Goal: Information Seeking & Learning: Learn about a topic

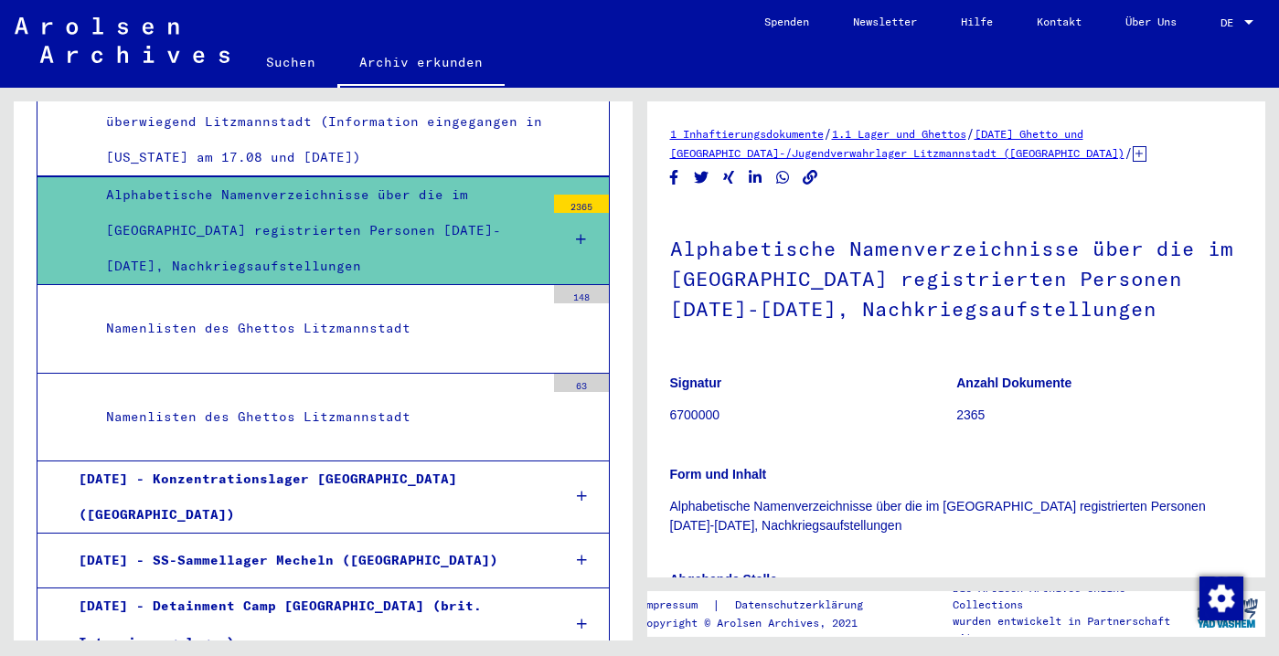
scroll to position [2726, 0]
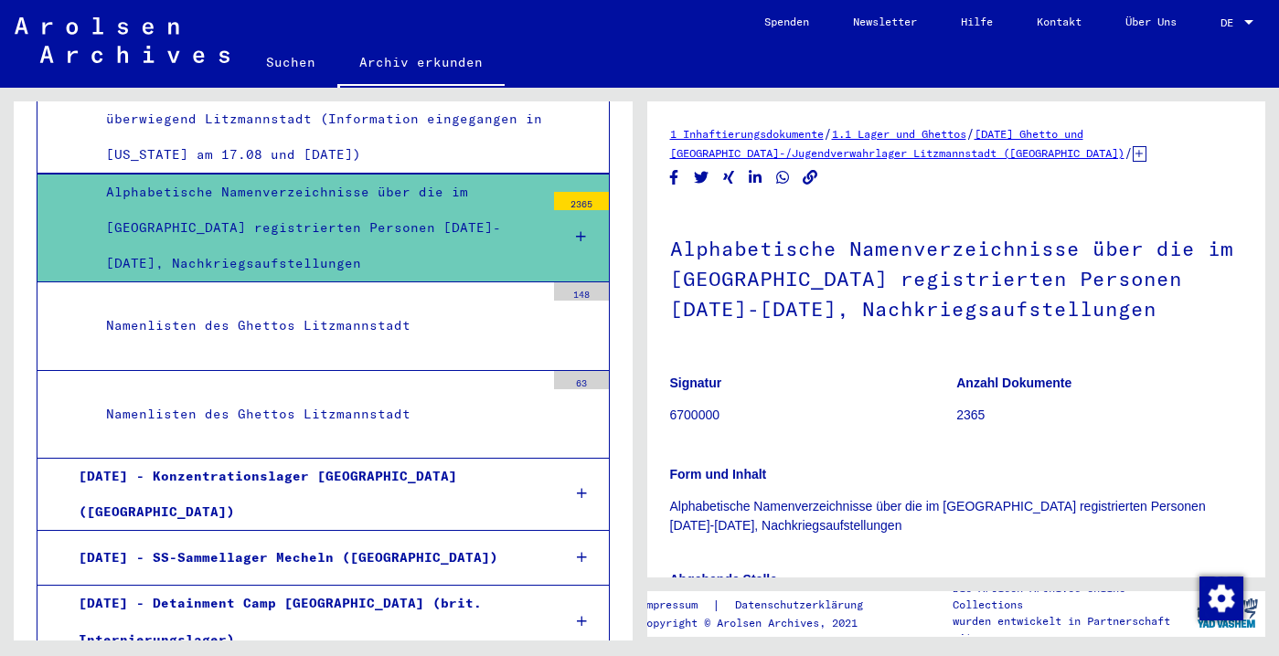
click at [371, 344] on div "Namenlisten des Ghettos Litzmannstadt" at bounding box center [318, 326] width 452 height 36
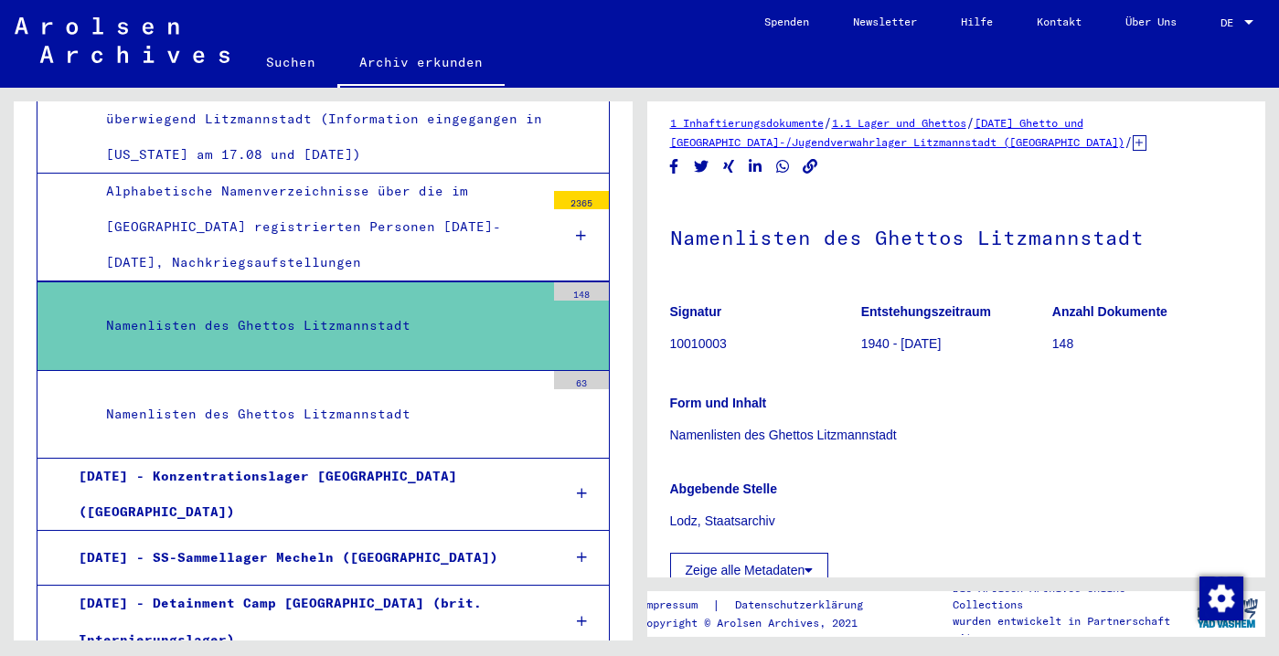
scroll to position [17, 0]
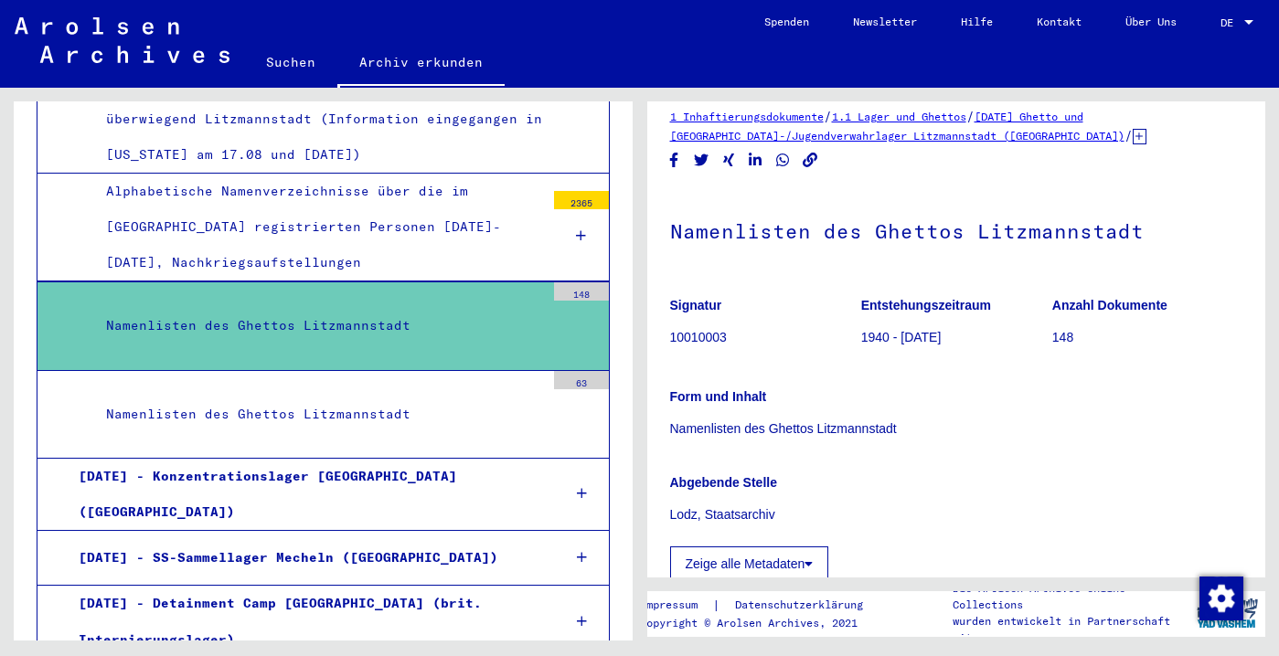
click at [566, 301] on div "148" at bounding box center [581, 291] width 55 height 18
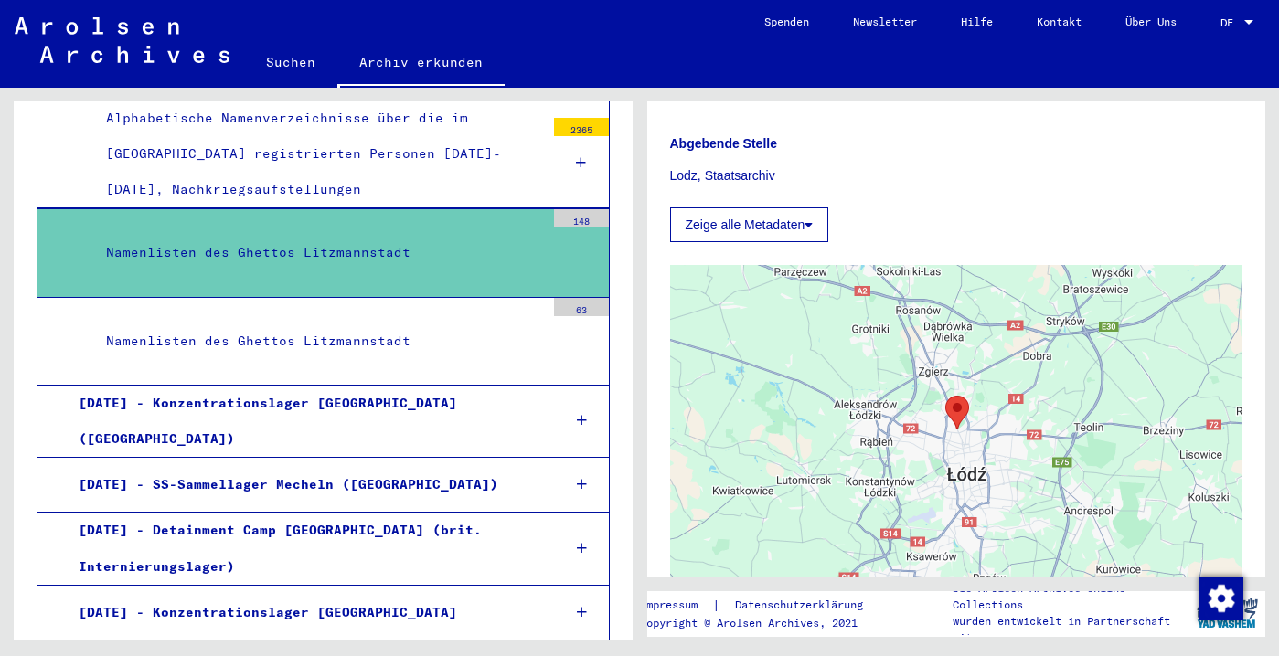
scroll to position [2816, 0]
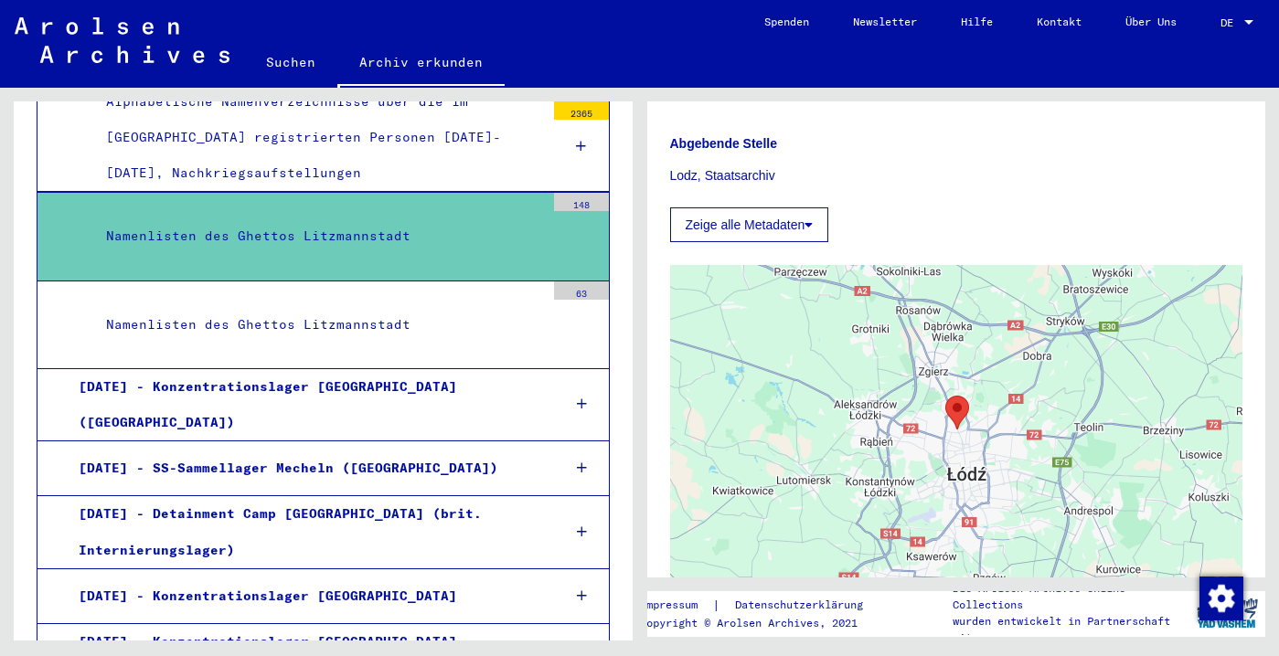
click at [411, 343] on div "Namenlisten des Ghettos Litzmannstadt" at bounding box center [318, 325] width 452 height 36
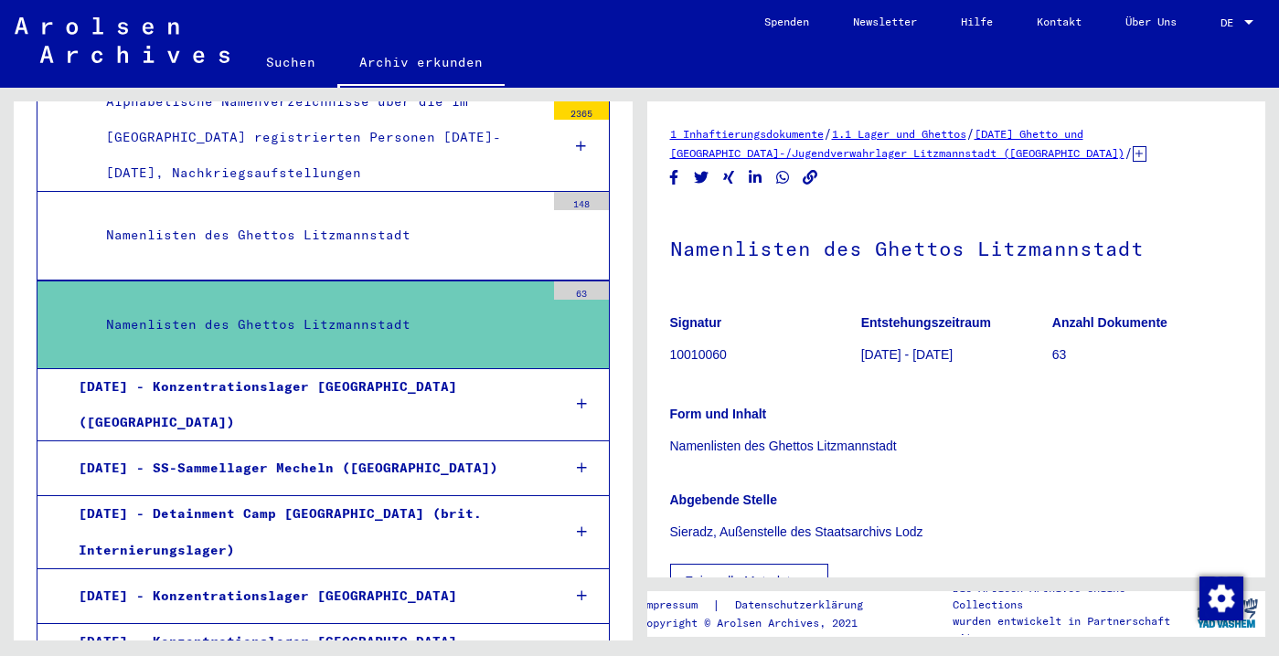
click at [426, 253] on div "Namenlisten des Ghettos Litzmannstadt" at bounding box center [318, 236] width 452 height 36
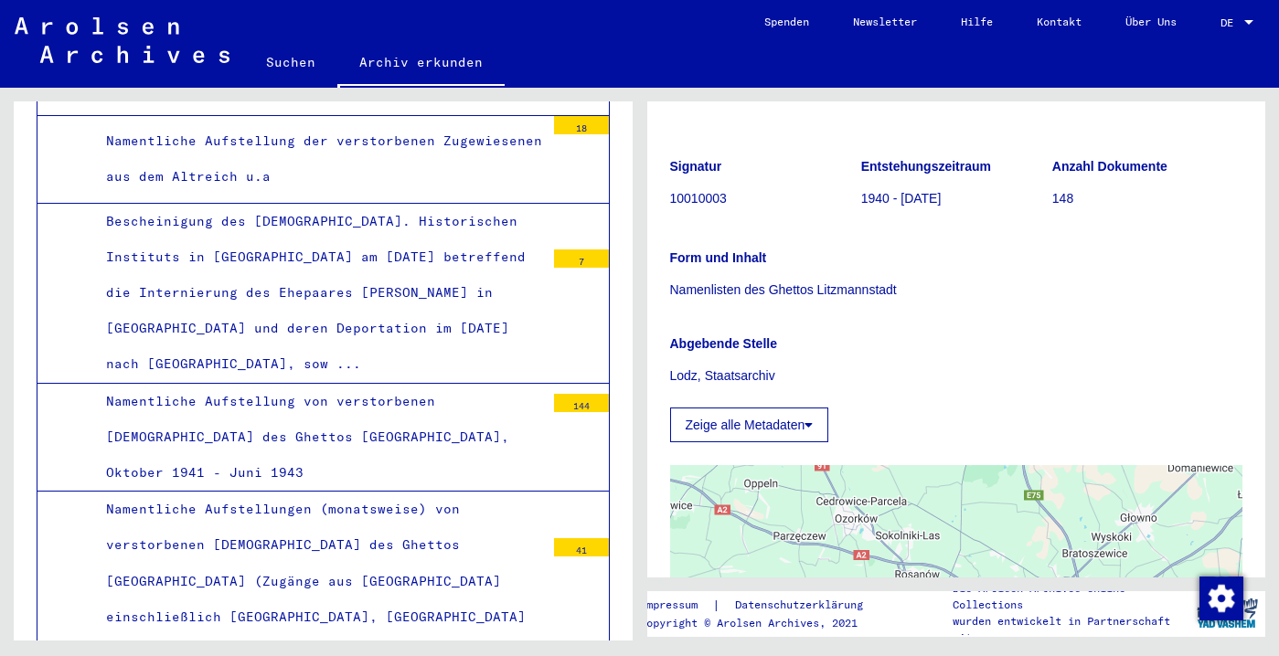
scroll to position [1942, 0]
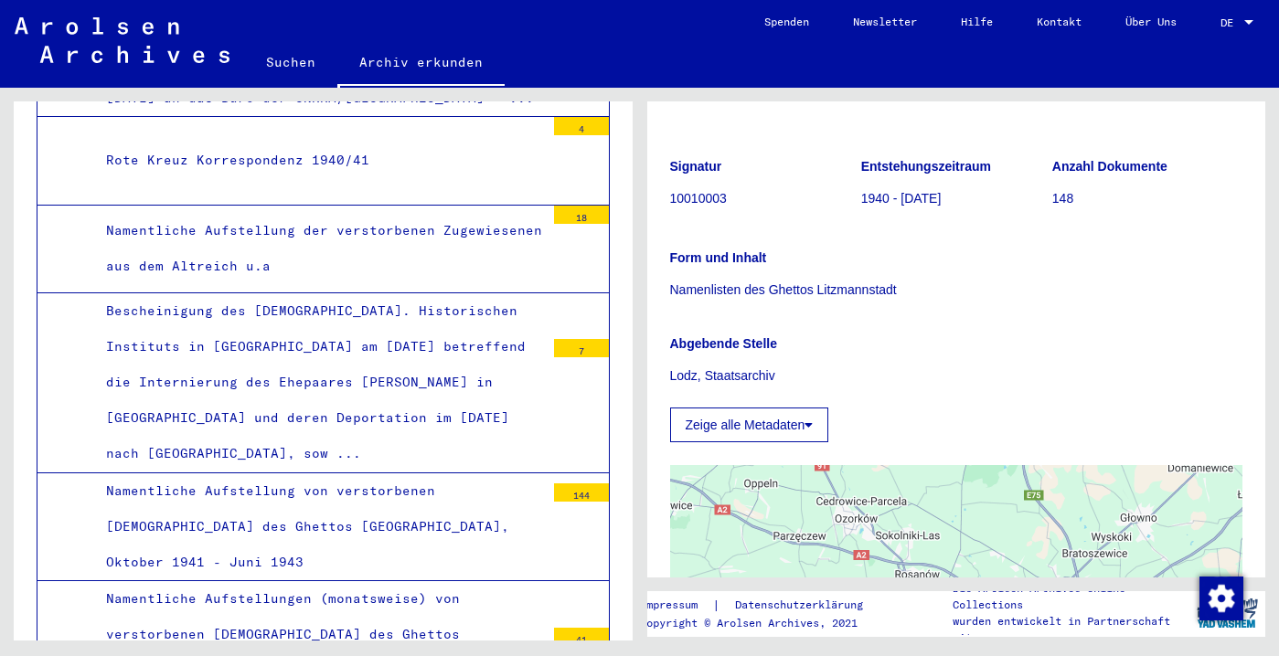
click at [363, 178] on div "Rote Kreuz Korrespondenz 1940/41" at bounding box center [318, 161] width 452 height 36
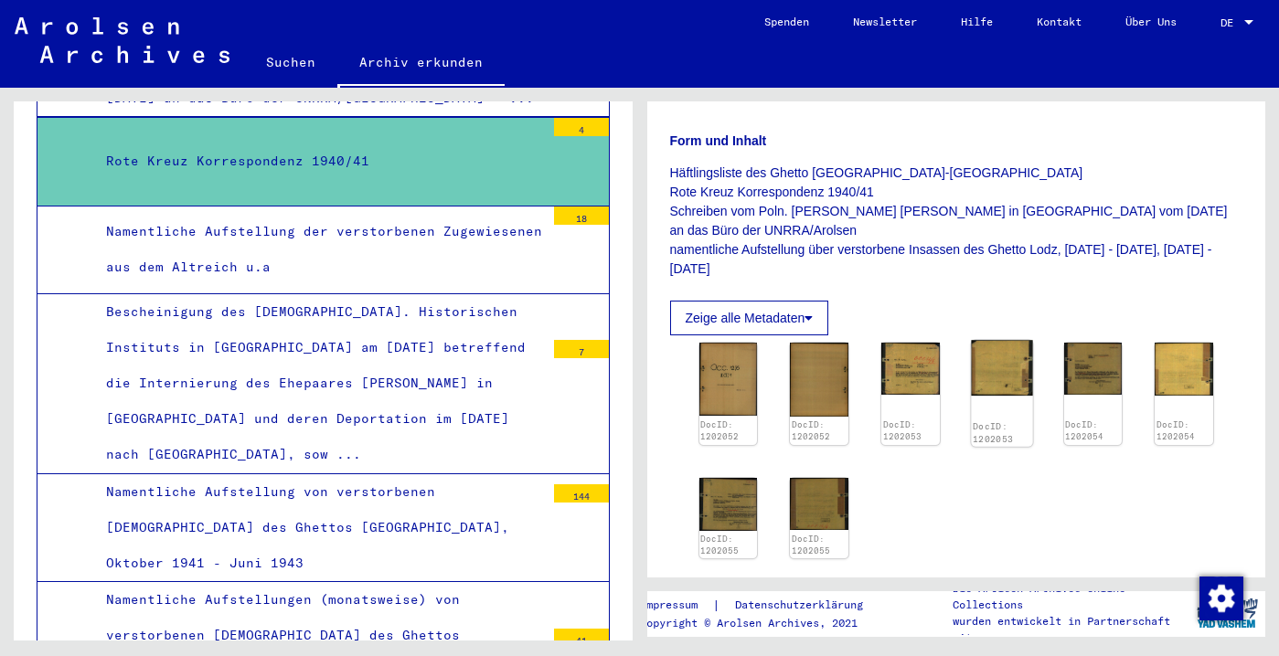
scroll to position [285, 0]
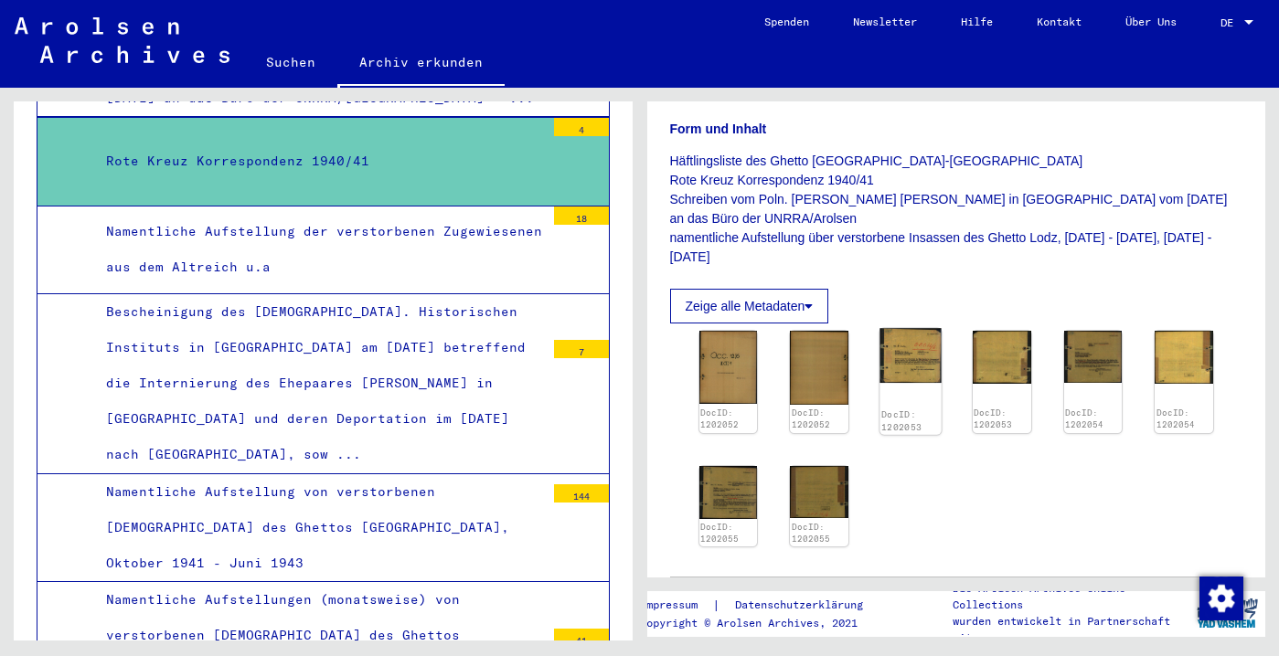
click at [933, 436] on div "DocID: 1202053" at bounding box center [909, 421] width 61 height 29
click at [913, 383] on img at bounding box center [909, 355] width 61 height 55
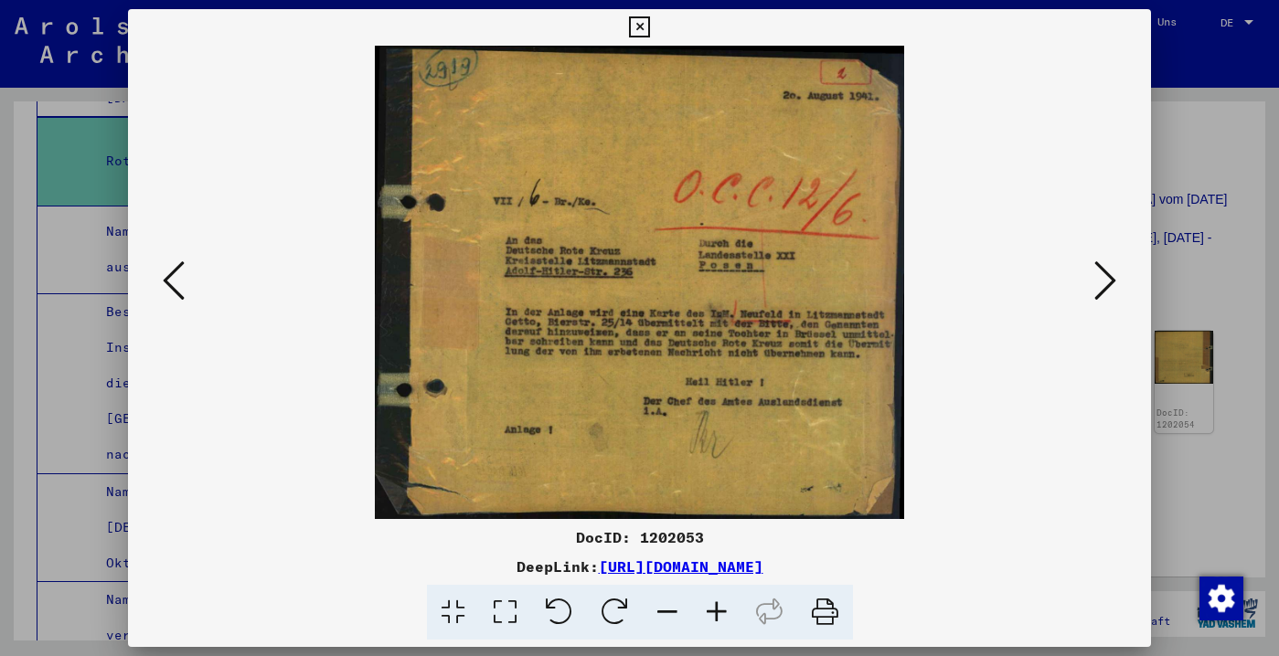
click at [1095, 293] on icon at bounding box center [1105, 281] width 22 height 44
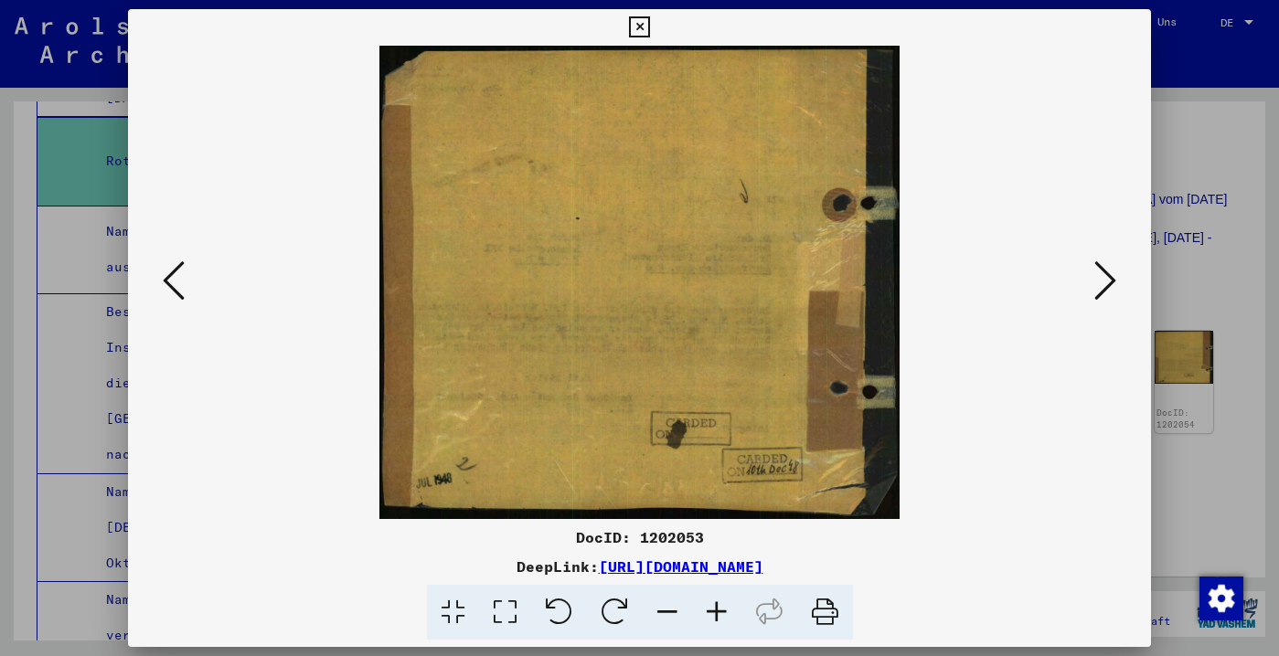
click at [1094, 293] on icon at bounding box center [1105, 281] width 22 height 44
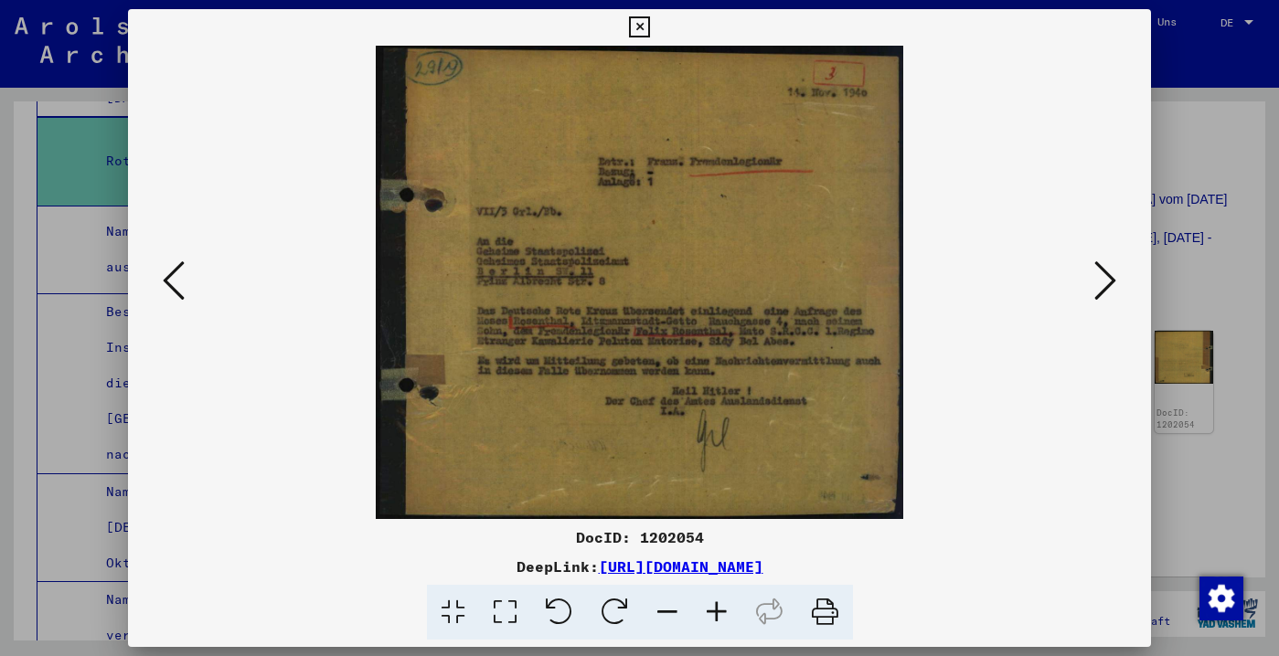
click at [1094, 293] on icon at bounding box center [1105, 281] width 22 height 44
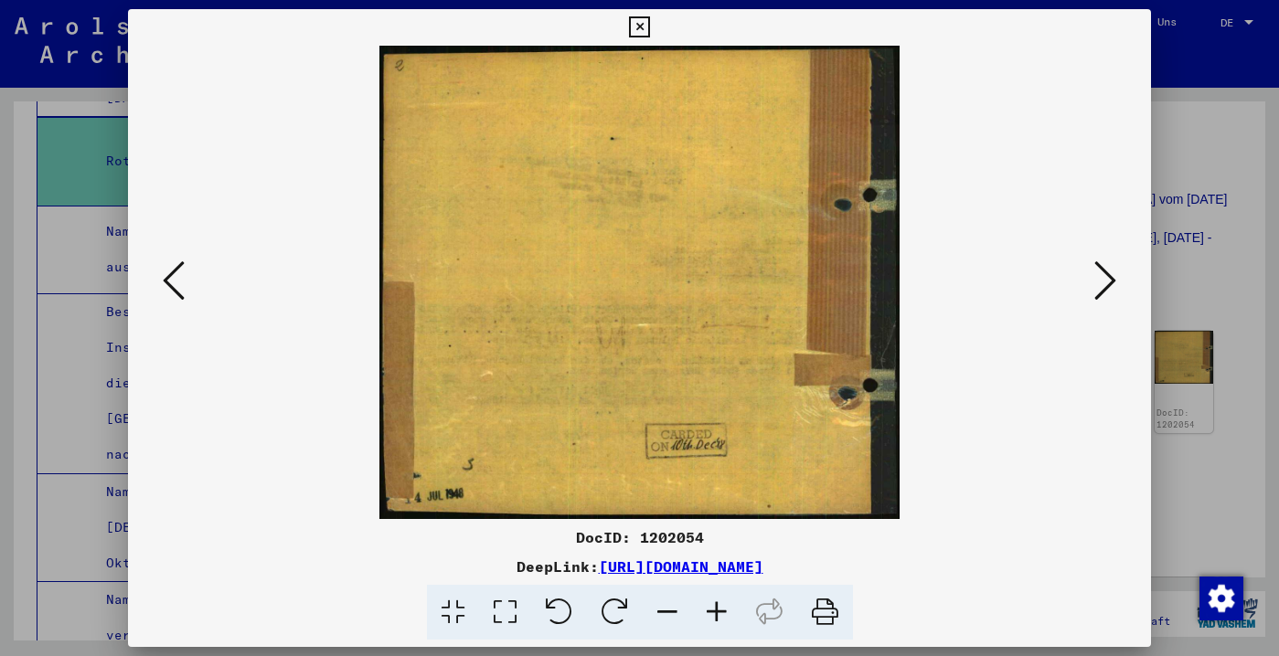
click at [1094, 293] on icon at bounding box center [1105, 281] width 22 height 44
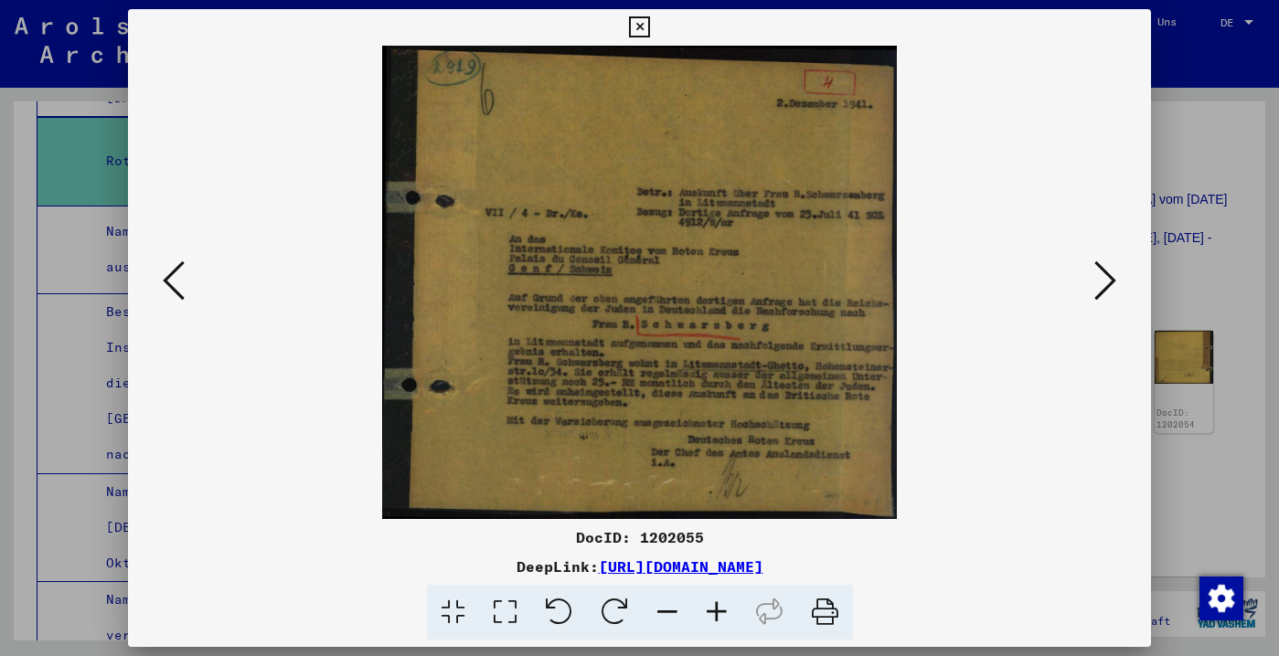
click at [1094, 293] on icon at bounding box center [1105, 281] width 22 height 44
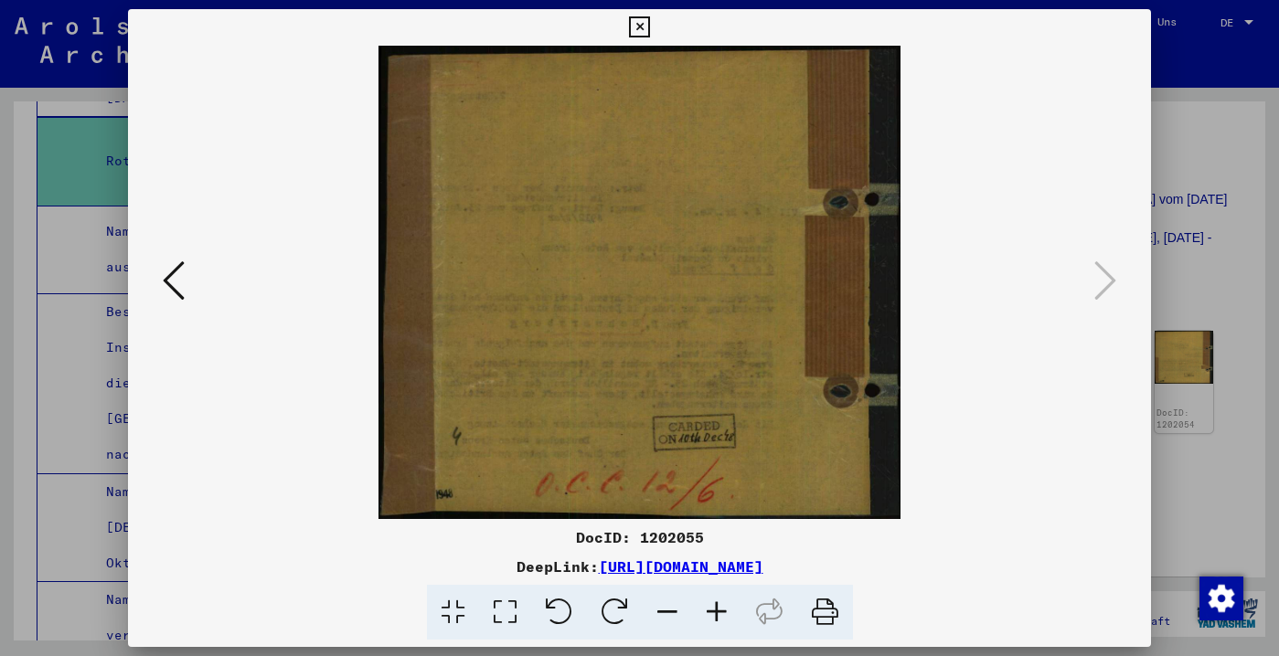
click at [650, 20] on icon at bounding box center [639, 27] width 21 height 22
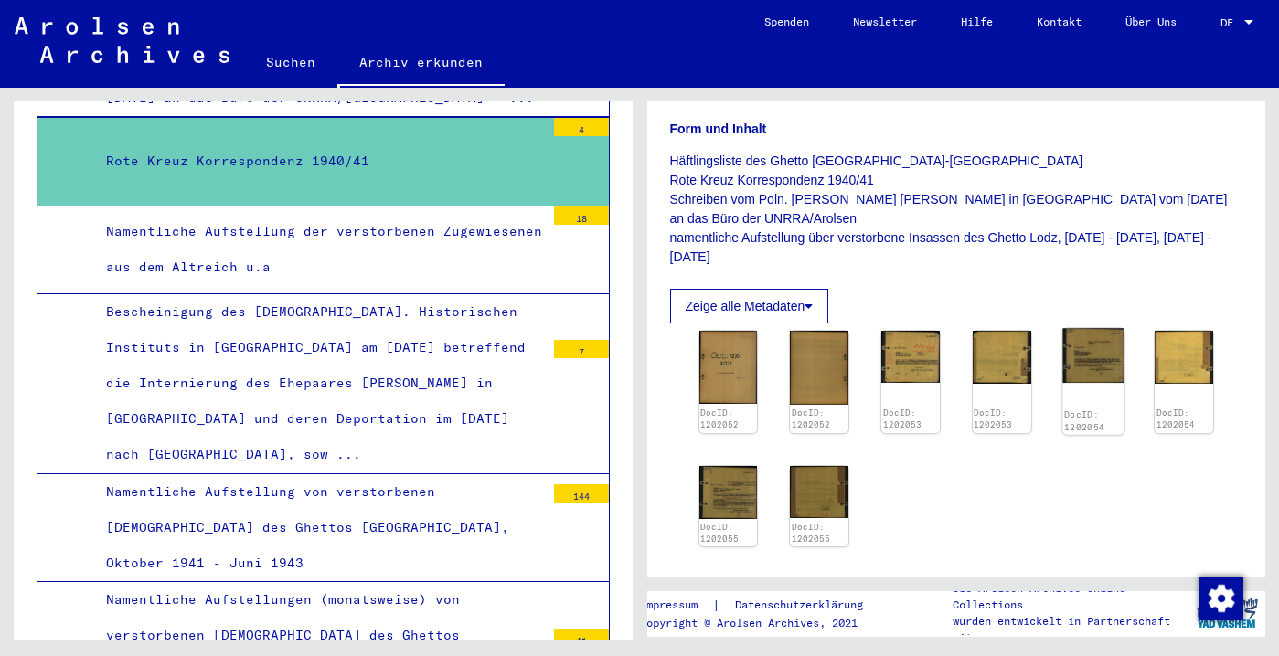
click at [1083, 383] on img at bounding box center [1092, 355] width 61 height 55
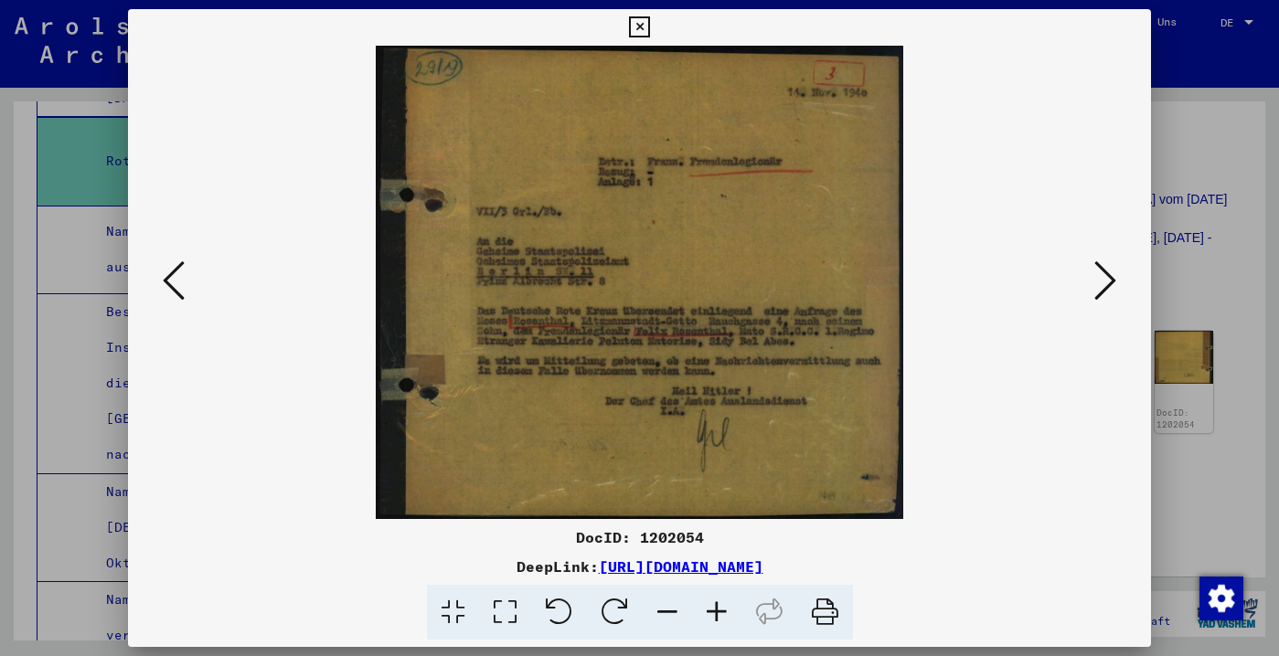
click at [1100, 286] on icon at bounding box center [1105, 281] width 22 height 44
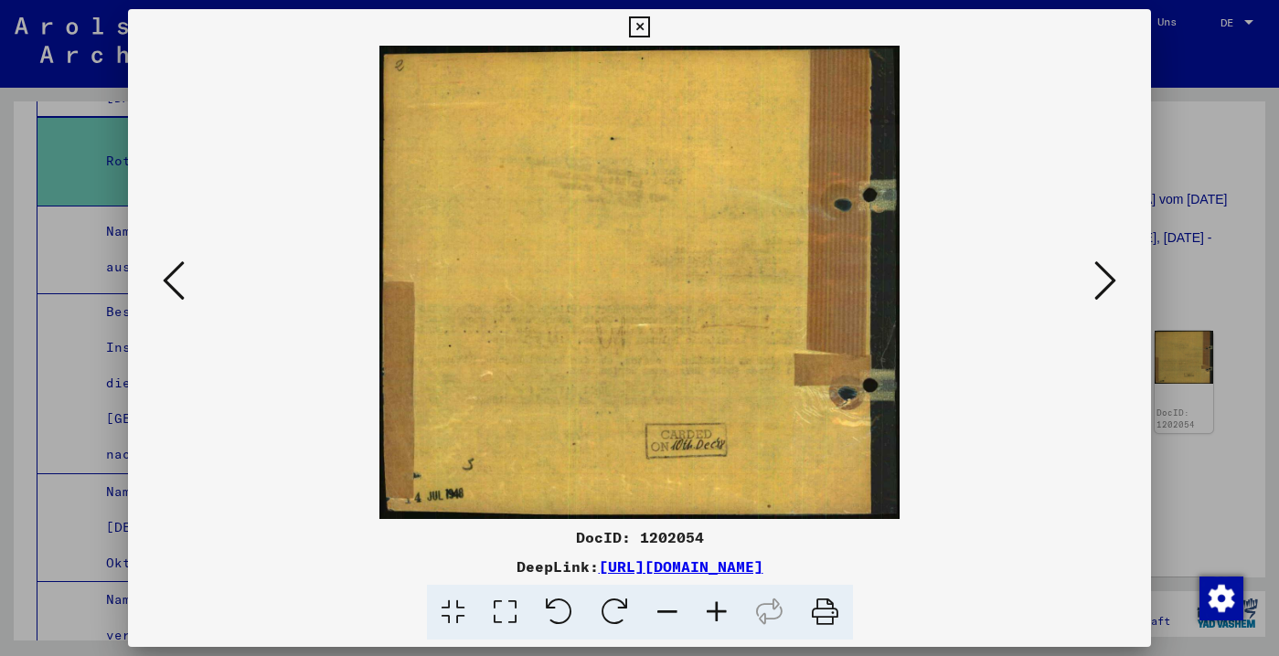
click at [1100, 286] on icon at bounding box center [1105, 281] width 22 height 44
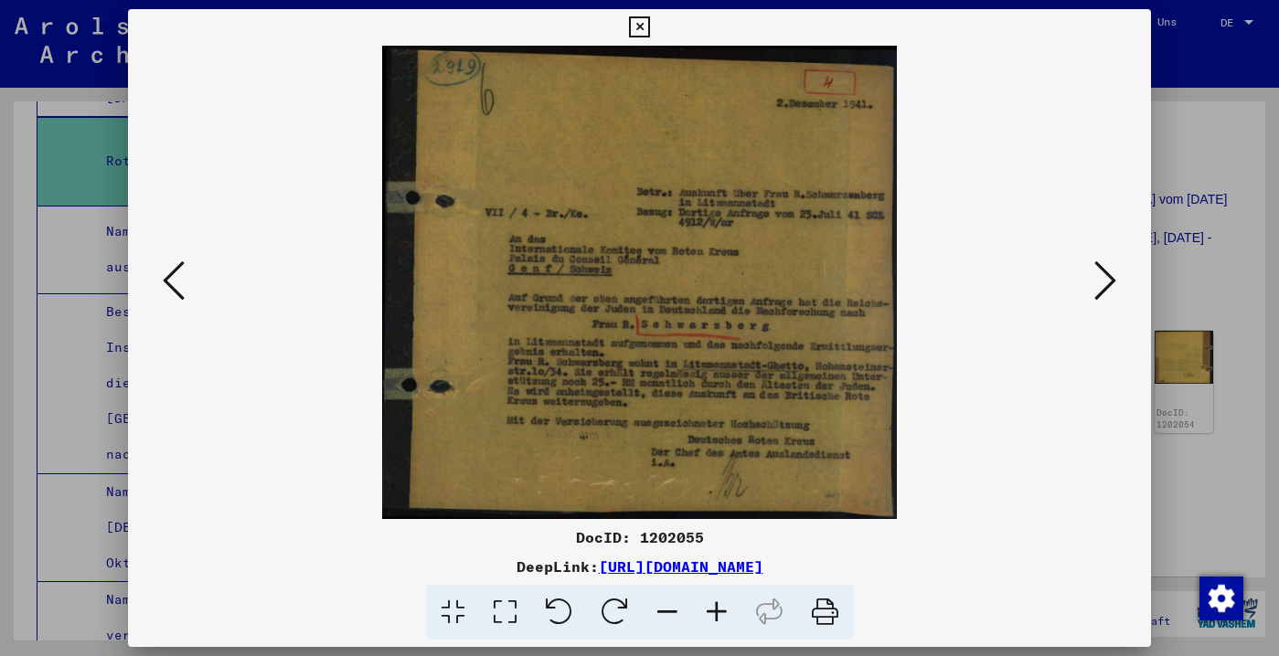
click at [1100, 286] on icon at bounding box center [1105, 281] width 22 height 44
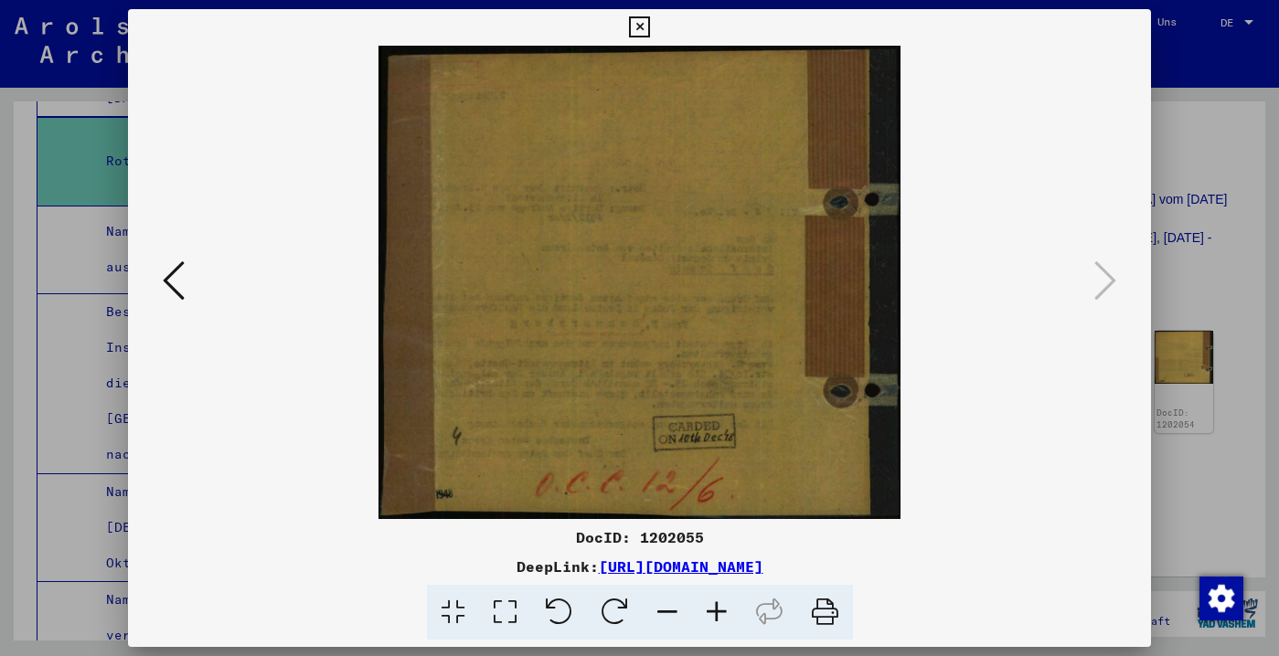
click at [650, 24] on icon at bounding box center [639, 27] width 21 height 22
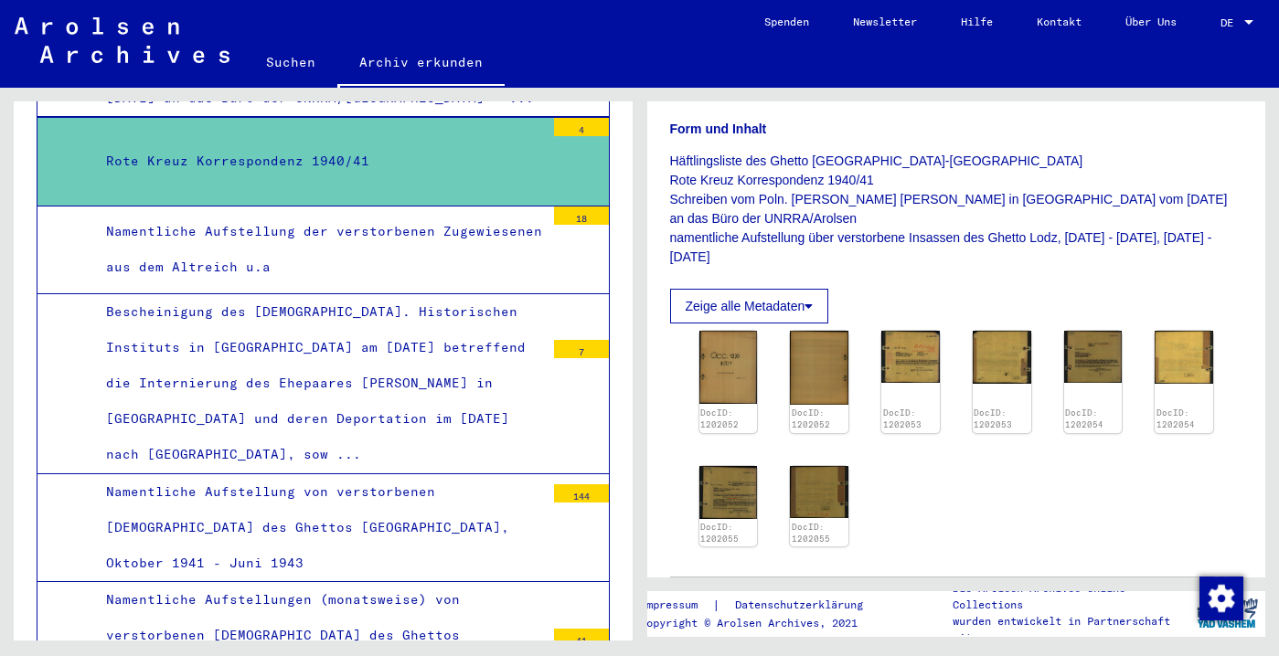
click at [366, 285] on div "Namentliche Aufstellung der verstorbenen Zugewiesenen aus dem Altreich u.a" at bounding box center [318, 249] width 452 height 71
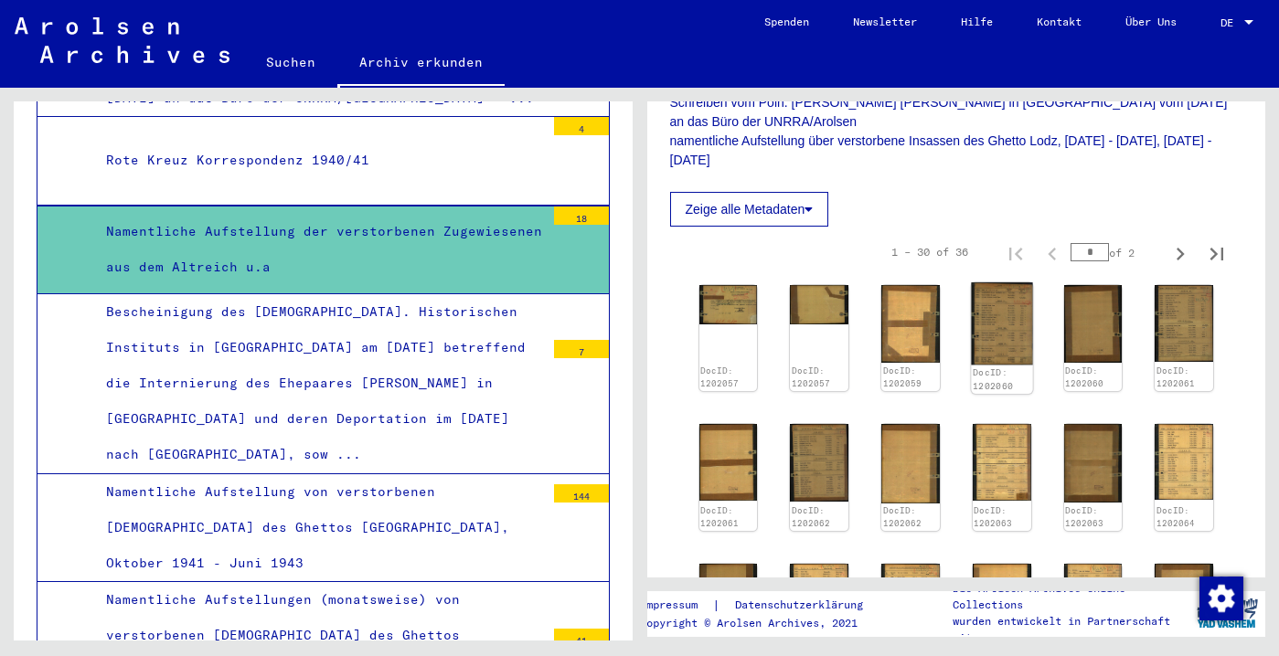
scroll to position [374, 0]
click at [989, 365] on img at bounding box center [1001, 323] width 61 height 82
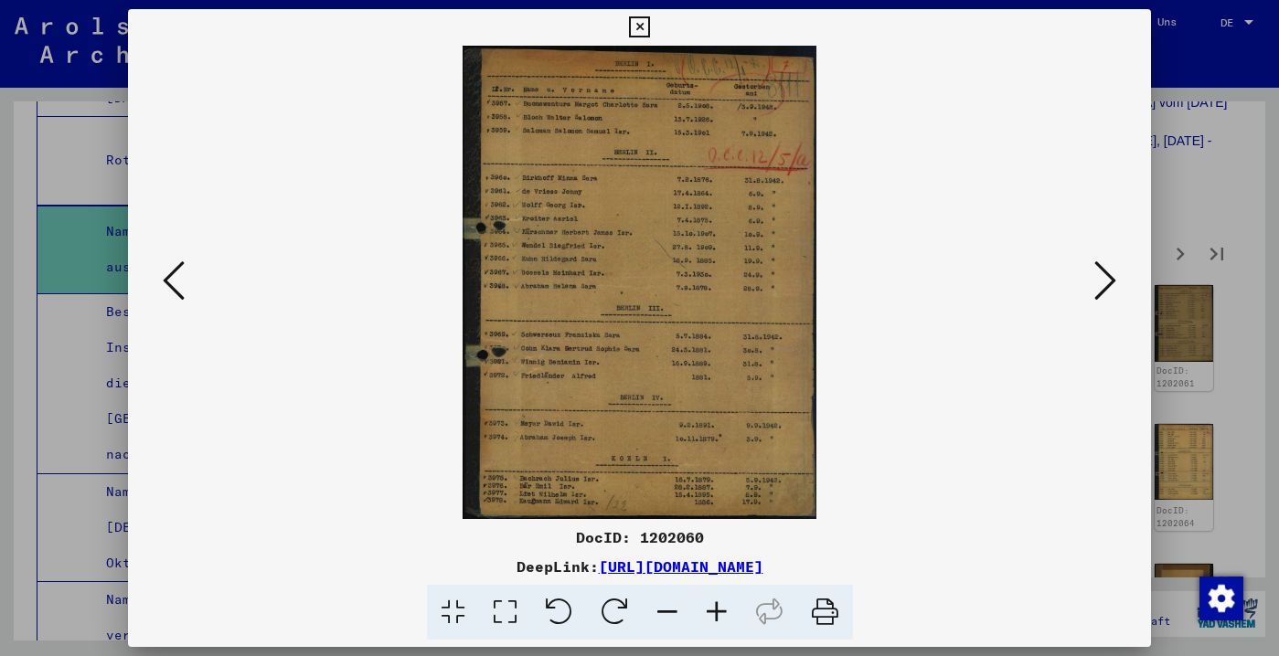
click at [1102, 289] on icon at bounding box center [1105, 281] width 22 height 44
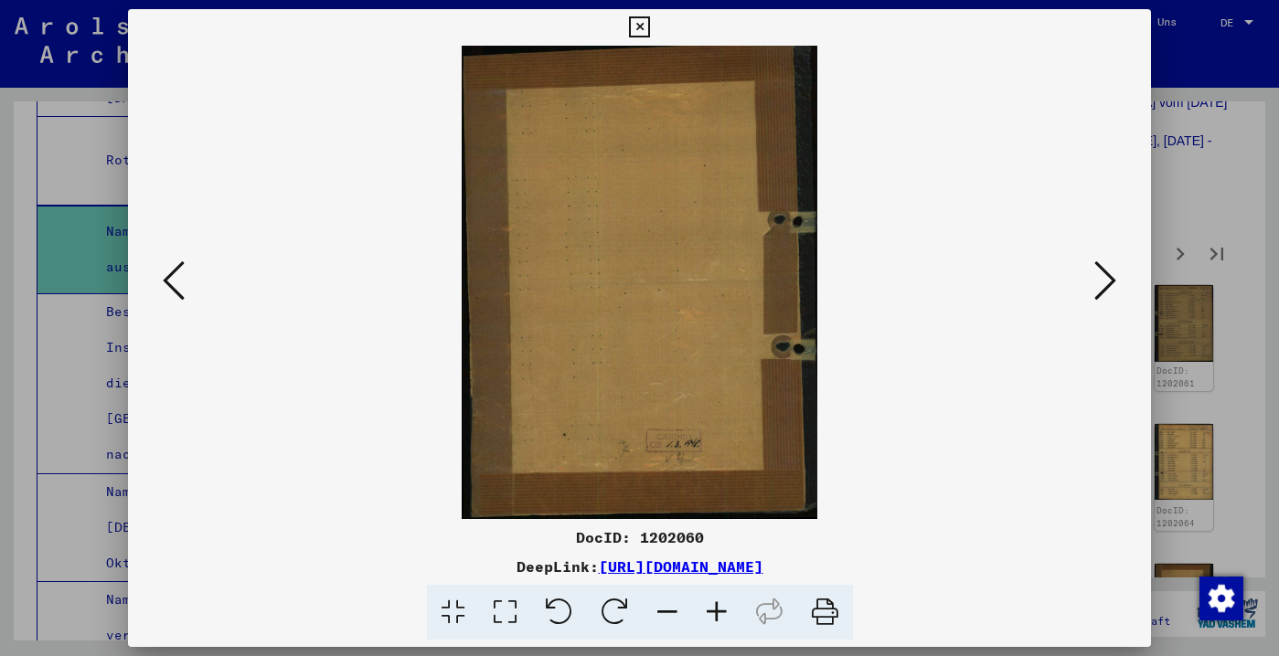
click at [1102, 289] on icon at bounding box center [1105, 281] width 22 height 44
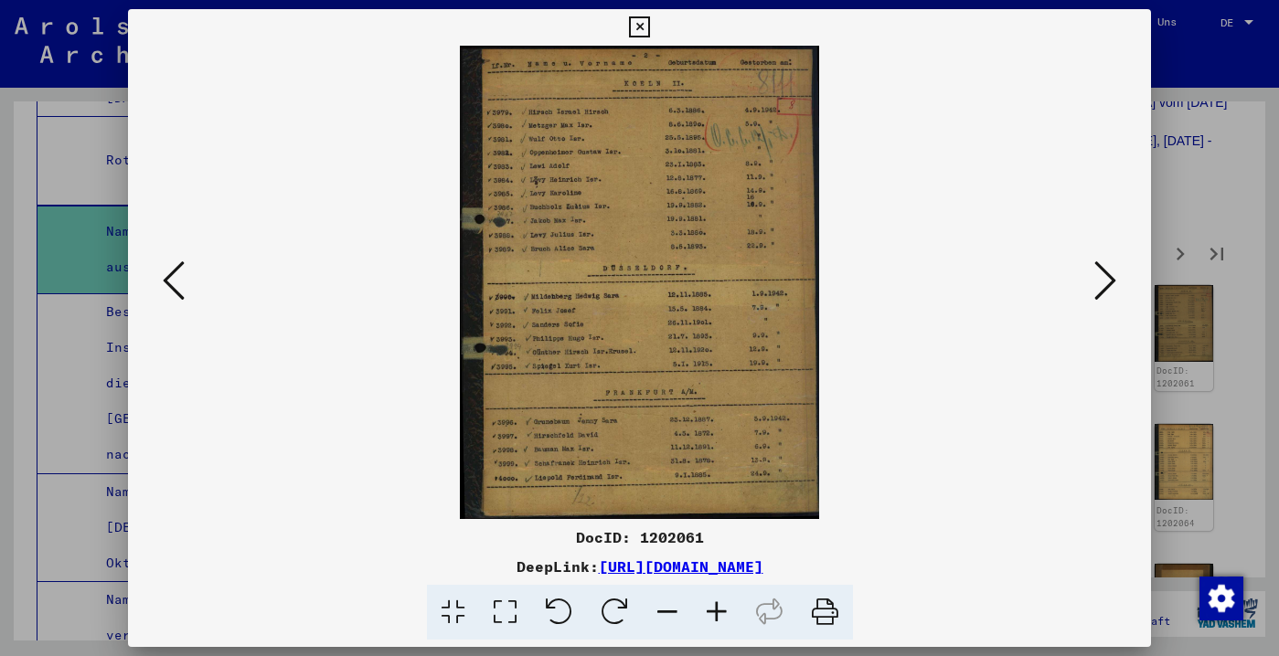
click at [1102, 289] on icon at bounding box center [1105, 281] width 22 height 44
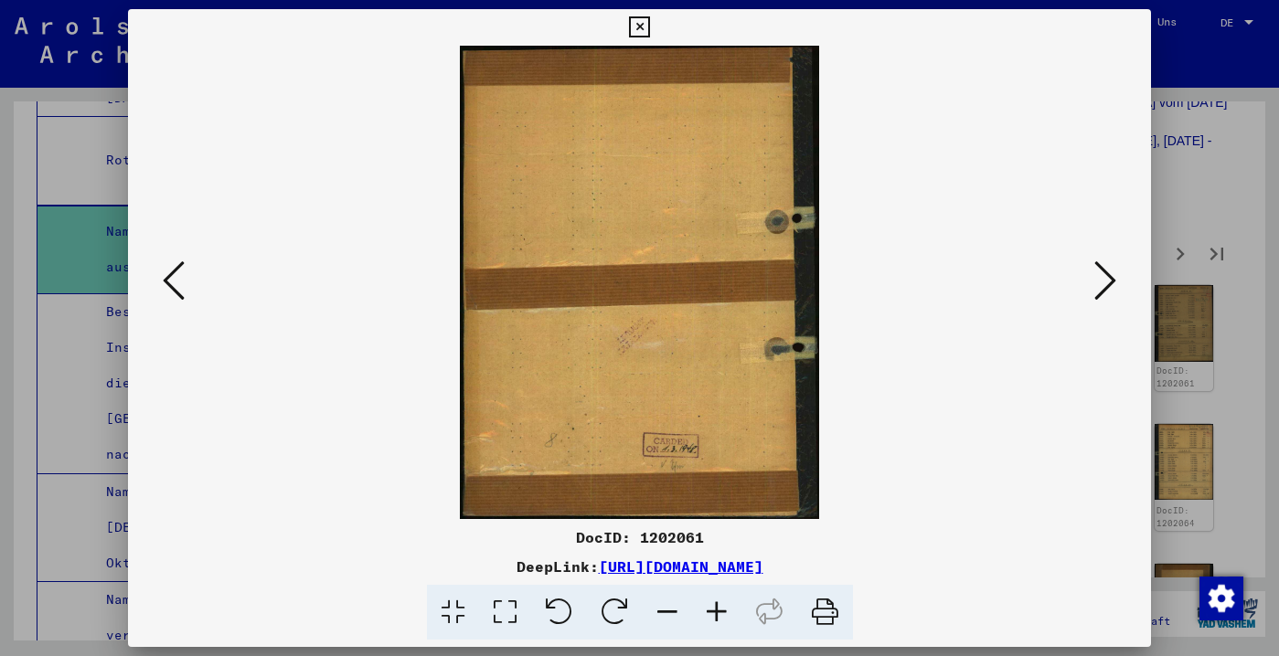
click at [1101, 289] on icon at bounding box center [1105, 281] width 22 height 44
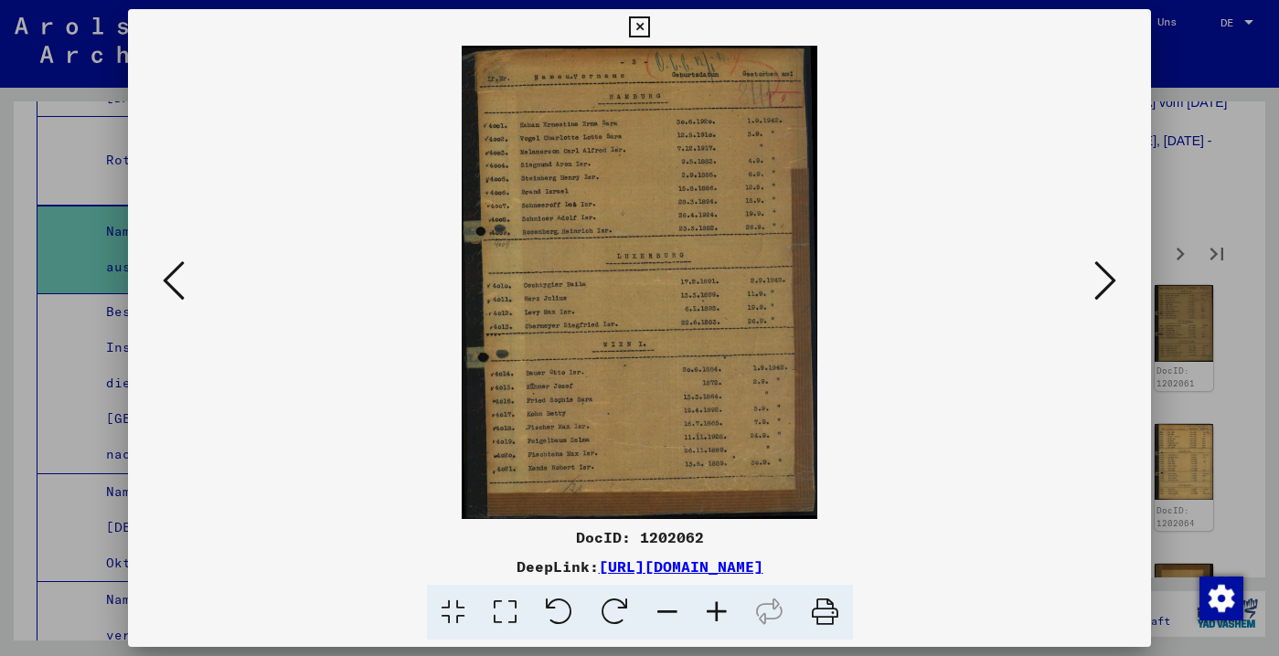
click at [1101, 289] on icon at bounding box center [1105, 281] width 22 height 44
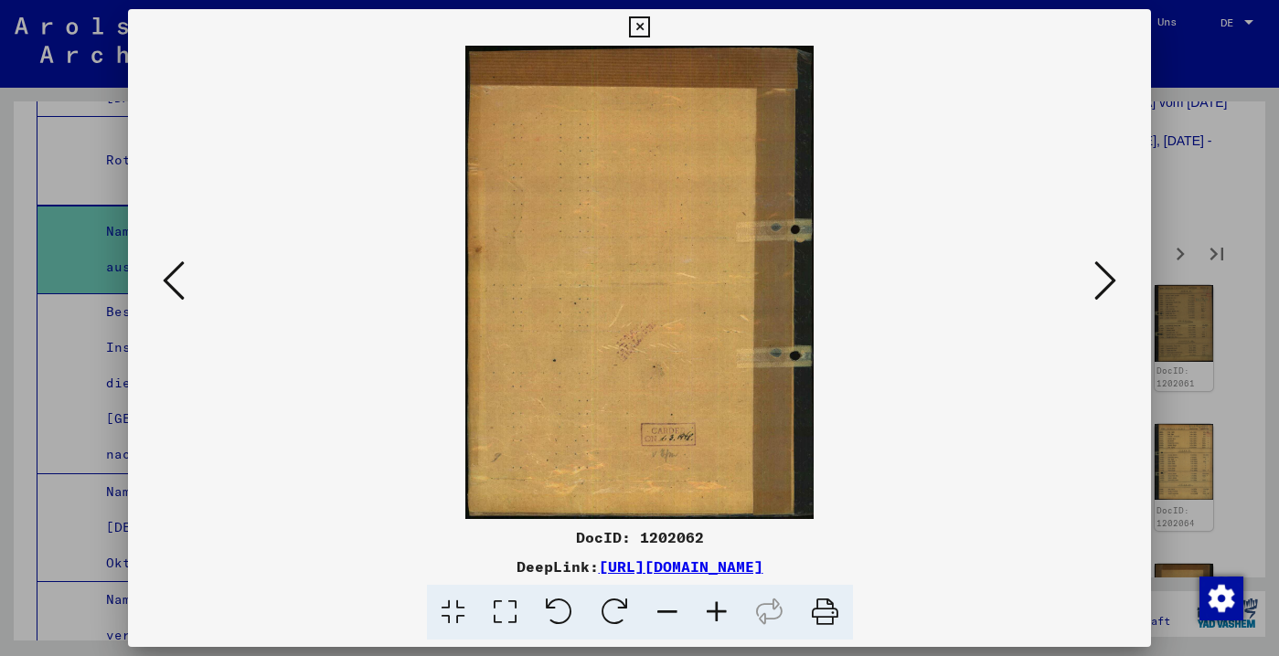
click at [1101, 289] on icon at bounding box center [1105, 281] width 22 height 44
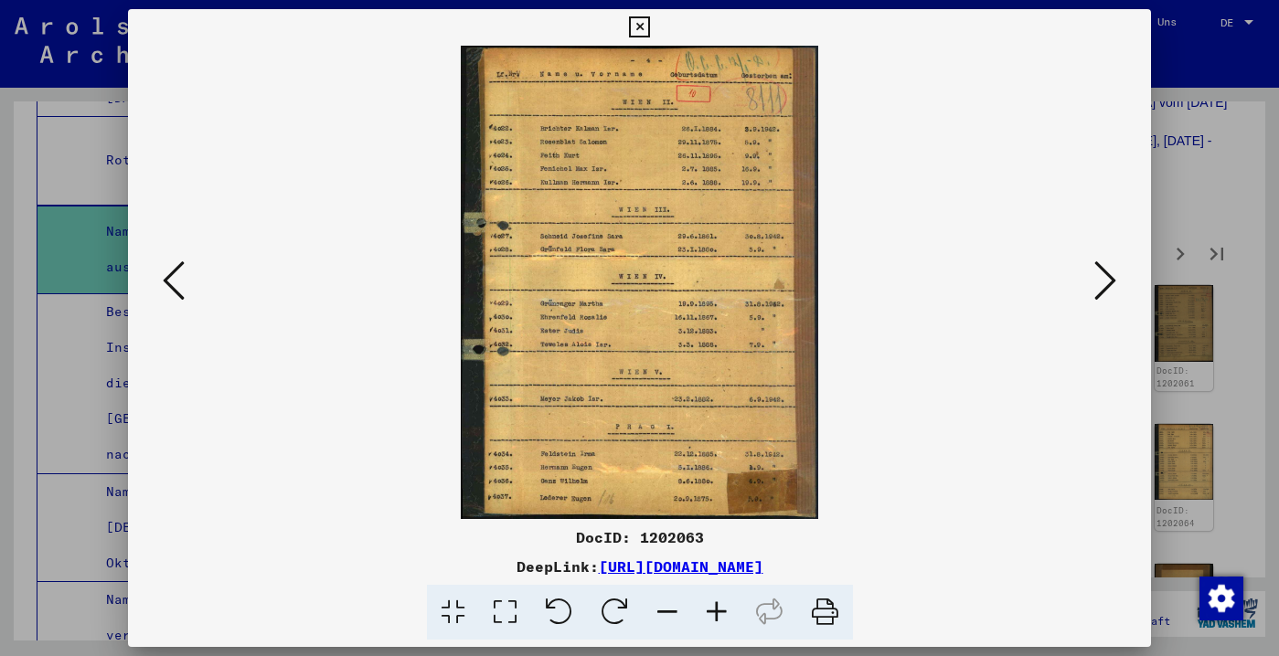
click at [1102, 289] on icon at bounding box center [1105, 281] width 22 height 44
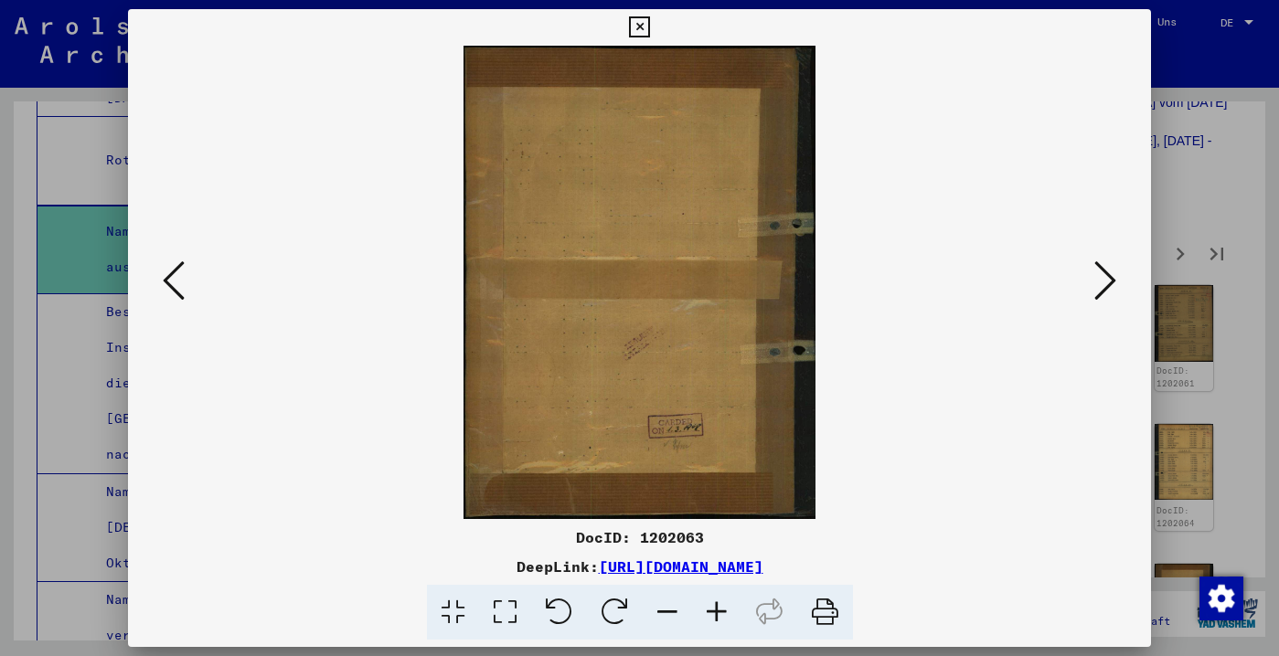
click at [1102, 289] on icon at bounding box center [1105, 281] width 22 height 44
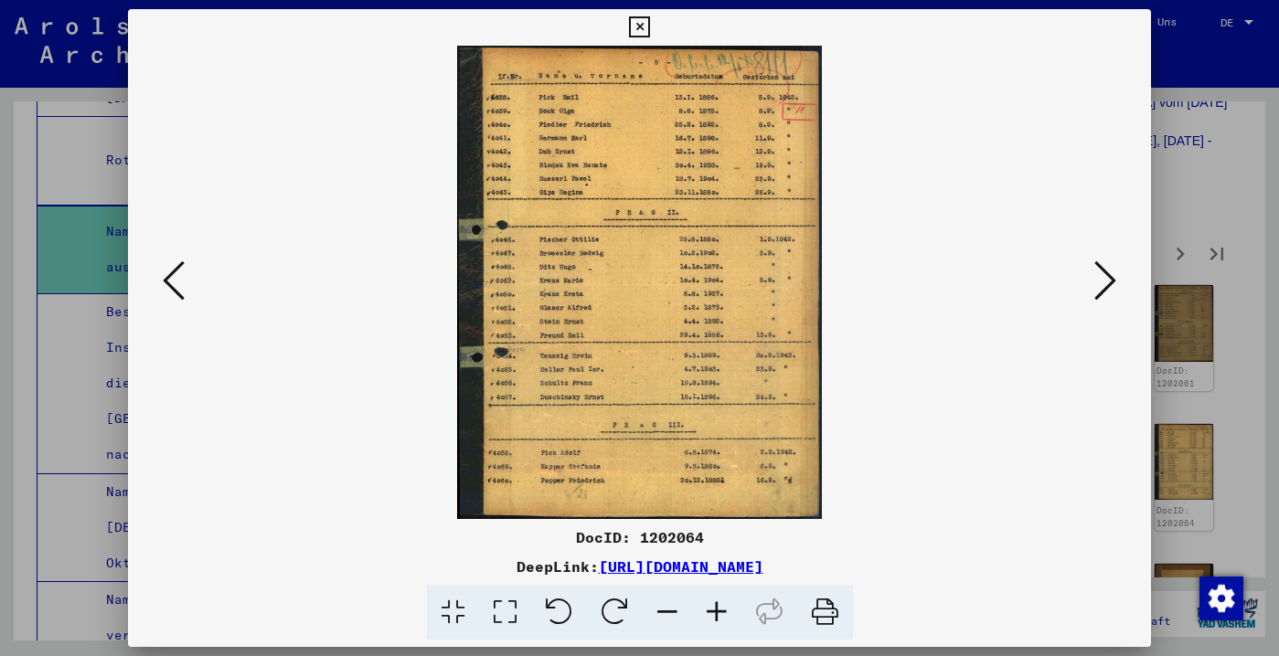
click at [650, 18] on icon at bounding box center [639, 27] width 21 height 22
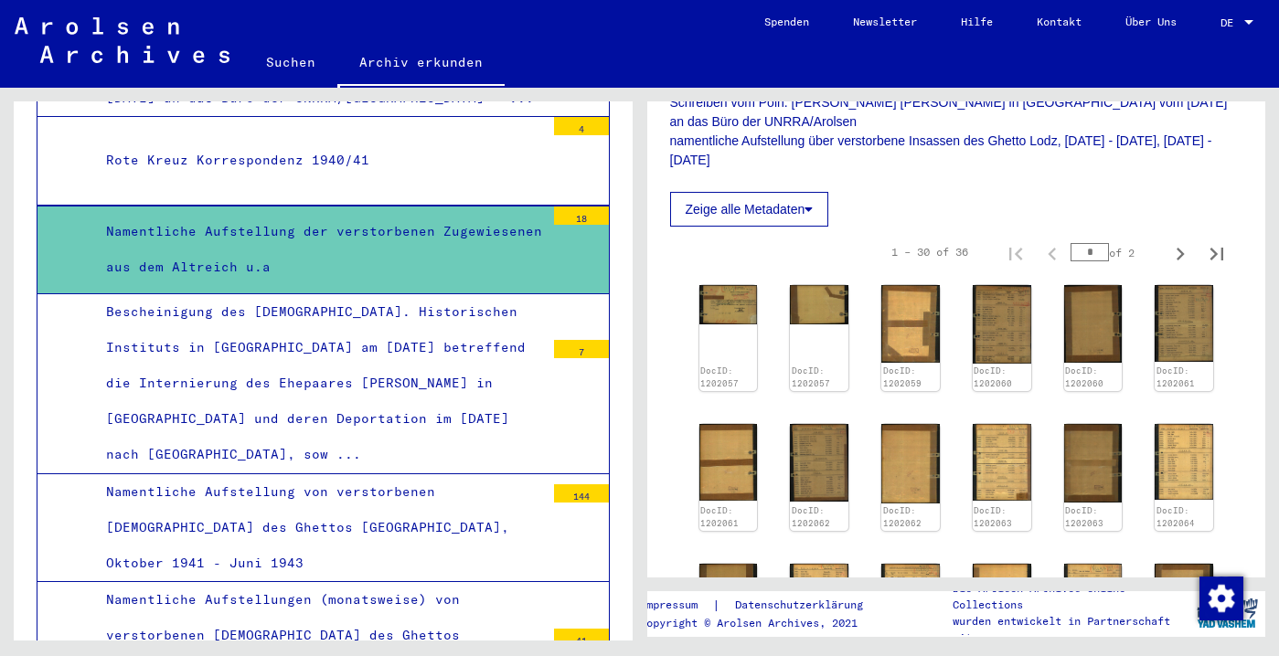
click at [410, 437] on div "Bescheinigung des [DEMOGRAPHIC_DATA]. Historischen Instituts in [GEOGRAPHIC_DAT…" at bounding box center [318, 383] width 452 height 179
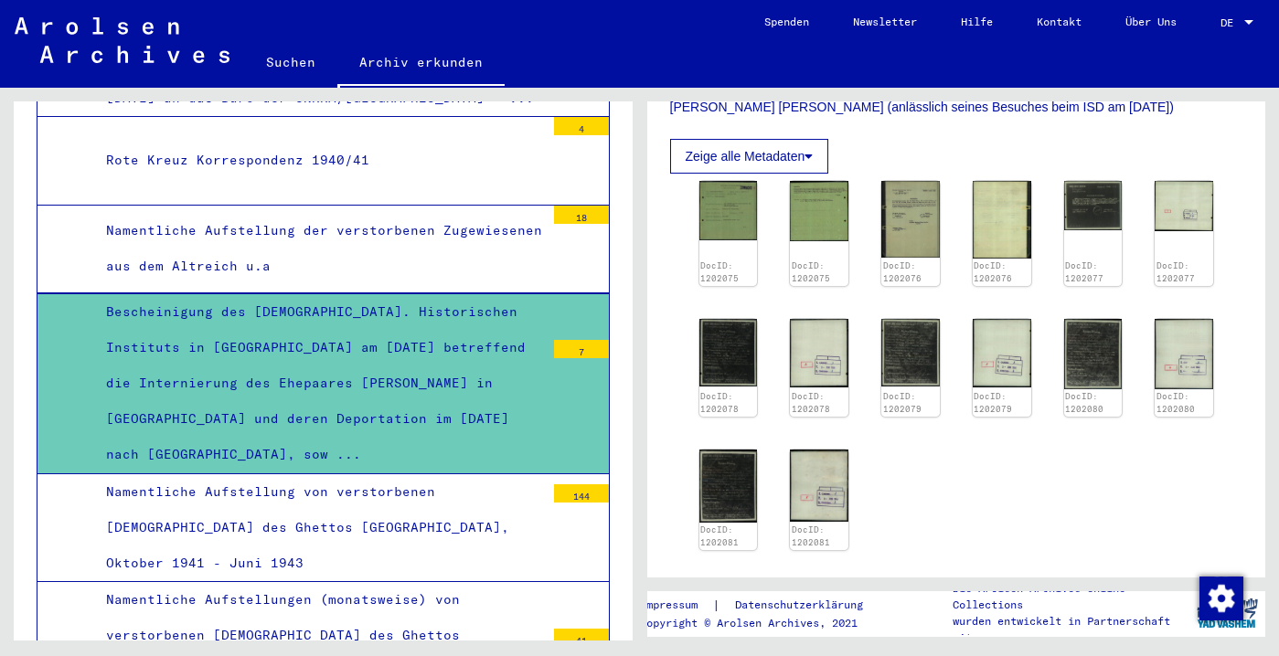
scroll to position [677, 0]
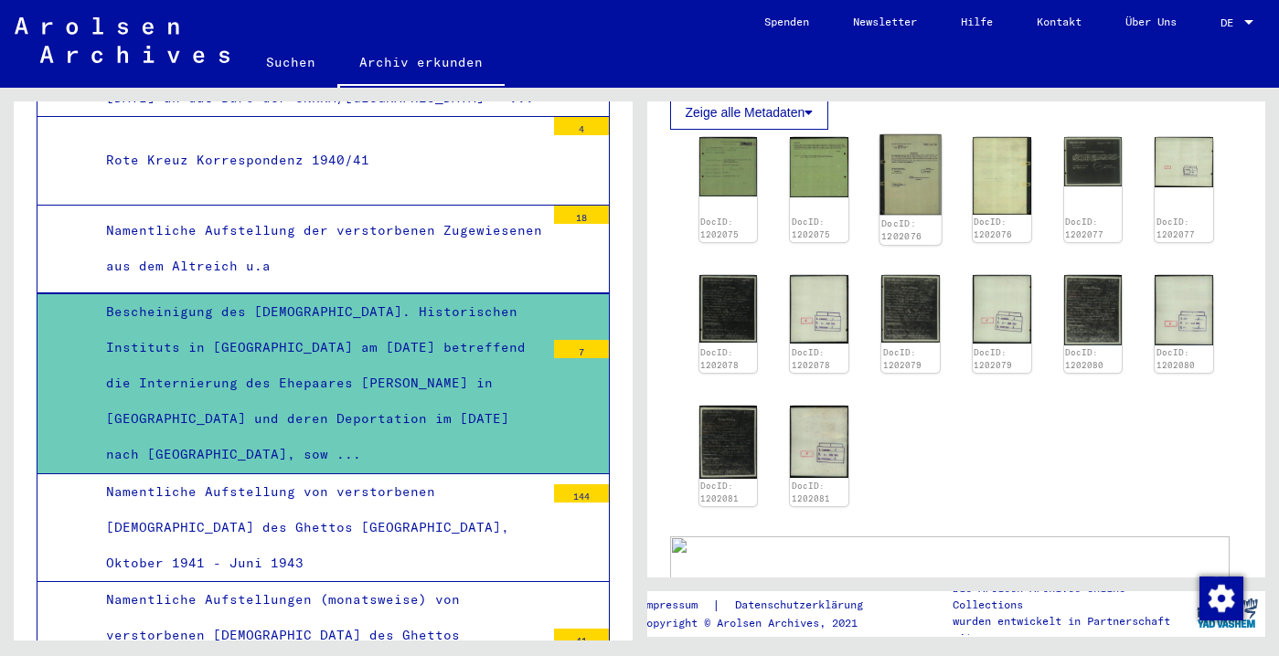
click at [898, 215] on img at bounding box center [909, 174] width 61 height 80
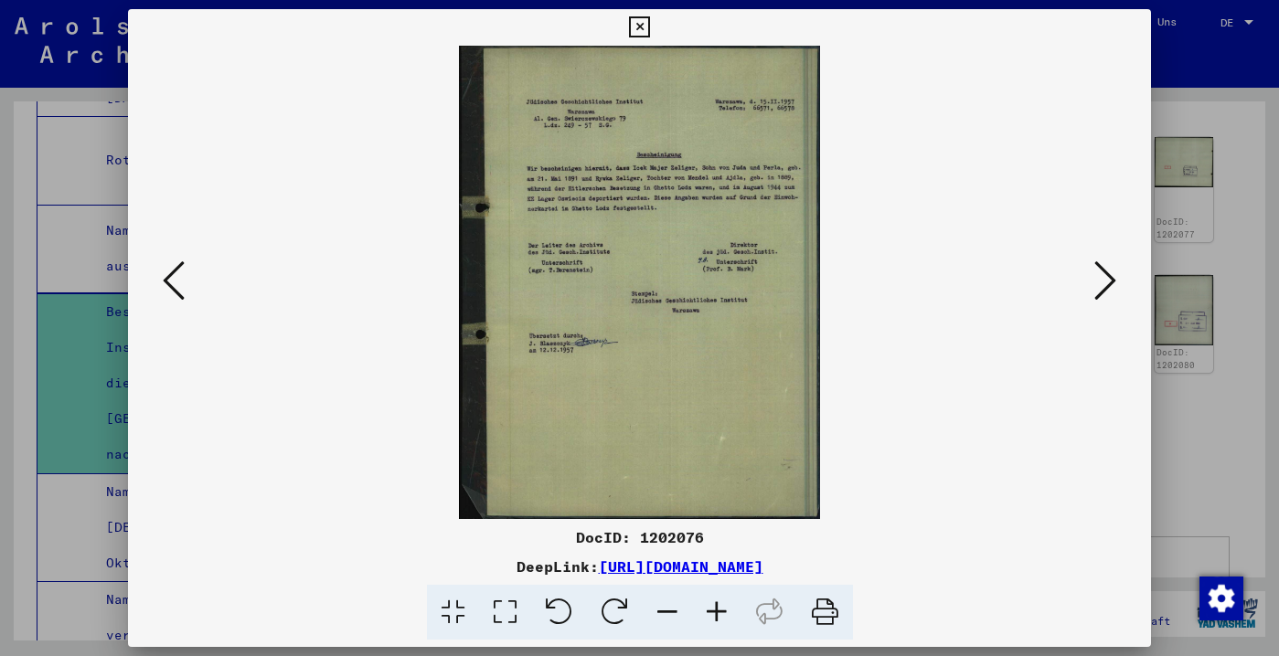
click at [1100, 289] on icon at bounding box center [1105, 281] width 22 height 44
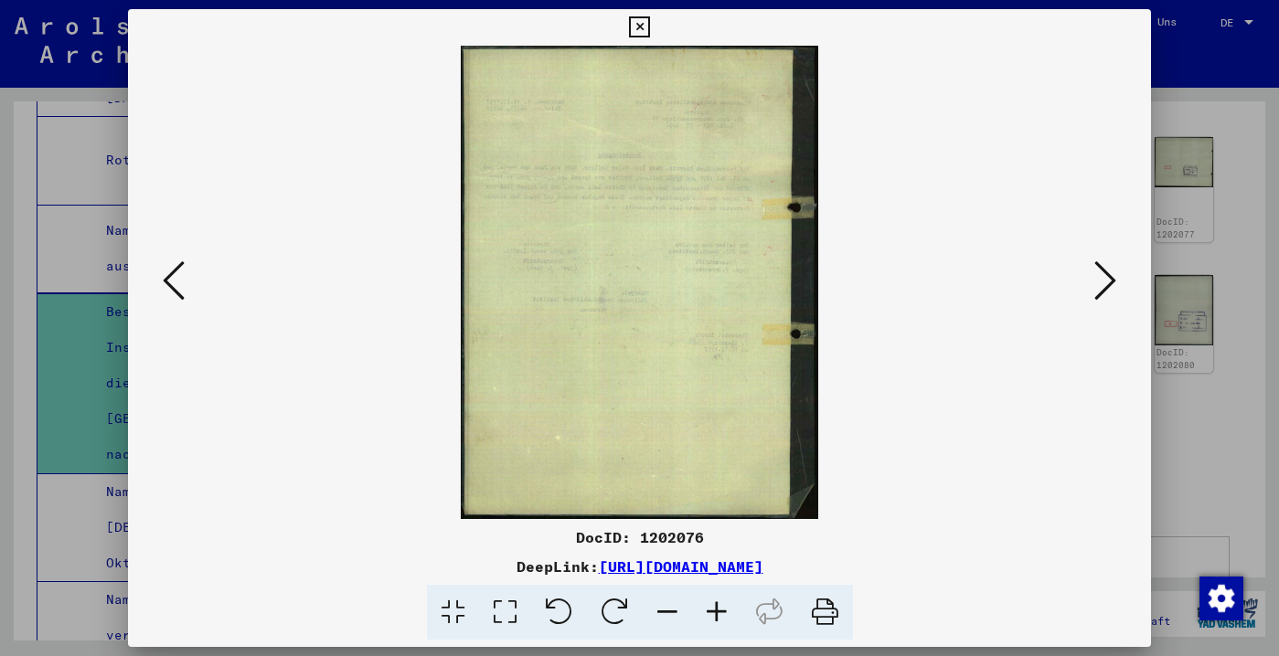
click at [1100, 289] on icon at bounding box center [1105, 281] width 22 height 44
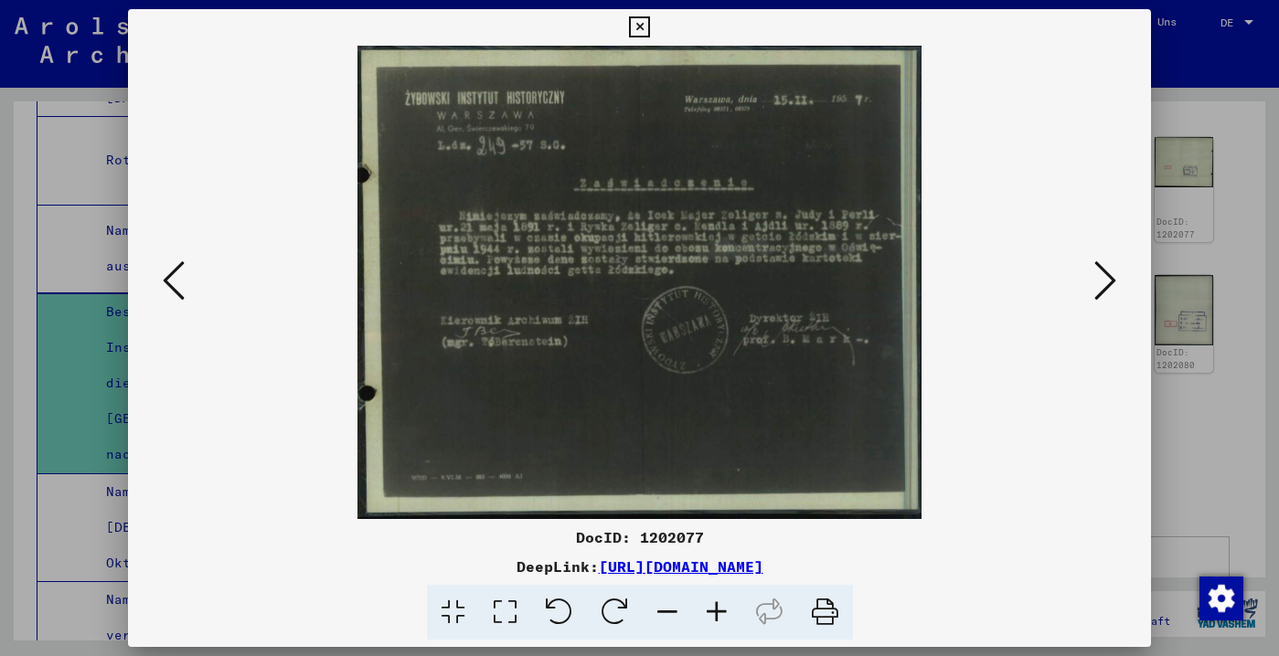
click at [1100, 289] on icon at bounding box center [1105, 281] width 22 height 44
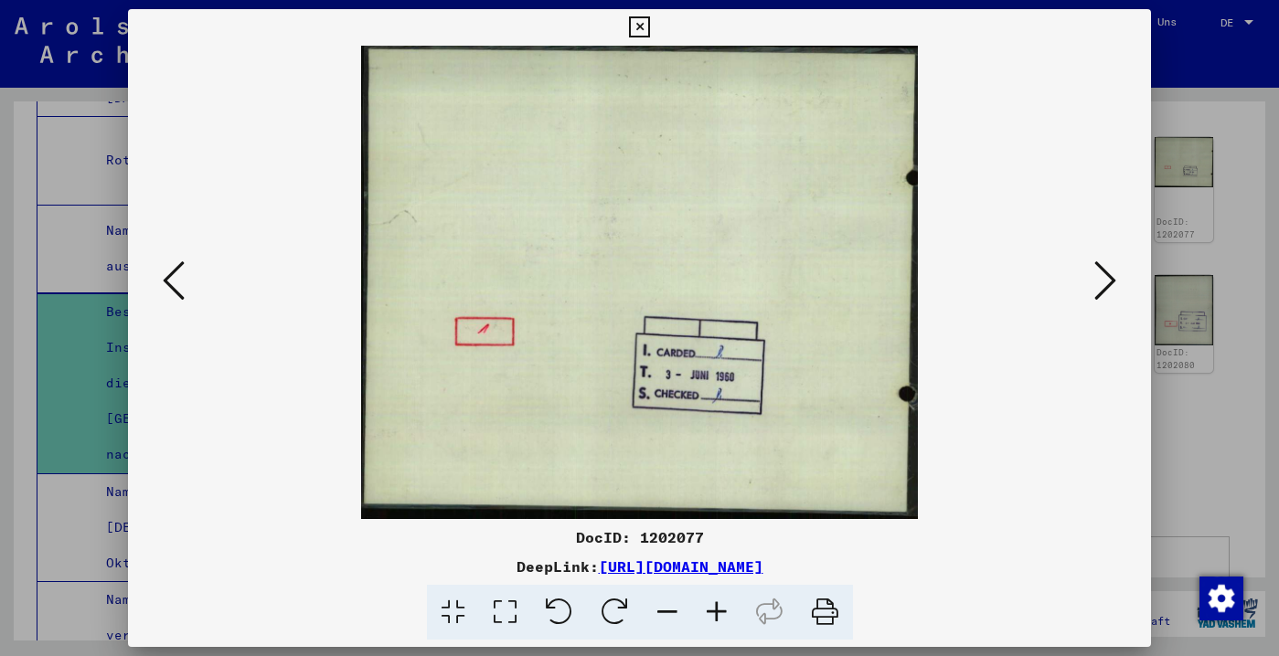
click at [1100, 289] on icon at bounding box center [1105, 281] width 22 height 44
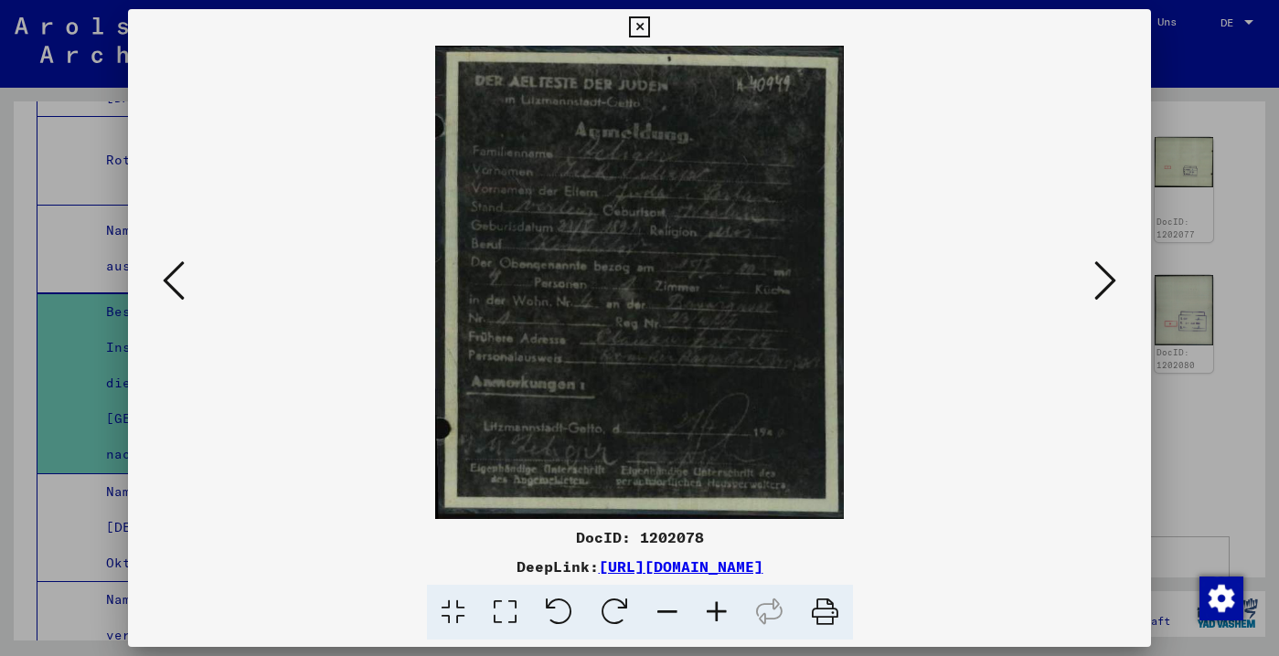
click at [1100, 289] on icon at bounding box center [1105, 281] width 22 height 44
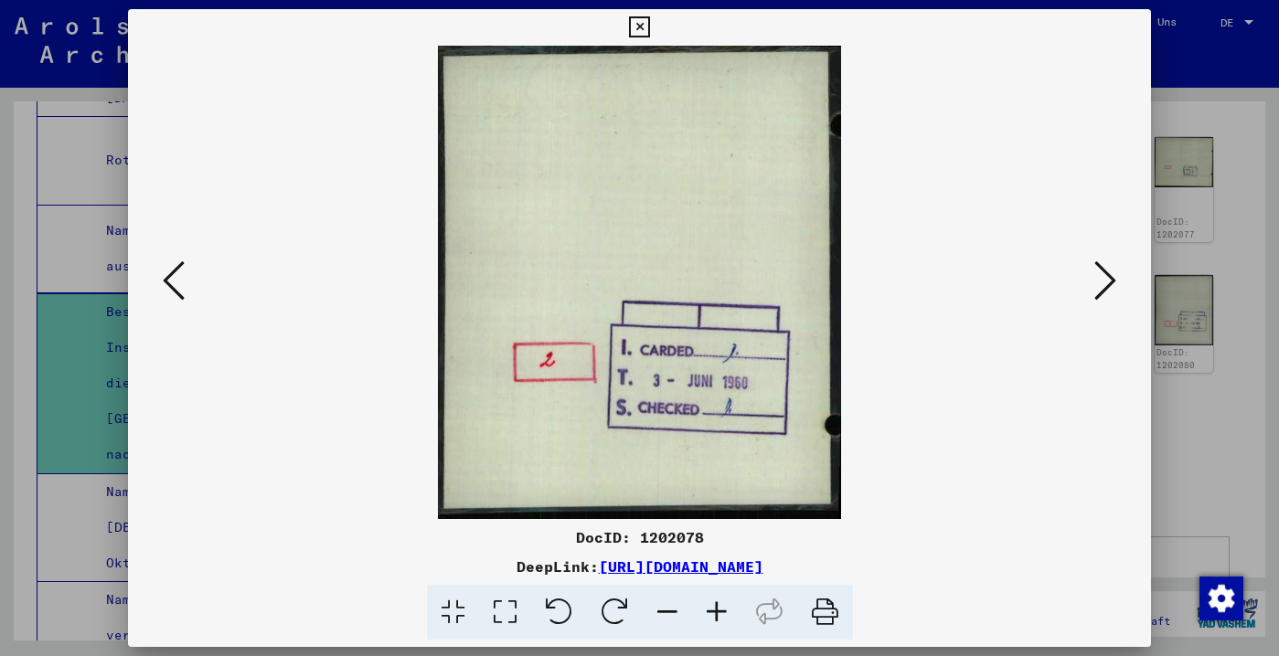
click at [1100, 289] on icon at bounding box center [1105, 281] width 22 height 44
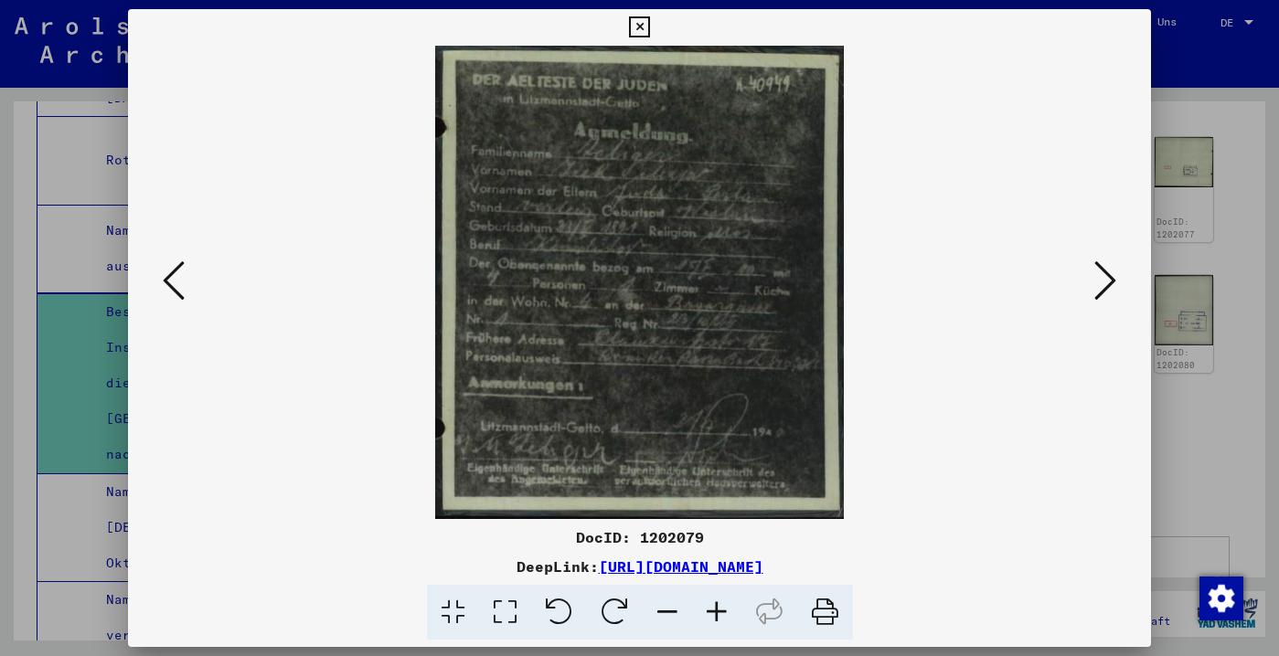
click at [1100, 289] on icon at bounding box center [1105, 281] width 22 height 44
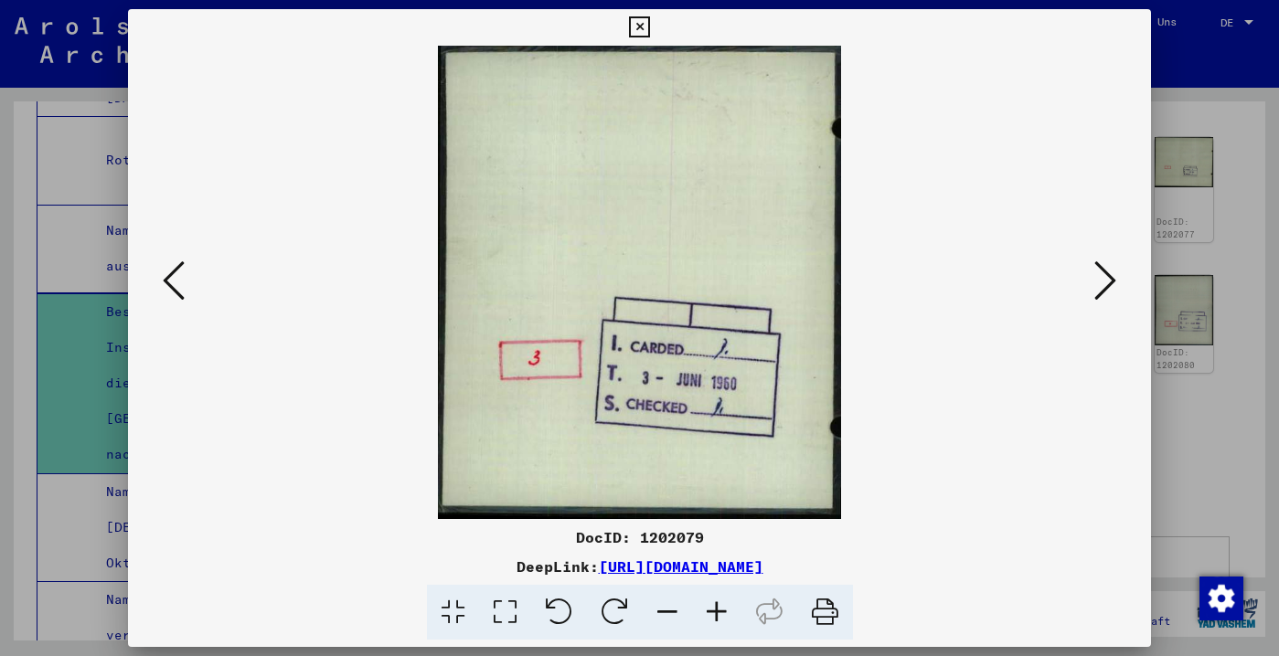
click at [1100, 289] on icon at bounding box center [1105, 281] width 22 height 44
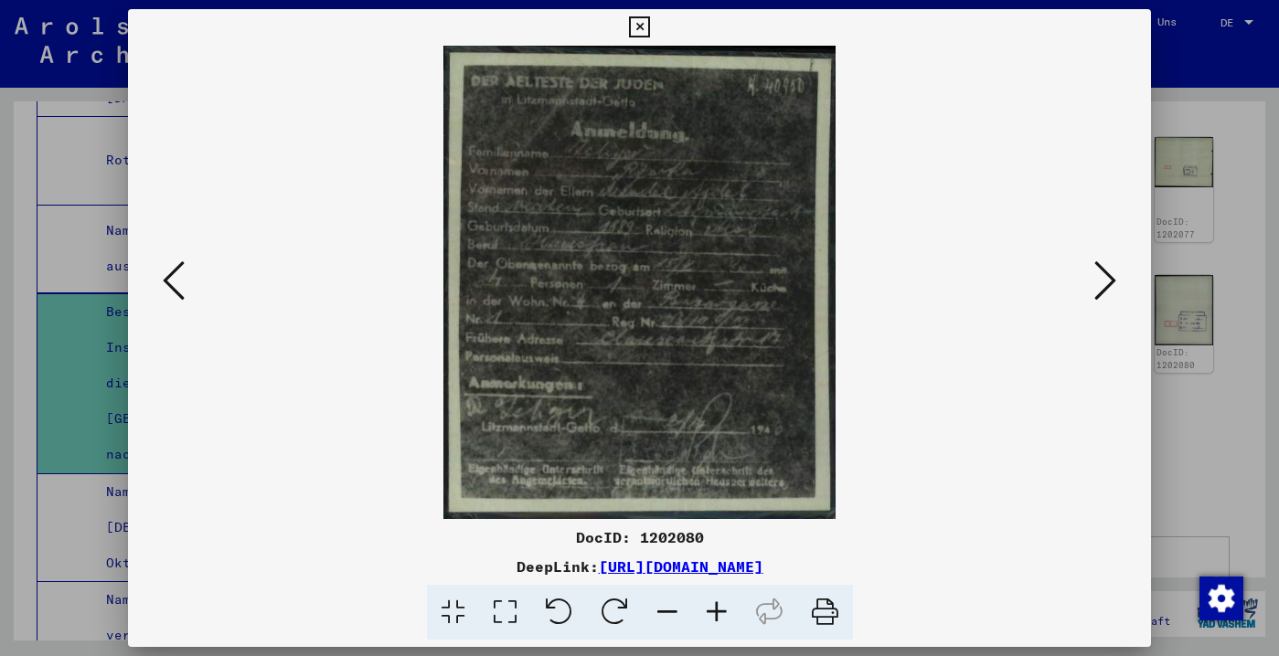
drag, startPoint x: 1137, startPoint y: 19, endPoint x: 1120, endPoint y: 44, distance: 30.2
click at [650, 19] on icon at bounding box center [639, 27] width 21 height 22
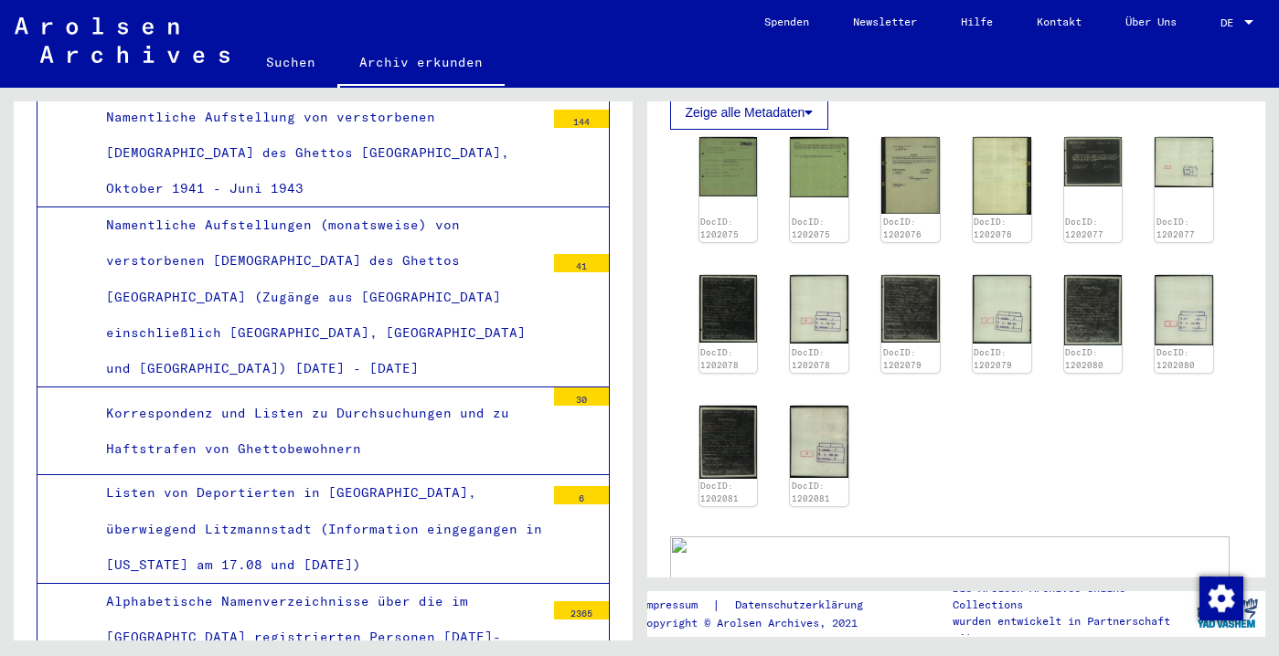
scroll to position [2334, 0]
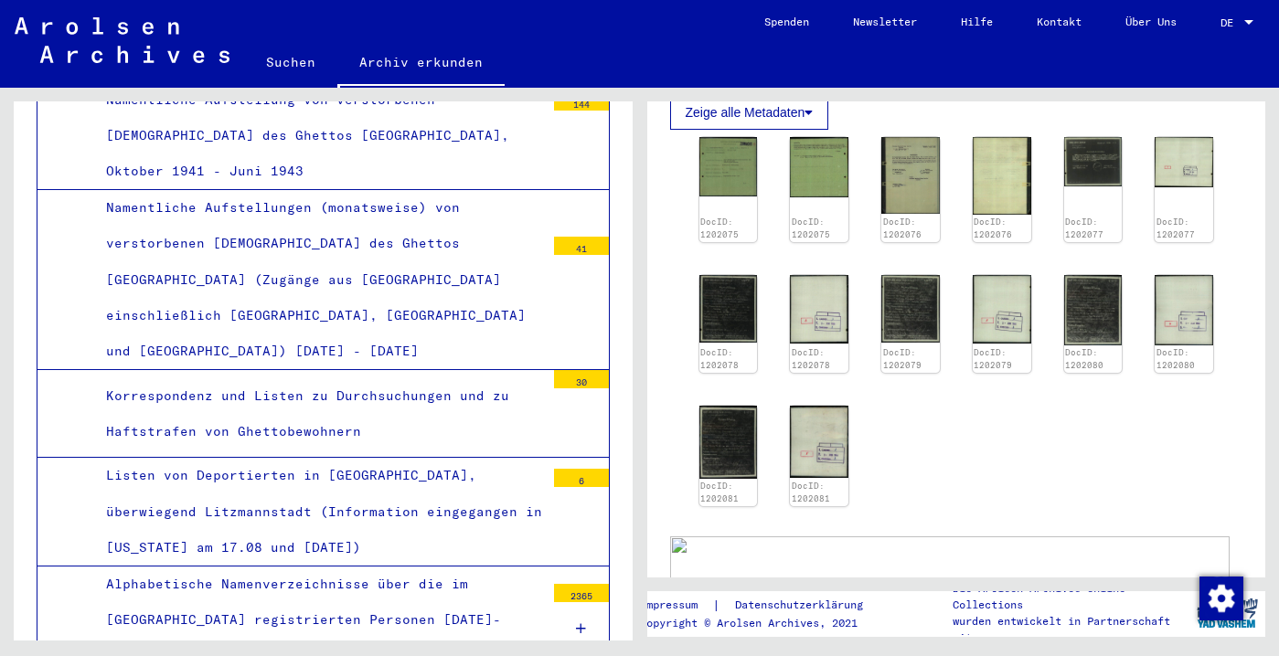
click at [387, 190] on div "Namentliche Aufstellung von verstorbenen [DEMOGRAPHIC_DATA] des Ghettos [GEOGRA…" at bounding box center [318, 136] width 452 height 108
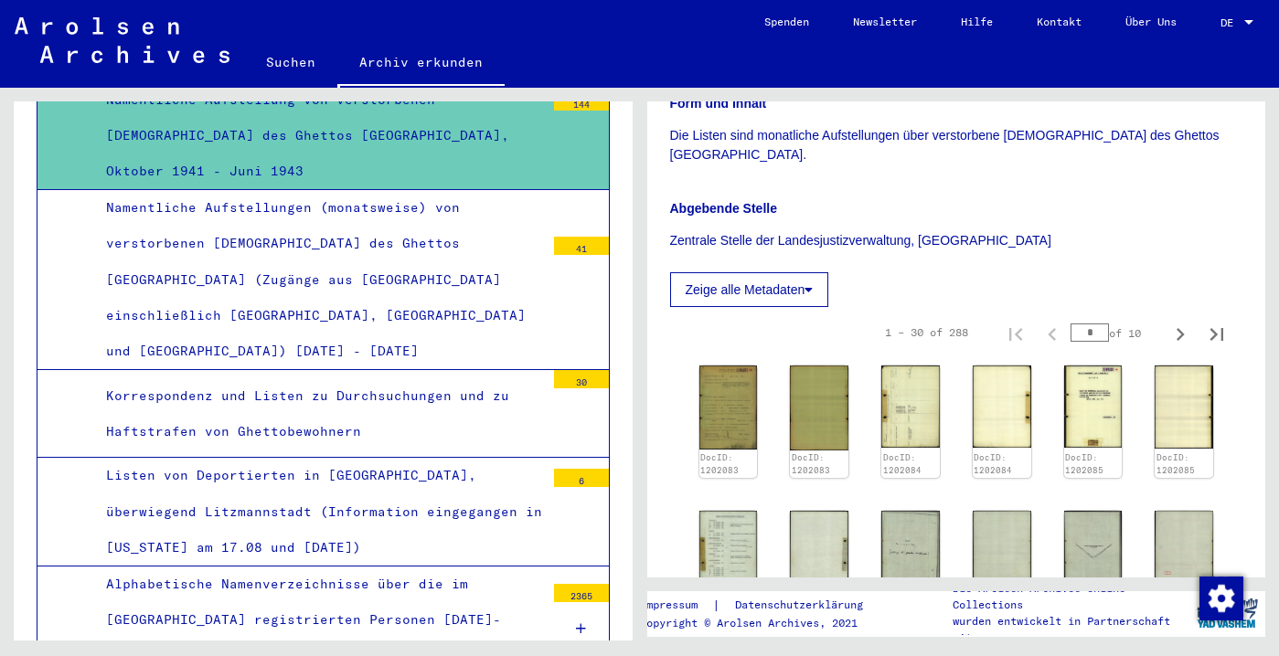
scroll to position [374, 0]
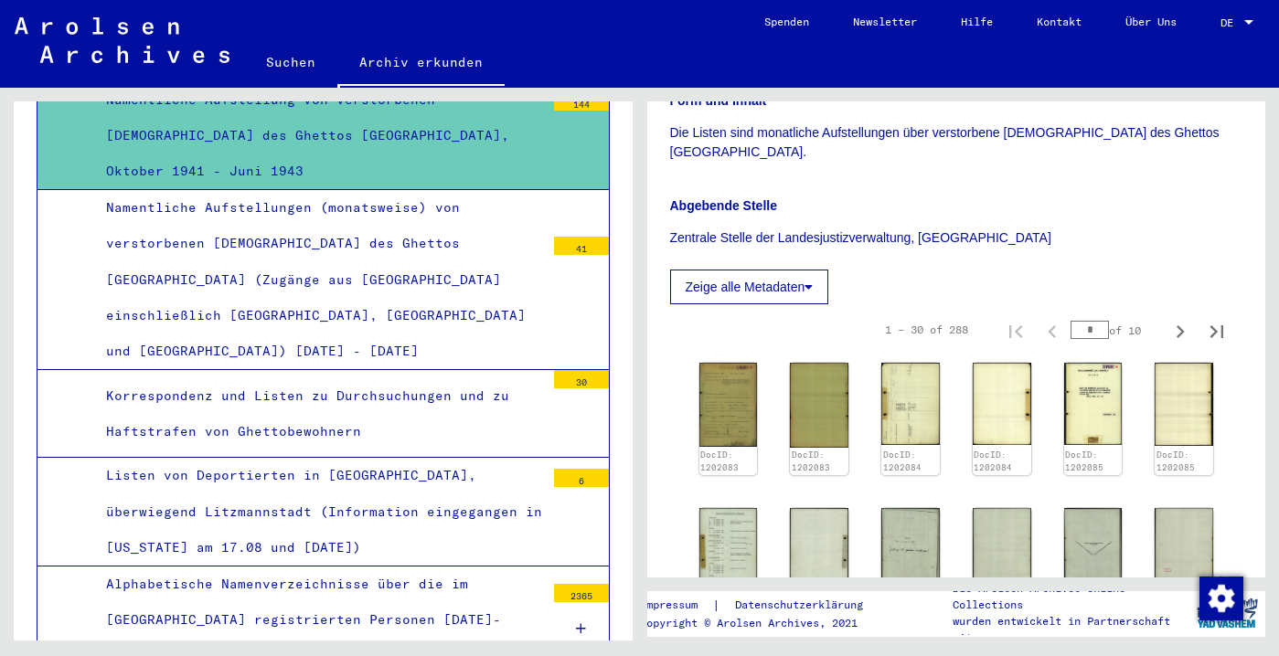
click at [714, 304] on button "Zeige alle Metadaten" at bounding box center [749, 287] width 159 height 35
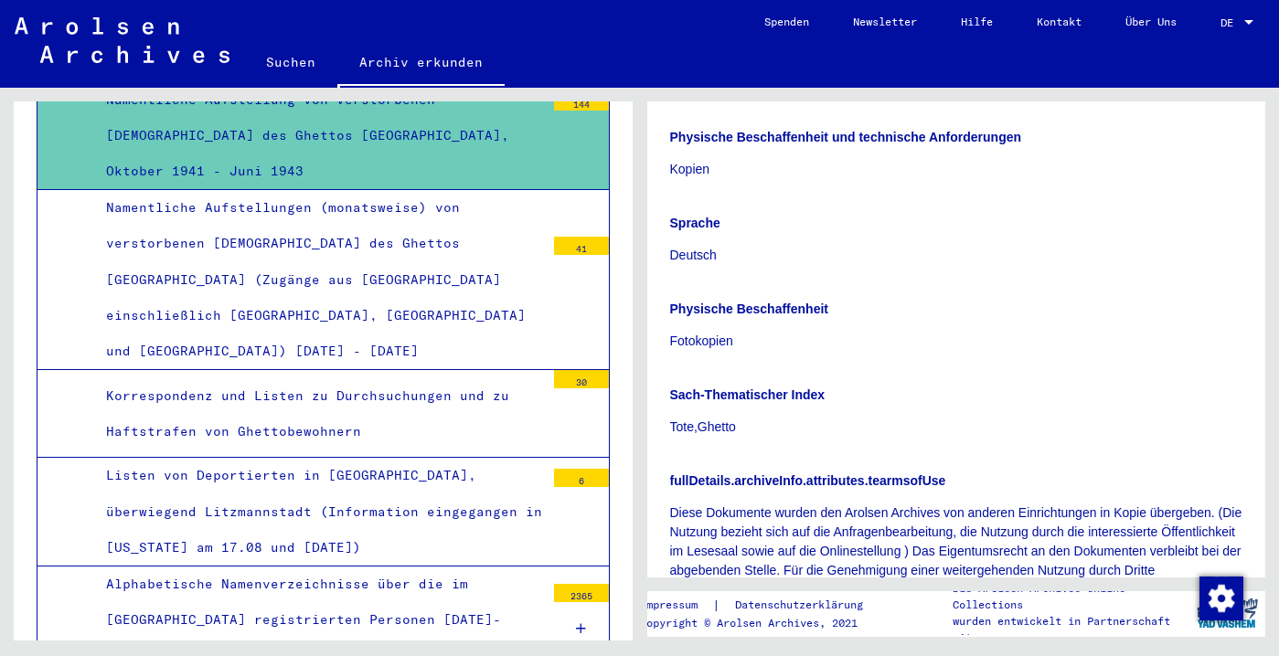
scroll to position [766, 0]
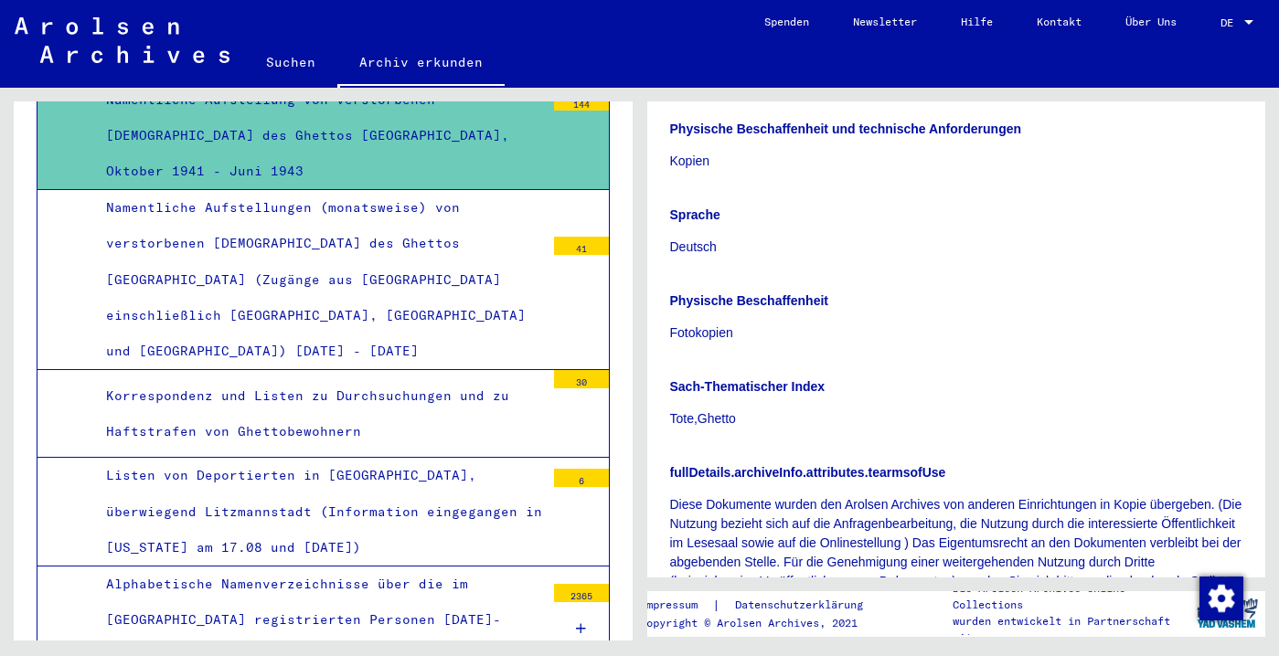
click at [579, 111] on div "144" at bounding box center [581, 101] width 55 height 18
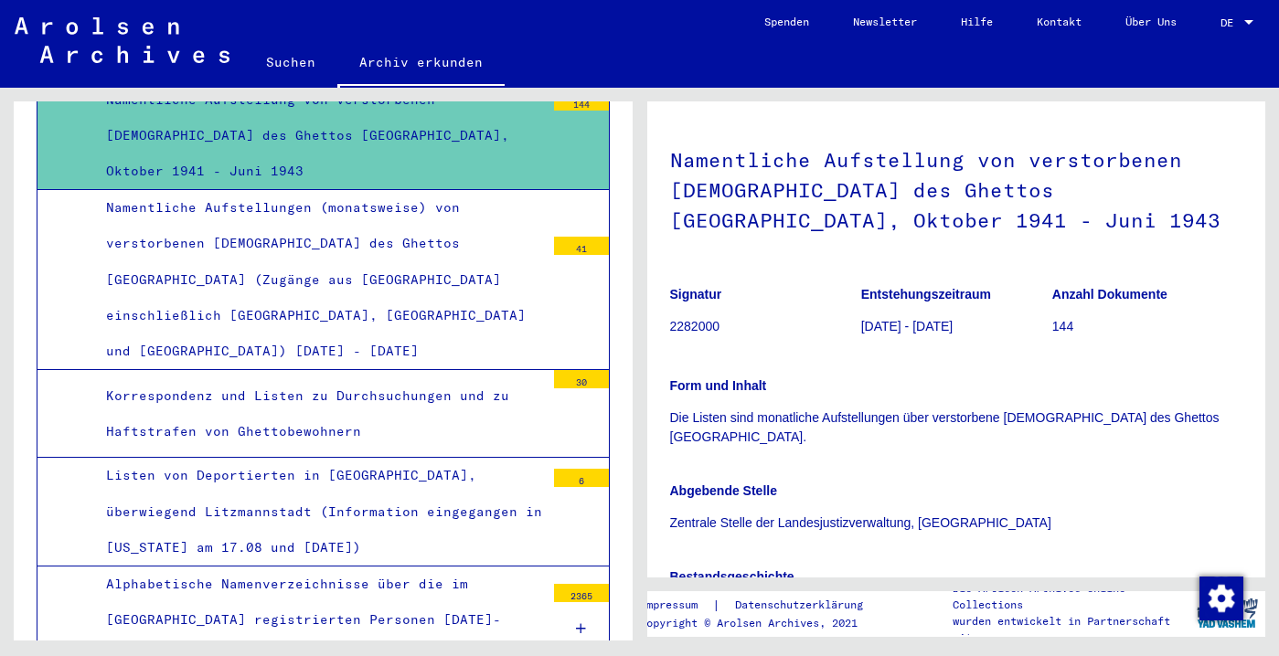
scroll to position [0, 0]
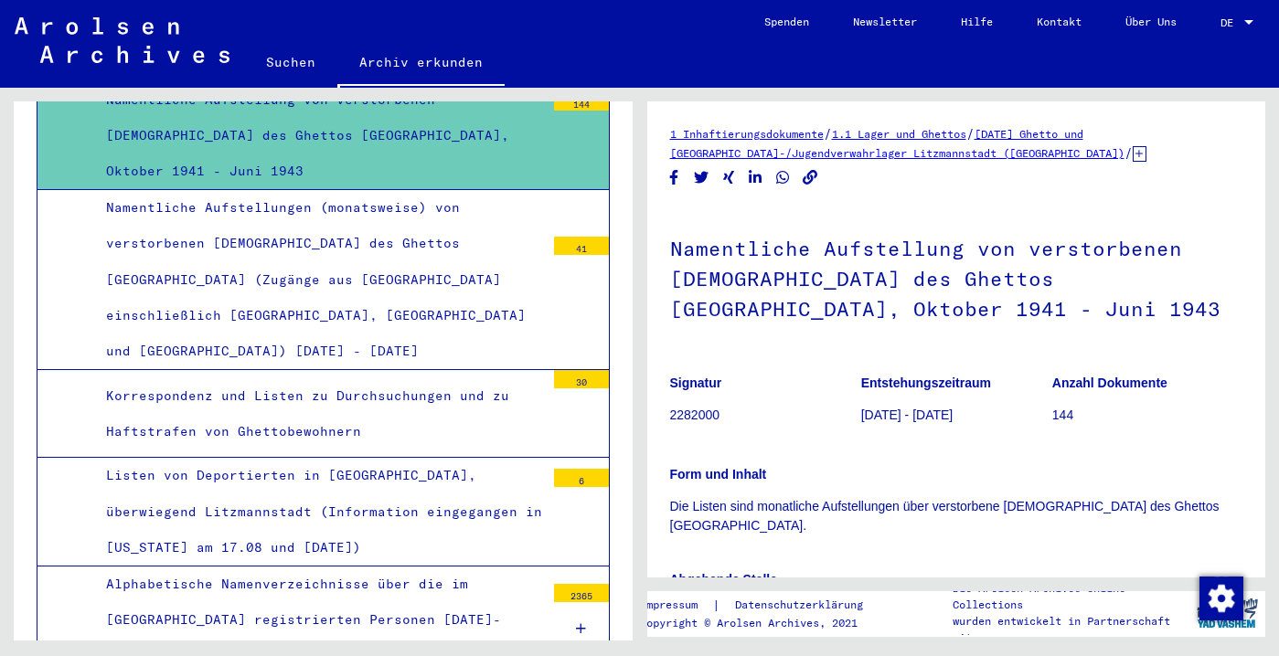
click at [558, 111] on div "144" at bounding box center [581, 101] width 55 height 18
click at [434, 190] on div "Namentliche Aufstellung von verstorbenen [DEMOGRAPHIC_DATA] des Ghettos [GEOGRA…" at bounding box center [318, 136] width 452 height 108
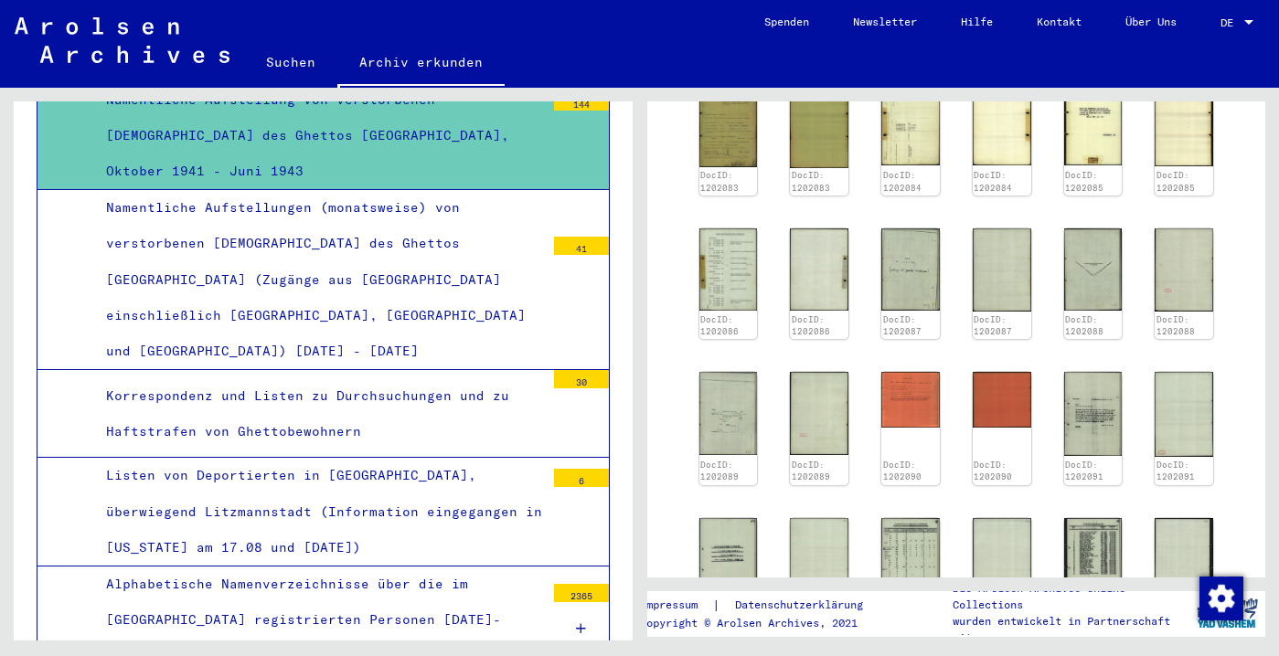
scroll to position [1426, 0]
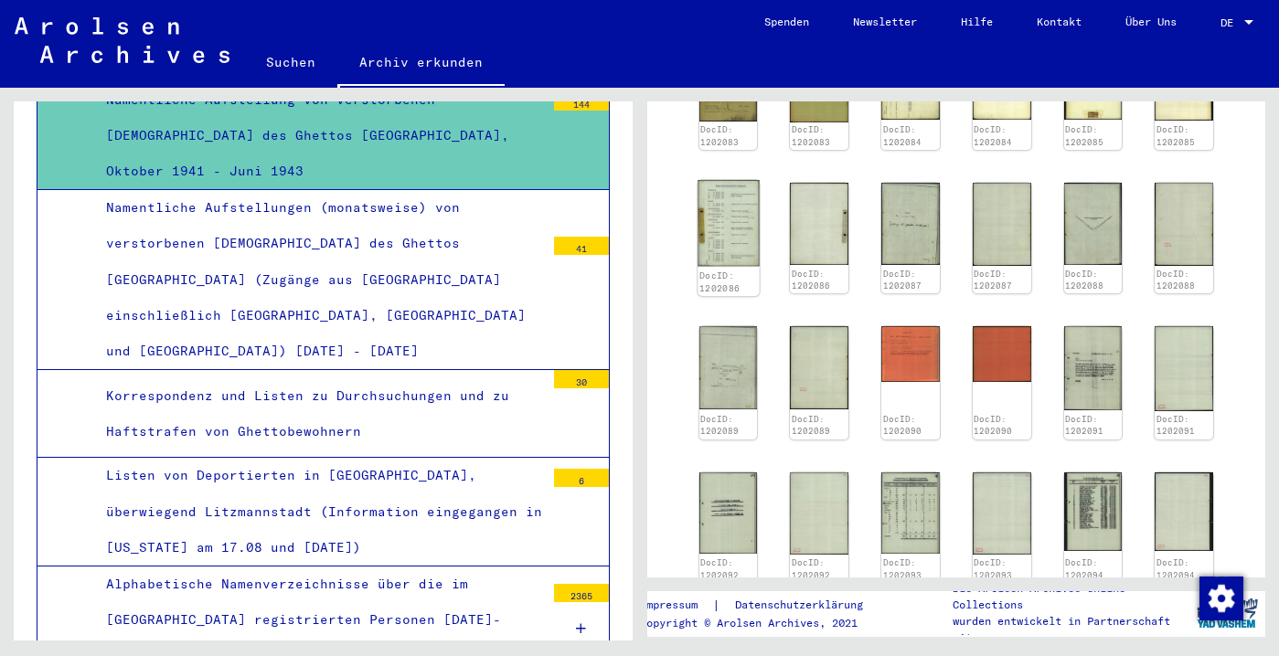
click at [729, 266] on img at bounding box center [727, 223] width 61 height 86
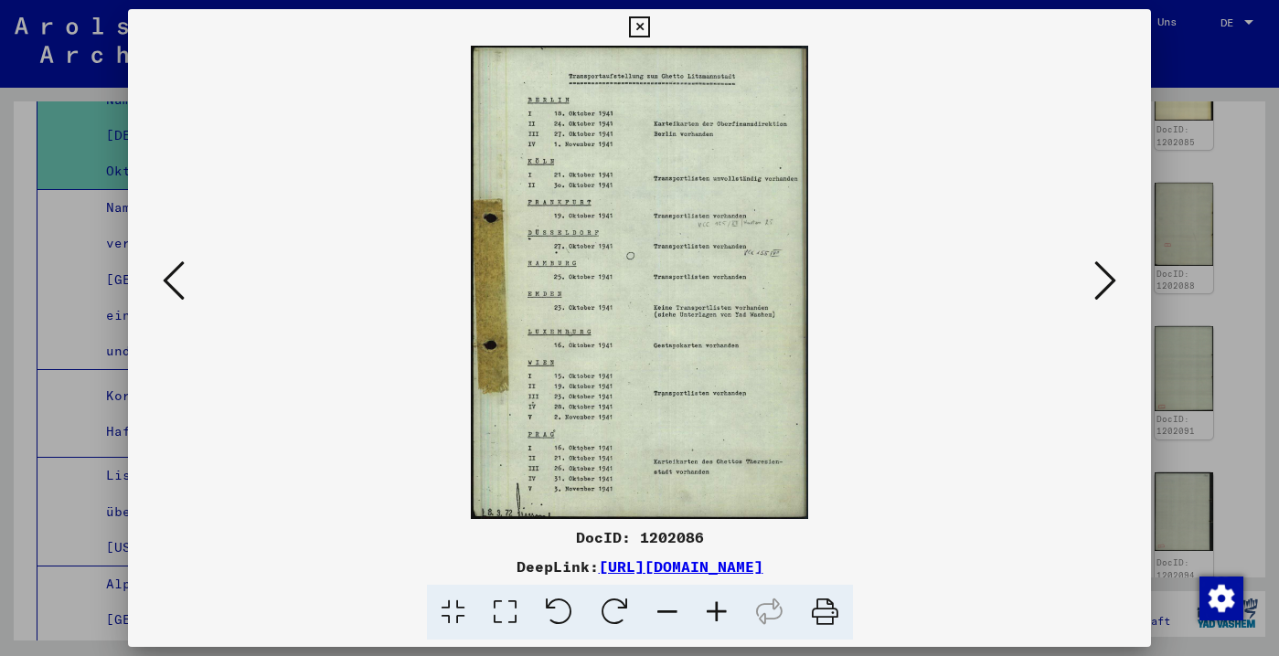
click at [1102, 284] on icon at bounding box center [1105, 281] width 22 height 44
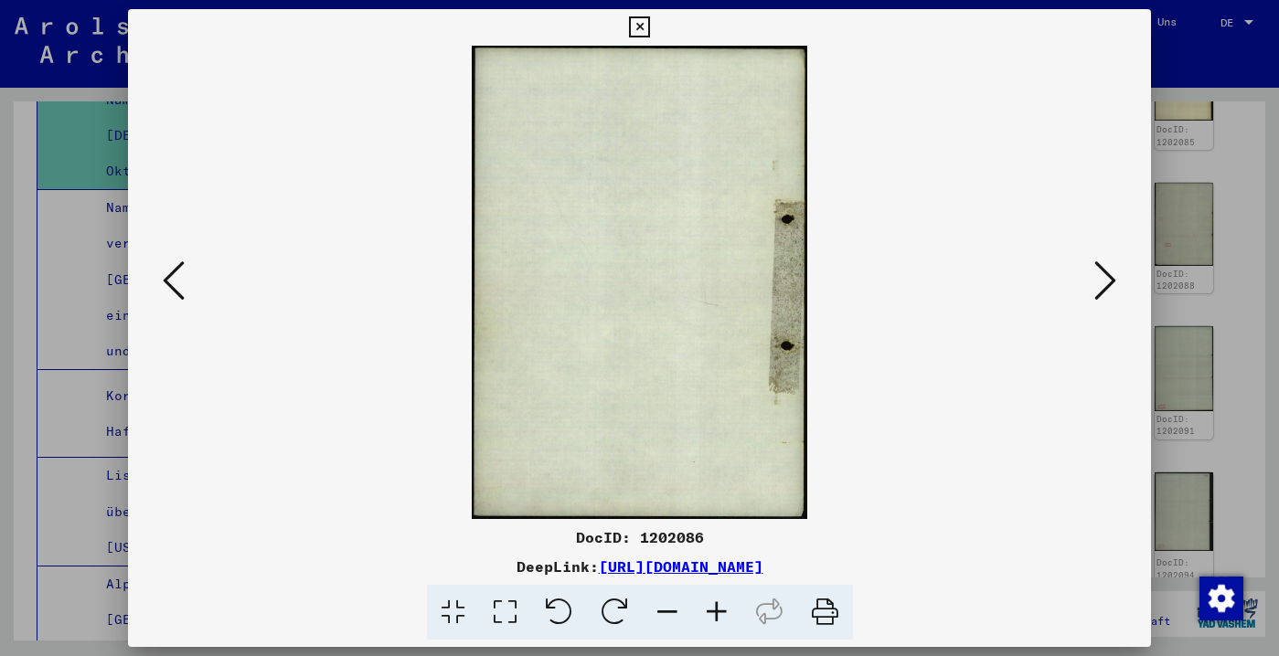
click at [1102, 284] on icon at bounding box center [1105, 281] width 22 height 44
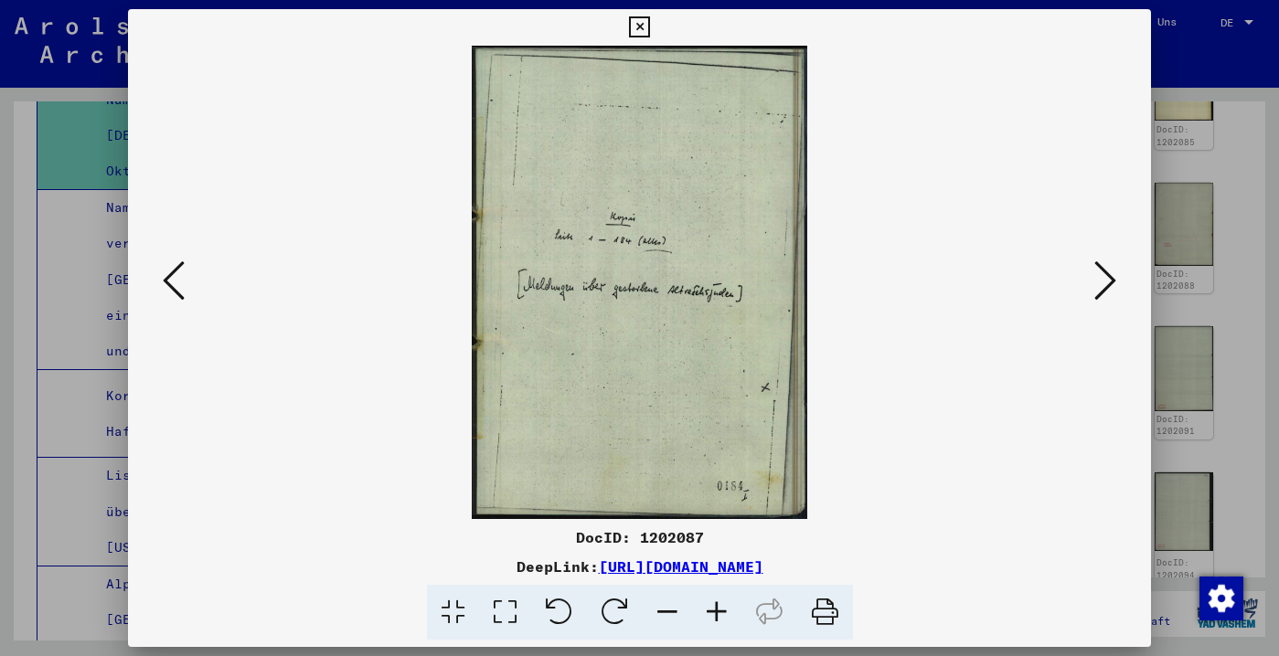
click at [1102, 284] on icon at bounding box center [1105, 281] width 22 height 44
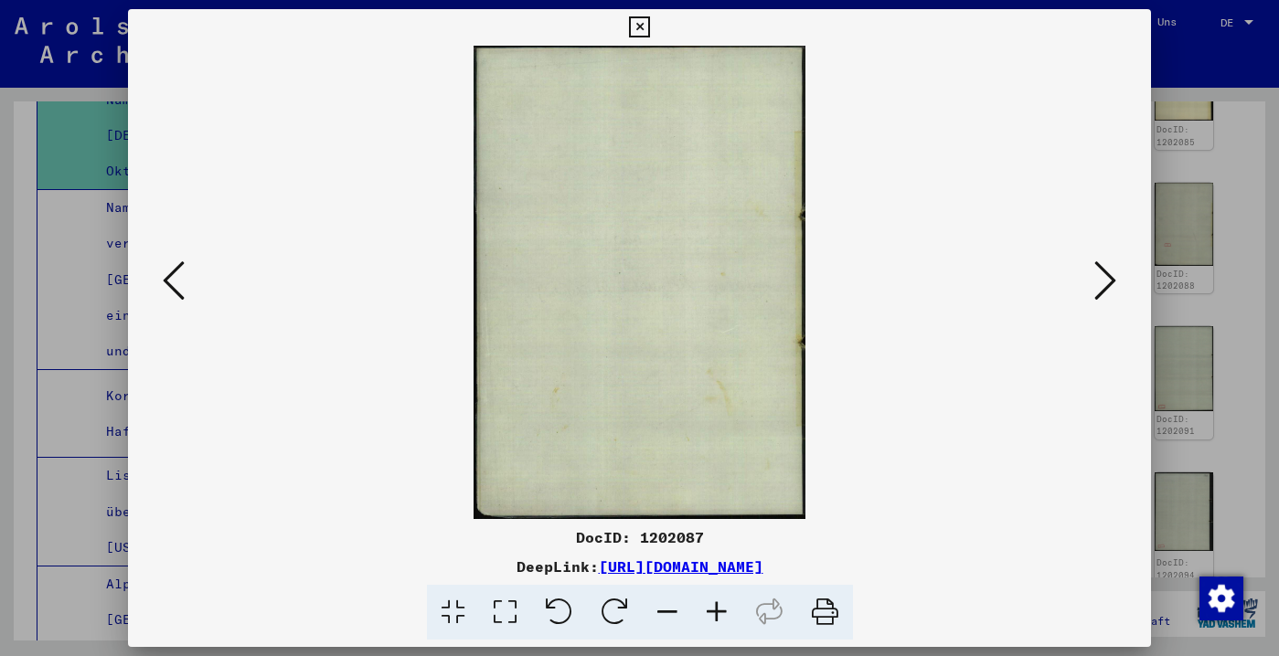
click at [1102, 284] on icon at bounding box center [1105, 281] width 22 height 44
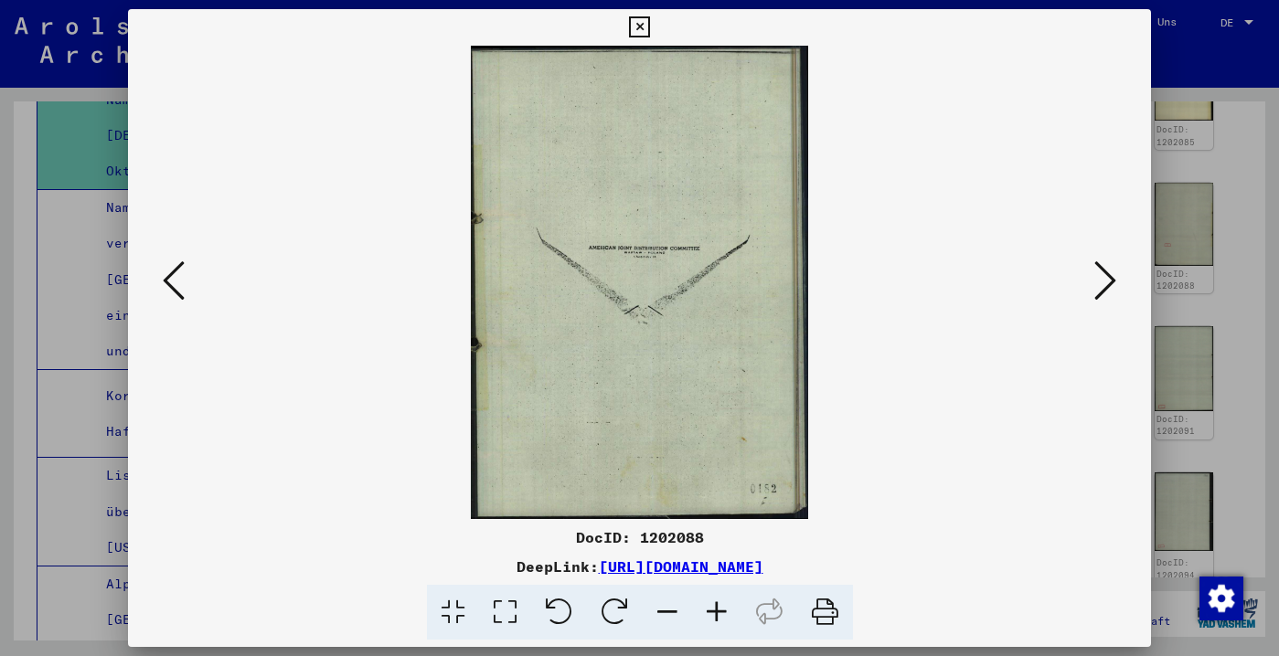
click at [1102, 284] on icon at bounding box center [1105, 281] width 22 height 44
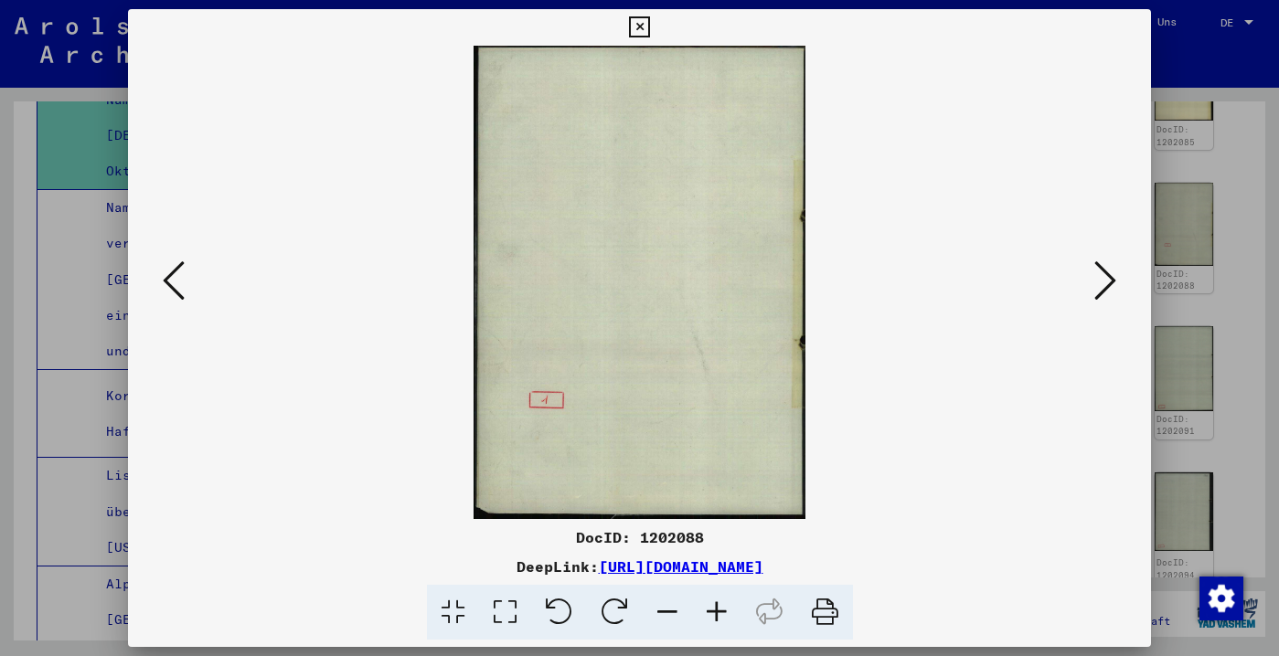
click at [1102, 285] on icon at bounding box center [1105, 281] width 22 height 44
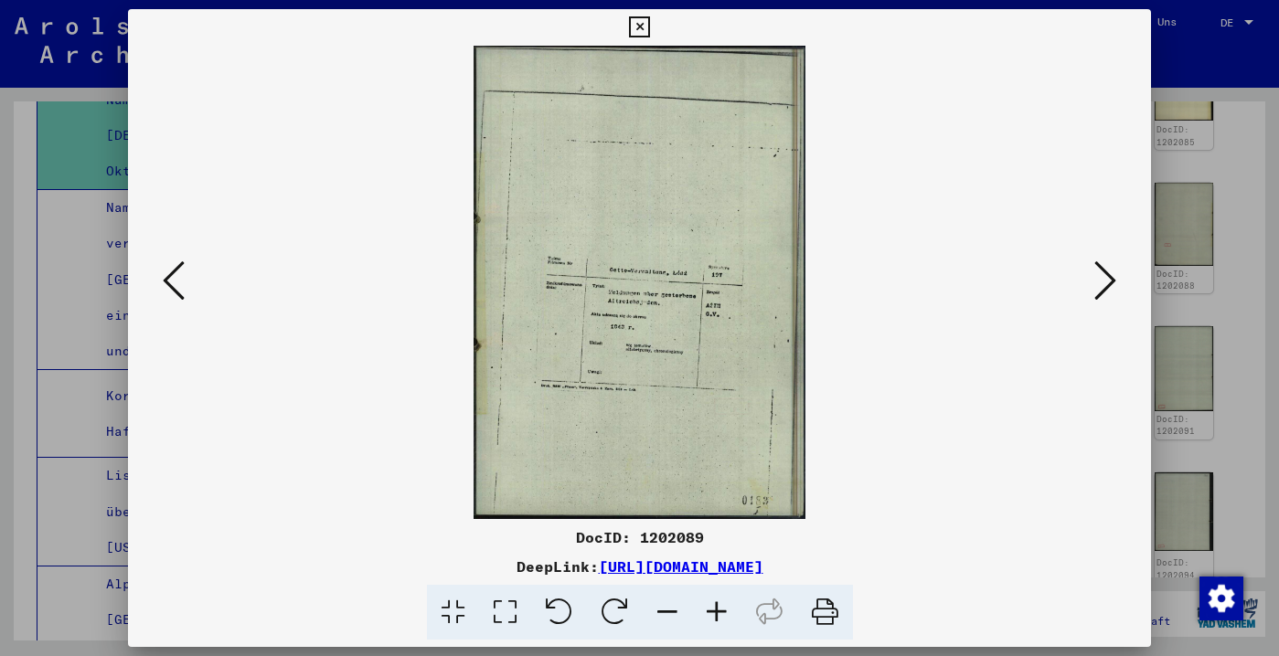
click at [1102, 285] on icon at bounding box center [1105, 281] width 22 height 44
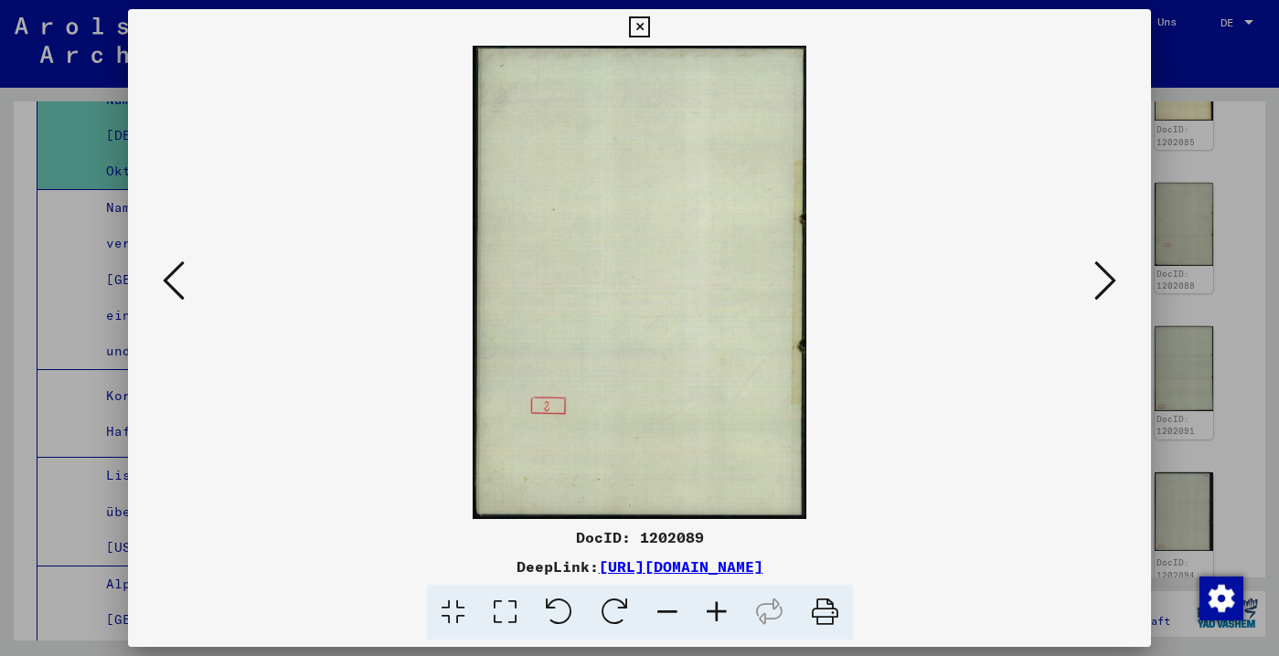
click at [1102, 285] on icon at bounding box center [1105, 281] width 22 height 44
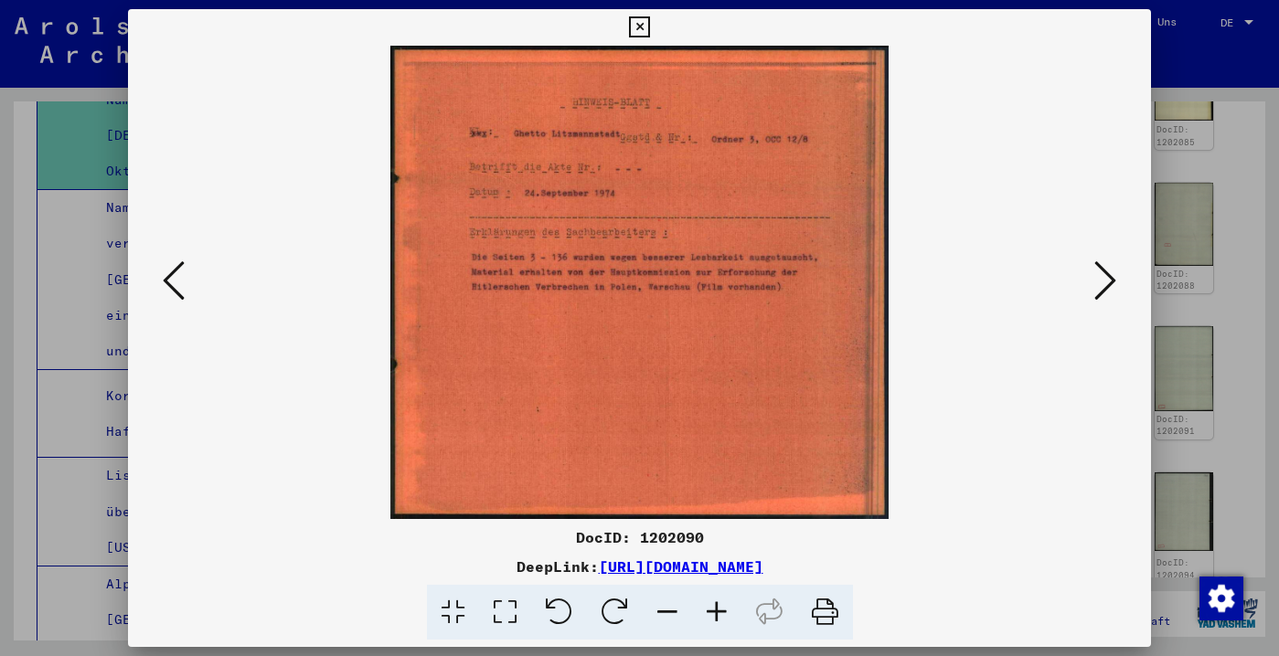
click at [1108, 286] on icon at bounding box center [1105, 281] width 22 height 44
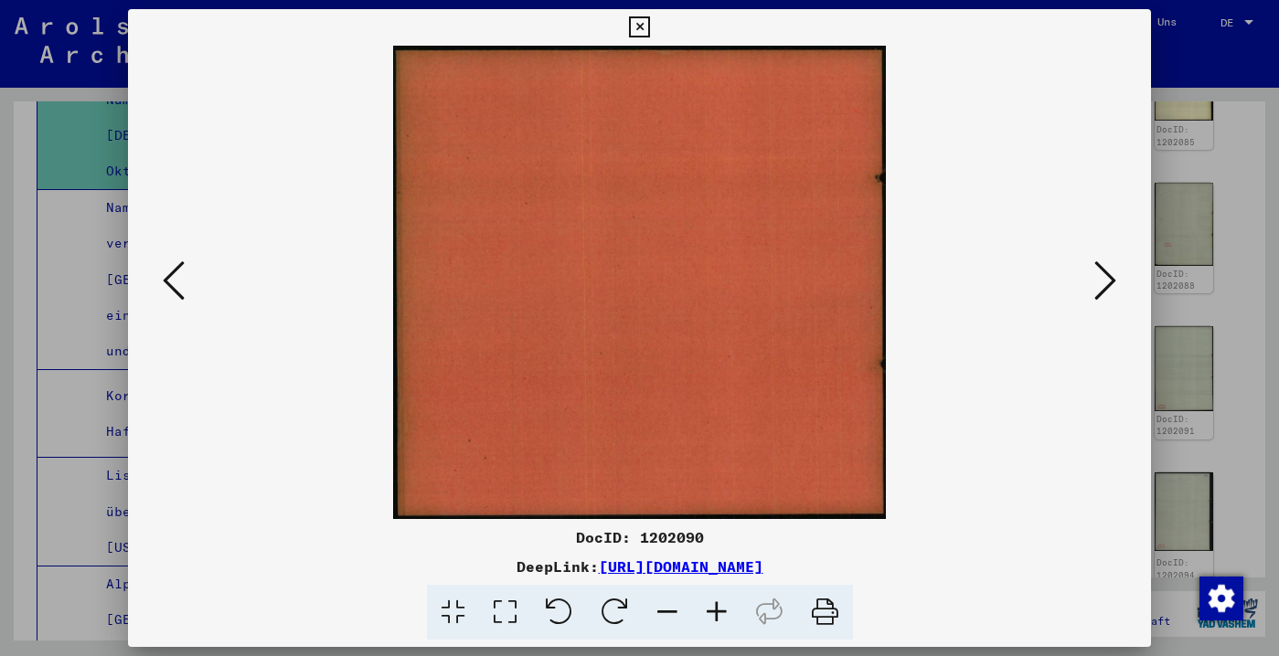
click at [1108, 286] on icon at bounding box center [1105, 281] width 22 height 44
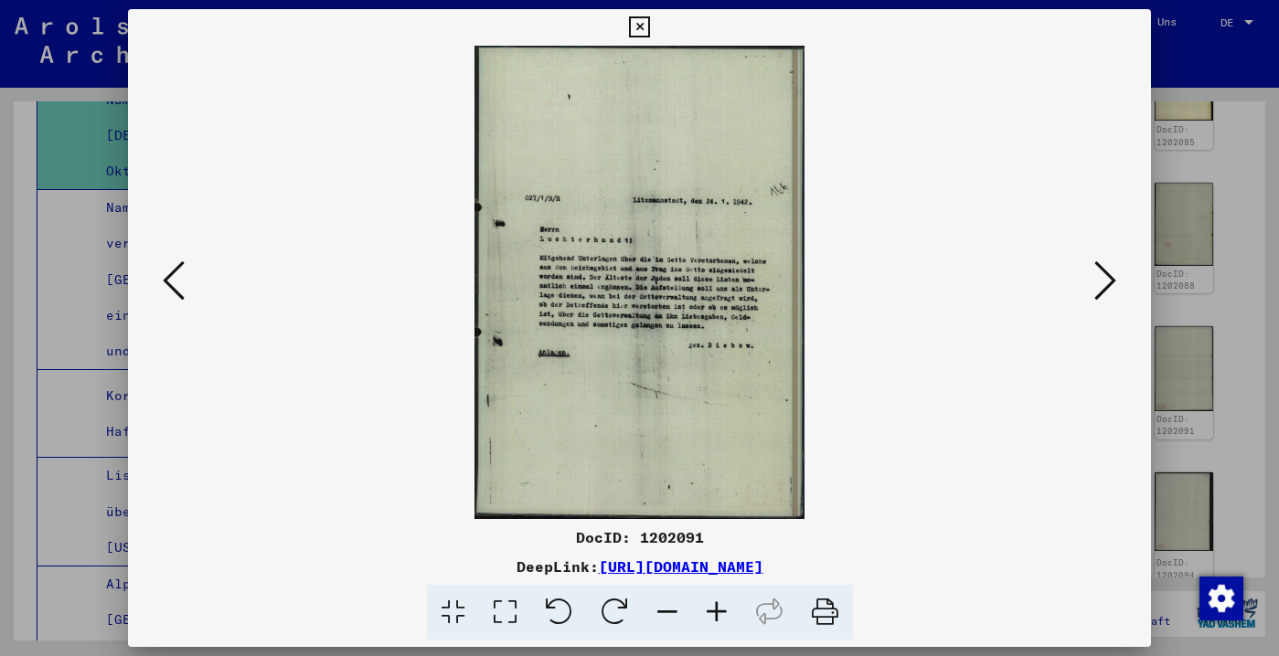
click at [1108, 286] on icon at bounding box center [1105, 281] width 22 height 44
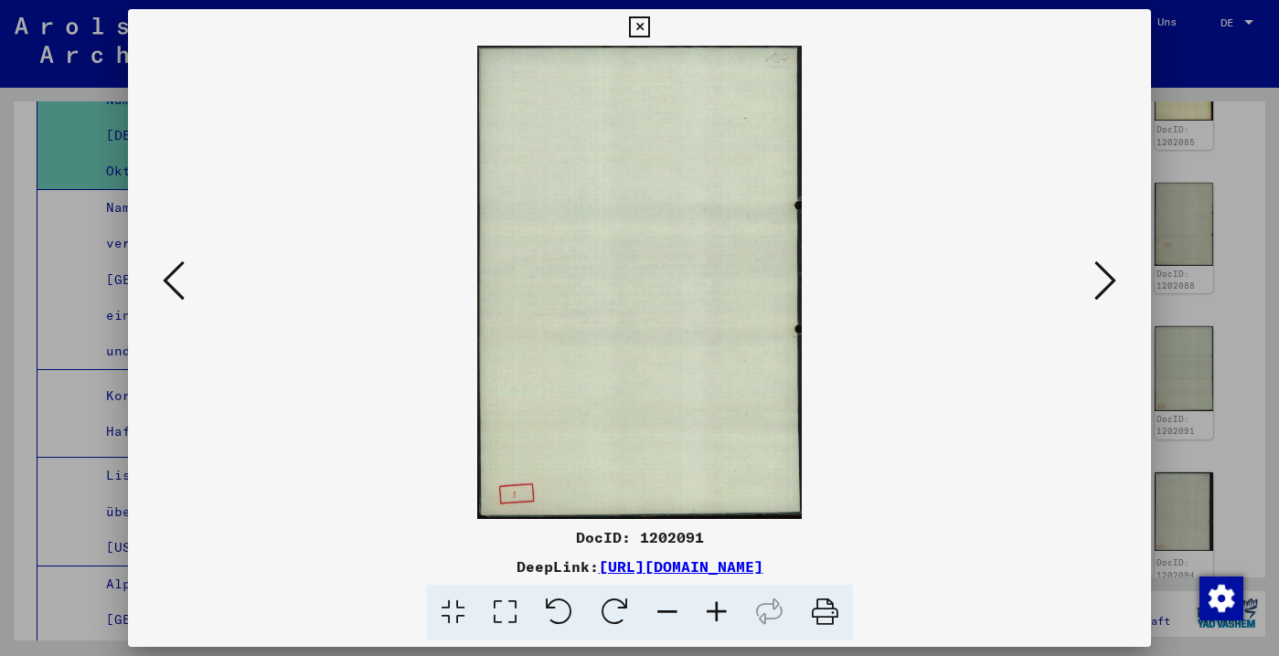
click at [1108, 286] on icon at bounding box center [1105, 281] width 22 height 44
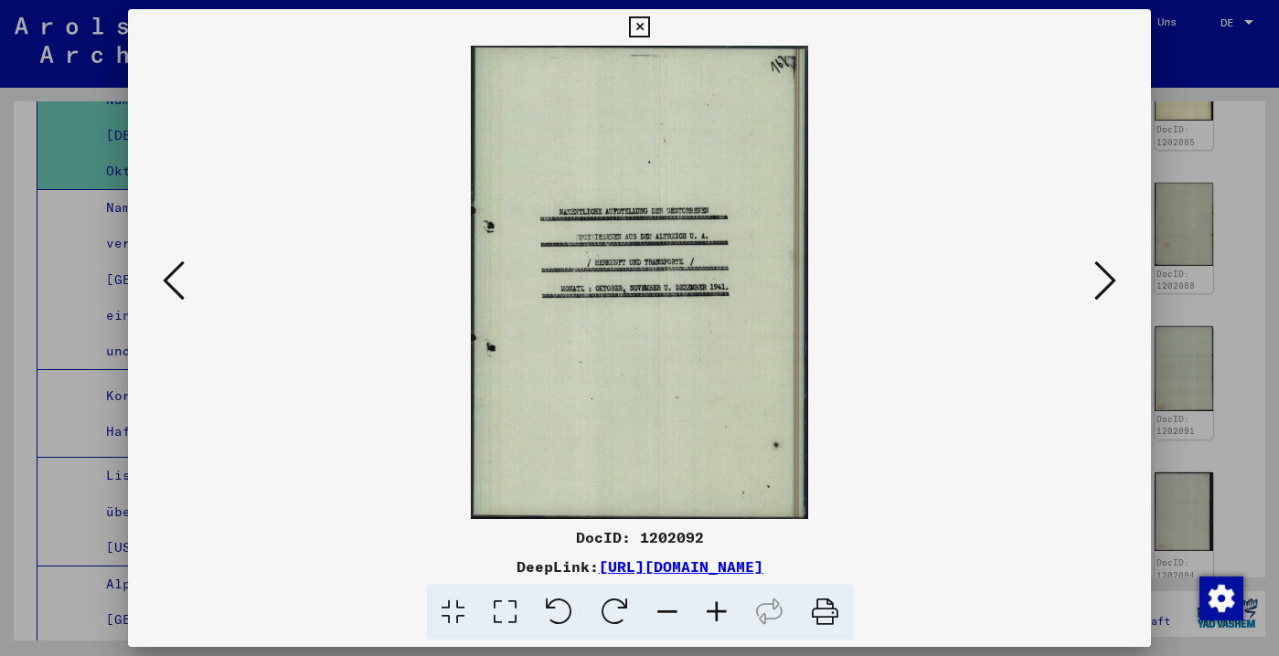
click at [1108, 286] on icon at bounding box center [1105, 281] width 22 height 44
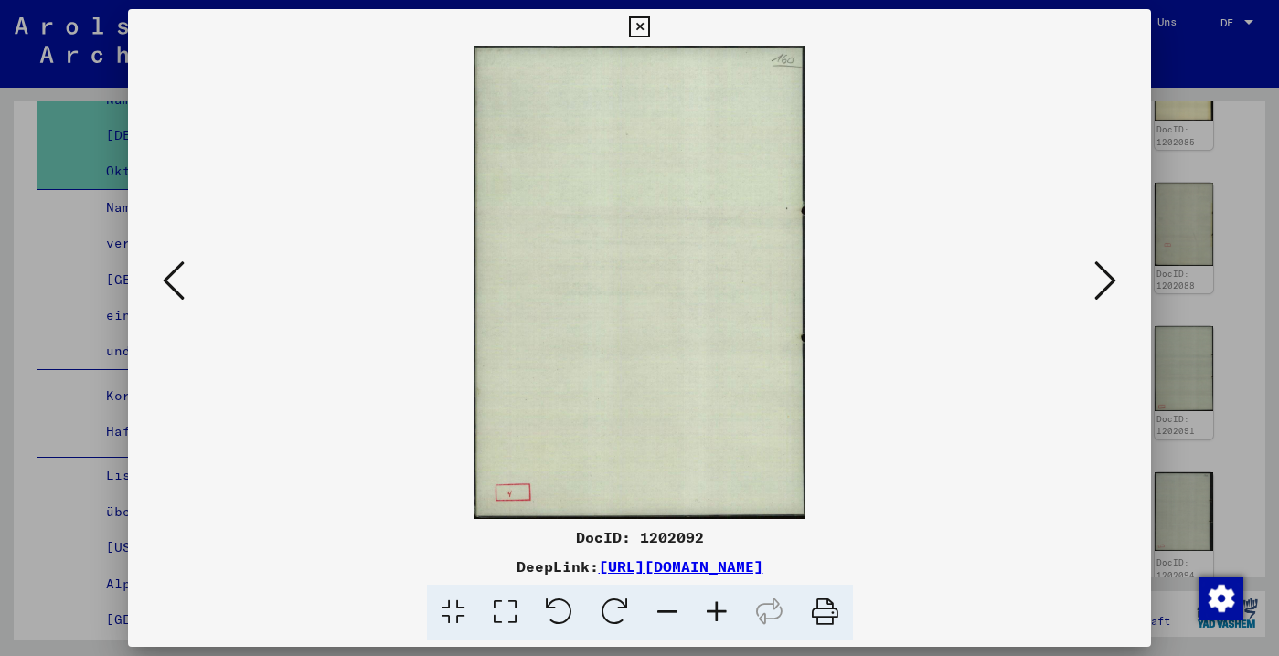
click at [1108, 286] on icon at bounding box center [1105, 281] width 22 height 44
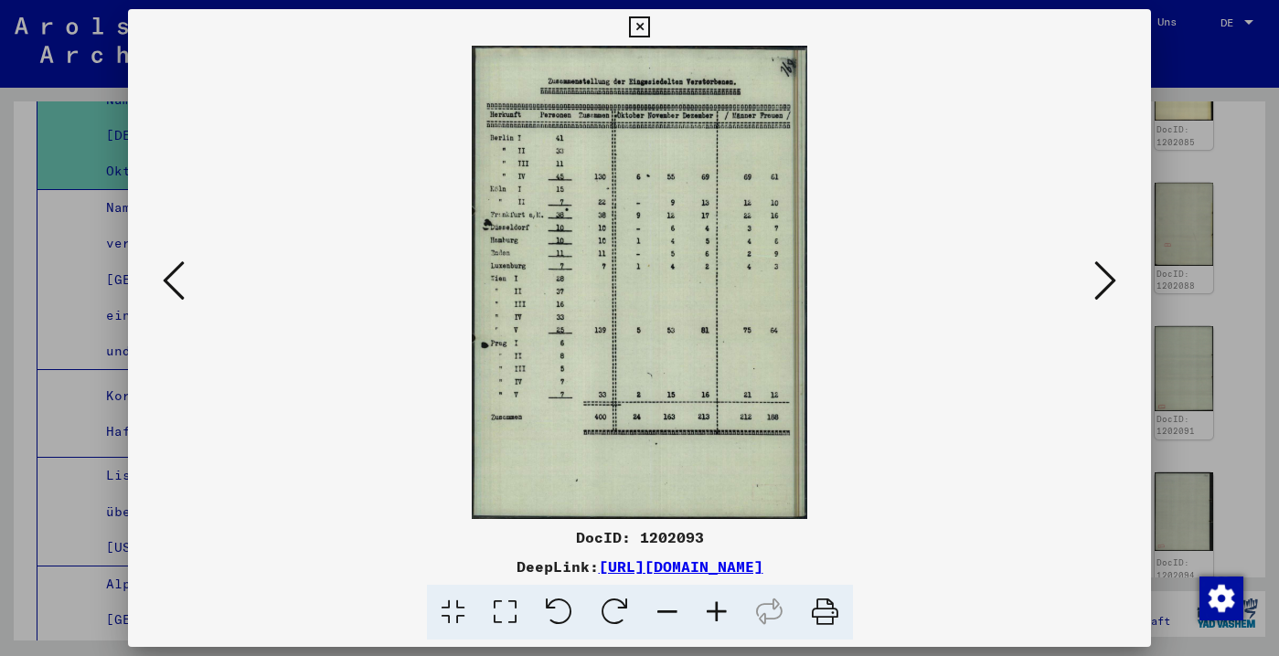
click at [1103, 288] on icon at bounding box center [1105, 281] width 22 height 44
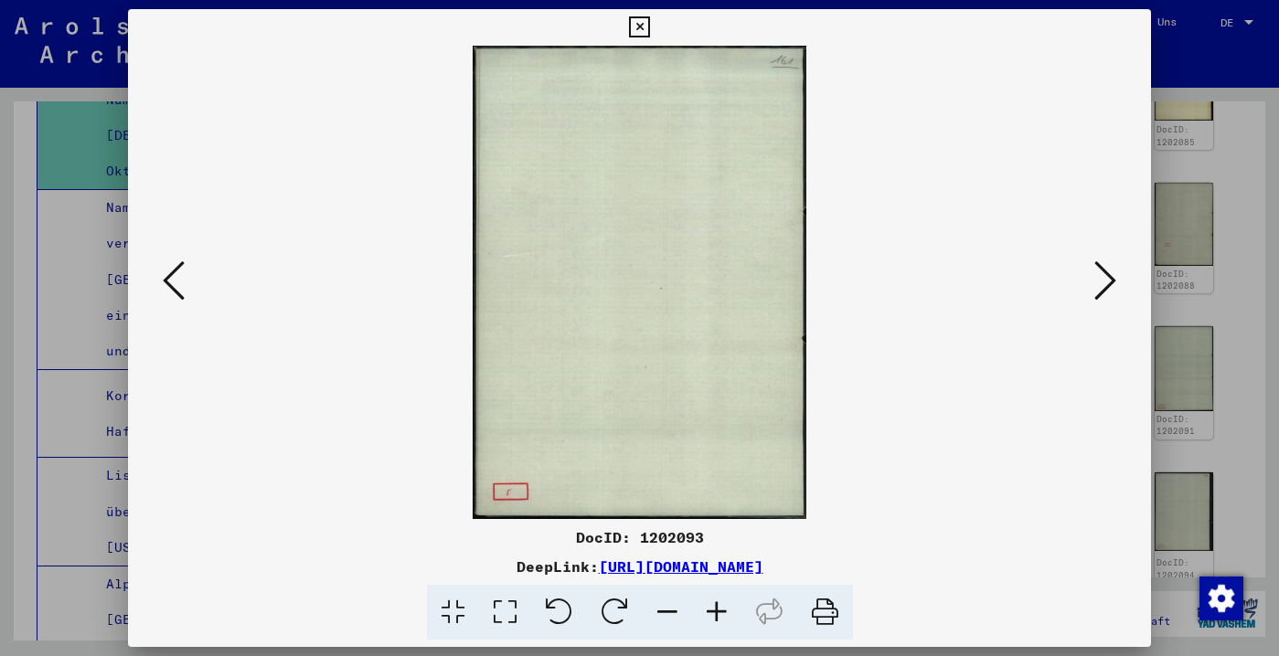
click at [1103, 288] on icon at bounding box center [1105, 281] width 22 height 44
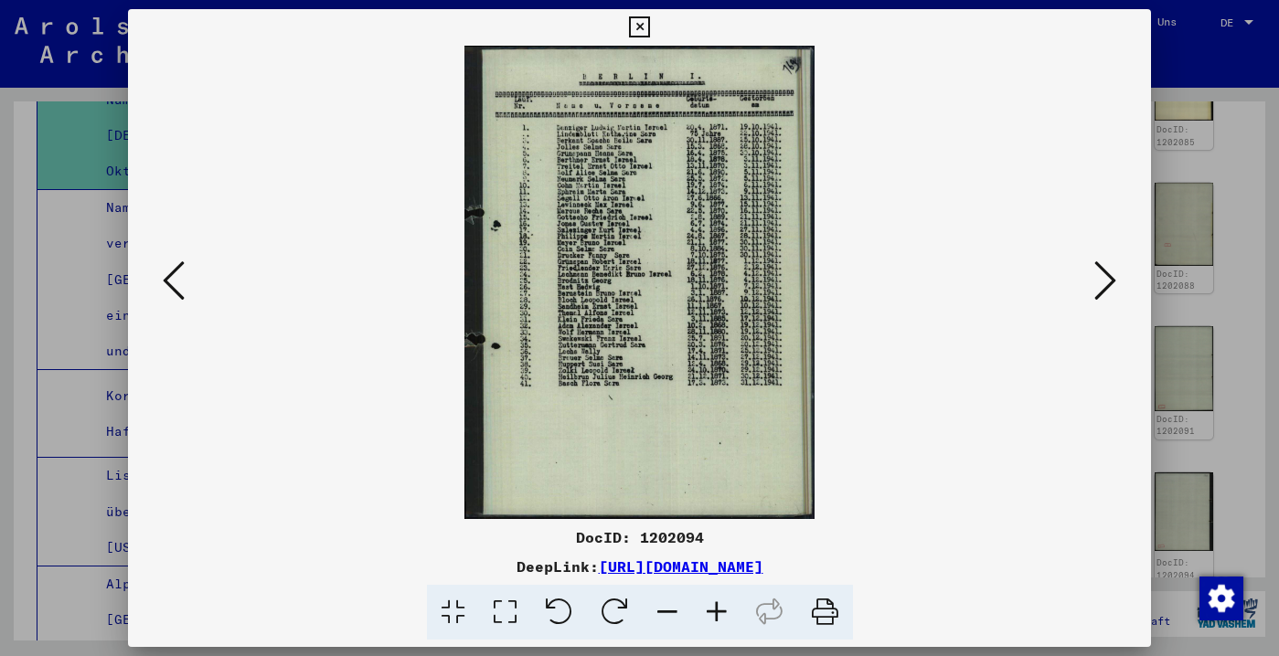
click at [1100, 288] on icon at bounding box center [1105, 281] width 22 height 44
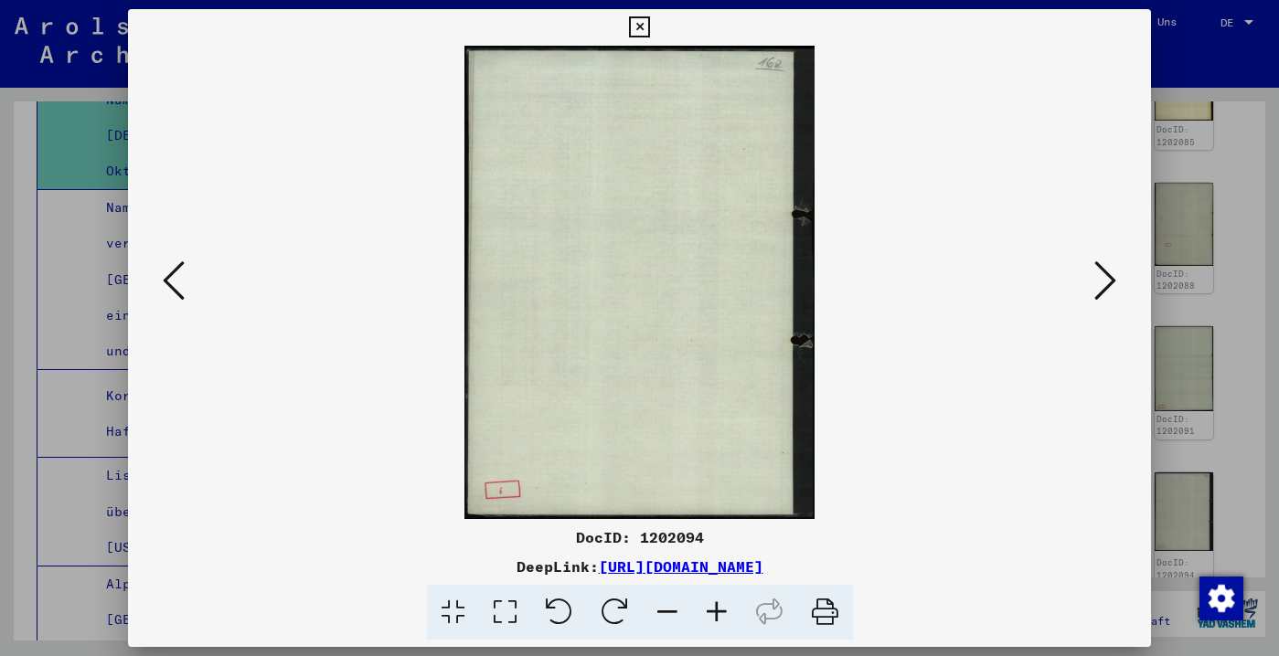
click at [1100, 288] on icon at bounding box center [1105, 281] width 22 height 44
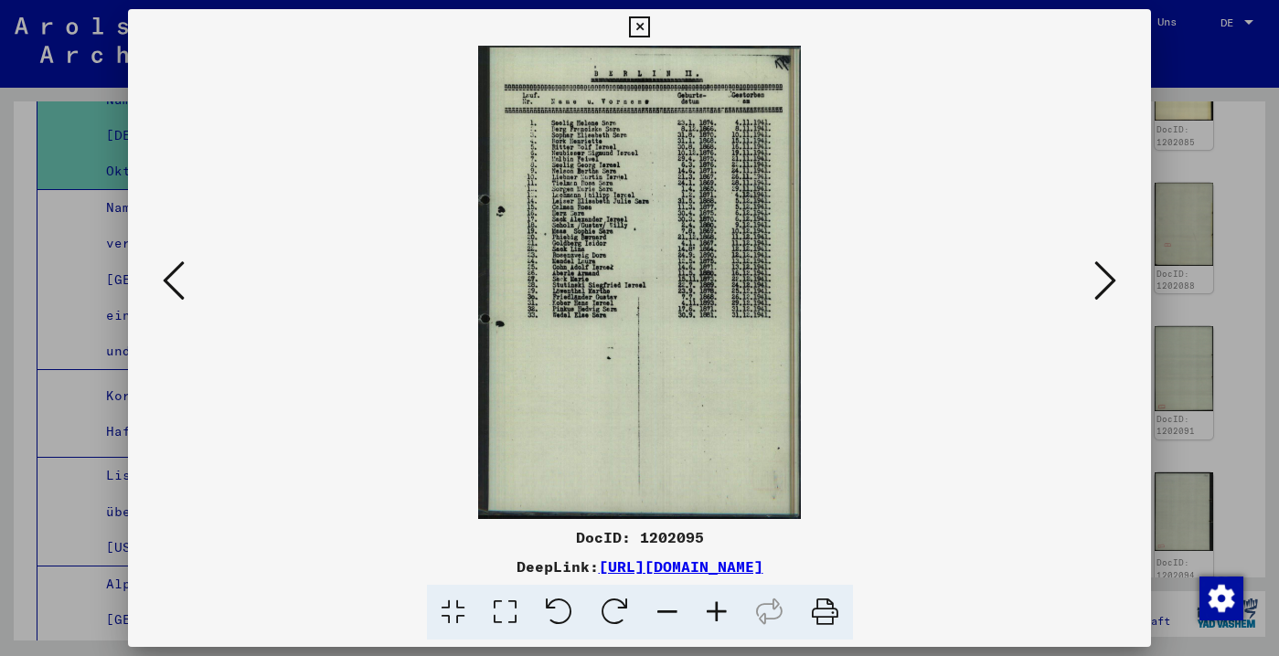
click at [1099, 288] on icon at bounding box center [1105, 281] width 22 height 44
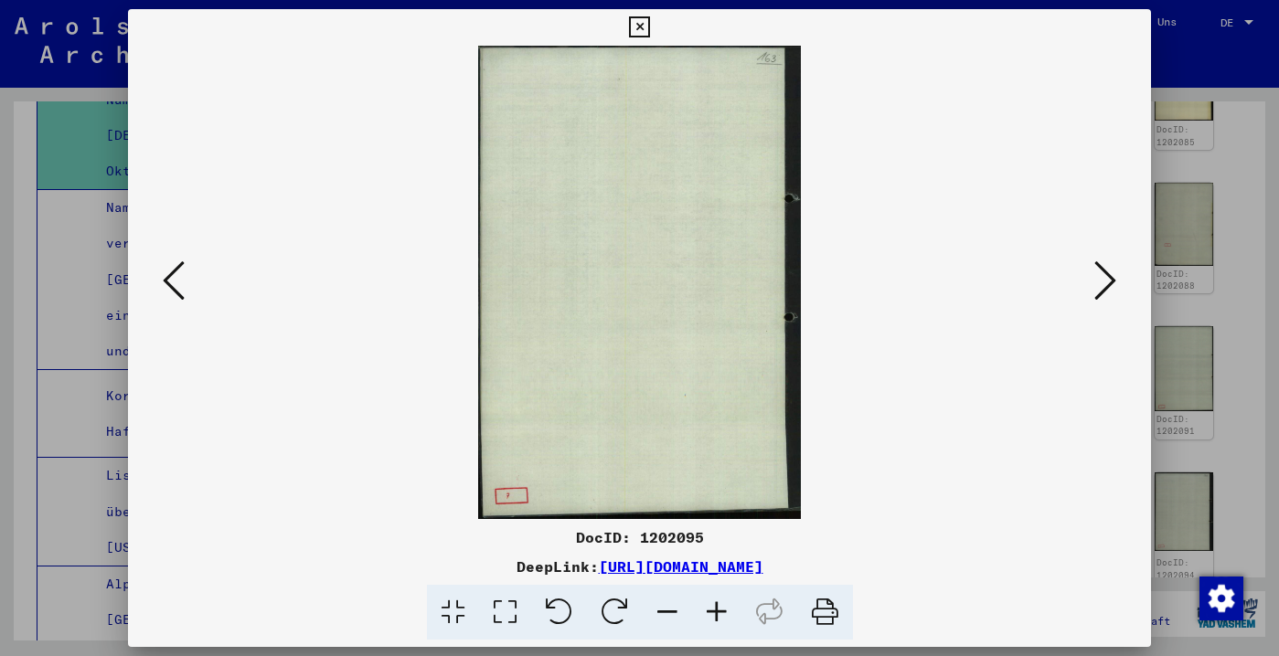
click at [1099, 288] on icon at bounding box center [1105, 281] width 22 height 44
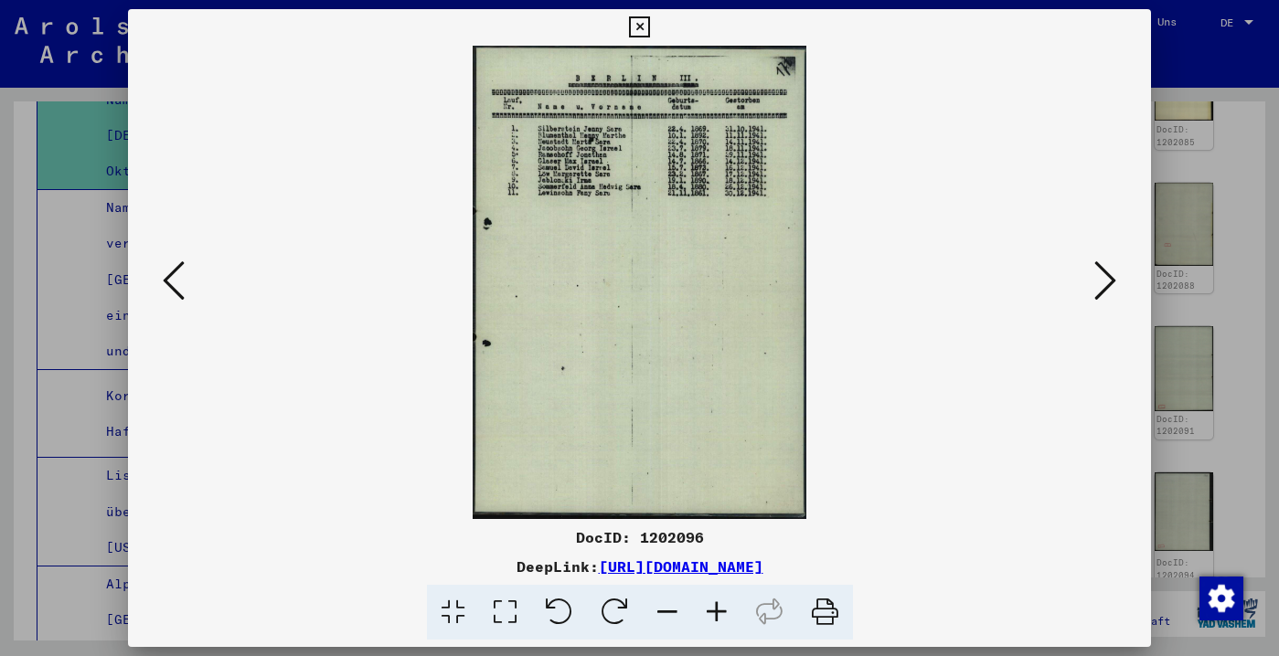
click at [1099, 288] on icon at bounding box center [1105, 281] width 22 height 44
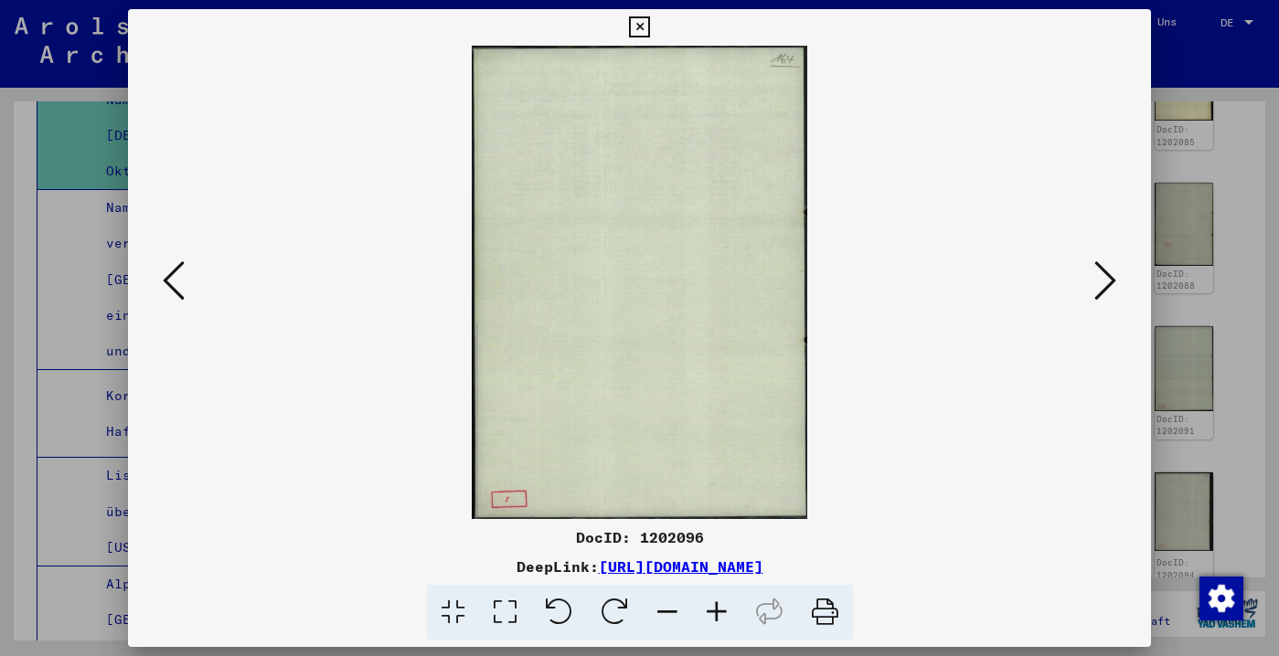
click at [1099, 288] on icon at bounding box center [1105, 281] width 22 height 44
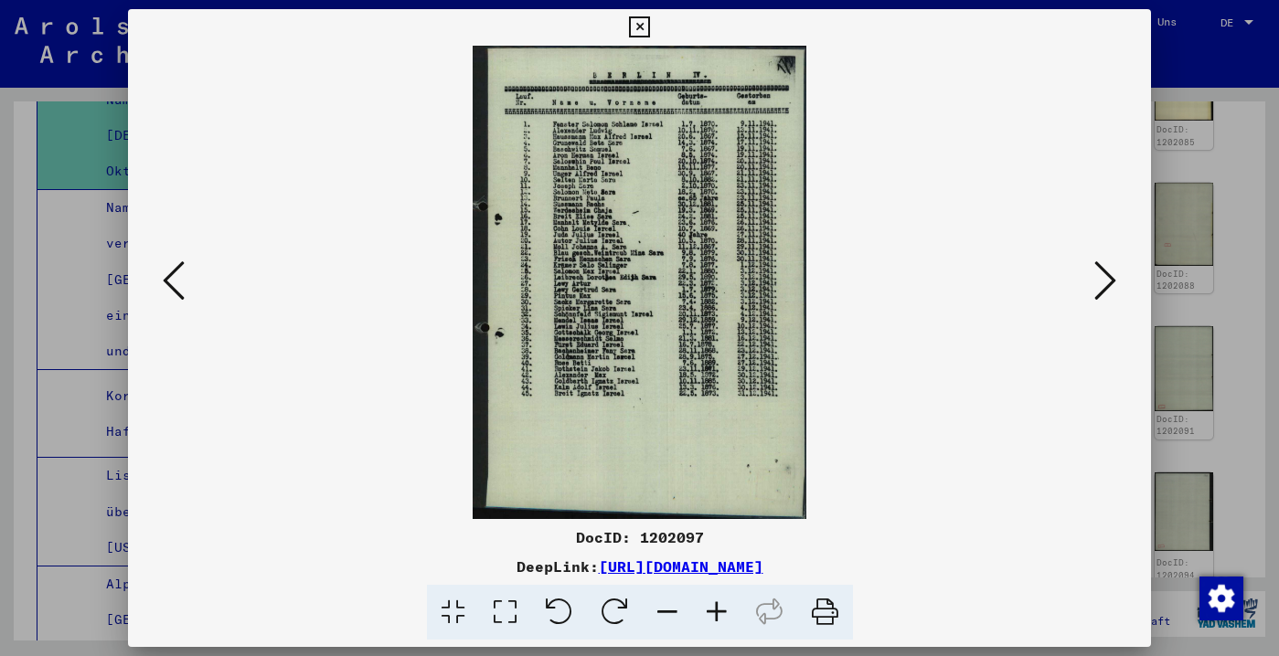
click at [1099, 288] on icon at bounding box center [1105, 281] width 22 height 44
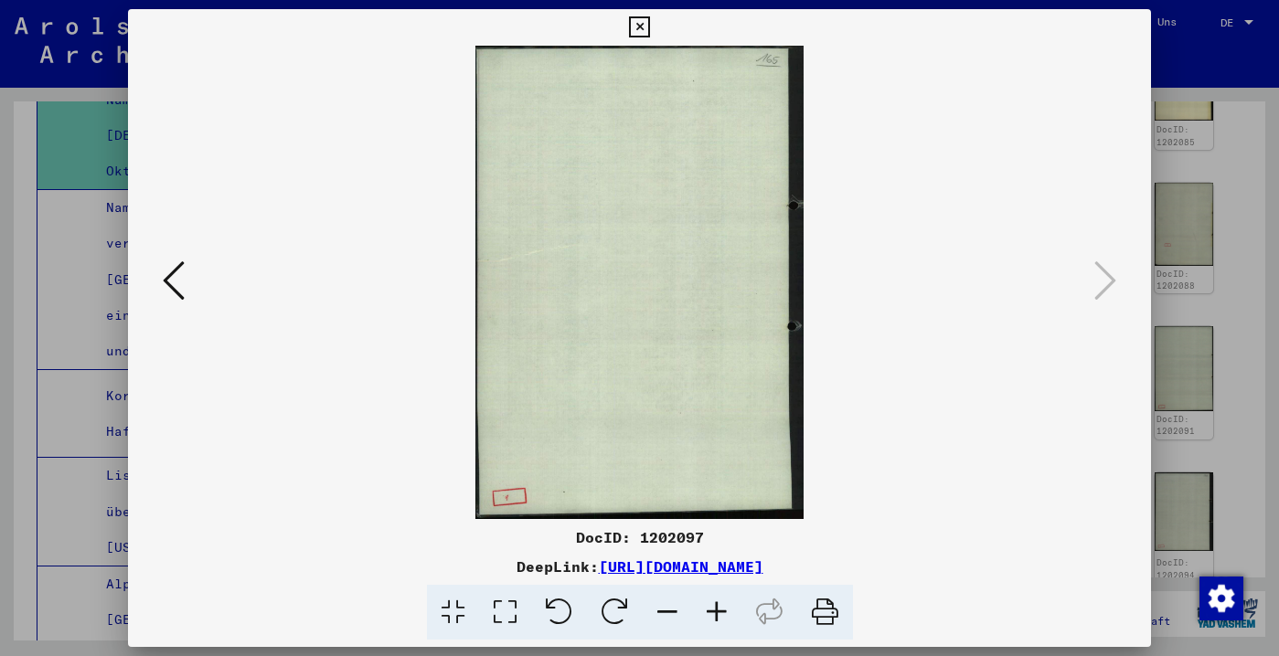
drag, startPoint x: 1131, startPoint y: 16, endPoint x: 1127, endPoint y: 28, distance: 12.4
click at [650, 17] on icon at bounding box center [639, 27] width 21 height 22
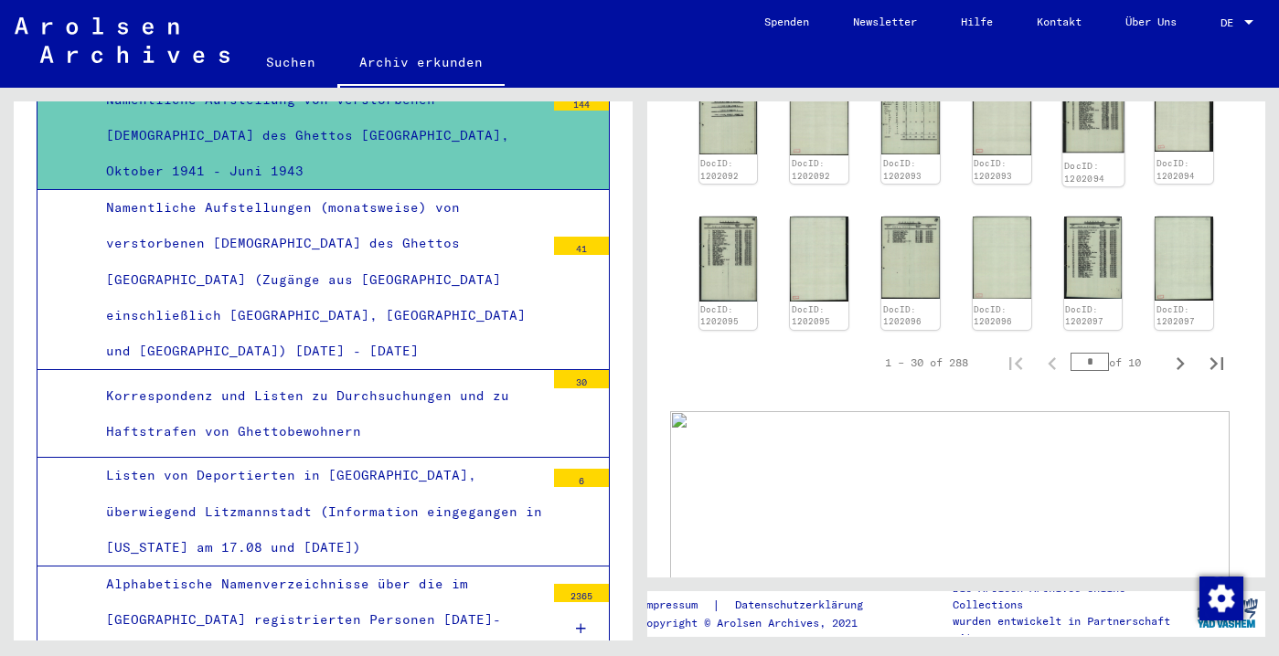
scroll to position [1835, 0]
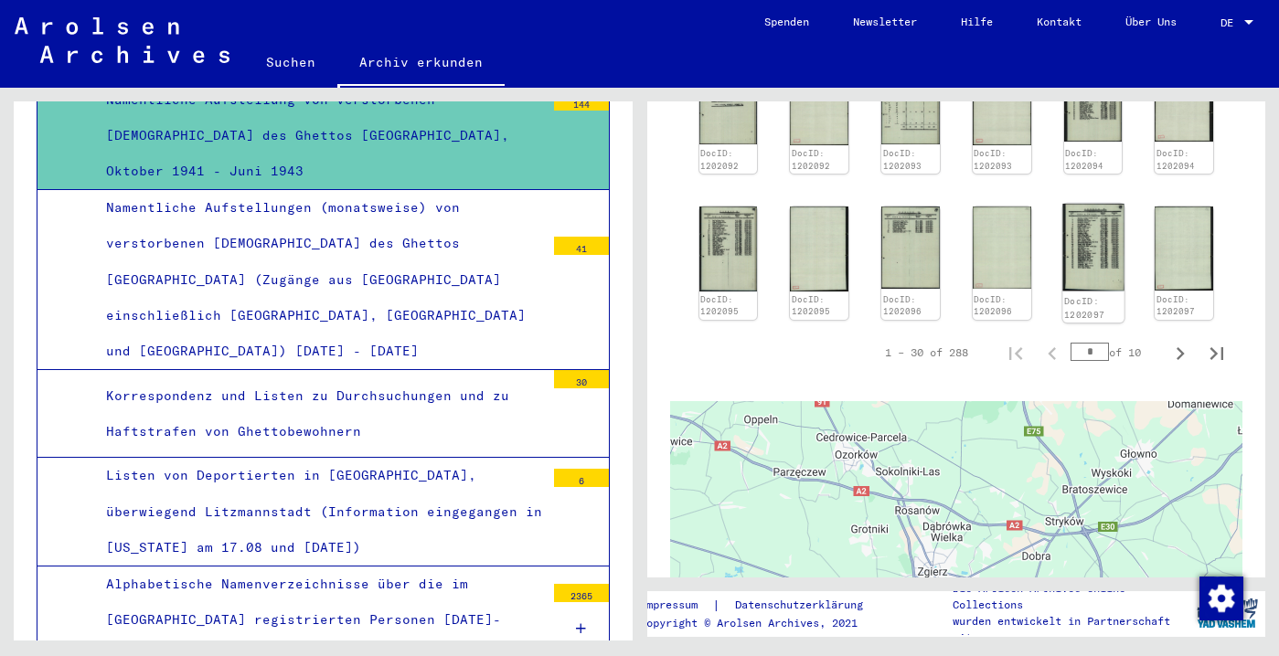
click at [1082, 291] on img at bounding box center [1092, 247] width 61 height 87
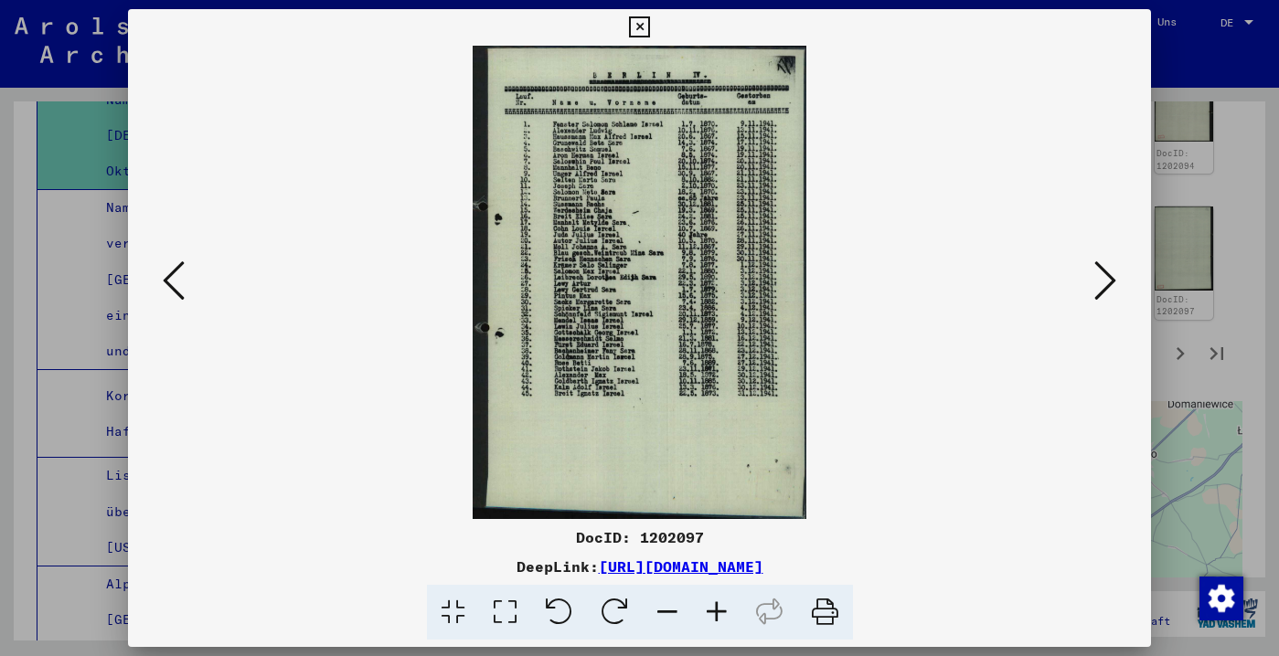
click at [1099, 290] on icon at bounding box center [1105, 281] width 22 height 44
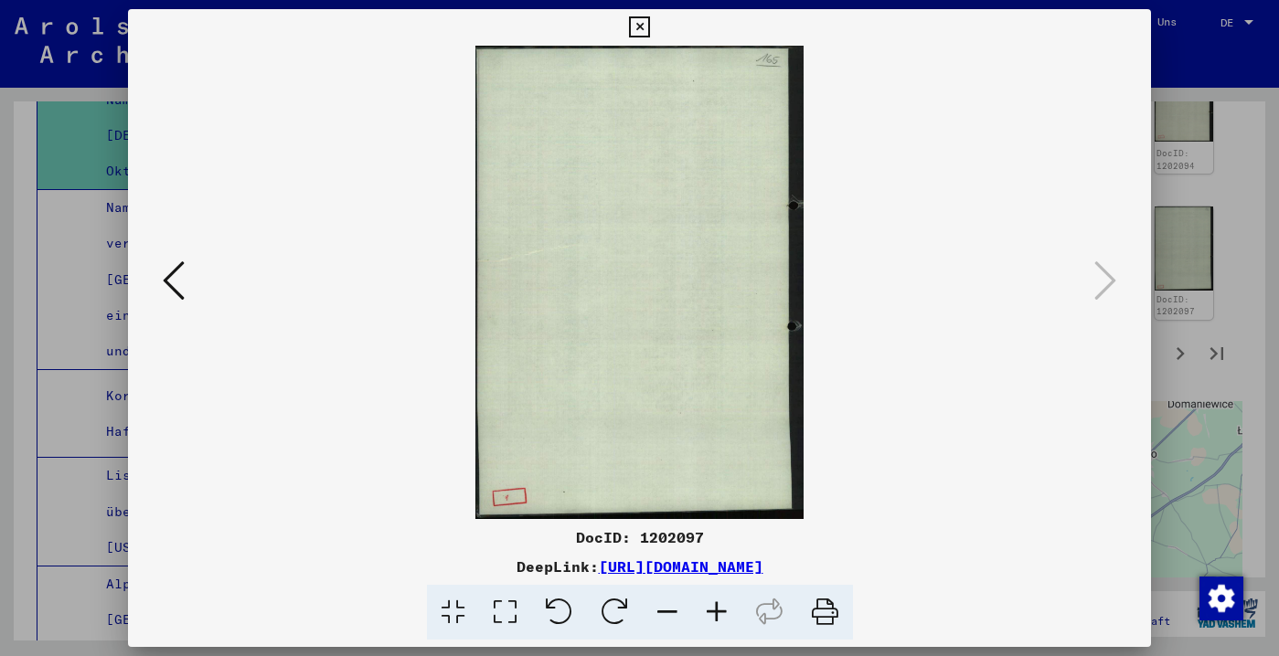
click at [174, 263] on icon at bounding box center [174, 281] width 22 height 44
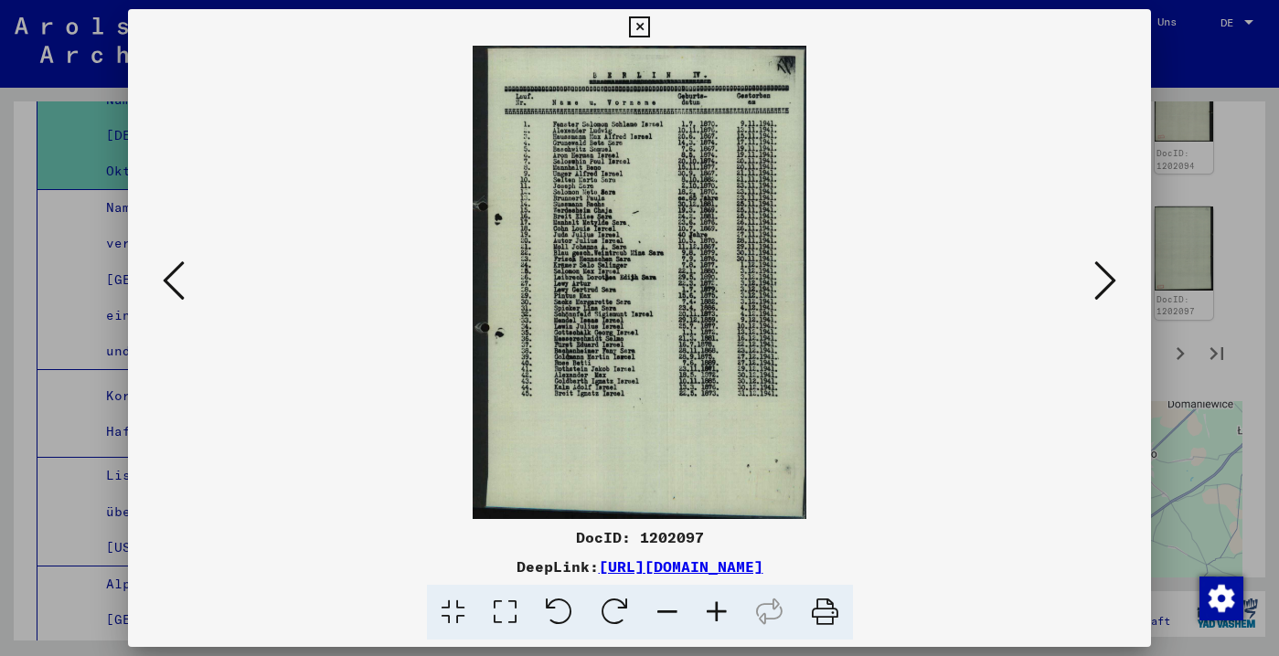
click at [174, 263] on icon at bounding box center [174, 281] width 22 height 44
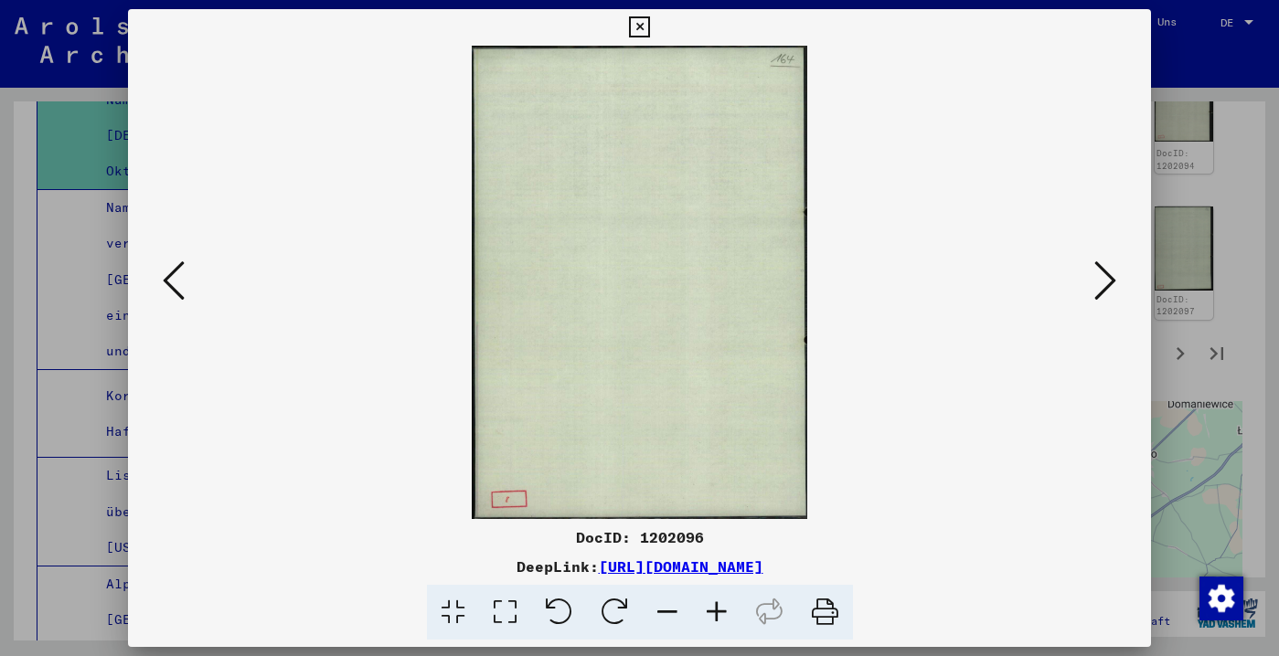
click at [174, 263] on icon at bounding box center [174, 281] width 22 height 44
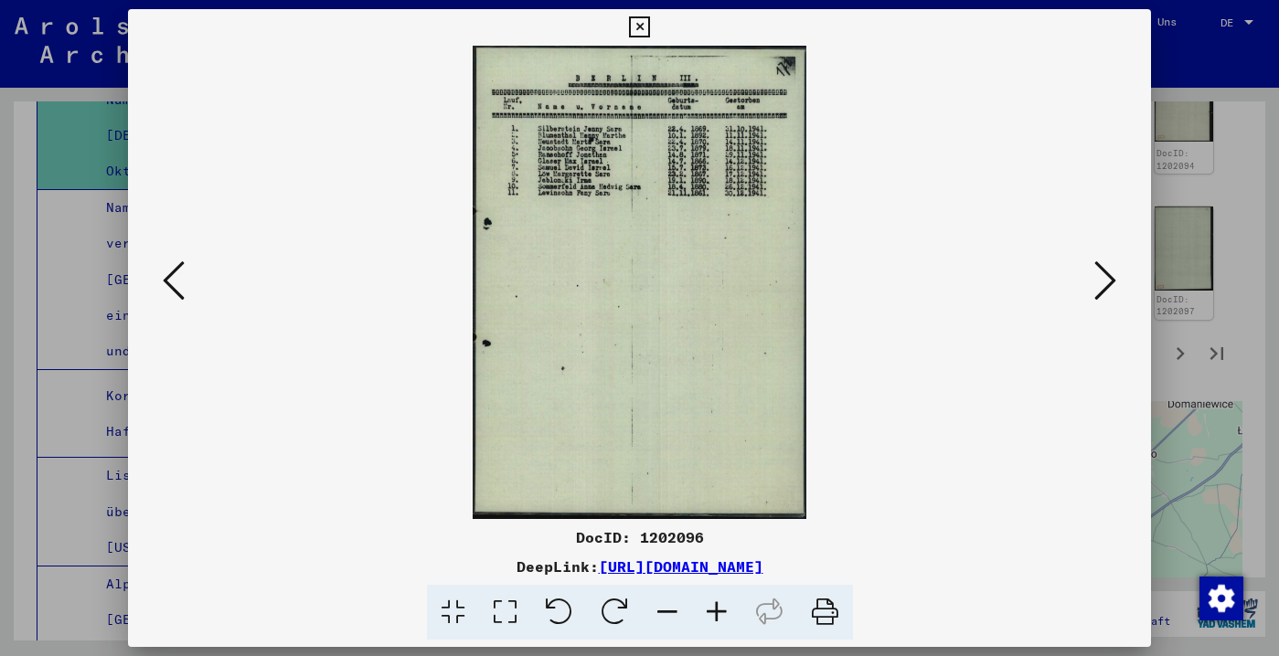
click at [174, 263] on icon at bounding box center [174, 281] width 22 height 44
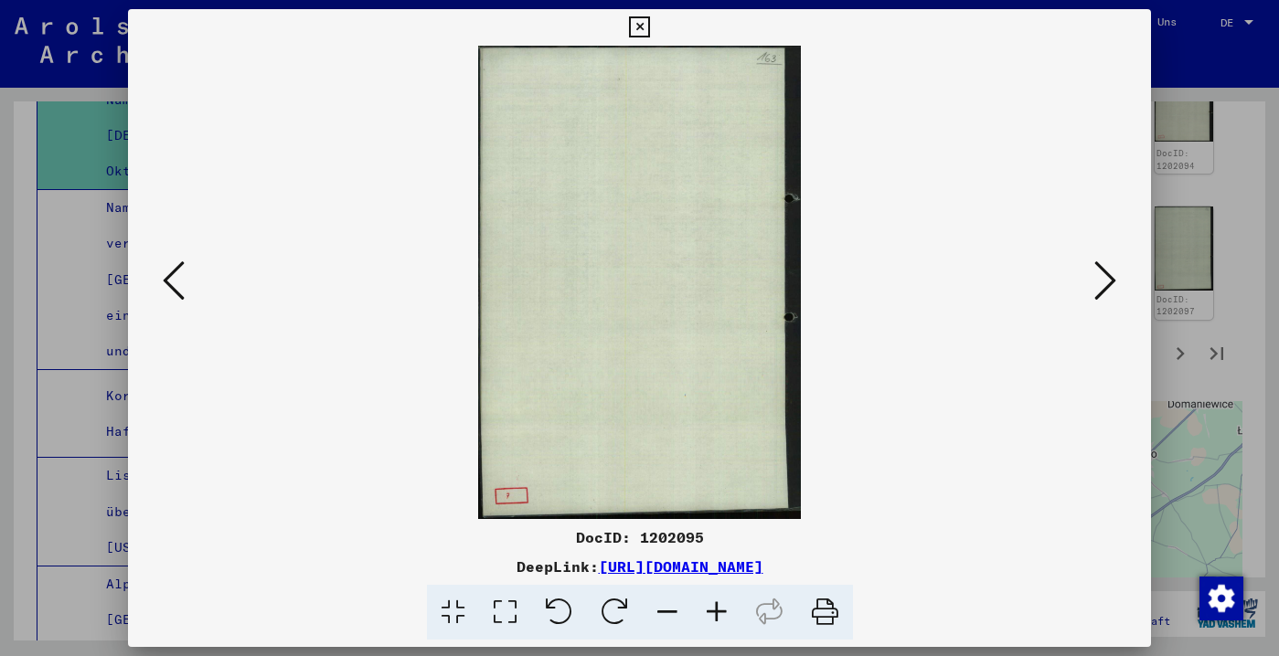
click at [174, 263] on icon at bounding box center [174, 281] width 22 height 44
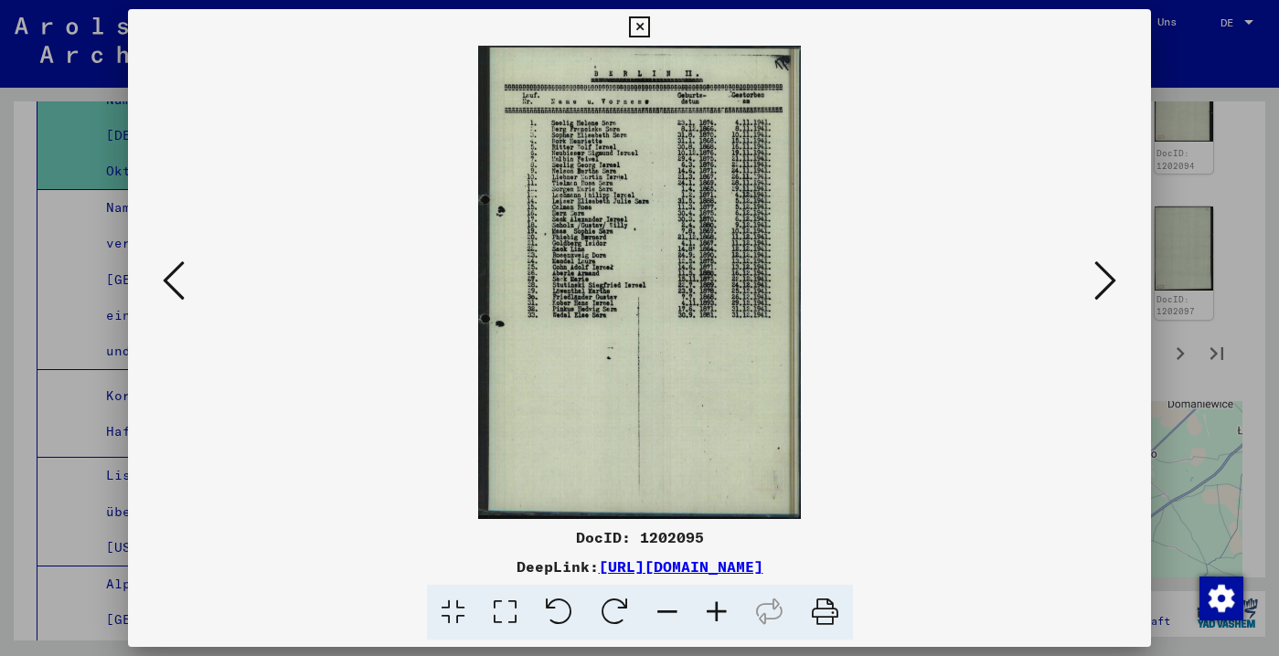
click at [174, 263] on icon at bounding box center [174, 281] width 22 height 44
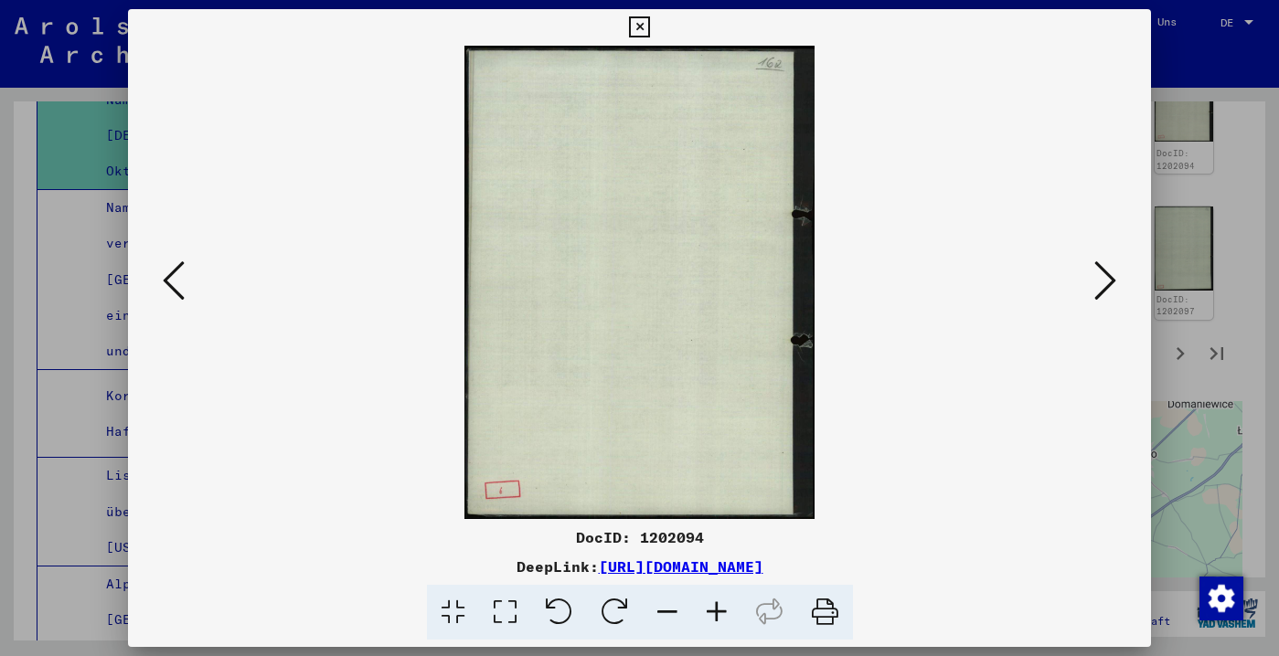
click at [174, 263] on icon at bounding box center [174, 281] width 22 height 44
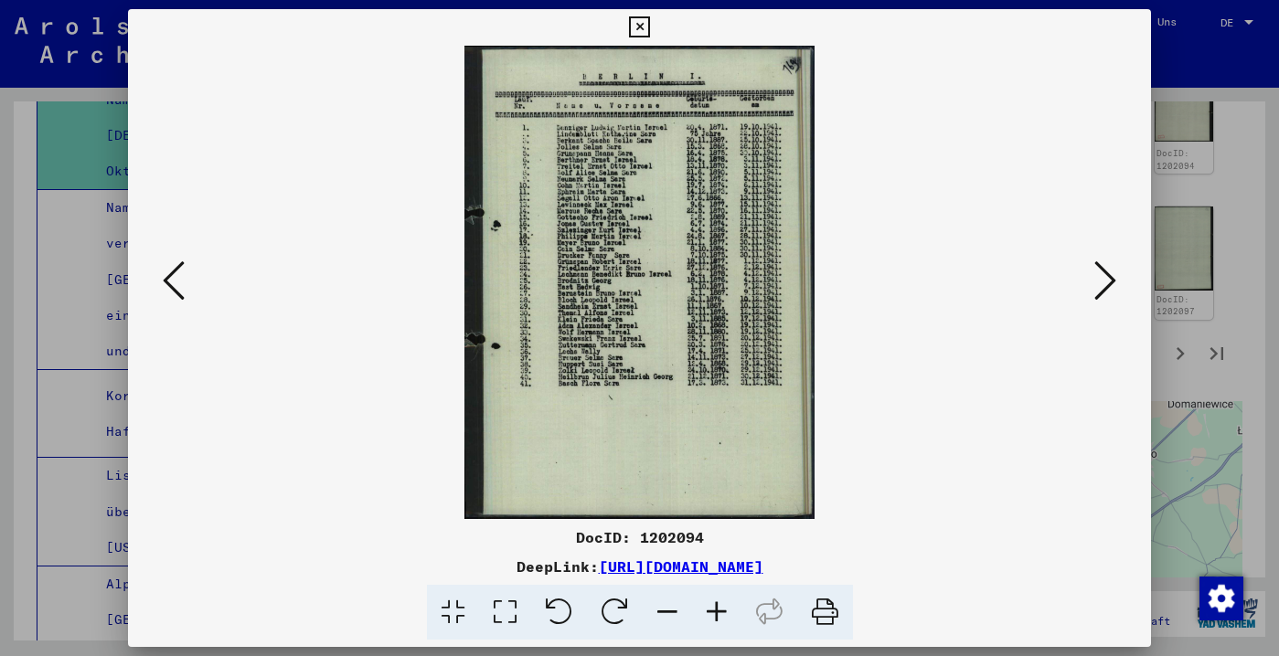
click at [174, 263] on icon at bounding box center [174, 281] width 22 height 44
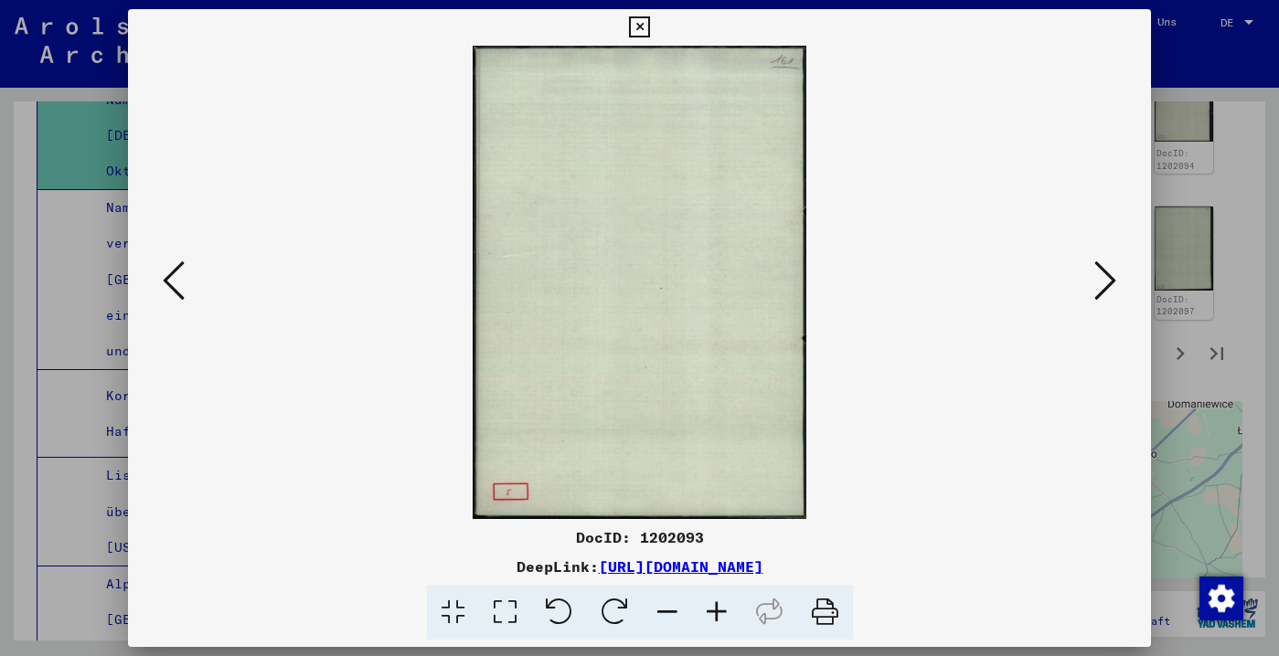
click at [174, 263] on icon at bounding box center [174, 281] width 22 height 44
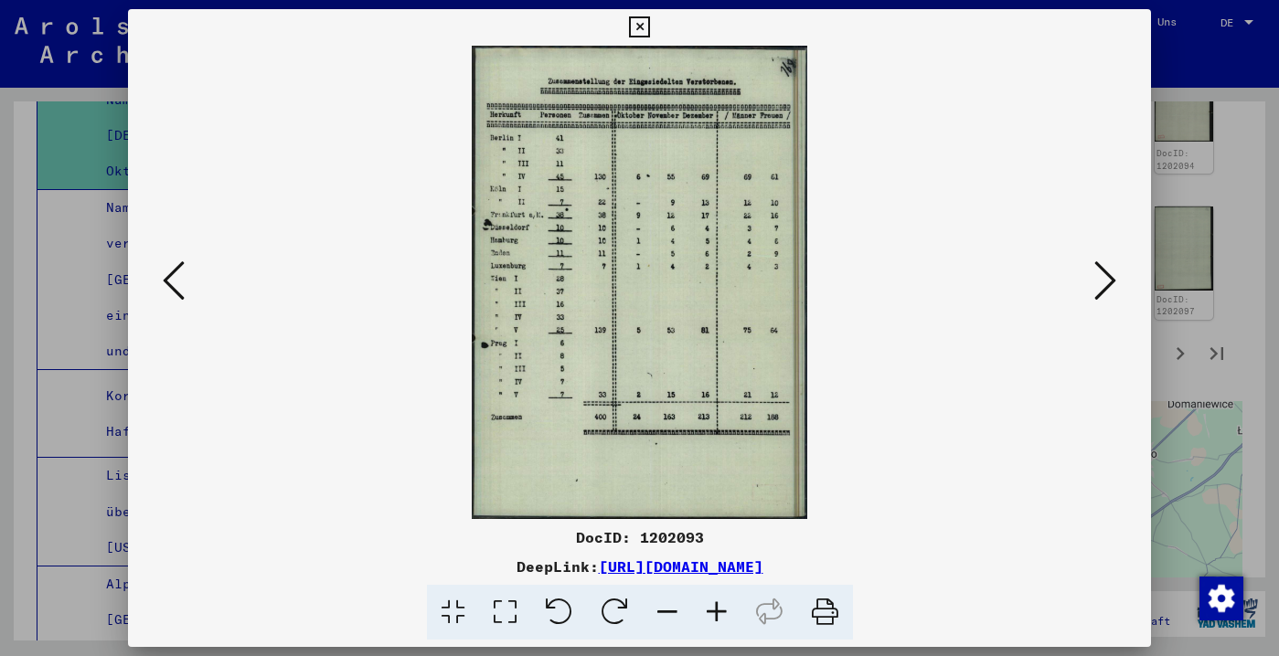
click at [174, 263] on icon at bounding box center [174, 281] width 22 height 44
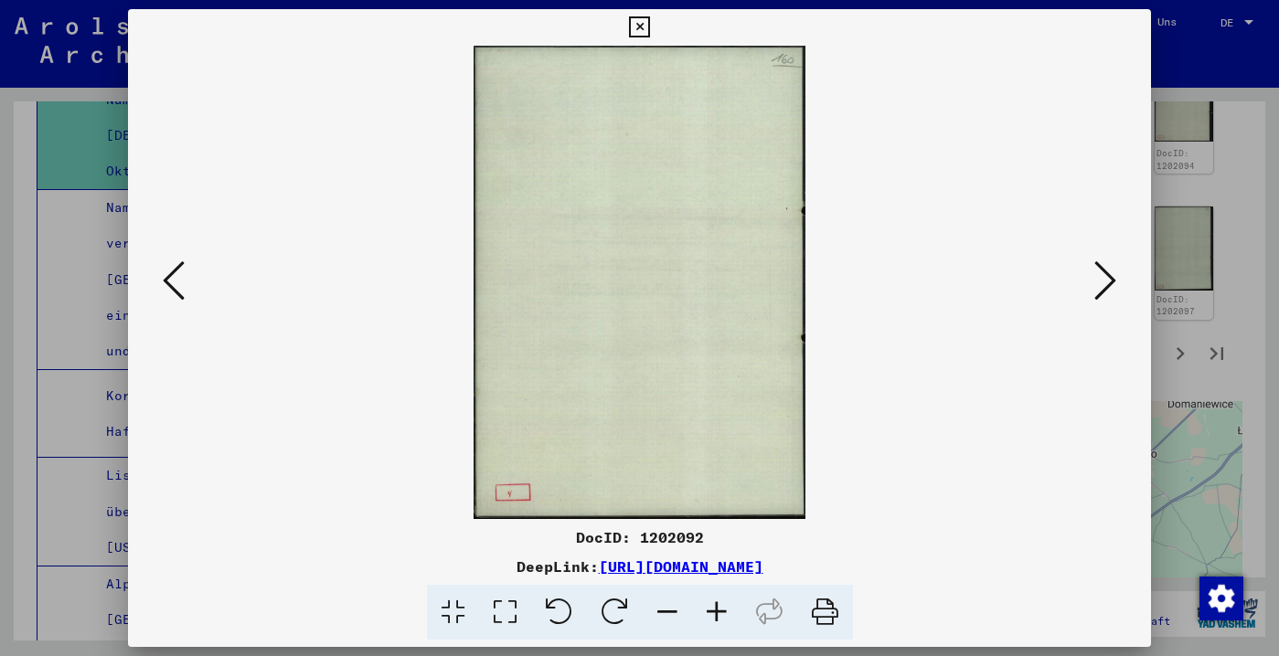
drag, startPoint x: 1140, startPoint y: 19, endPoint x: 1129, endPoint y: 38, distance: 22.1
click at [650, 20] on icon at bounding box center [639, 27] width 21 height 22
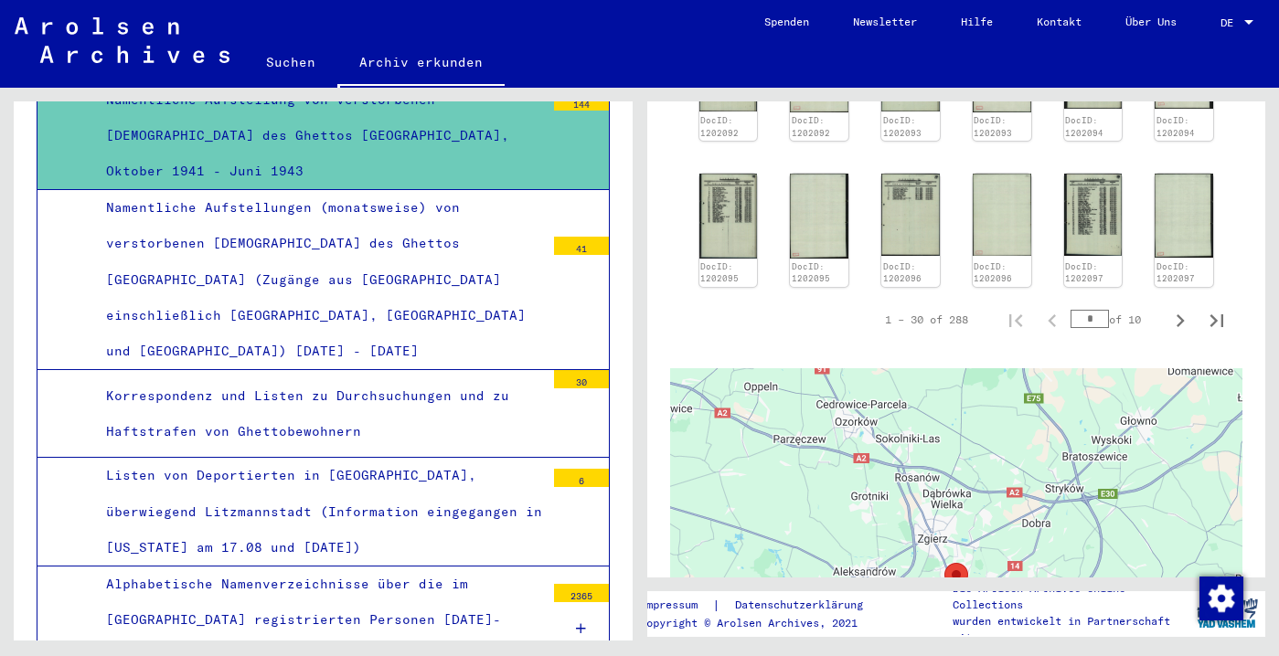
scroll to position [1871, 0]
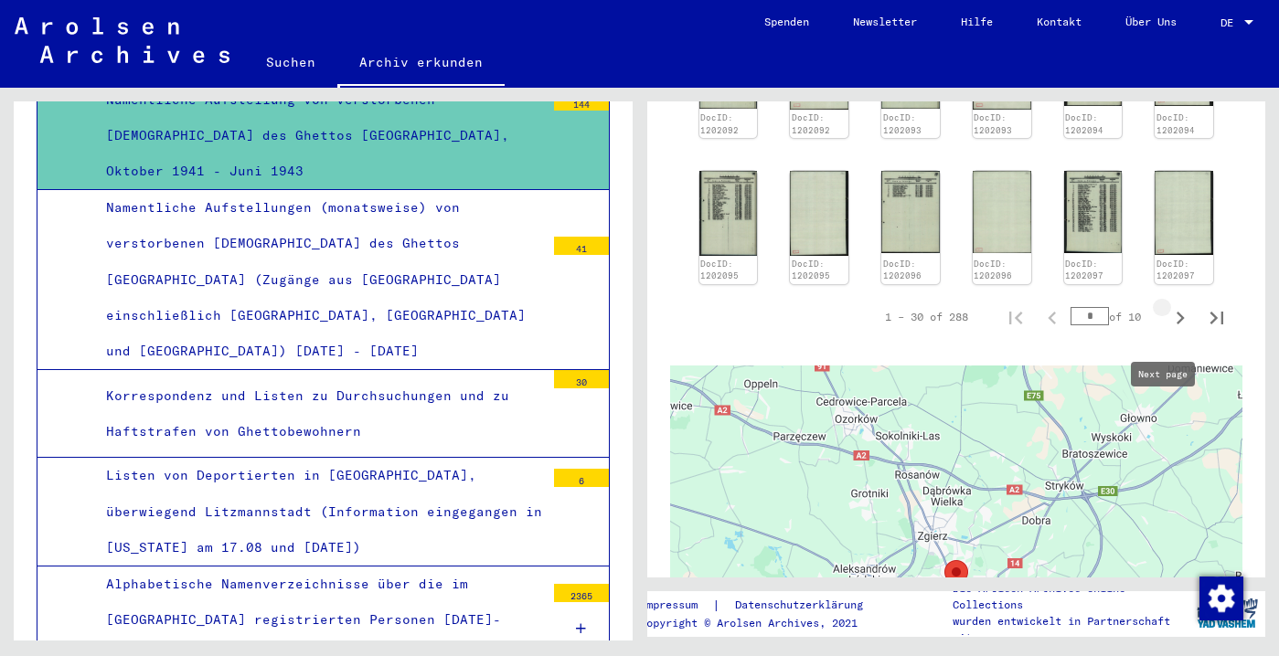
click at [1170, 331] on icon "Next page" at bounding box center [1180, 318] width 26 height 26
type input "*"
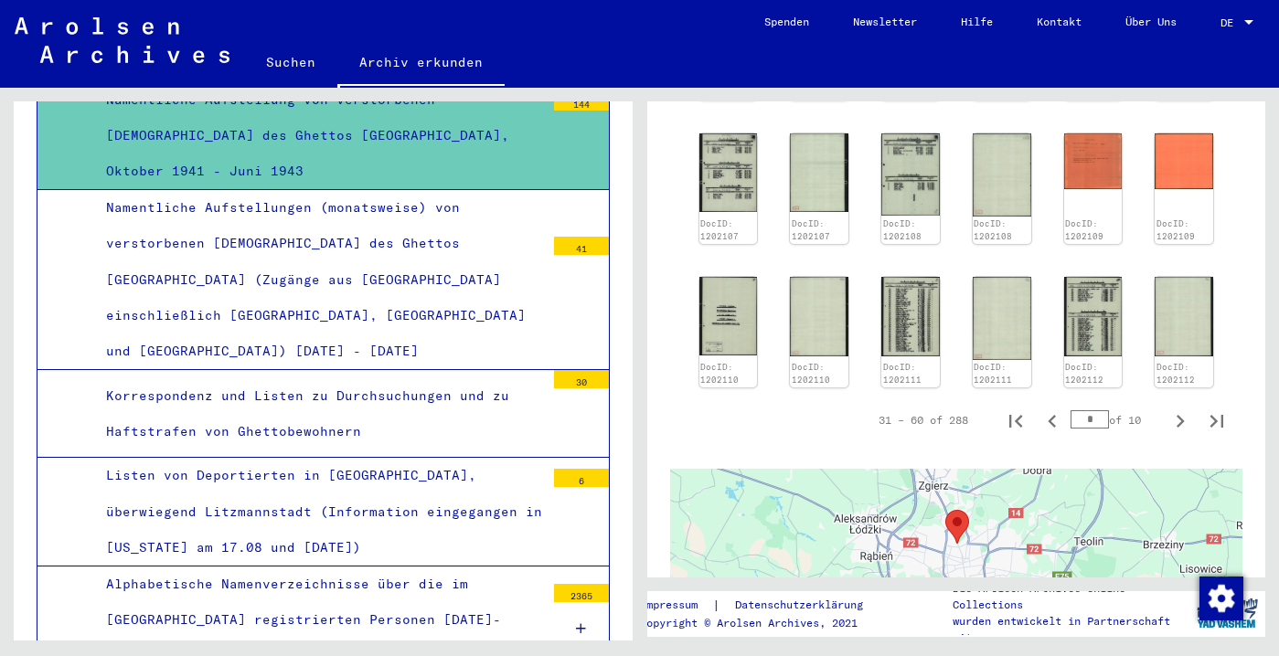
scroll to position [1828, 0]
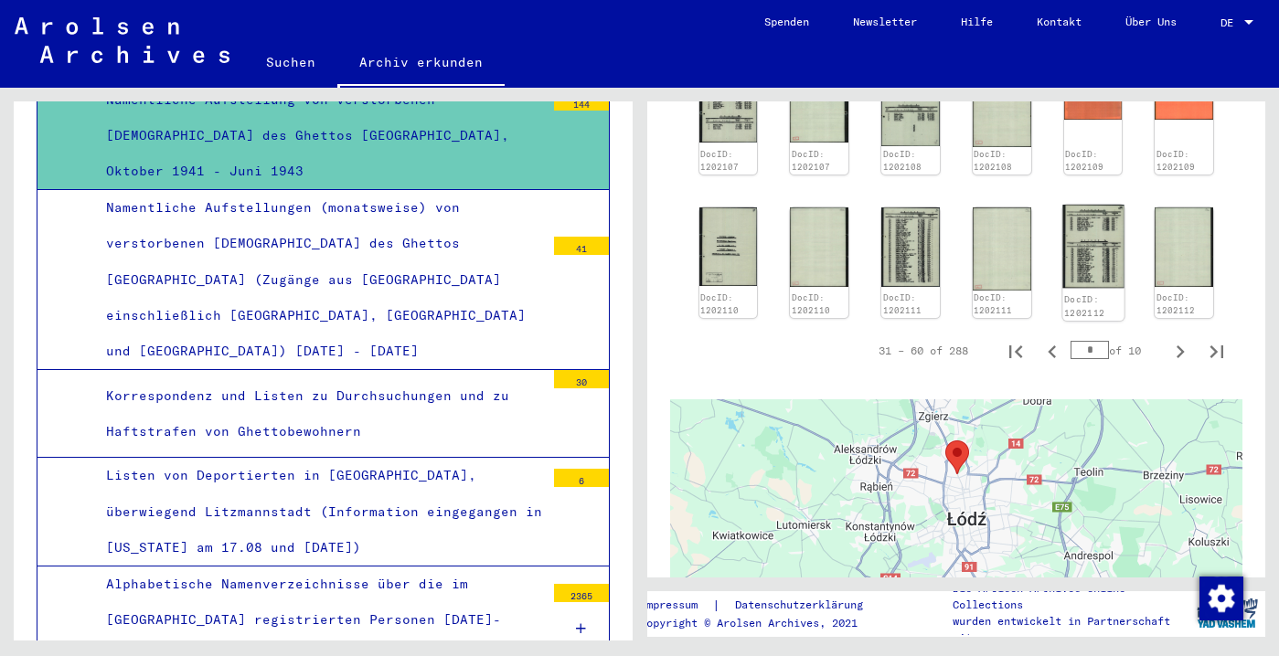
click at [1094, 289] on img at bounding box center [1092, 247] width 61 height 84
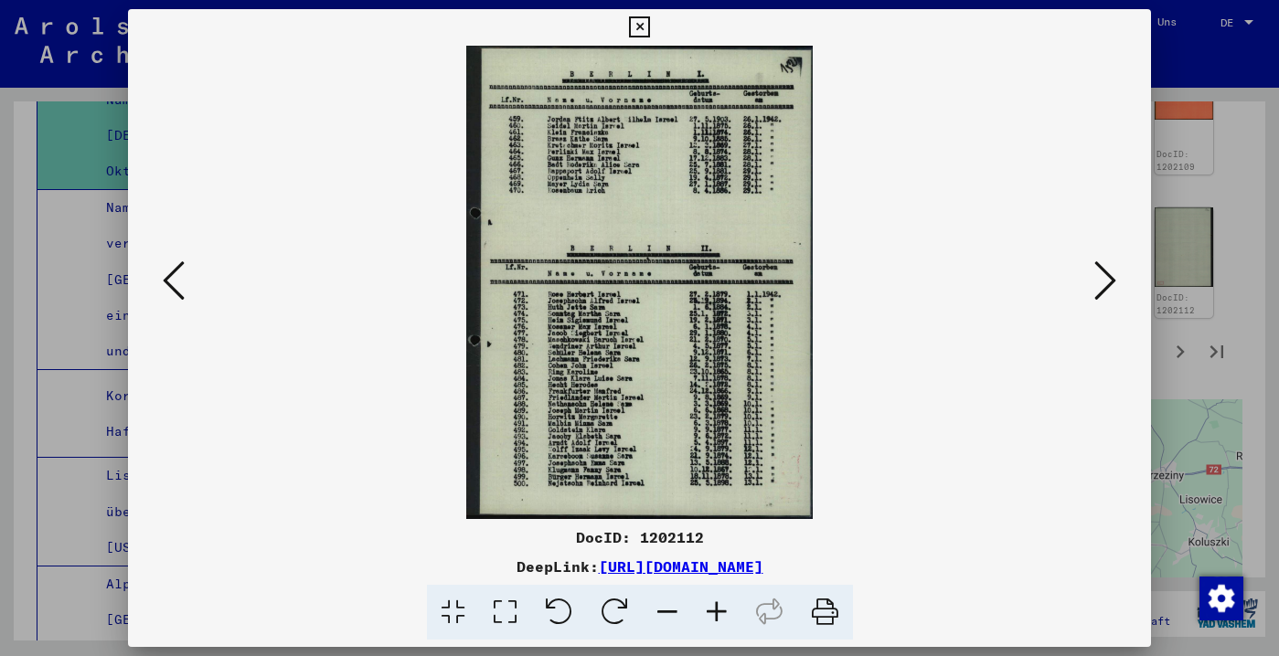
click at [1097, 290] on icon at bounding box center [1105, 281] width 22 height 44
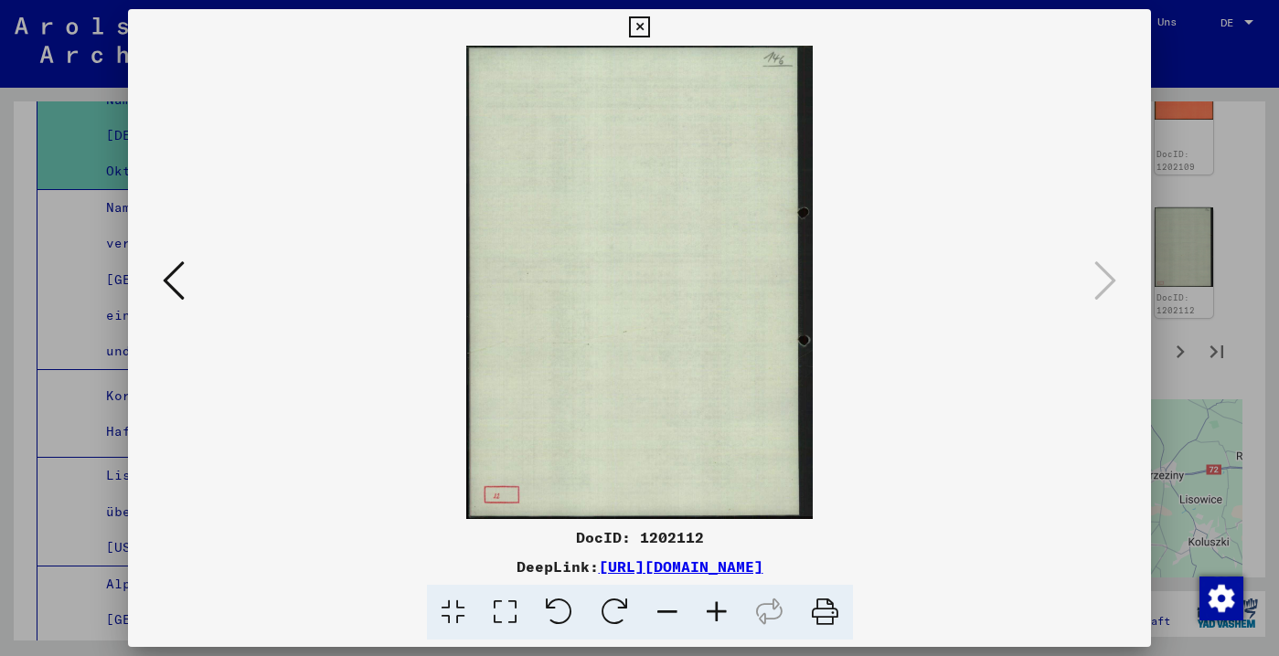
drag, startPoint x: 1137, startPoint y: 18, endPoint x: 1126, endPoint y: 49, distance: 33.0
click at [650, 19] on icon at bounding box center [639, 27] width 21 height 22
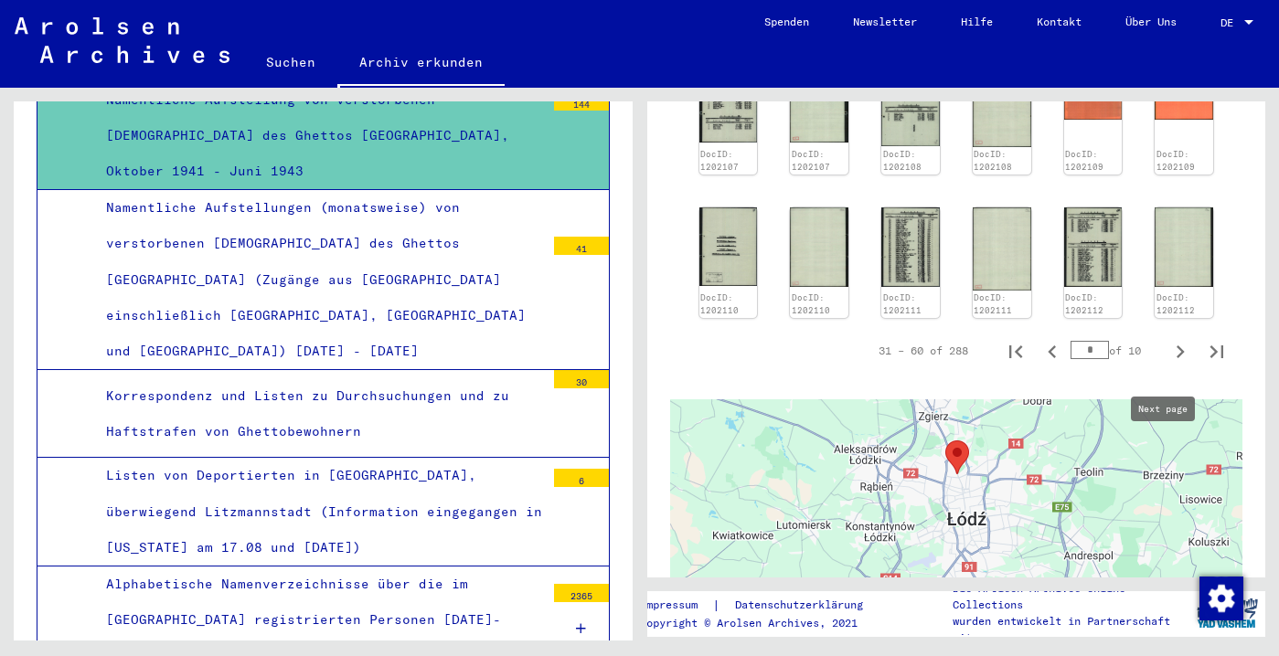
click at [1176, 358] on icon "Next page" at bounding box center [1180, 351] width 8 height 13
type input "*"
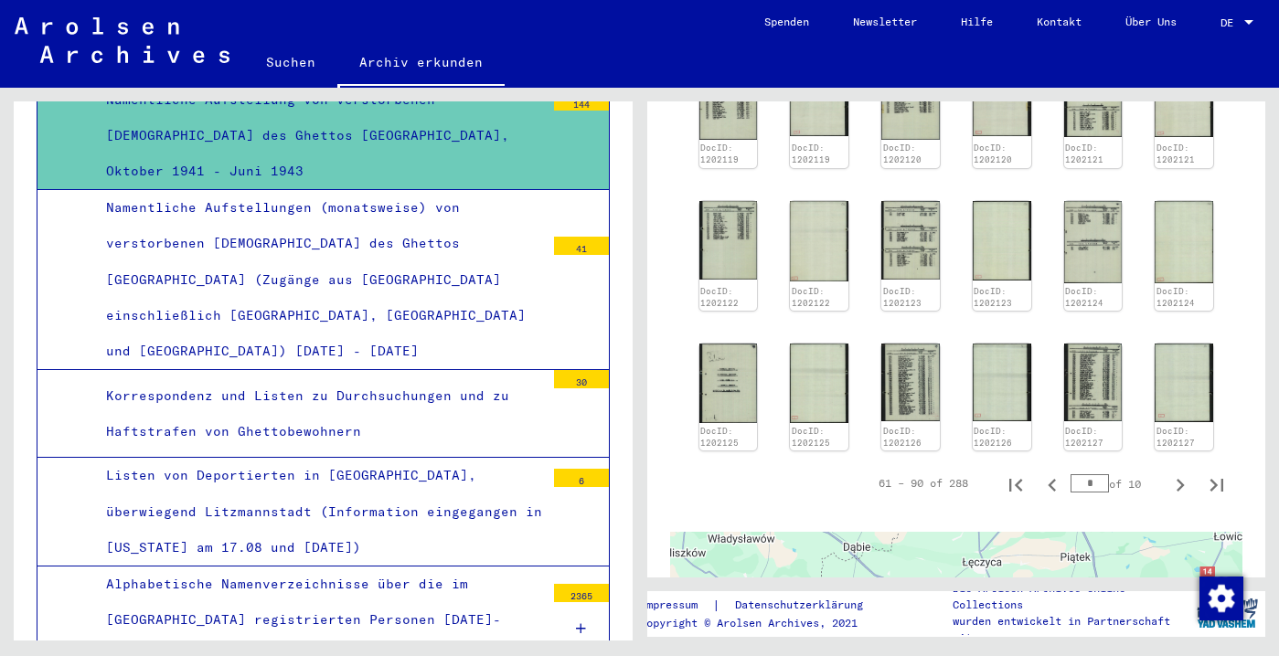
scroll to position [1689, 0]
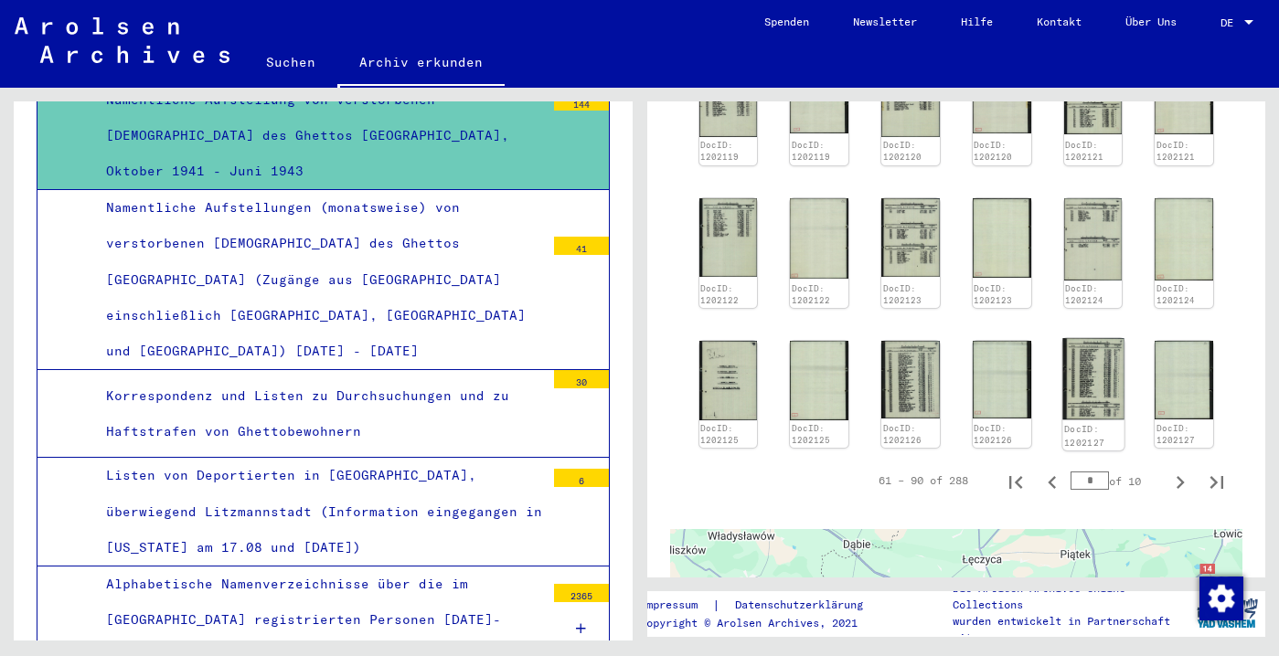
click at [1076, 420] on img at bounding box center [1092, 379] width 61 height 81
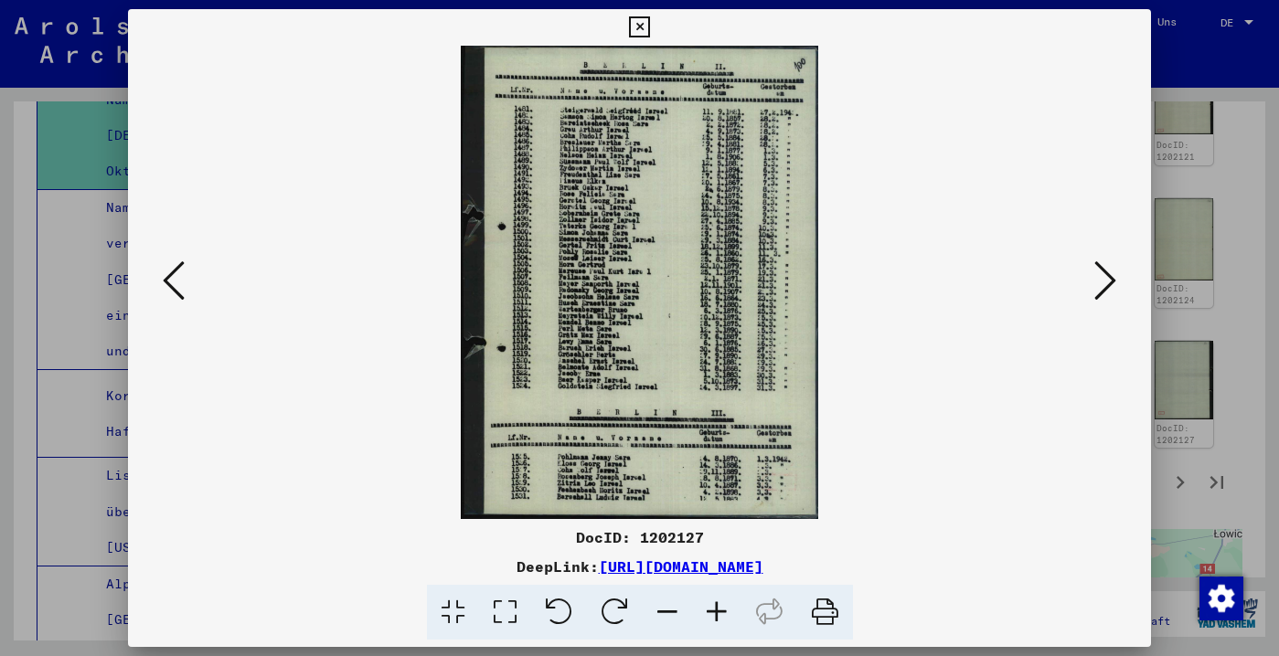
click at [1100, 290] on icon at bounding box center [1105, 281] width 22 height 44
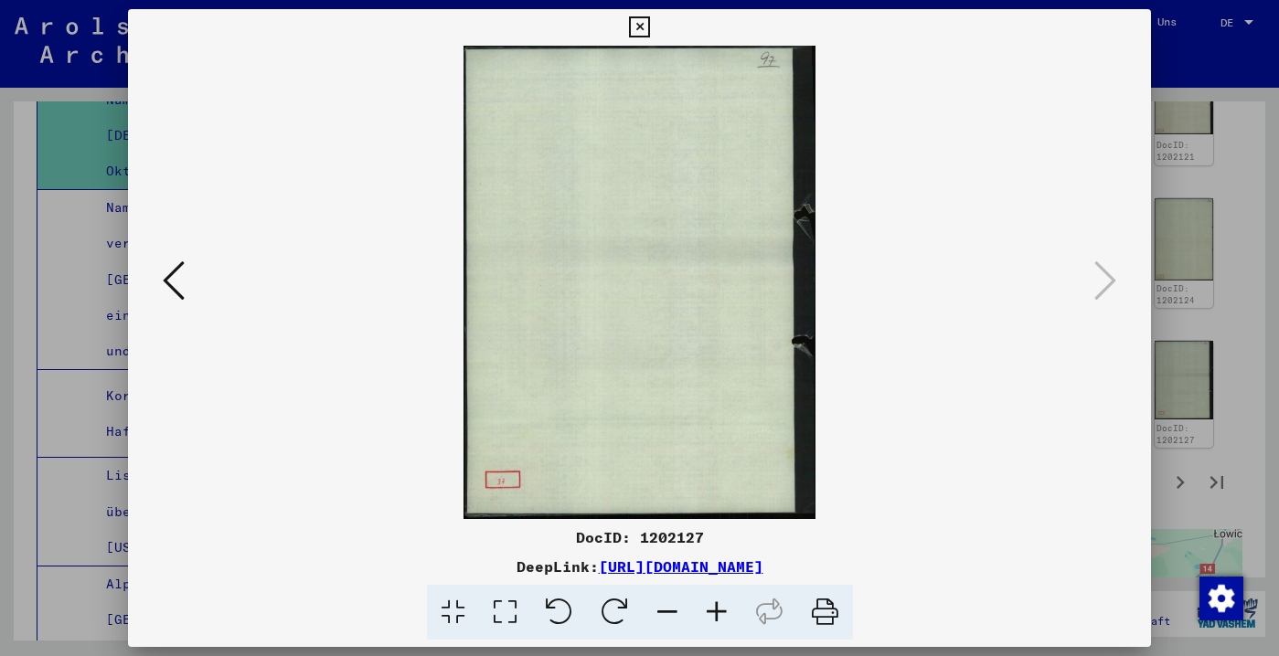
click at [650, 23] on icon at bounding box center [639, 27] width 21 height 22
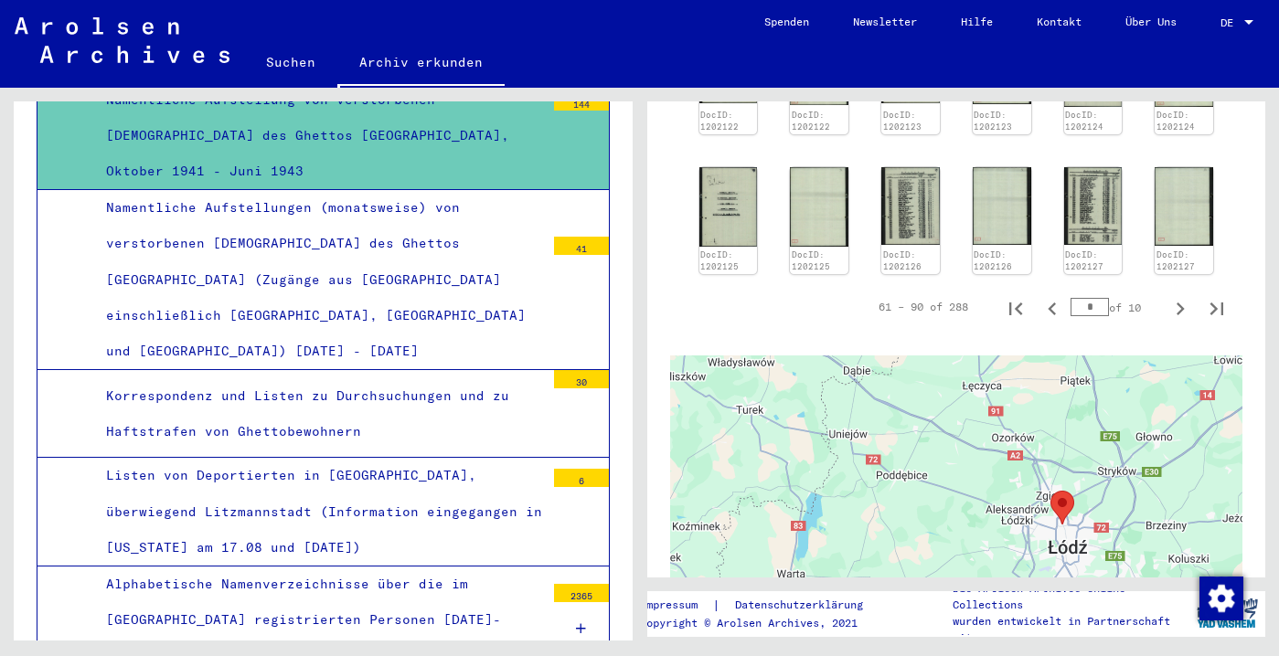
scroll to position [1957, 0]
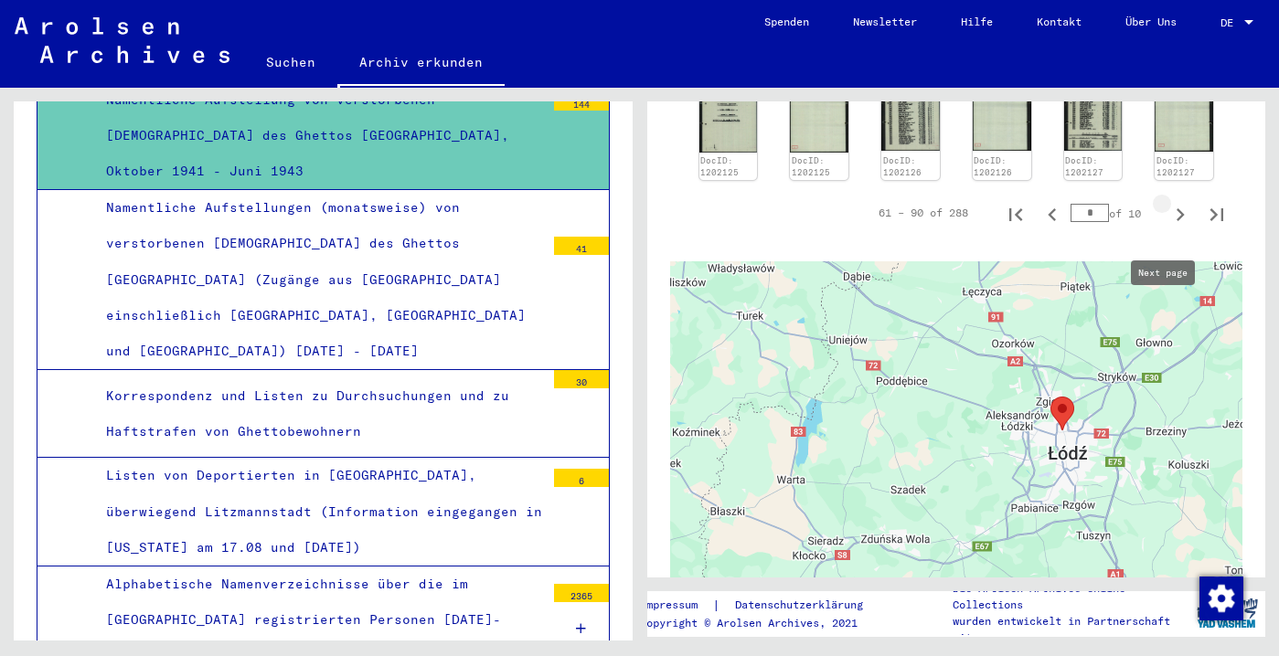
click at [1168, 228] on icon "Next page" at bounding box center [1180, 215] width 26 height 26
type input "*"
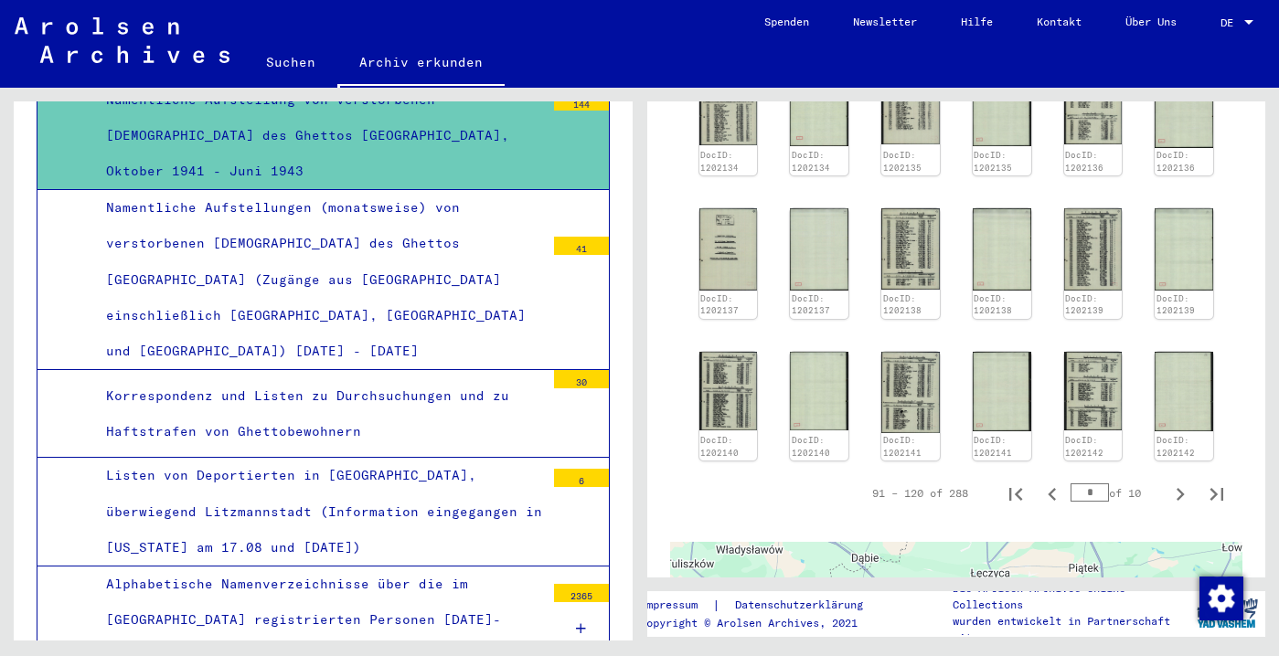
scroll to position [1747, 0]
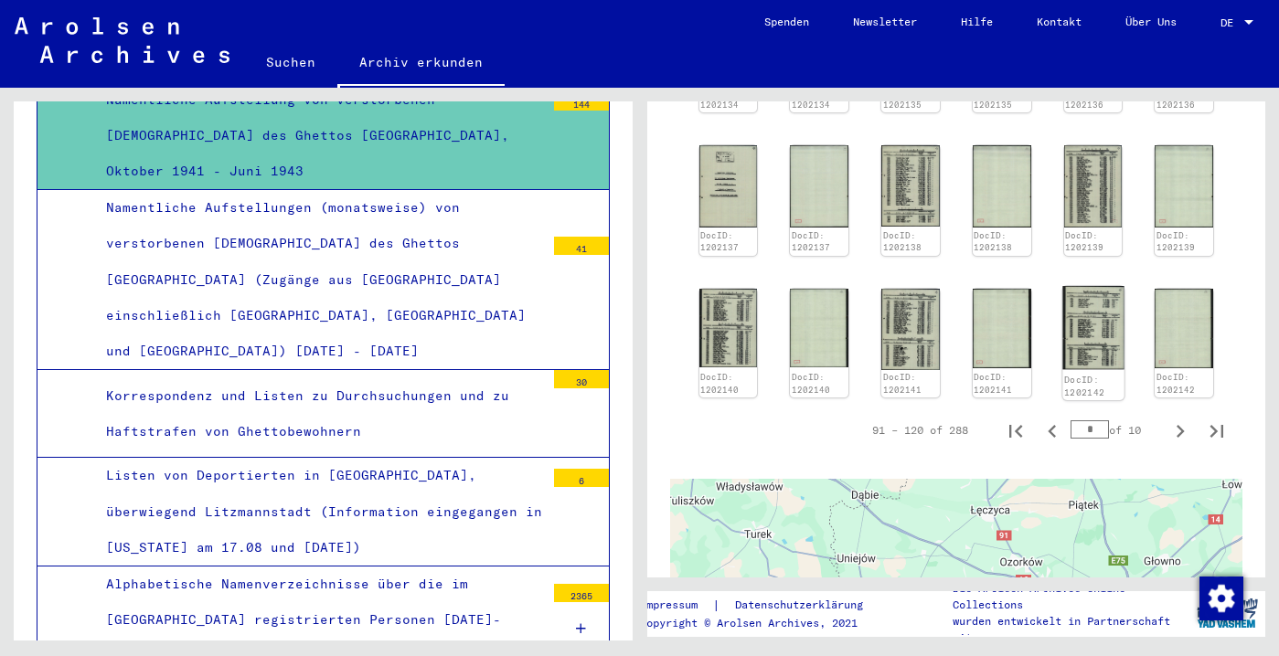
click at [1084, 369] on img at bounding box center [1092, 327] width 61 height 83
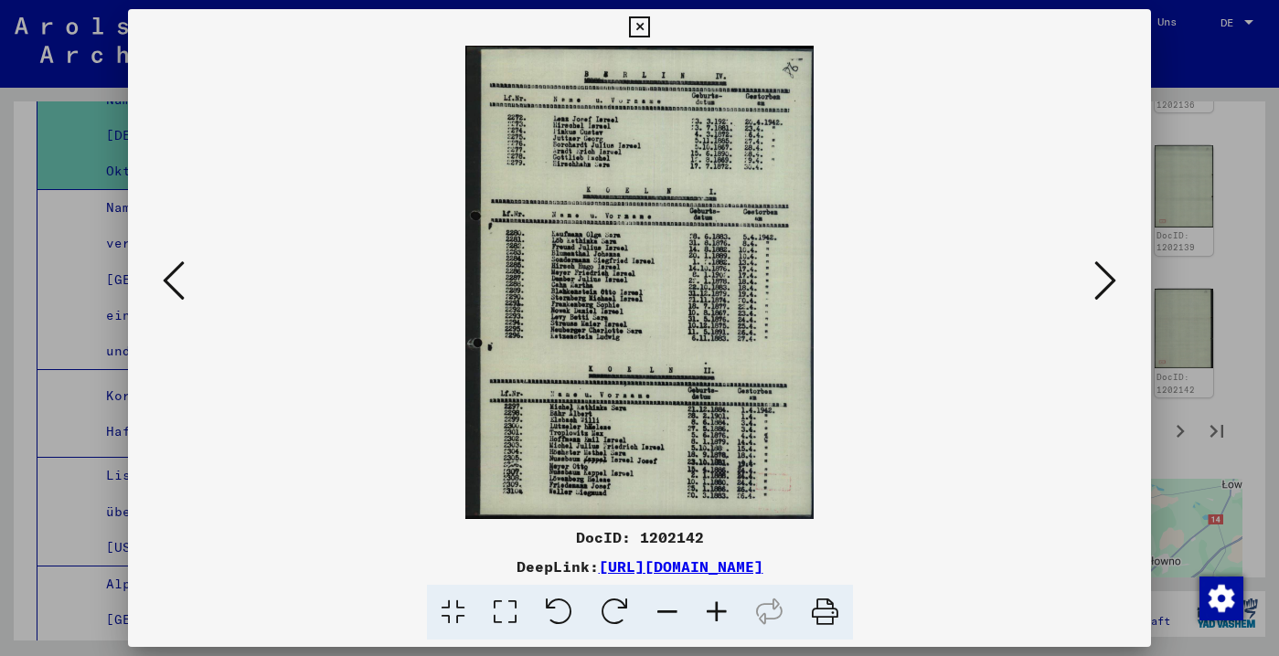
click at [650, 18] on icon at bounding box center [639, 27] width 21 height 22
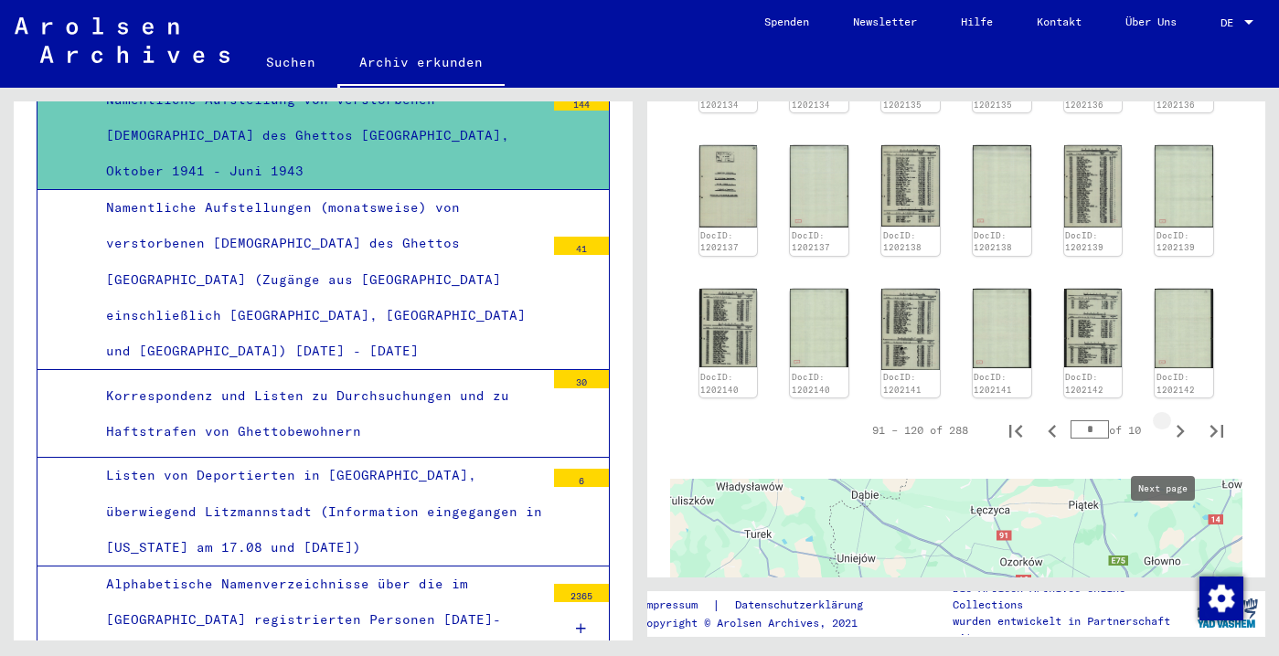
click at [1176, 438] on icon "Next page" at bounding box center [1180, 431] width 8 height 13
type input "*"
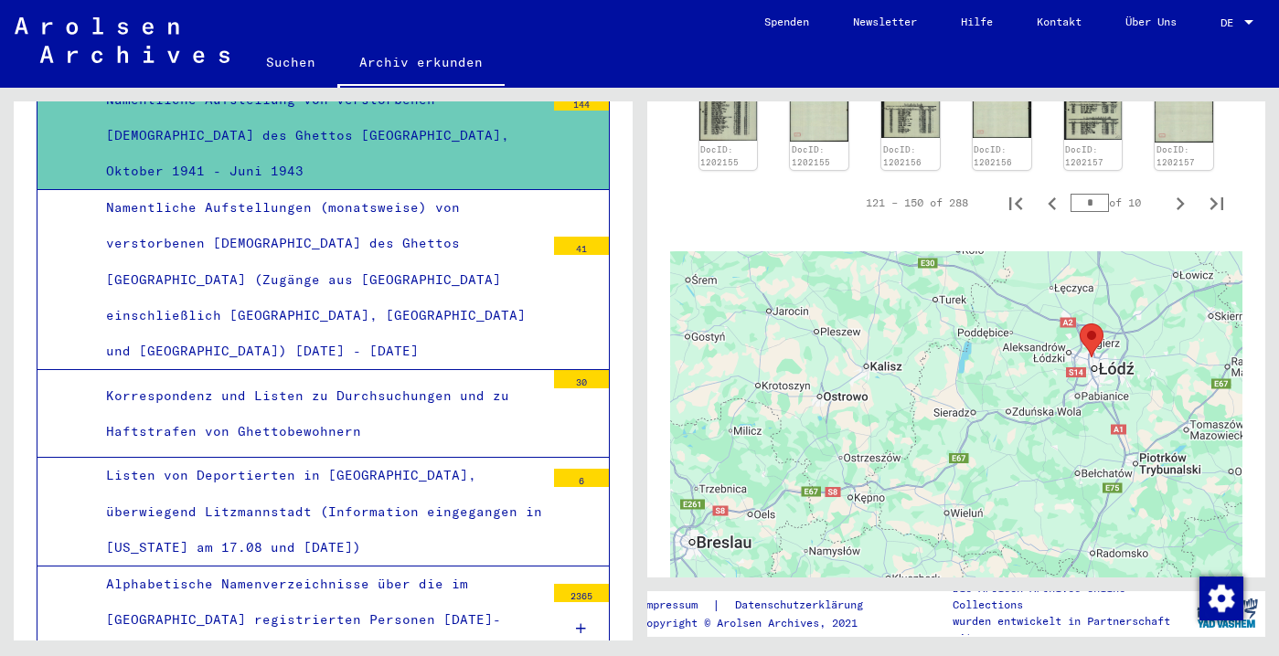
scroll to position [2052, 0]
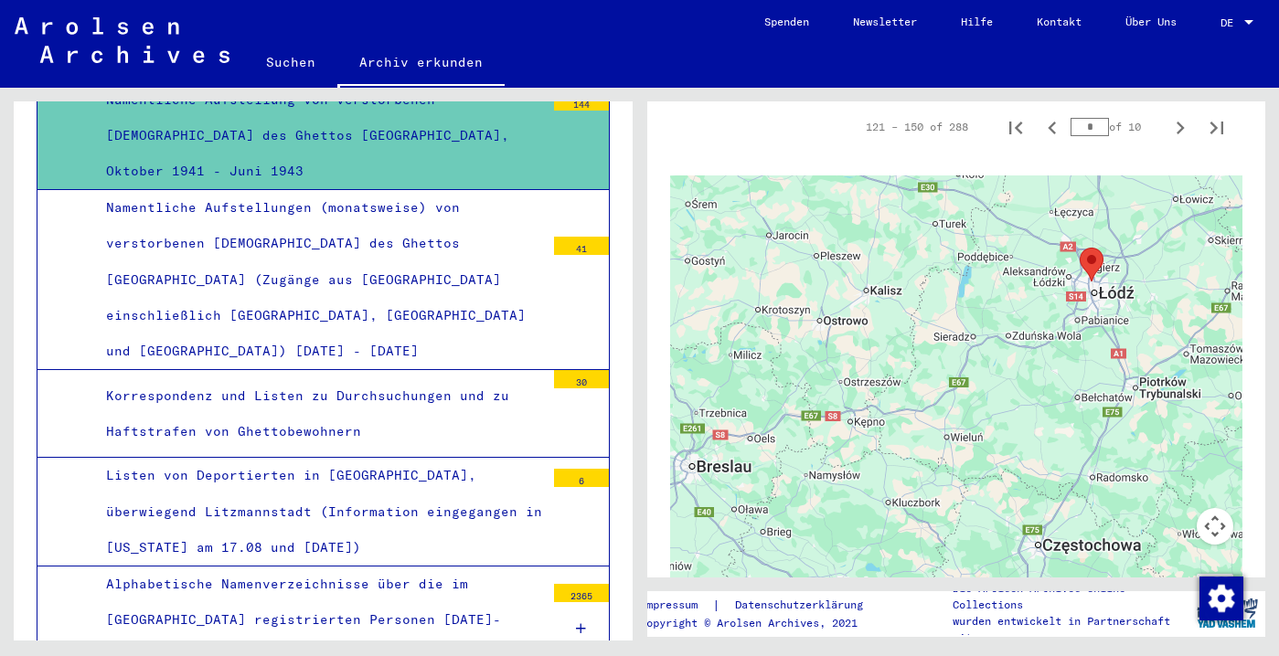
drag, startPoint x: 1145, startPoint y: 181, endPoint x: 1151, endPoint y: 207, distance: 27.1
click at [1151, 252] on div "← Nach links → Nach rechts ↑ Nach oben ↓ Nach unten + Heranzoomen - Herauszoome…" at bounding box center [956, 393] width 573 height 480
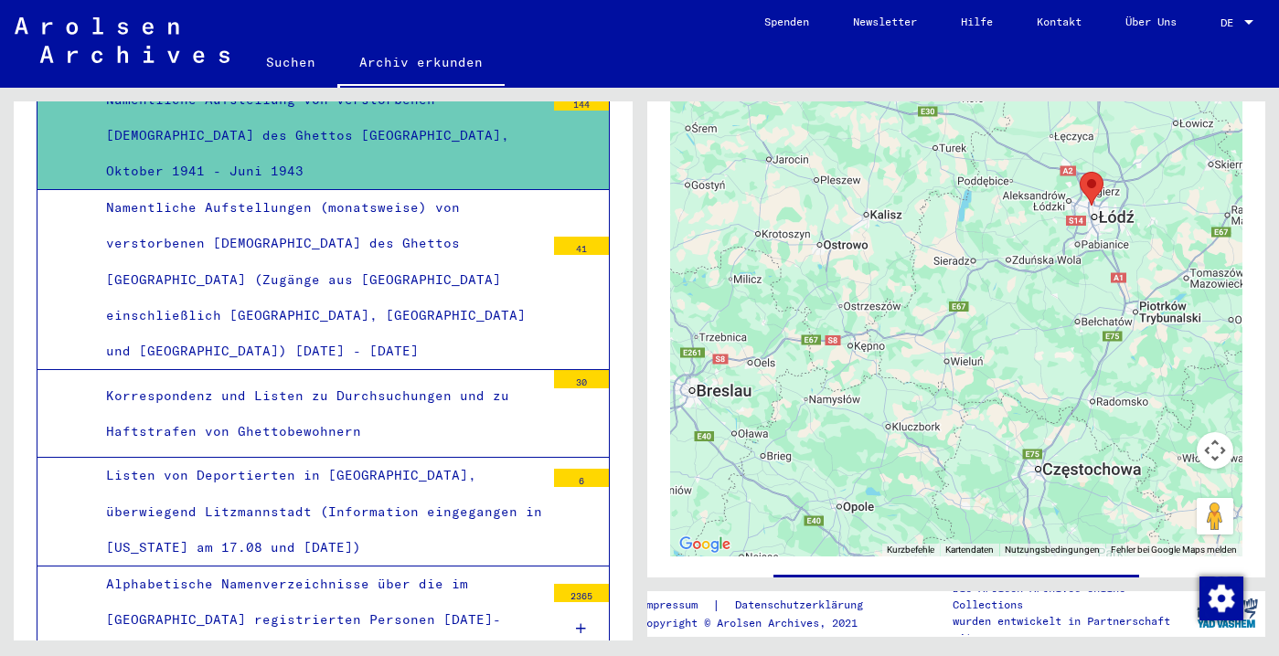
drag, startPoint x: 1123, startPoint y: 119, endPoint x: 1122, endPoint y: 175, distance: 56.7
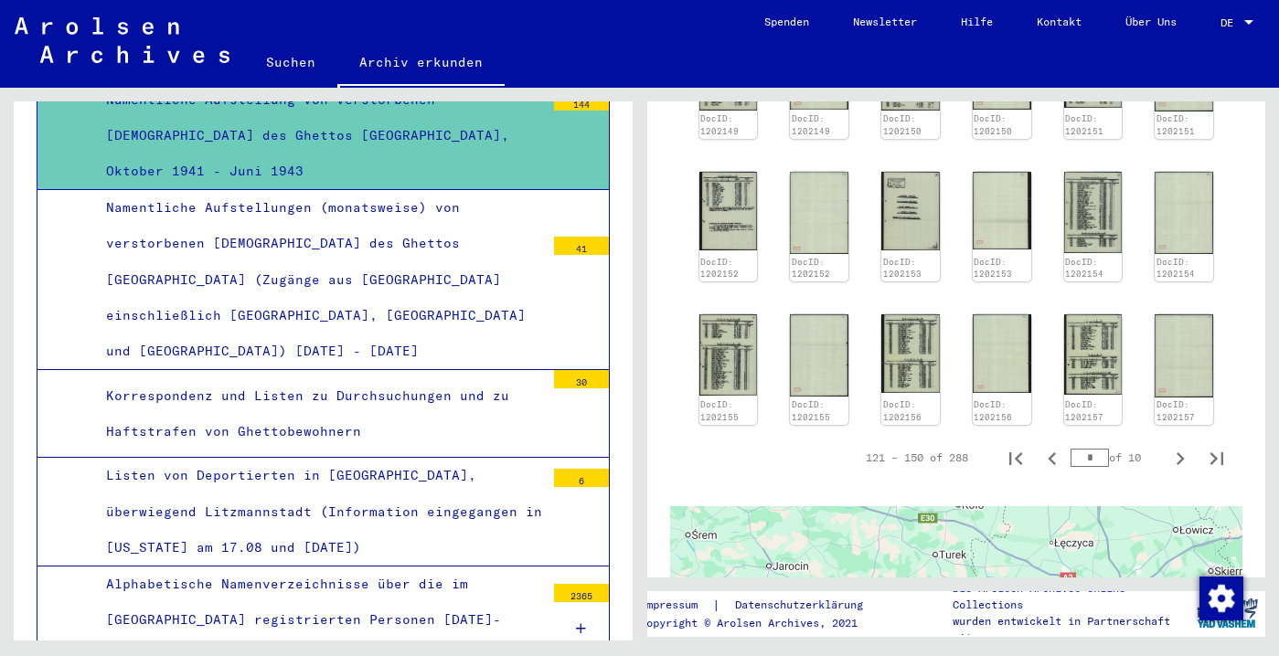
scroll to position [1702, 0]
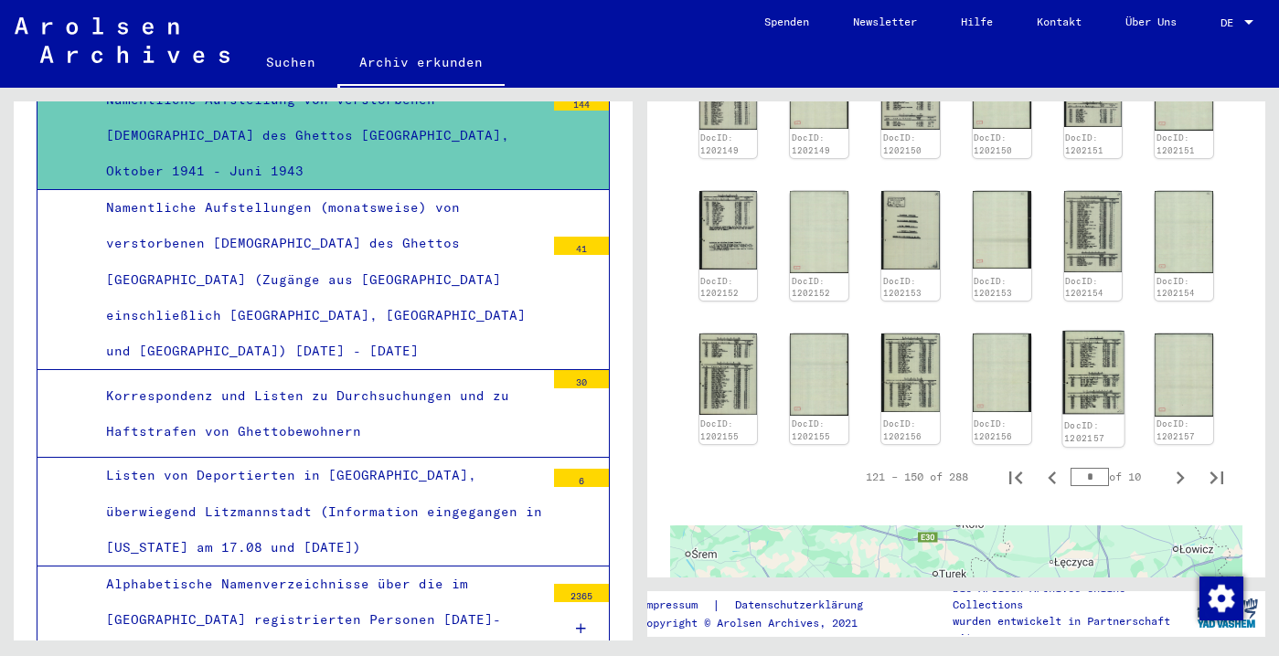
click at [1065, 415] on img at bounding box center [1092, 373] width 61 height 84
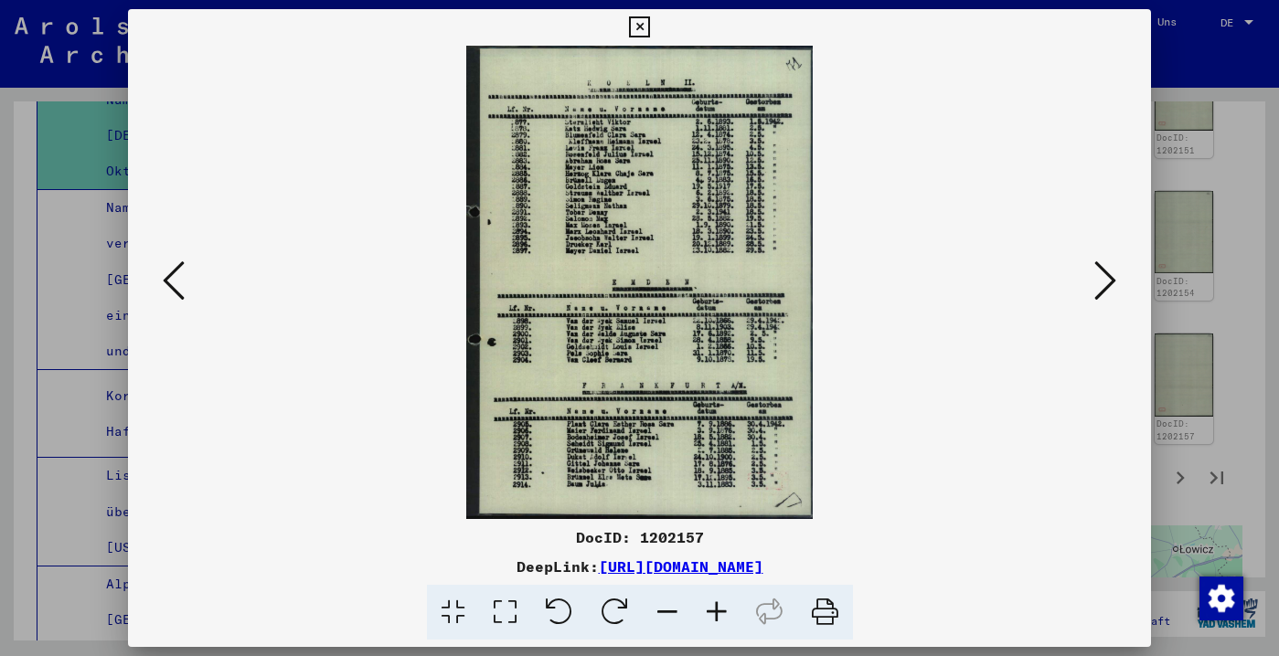
click at [650, 16] on icon at bounding box center [639, 27] width 21 height 22
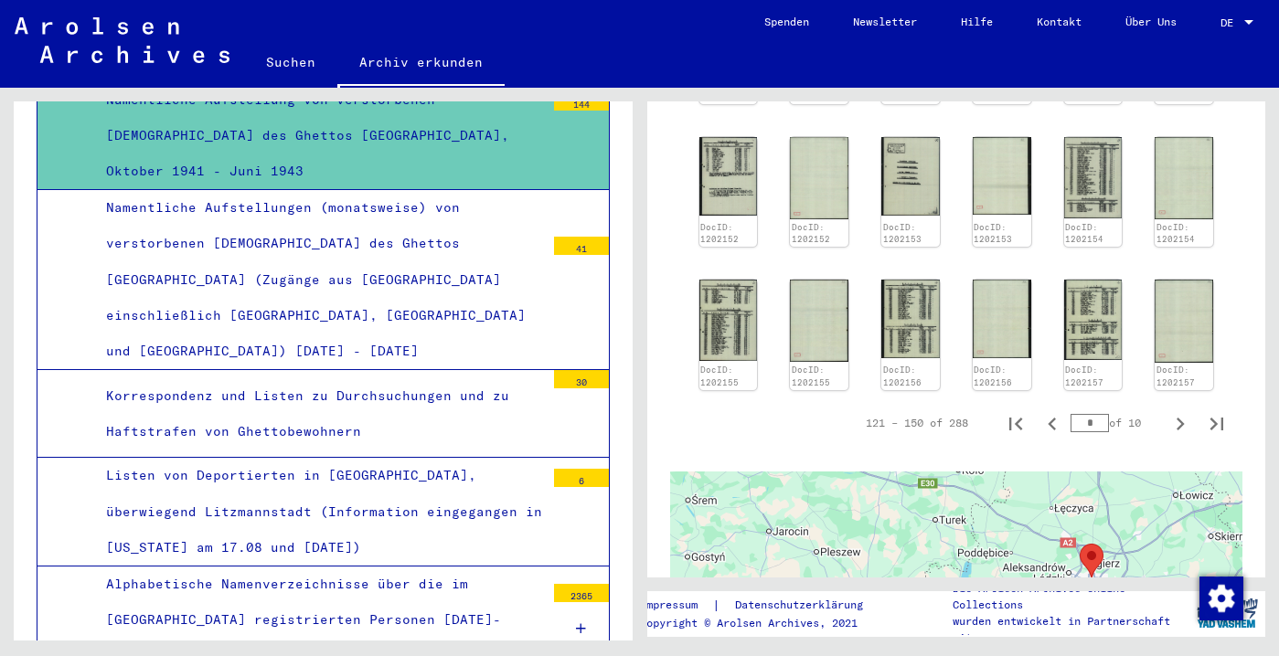
scroll to position [1773, 0]
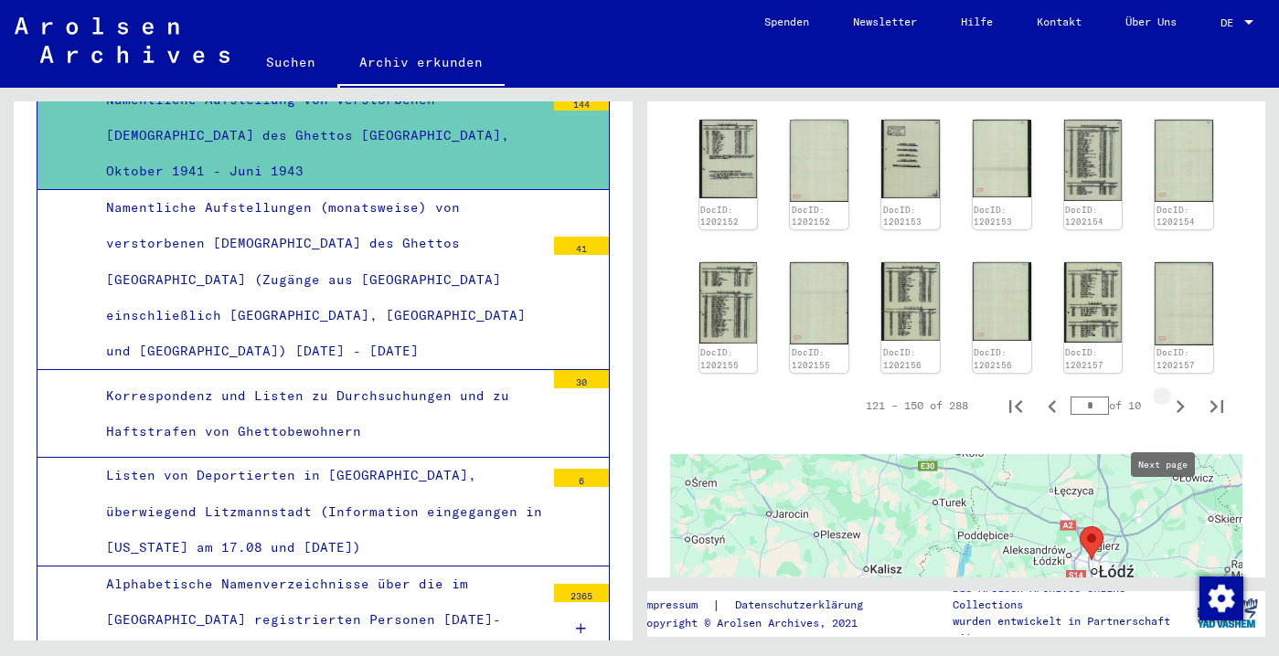
click at [1169, 420] on icon "Next page" at bounding box center [1180, 407] width 26 height 26
type input "*"
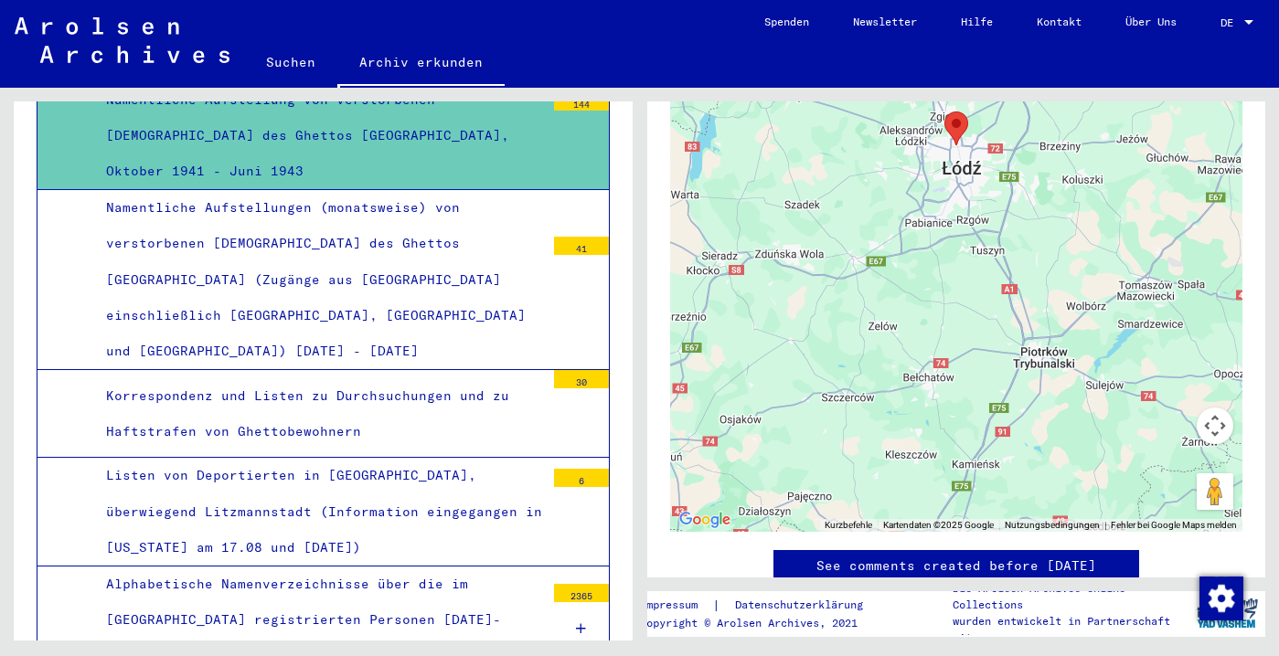
drag, startPoint x: 1242, startPoint y: 183, endPoint x: 1241, endPoint y: 275, distance: 92.3
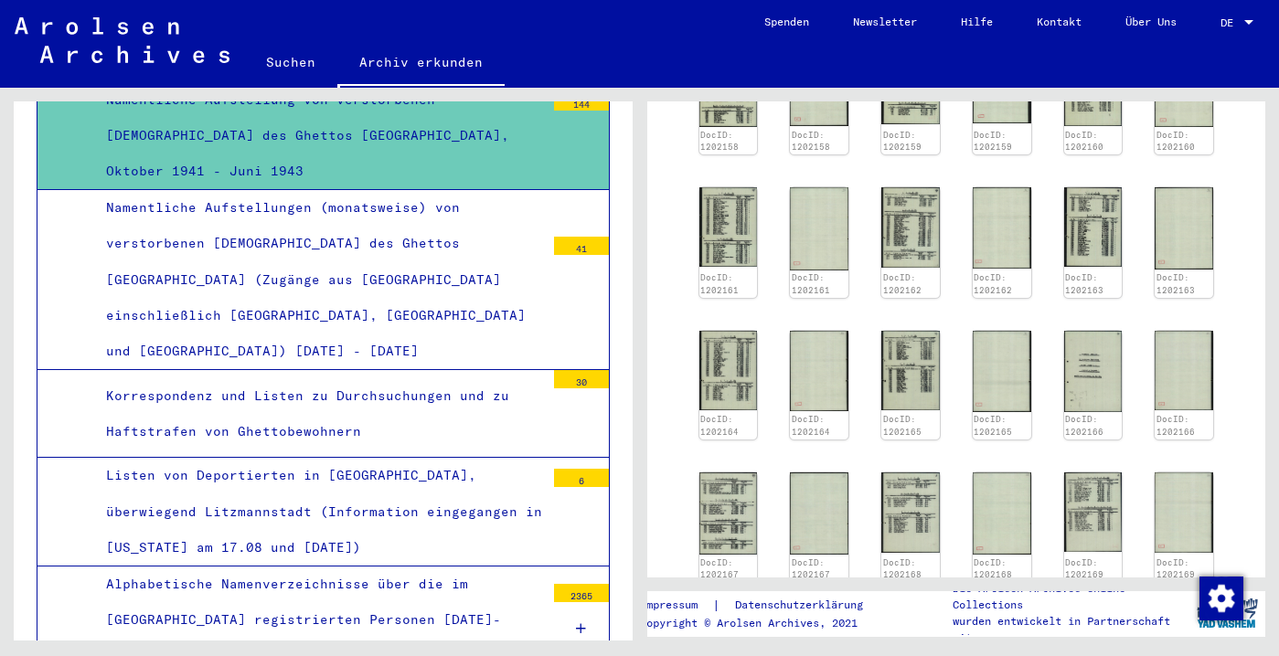
scroll to position [1357, 0]
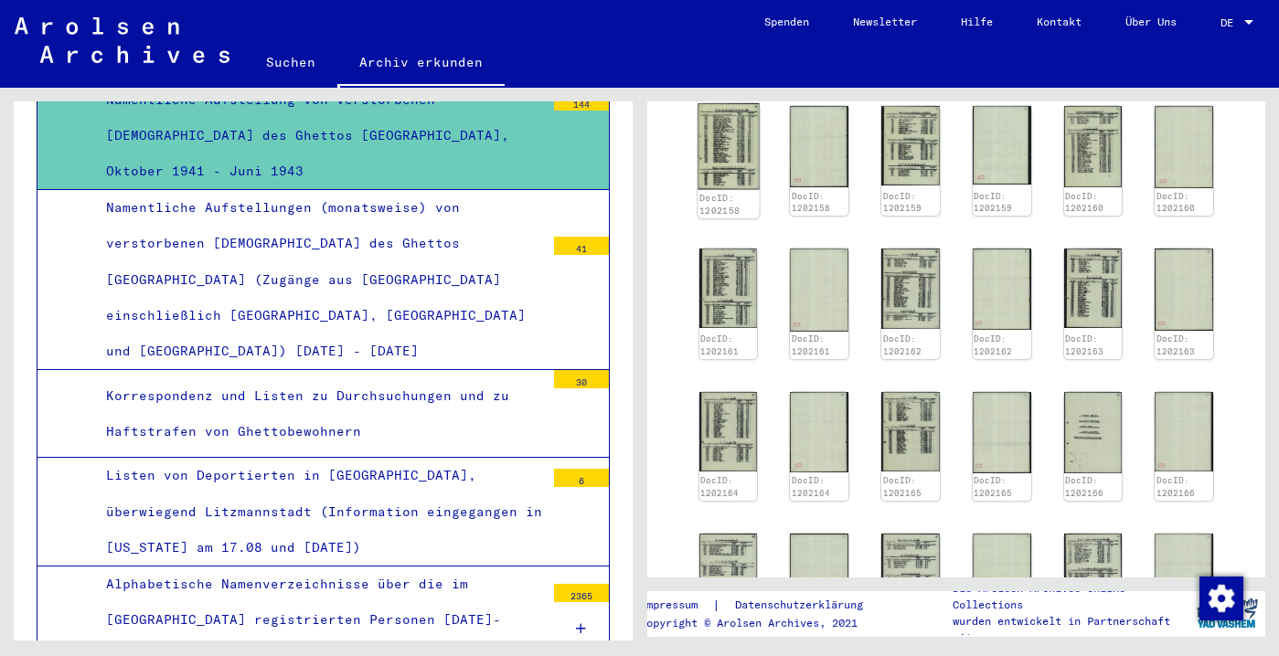
click at [714, 189] on img at bounding box center [727, 146] width 61 height 86
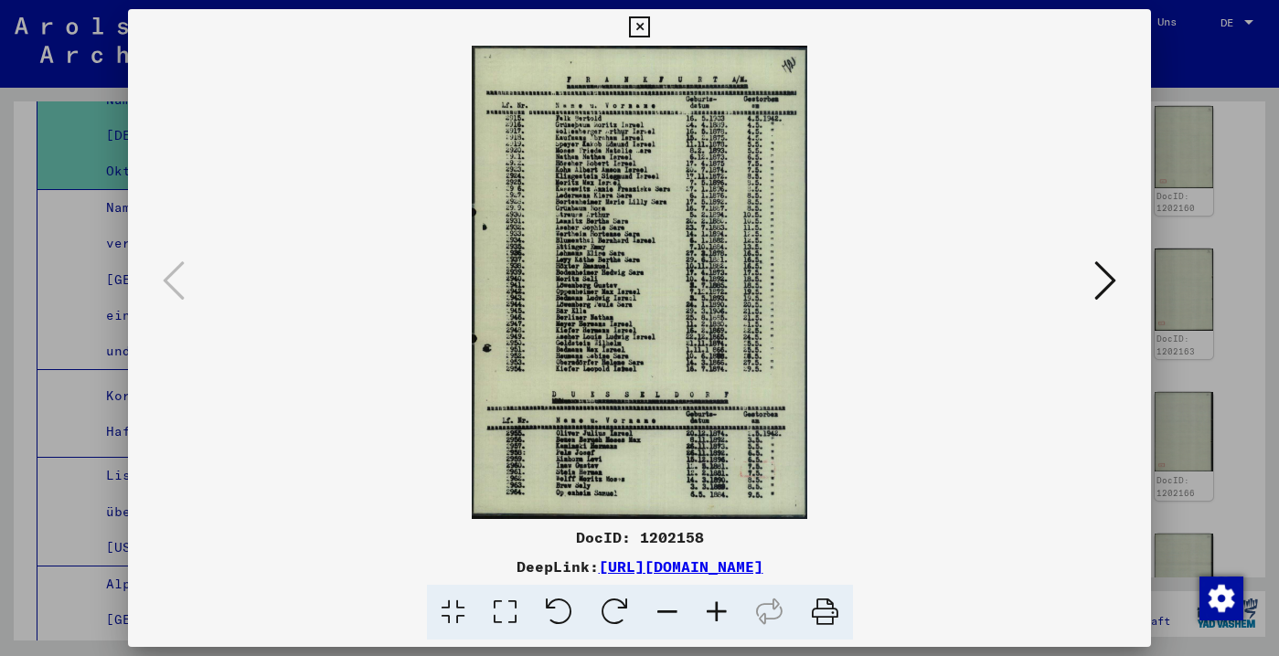
click at [1097, 289] on icon at bounding box center [1105, 281] width 22 height 44
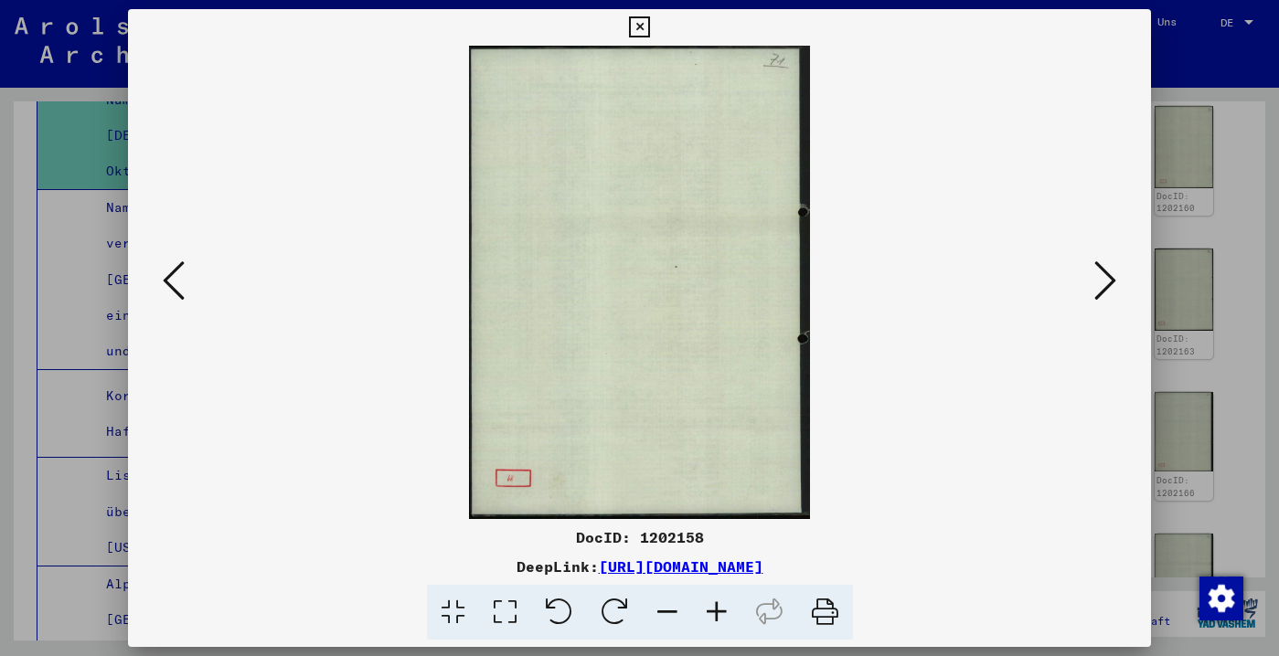
click at [1094, 290] on icon at bounding box center [1105, 281] width 22 height 44
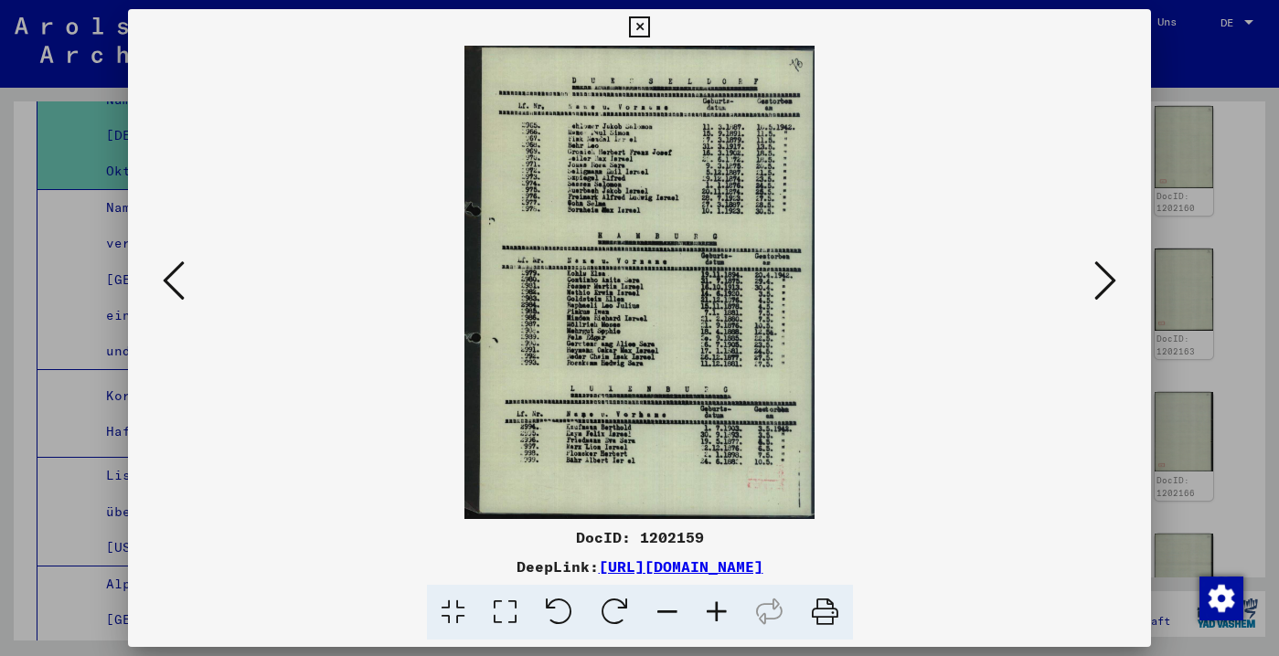
click at [1094, 290] on icon at bounding box center [1105, 281] width 22 height 44
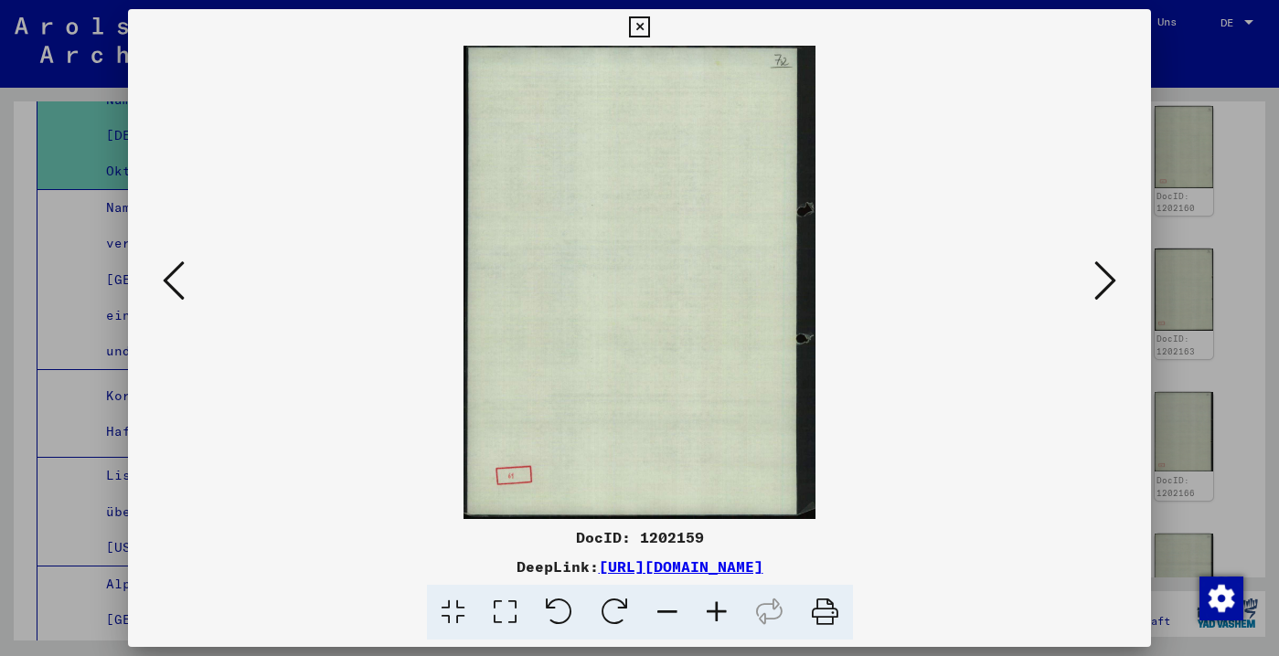
click at [1094, 290] on icon at bounding box center [1105, 281] width 22 height 44
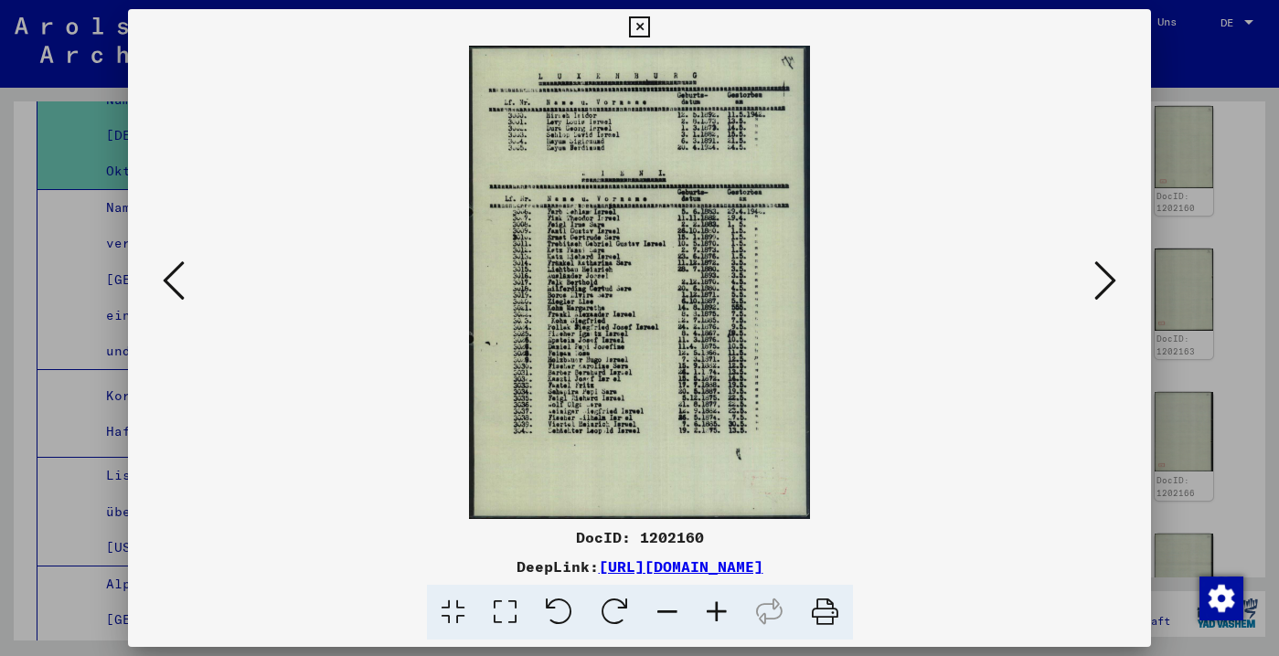
click at [1094, 290] on icon at bounding box center [1105, 281] width 22 height 44
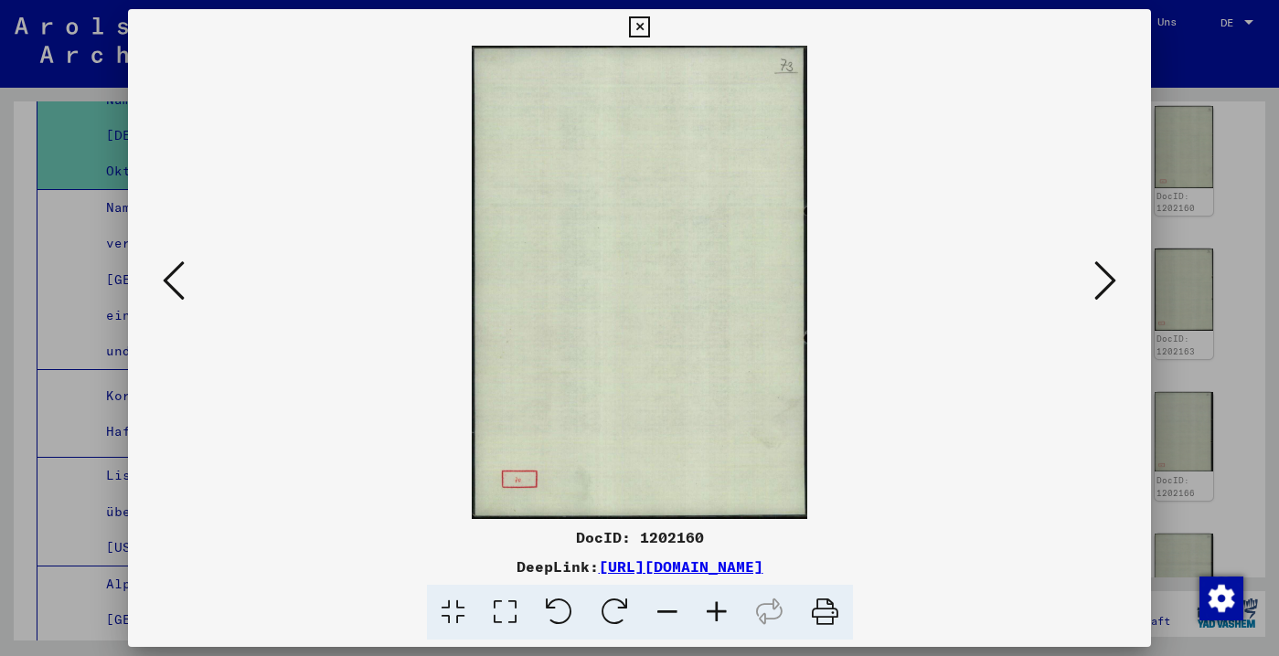
click at [1094, 290] on icon at bounding box center [1105, 281] width 22 height 44
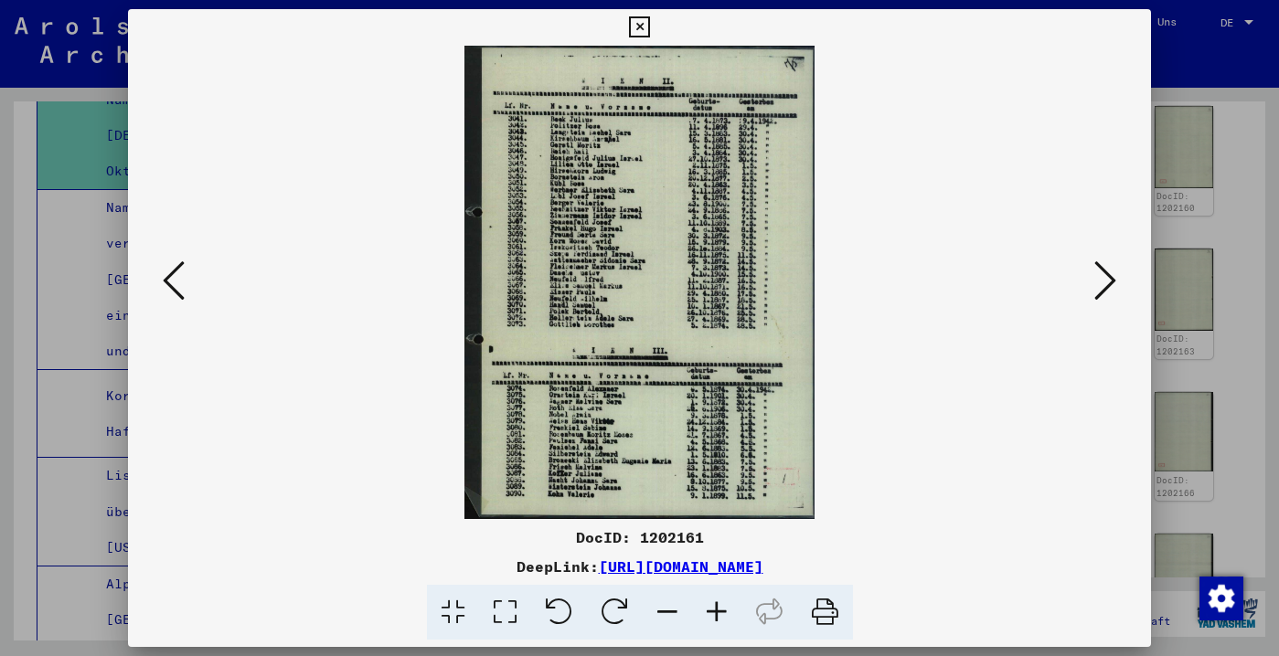
click at [1094, 290] on icon at bounding box center [1105, 281] width 22 height 44
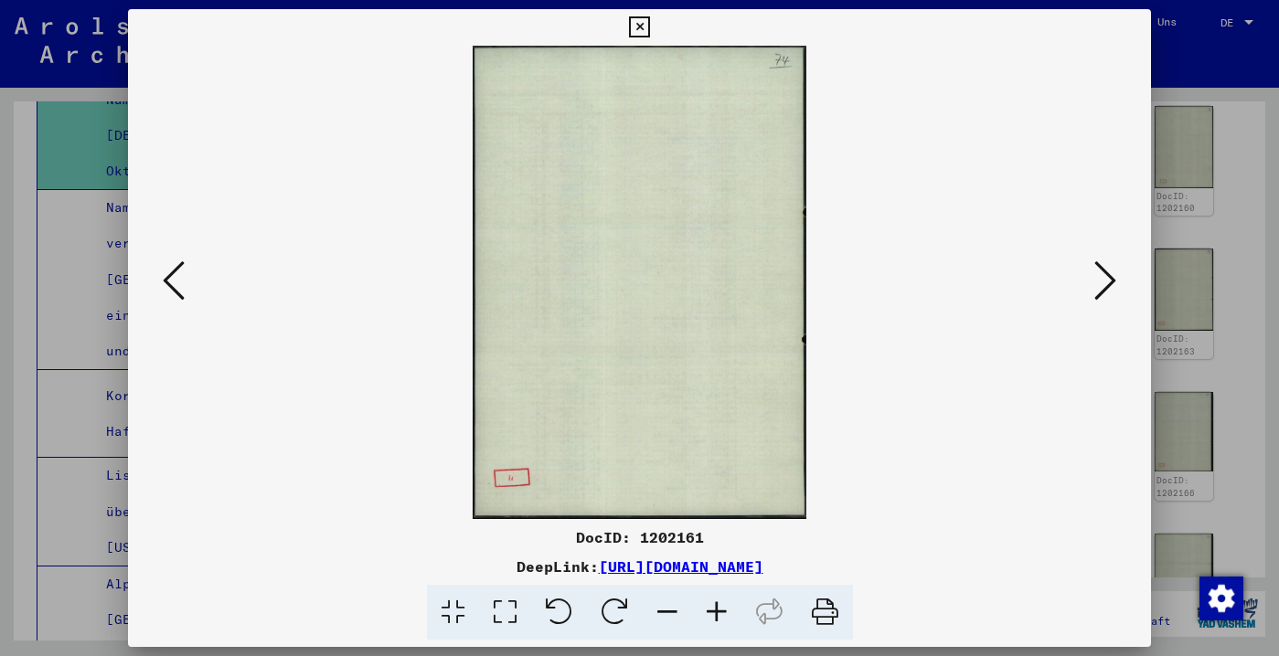
click at [1094, 290] on icon at bounding box center [1105, 281] width 22 height 44
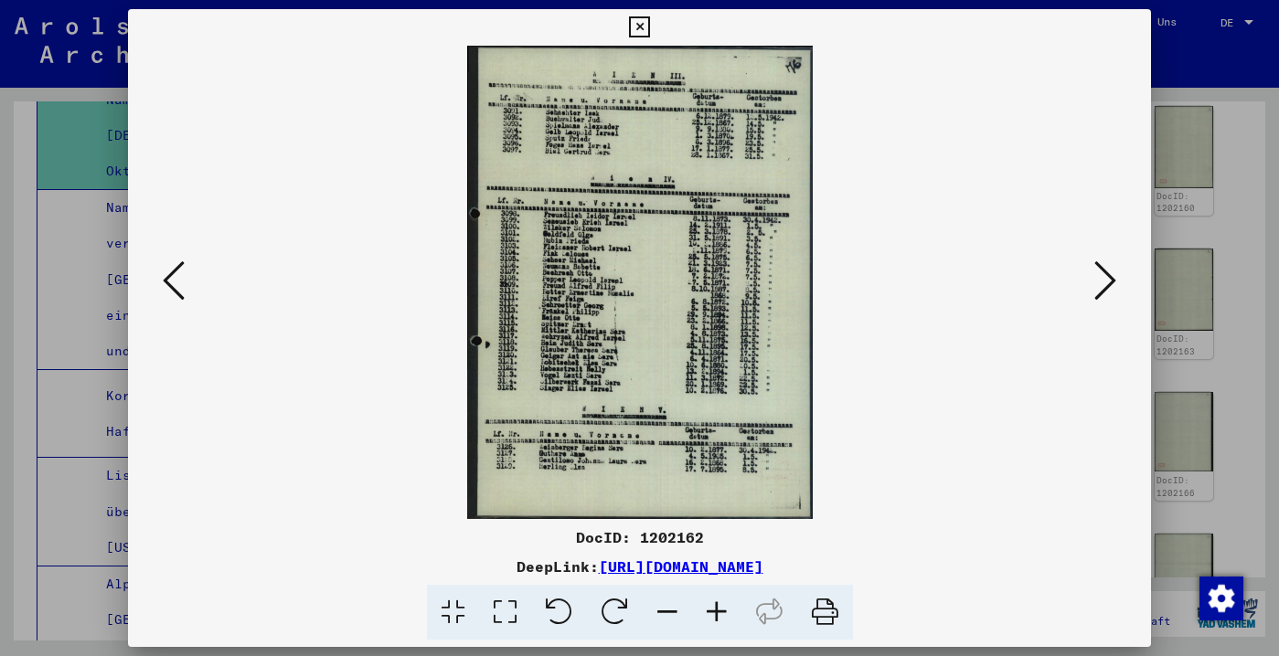
click at [1094, 290] on icon at bounding box center [1105, 281] width 22 height 44
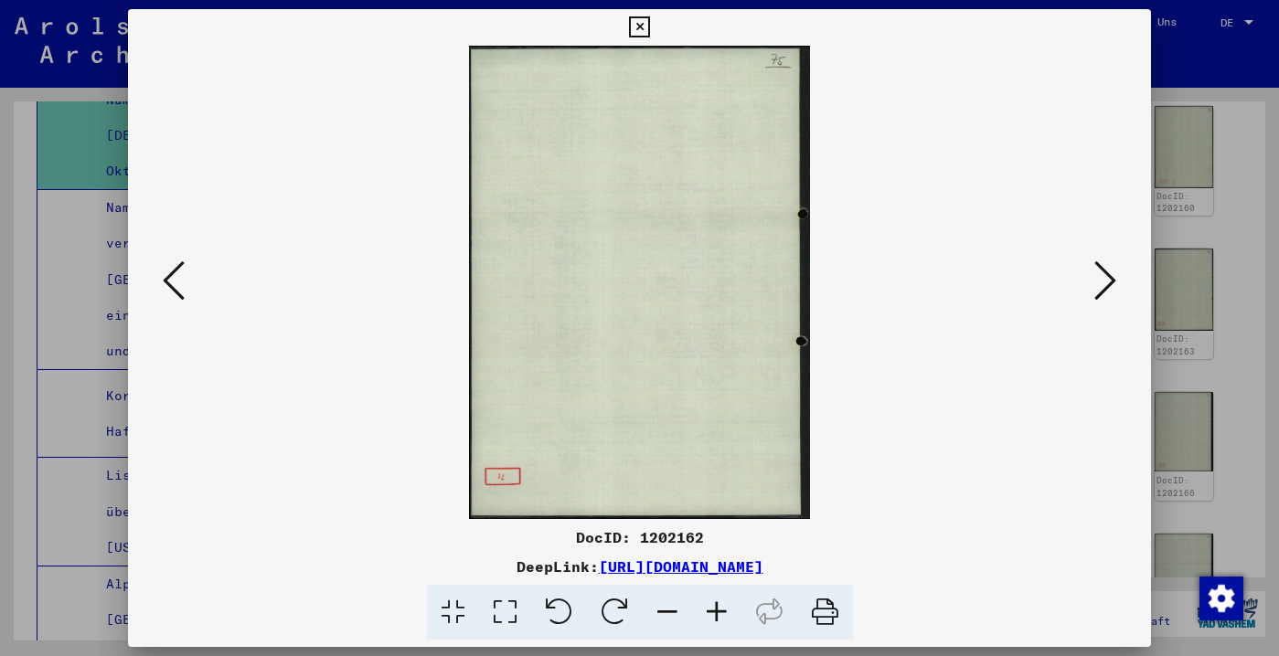
click at [1094, 290] on icon at bounding box center [1105, 281] width 22 height 44
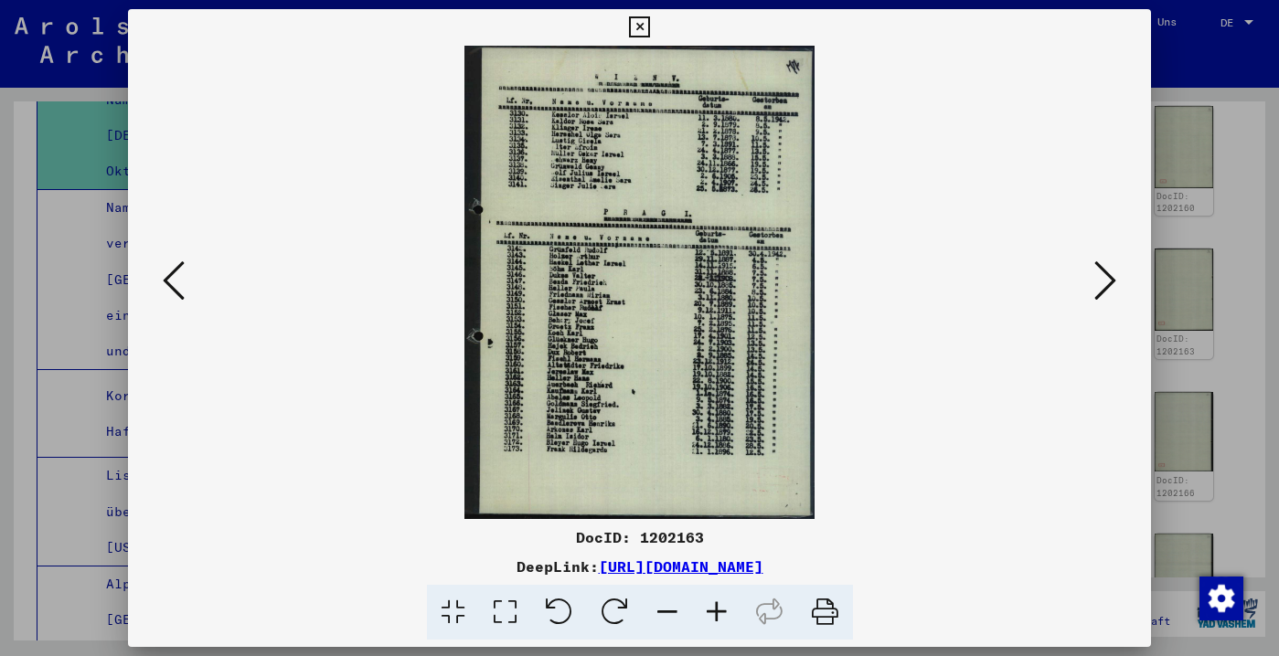
click at [1094, 290] on icon at bounding box center [1105, 281] width 22 height 44
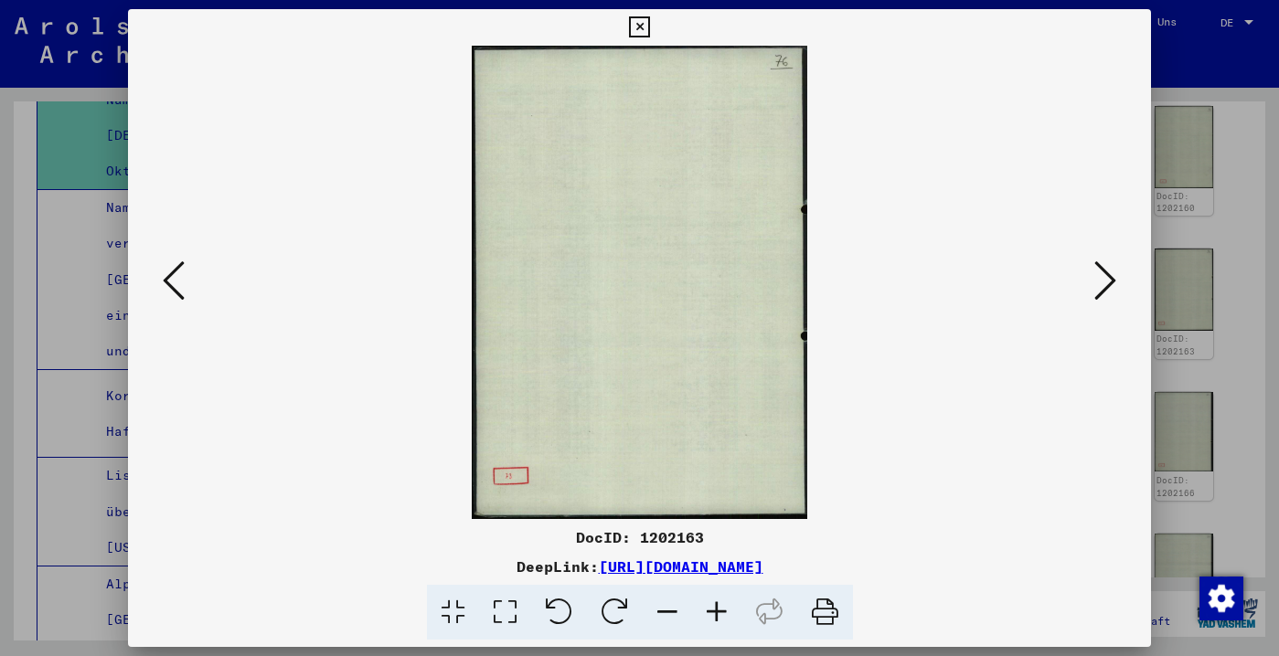
click at [1094, 290] on icon at bounding box center [1105, 281] width 22 height 44
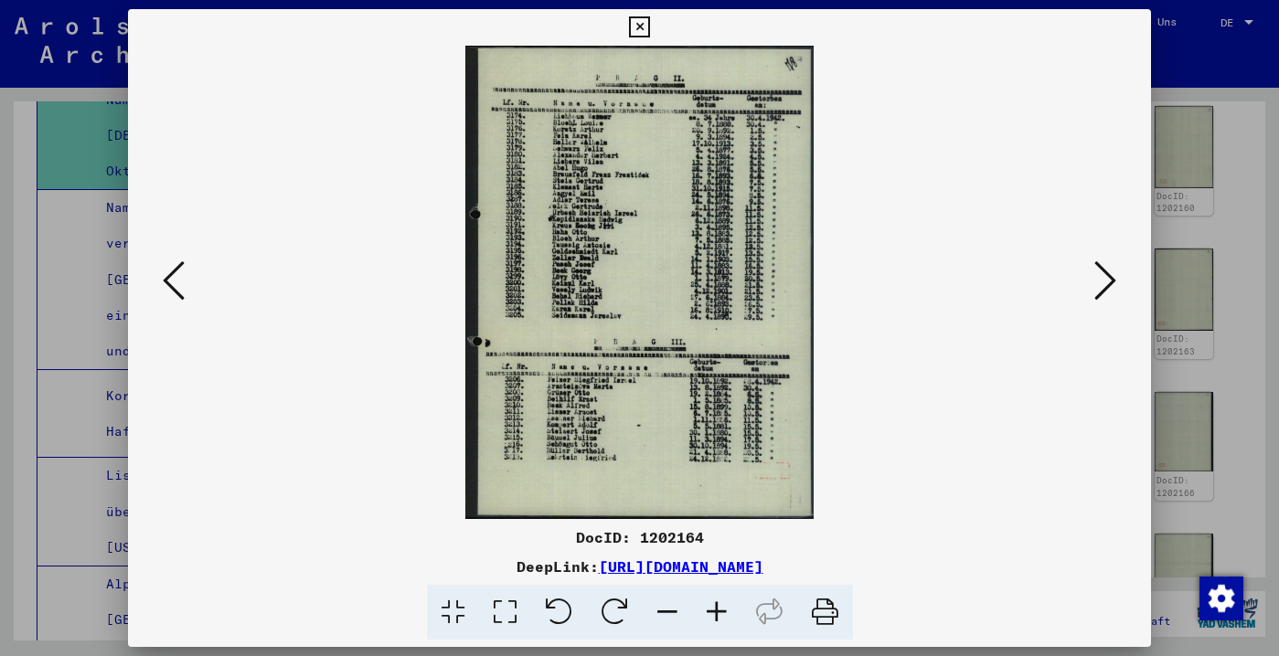
click at [1094, 291] on icon at bounding box center [1105, 281] width 22 height 44
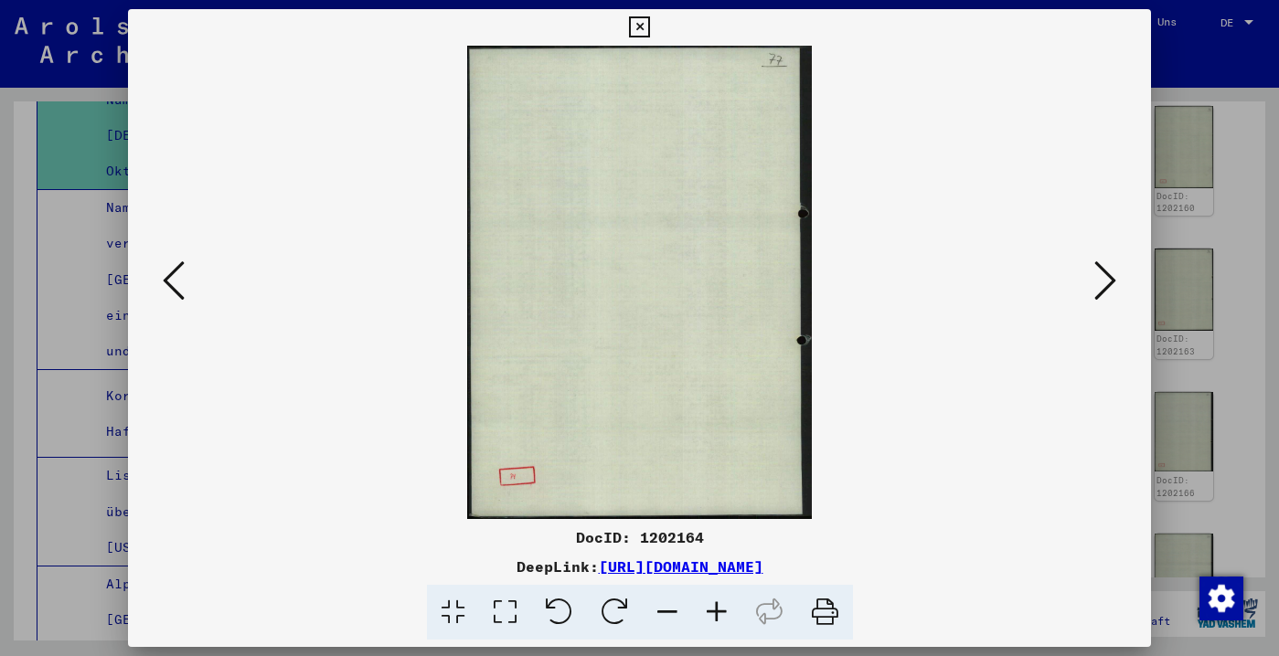
click at [1094, 291] on icon at bounding box center [1105, 281] width 22 height 44
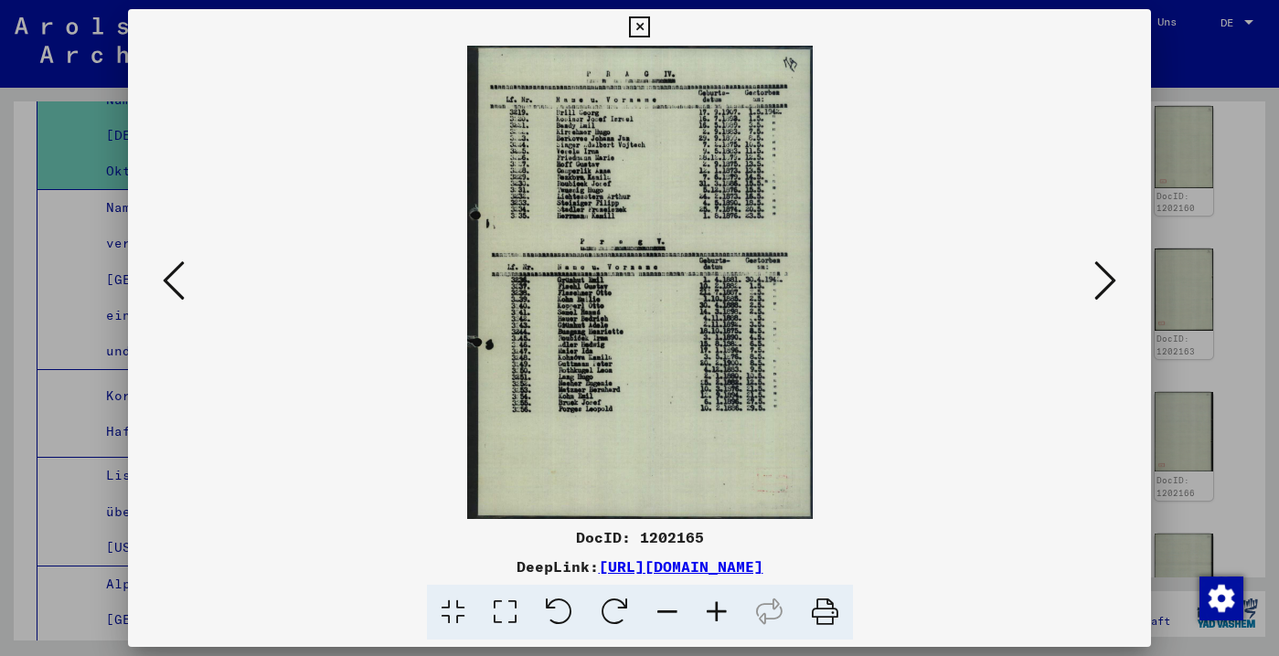
click at [1094, 291] on icon at bounding box center [1105, 281] width 22 height 44
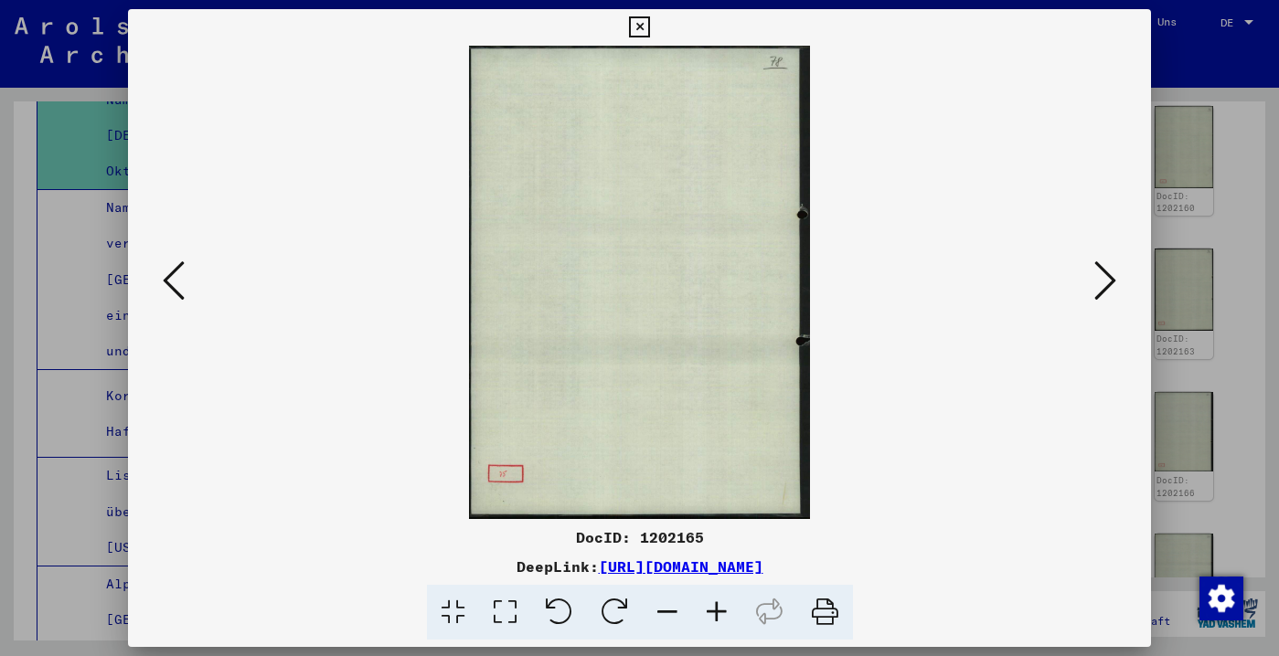
click at [1094, 291] on icon at bounding box center [1105, 281] width 22 height 44
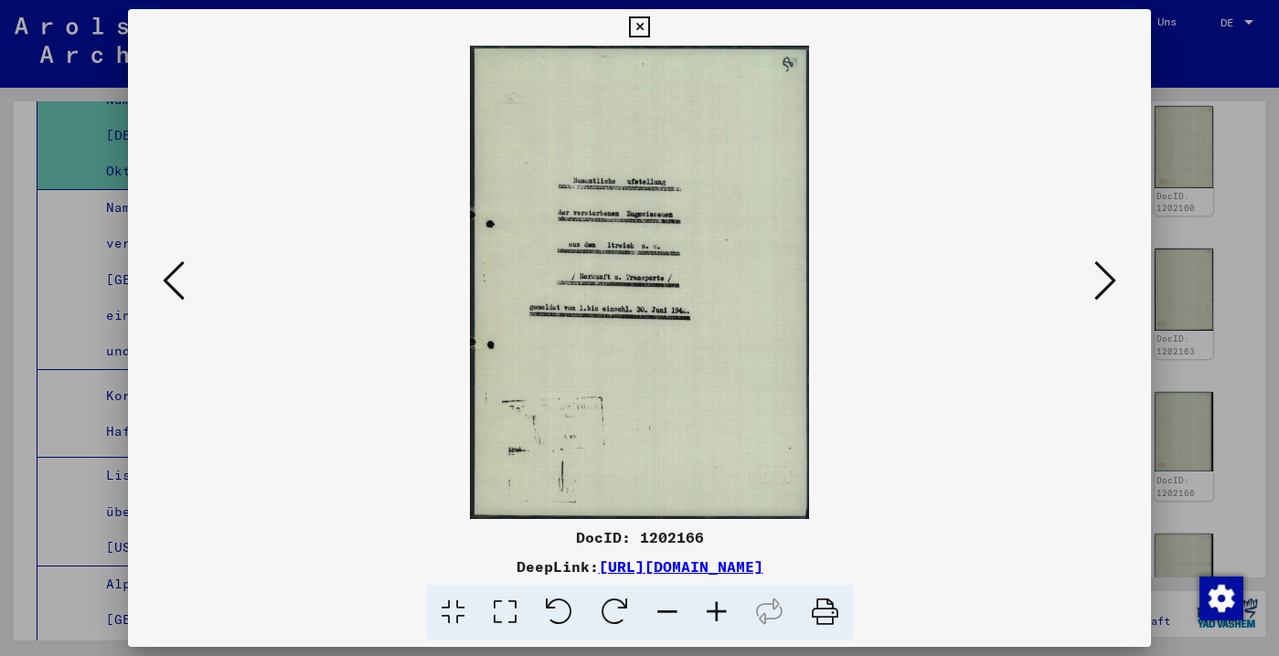
click at [1094, 291] on icon at bounding box center [1105, 281] width 22 height 44
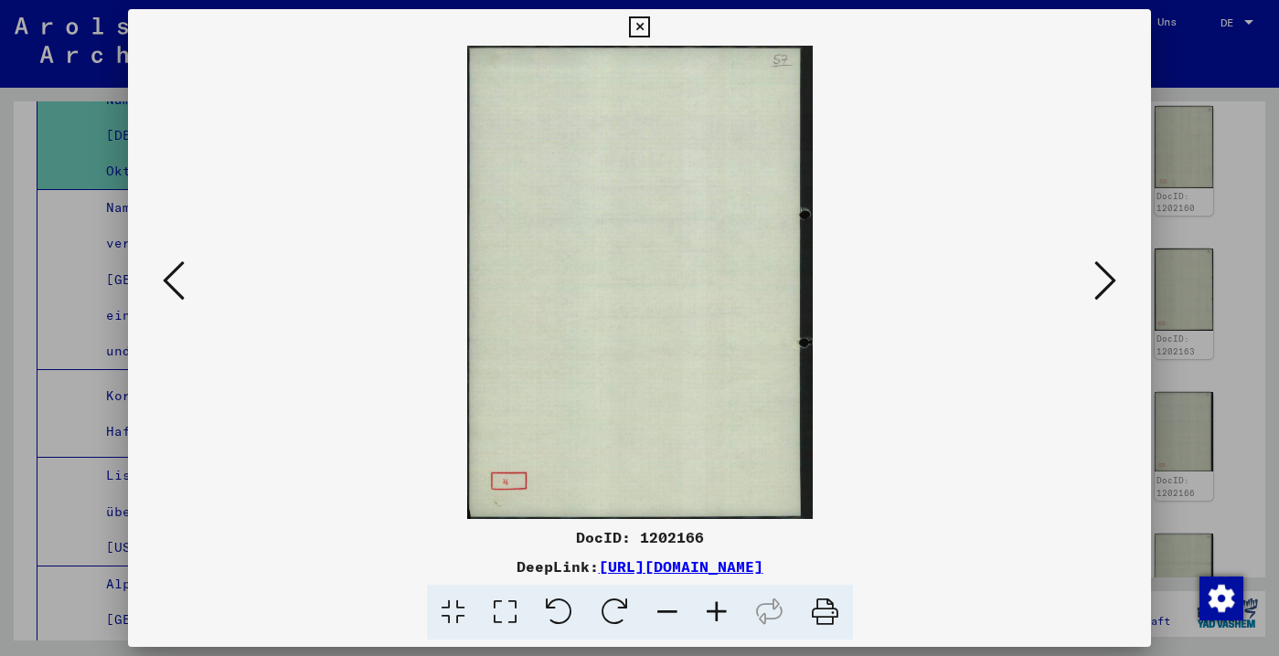
click at [1094, 291] on icon at bounding box center [1105, 281] width 22 height 44
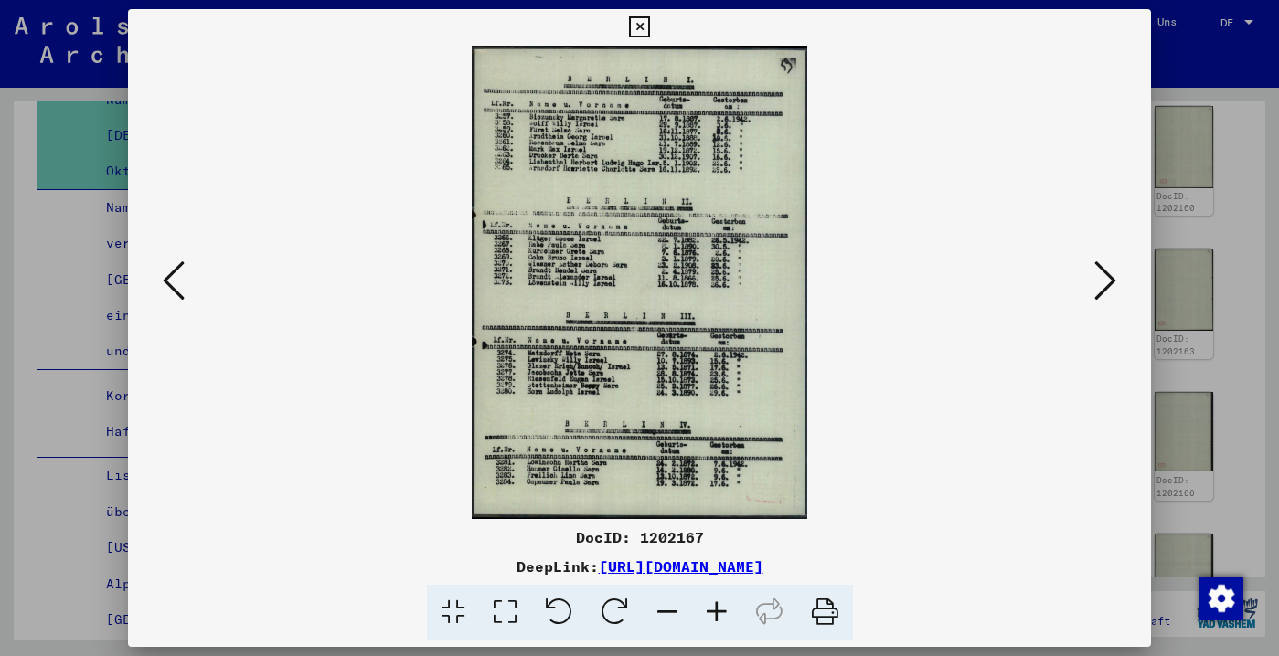
click at [1098, 292] on icon at bounding box center [1105, 281] width 22 height 44
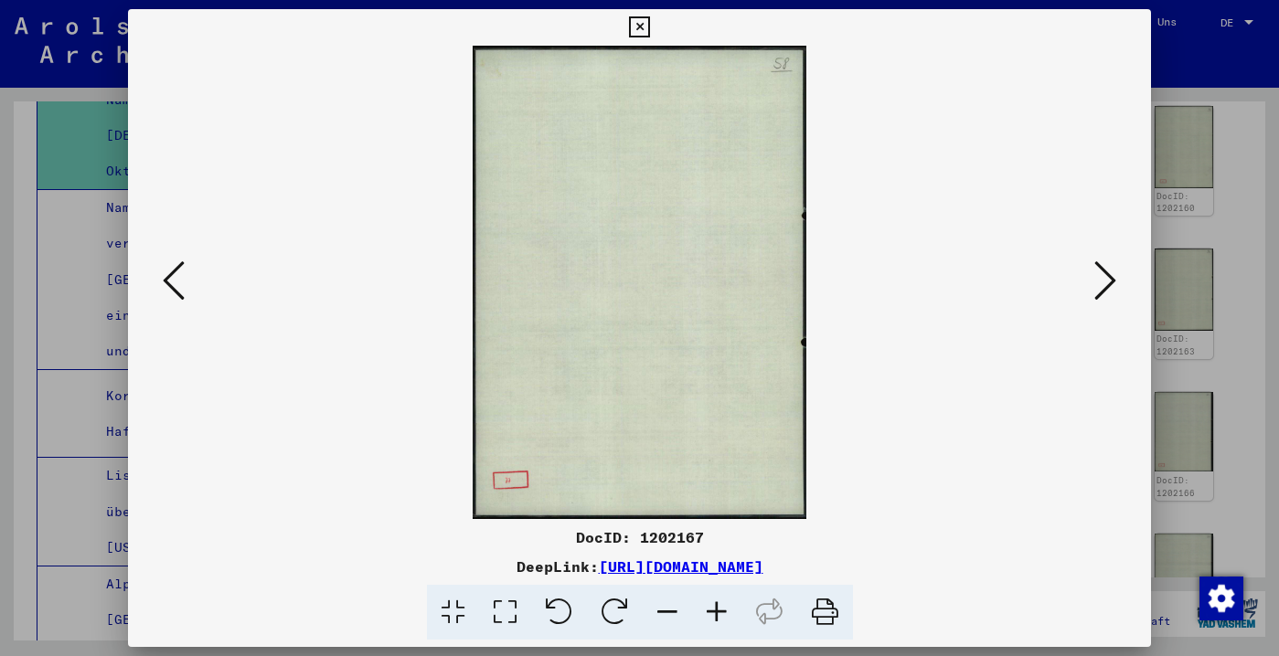
click at [1098, 292] on icon at bounding box center [1105, 281] width 22 height 44
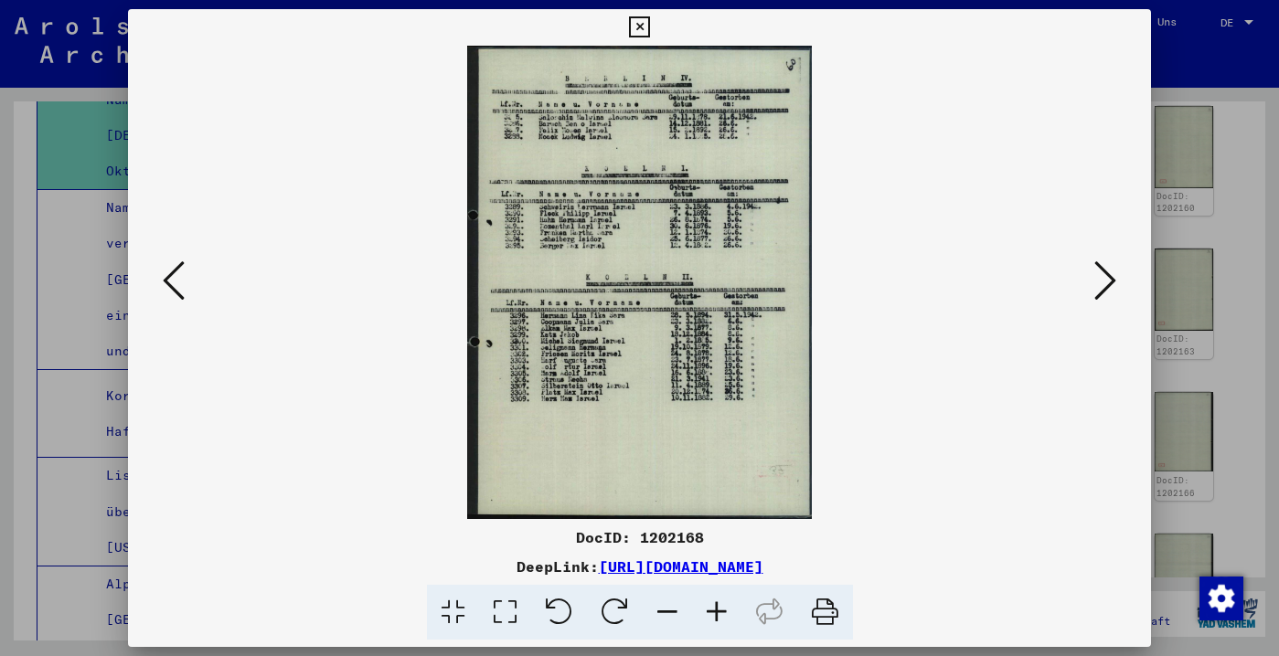
click at [182, 261] on icon at bounding box center [174, 281] width 22 height 44
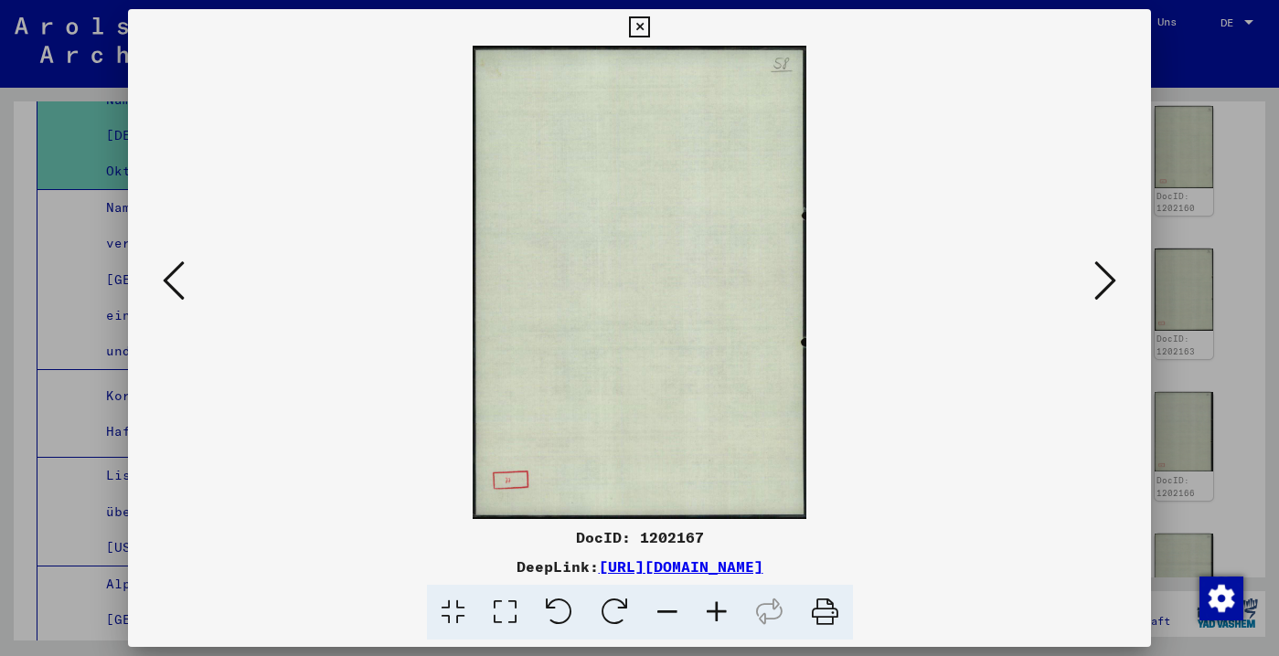
click at [182, 261] on icon at bounding box center [174, 281] width 22 height 44
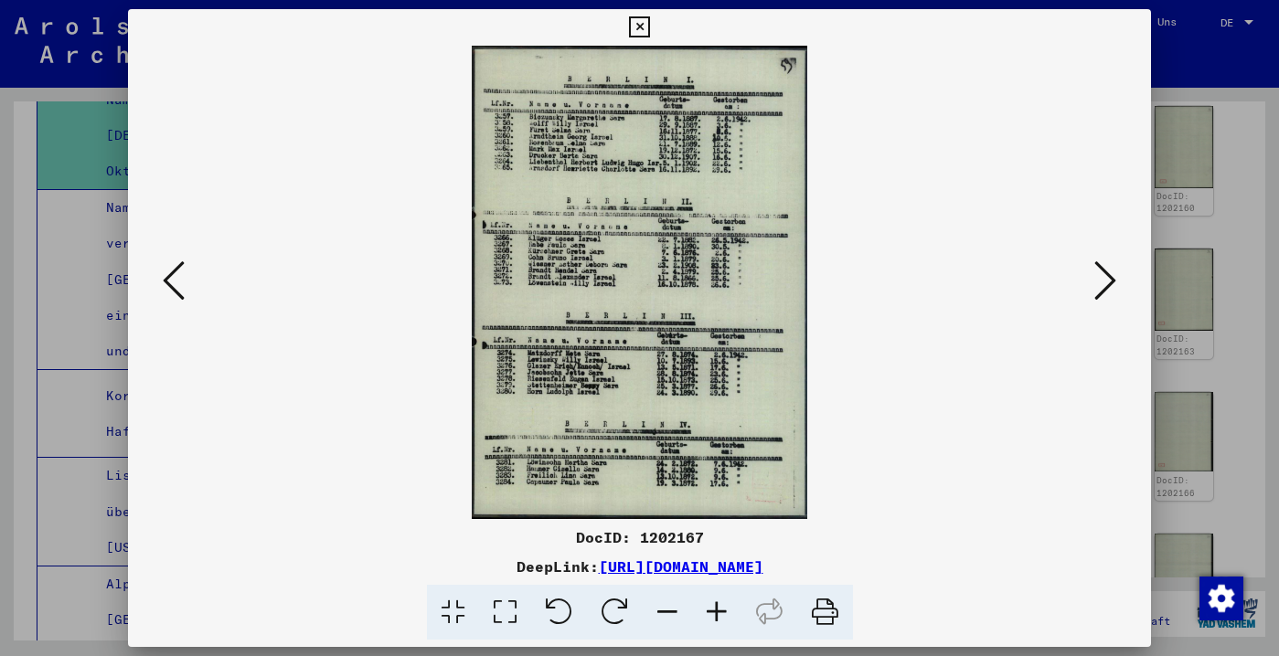
click at [182, 261] on icon at bounding box center [174, 281] width 22 height 44
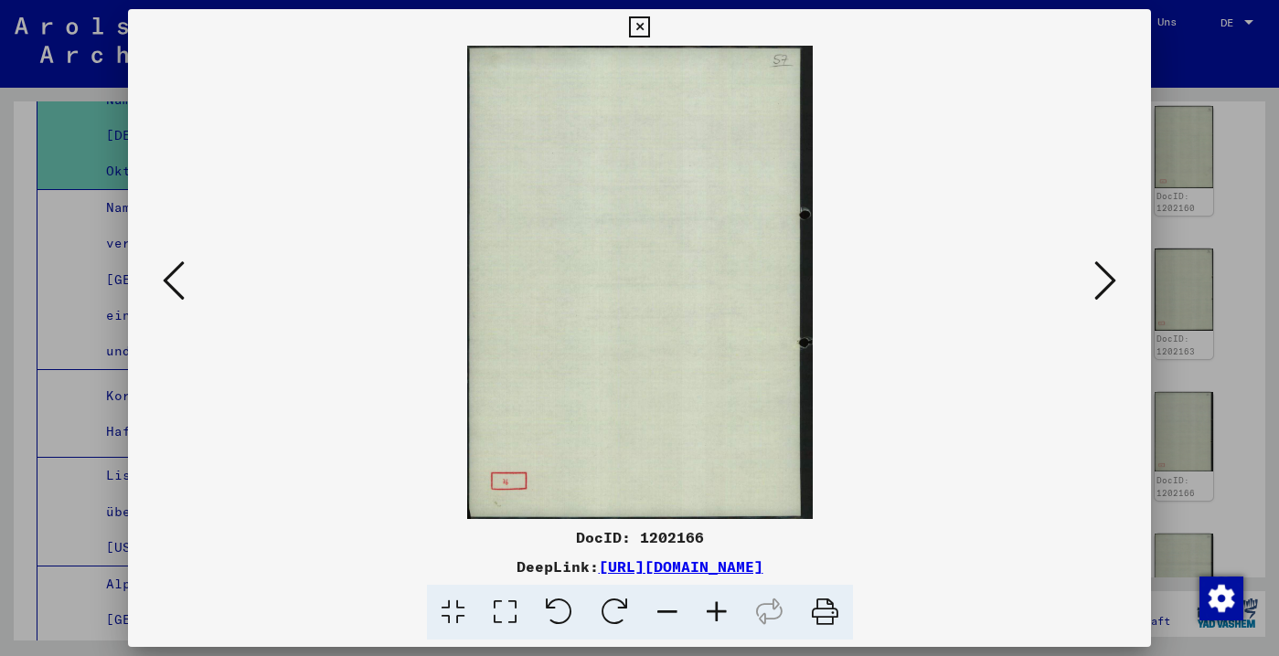
click at [182, 261] on icon at bounding box center [174, 281] width 22 height 44
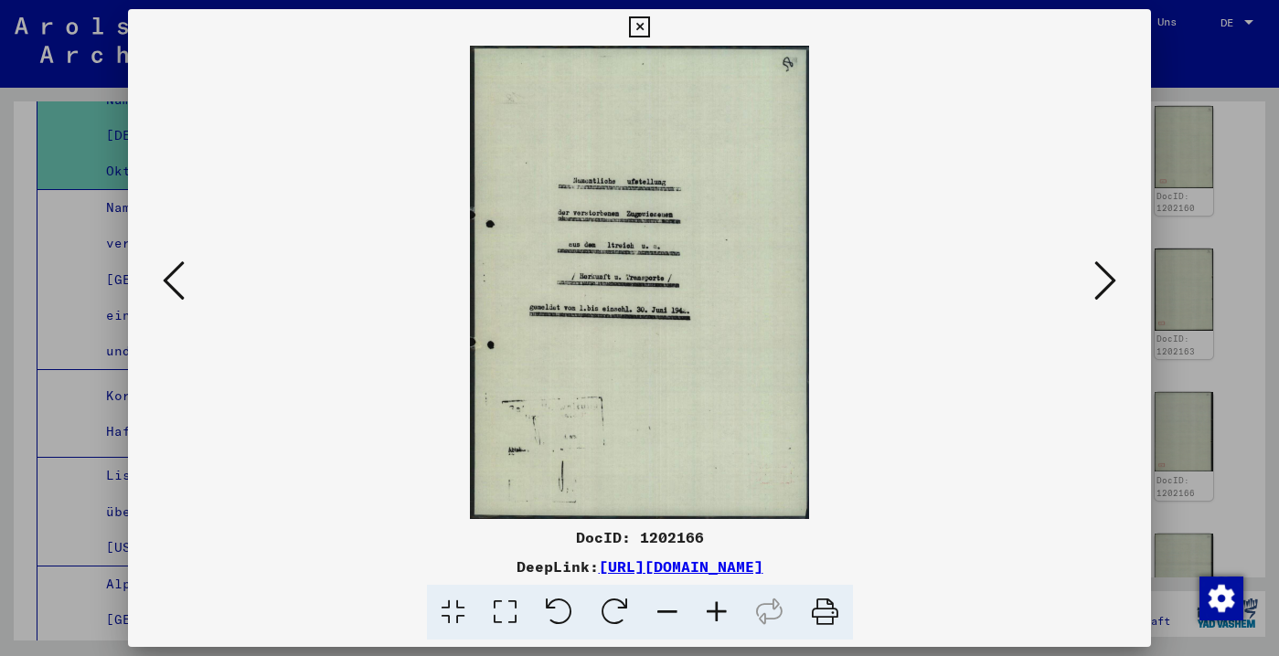
click at [182, 261] on icon at bounding box center [174, 281] width 22 height 44
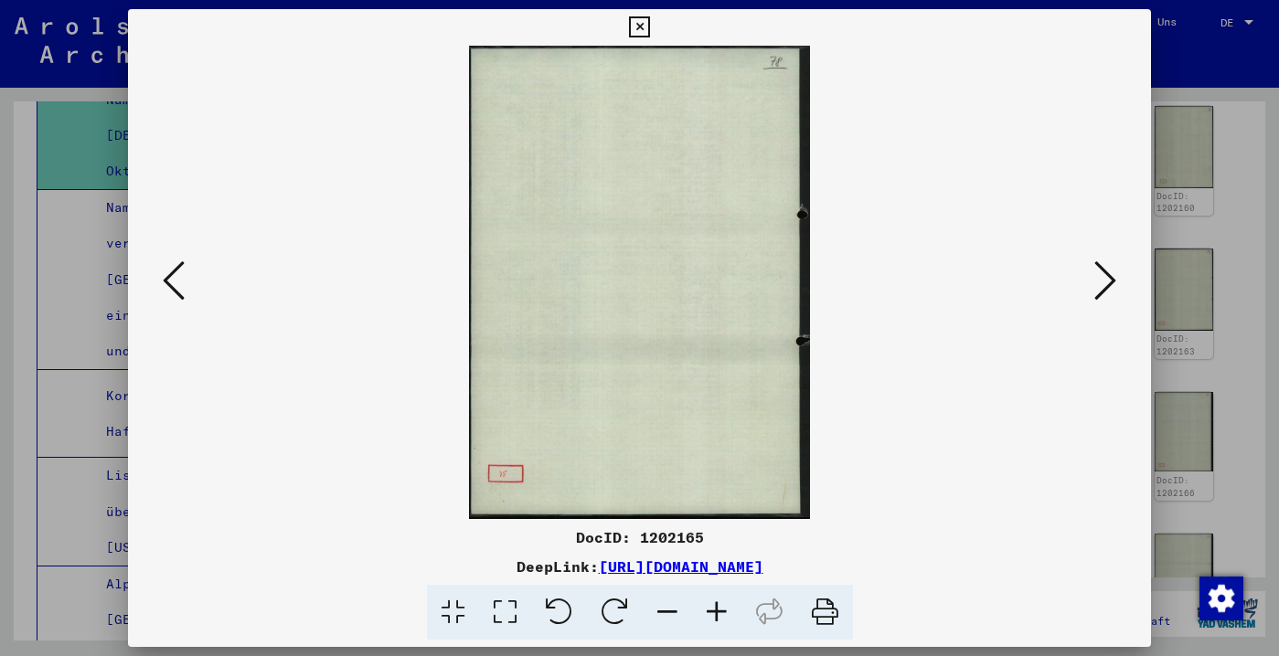
click at [182, 261] on icon at bounding box center [174, 281] width 22 height 44
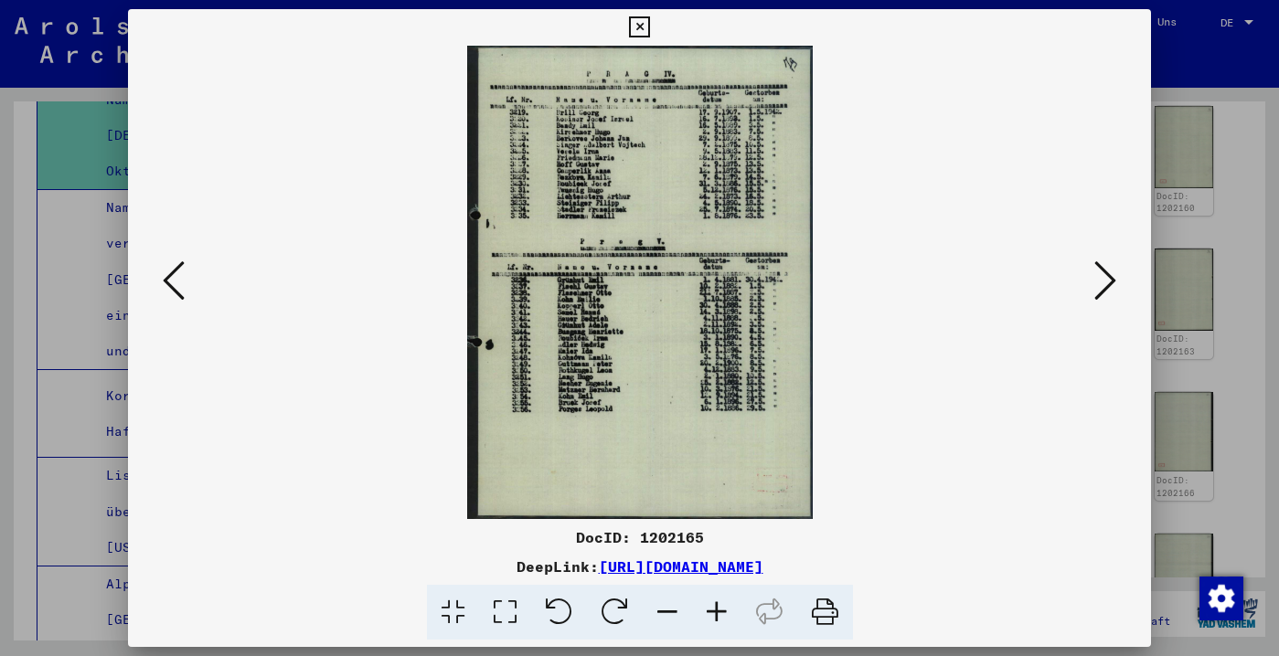
click at [182, 261] on icon at bounding box center [174, 281] width 22 height 44
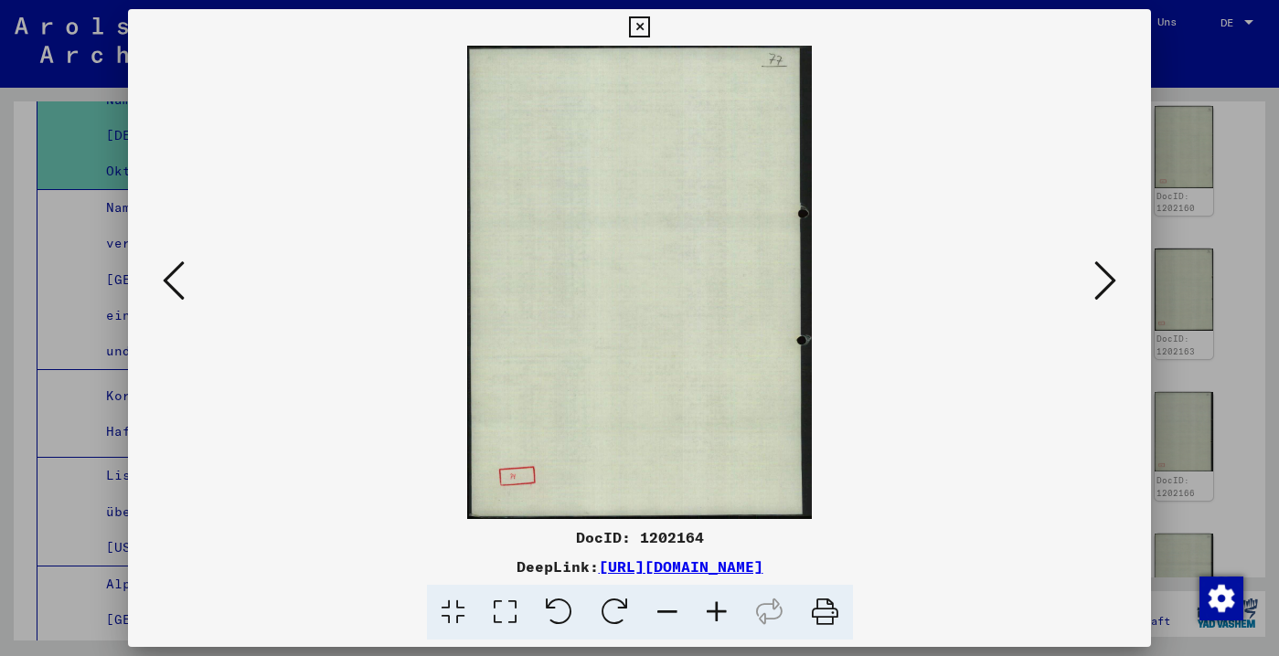
click at [182, 261] on icon at bounding box center [174, 281] width 22 height 44
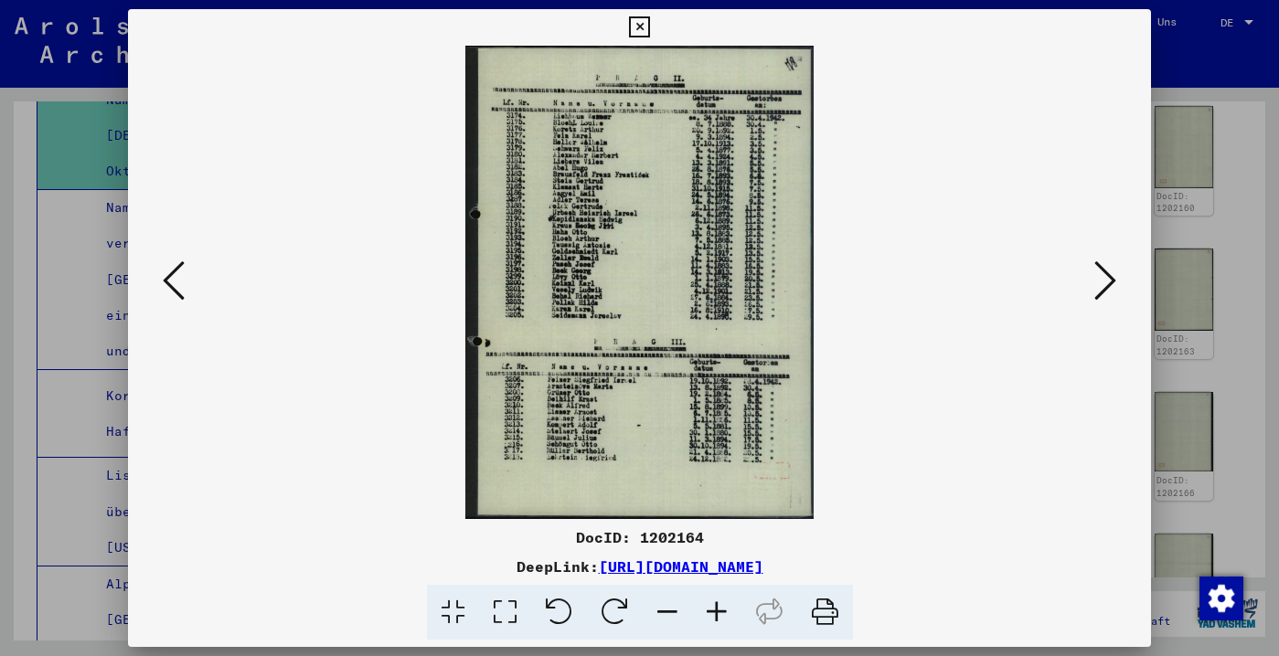
click at [182, 261] on icon at bounding box center [174, 281] width 22 height 44
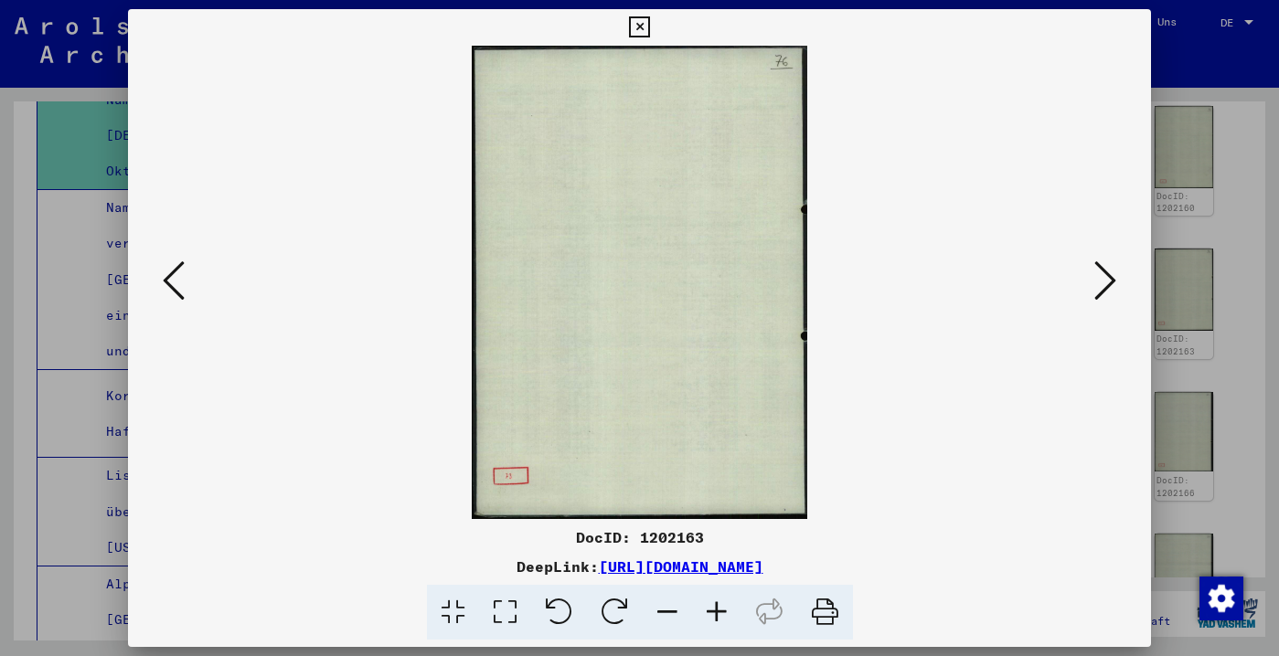
click at [182, 261] on icon at bounding box center [174, 281] width 22 height 44
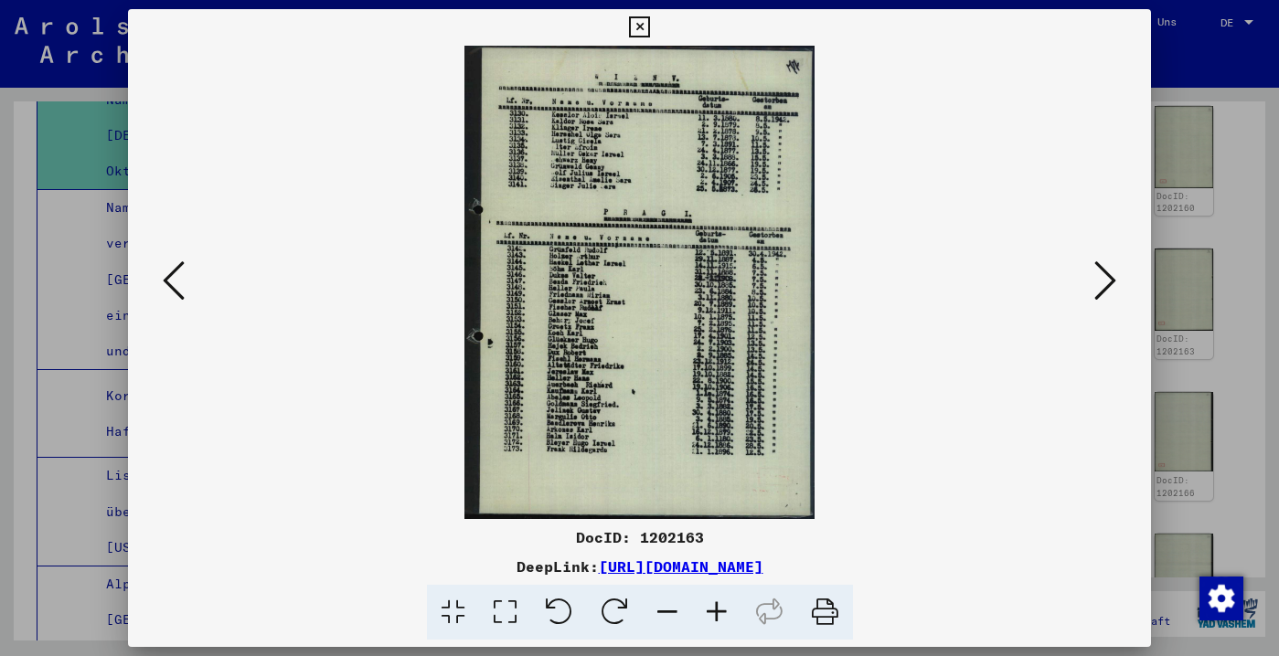
click at [182, 261] on icon at bounding box center [174, 281] width 22 height 44
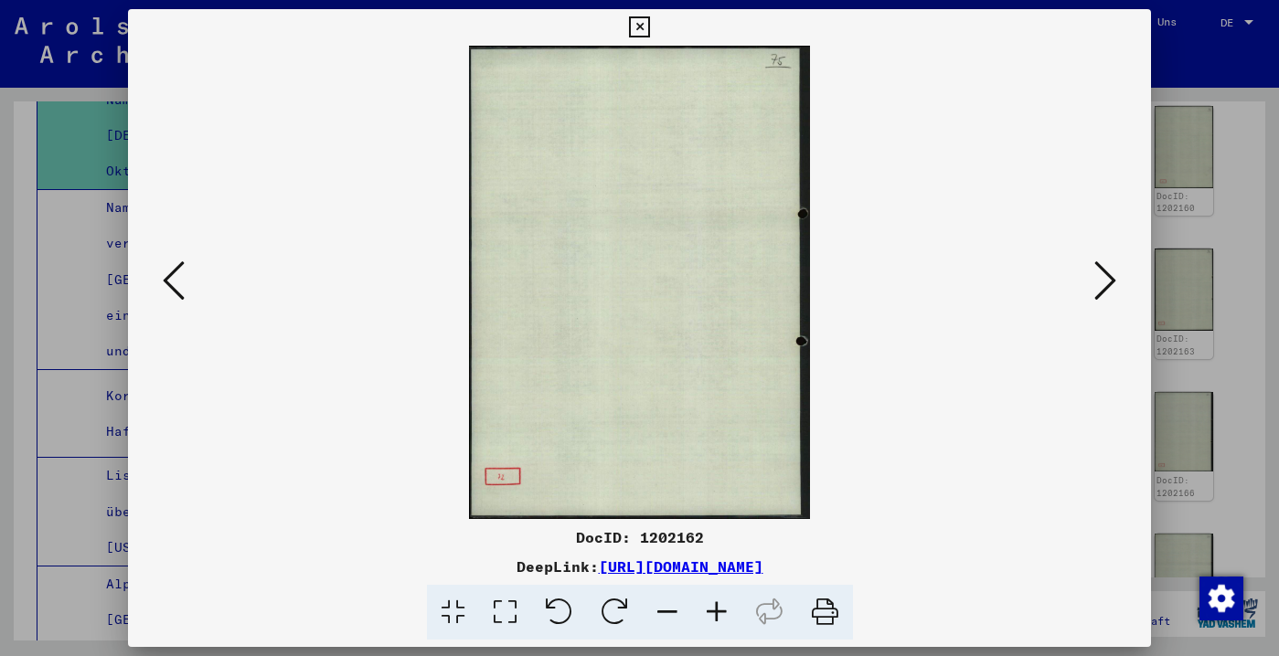
click at [182, 261] on icon at bounding box center [174, 281] width 22 height 44
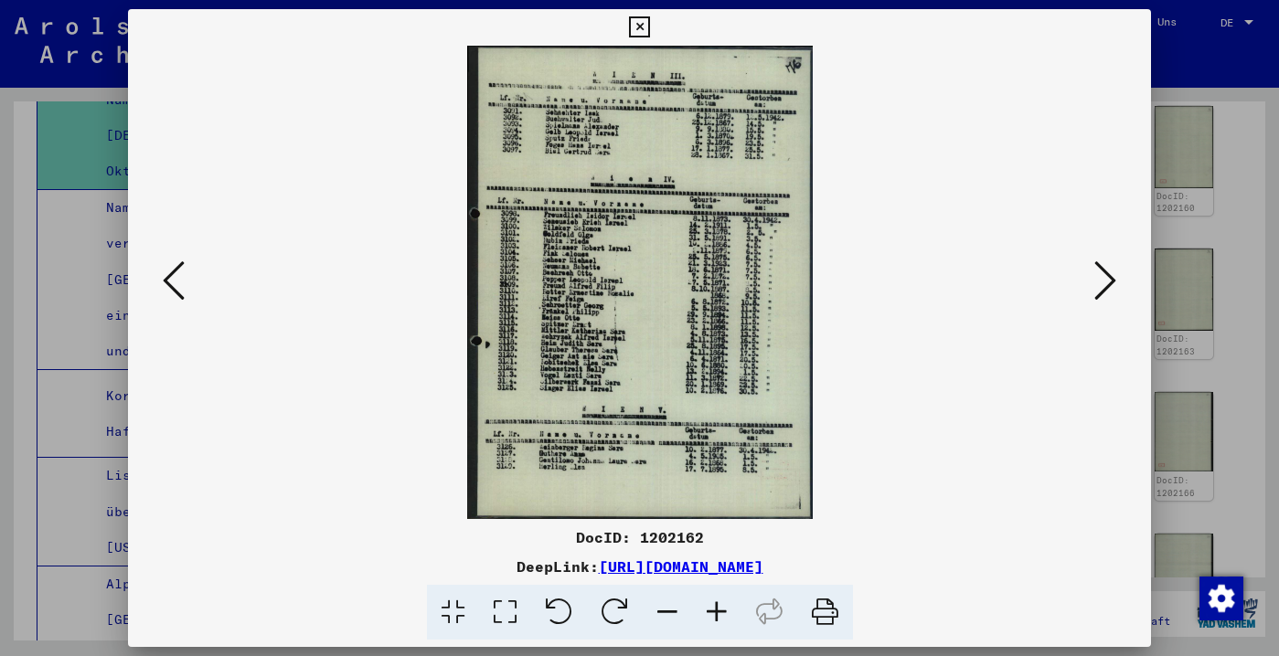
click at [182, 261] on icon at bounding box center [174, 281] width 22 height 44
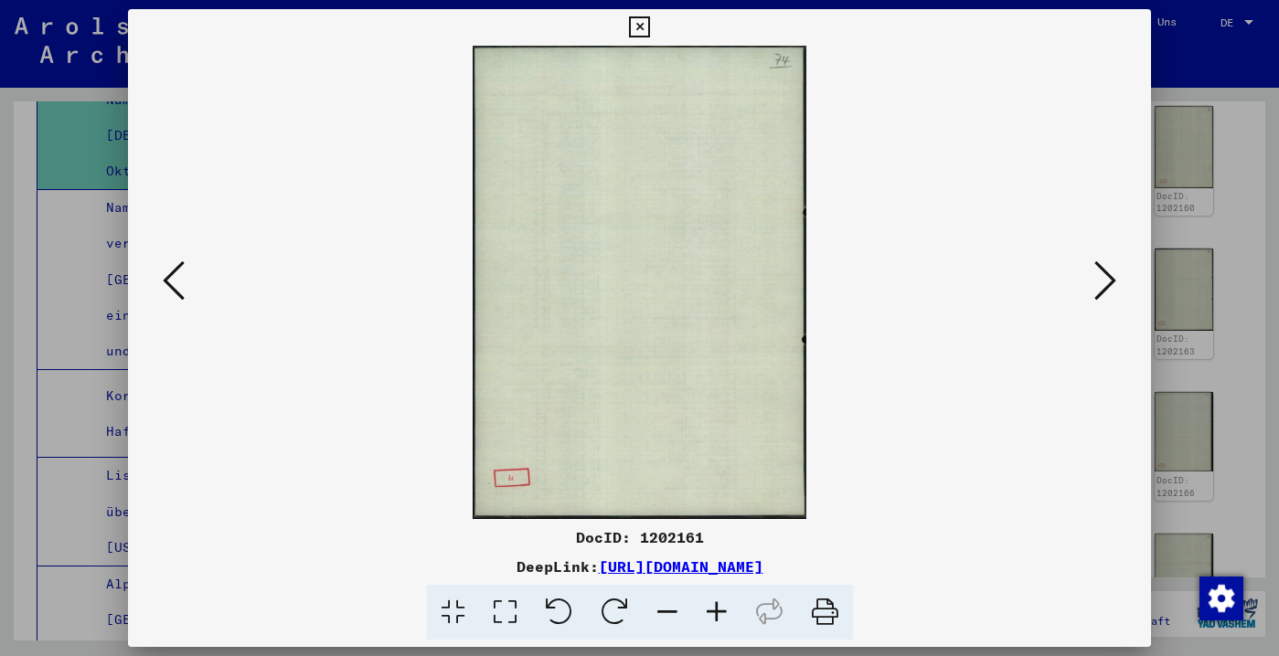
click at [182, 261] on icon at bounding box center [174, 281] width 22 height 44
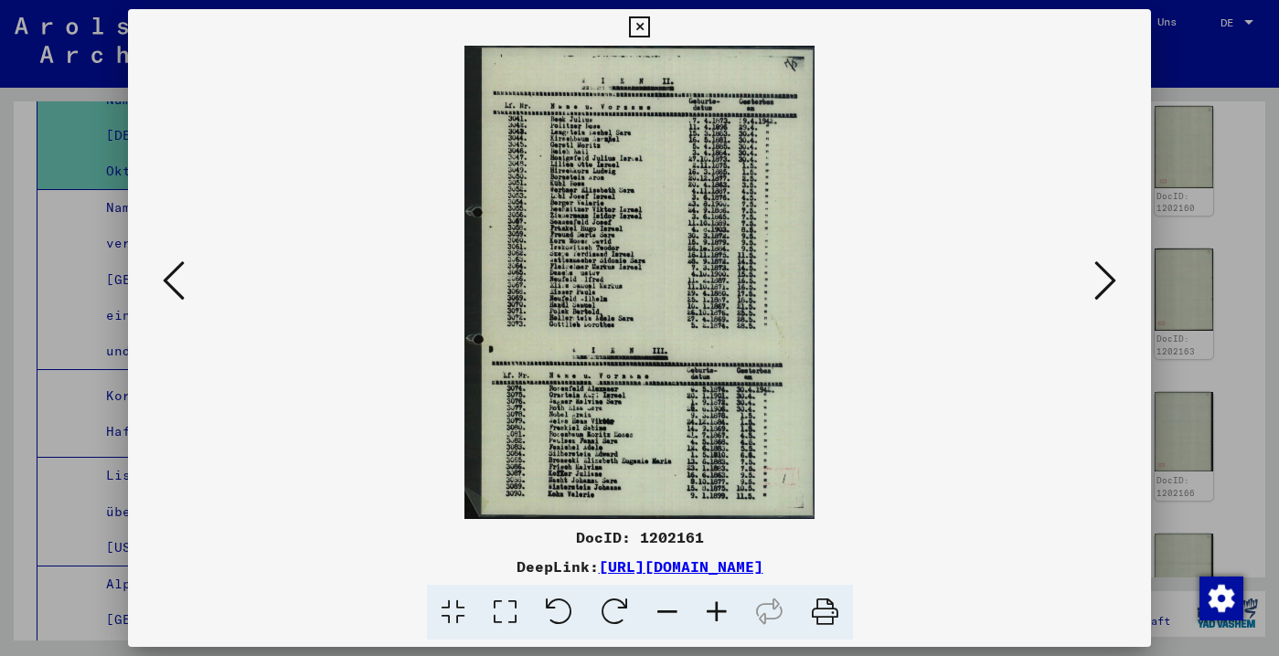
click at [182, 261] on icon at bounding box center [174, 281] width 22 height 44
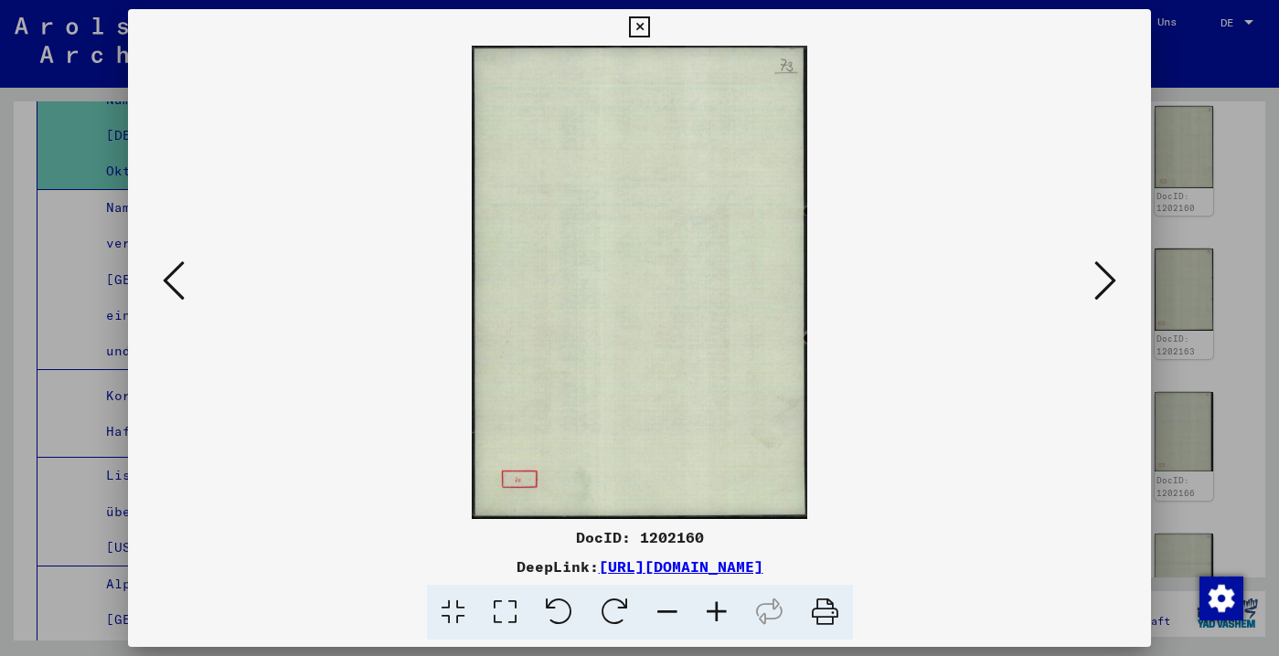
click at [182, 261] on icon at bounding box center [174, 281] width 22 height 44
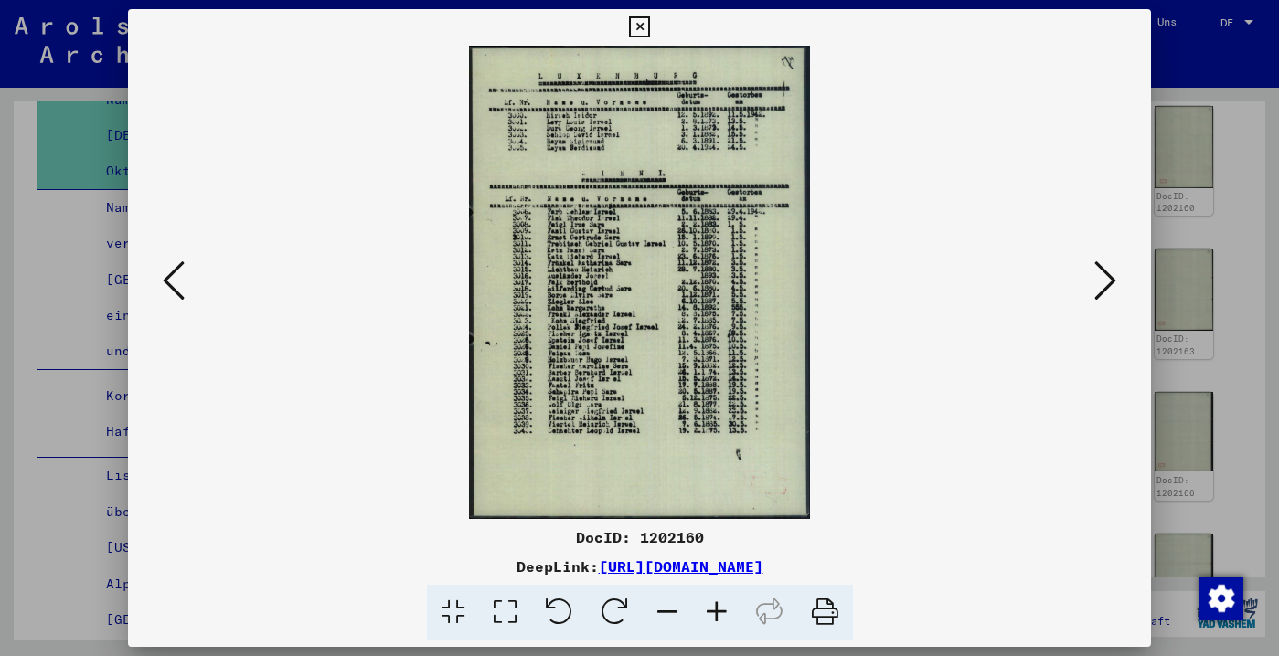
click at [182, 261] on icon at bounding box center [174, 281] width 22 height 44
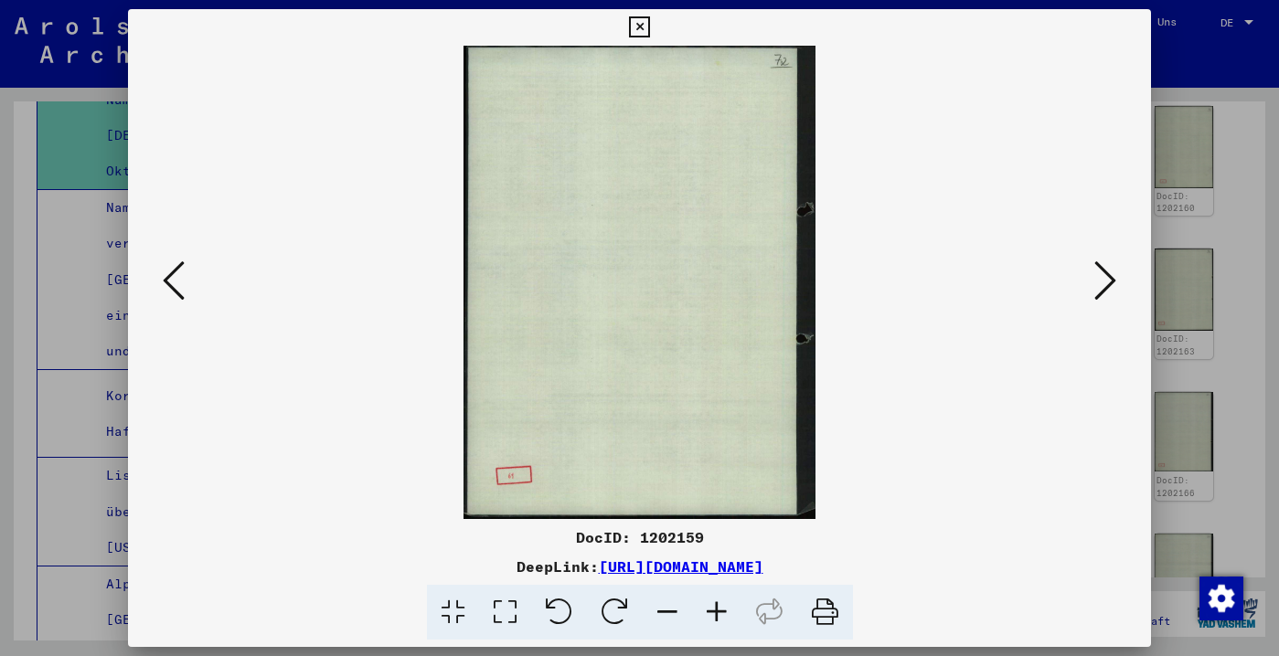
click at [182, 261] on icon at bounding box center [174, 281] width 22 height 44
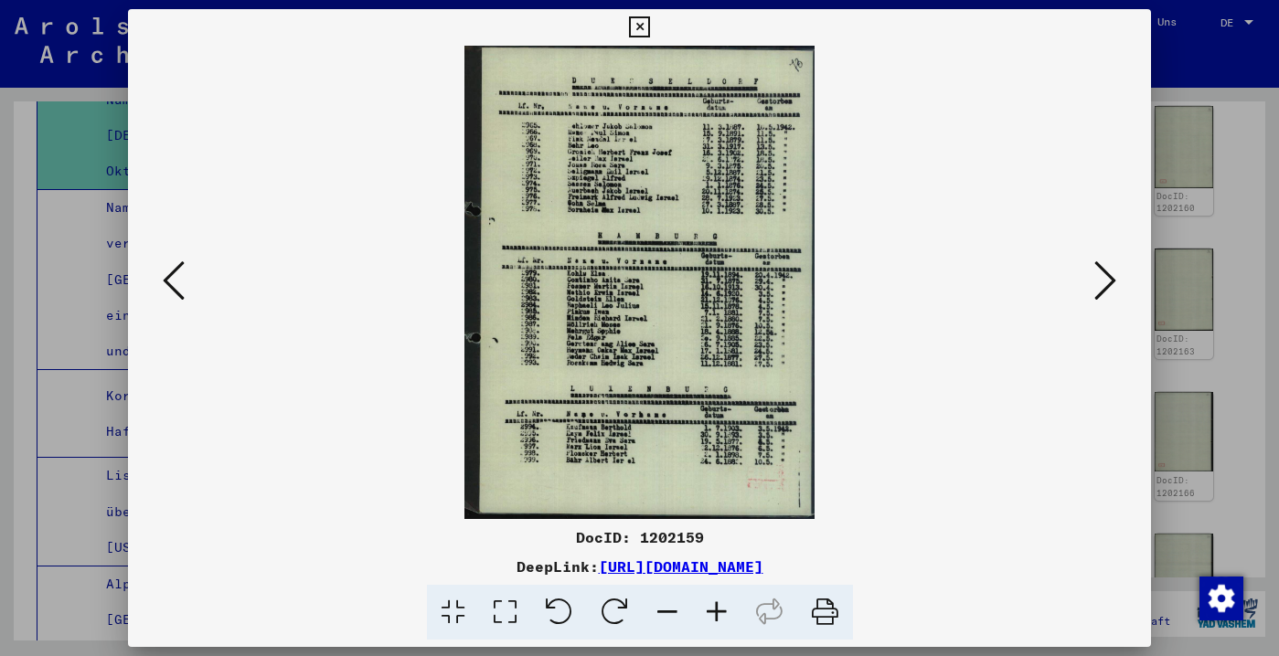
click at [182, 261] on icon at bounding box center [174, 281] width 22 height 44
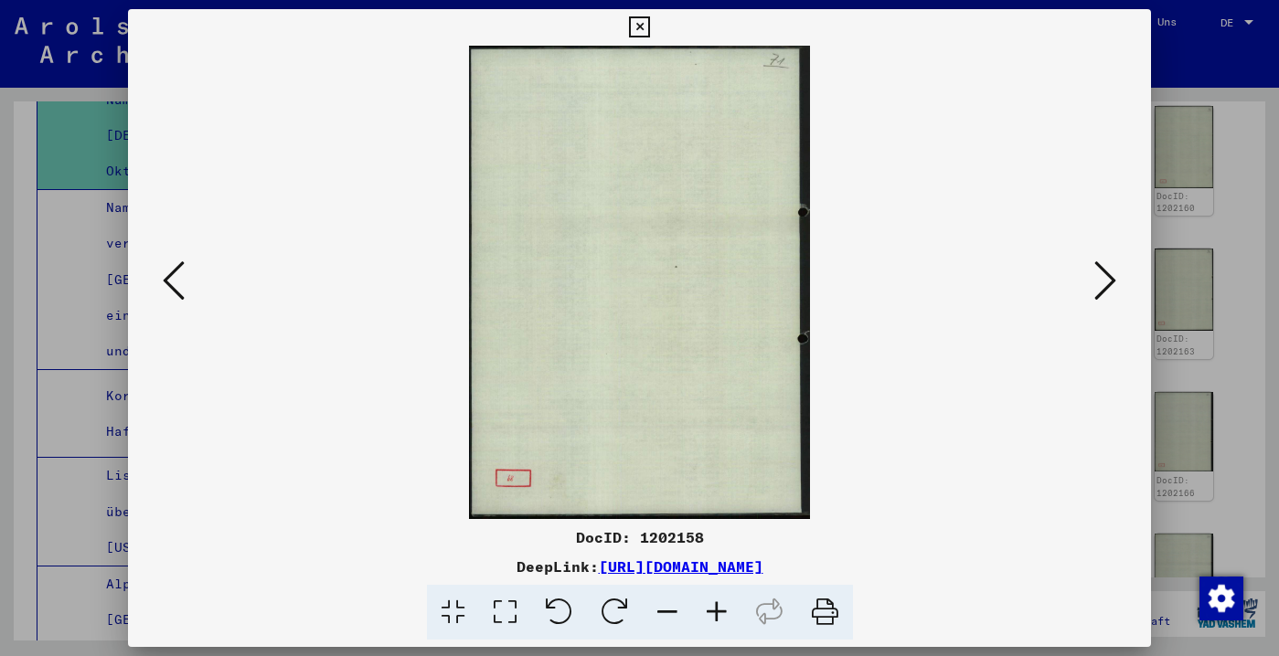
click at [182, 261] on icon at bounding box center [174, 281] width 22 height 44
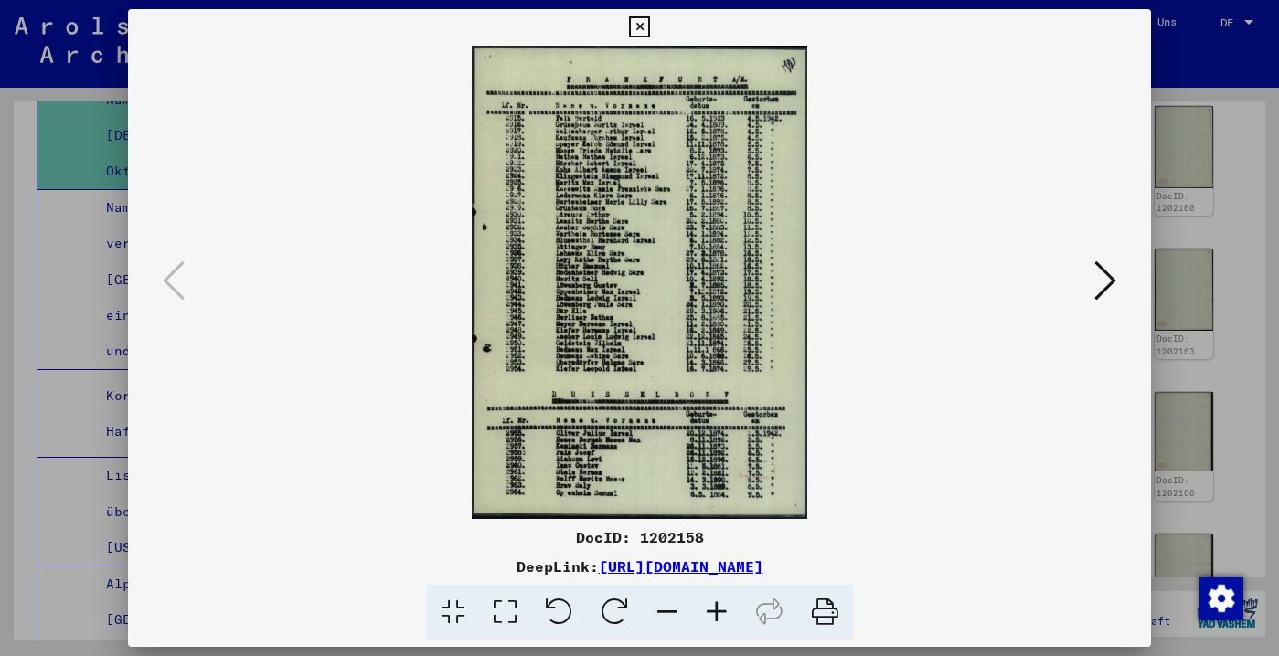
click at [1103, 290] on icon at bounding box center [1105, 281] width 22 height 44
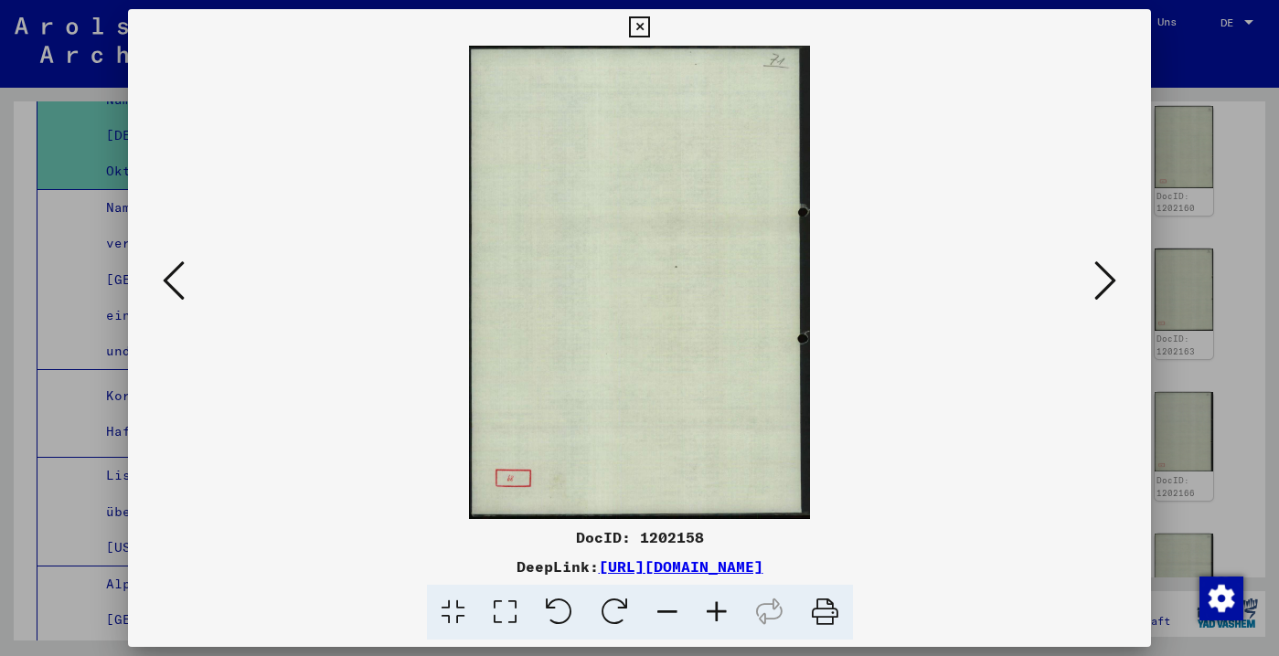
click at [1103, 290] on icon at bounding box center [1105, 281] width 22 height 44
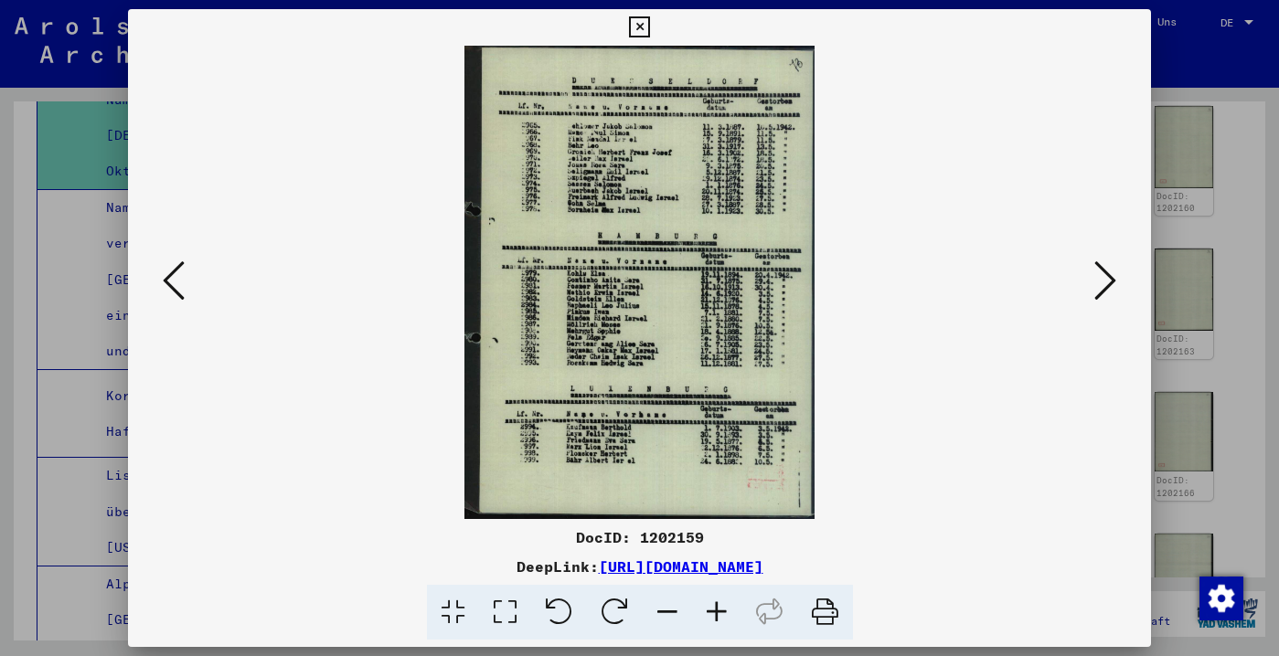
click at [1103, 290] on icon at bounding box center [1105, 281] width 22 height 44
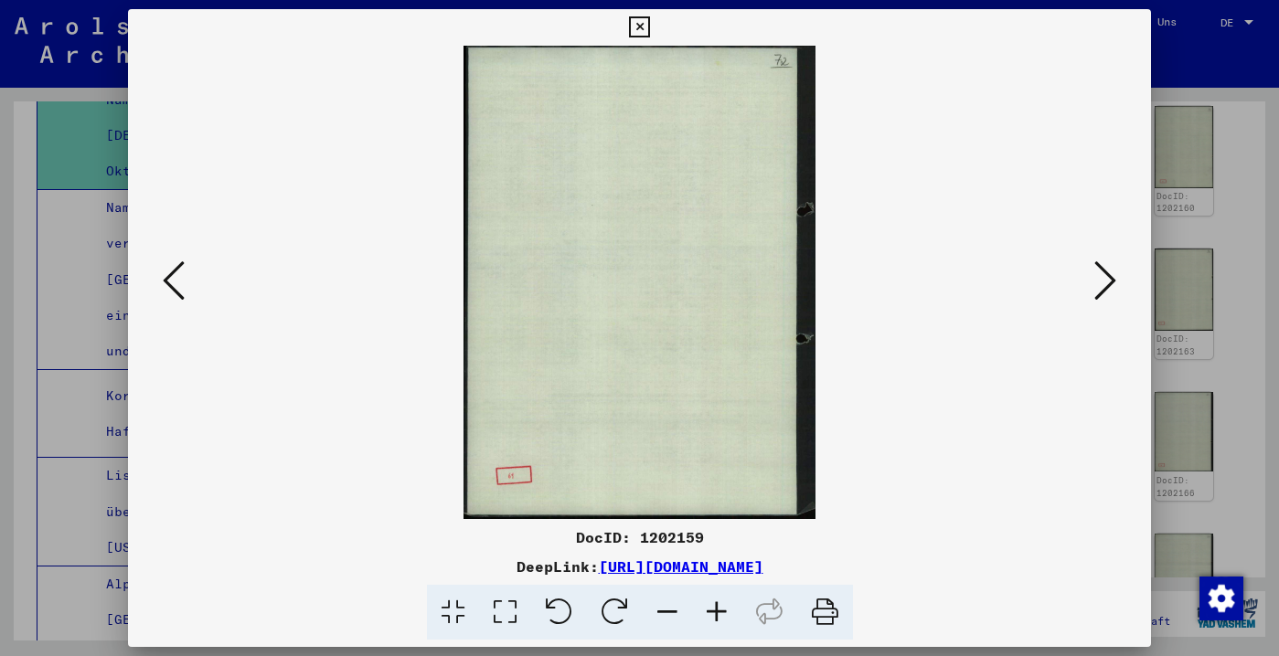
click at [1103, 290] on icon at bounding box center [1105, 281] width 22 height 44
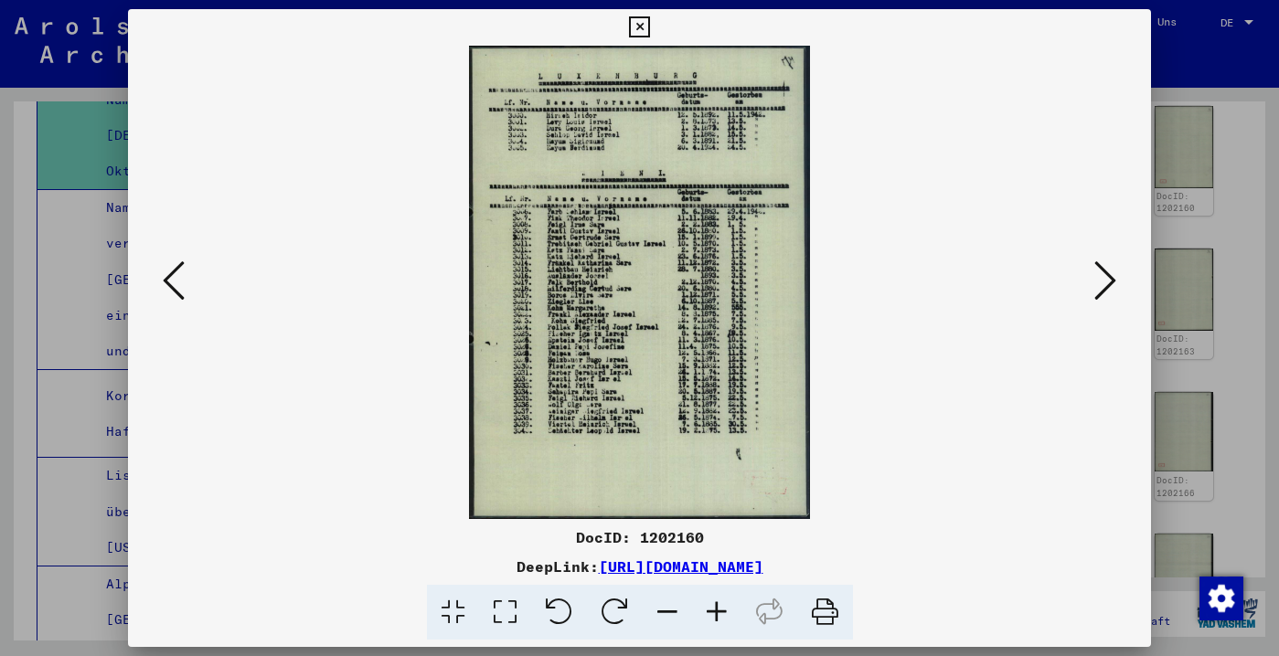
click at [1101, 290] on icon at bounding box center [1105, 281] width 22 height 44
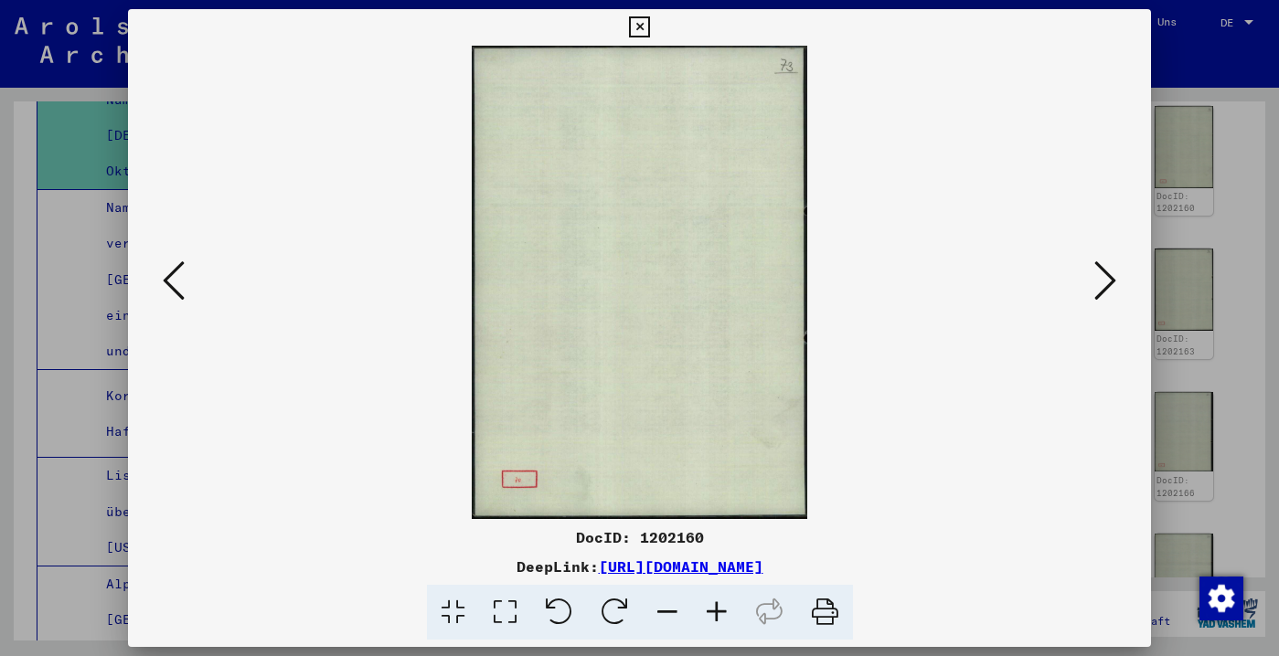
click at [1101, 290] on icon at bounding box center [1105, 281] width 22 height 44
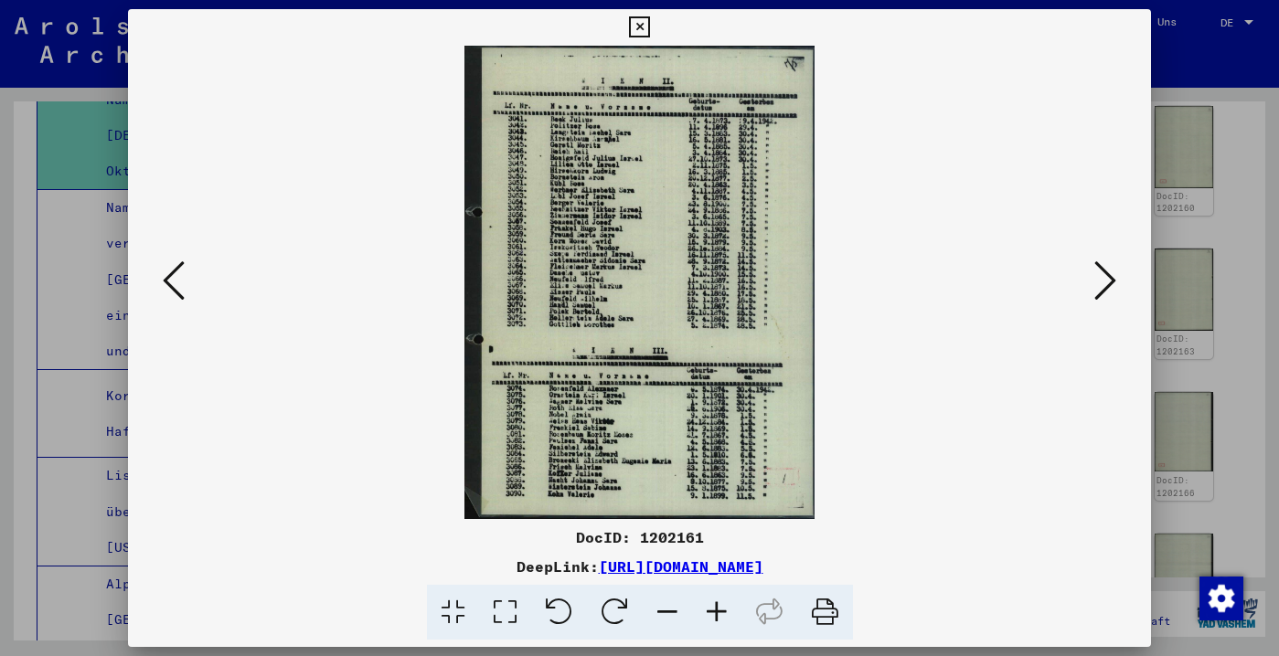
click at [1101, 290] on icon at bounding box center [1105, 281] width 22 height 44
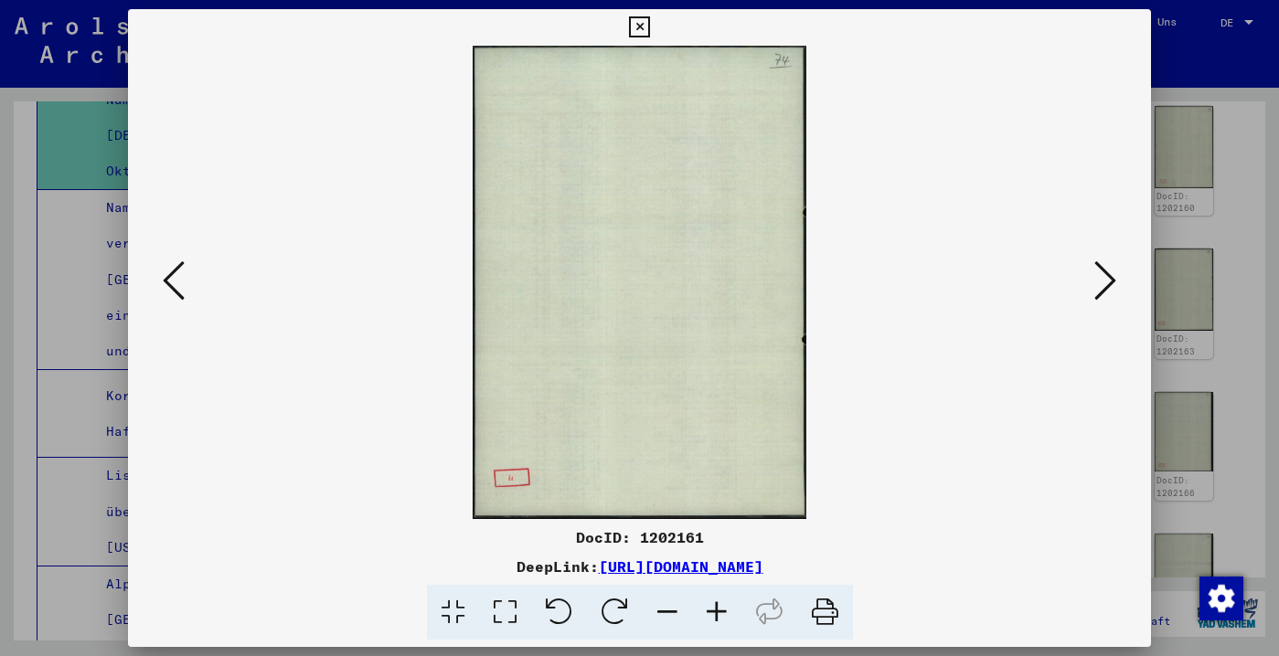
click at [1101, 290] on icon at bounding box center [1105, 281] width 22 height 44
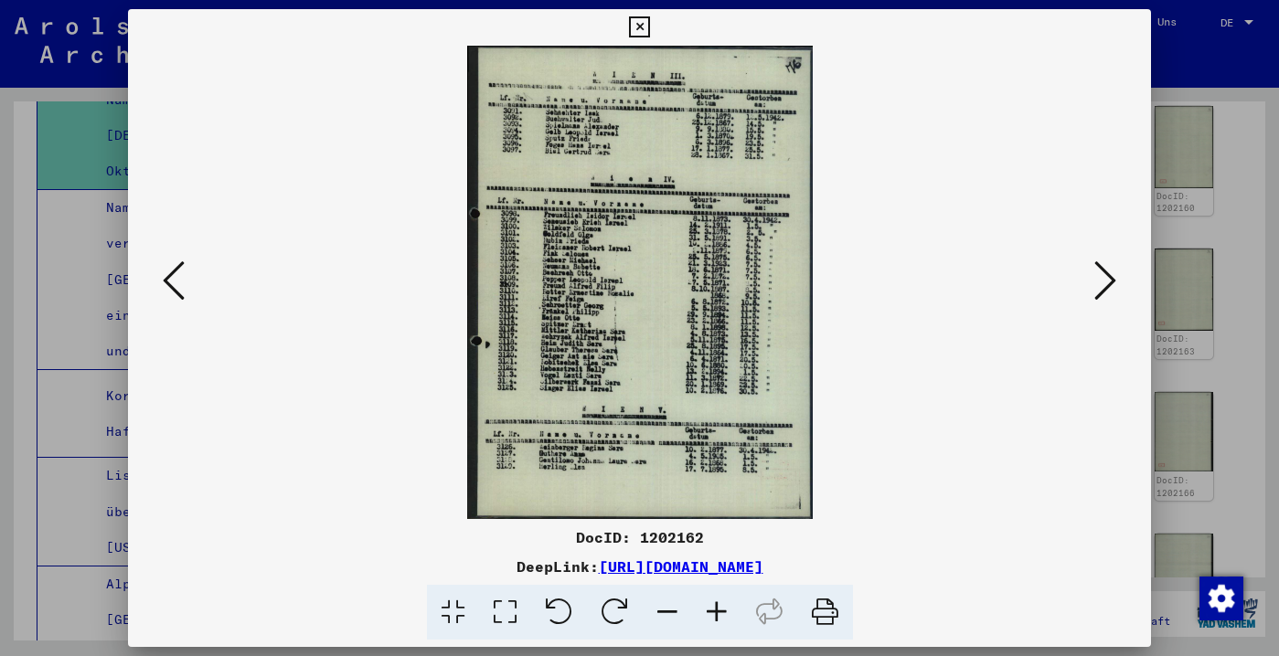
click at [1100, 291] on icon at bounding box center [1105, 281] width 22 height 44
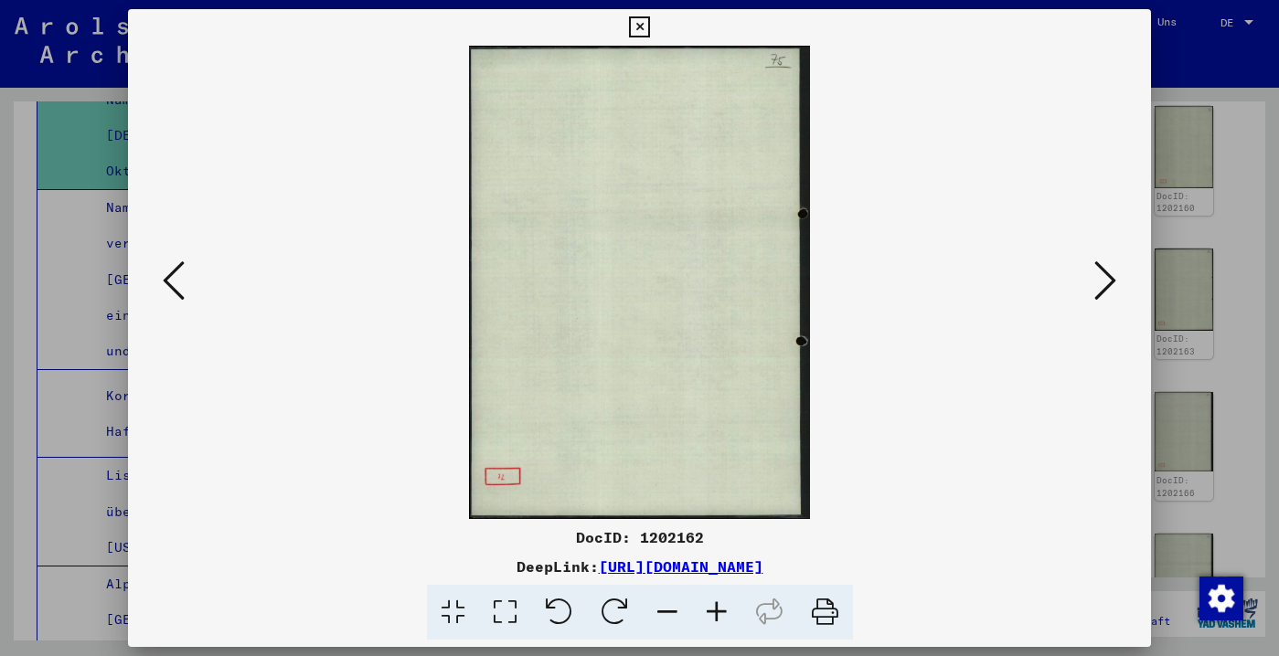
click at [1100, 291] on icon at bounding box center [1105, 281] width 22 height 44
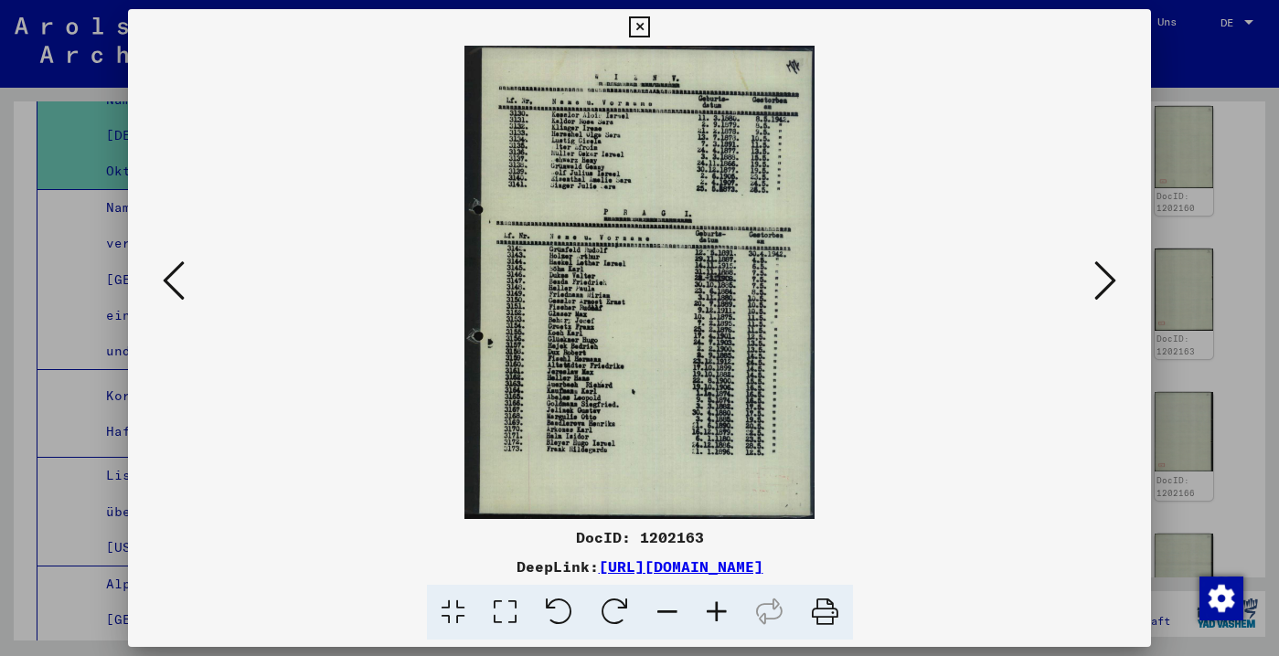
click at [1100, 291] on icon at bounding box center [1105, 281] width 22 height 44
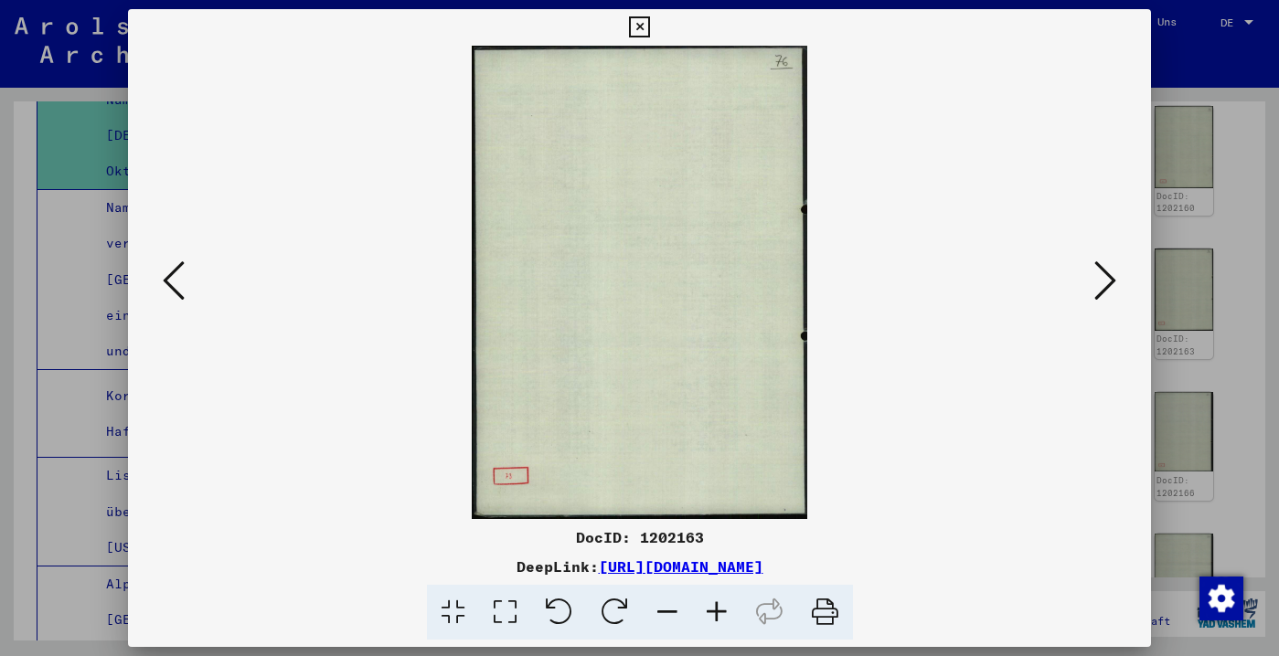
click at [1100, 291] on icon at bounding box center [1105, 281] width 22 height 44
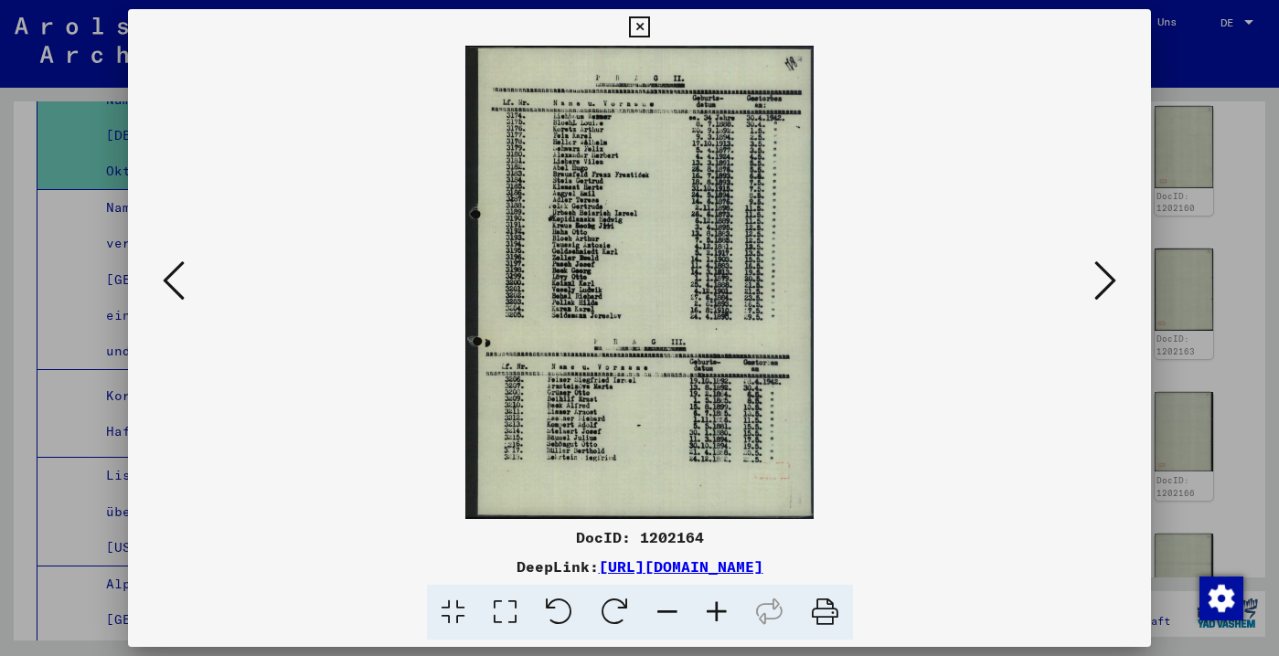
click at [1100, 291] on icon at bounding box center [1105, 281] width 22 height 44
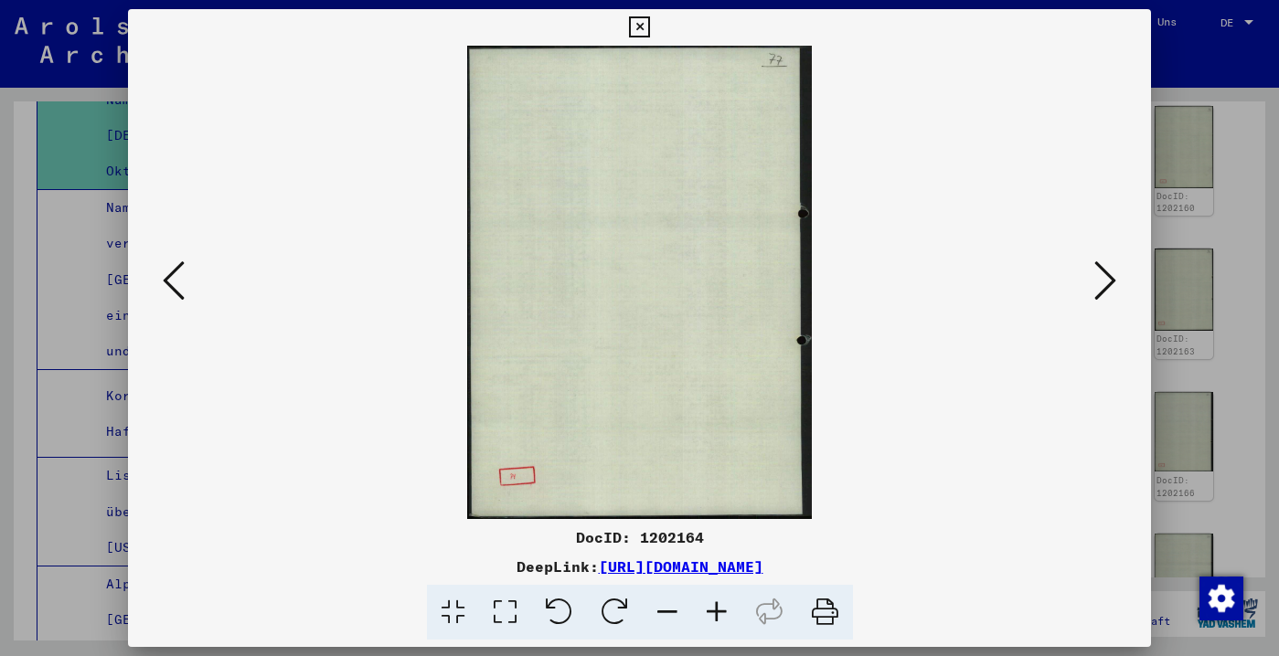
click at [1100, 291] on icon at bounding box center [1105, 281] width 22 height 44
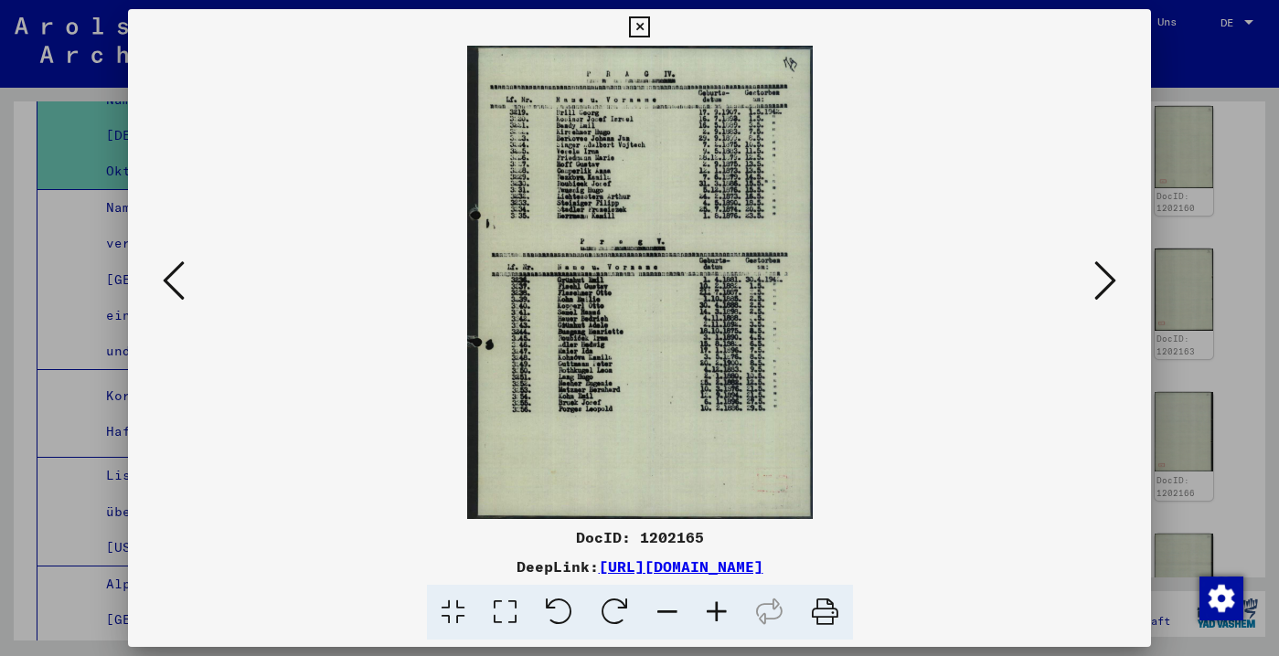
click at [1100, 291] on icon at bounding box center [1105, 281] width 22 height 44
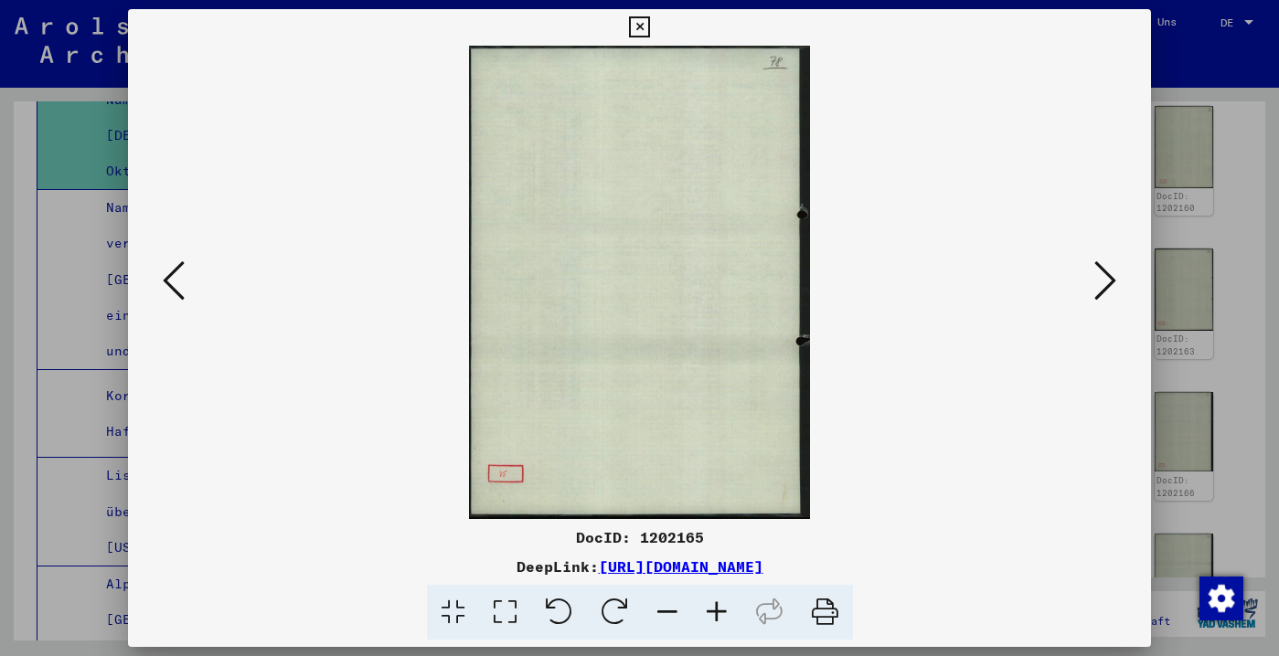
click at [1100, 291] on icon at bounding box center [1105, 281] width 22 height 44
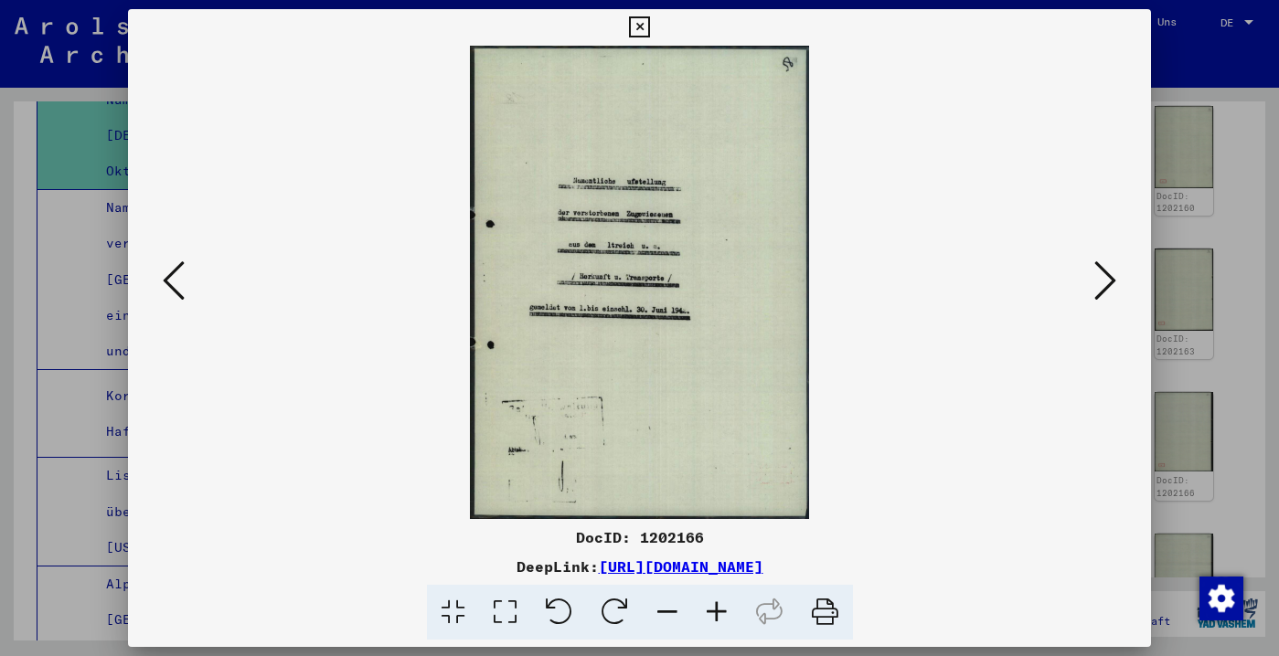
click at [179, 260] on icon at bounding box center [174, 281] width 22 height 44
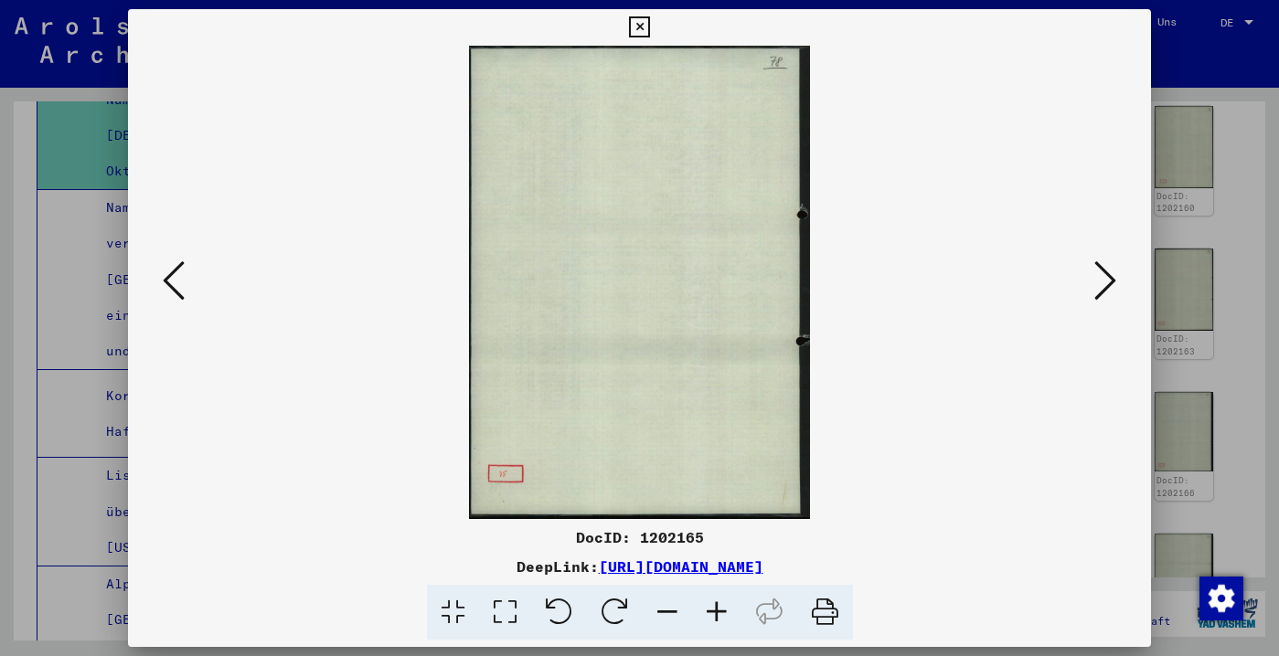
click at [179, 260] on icon at bounding box center [174, 281] width 22 height 44
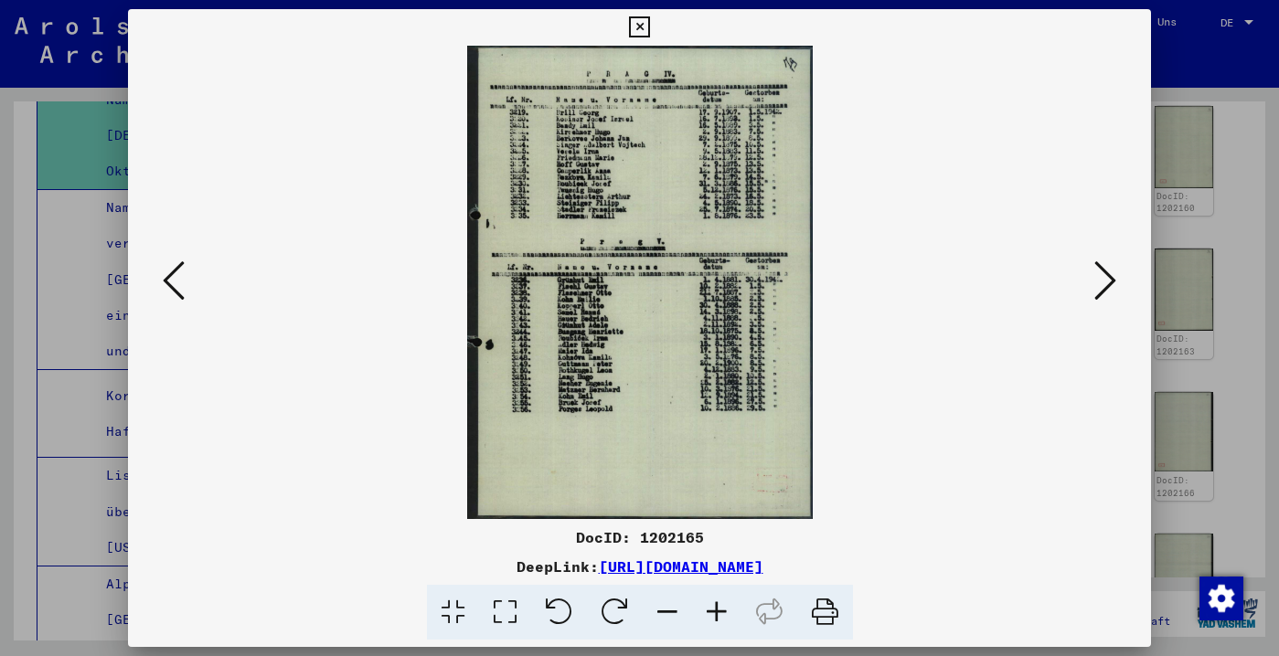
click at [179, 260] on icon at bounding box center [174, 281] width 22 height 44
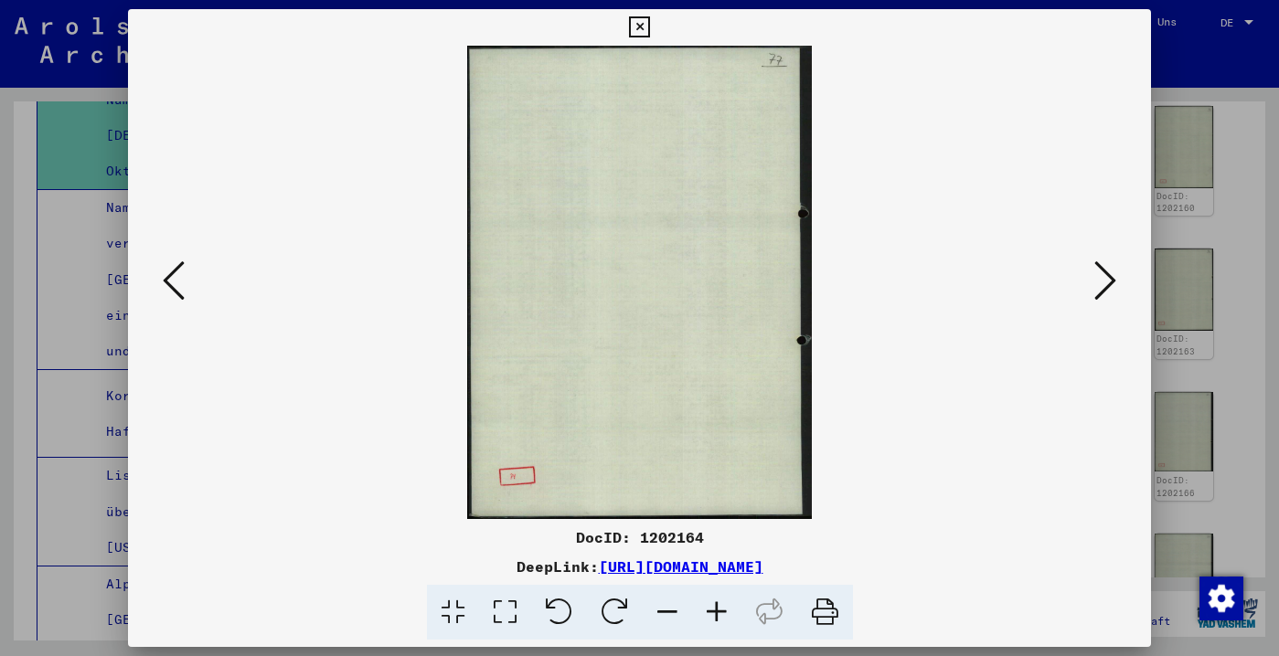
click at [179, 260] on icon at bounding box center [174, 281] width 22 height 44
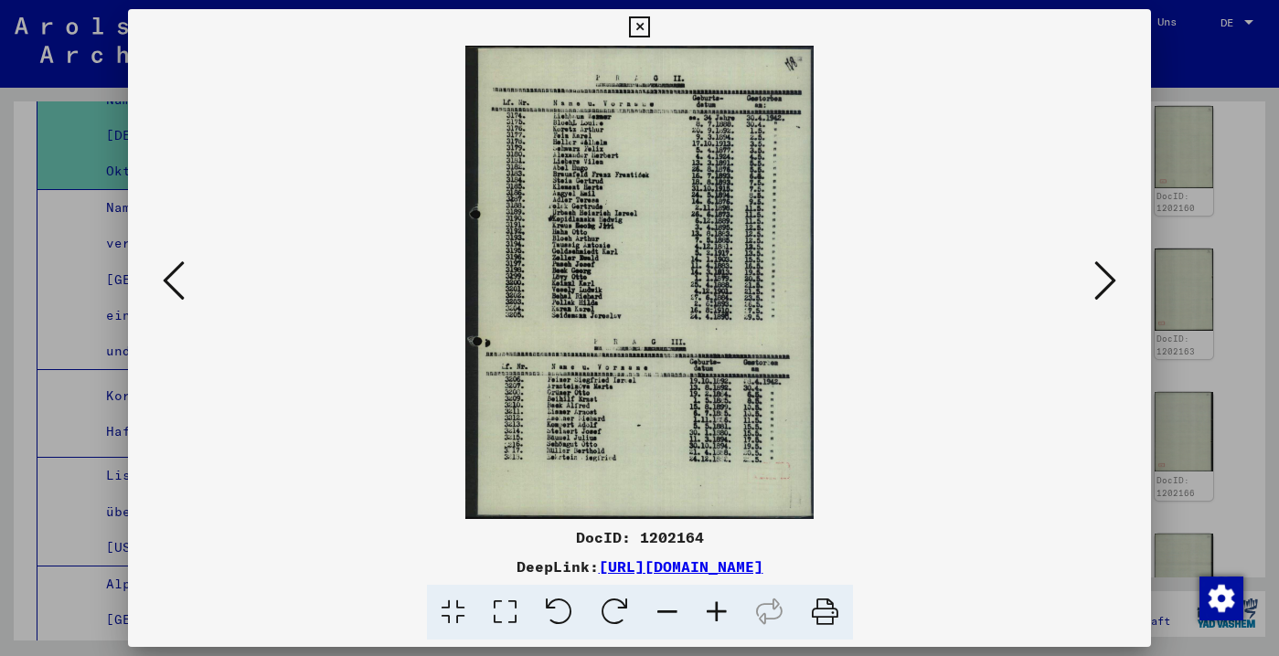
click at [1103, 286] on icon at bounding box center [1105, 281] width 22 height 44
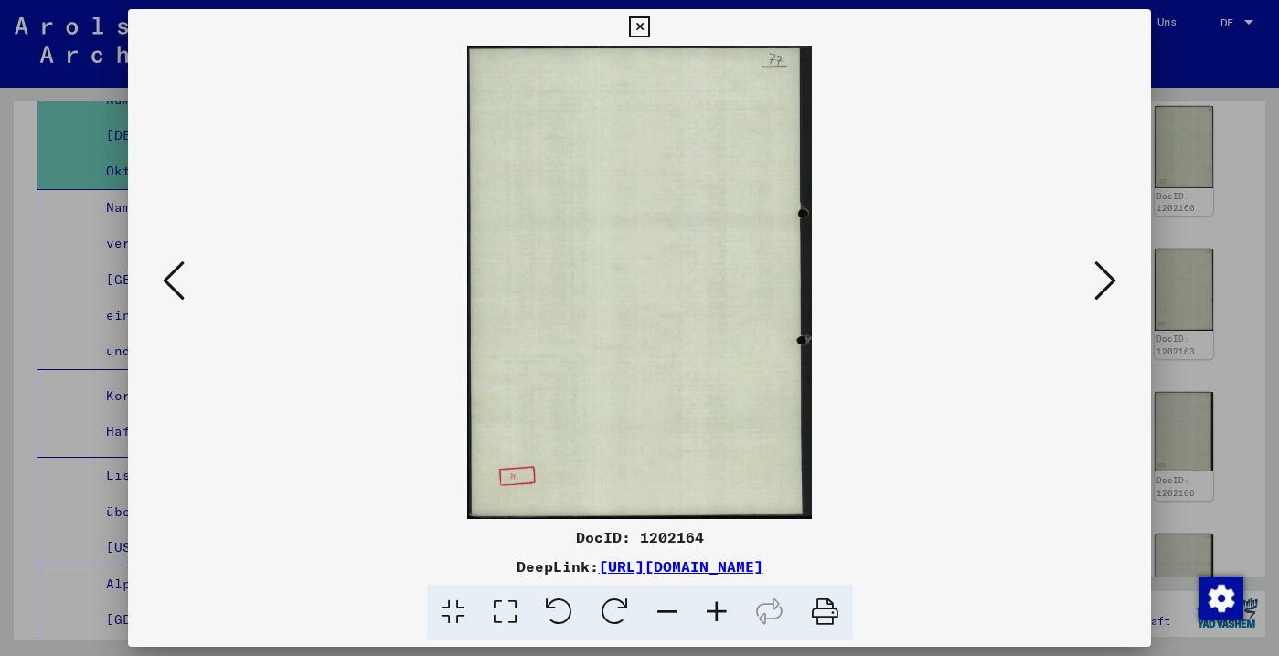
click at [1103, 286] on icon at bounding box center [1105, 281] width 22 height 44
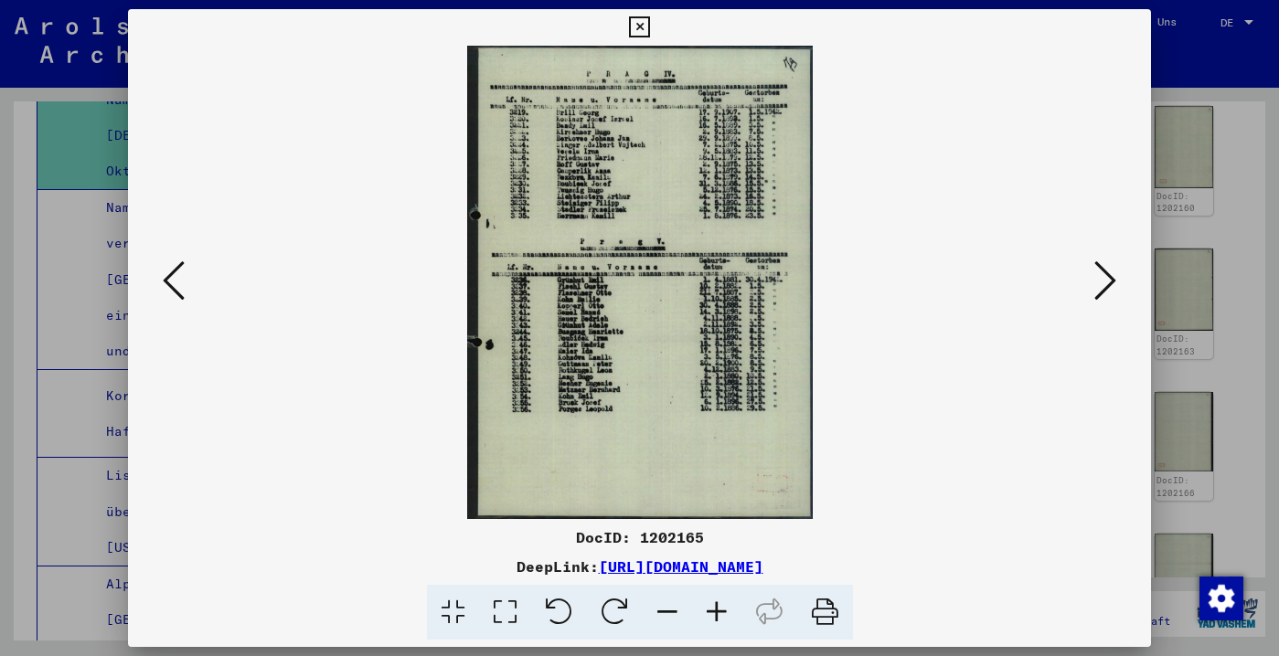
click at [1103, 286] on icon at bounding box center [1105, 281] width 22 height 44
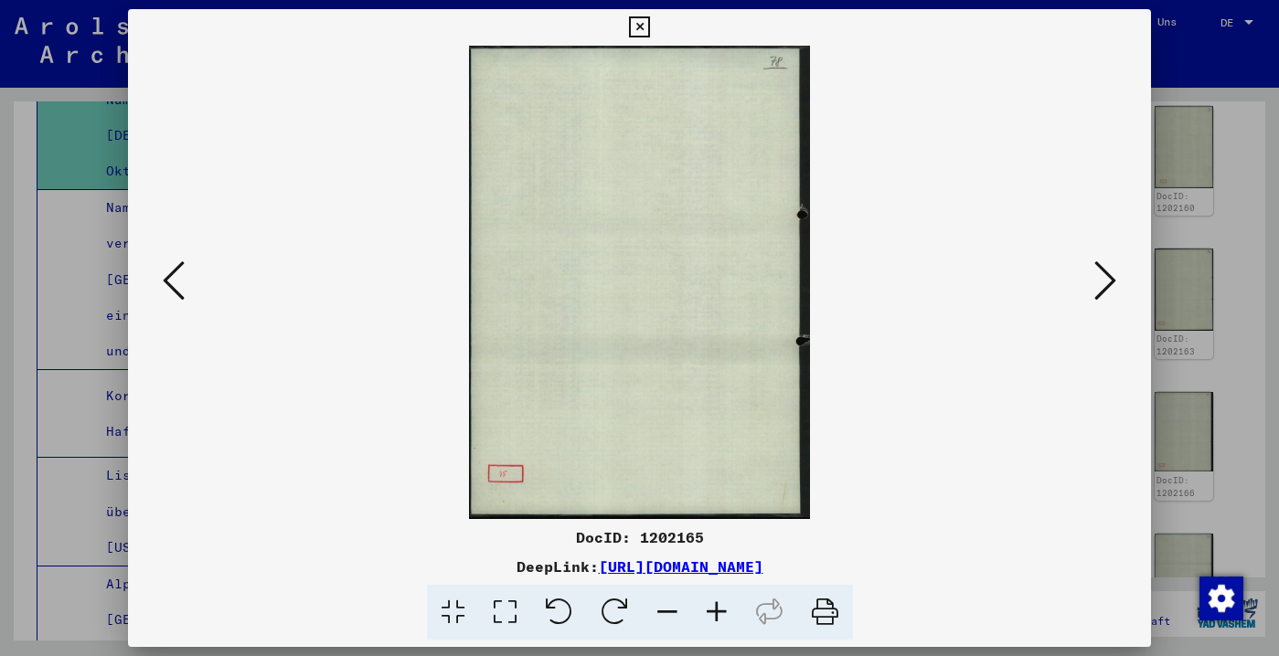
click at [1103, 286] on icon at bounding box center [1105, 281] width 22 height 44
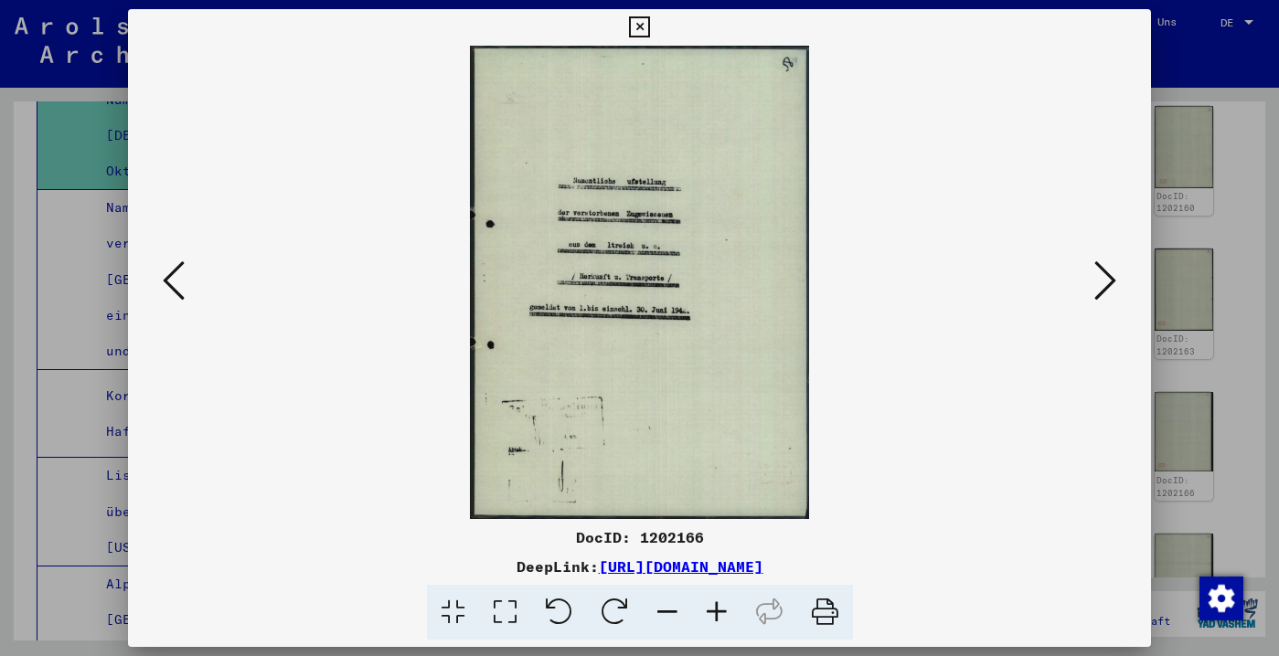
click at [1103, 286] on icon at bounding box center [1105, 281] width 22 height 44
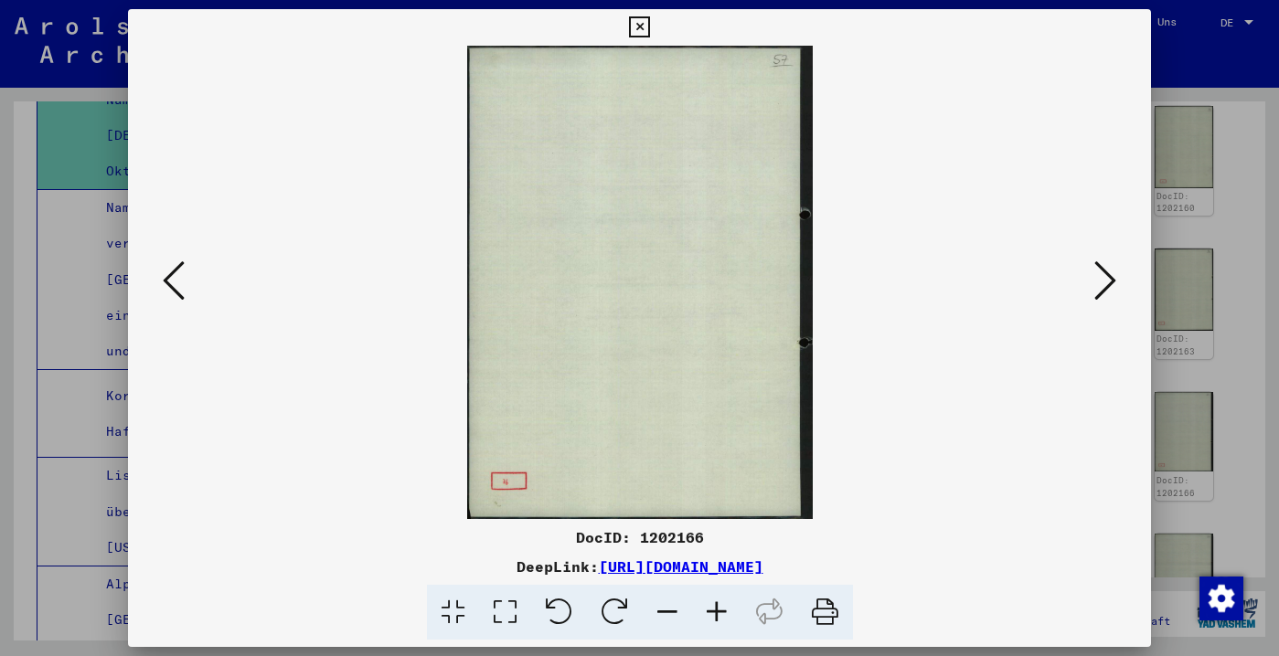
click at [1103, 286] on icon at bounding box center [1105, 281] width 22 height 44
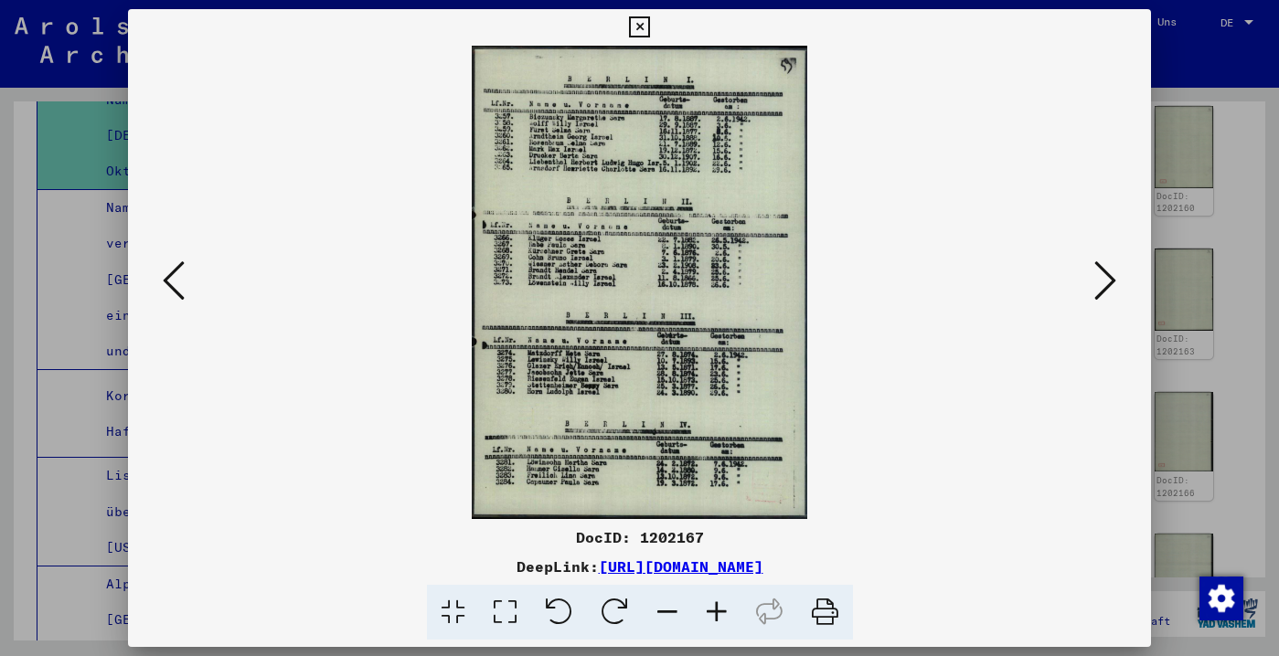
click at [182, 260] on icon at bounding box center [174, 281] width 22 height 44
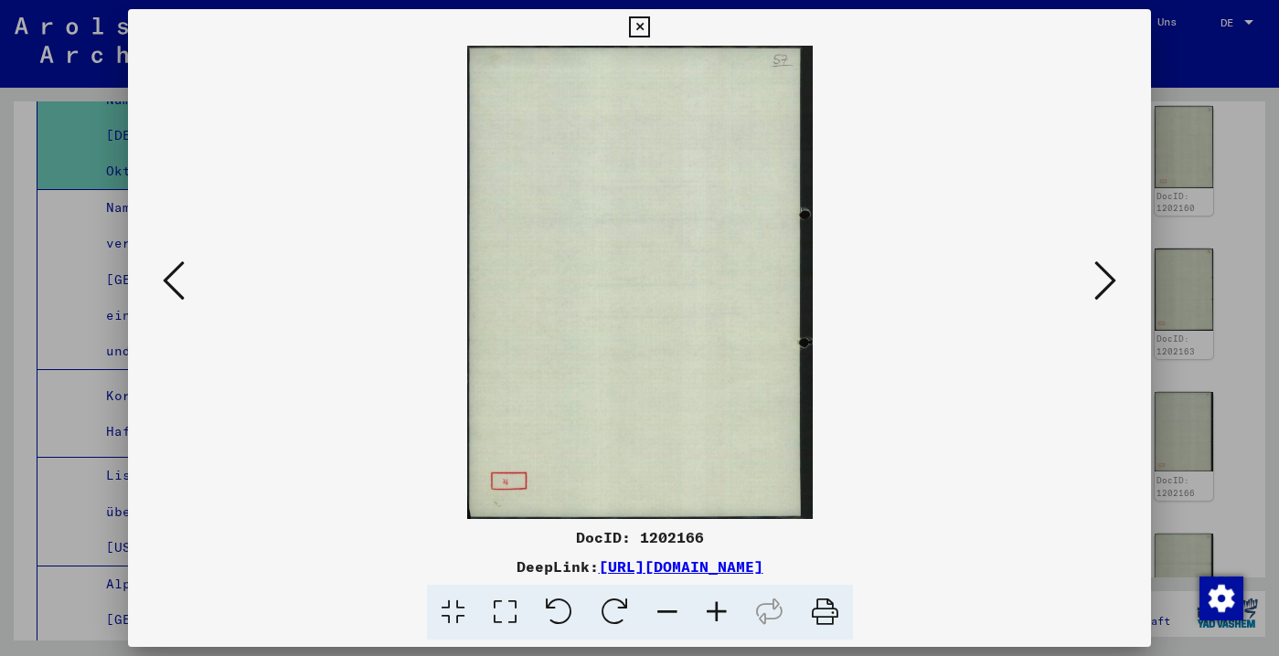
click at [181, 260] on icon at bounding box center [174, 281] width 22 height 44
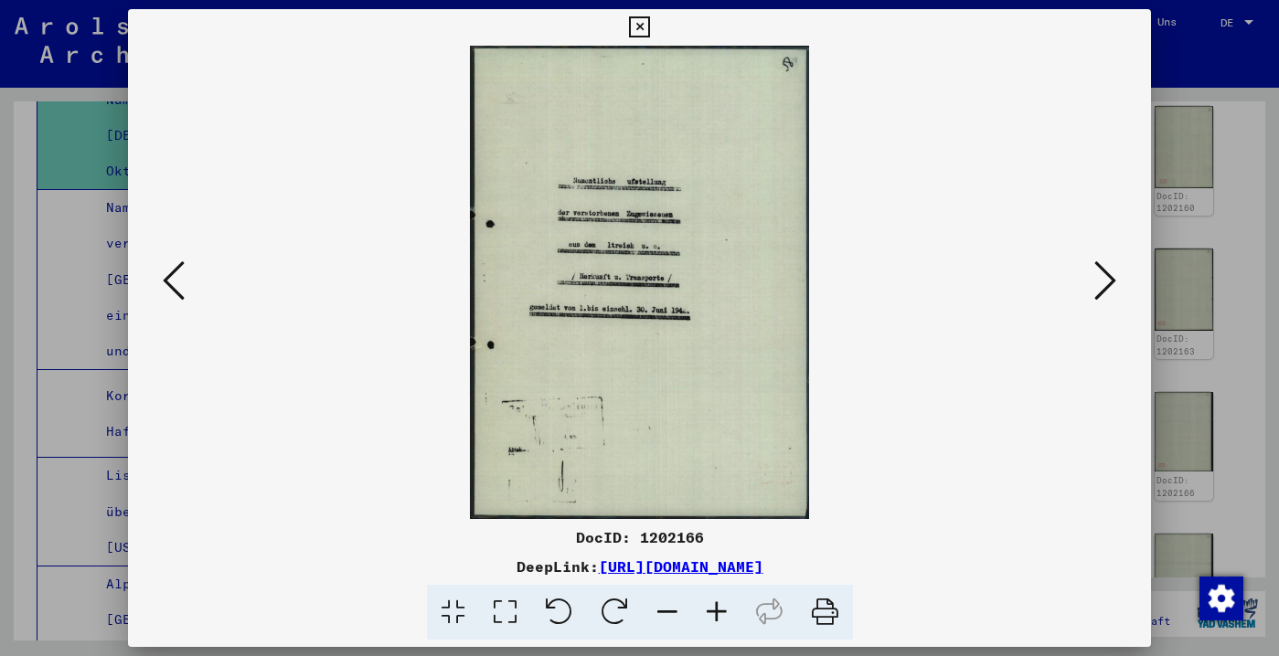
click at [181, 260] on icon at bounding box center [174, 281] width 22 height 44
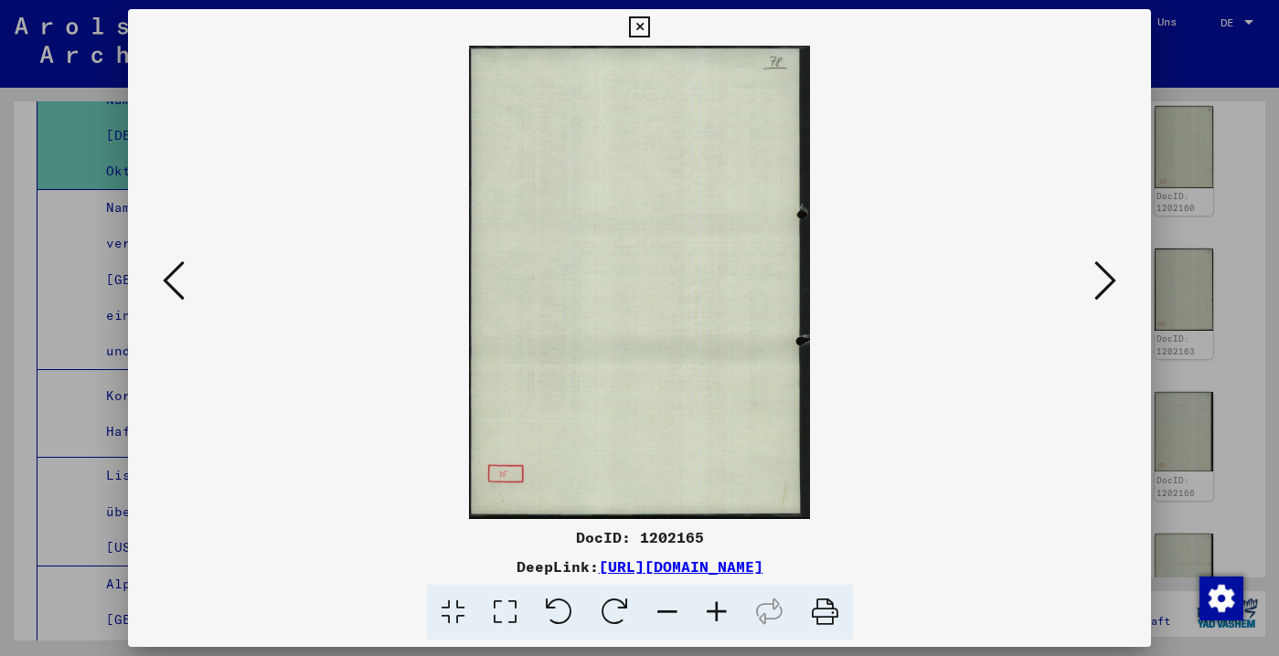
click at [181, 260] on icon at bounding box center [174, 281] width 22 height 44
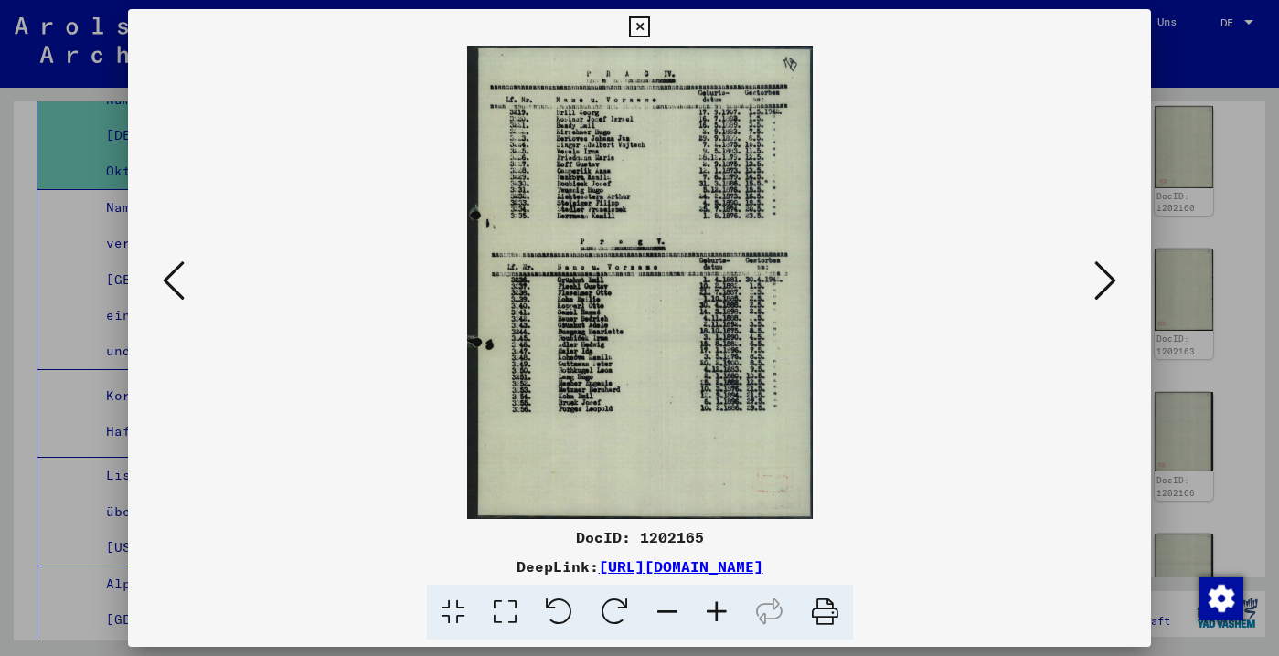
click at [181, 260] on icon at bounding box center [174, 281] width 22 height 44
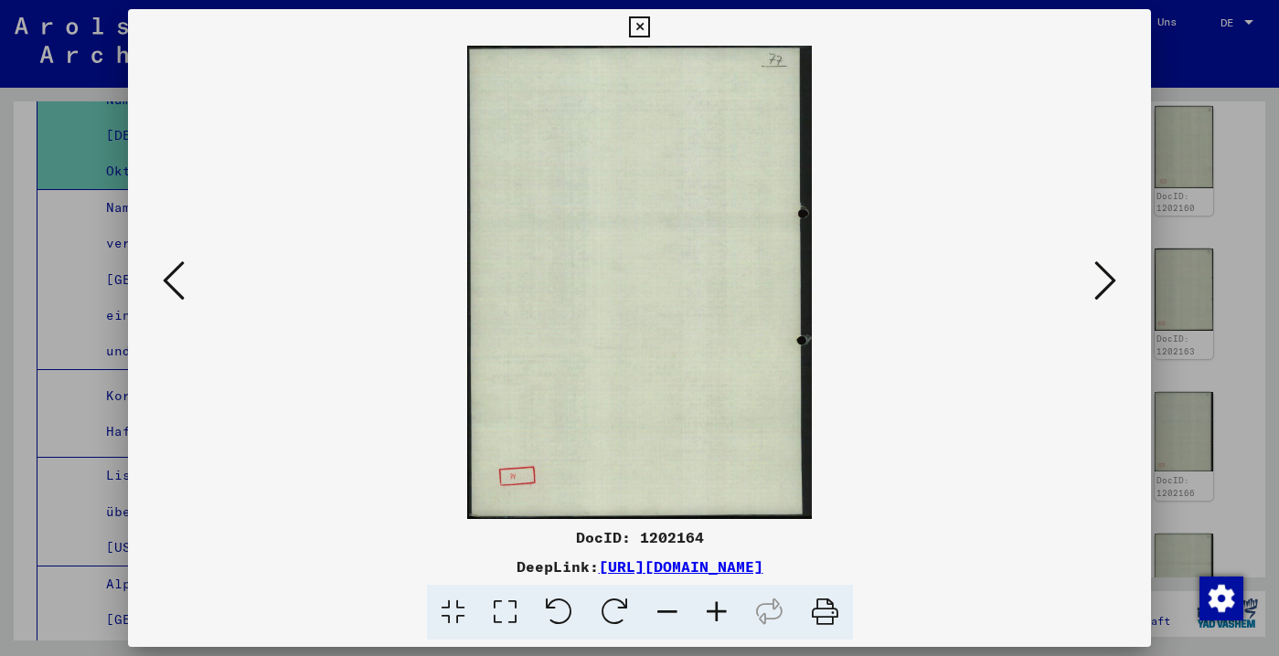
click at [181, 260] on icon at bounding box center [174, 281] width 22 height 44
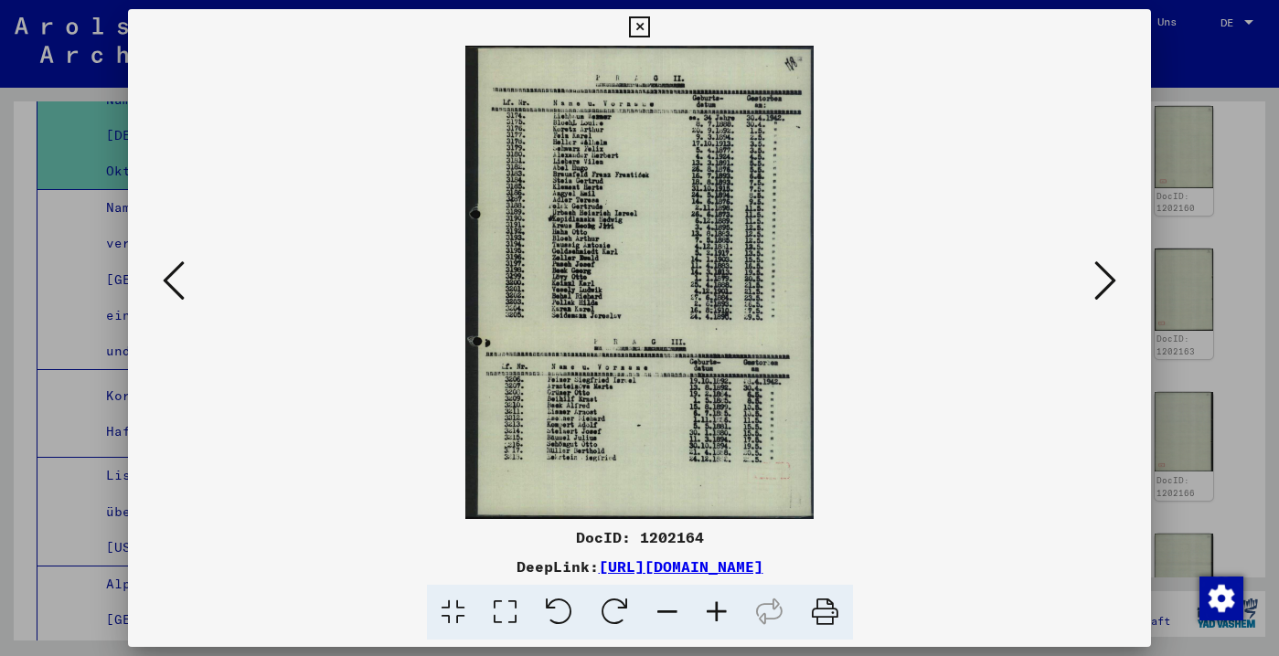
click at [181, 260] on icon at bounding box center [174, 281] width 22 height 44
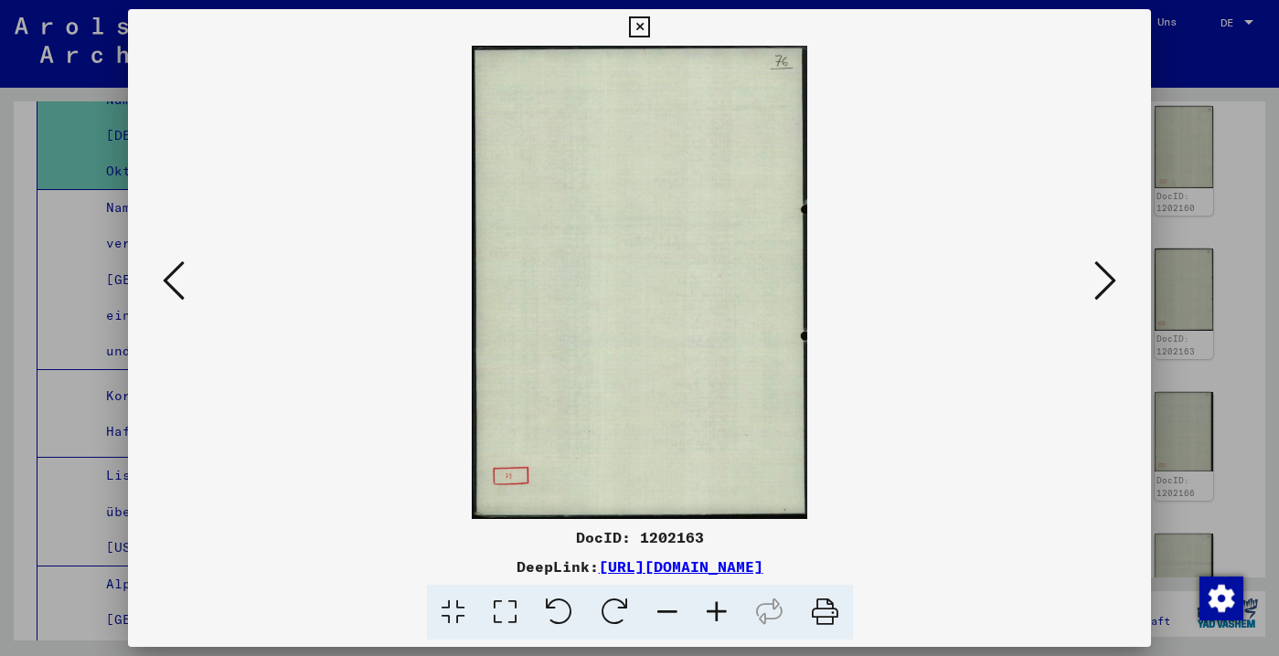
click at [181, 260] on icon at bounding box center [174, 281] width 22 height 44
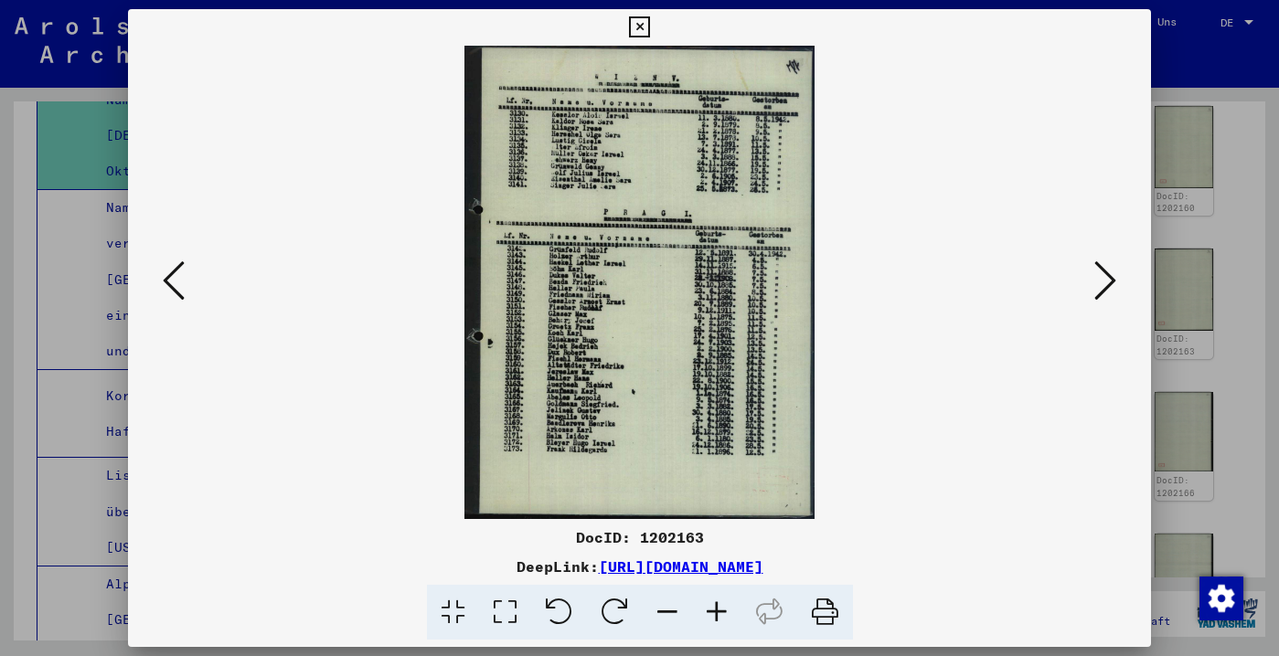
click at [181, 260] on icon at bounding box center [174, 281] width 22 height 44
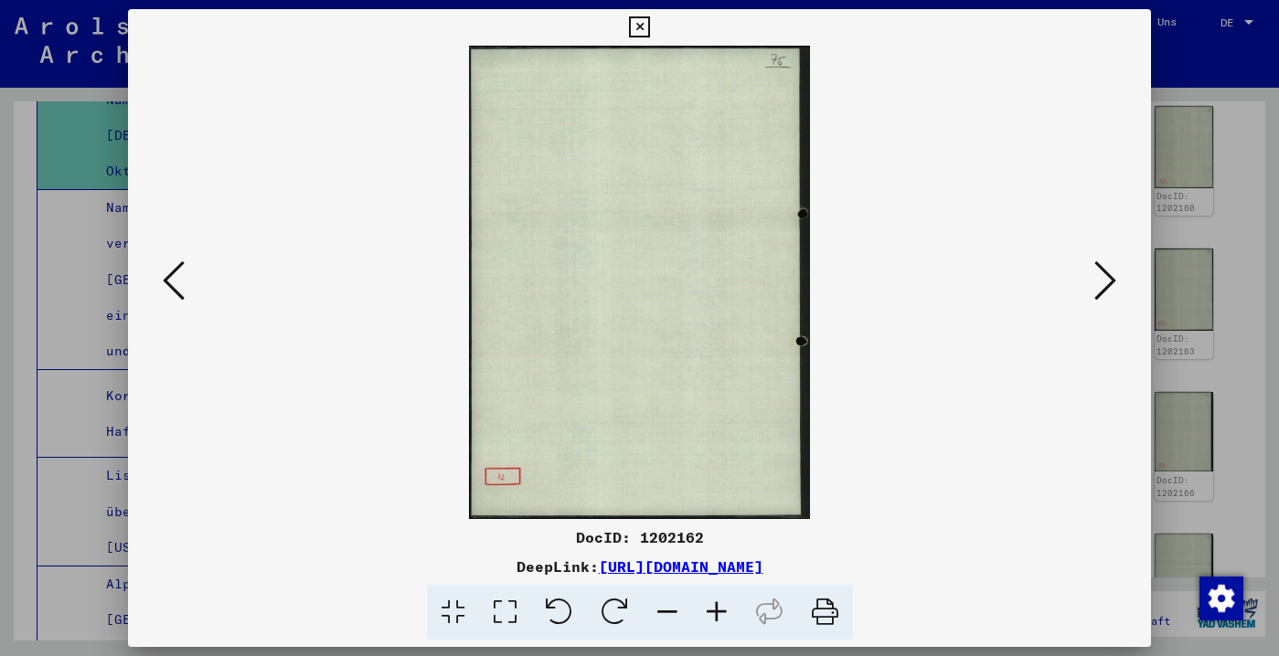
click at [181, 260] on icon at bounding box center [174, 281] width 22 height 44
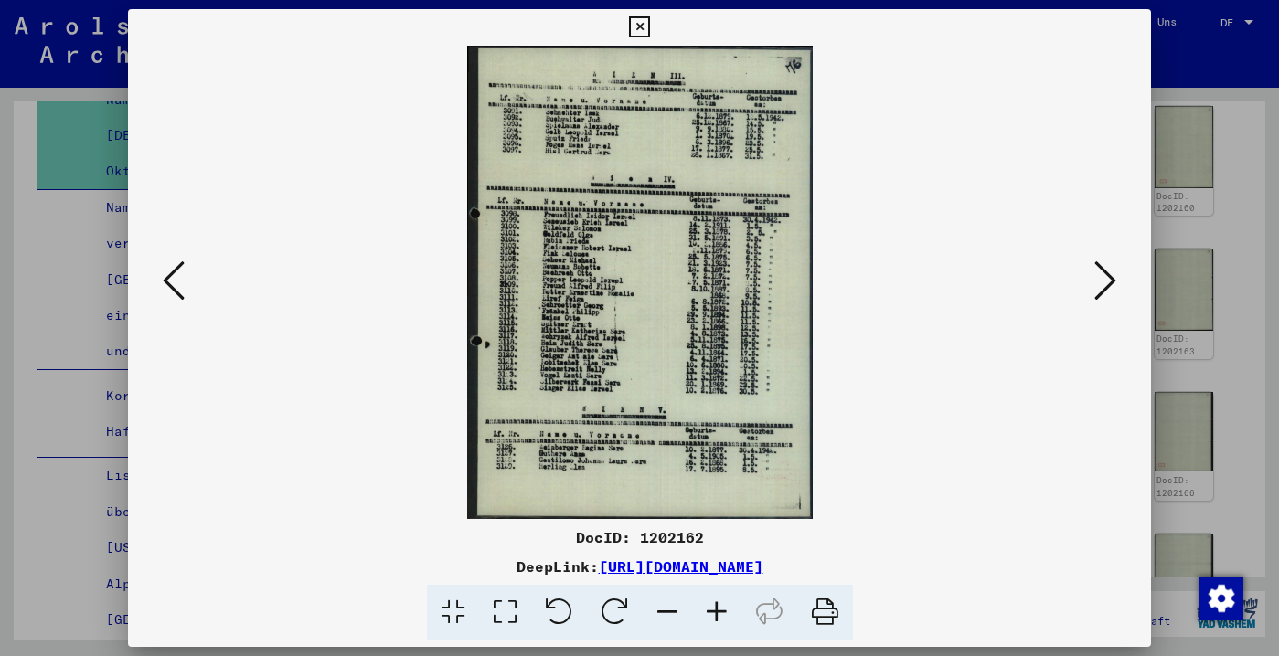
click at [181, 260] on icon at bounding box center [174, 281] width 22 height 44
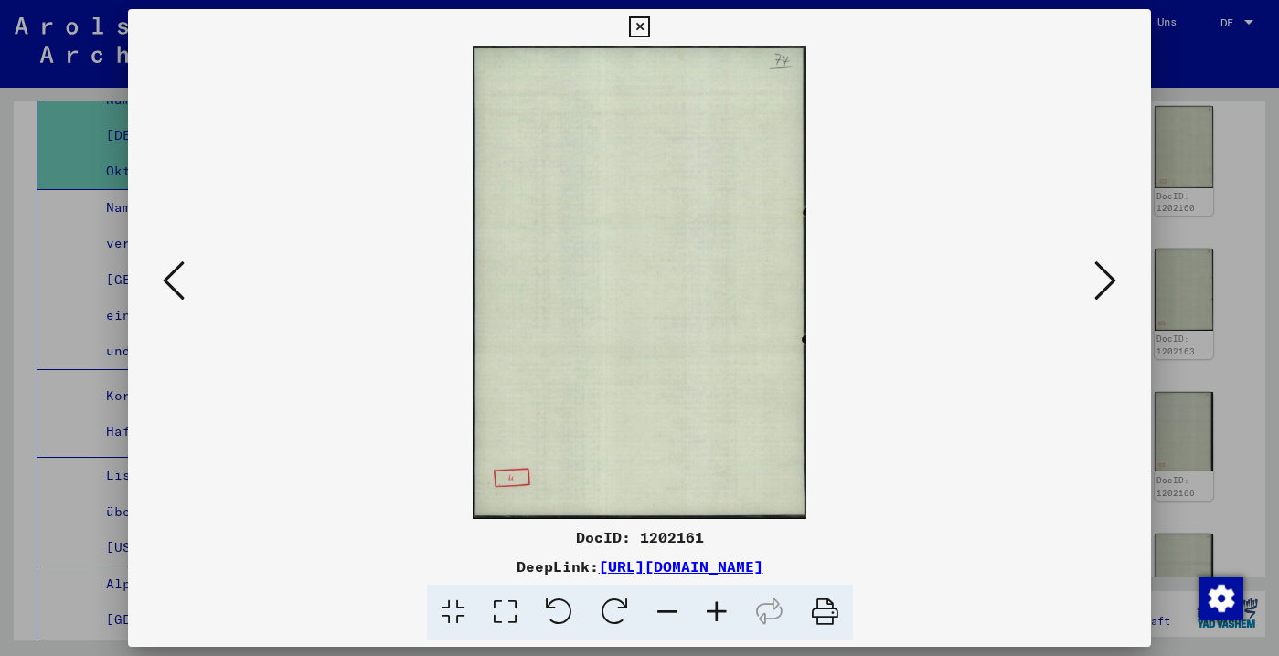
click at [181, 260] on icon at bounding box center [174, 281] width 22 height 44
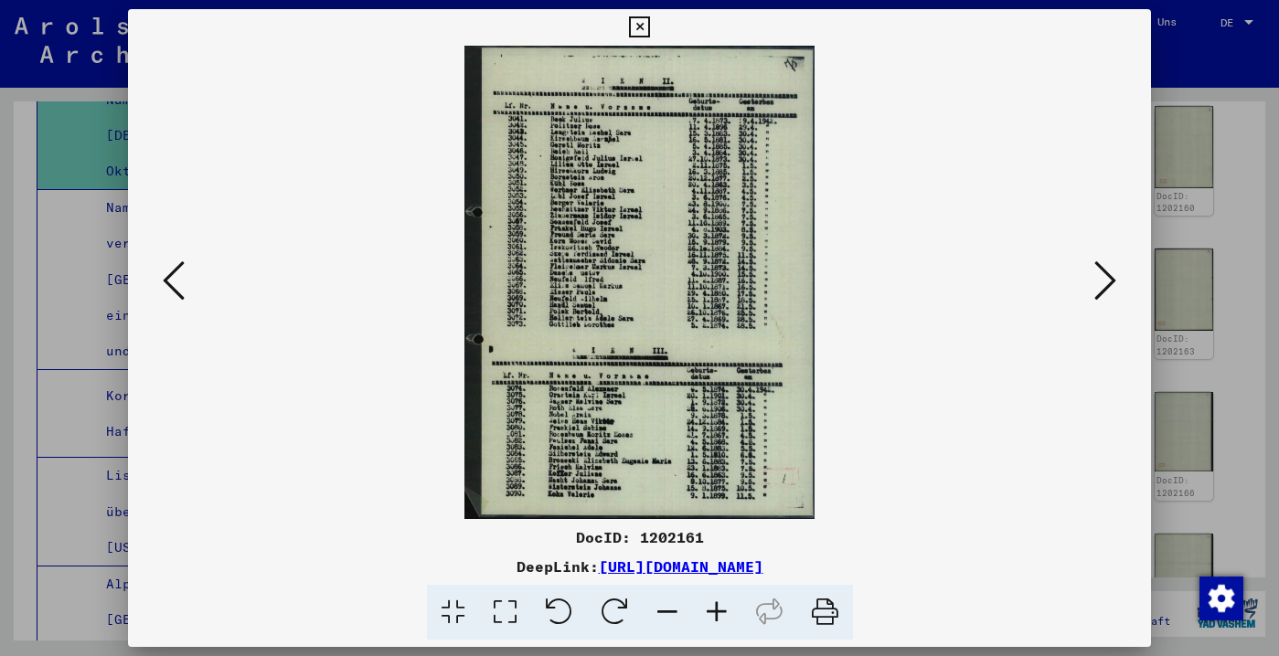
click at [181, 260] on icon at bounding box center [174, 281] width 22 height 44
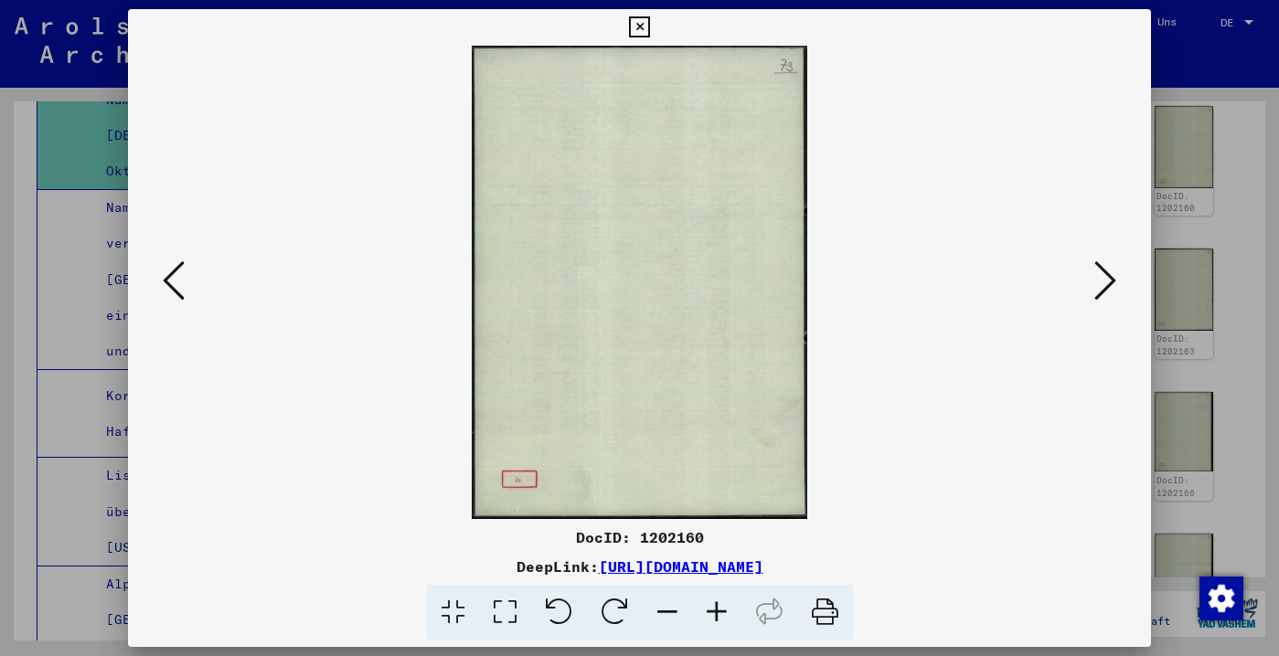
click at [181, 260] on icon at bounding box center [174, 281] width 22 height 44
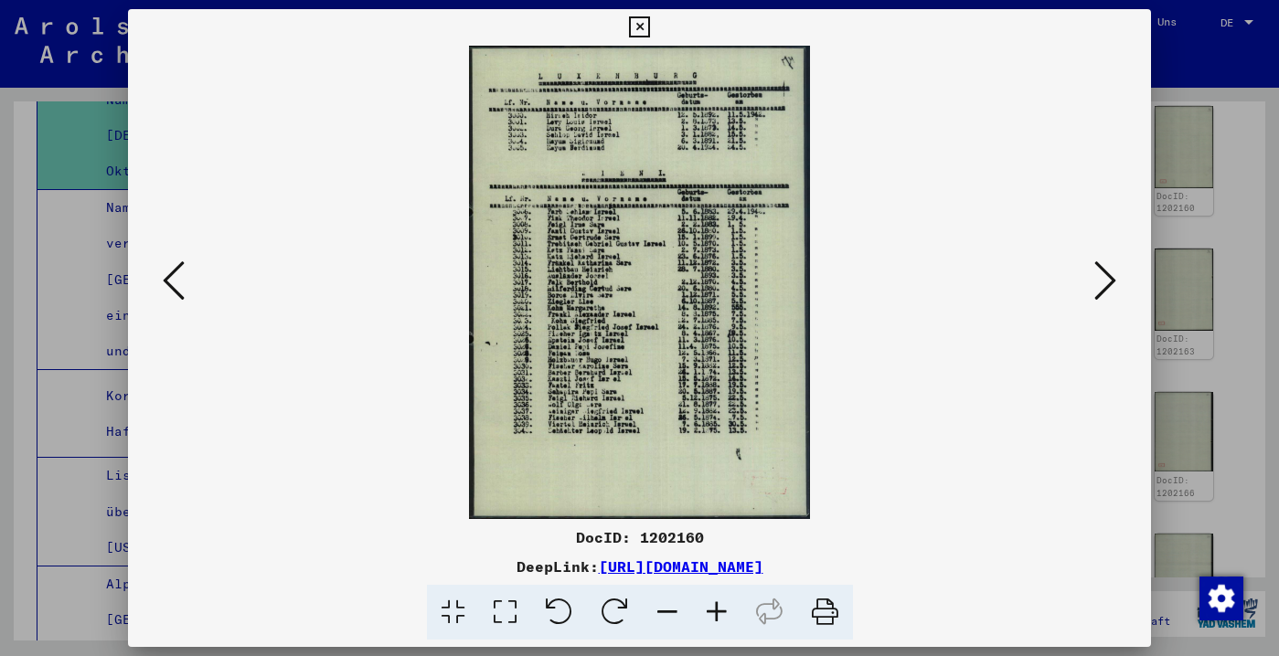
click at [181, 260] on icon at bounding box center [174, 281] width 22 height 44
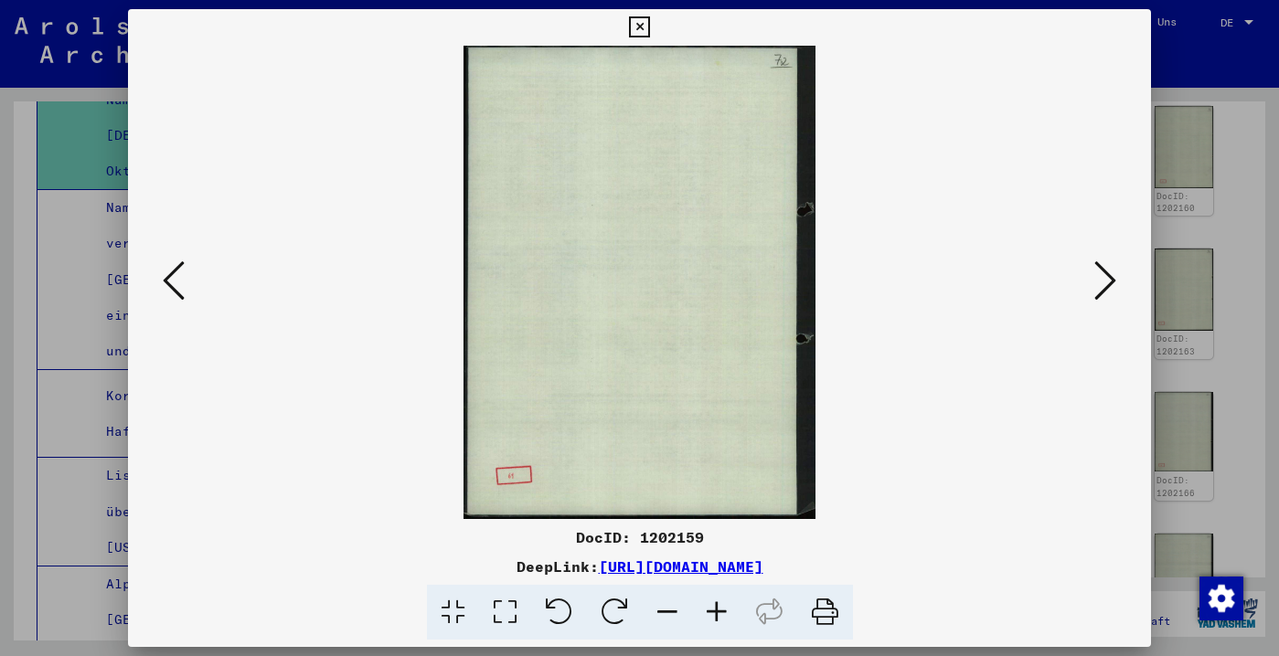
click at [181, 260] on icon at bounding box center [174, 281] width 22 height 44
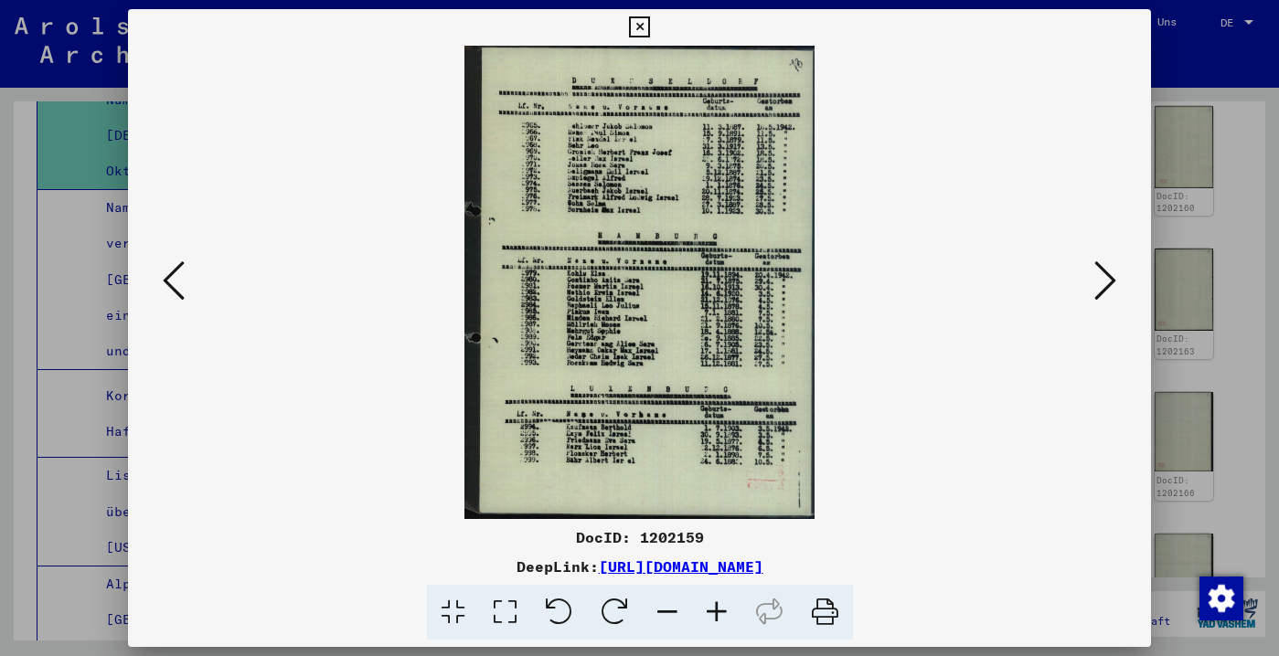
click at [181, 260] on icon at bounding box center [174, 281] width 22 height 44
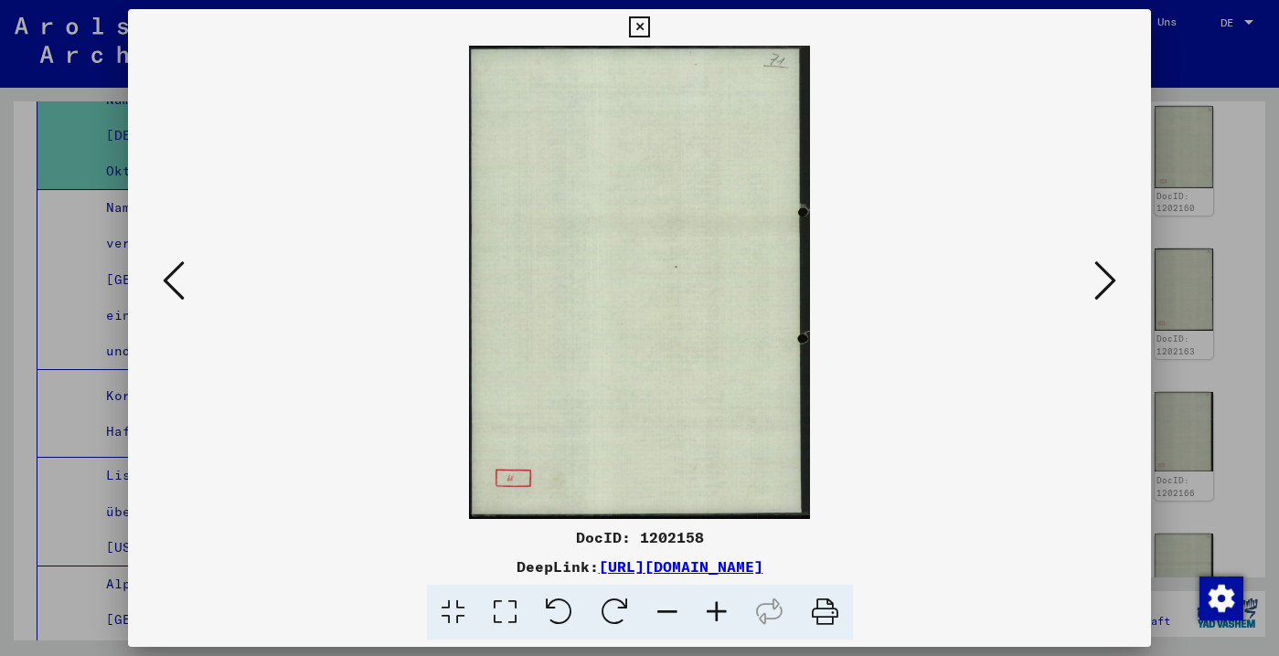
click at [181, 260] on icon at bounding box center [174, 281] width 22 height 44
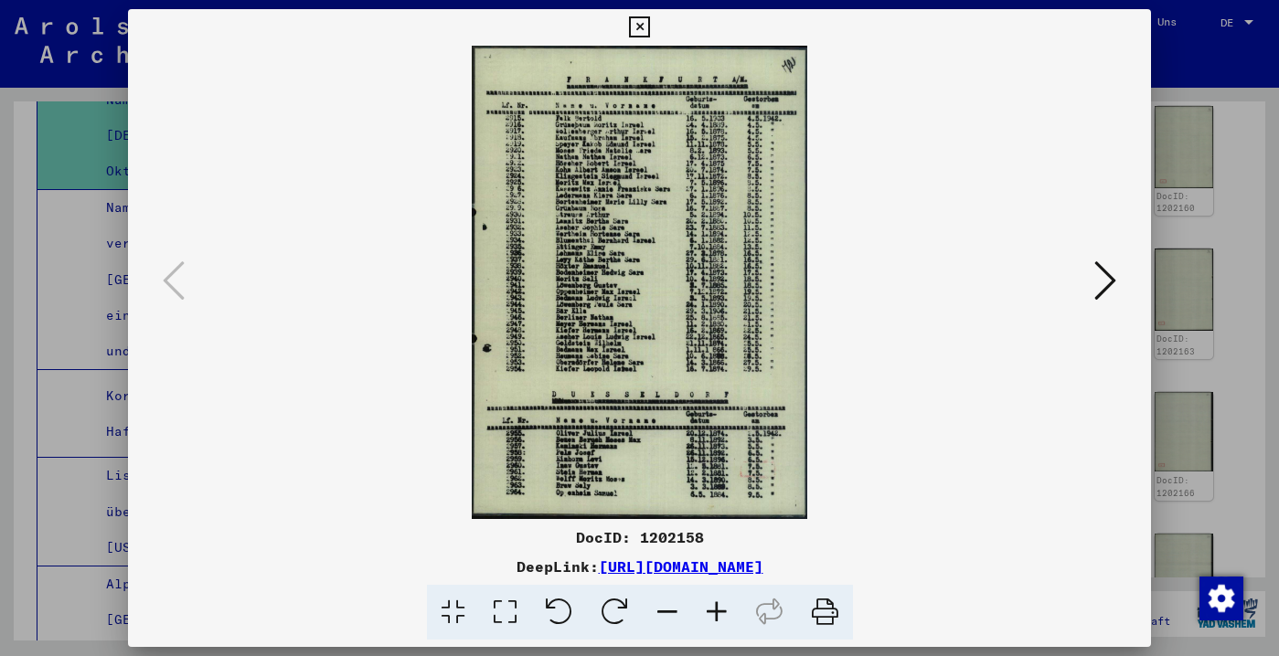
click at [650, 16] on icon at bounding box center [639, 27] width 21 height 22
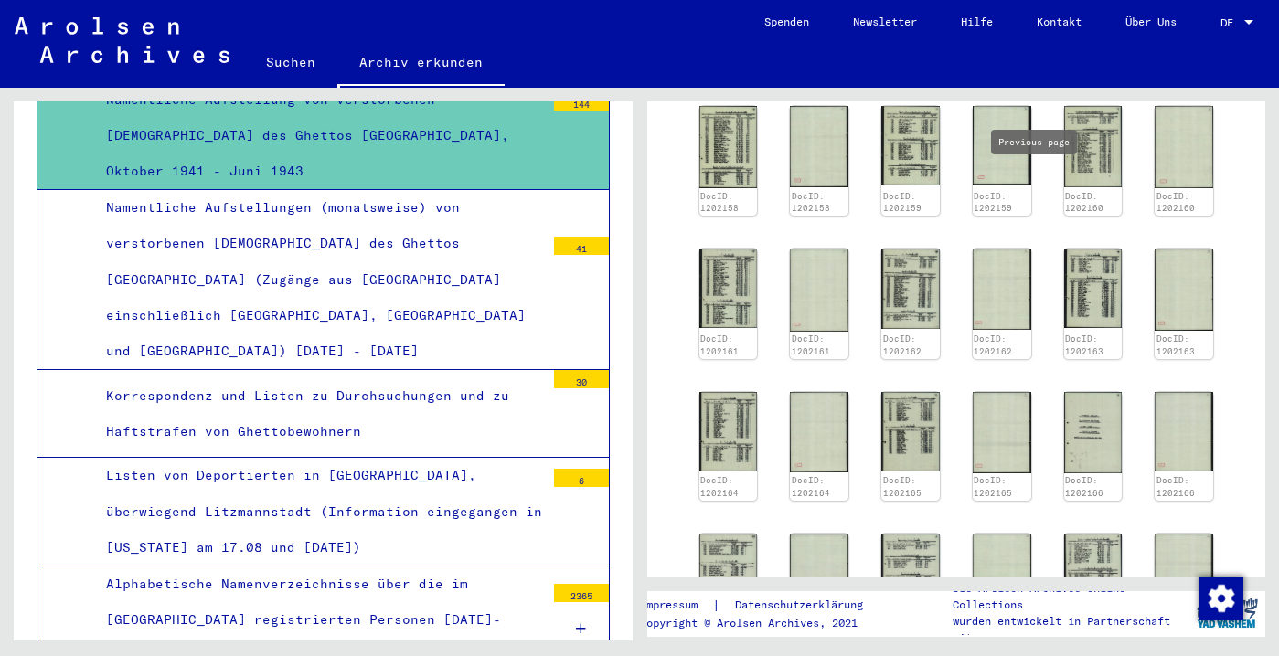
click at [1047, 81] on icon "Previous page" at bounding box center [1051, 75] width 8 height 13
type input "*"
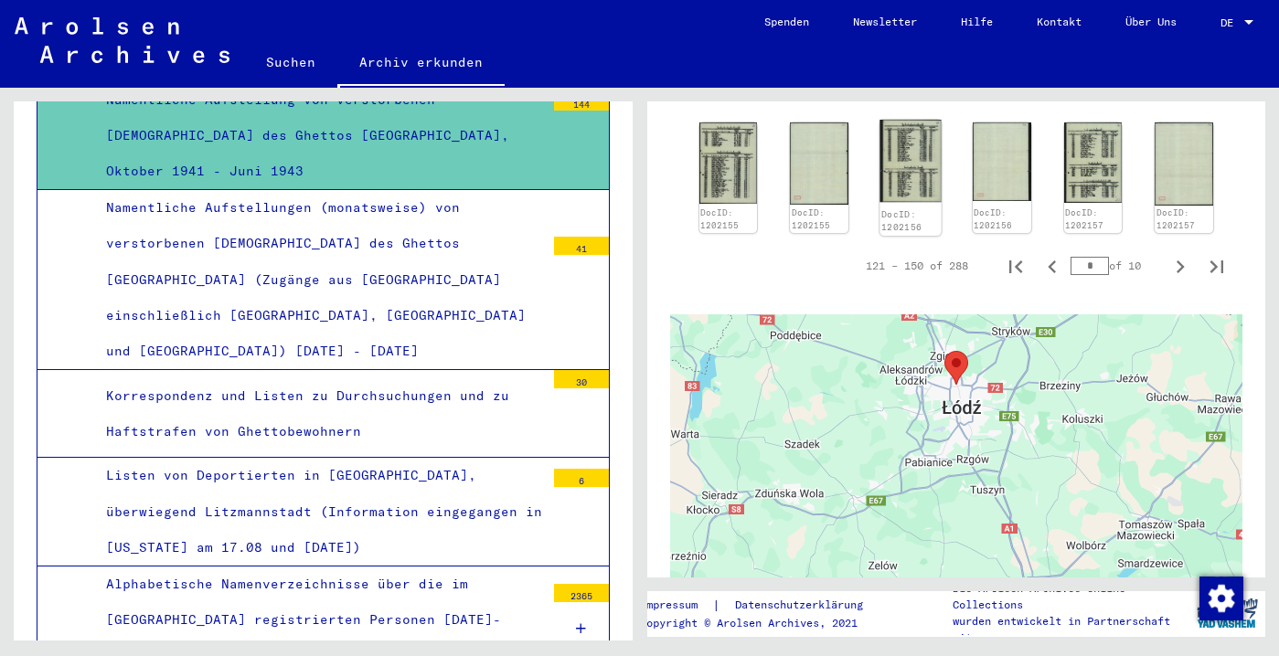
scroll to position [1910, 0]
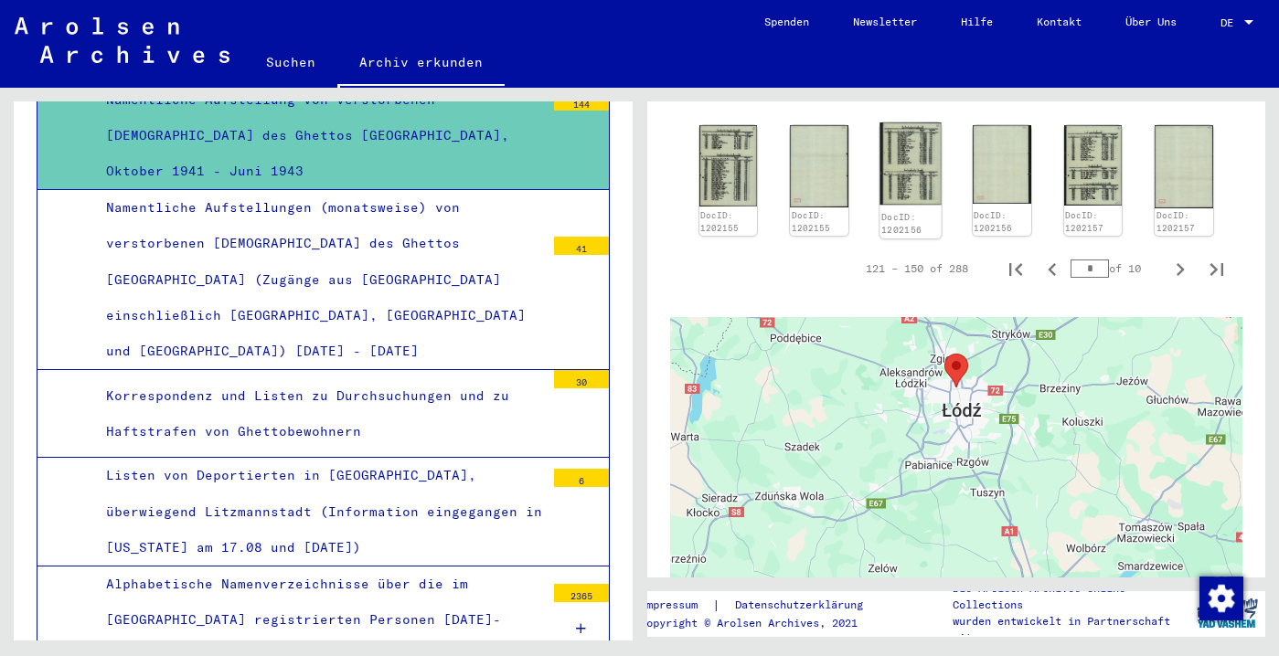
click at [911, 205] on img at bounding box center [909, 163] width 61 height 82
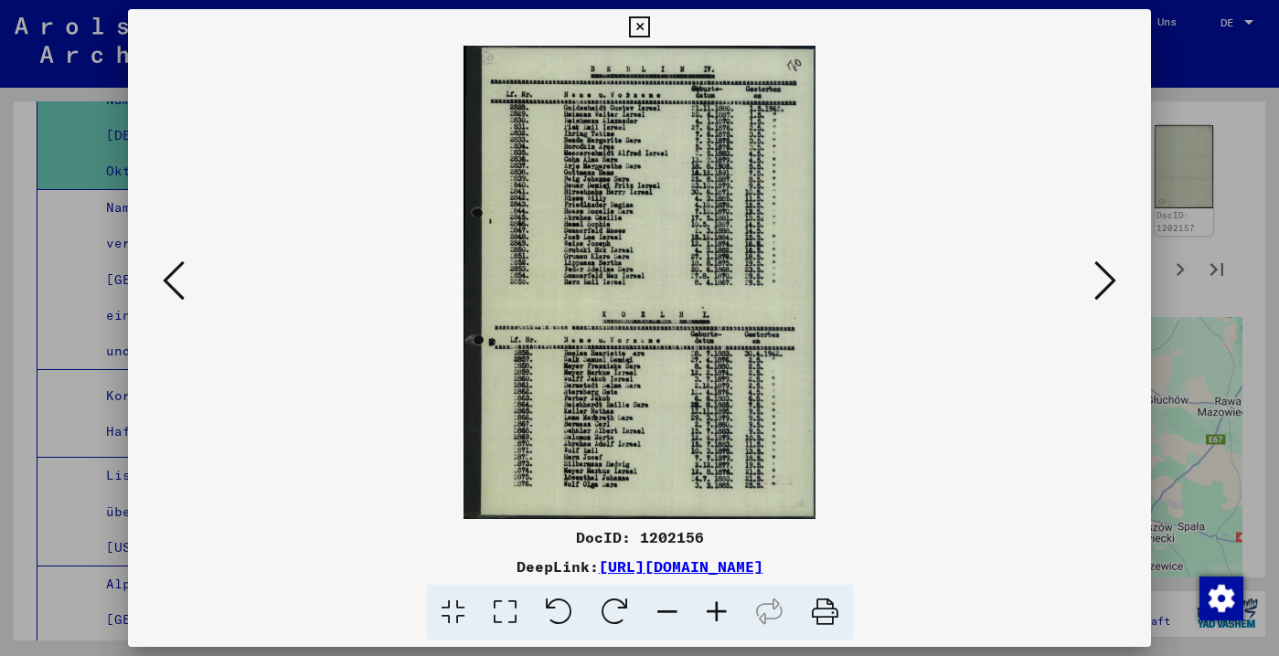
click at [720, 615] on icon at bounding box center [716, 613] width 49 height 56
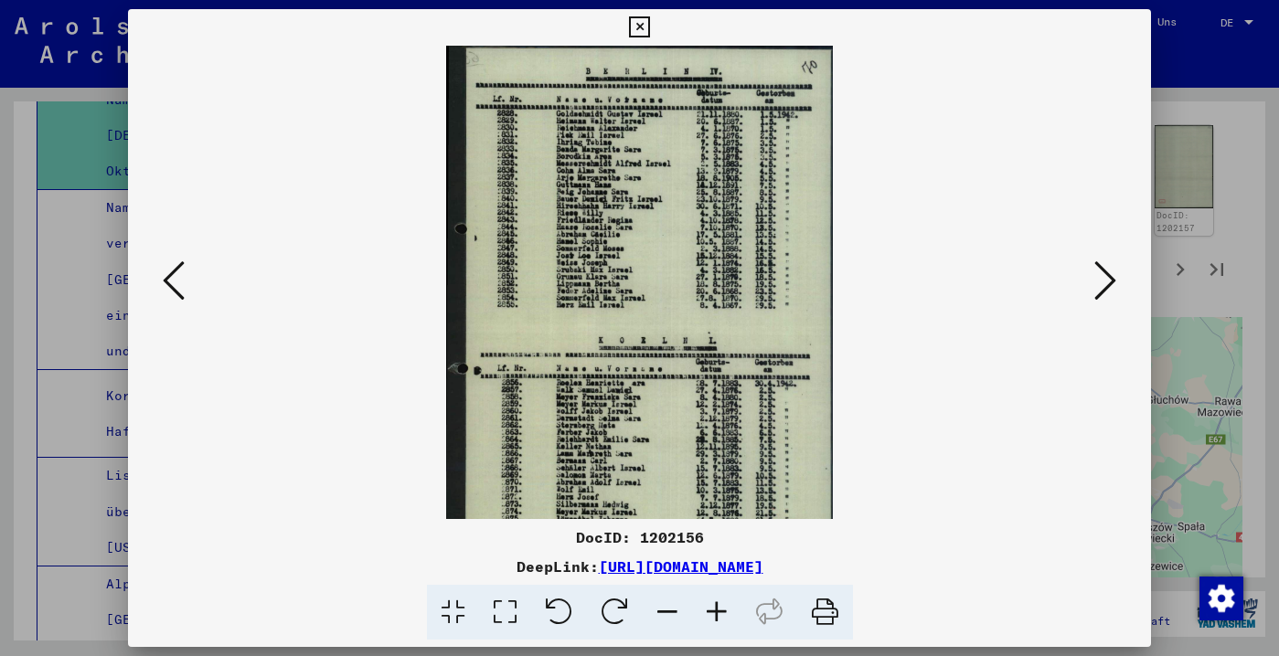
click at [720, 615] on icon at bounding box center [716, 613] width 49 height 56
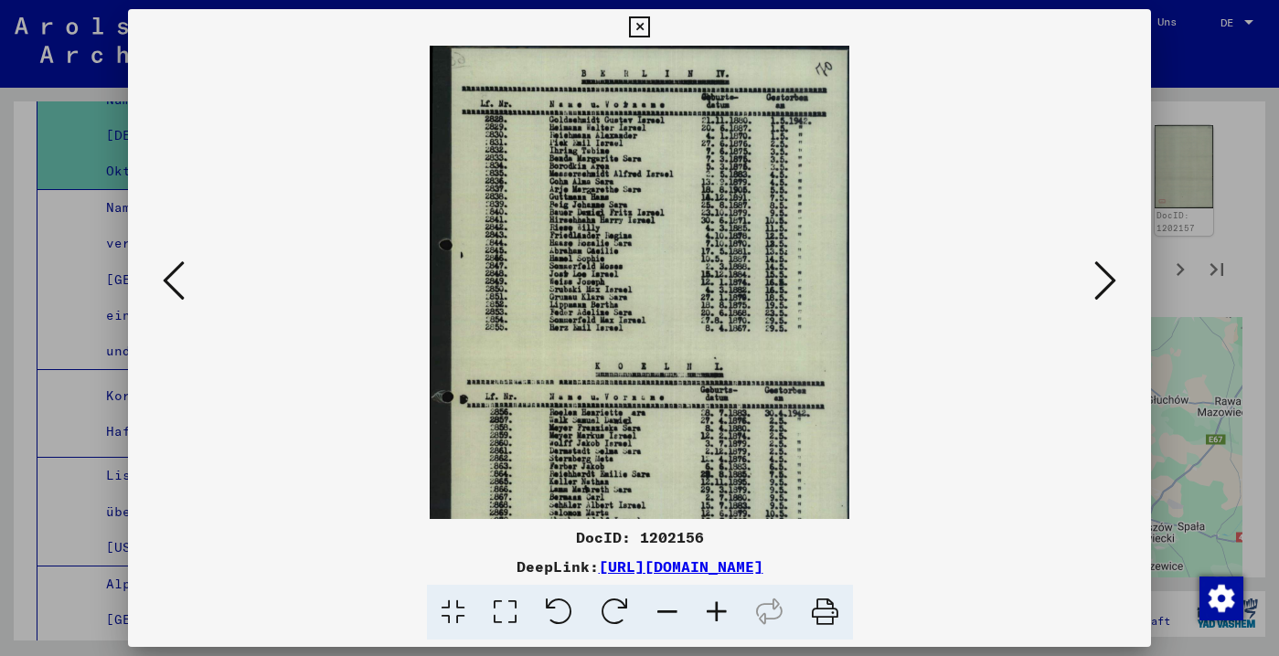
click at [720, 615] on icon at bounding box center [716, 613] width 49 height 56
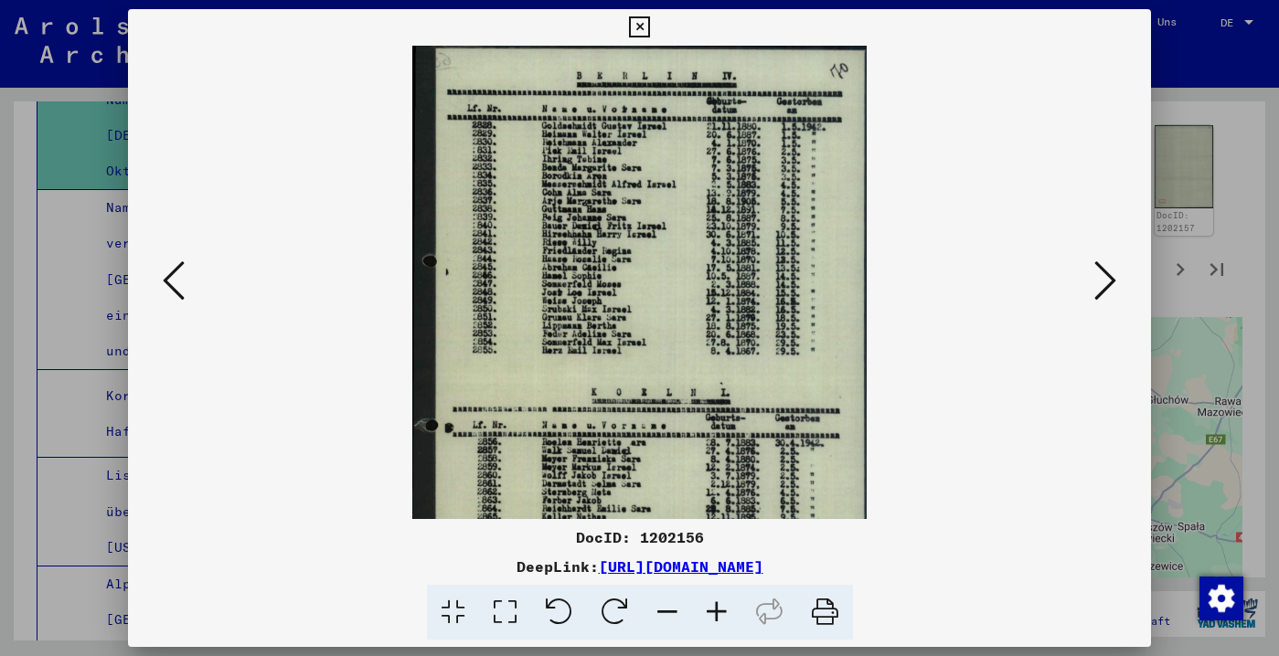
click at [720, 615] on icon at bounding box center [716, 613] width 49 height 56
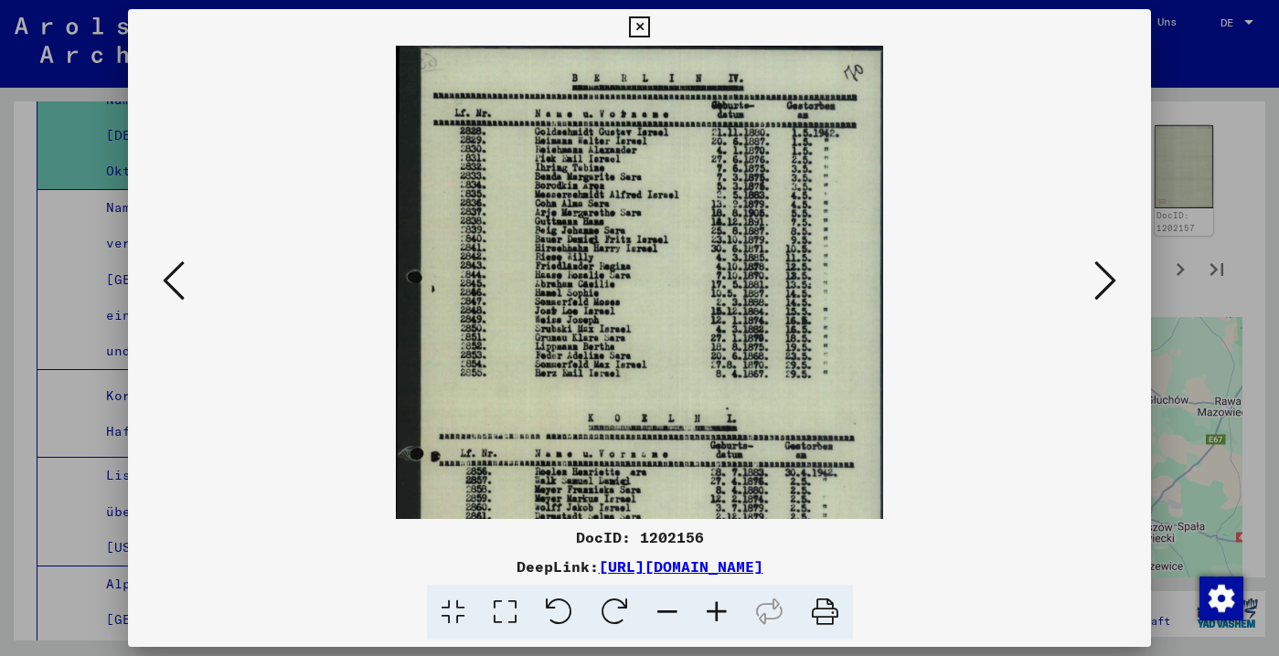
click at [720, 615] on icon at bounding box center [716, 613] width 49 height 56
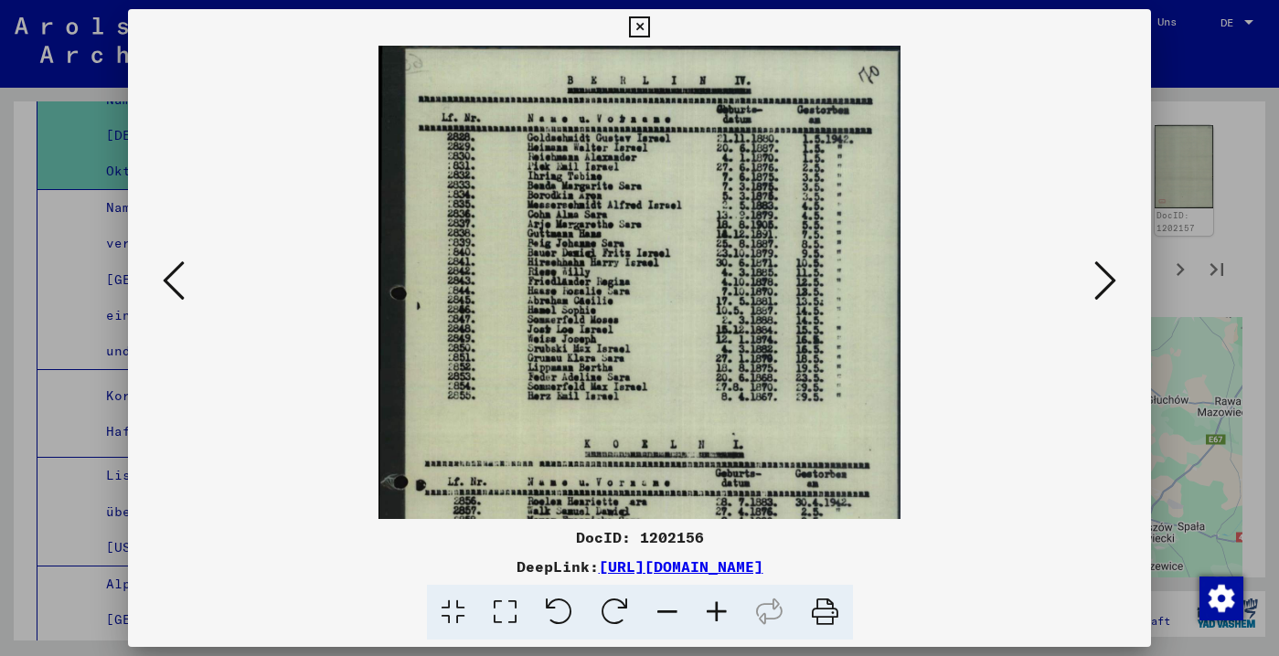
click at [720, 615] on icon at bounding box center [716, 613] width 49 height 56
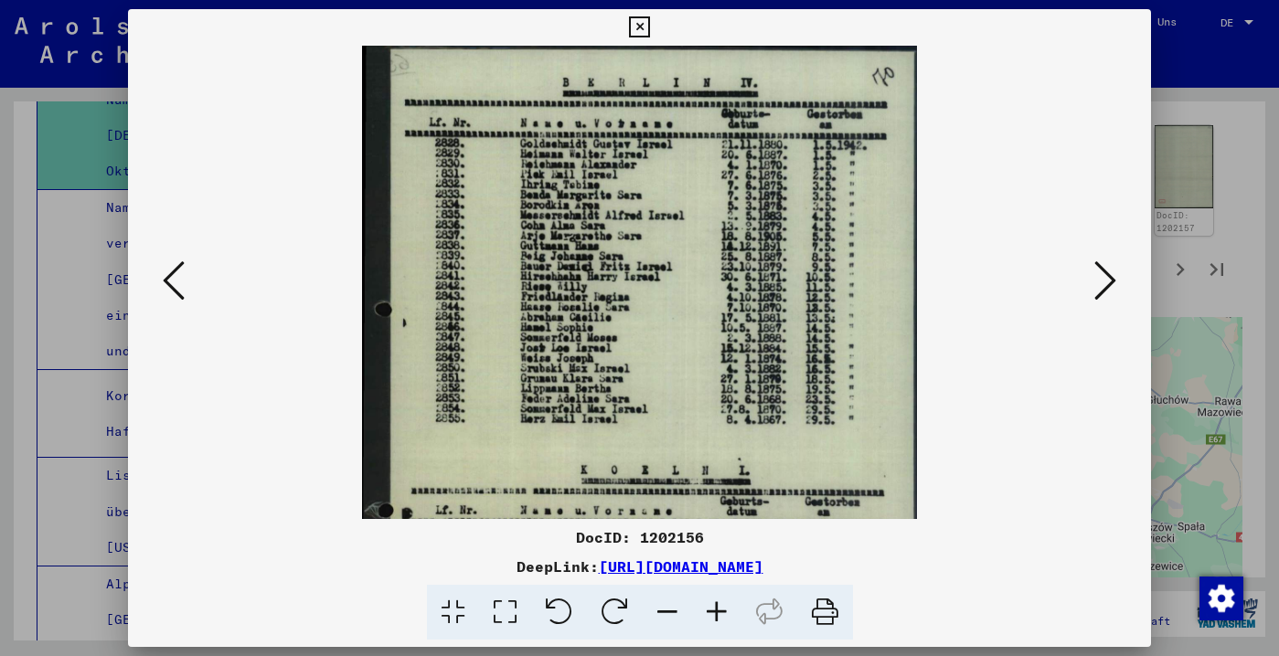
click at [720, 615] on icon at bounding box center [716, 613] width 49 height 56
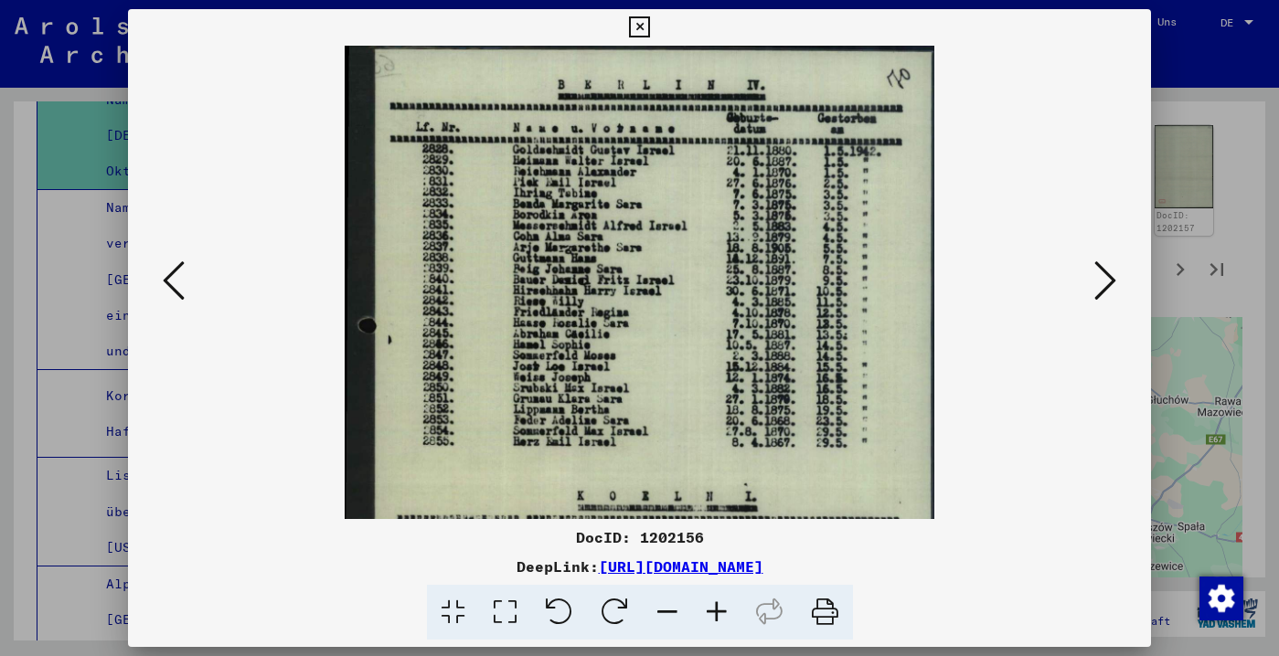
click at [720, 615] on icon at bounding box center [716, 613] width 49 height 56
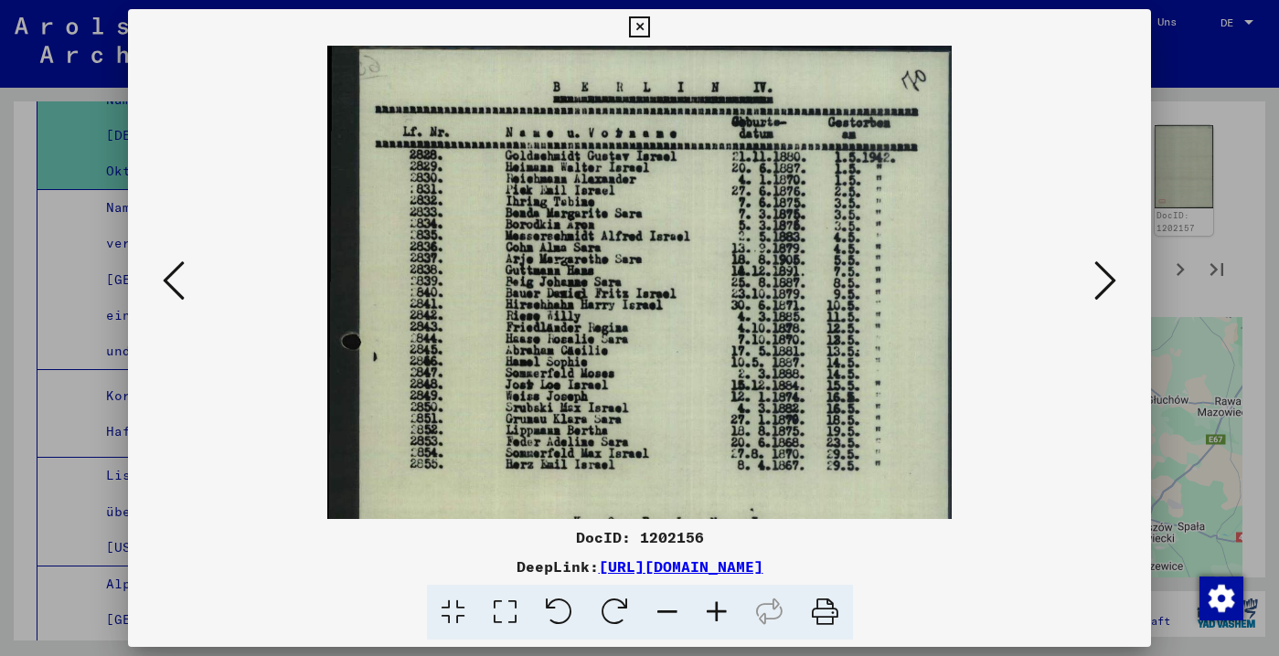
click at [1100, 264] on icon at bounding box center [1105, 281] width 22 height 44
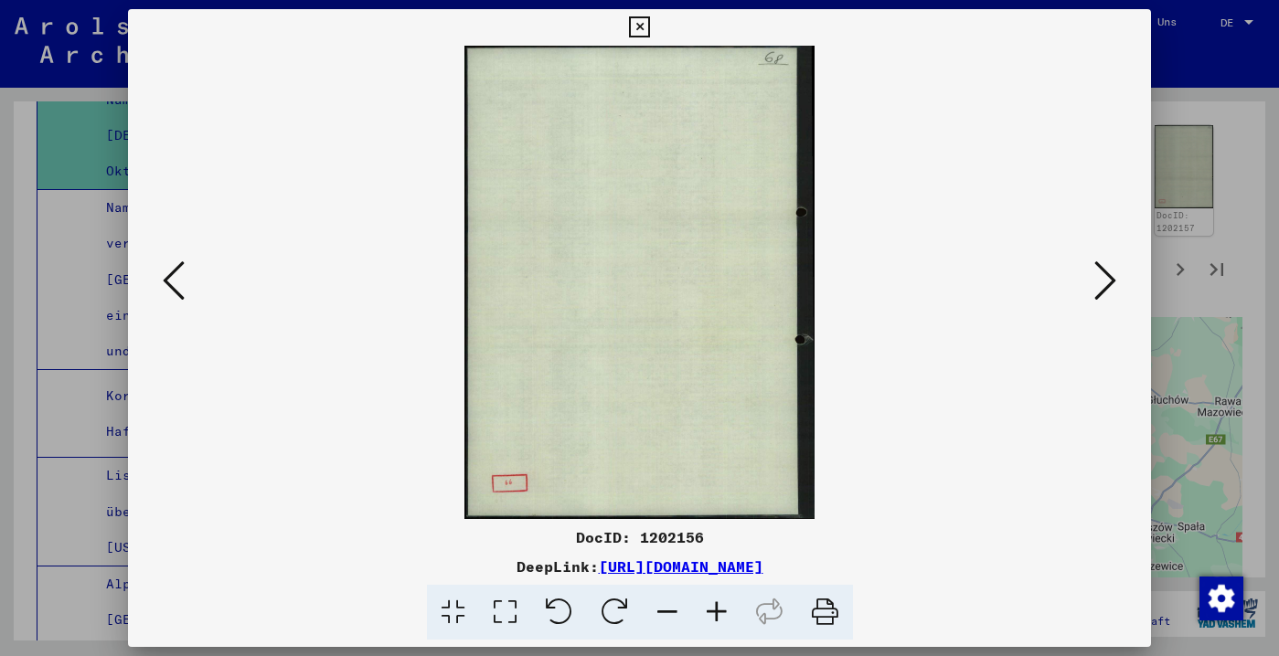
click at [170, 268] on icon at bounding box center [174, 281] width 22 height 44
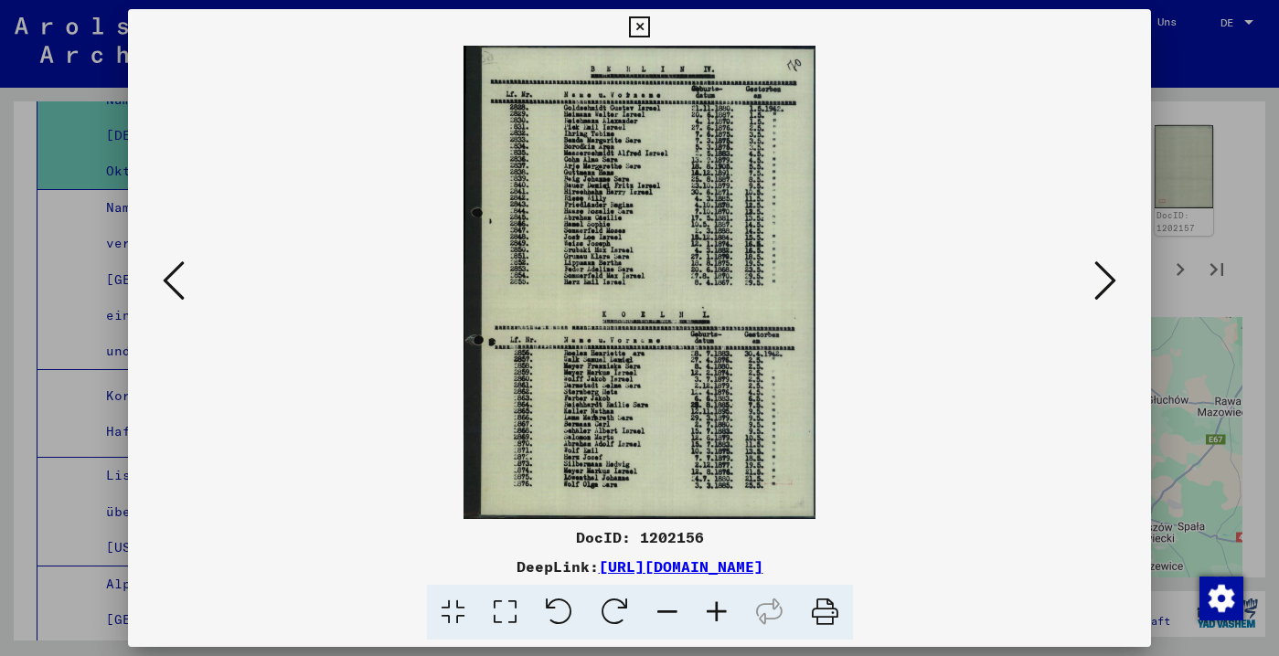
click at [170, 268] on icon at bounding box center [174, 281] width 22 height 44
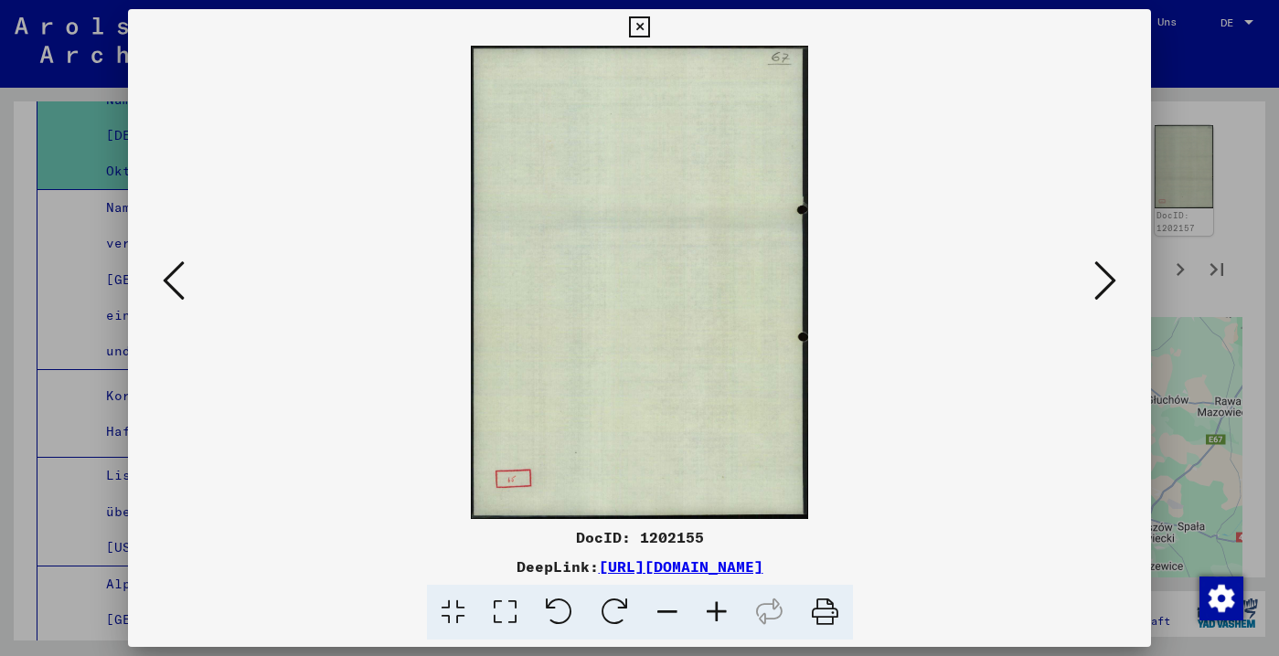
click at [170, 268] on icon at bounding box center [174, 281] width 22 height 44
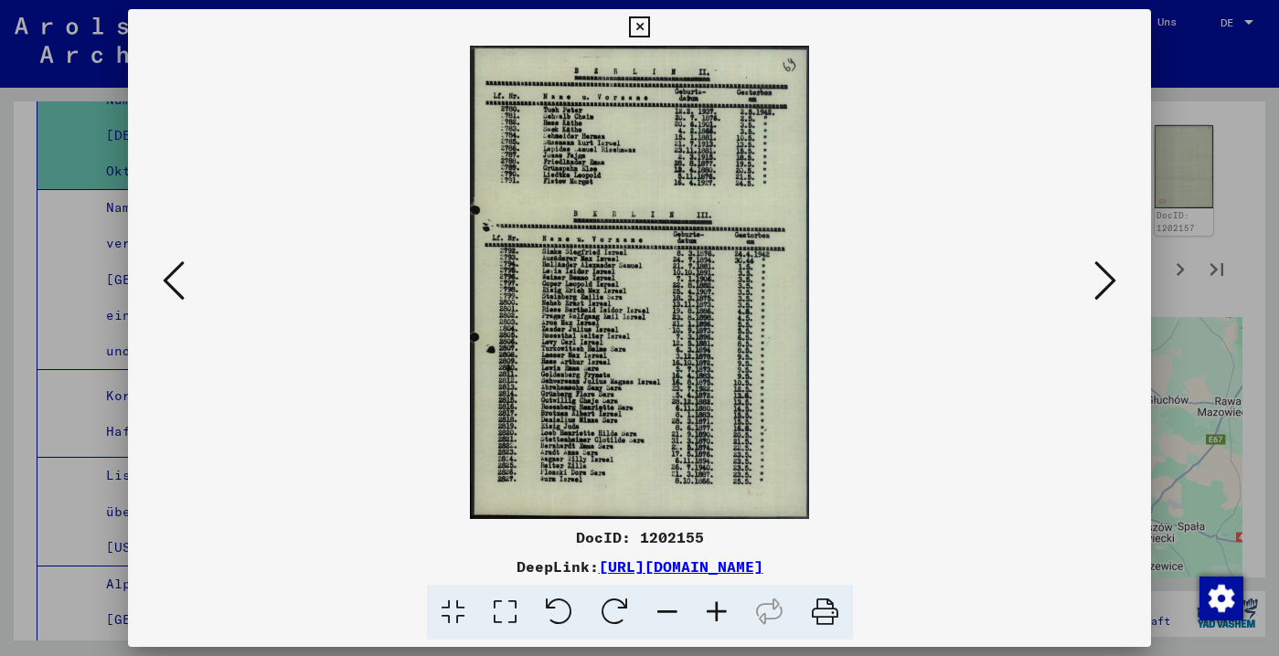
click at [173, 268] on icon at bounding box center [174, 281] width 22 height 44
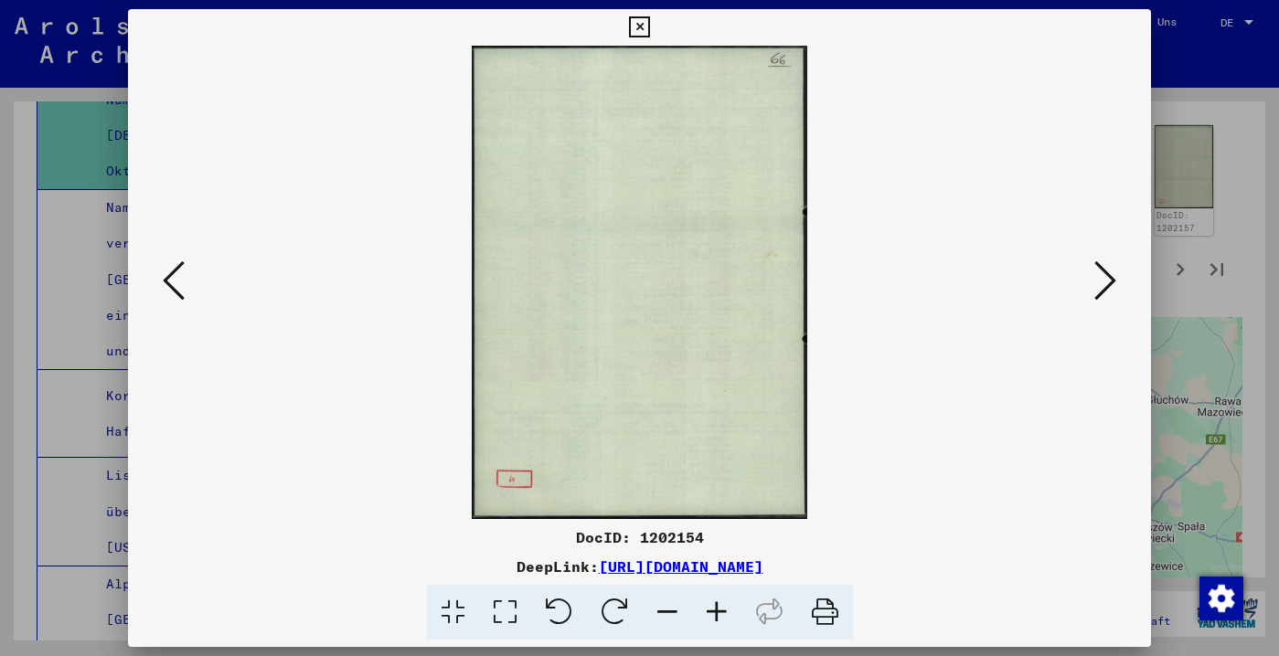
click at [178, 270] on icon at bounding box center [174, 281] width 22 height 44
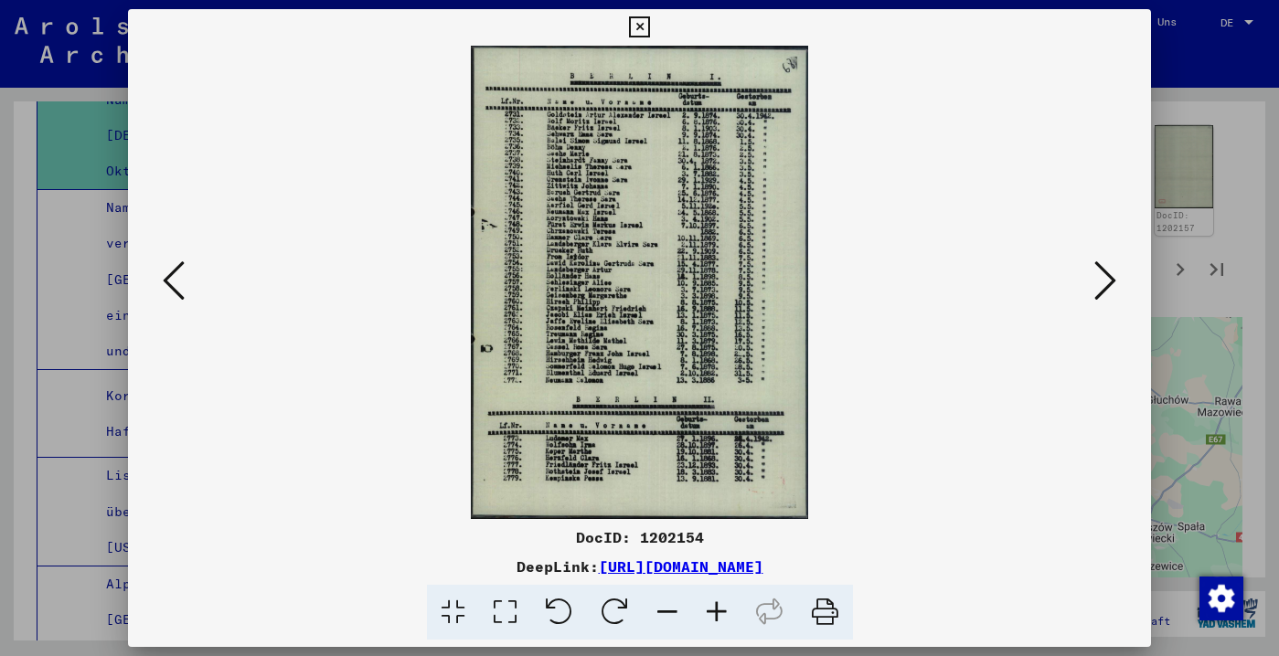
click at [728, 613] on icon at bounding box center [716, 613] width 49 height 56
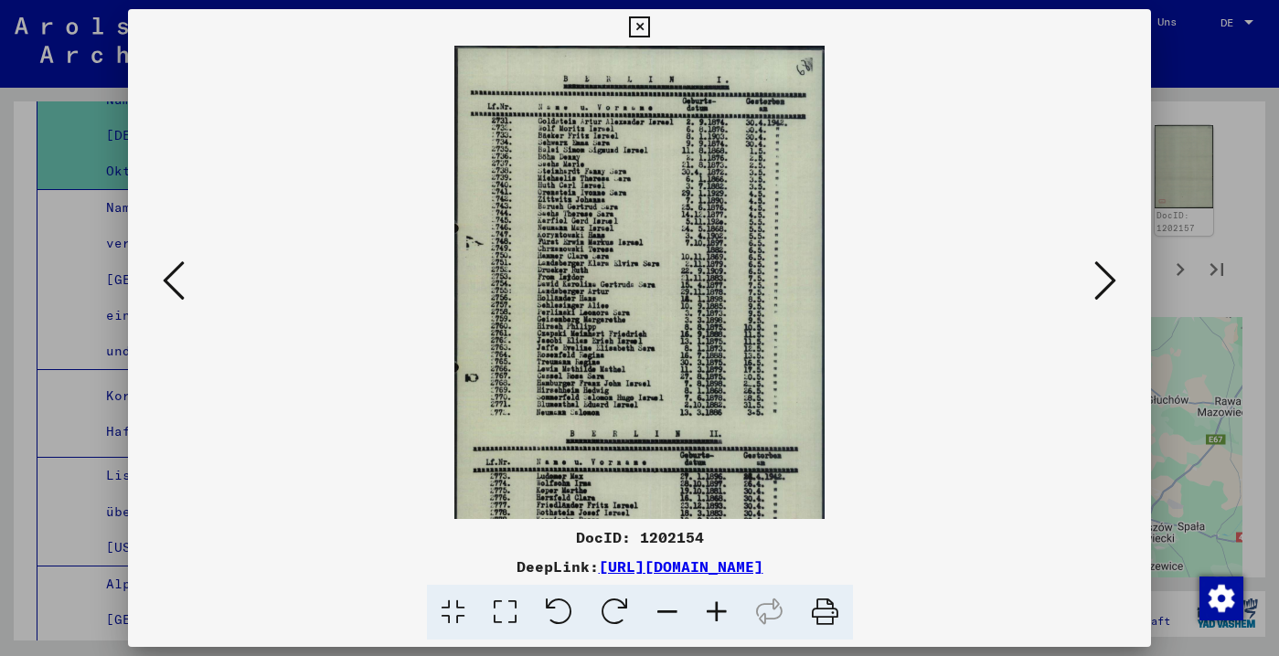
click at [720, 607] on icon at bounding box center [716, 613] width 49 height 56
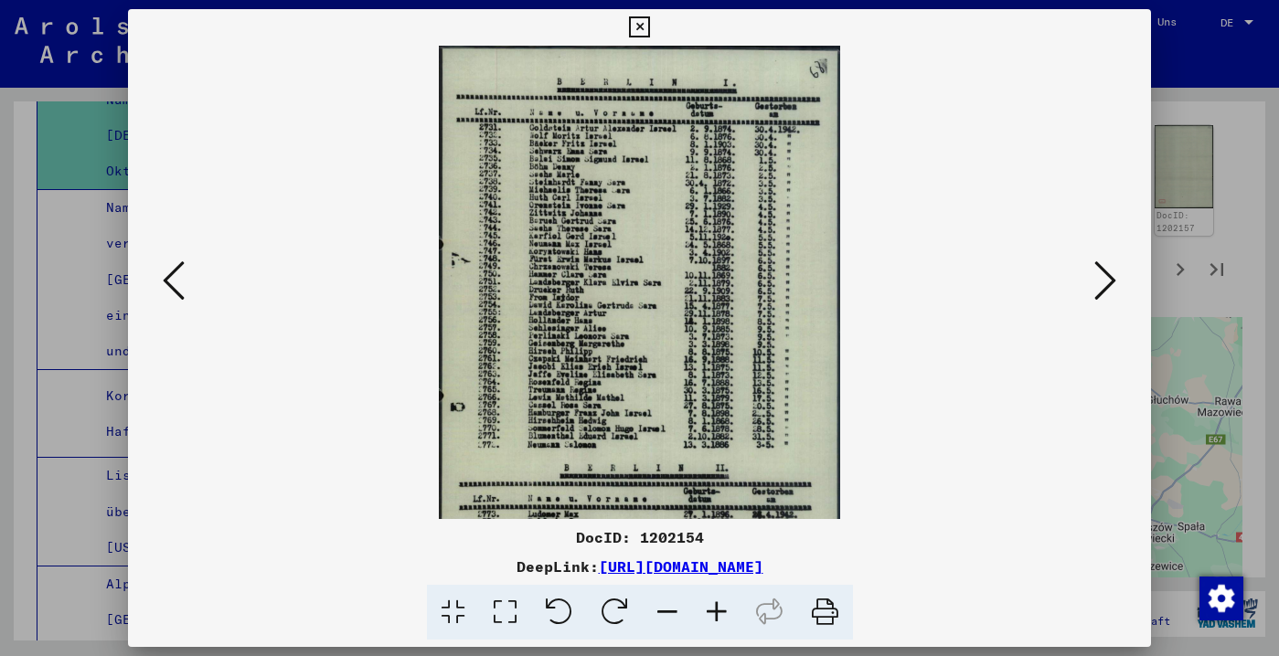
click at [720, 607] on icon at bounding box center [716, 613] width 49 height 56
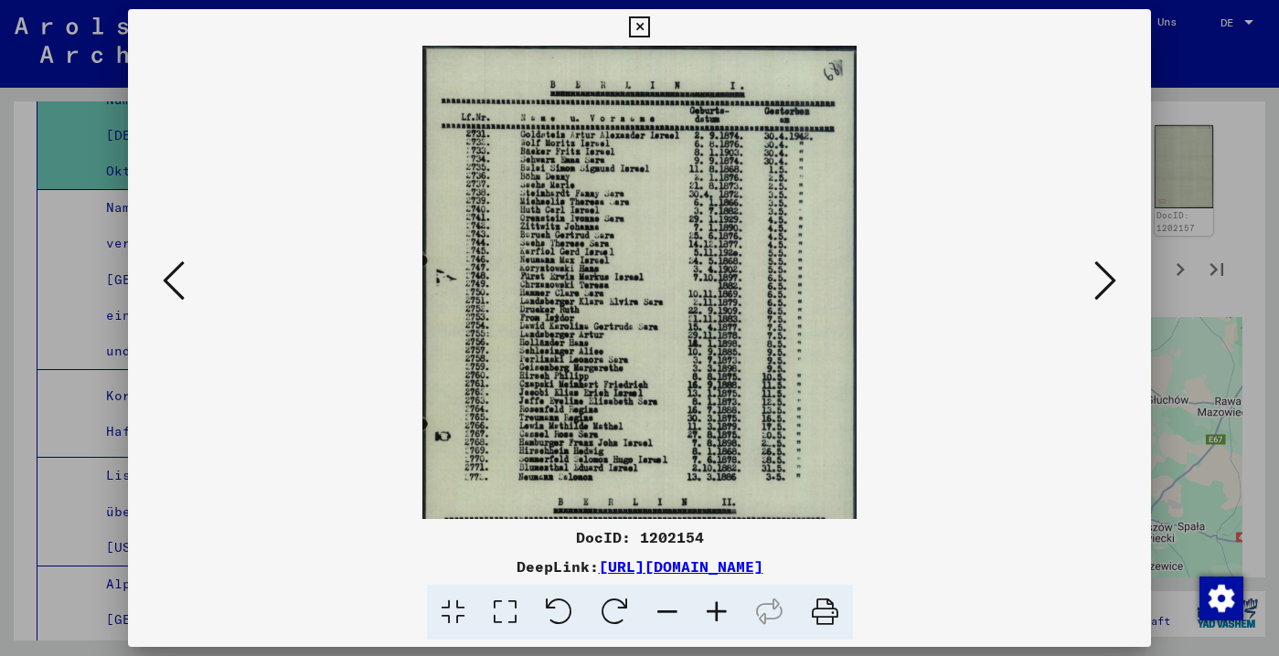
click at [720, 607] on icon at bounding box center [716, 613] width 49 height 56
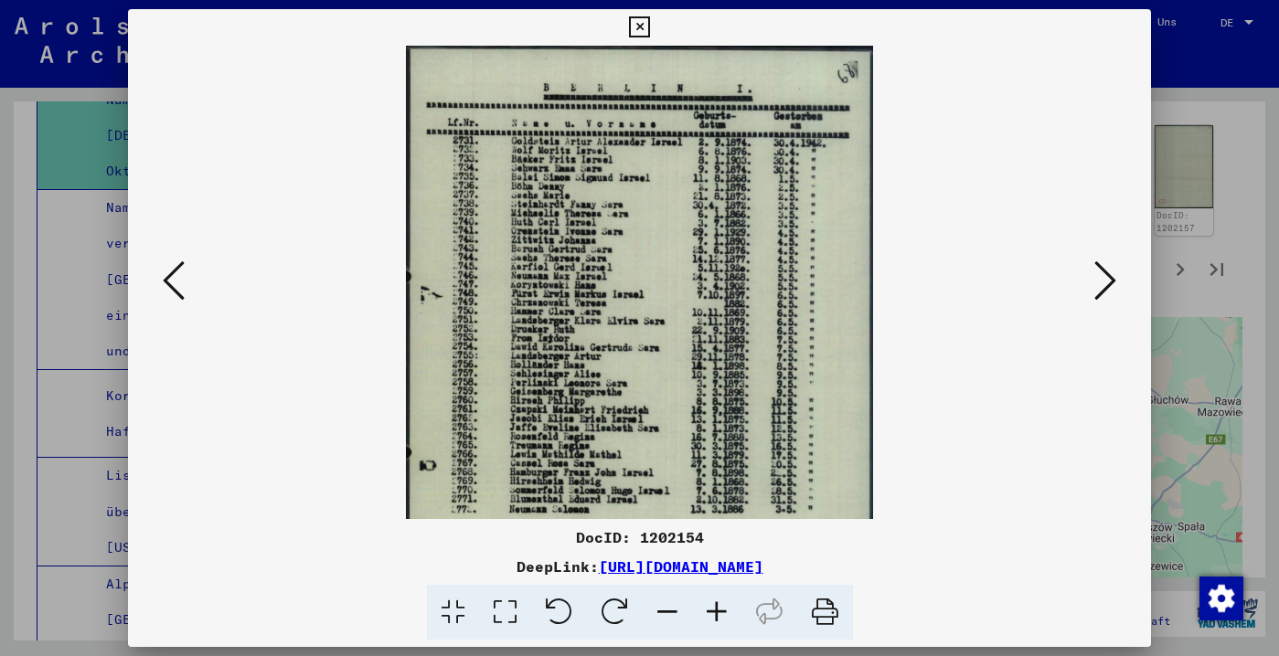
click at [1103, 290] on icon at bounding box center [1105, 281] width 22 height 44
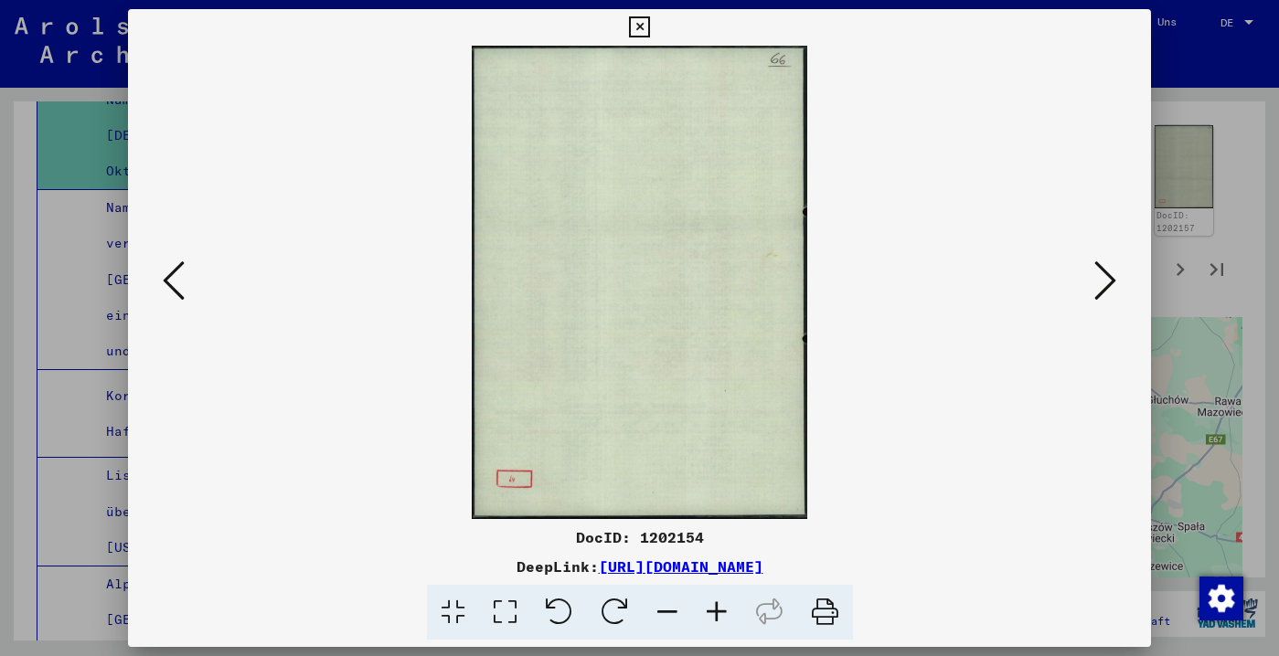
click at [1103, 290] on icon at bounding box center [1105, 281] width 22 height 44
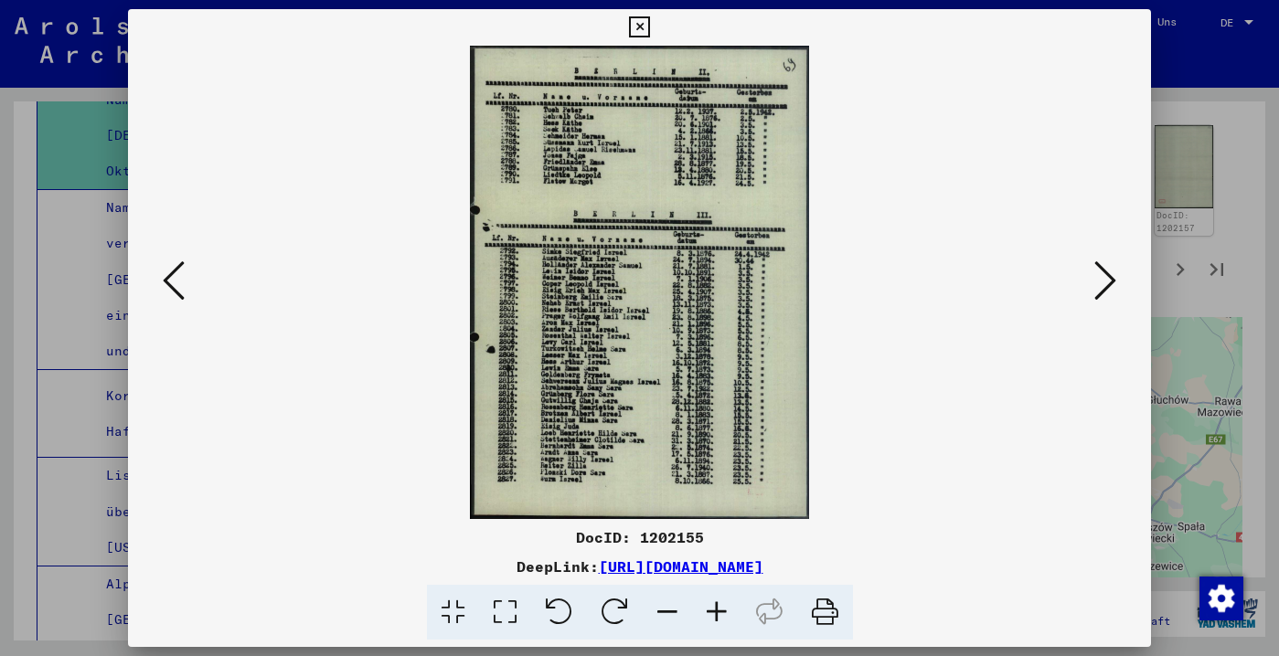
click at [1099, 289] on icon at bounding box center [1105, 281] width 22 height 44
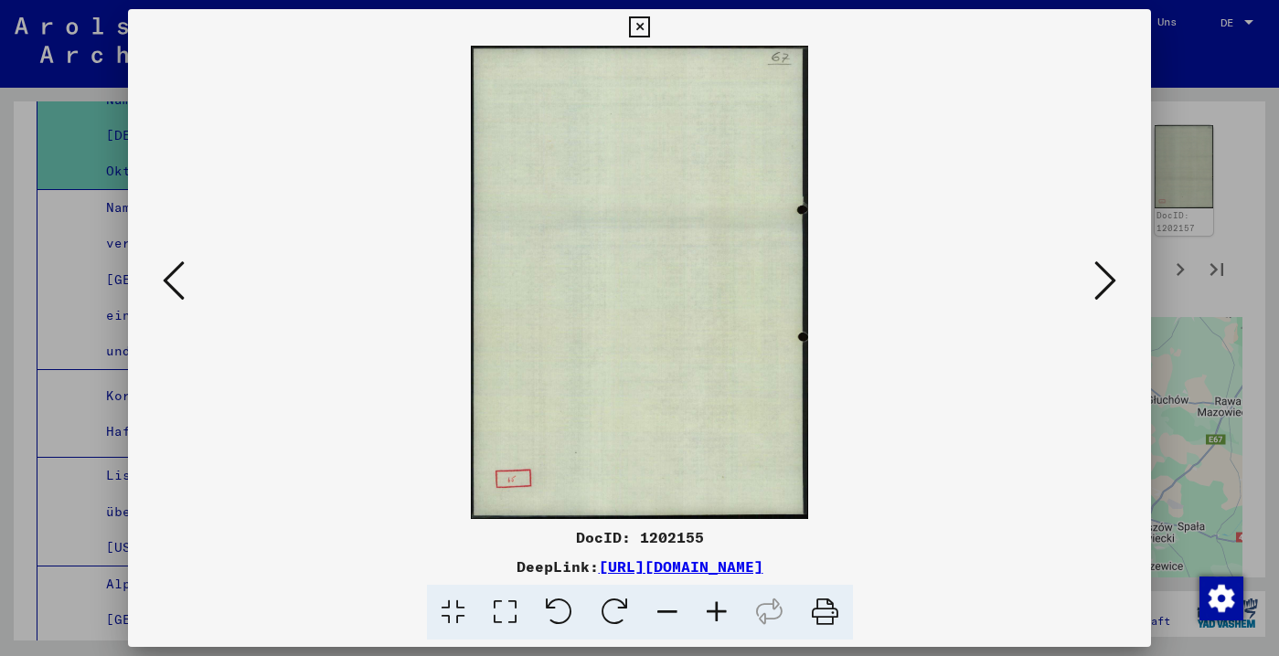
click at [1094, 295] on icon at bounding box center [1105, 281] width 22 height 44
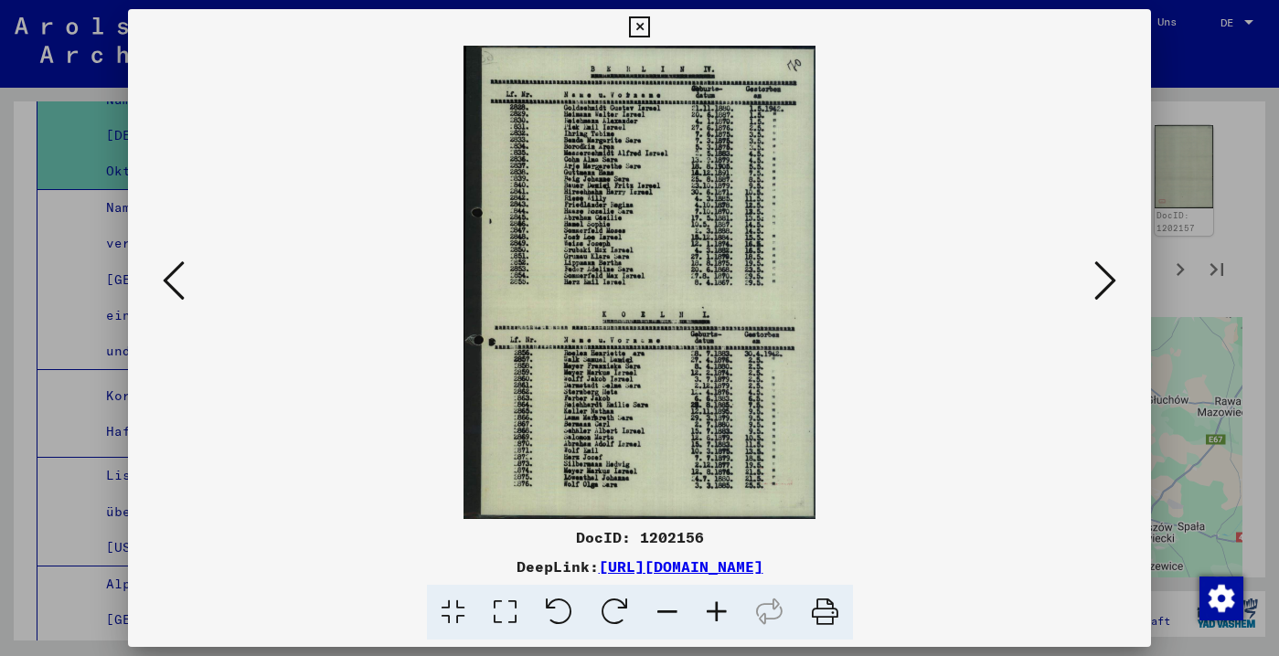
click at [726, 610] on icon at bounding box center [716, 613] width 49 height 56
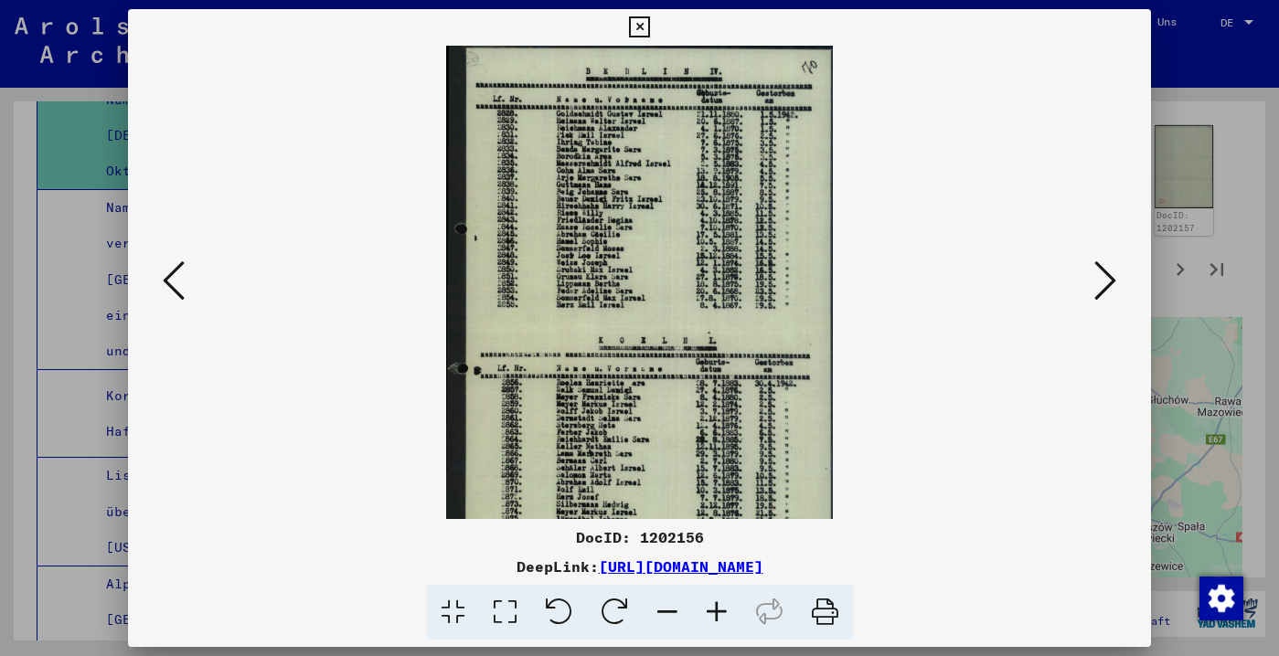
click at [726, 610] on icon at bounding box center [716, 613] width 49 height 56
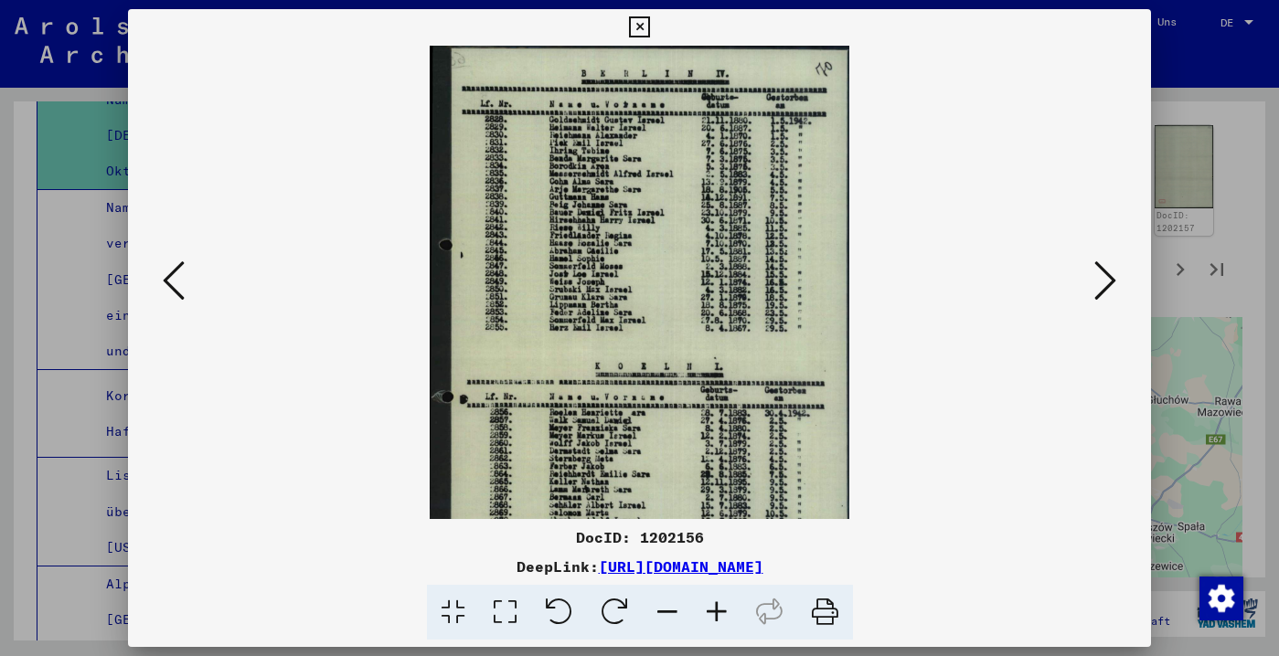
click at [726, 610] on icon at bounding box center [716, 613] width 49 height 56
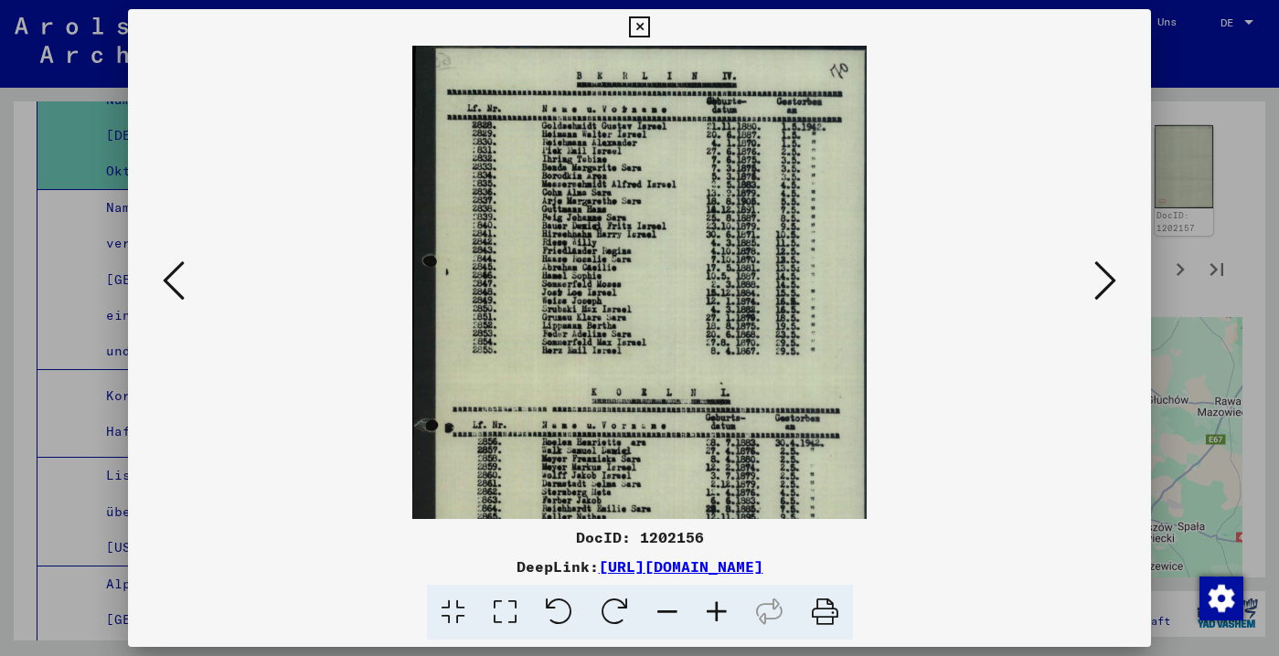
click at [726, 610] on icon at bounding box center [716, 613] width 49 height 56
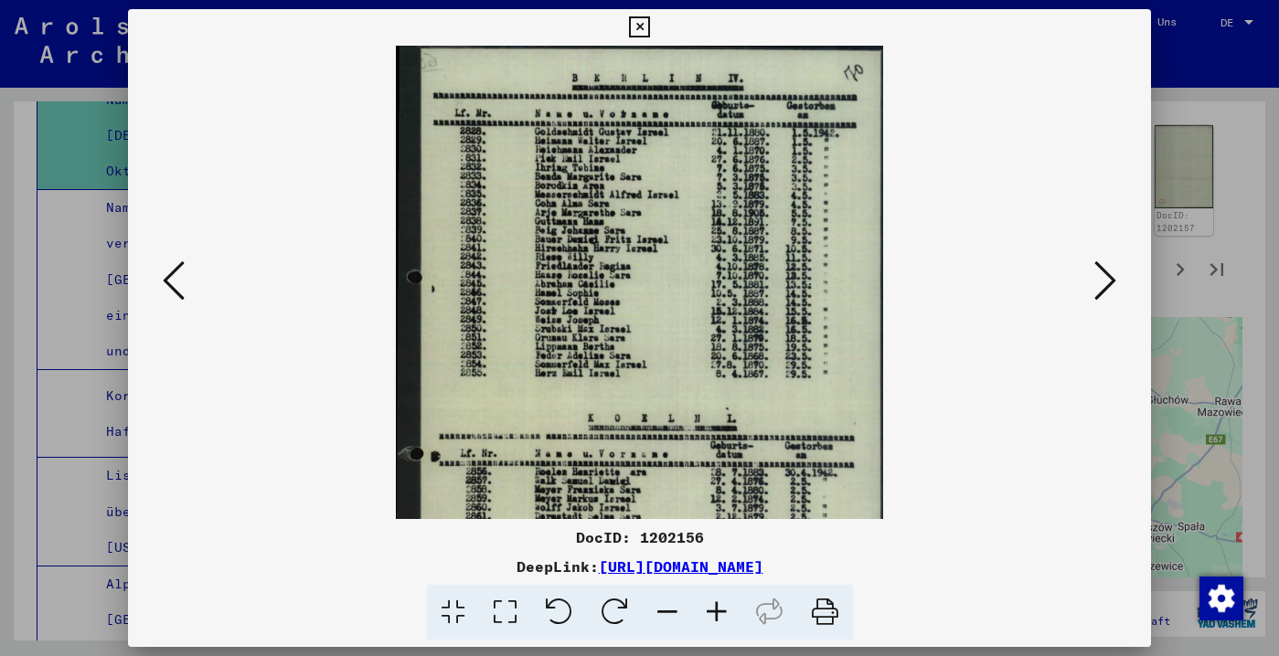
click at [726, 610] on icon at bounding box center [716, 613] width 49 height 56
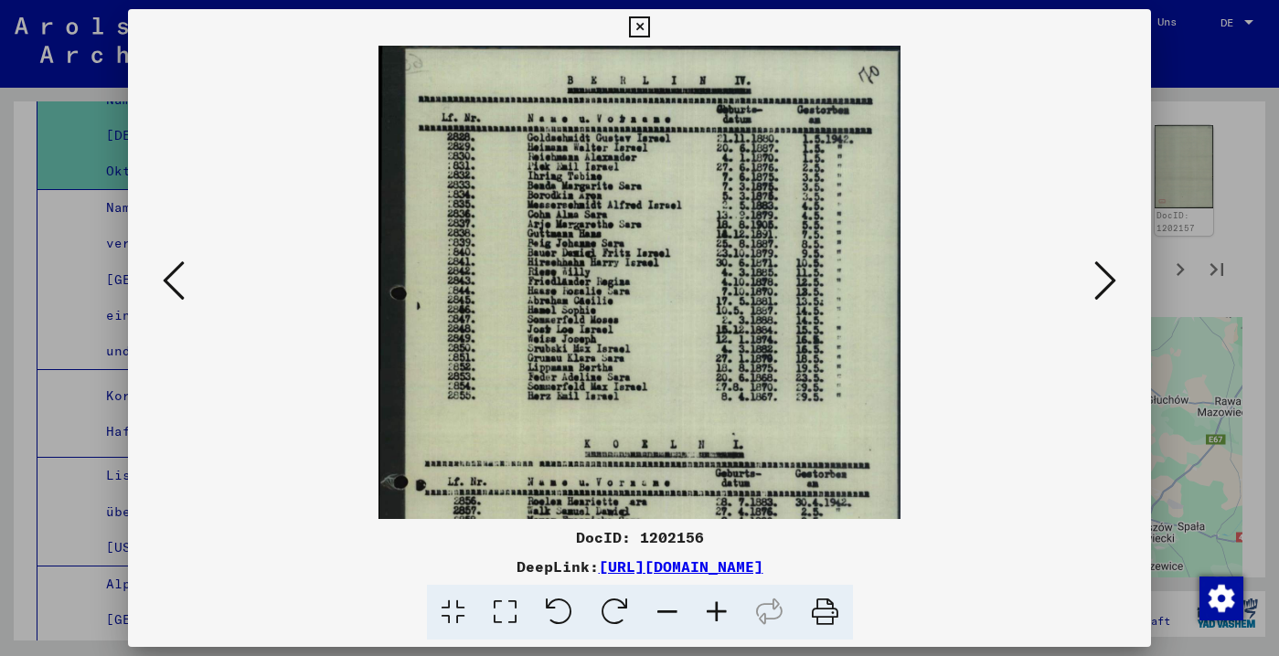
click at [726, 610] on icon at bounding box center [716, 613] width 49 height 56
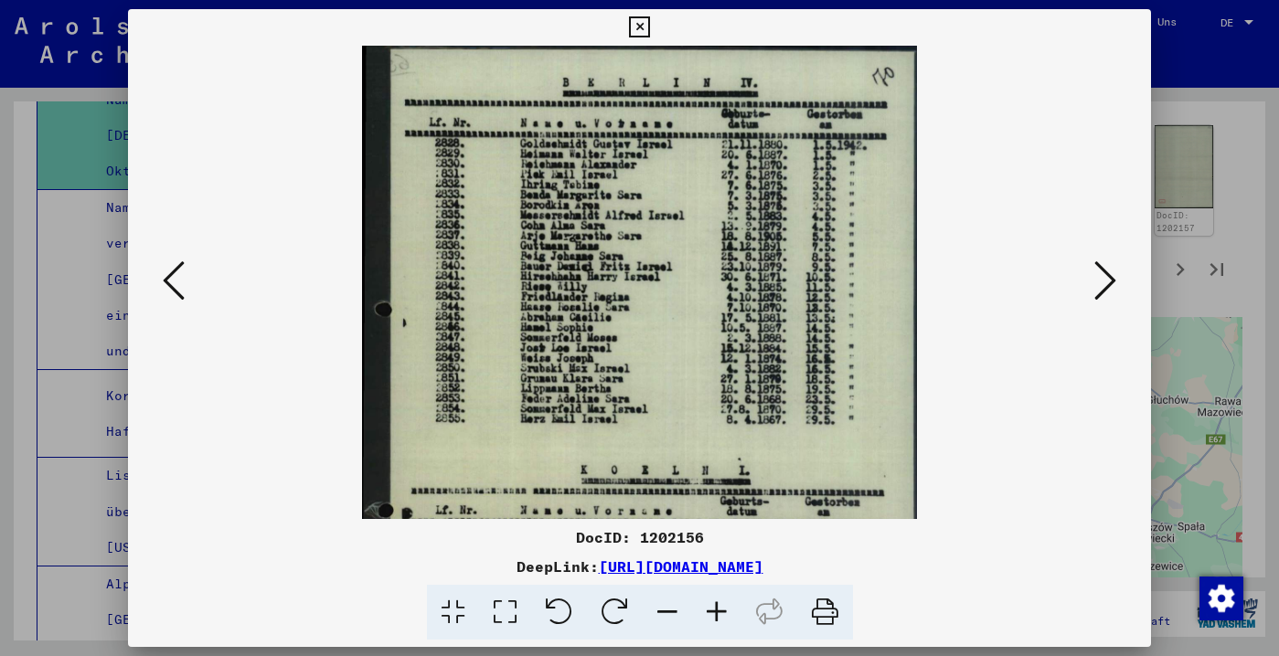
click at [179, 268] on icon at bounding box center [174, 281] width 22 height 44
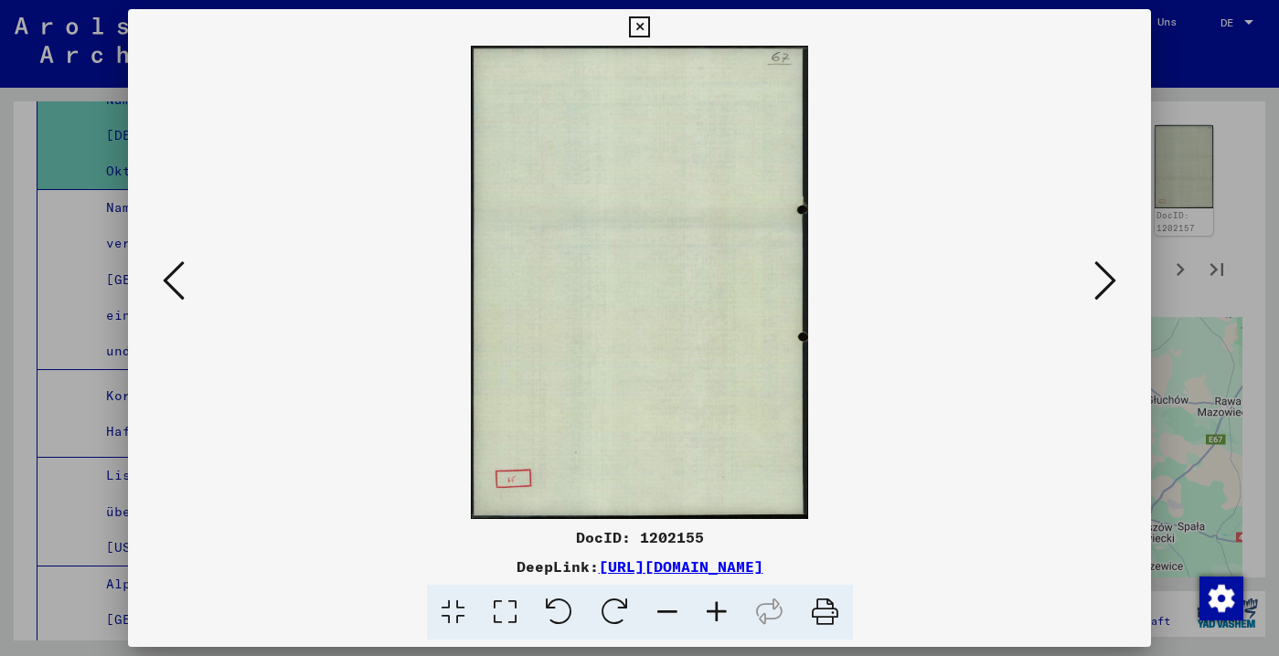
click at [179, 268] on icon at bounding box center [174, 281] width 22 height 44
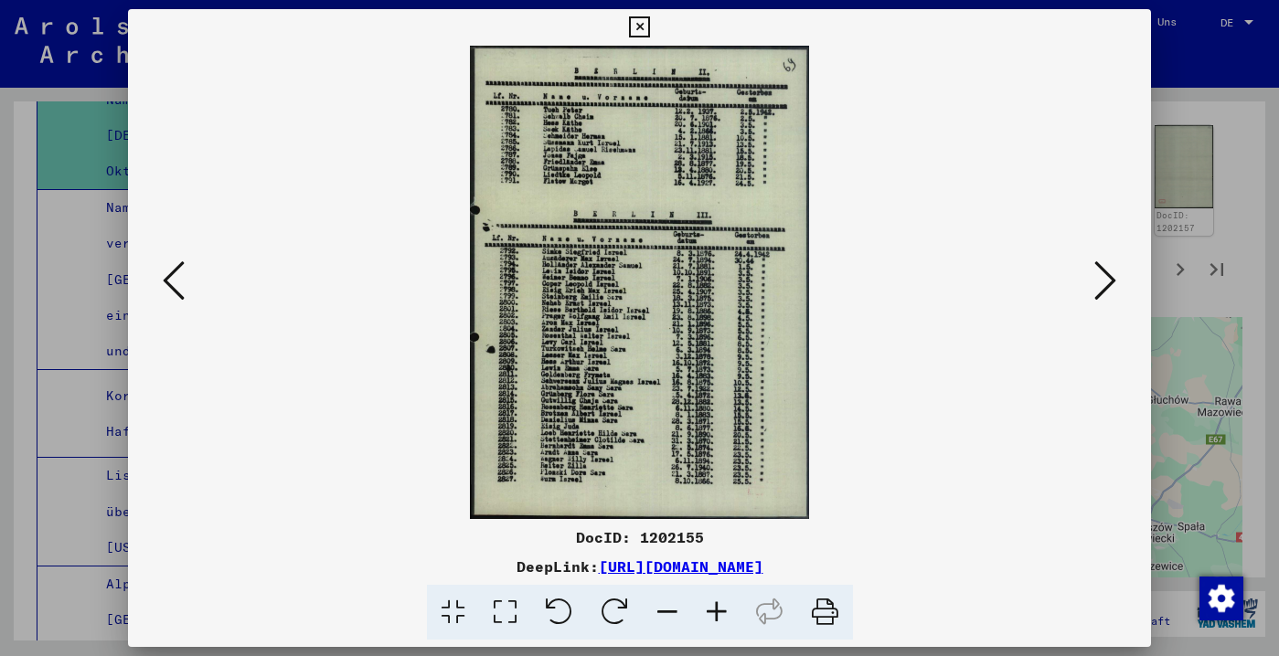
click at [179, 268] on icon at bounding box center [174, 281] width 22 height 44
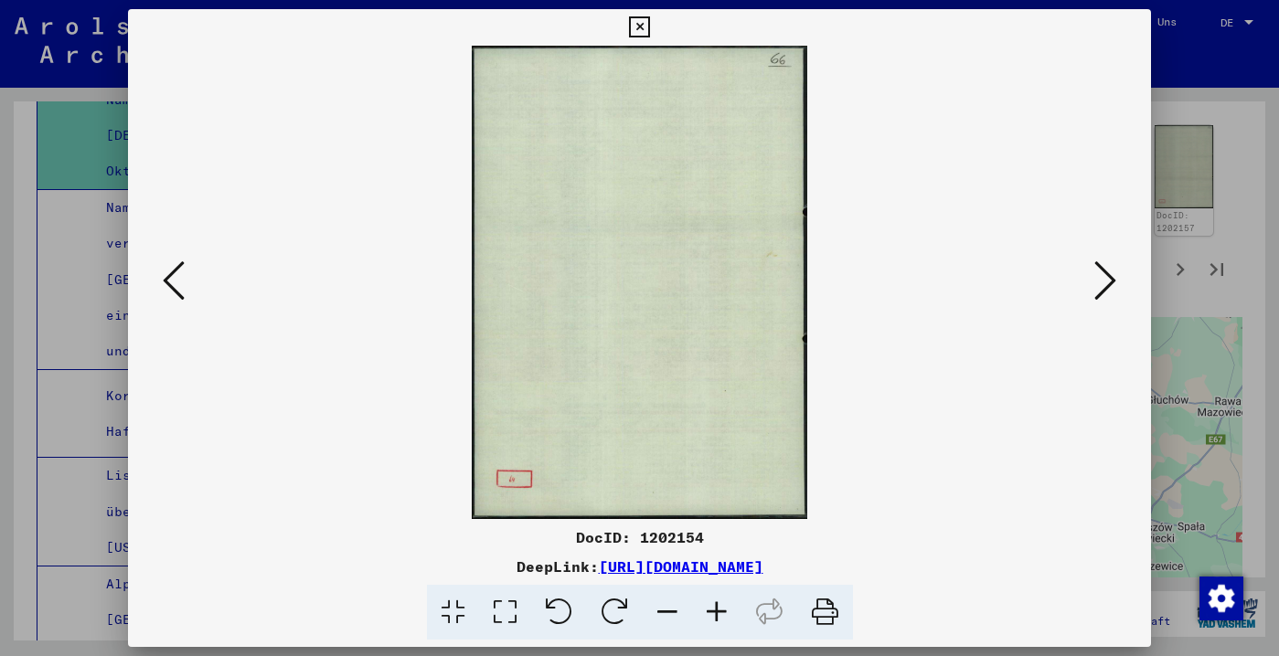
click at [179, 268] on icon at bounding box center [174, 281] width 22 height 44
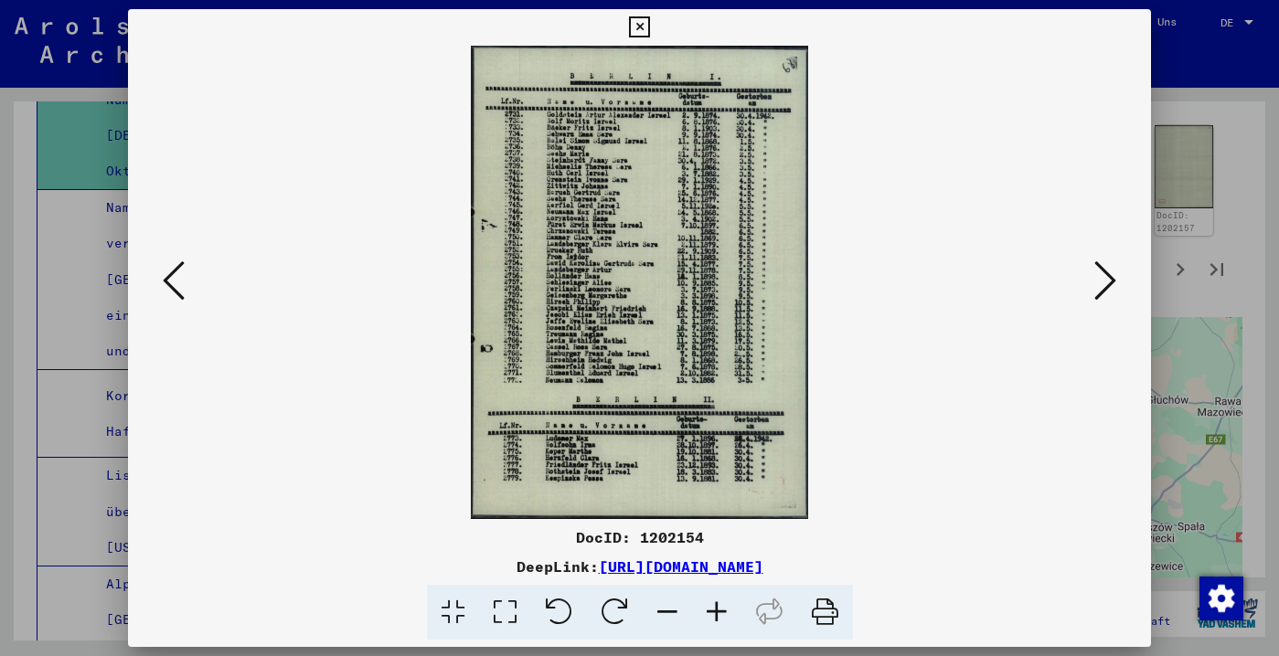
click at [62, 352] on div at bounding box center [639, 328] width 1279 height 656
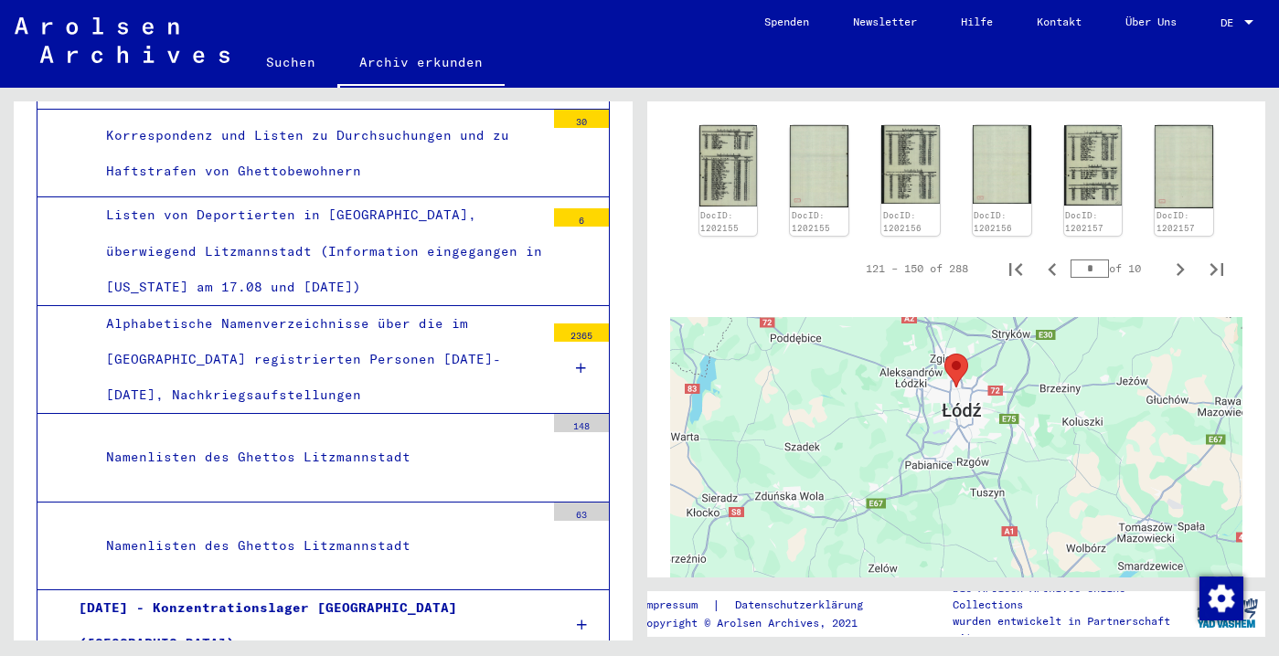
scroll to position [2601, 0]
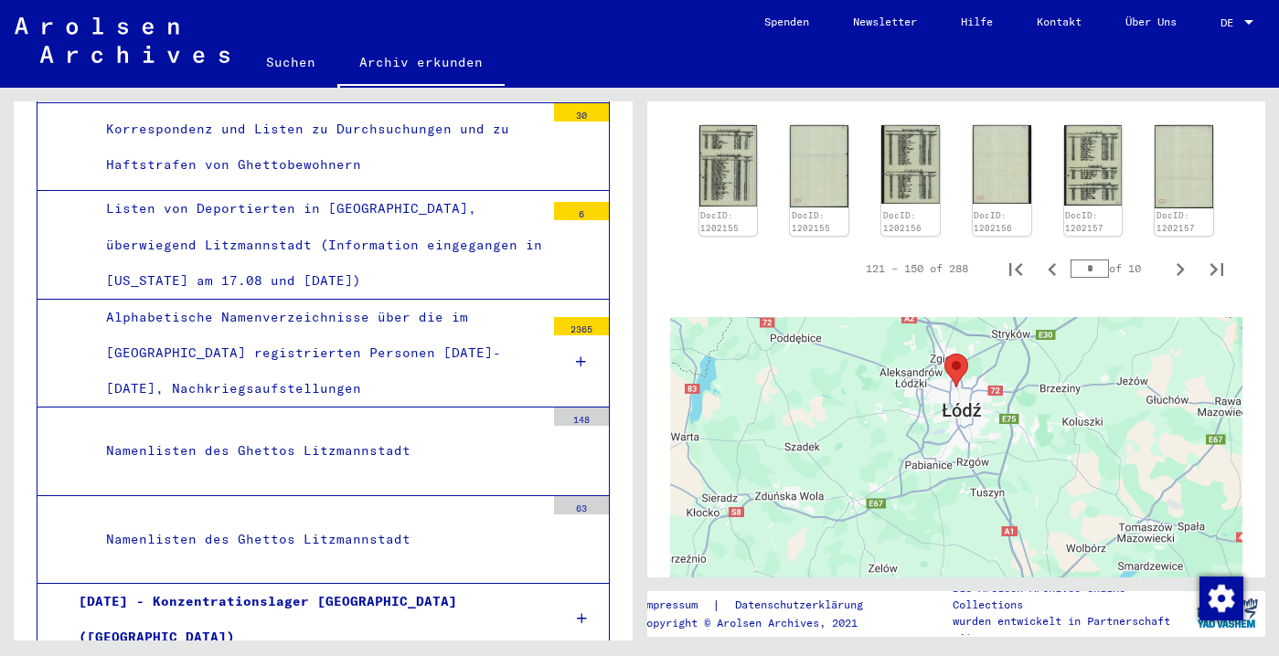
click at [266, 408] on div "Alphabetische Namenverzeichnisse über die im [GEOGRAPHIC_DATA] registrierten Pe…" at bounding box center [318, 354] width 452 height 108
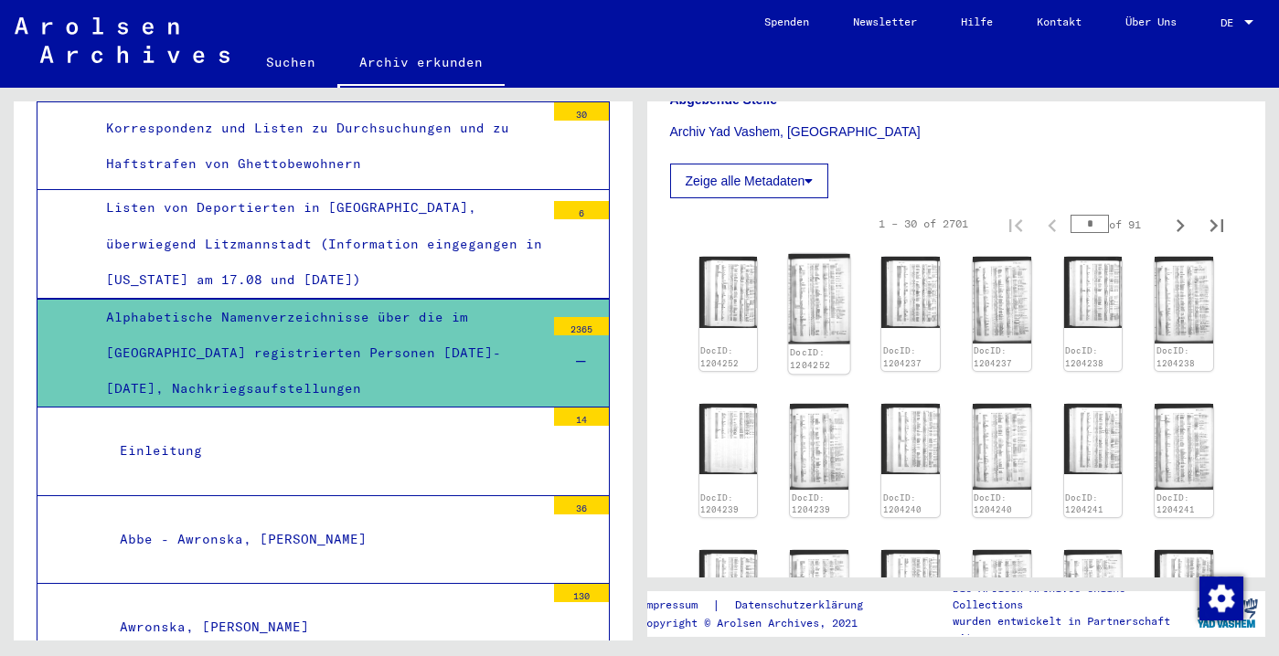
scroll to position [481, 0]
click at [715, 328] on img at bounding box center [727, 290] width 61 height 75
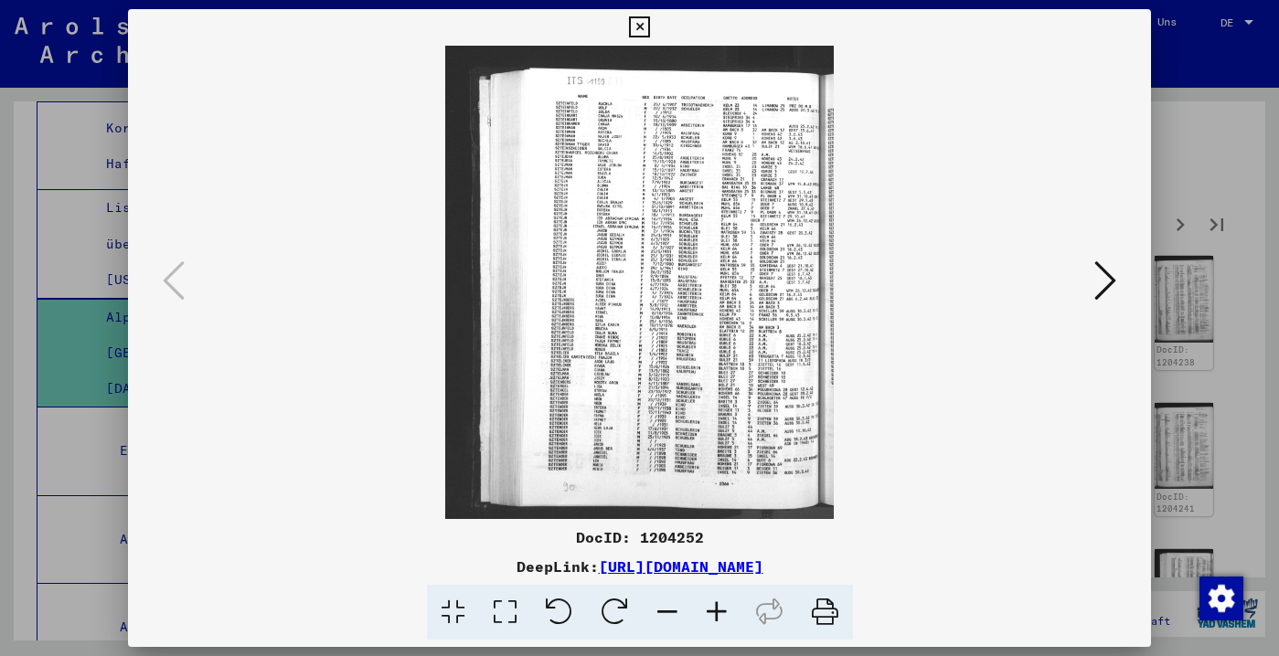
click at [724, 606] on icon at bounding box center [716, 613] width 49 height 56
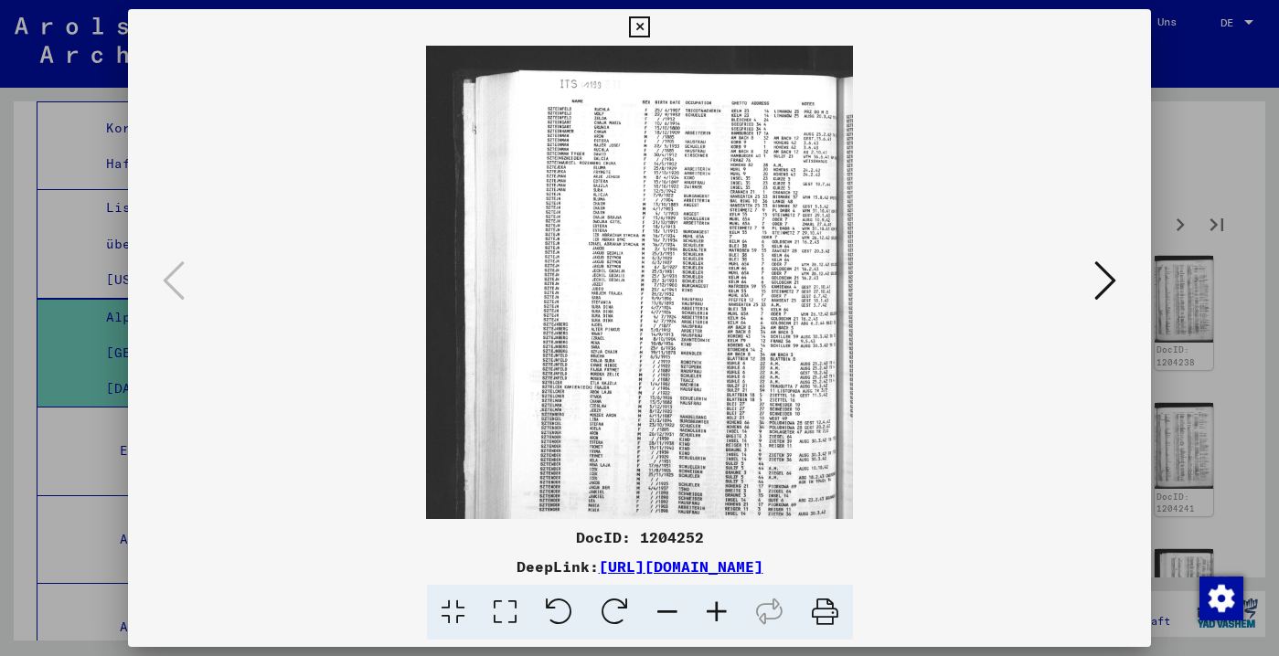
click at [723, 606] on icon at bounding box center [716, 613] width 49 height 56
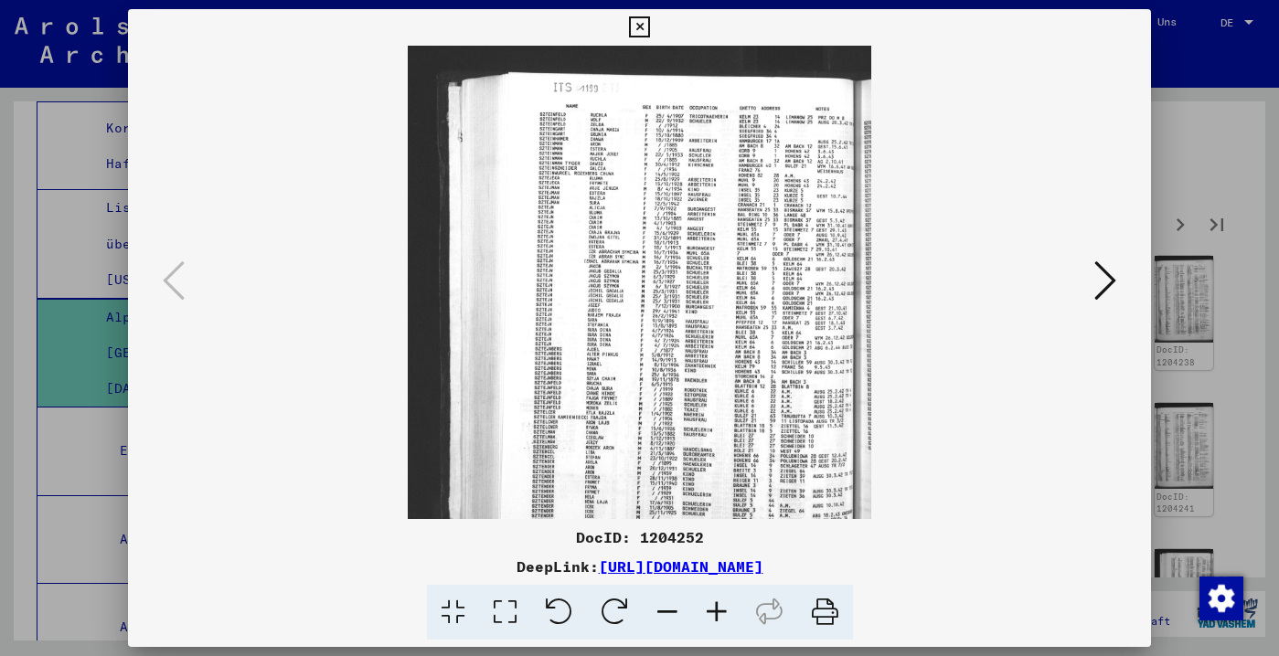
click at [723, 606] on icon at bounding box center [716, 613] width 49 height 56
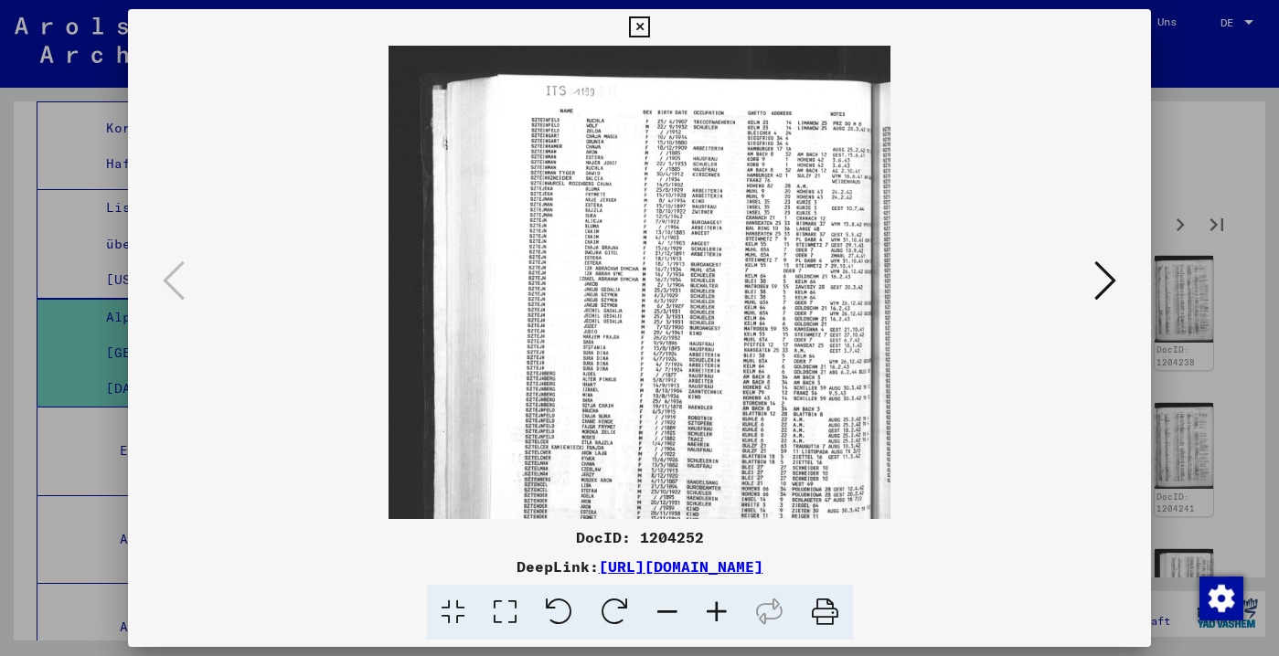
click at [722, 606] on icon at bounding box center [716, 613] width 49 height 56
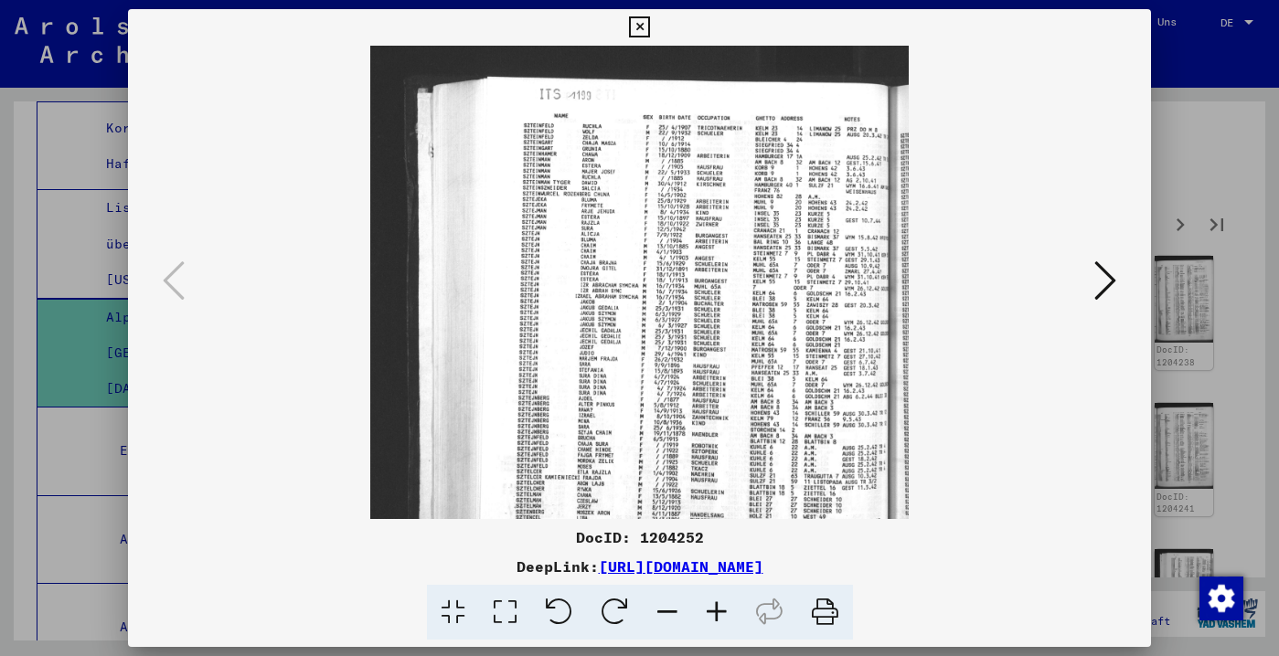
click at [722, 606] on icon at bounding box center [716, 613] width 49 height 56
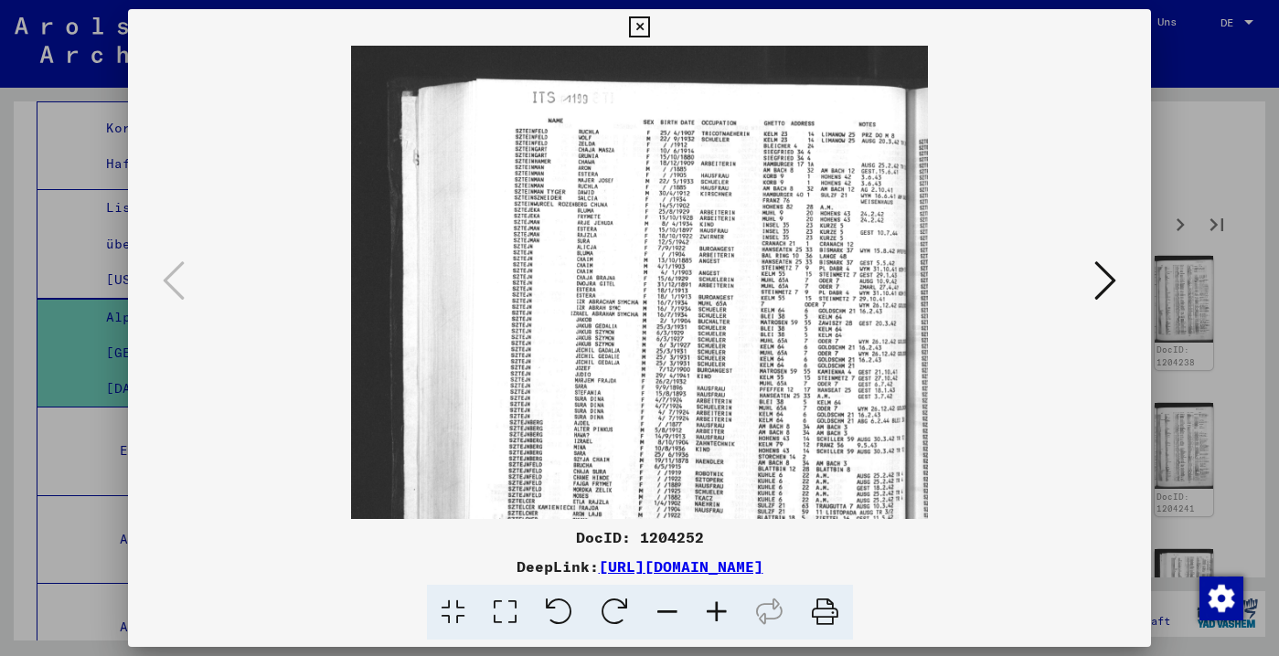
click at [722, 606] on icon at bounding box center [716, 613] width 49 height 56
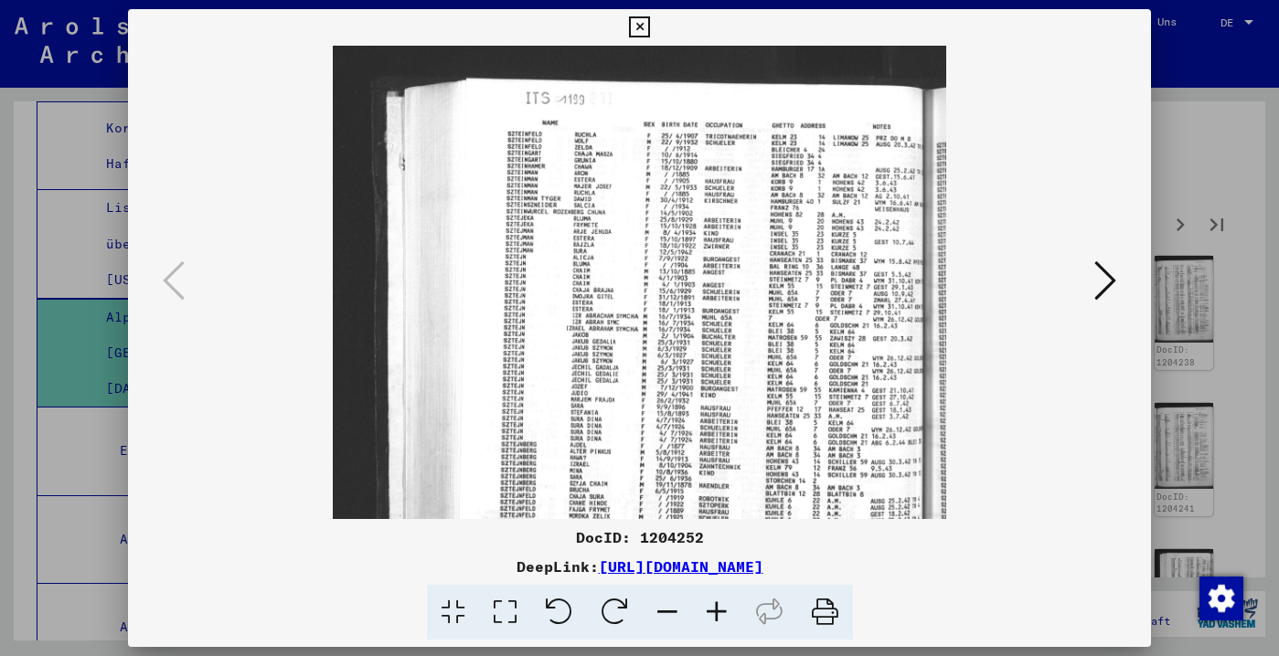
scroll to position [0, 0]
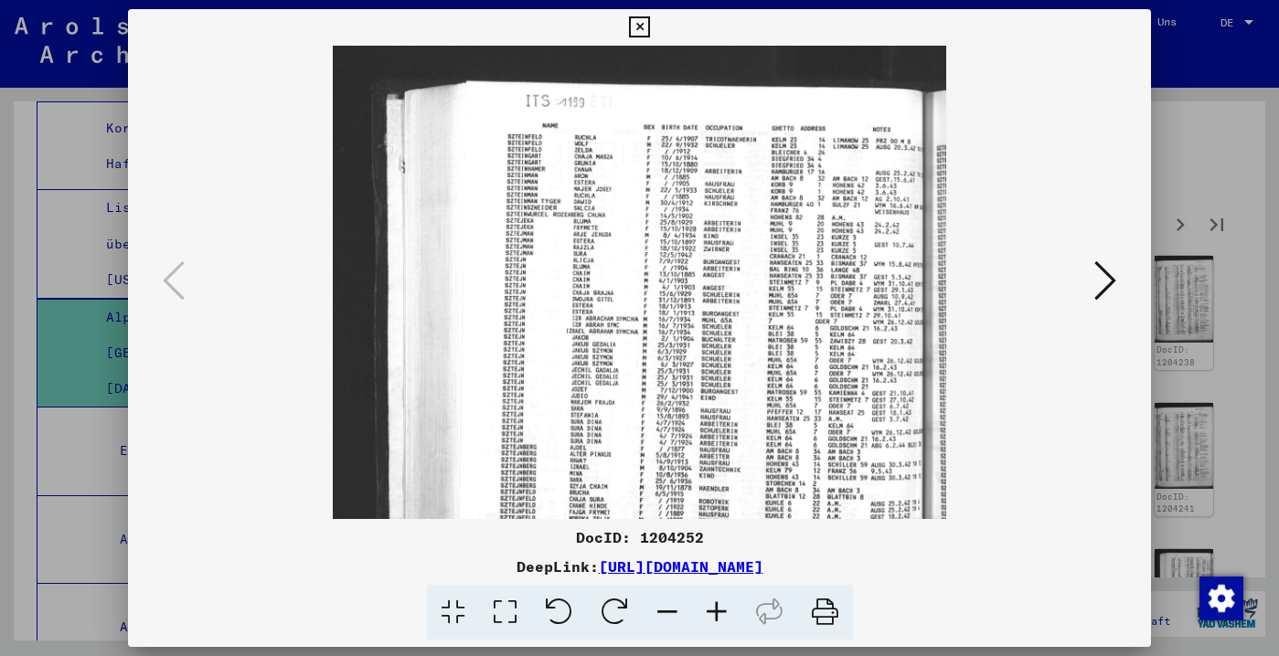
drag, startPoint x: 872, startPoint y: 130, endPoint x: 836, endPoint y: 133, distance: 35.8
click at [836, 133] on img at bounding box center [639, 420] width 613 height 748
click at [1095, 292] on icon at bounding box center [1105, 281] width 22 height 44
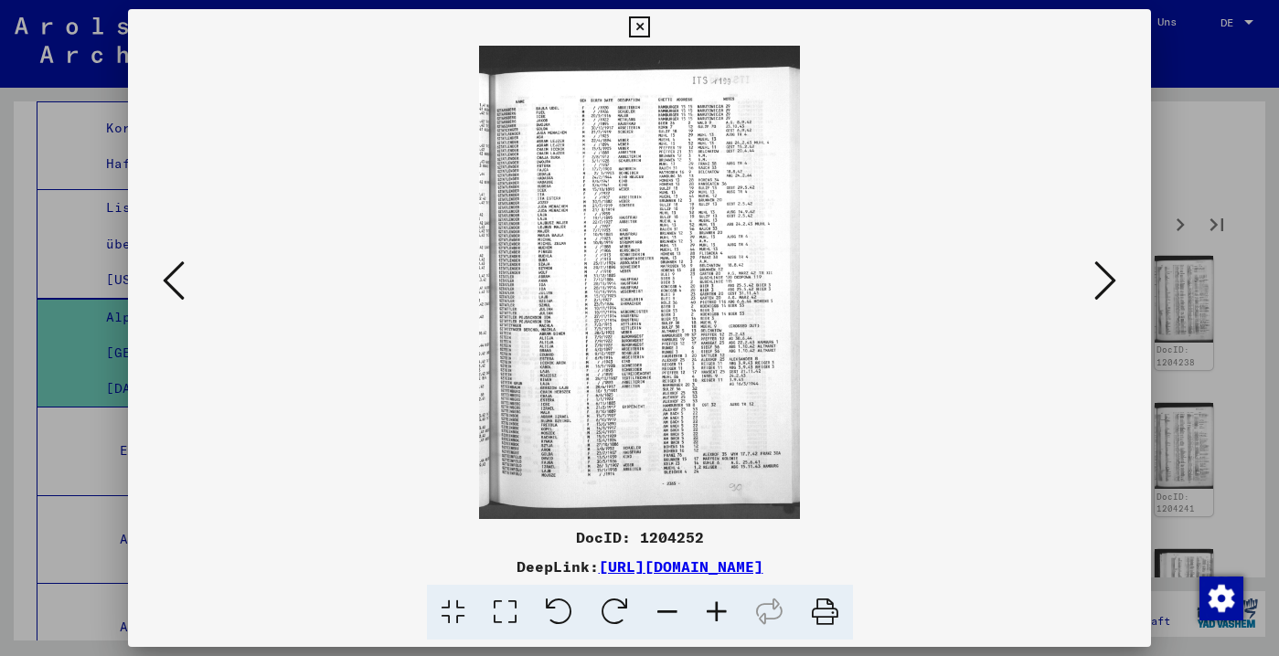
click at [179, 262] on icon at bounding box center [174, 281] width 22 height 44
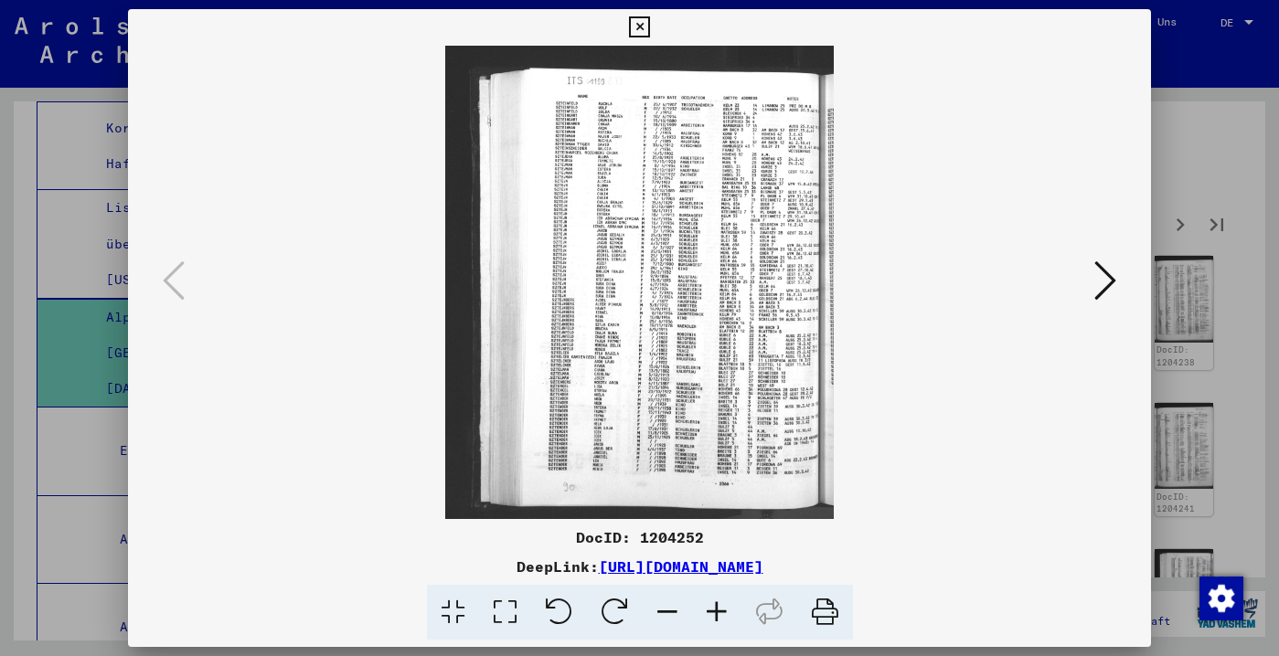
click at [16, 282] on div at bounding box center [639, 328] width 1279 height 656
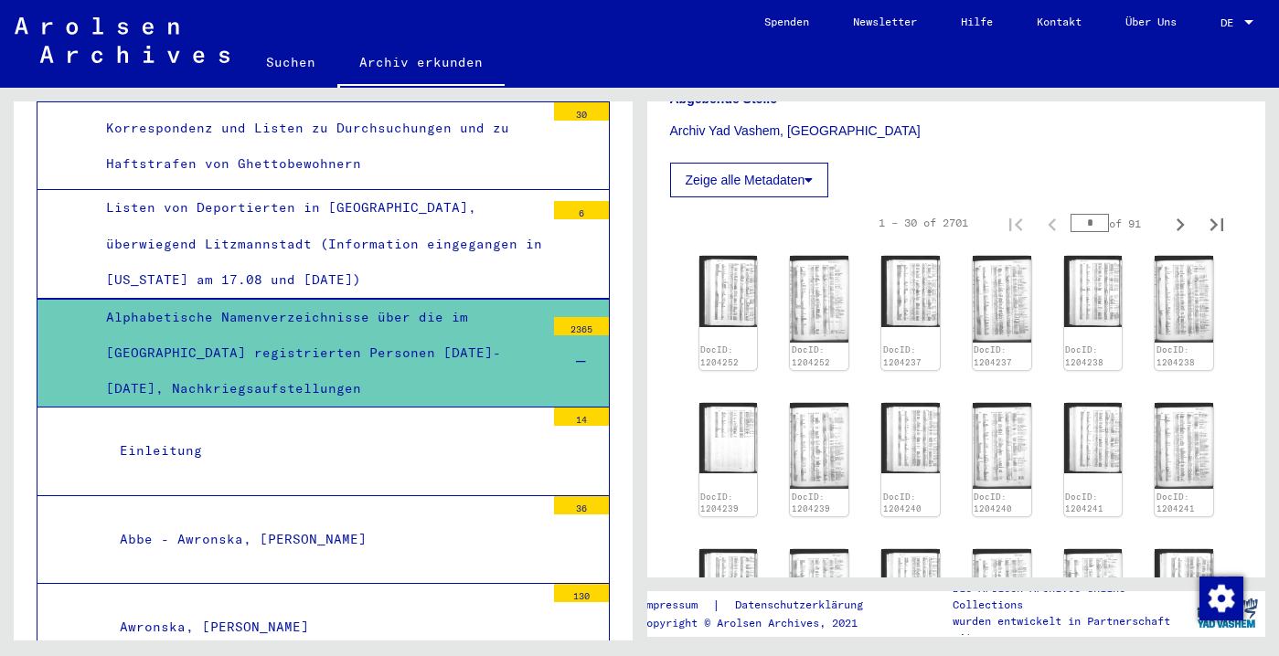
click at [181, 469] on div "Einleitung" at bounding box center [325, 451] width 439 height 36
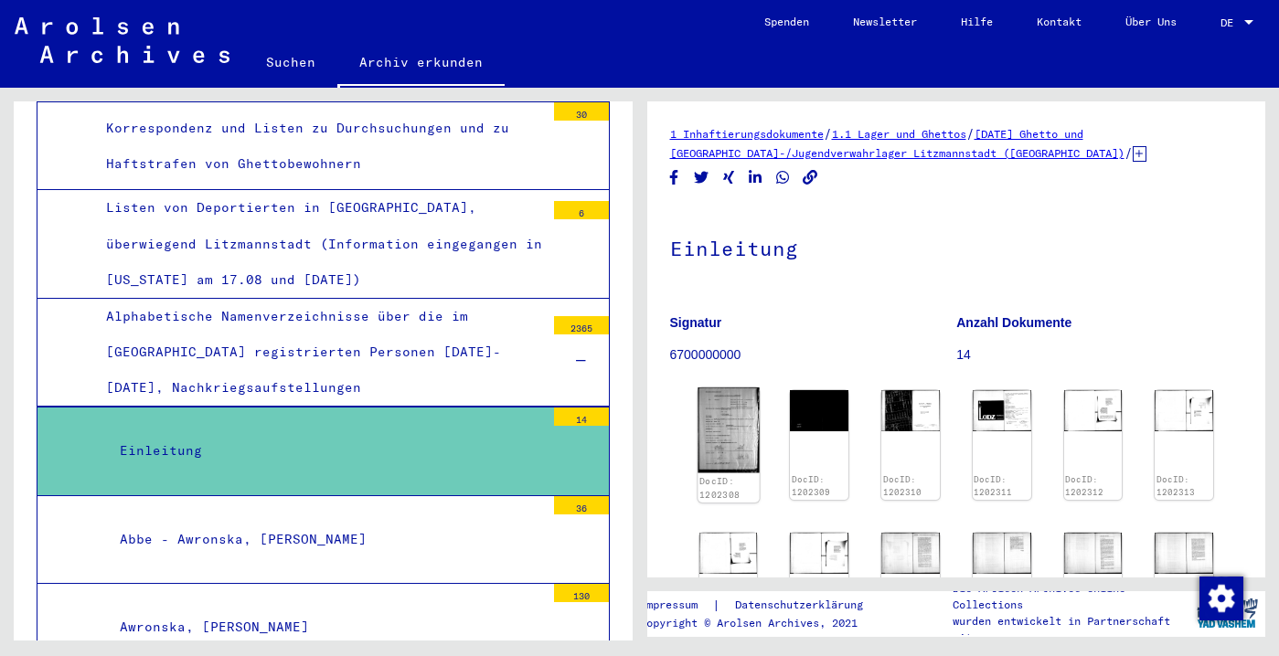
click at [730, 453] on img at bounding box center [727, 431] width 61 height 86
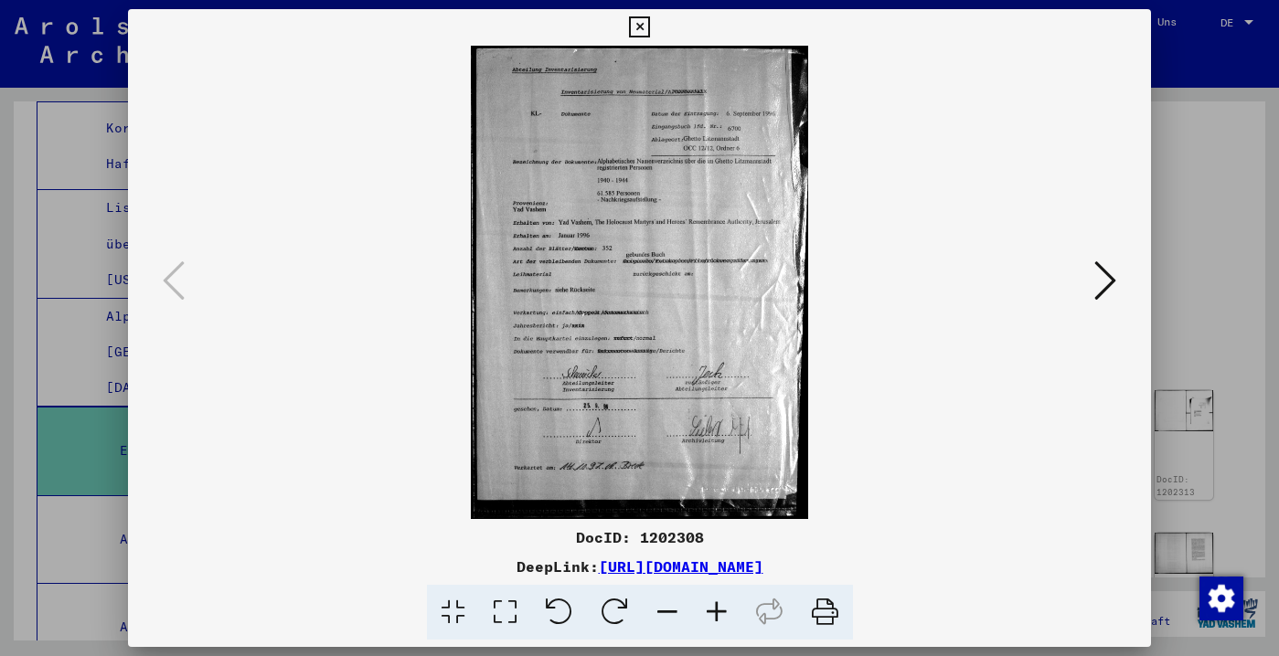
click at [716, 612] on icon at bounding box center [716, 613] width 49 height 56
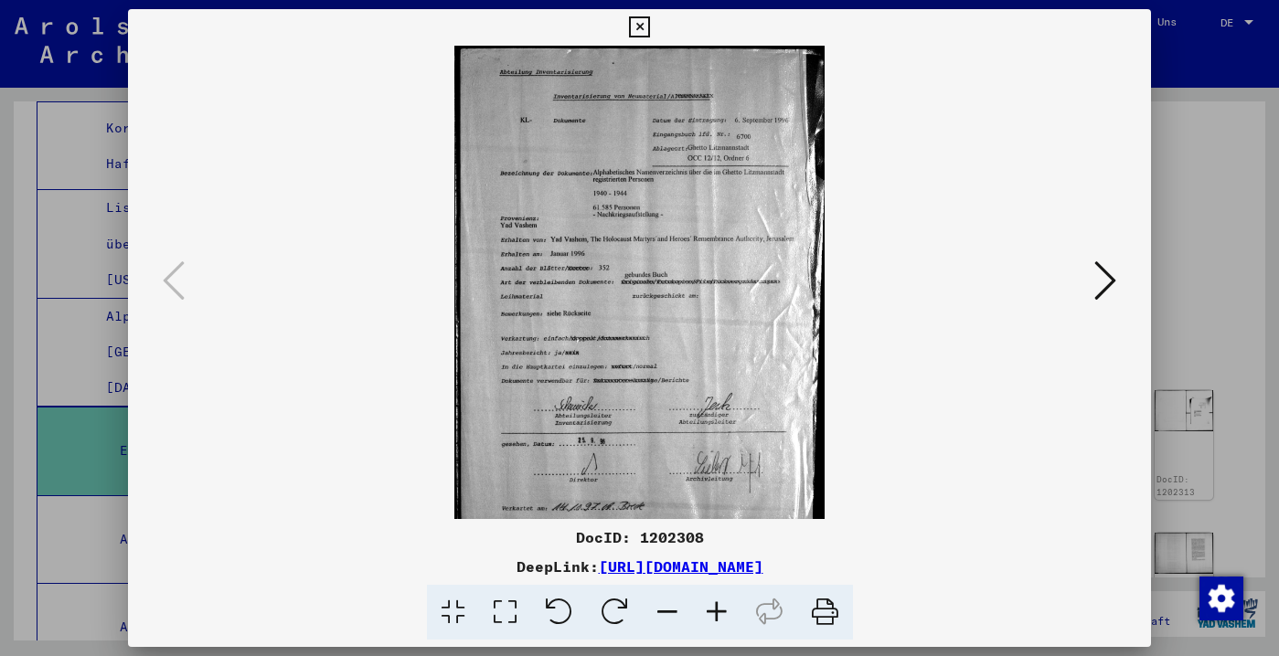
click at [716, 612] on icon at bounding box center [716, 613] width 49 height 56
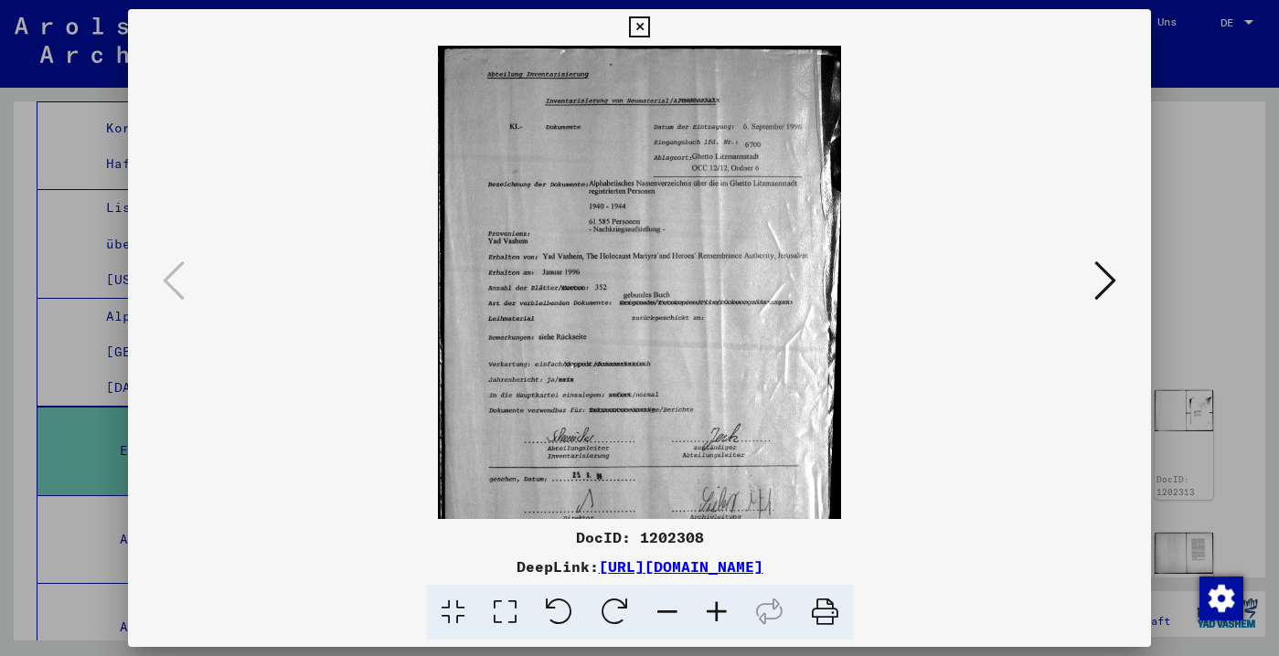
click at [715, 612] on icon at bounding box center [716, 613] width 49 height 56
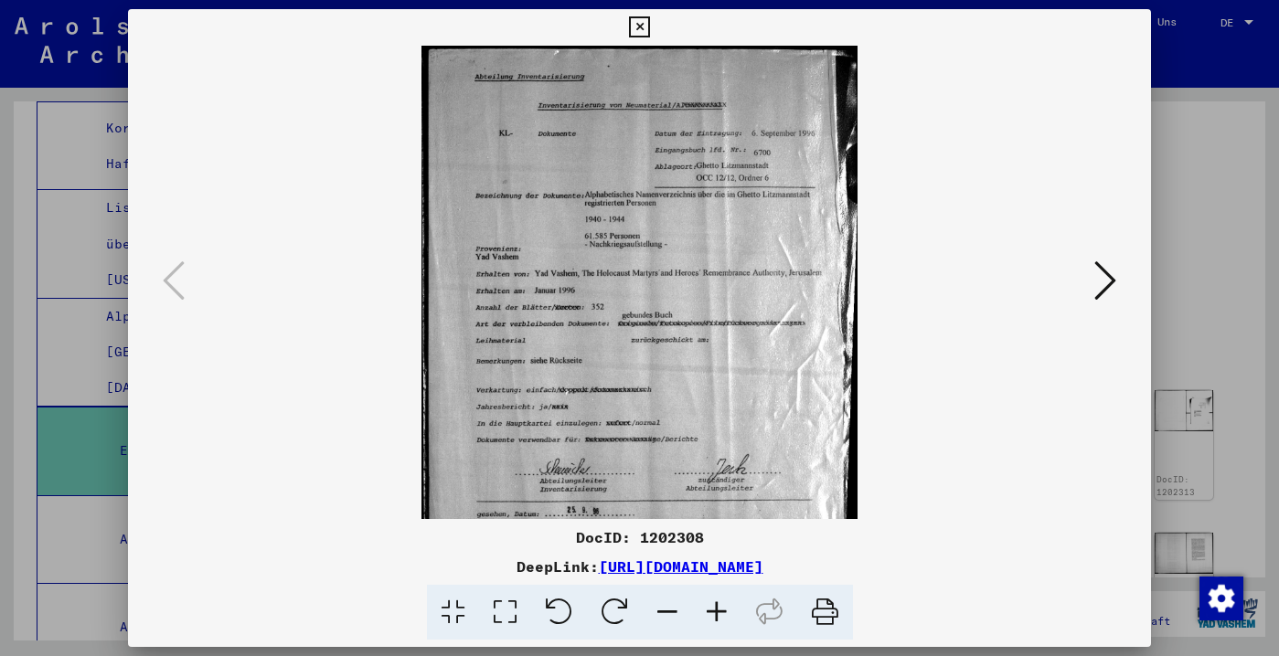
click at [715, 612] on icon at bounding box center [716, 613] width 49 height 56
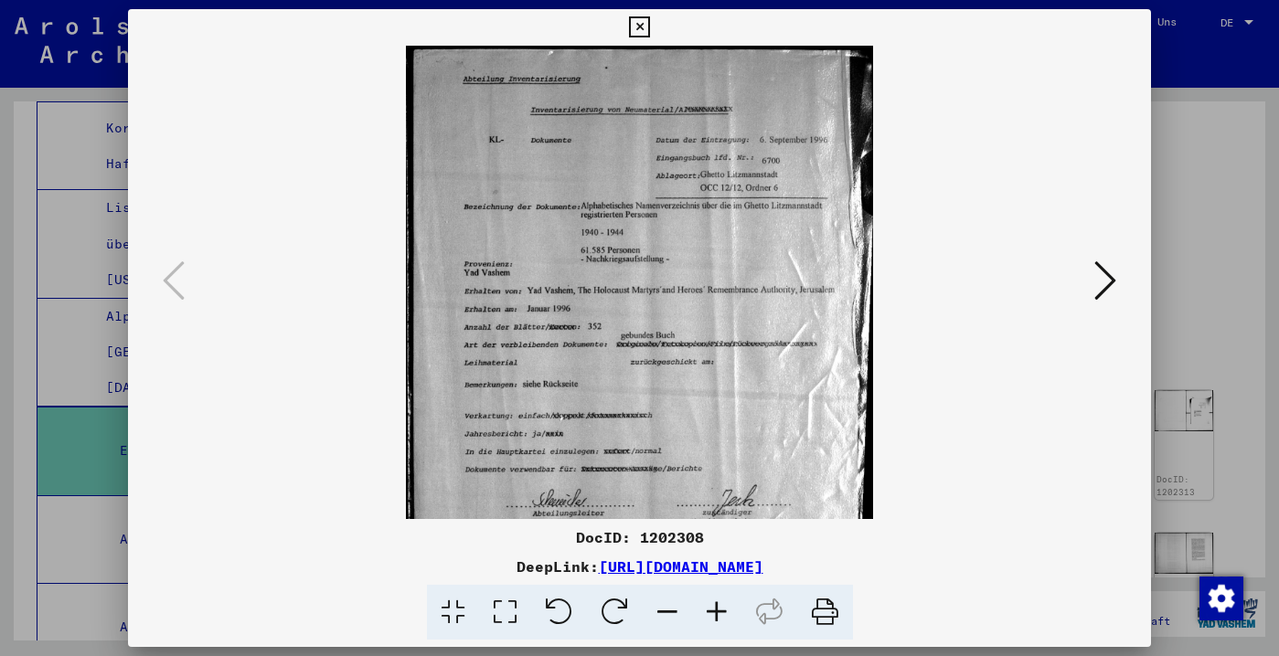
click at [1099, 292] on icon at bounding box center [1105, 281] width 22 height 44
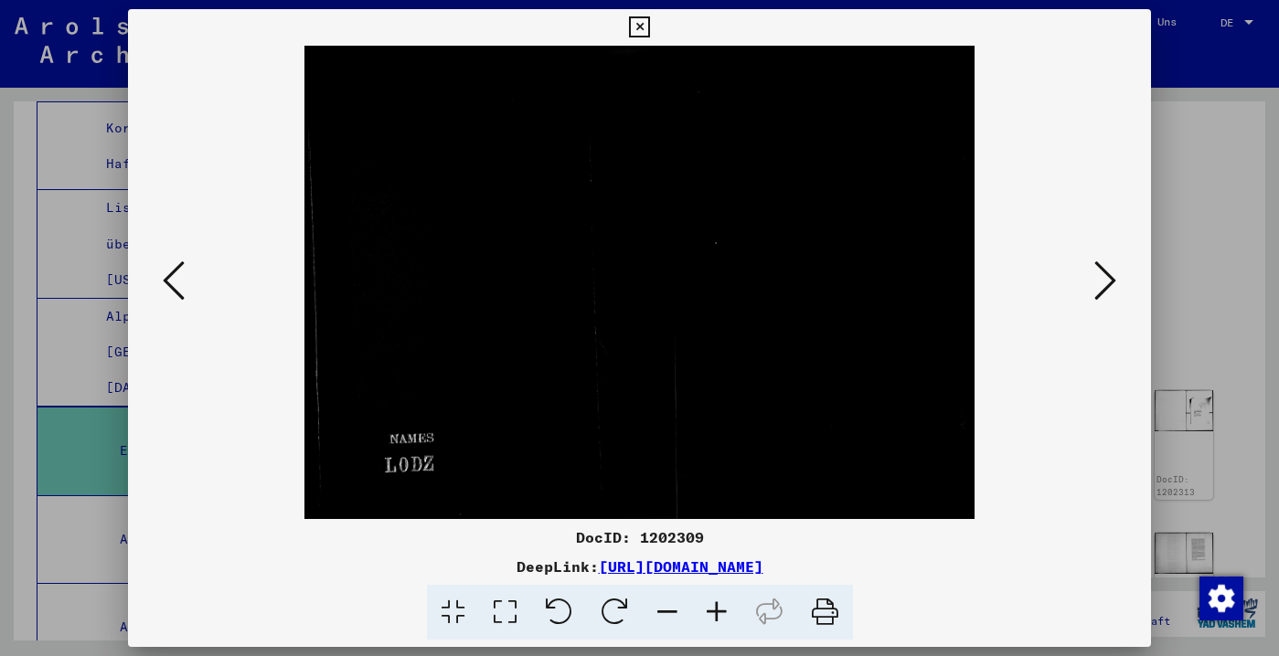
click at [1099, 292] on icon at bounding box center [1105, 281] width 22 height 44
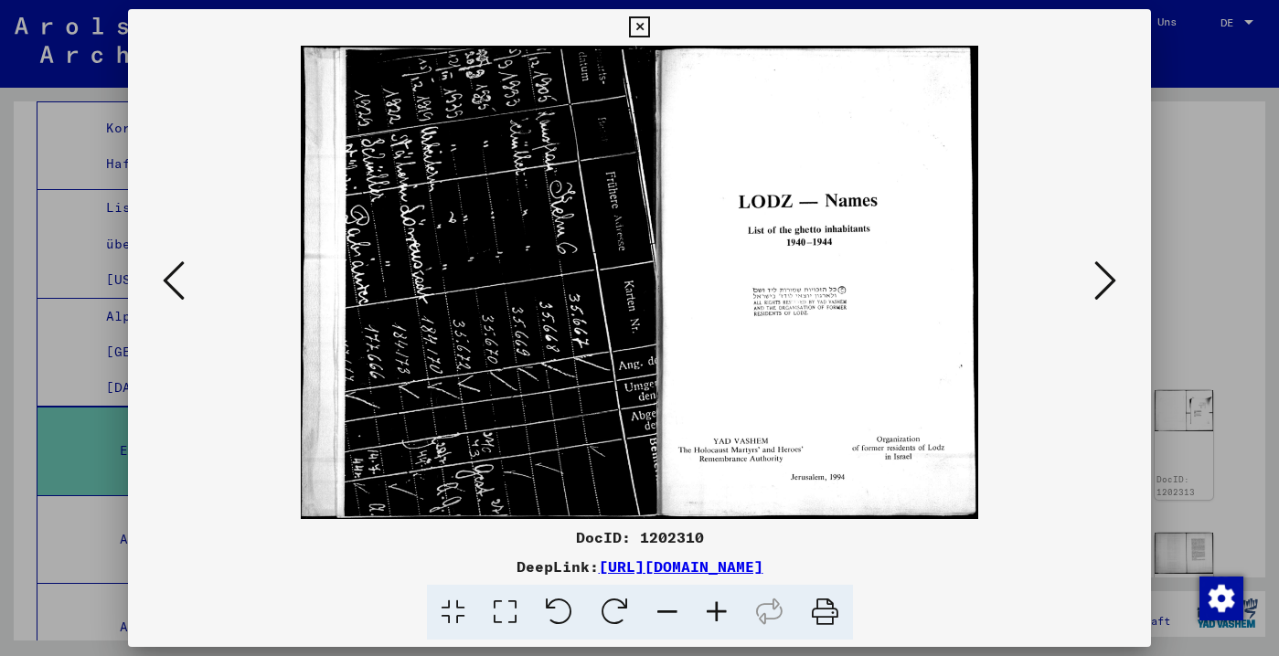
click at [1099, 292] on icon at bounding box center [1105, 281] width 22 height 44
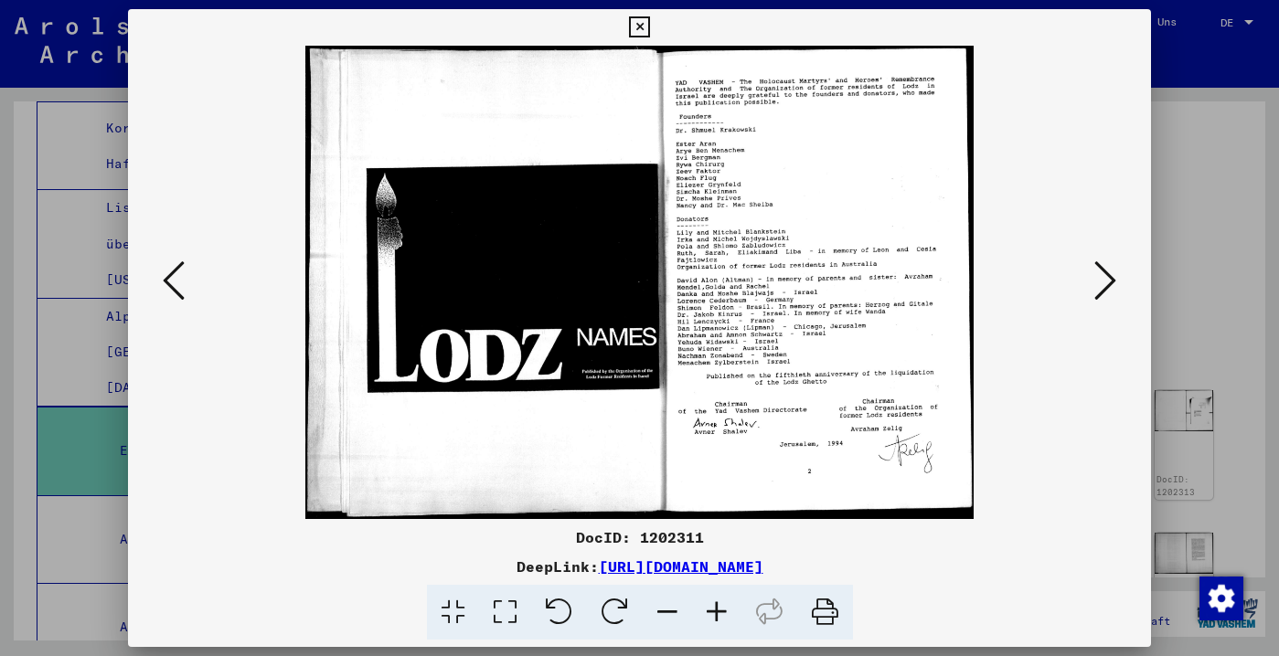
click at [1098, 291] on icon at bounding box center [1105, 281] width 22 height 44
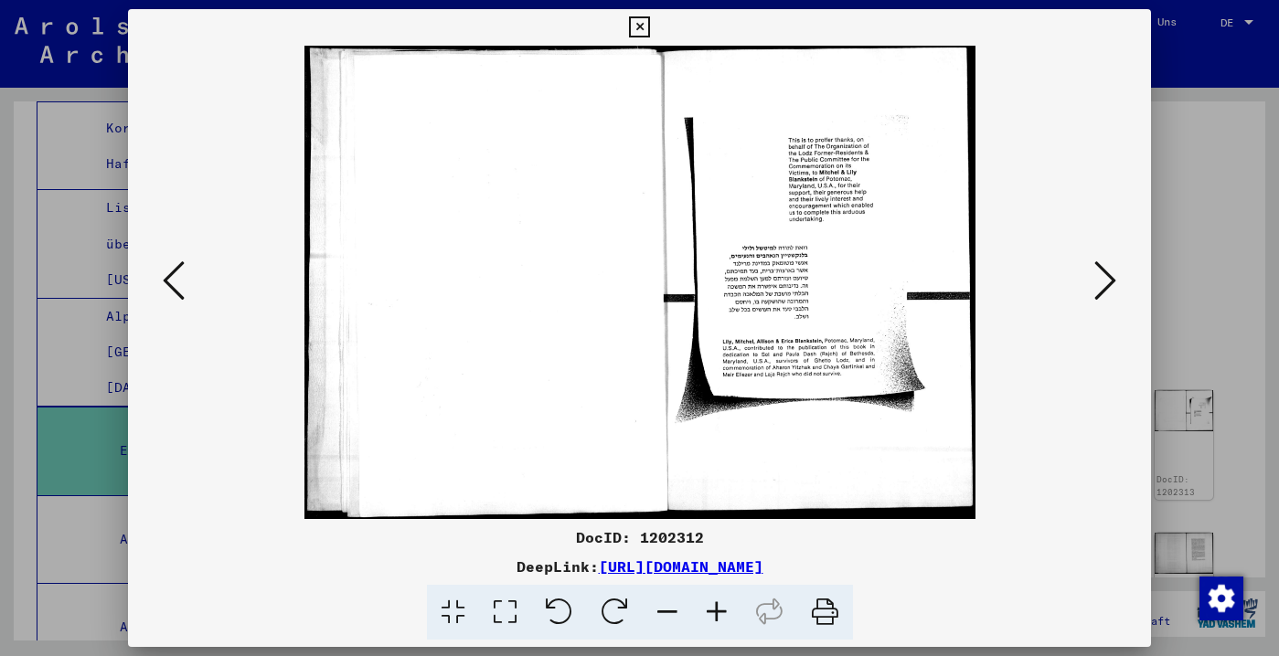
click at [1098, 291] on icon at bounding box center [1105, 281] width 22 height 44
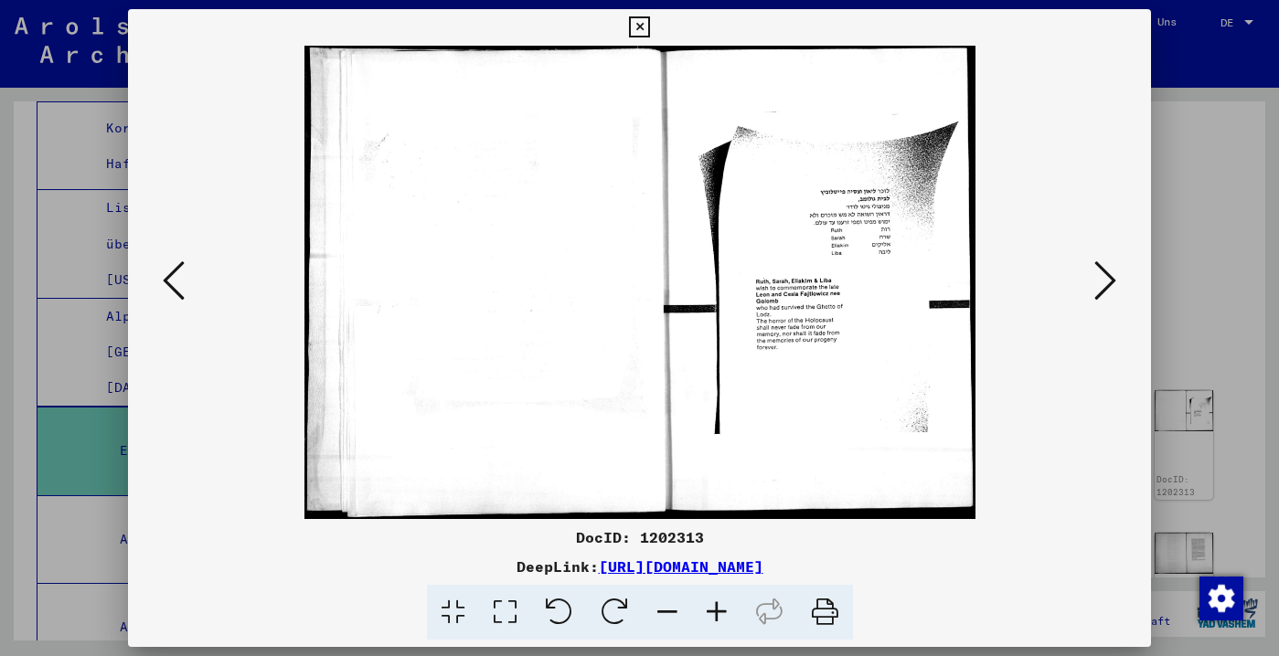
click at [1098, 291] on icon at bounding box center [1105, 281] width 22 height 44
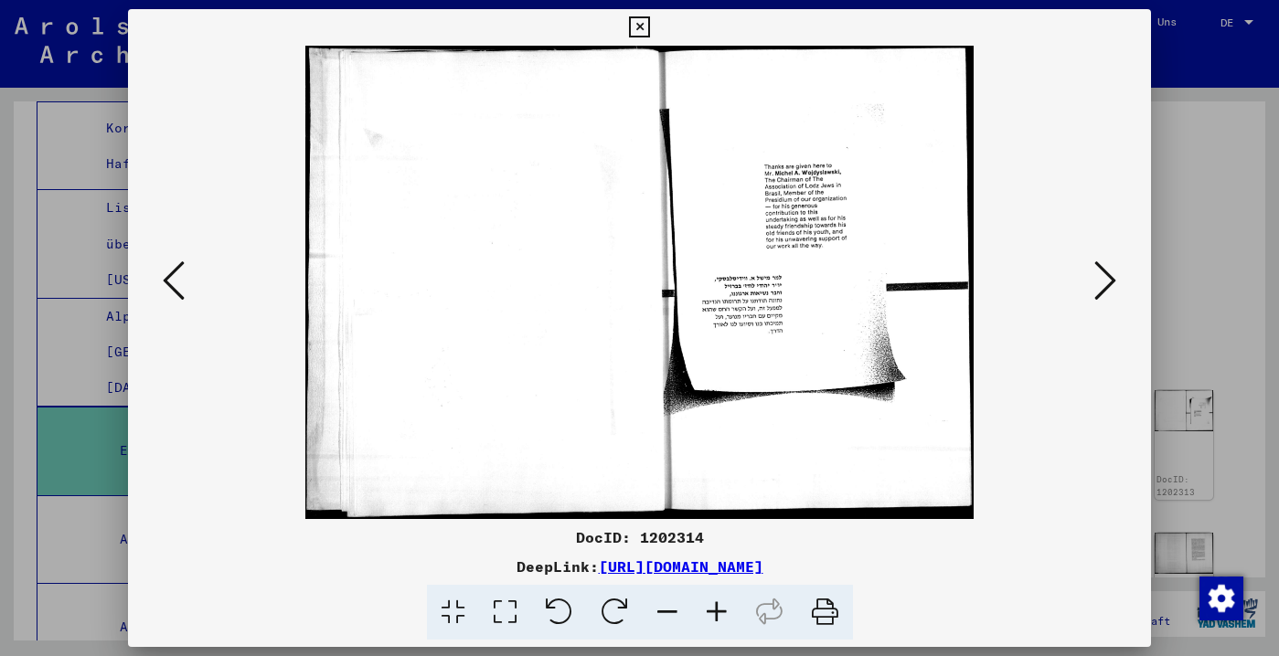
click at [1098, 291] on icon at bounding box center [1105, 281] width 22 height 44
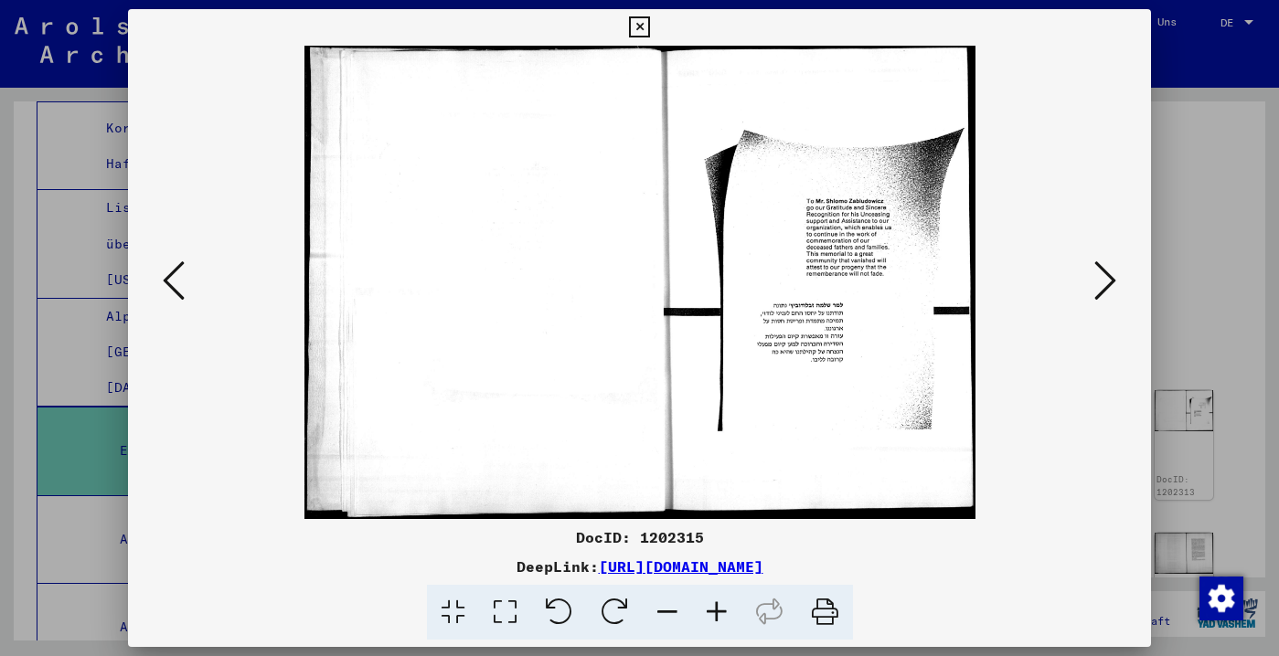
click at [1098, 291] on icon at bounding box center [1105, 281] width 22 height 44
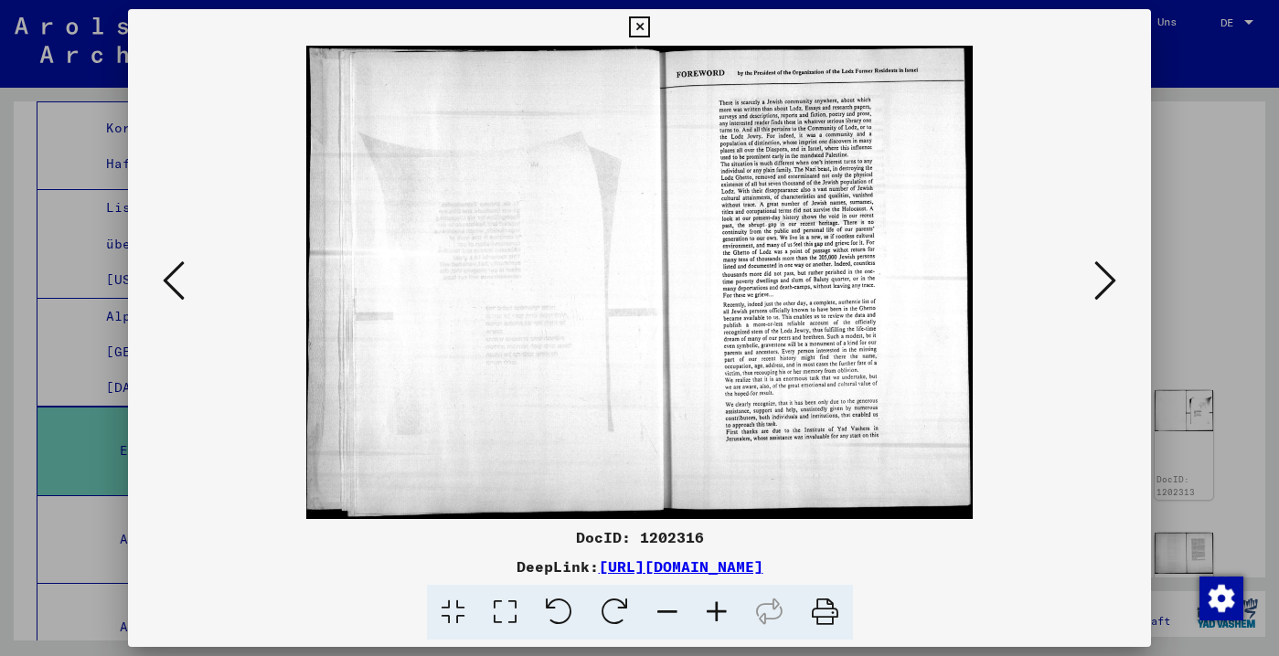
click at [1098, 292] on icon at bounding box center [1105, 281] width 22 height 44
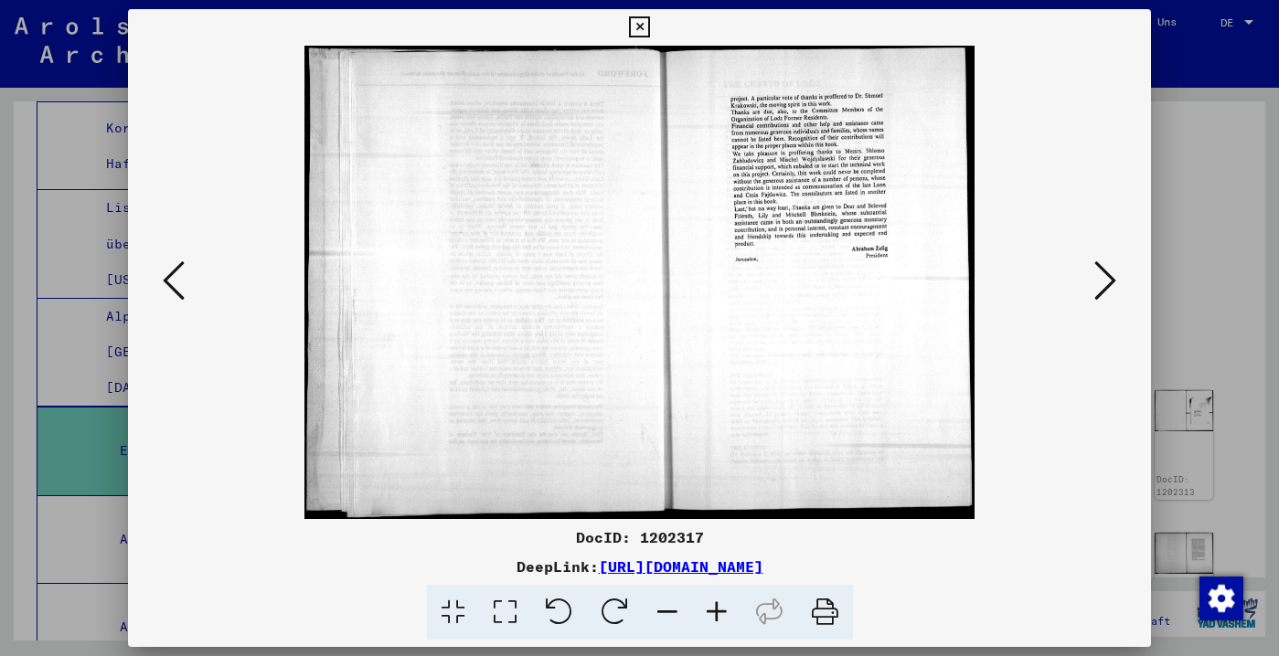
click at [1098, 292] on icon at bounding box center [1105, 281] width 22 height 44
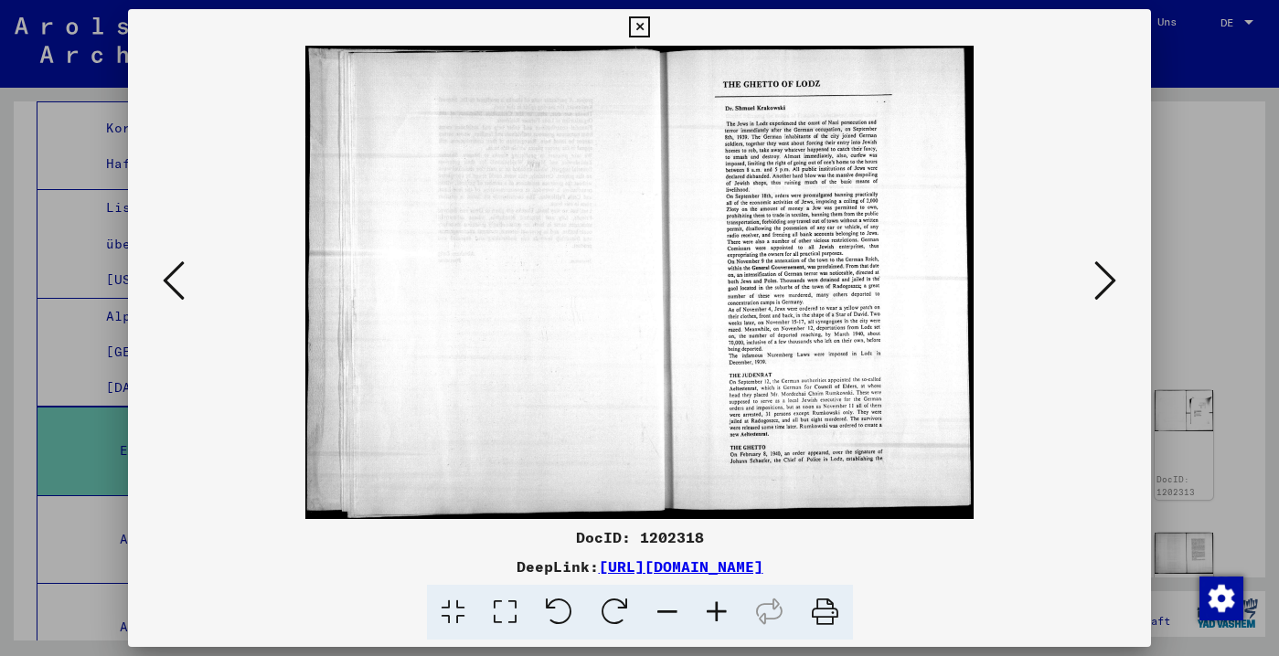
click at [1098, 291] on icon at bounding box center [1105, 281] width 22 height 44
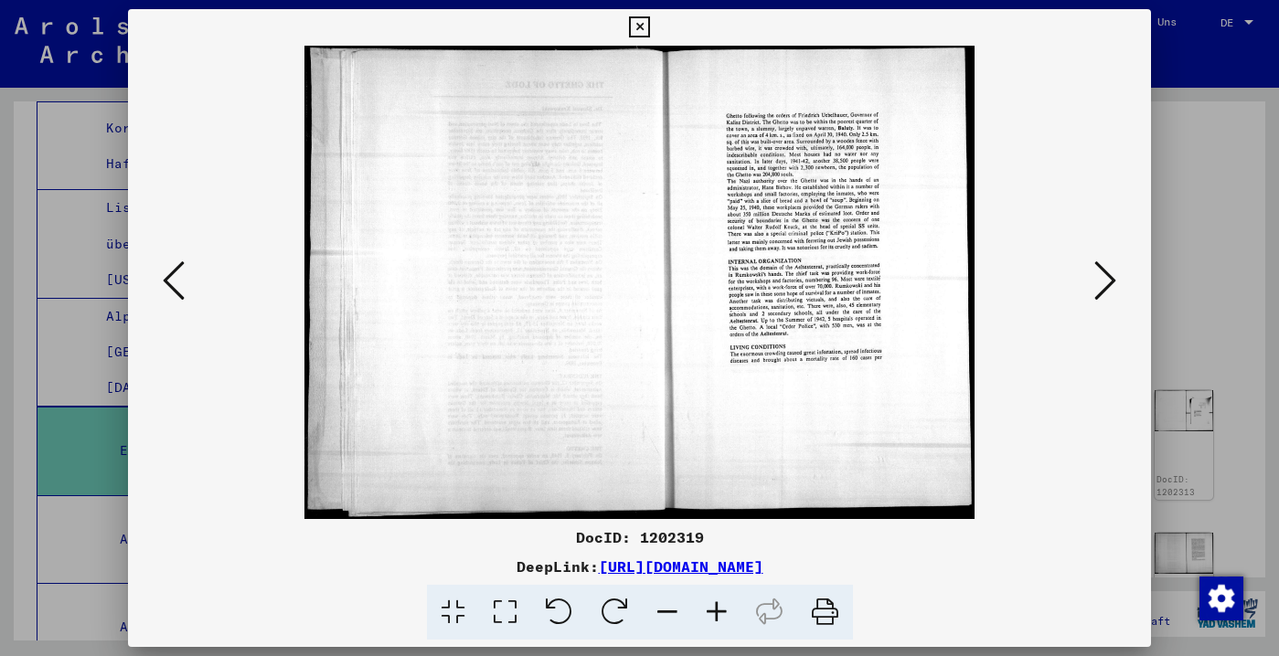
click at [1098, 291] on icon at bounding box center [1105, 281] width 22 height 44
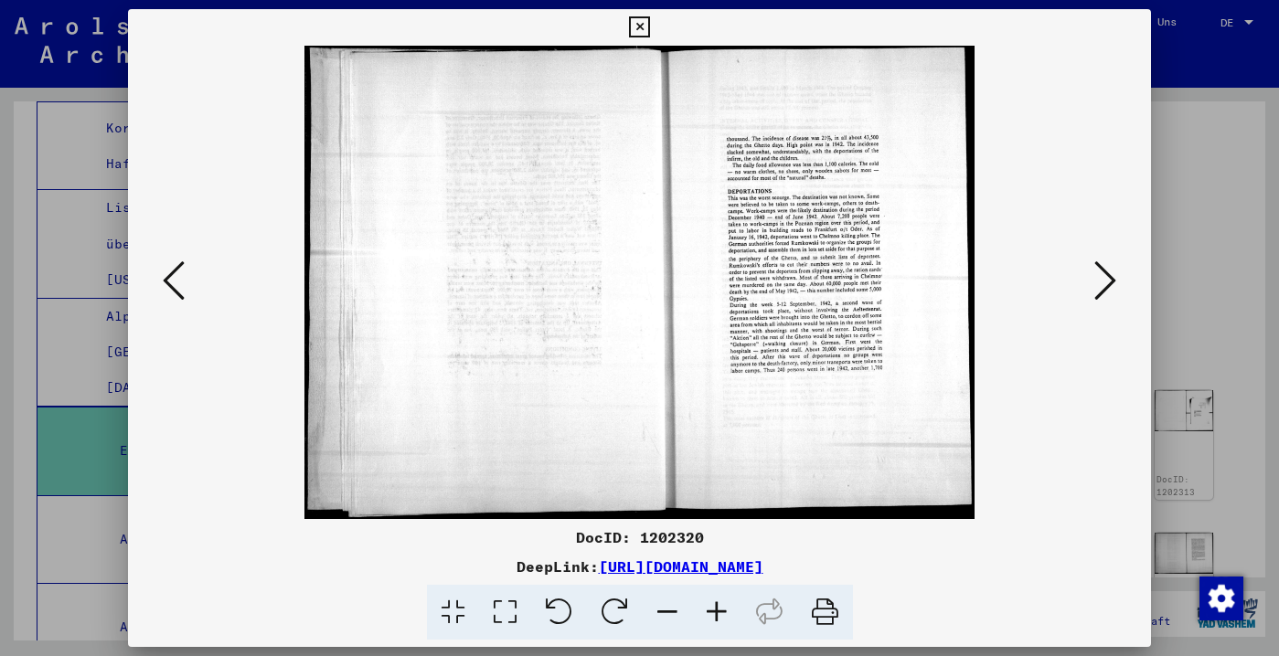
click at [1098, 291] on icon at bounding box center [1105, 281] width 22 height 44
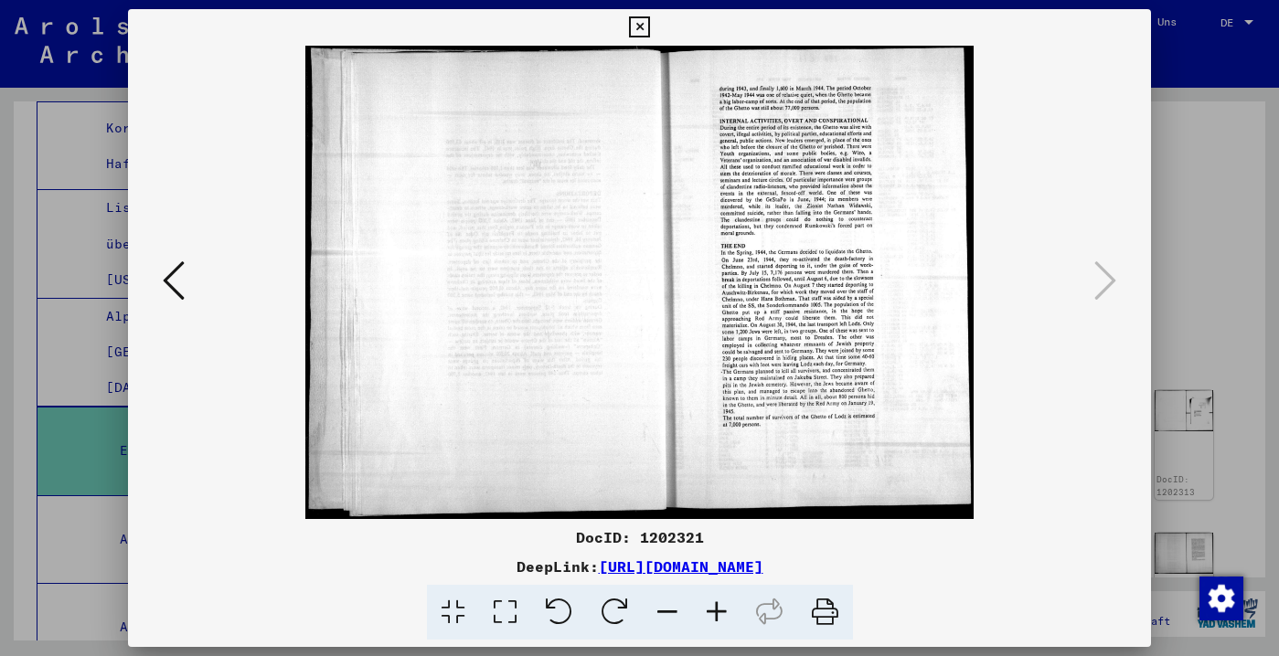
click at [180, 264] on icon at bounding box center [174, 281] width 22 height 44
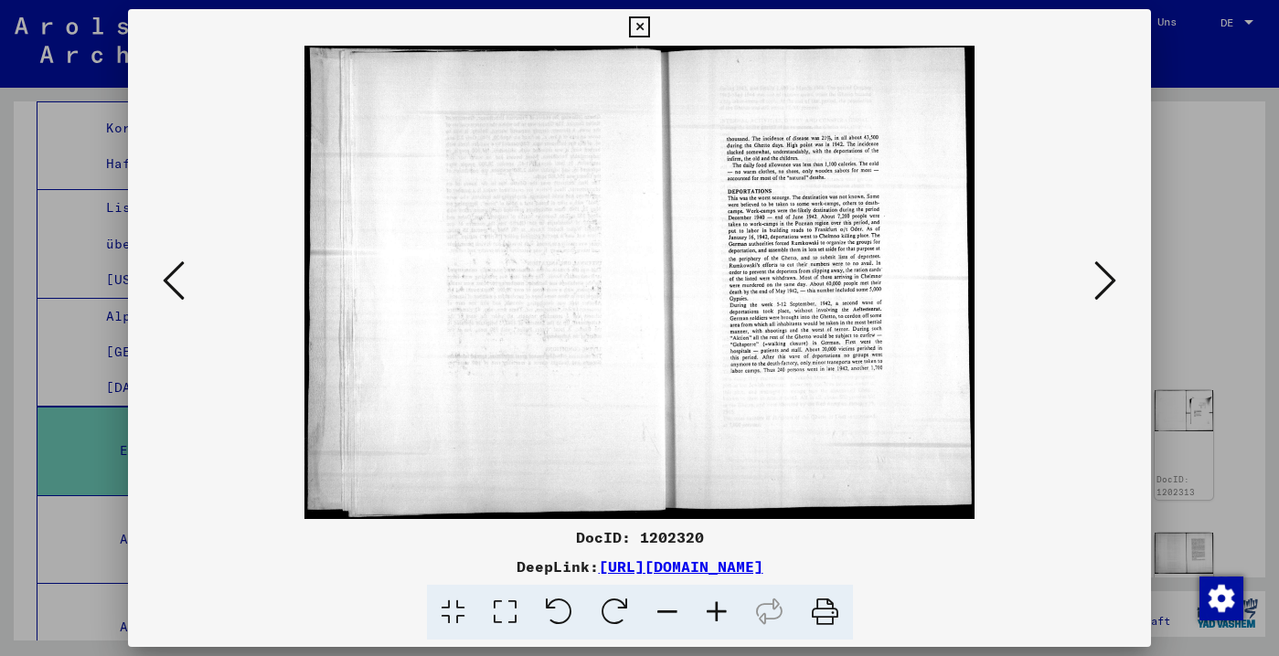
click at [180, 264] on icon at bounding box center [174, 281] width 22 height 44
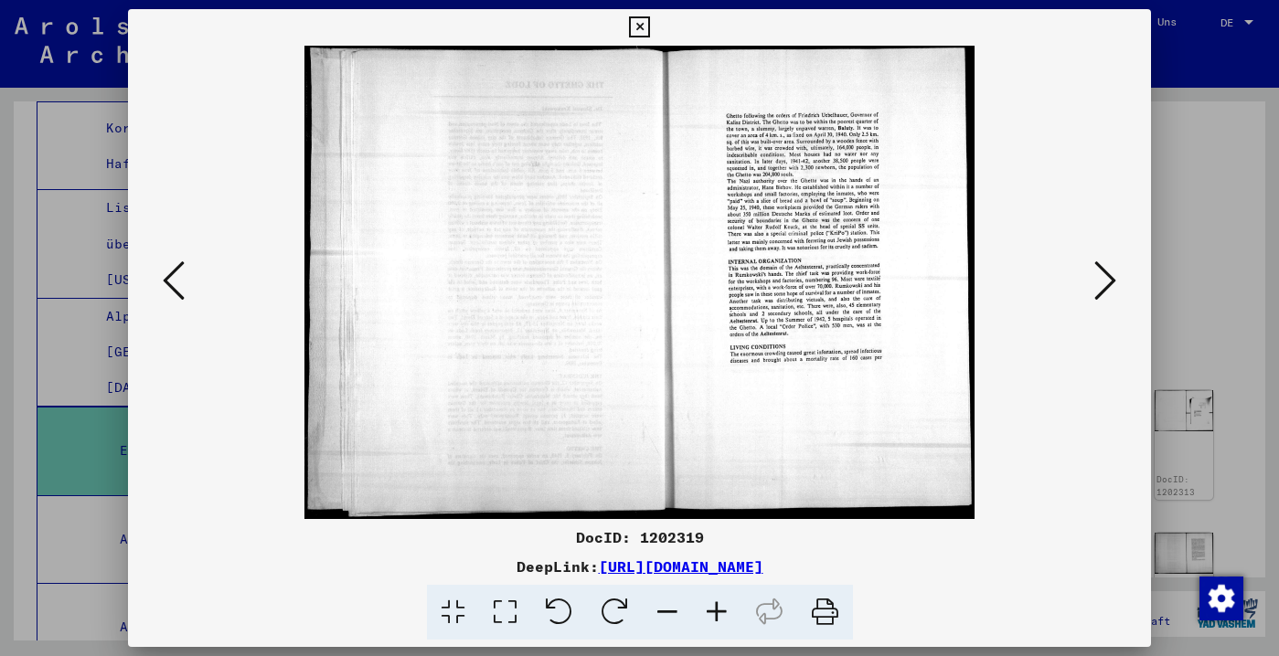
click at [180, 265] on icon at bounding box center [174, 281] width 22 height 44
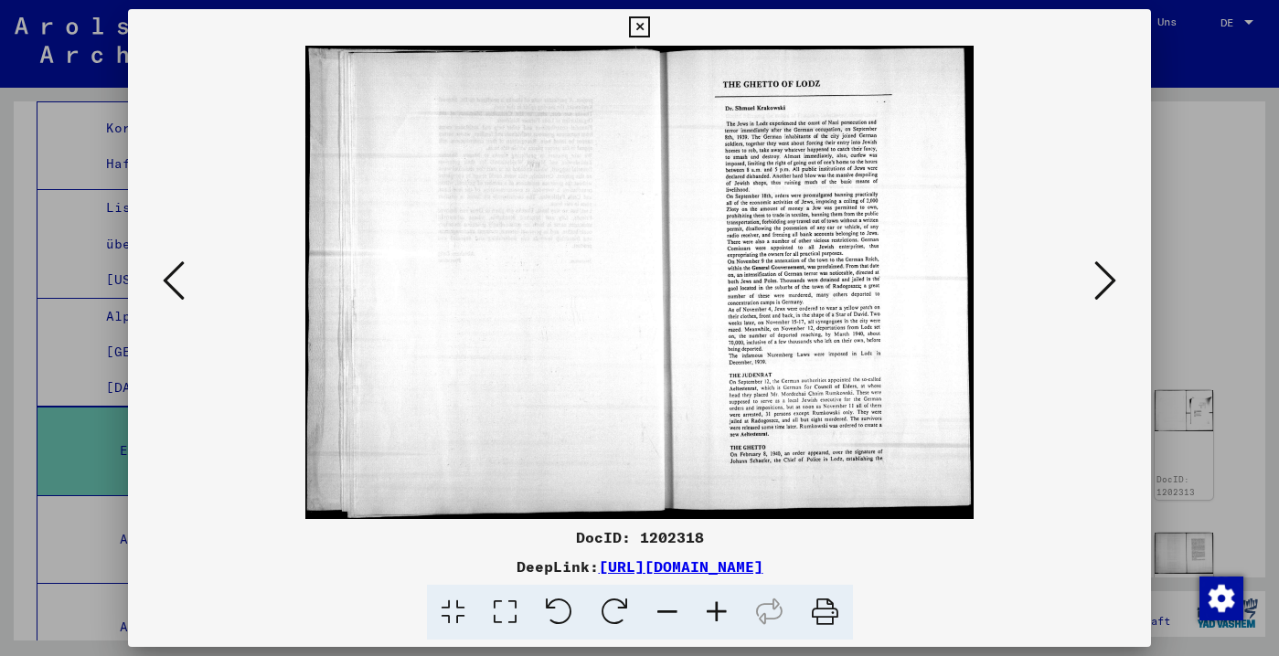
click at [717, 612] on icon at bounding box center [716, 613] width 49 height 56
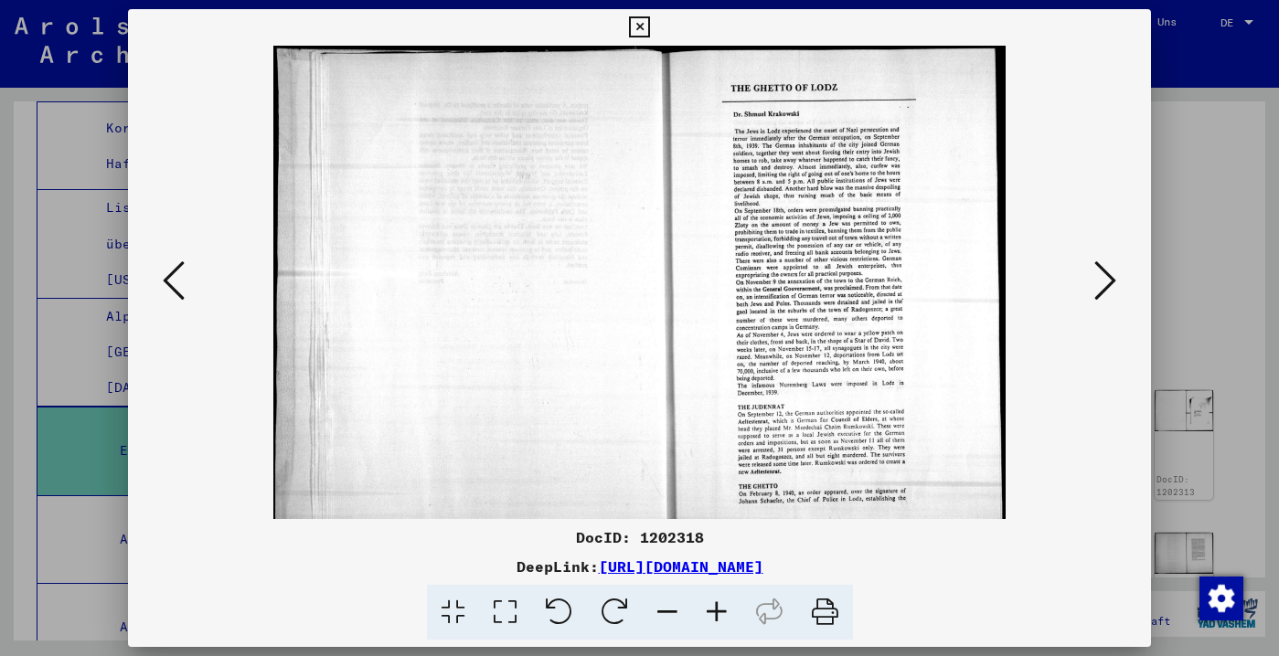
click at [717, 612] on icon at bounding box center [716, 613] width 49 height 56
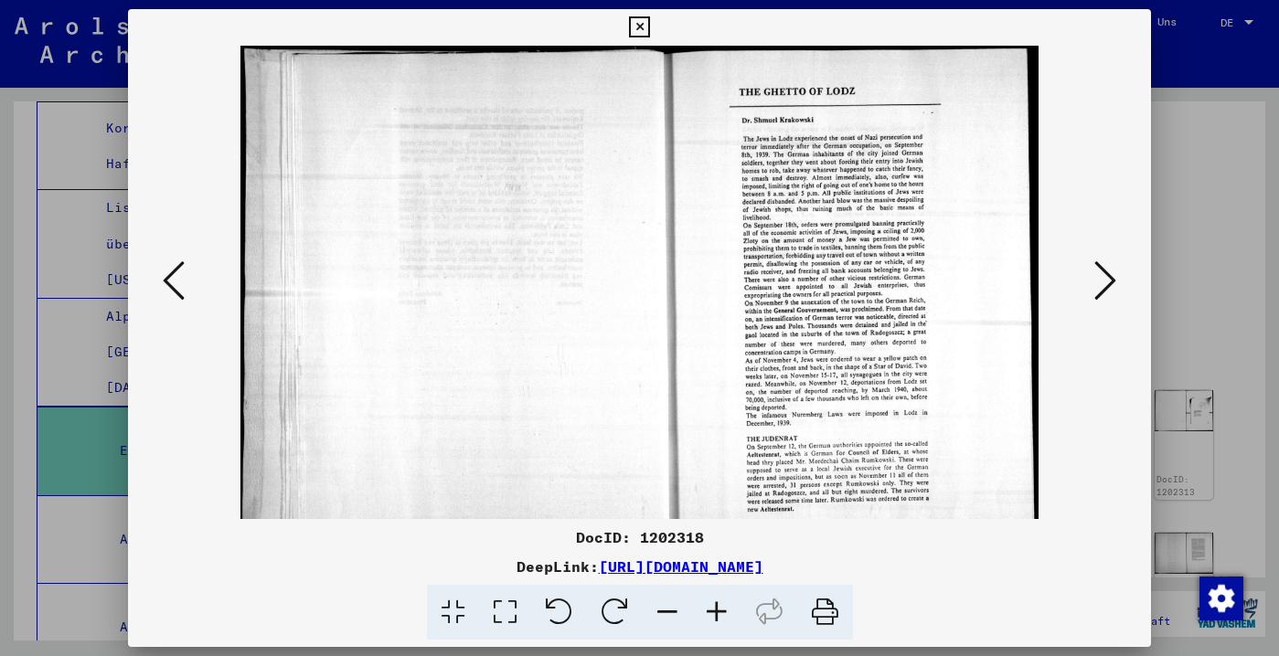
click at [717, 612] on icon at bounding box center [716, 613] width 49 height 56
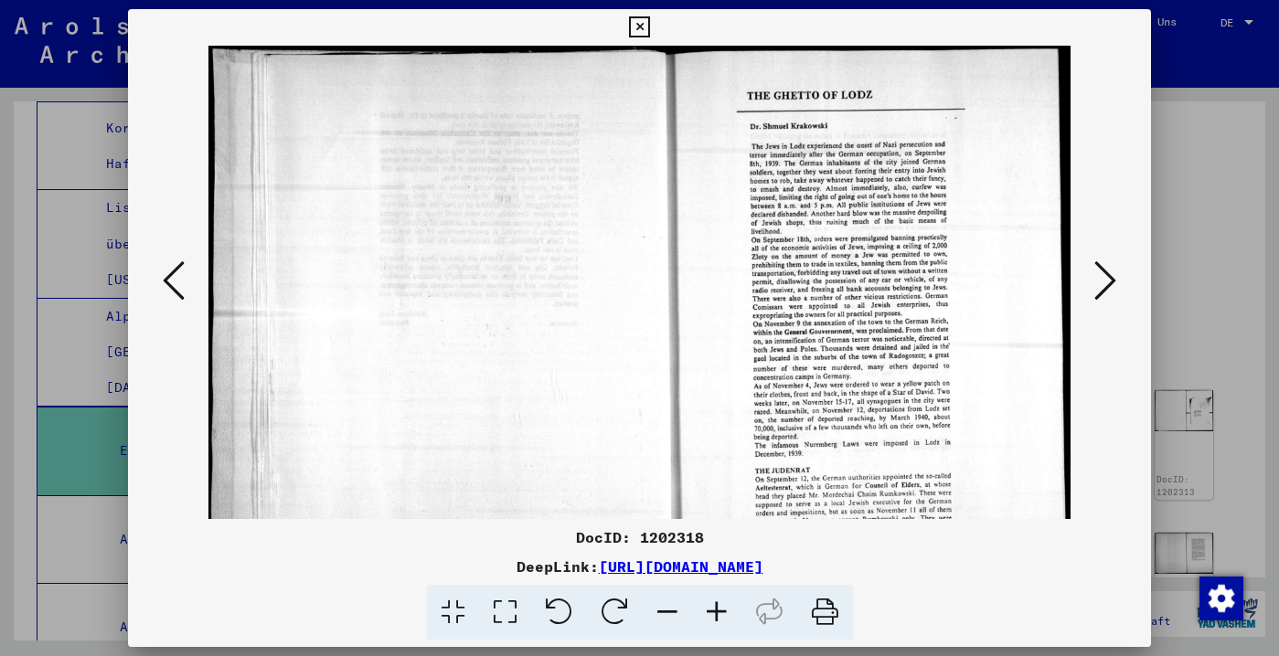
click at [717, 612] on icon at bounding box center [716, 613] width 49 height 56
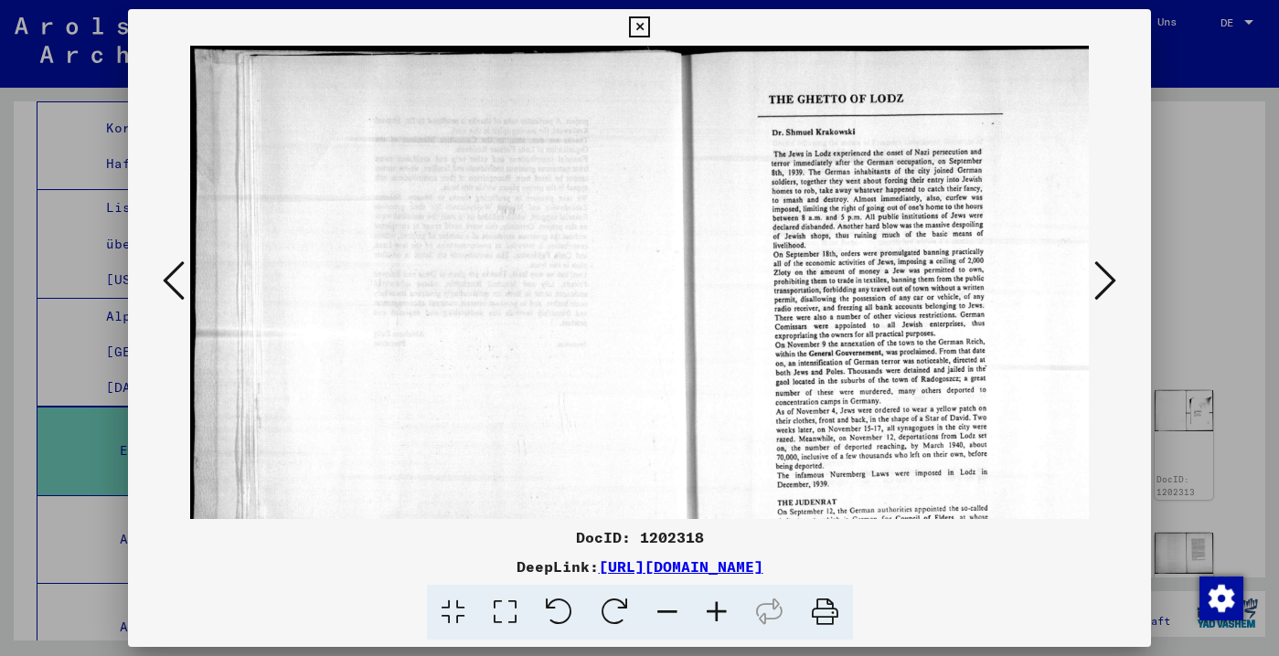
click at [1087, 291] on img at bounding box center [653, 374] width 926 height 656
click at [1100, 296] on icon at bounding box center [1105, 281] width 22 height 44
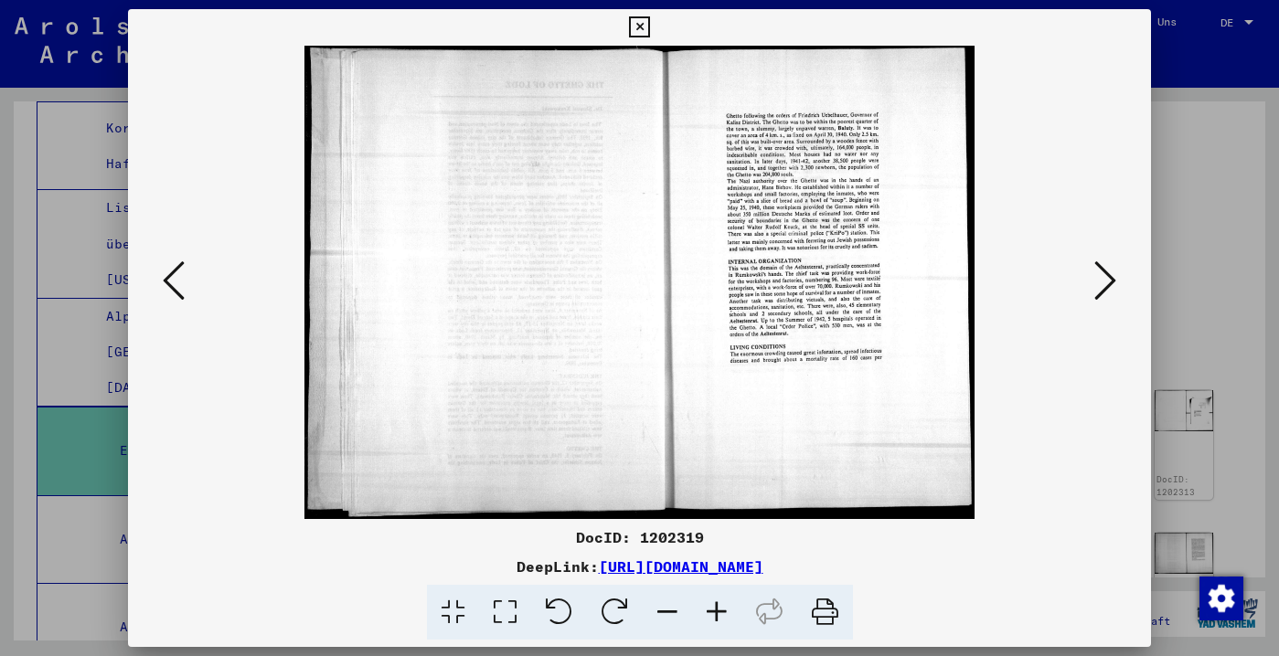
click at [724, 612] on icon at bounding box center [716, 613] width 49 height 56
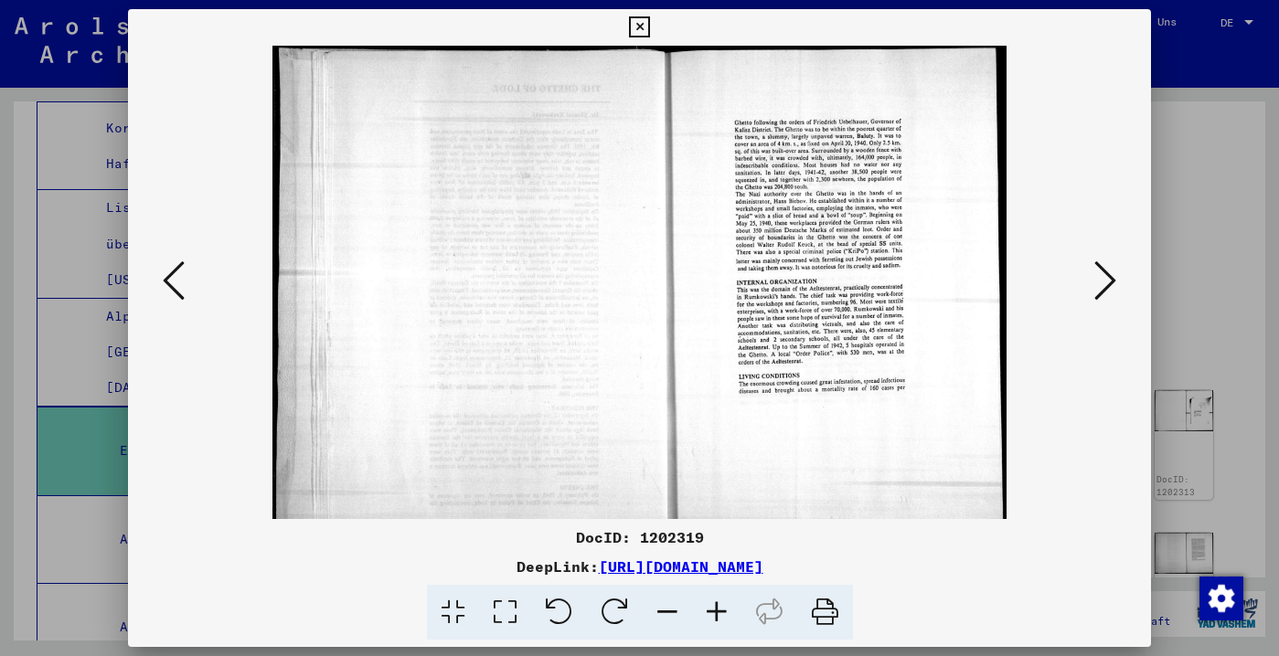
click at [724, 612] on icon at bounding box center [716, 613] width 49 height 56
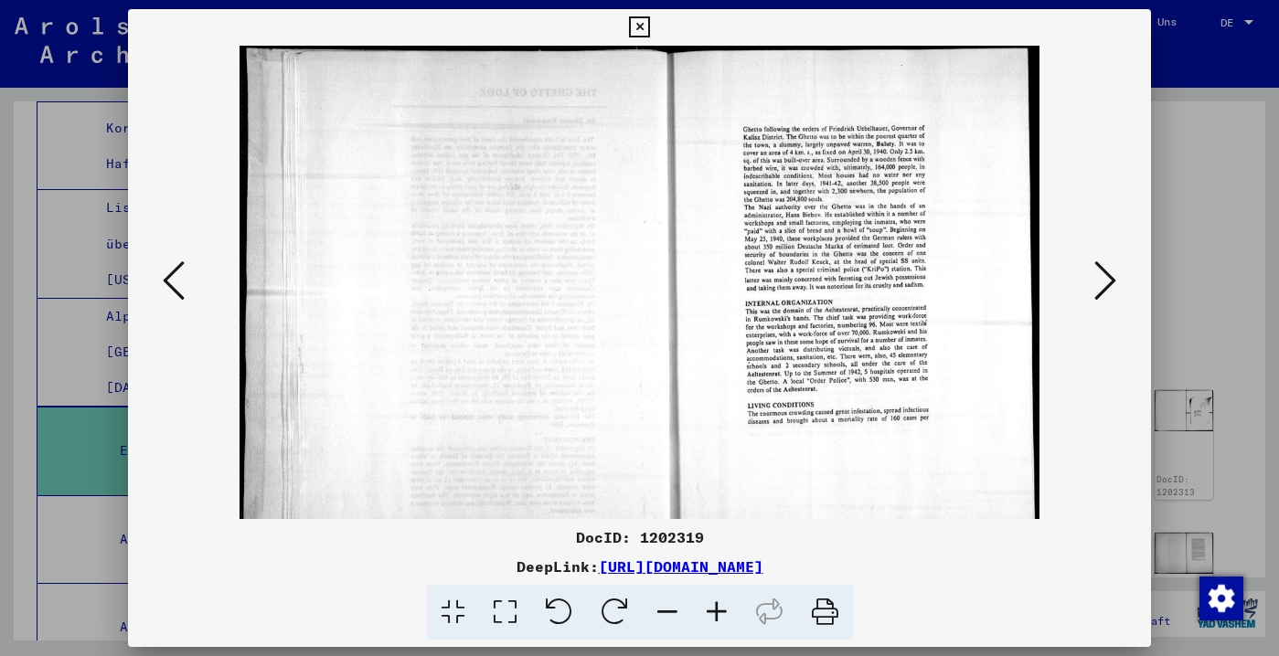
click at [724, 612] on icon at bounding box center [716, 613] width 49 height 56
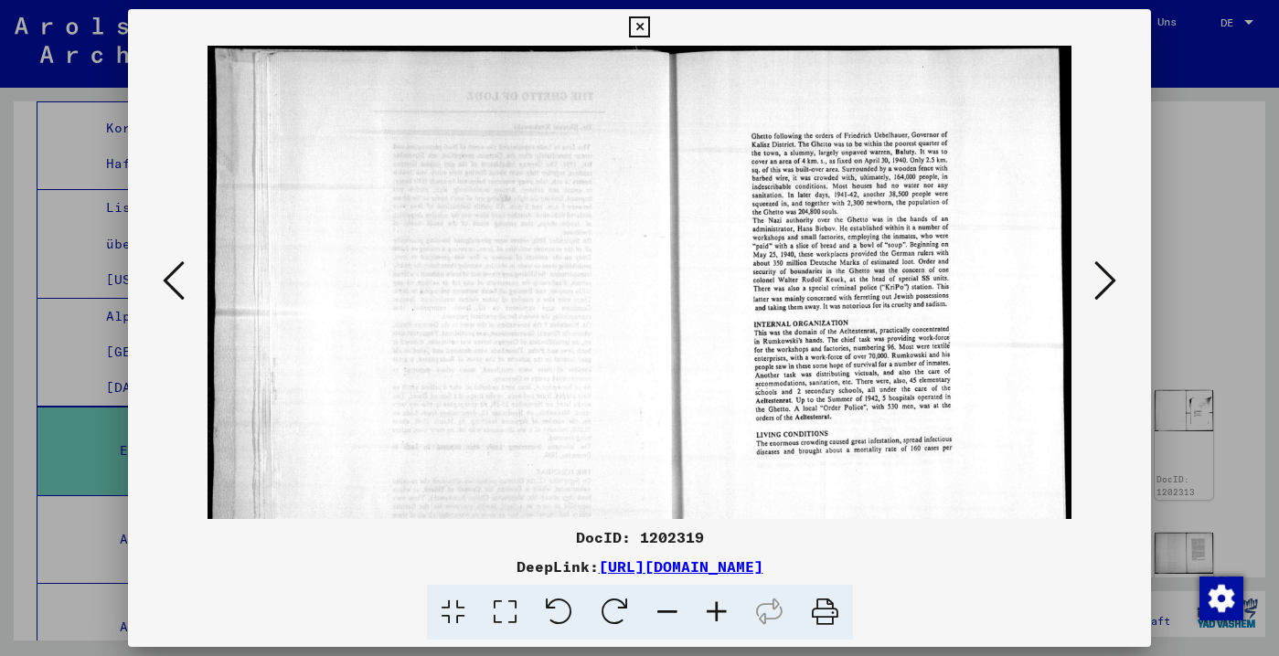
click at [1105, 285] on icon at bounding box center [1105, 281] width 22 height 44
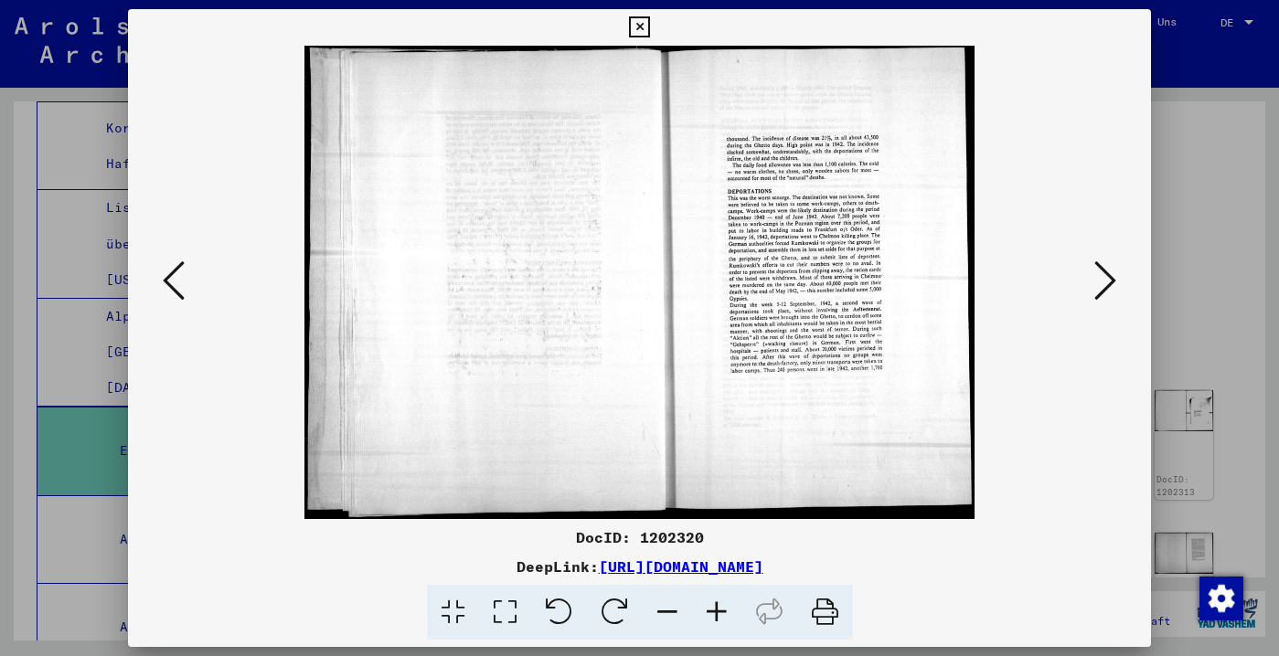
click at [723, 616] on icon at bounding box center [716, 613] width 49 height 56
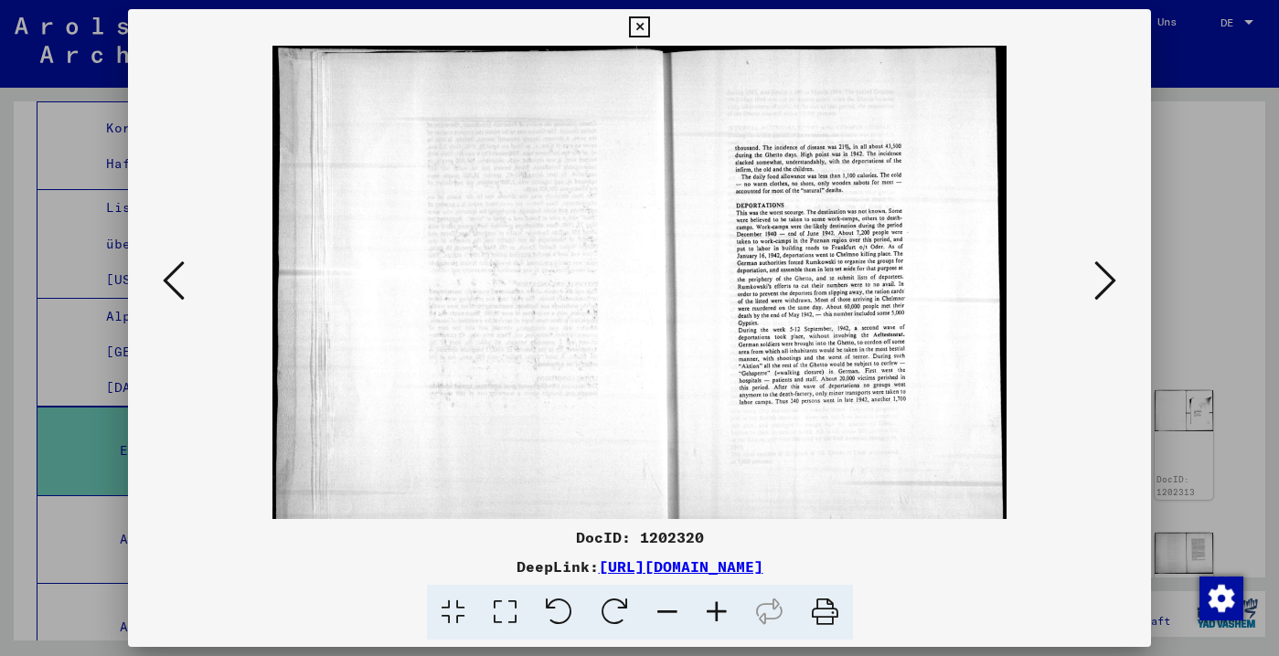
click at [723, 616] on icon at bounding box center [716, 613] width 49 height 56
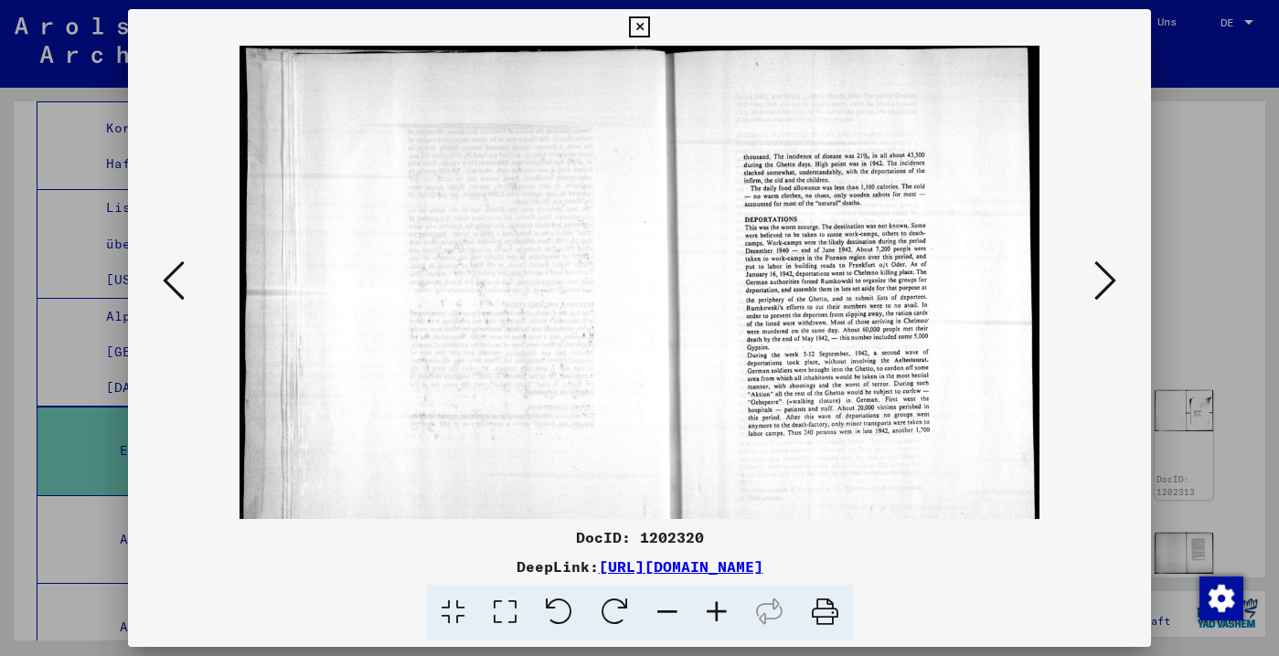
click at [723, 616] on icon at bounding box center [716, 613] width 49 height 56
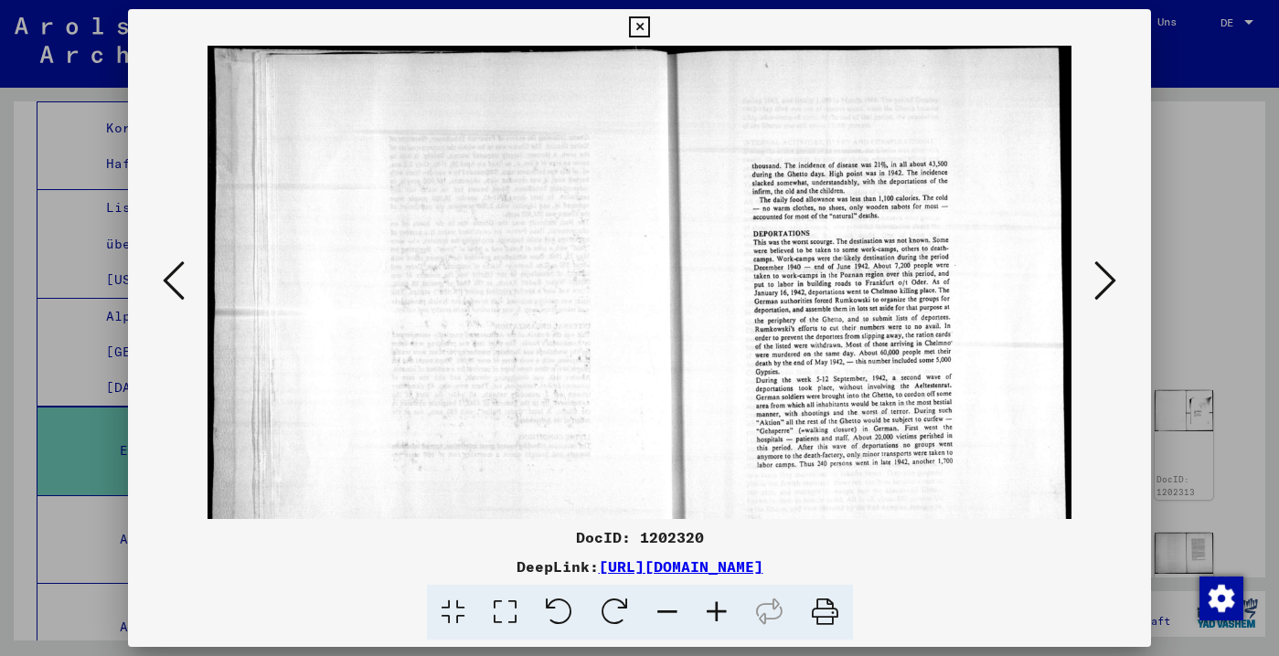
click at [723, 616] on icon at bounding box center [716, 613] width 49 height 56
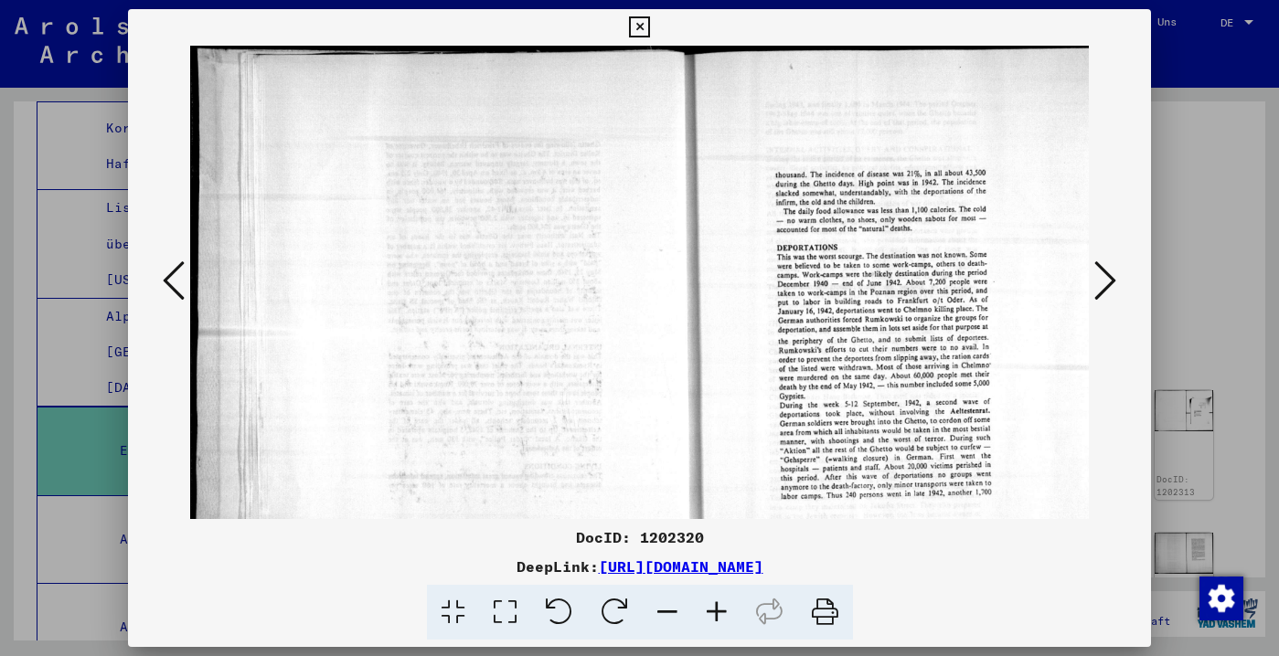
click at [1102, 290] on icon at bounding box center [1105, 281] width 22 height 44
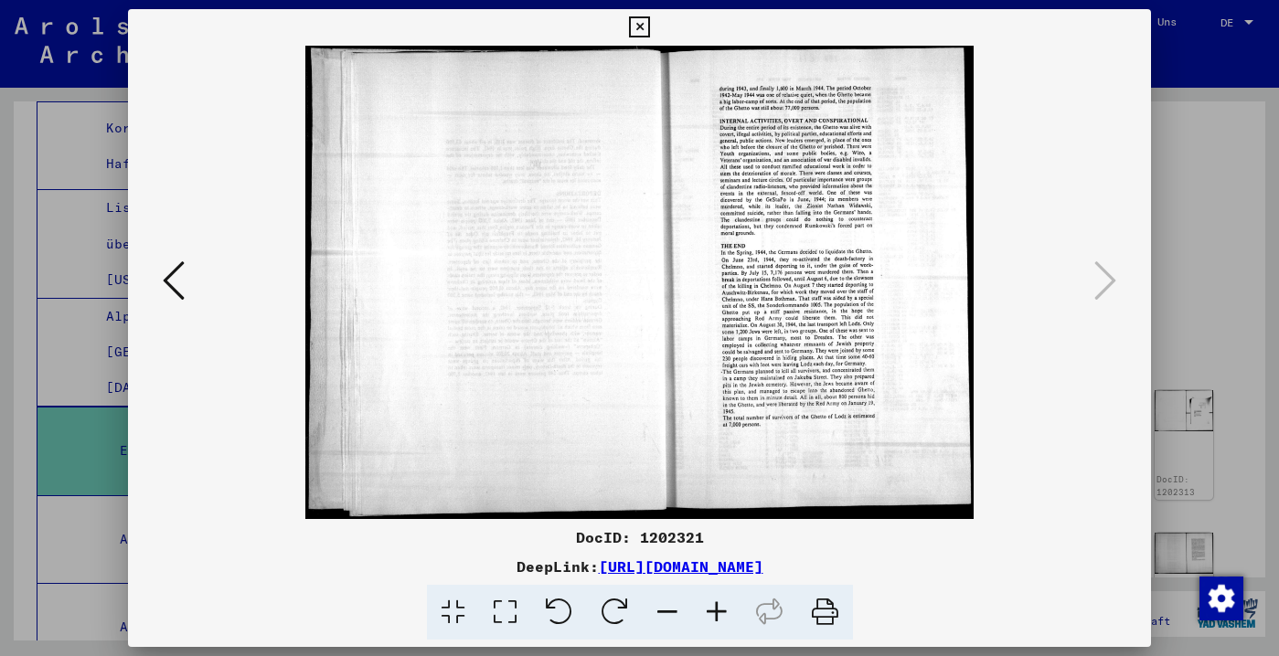
click at [650, 16] on icon at bounding box center [639, 27] width 21 height 22
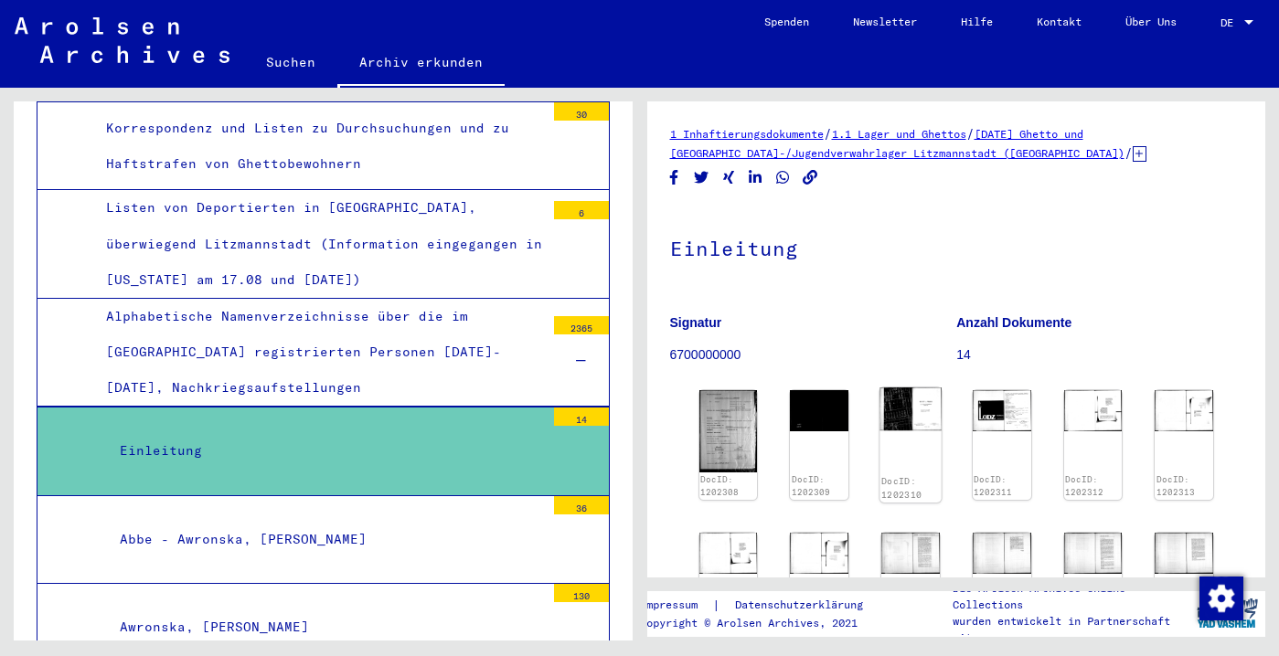
click at [905, 430] on img at bounding box center [909, 409] width 61 height 43
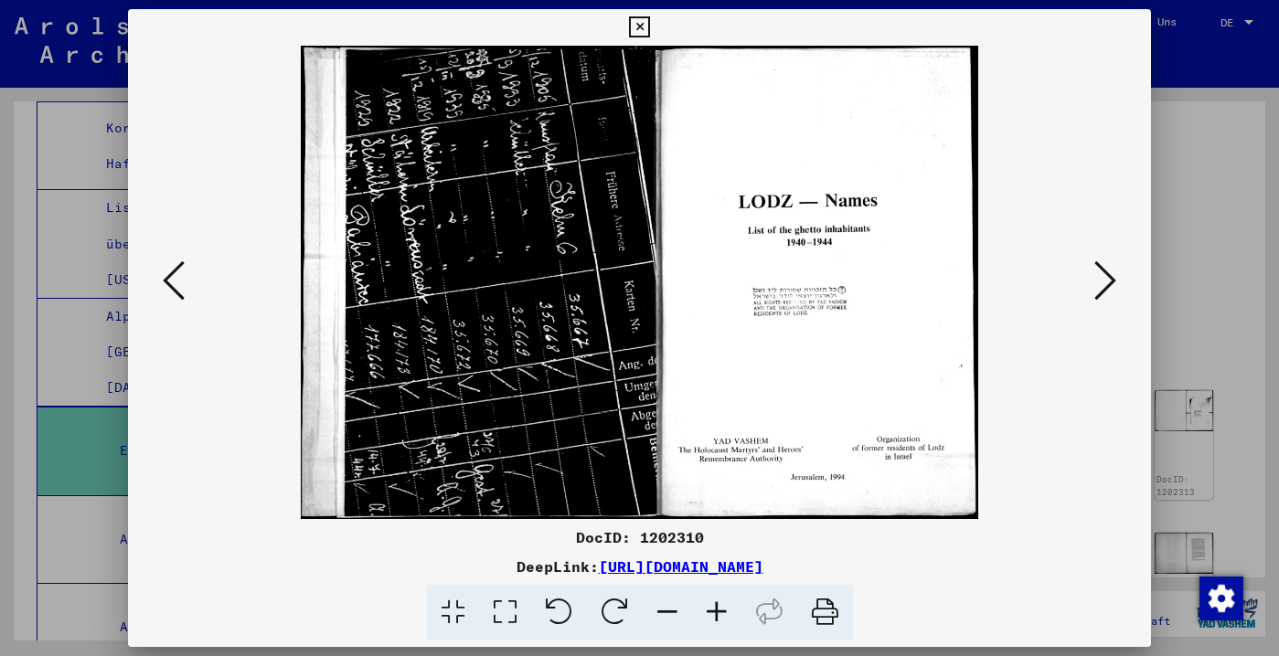
click at [1105, 292] on icon at bounding box center [1105, 281] width 22 height 44
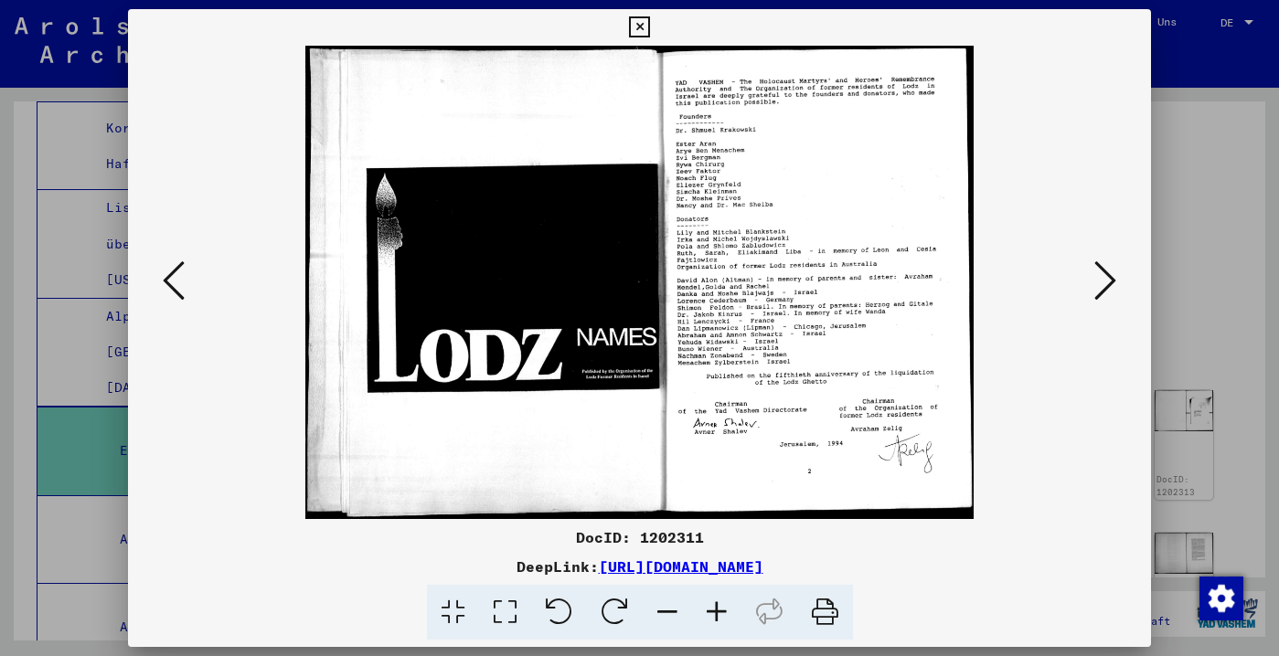
click at [1102, 287] on icon at bounding box center [1105, 281] width 22 height 44
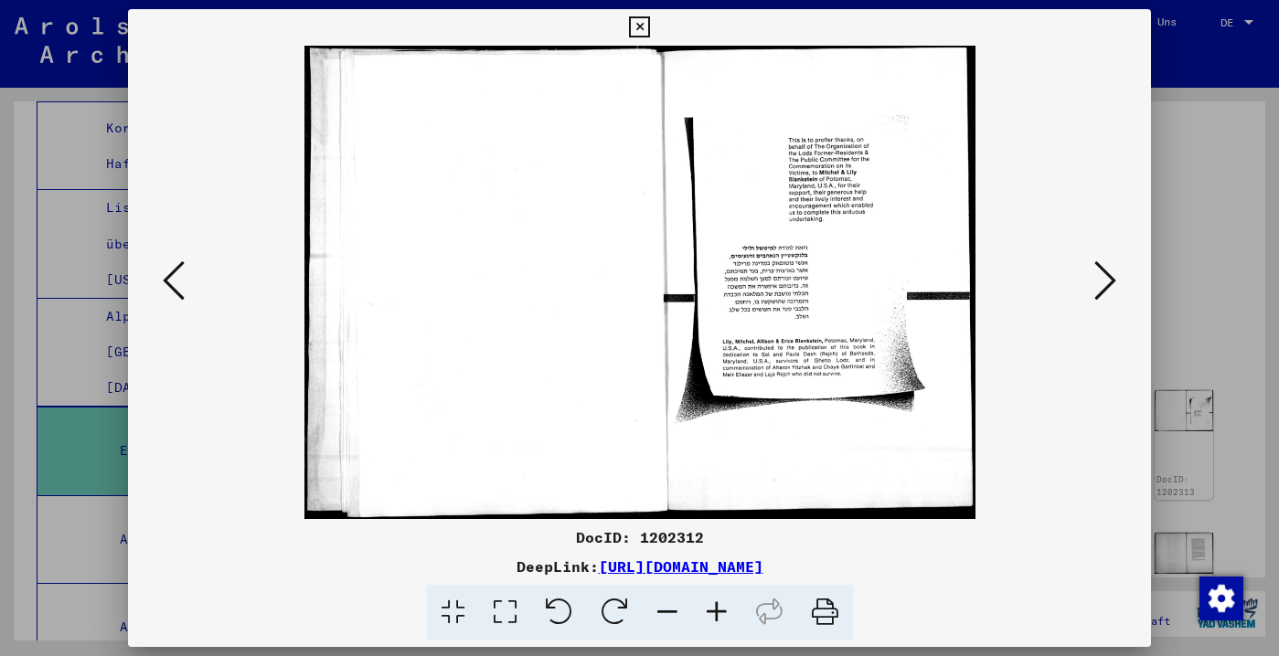
click at [1102, 287] on icon at bounding box center [1105, 281] width 22 height 44
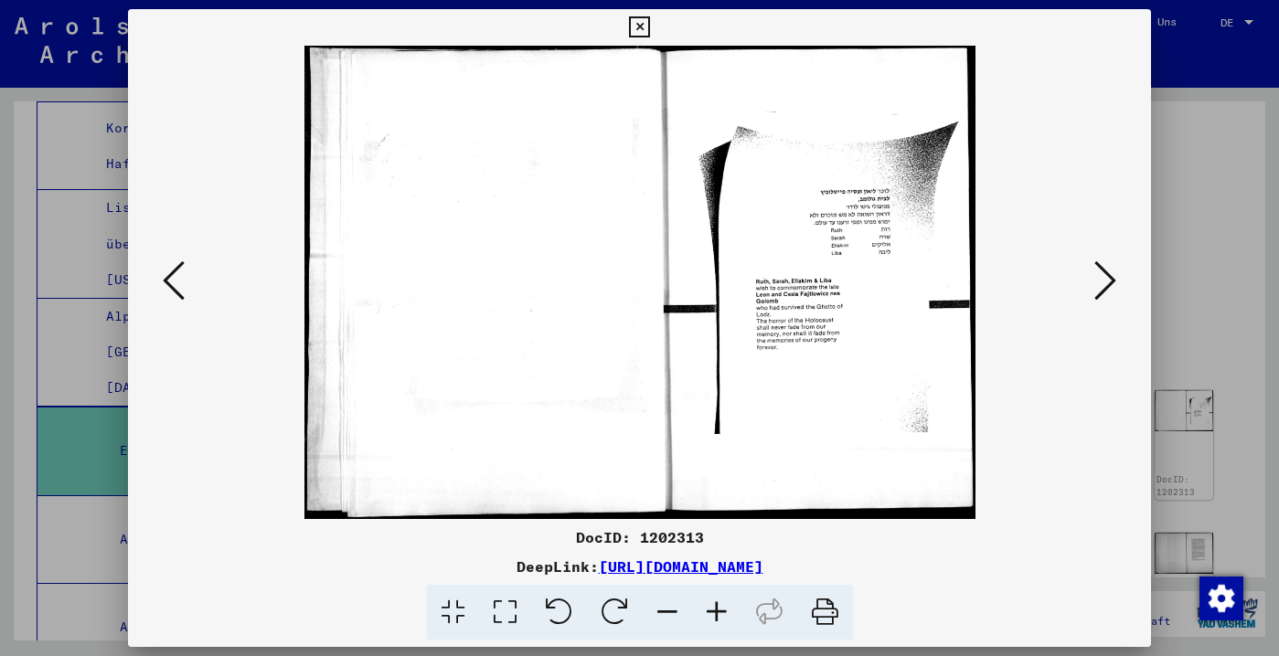
click at [1102, 287] on icon at bounding box center [1105, 281] width 22 height 44
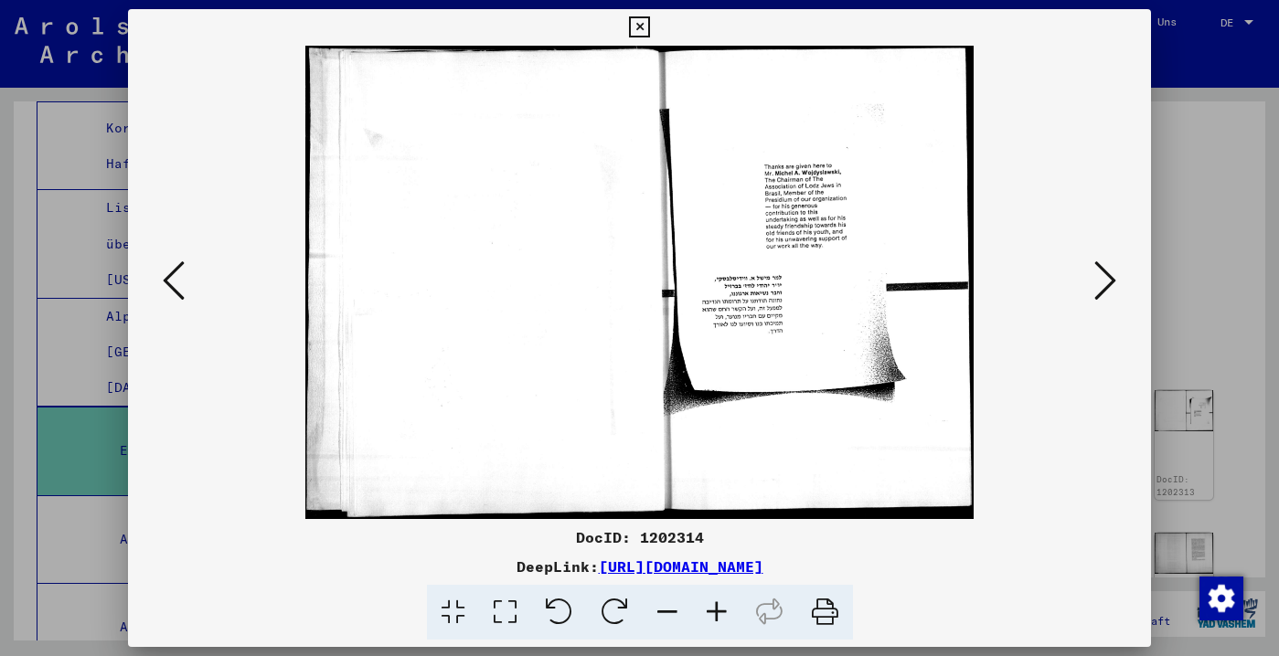
click at [1102, 287] on icon at bounding box center [1105, 281] width 22 height 44
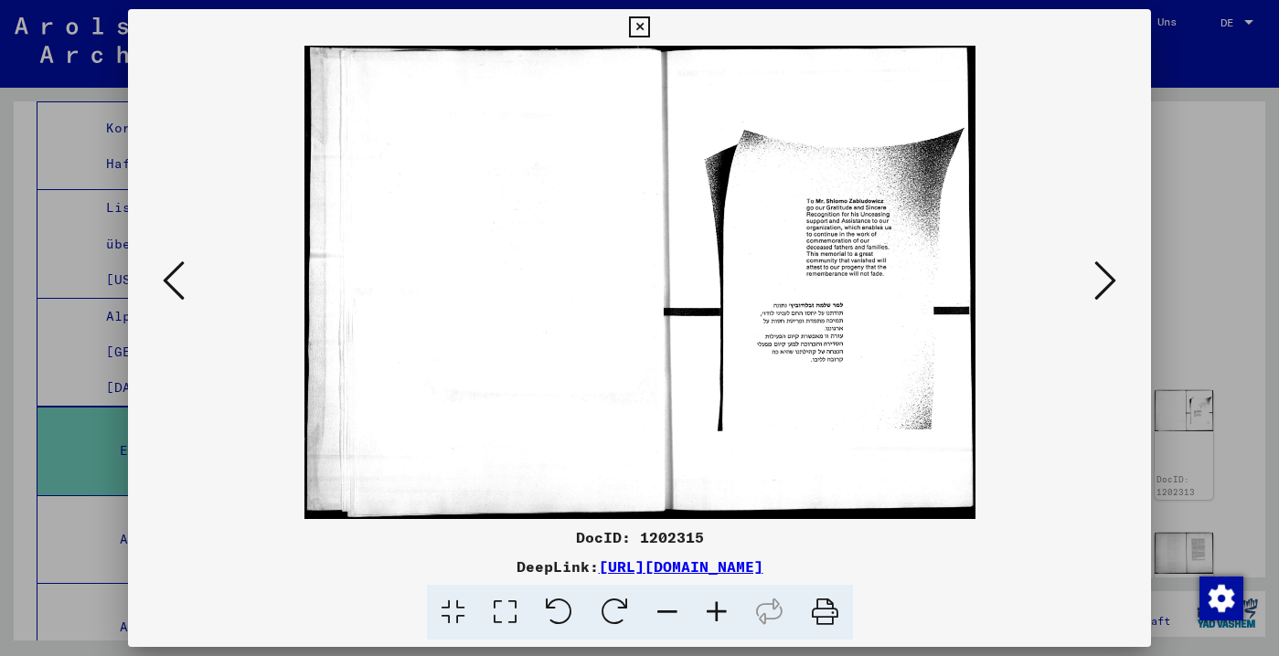
click at [1102, 287] on icon at bounding box center [1105, 281] width 22 height 44
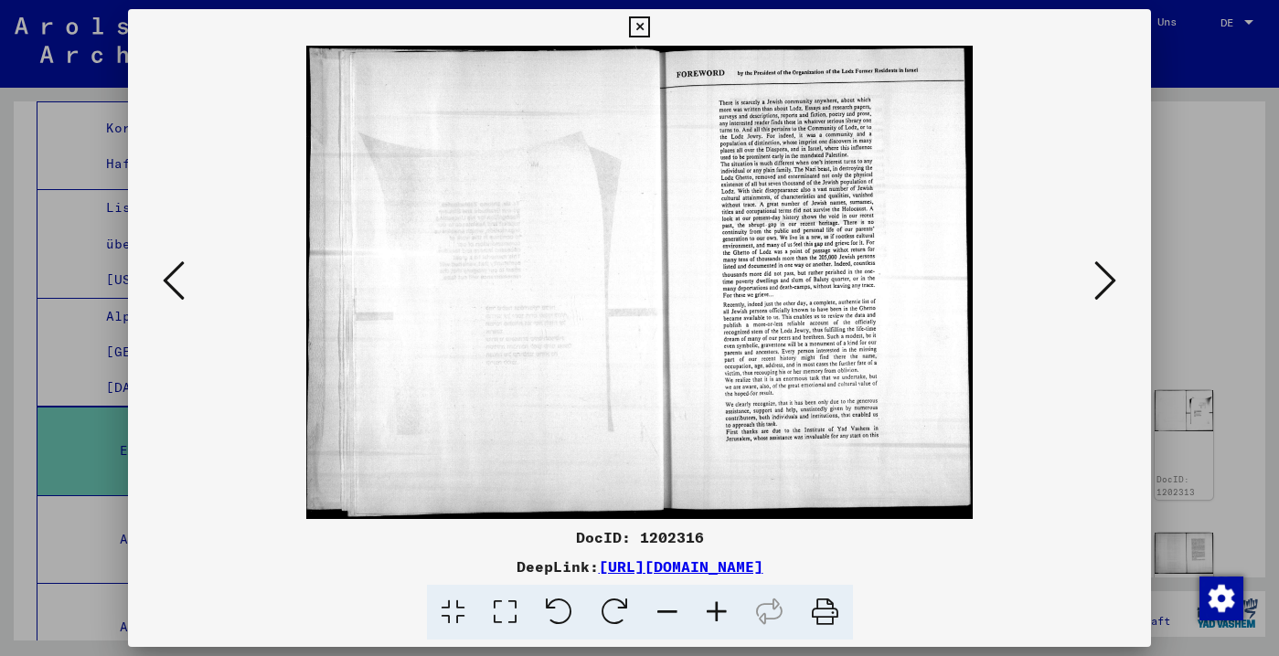
click at [1102, 287] on icon at bounding box center [1105, 281] width 22 height 44
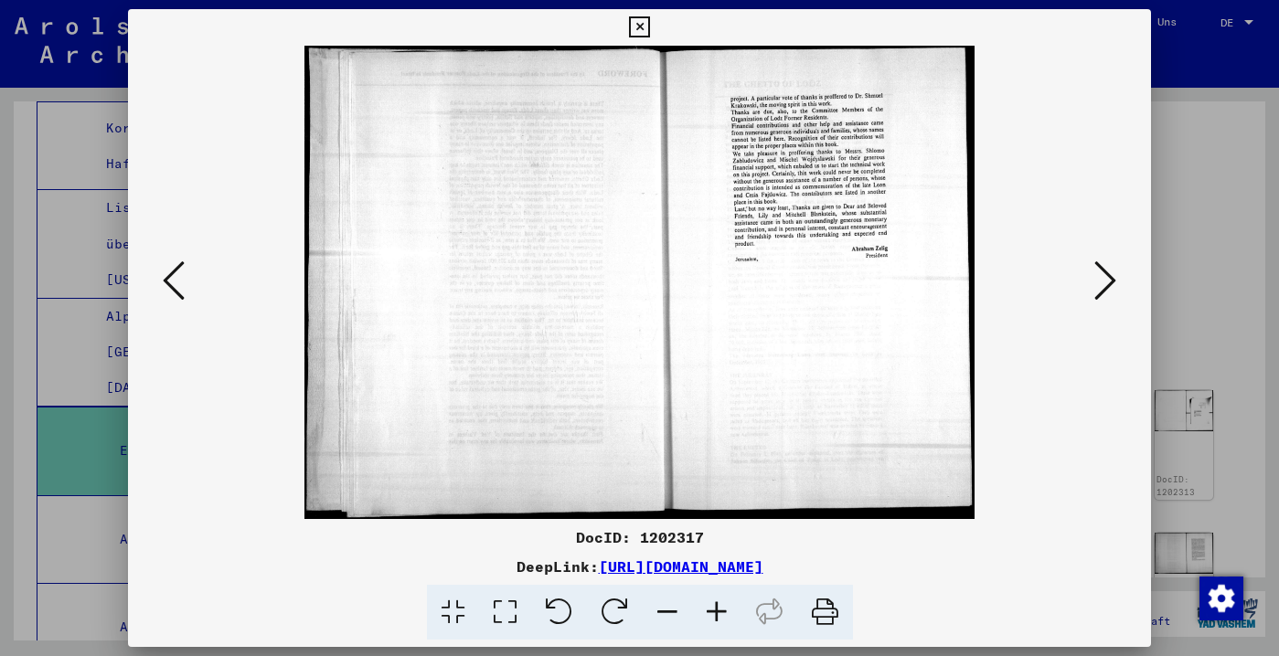
click at [1102, 287] on icon at bounding box center [1105, 281] width 22 height 44
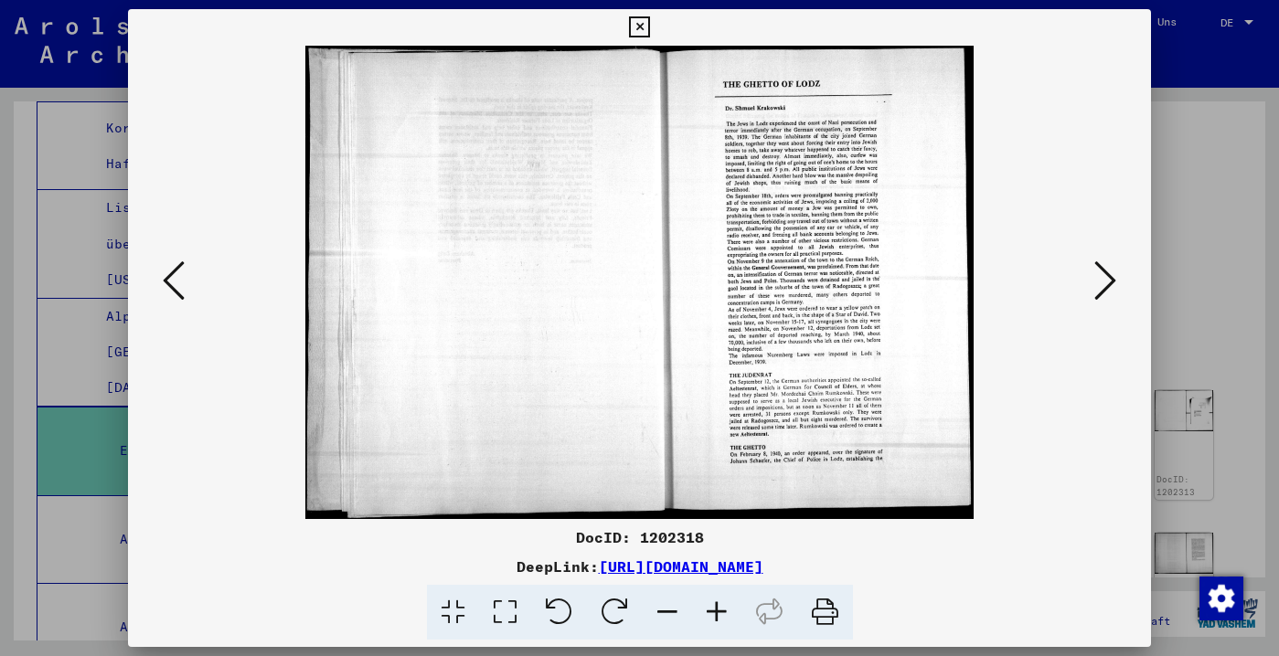
click at [1102, 287] on icon at bounding box center [1105, 281] width 22 height 44
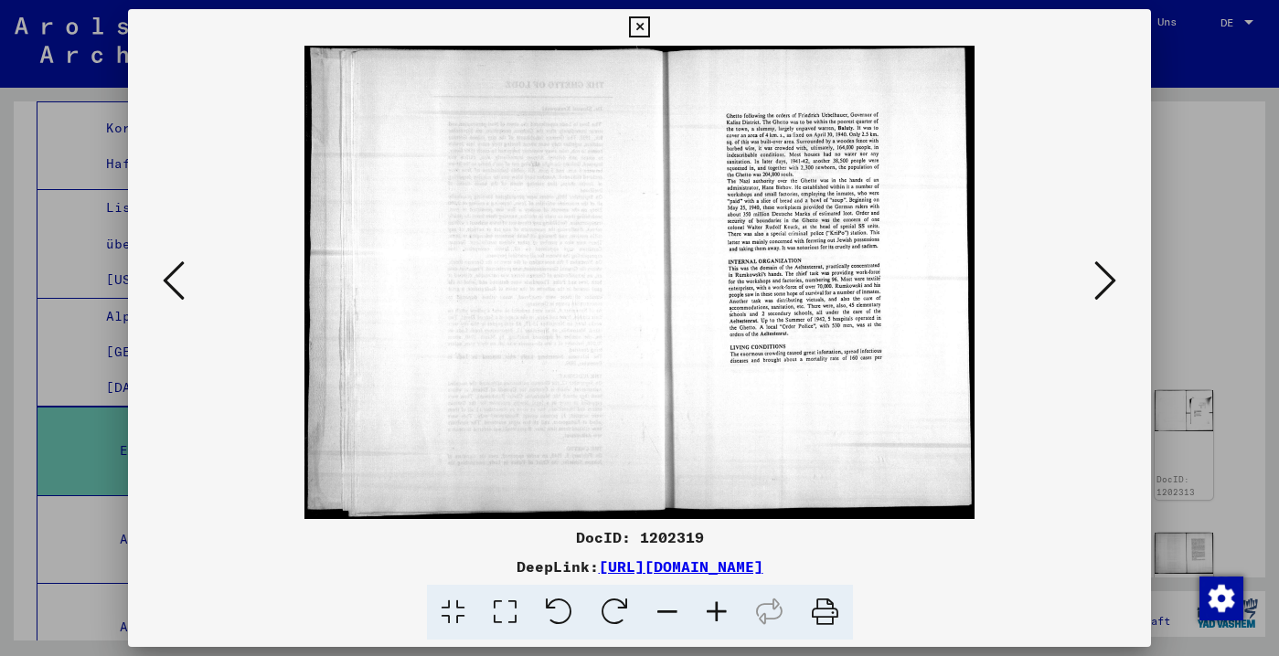
click at [1102, 287] on icon at bounding box center [1105, 281] width 22 height 44
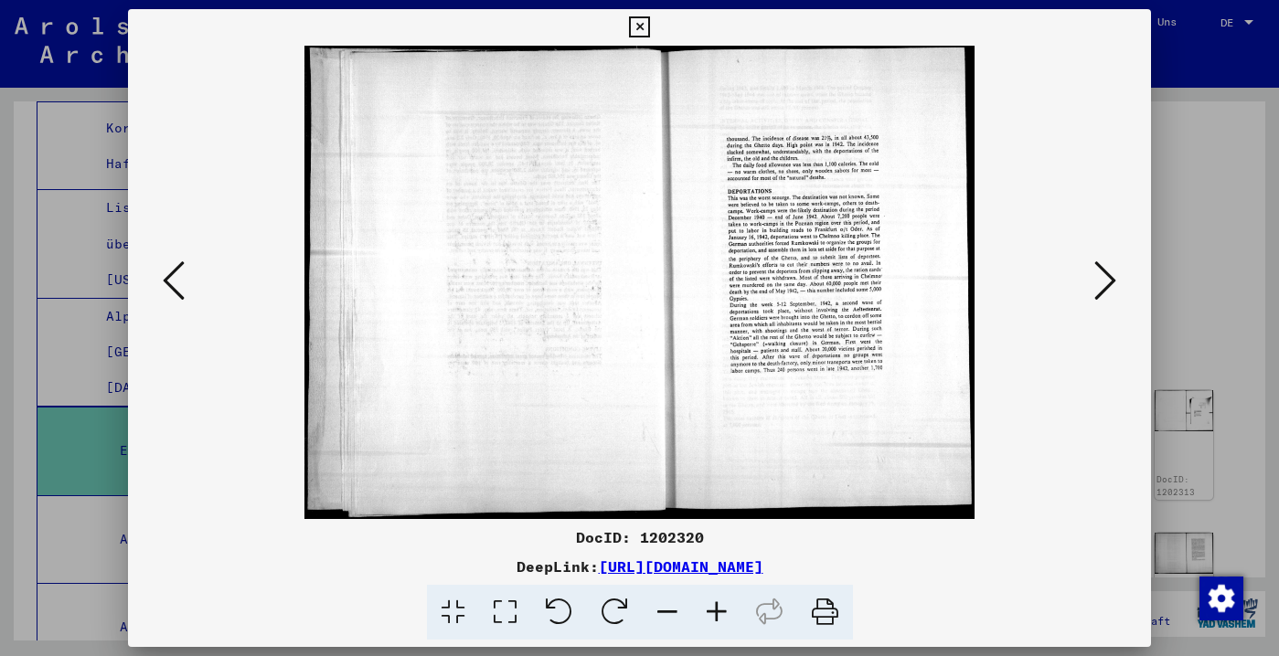
click at [1102, 287] on icon at bounding box center [1105, 281] width 22 height 44
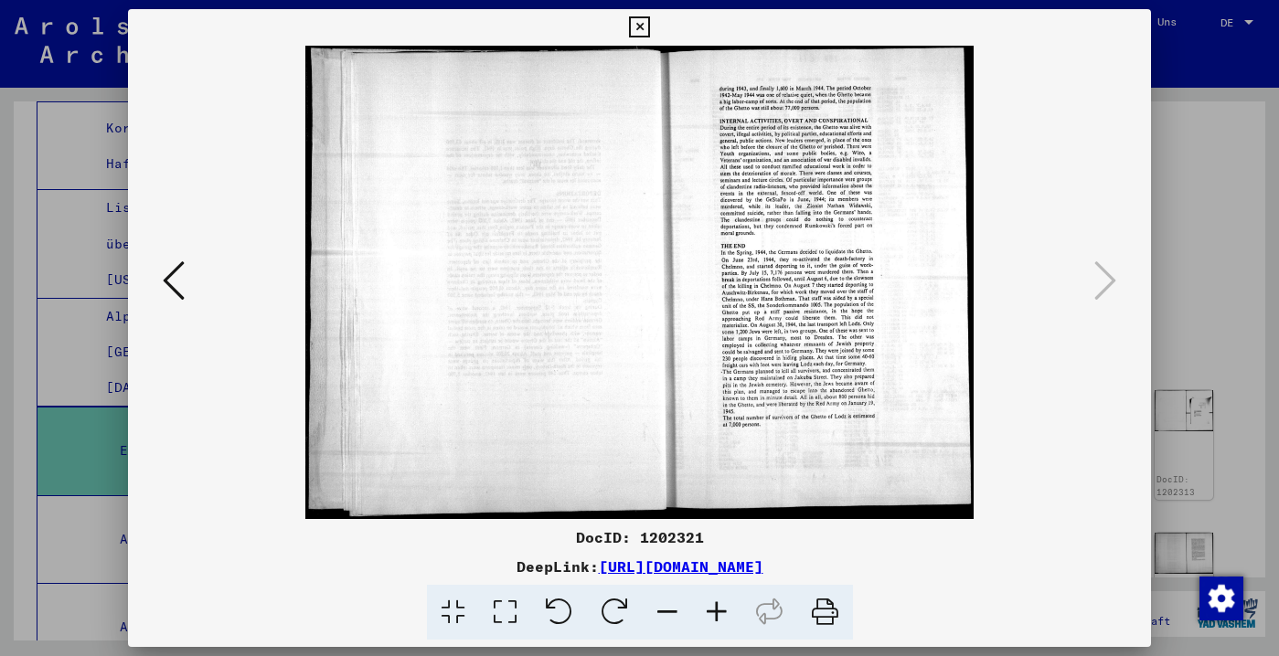
click at [183, 259] on icon at bounding box center [174, 281] width 22 height 44
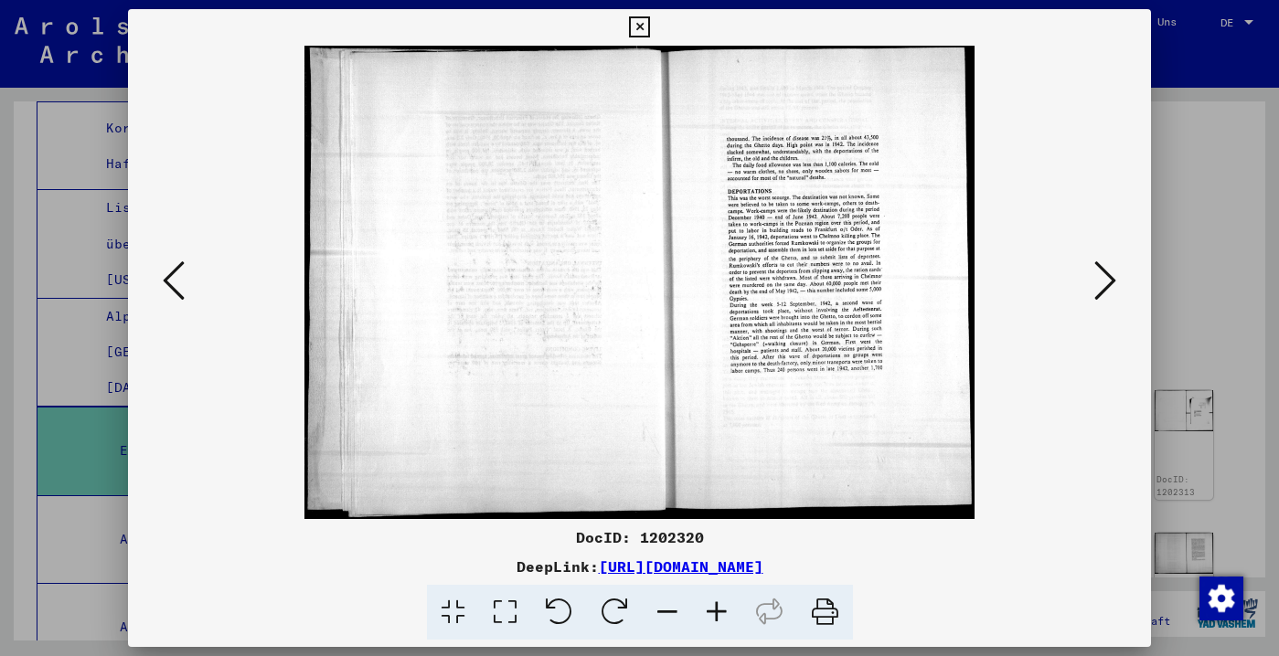
click at [184, 259] on icon at bounding box center [174, 281] width 22 height 44
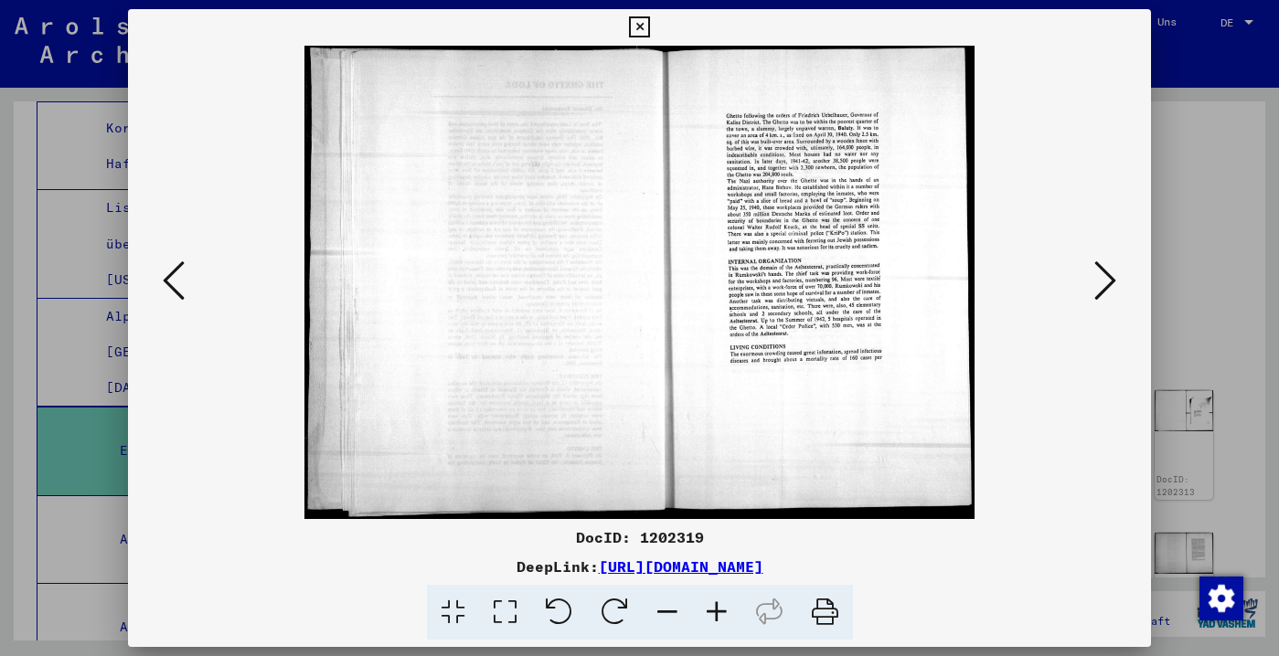
click at [184, 259] on icon at bounding box center [174, 281] width 22 height 44
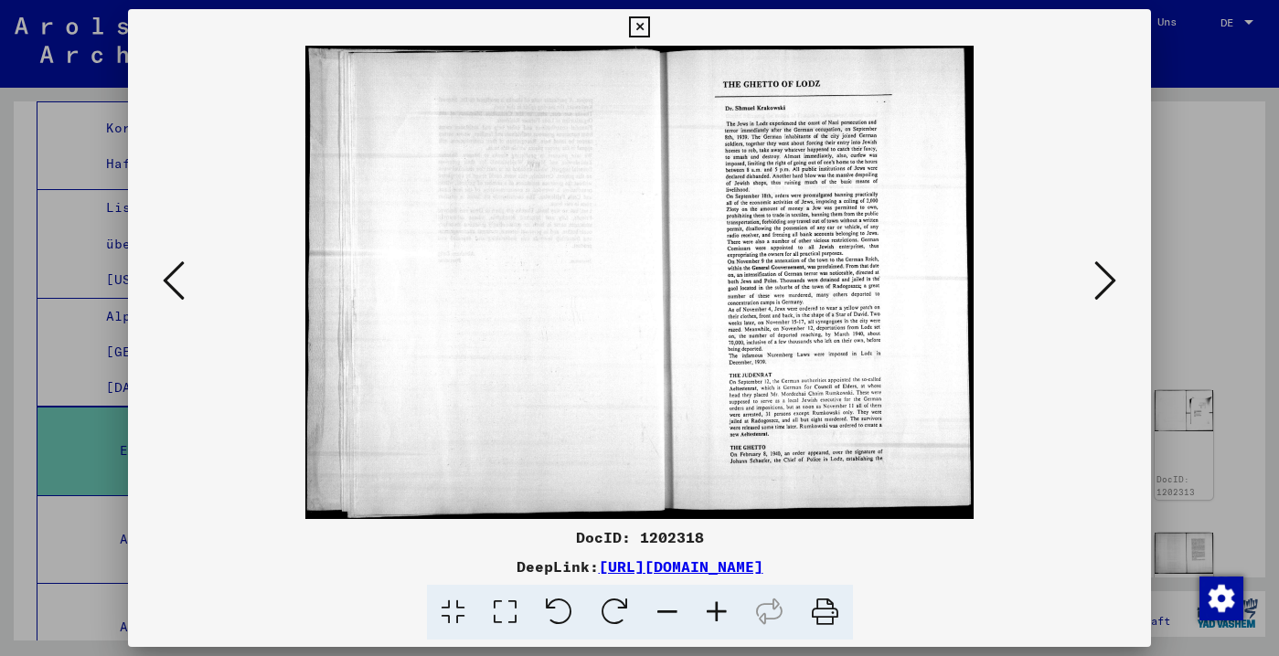
click at [184, 259] on icon at bounding box center [174, 281] width 22 height 44
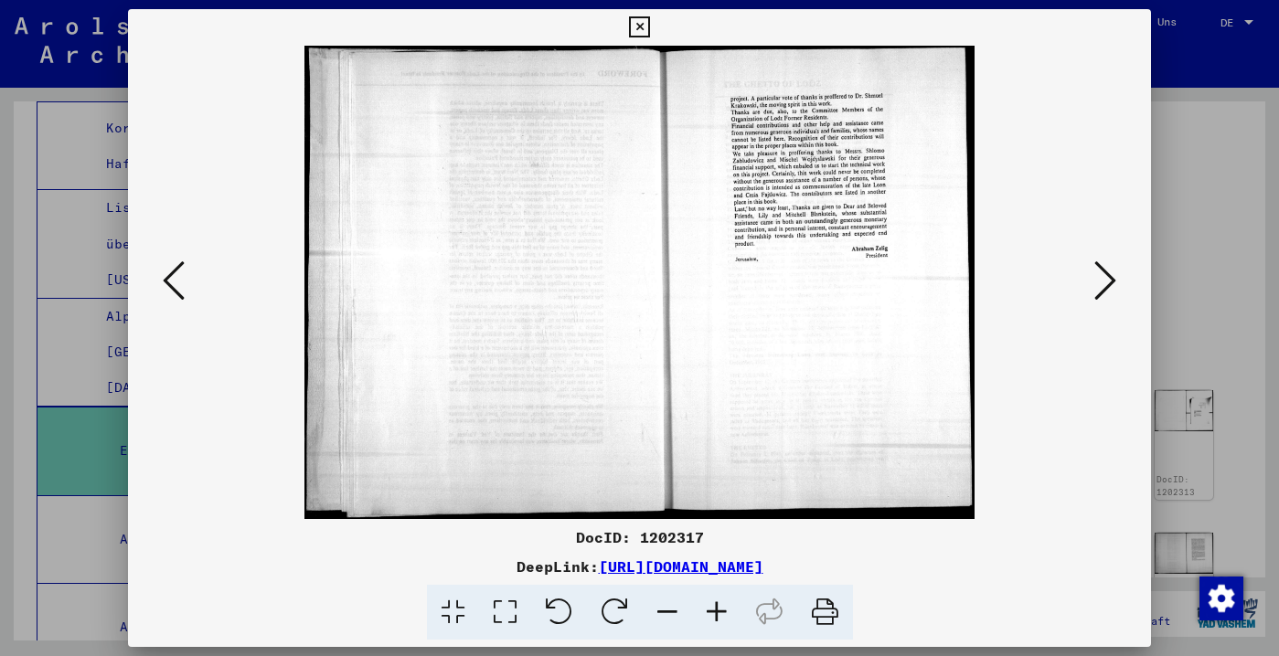
click at [184, 259] on icon at bounding box center [174, 281] width 22 height 44
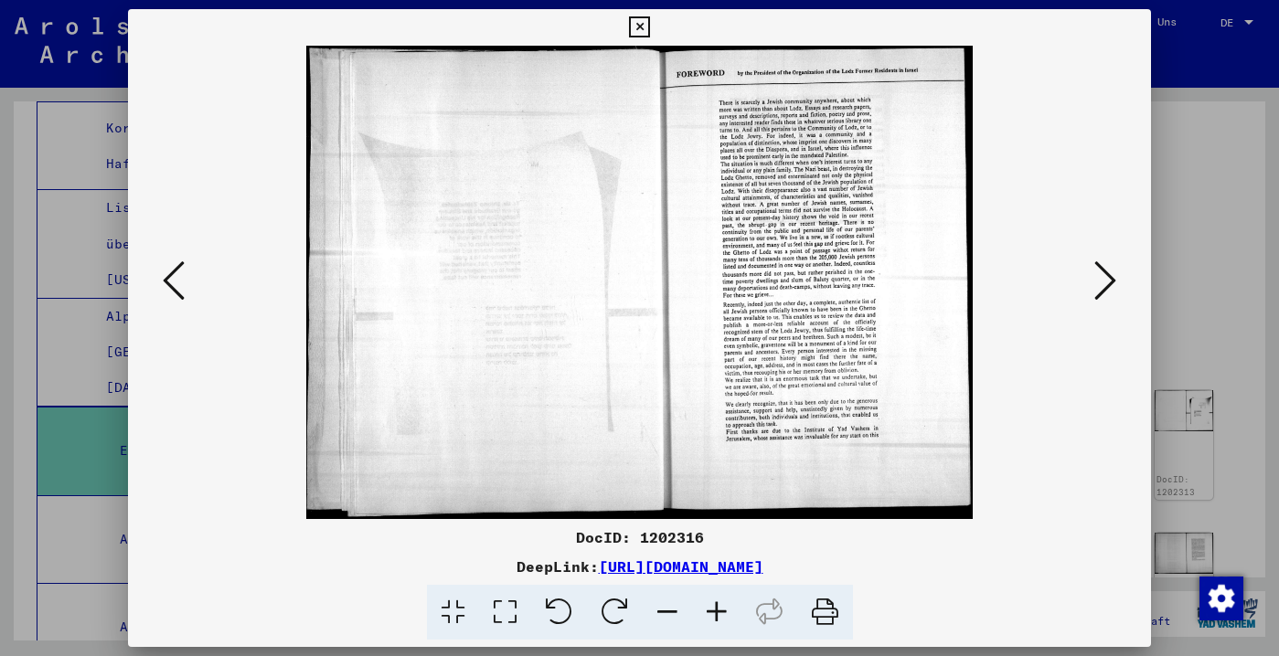
click at [184, 259] on icon at bounding box center [174, 281] width 22 height 44
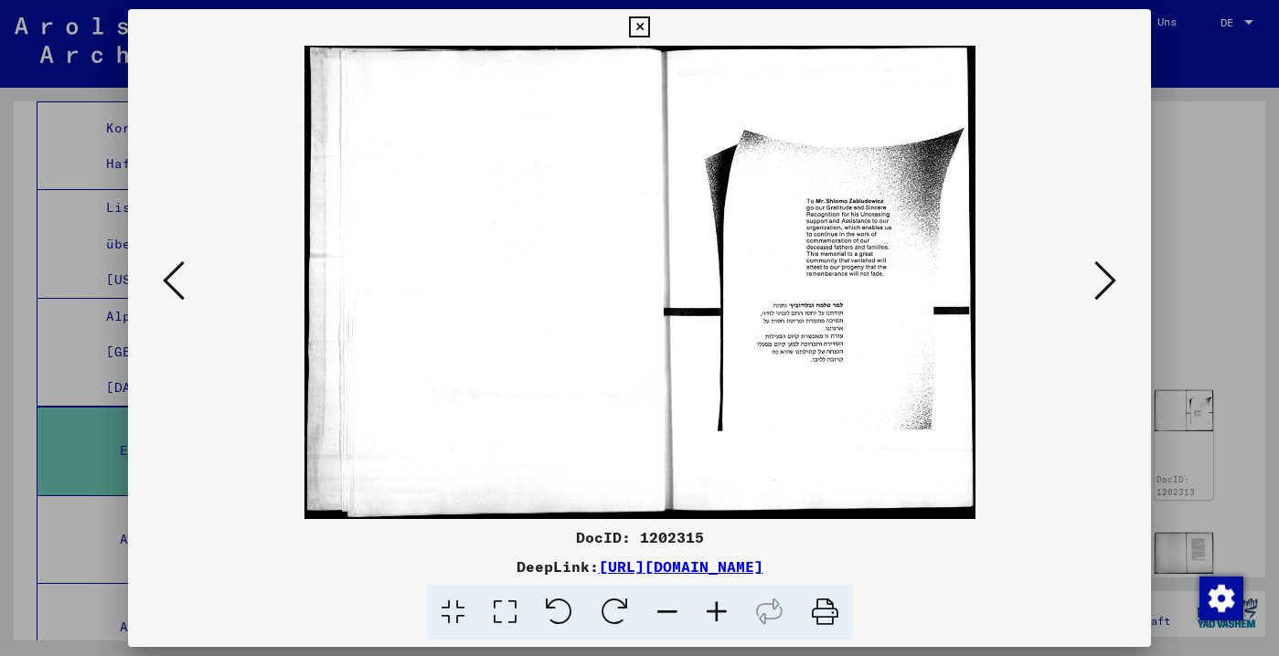
click at [184, 259] on icon at bounding box center [174, 281] width 22 height 44
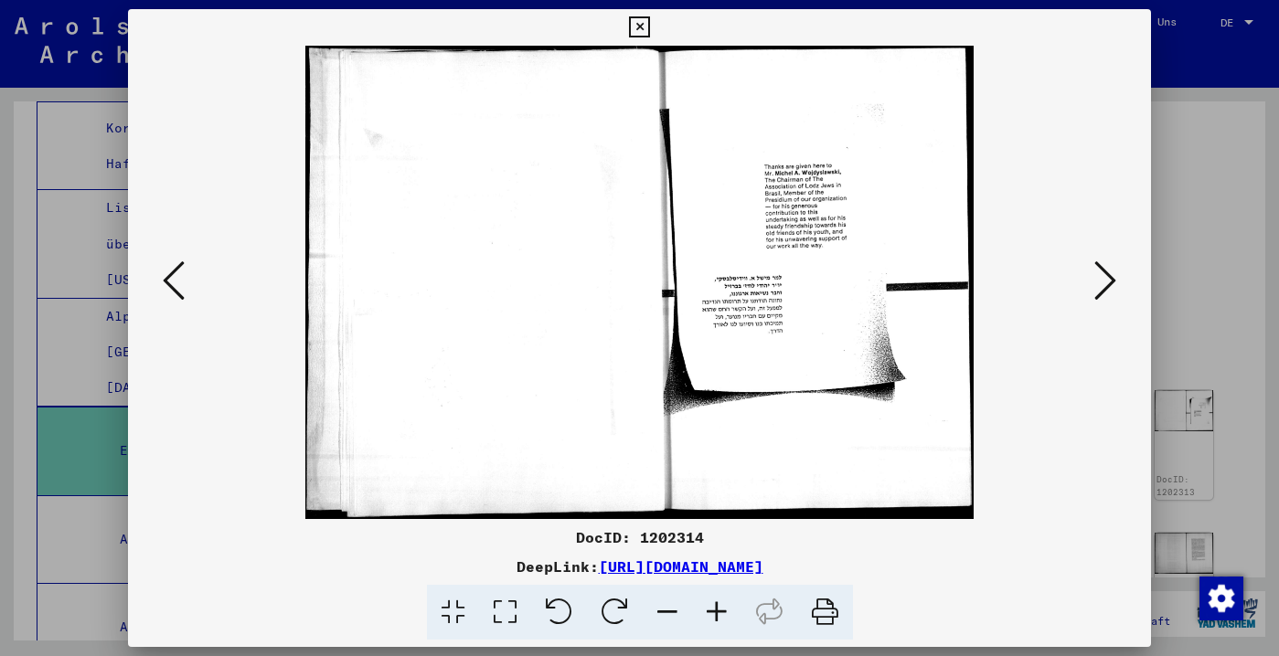
click at [184, 259] on icon at bounding box center [174, 281] width 22 height 44
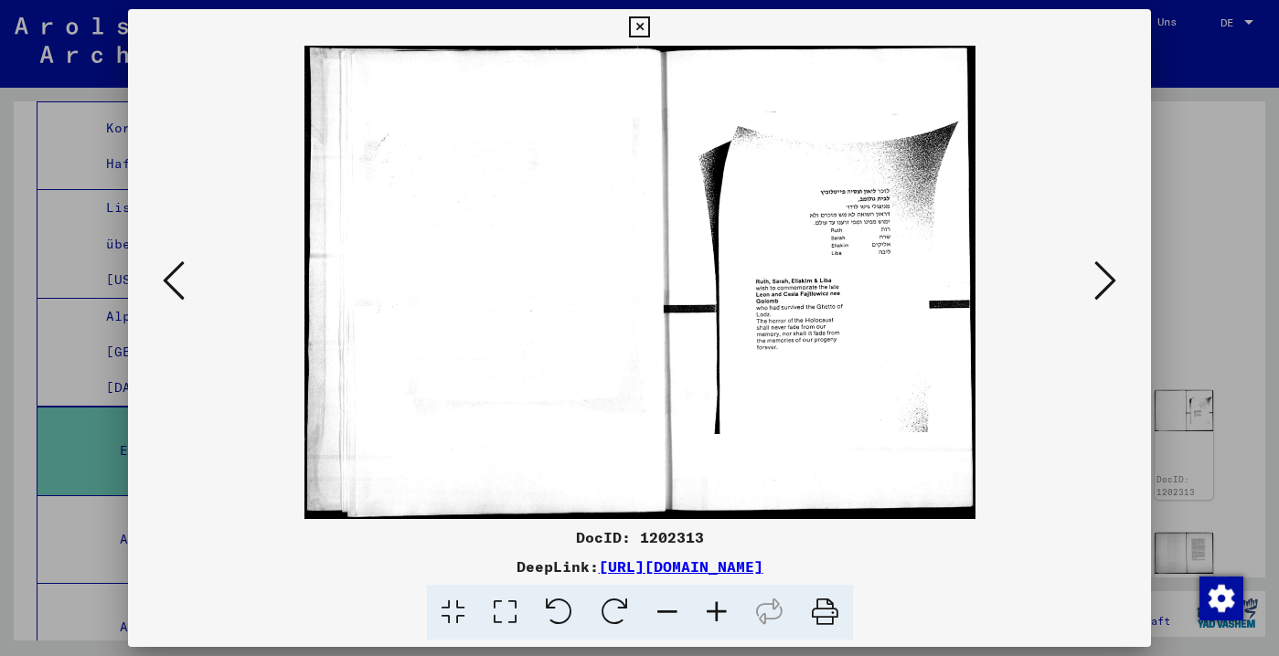
click at [184, 259] on icon at bounding box center [174, 281] width 22 height 44
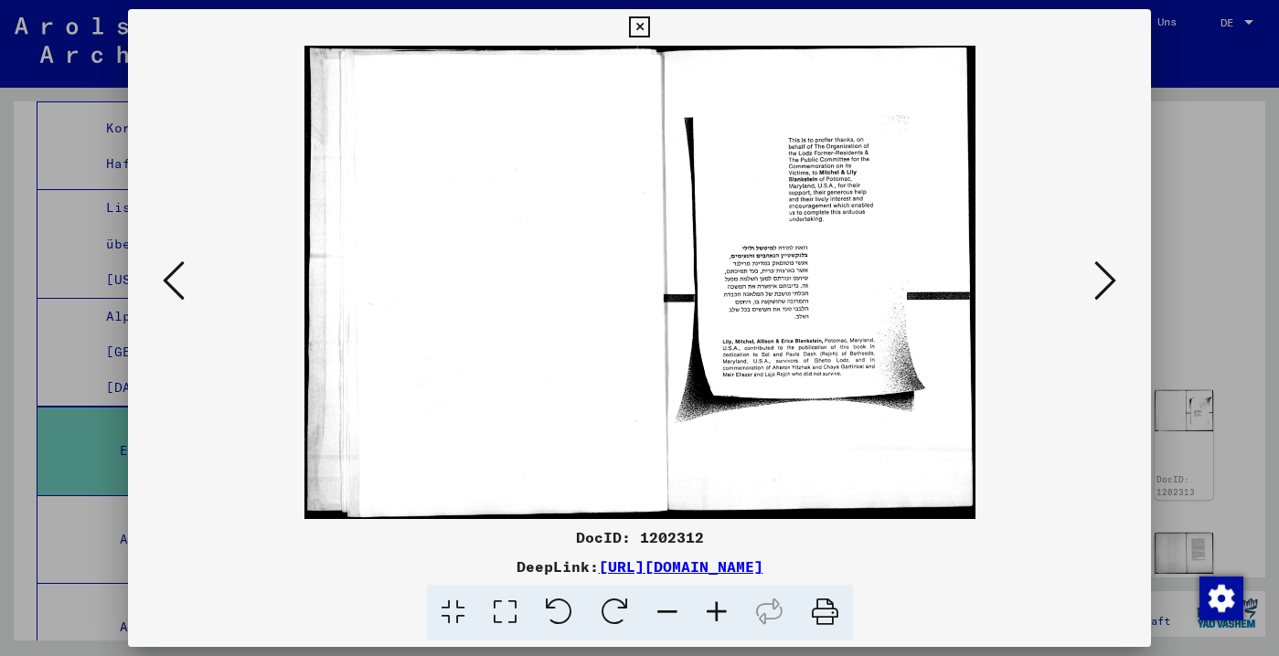
click at [184, 259] on icon at bounding box center [174, 281] width 22 height 44
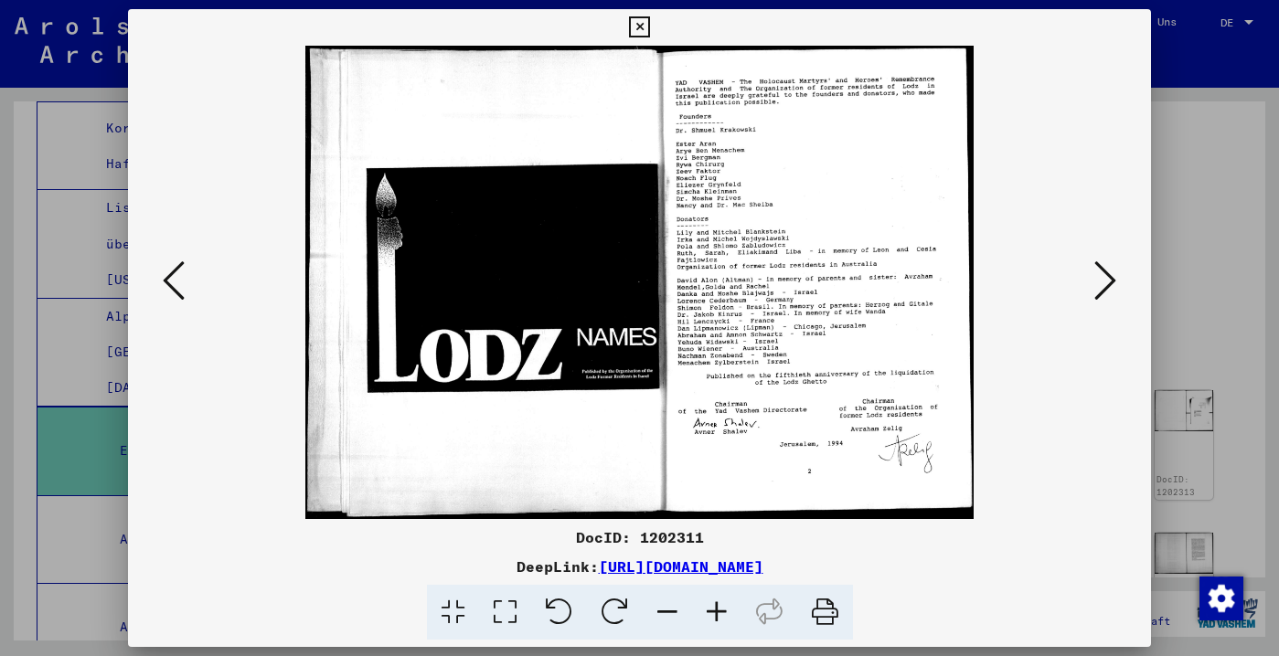
click at [182, 267] on icon at bounding box center [174, 281] width 22 height 44
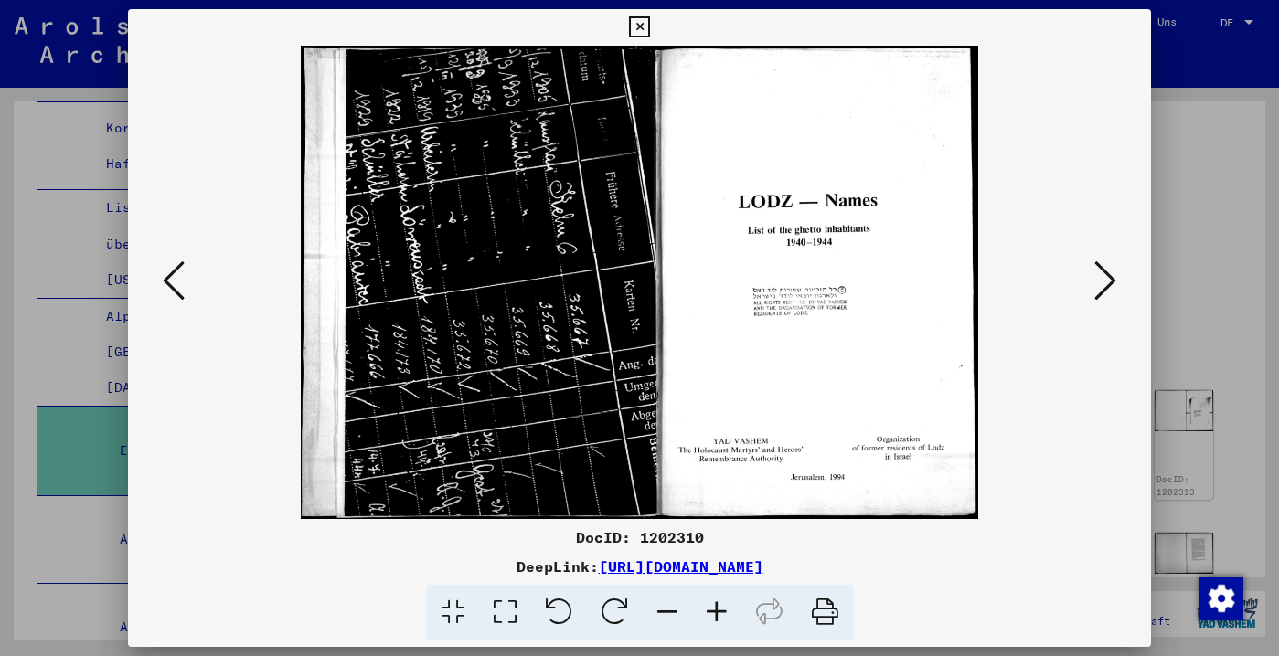
click at [650, 19] on icon at bounding box center [639, 27] width 21 height 22
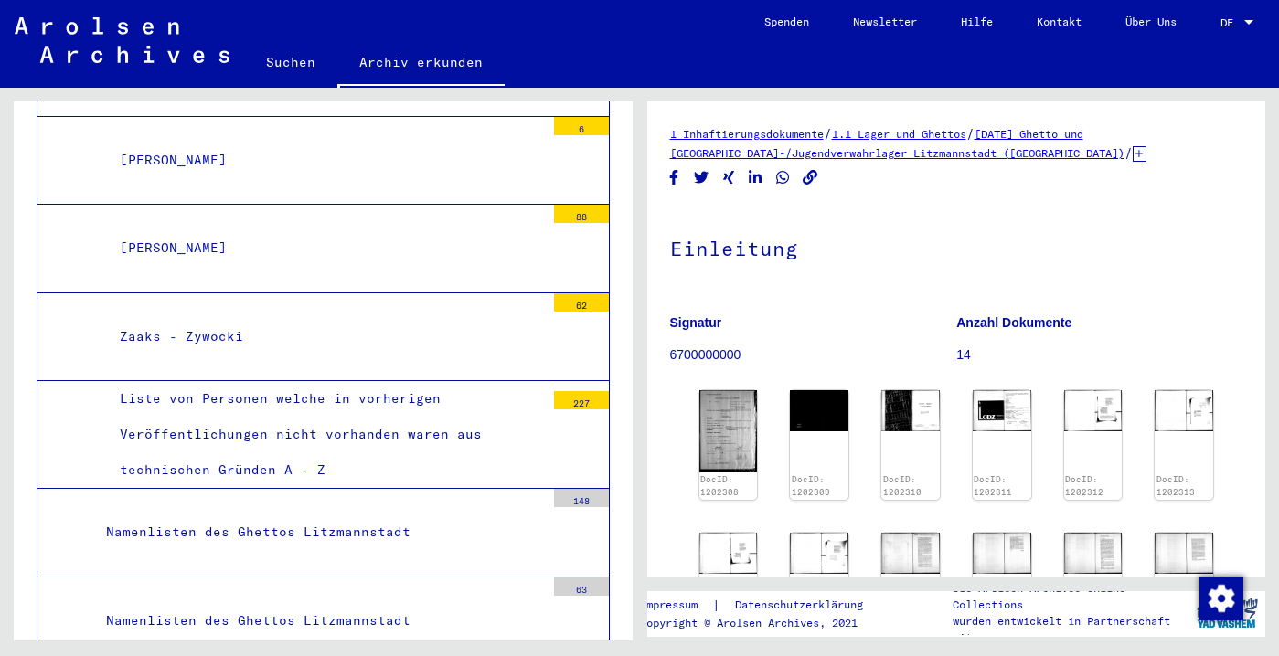
scroll to position [4811, 0]
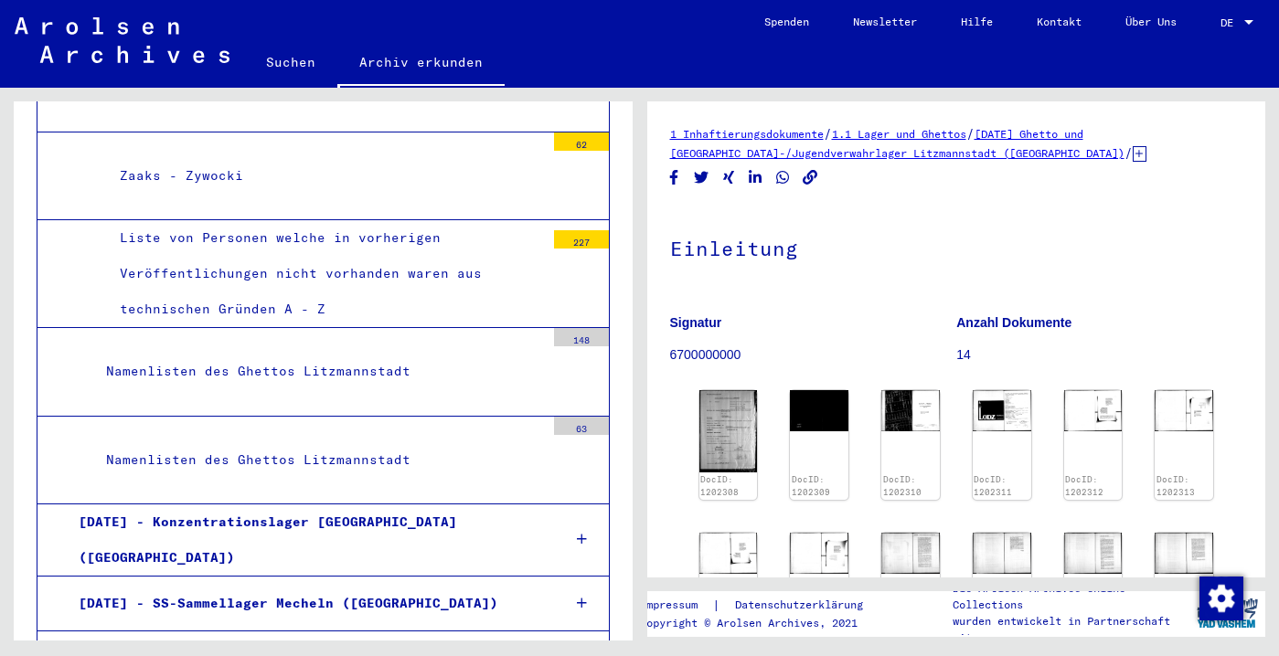
click at [316, 328] on div "Liste von Personen welche in vorherigen Veröffentlichungen nicht vorhanden ware…" at bounding box center [325, 274] width 439 height 108
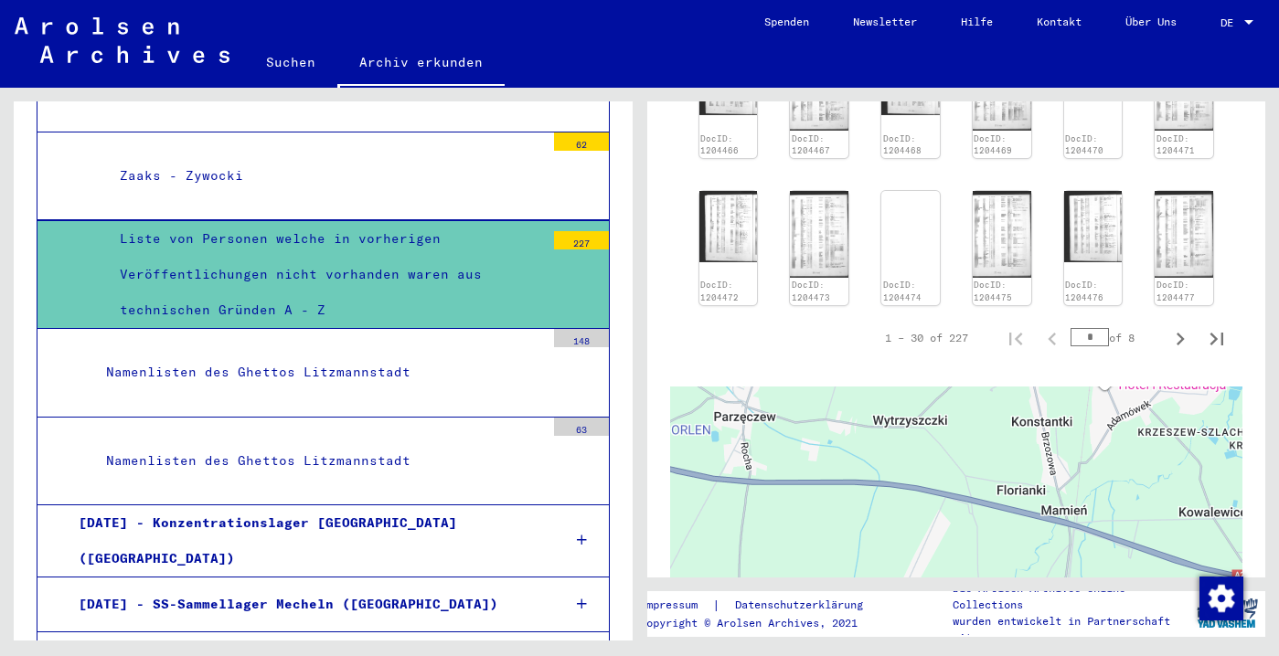
scroll to position [810, 0]
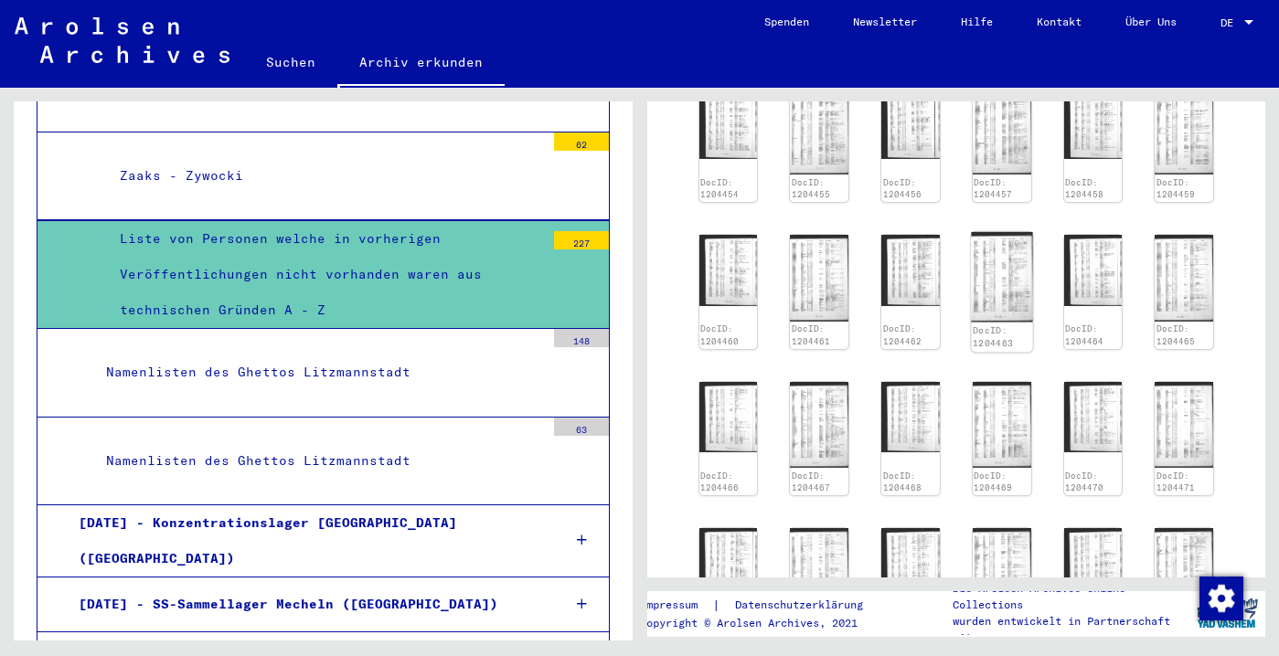
click at [994, 300] on img at bounding box center [1001, 277] width 61 height 90
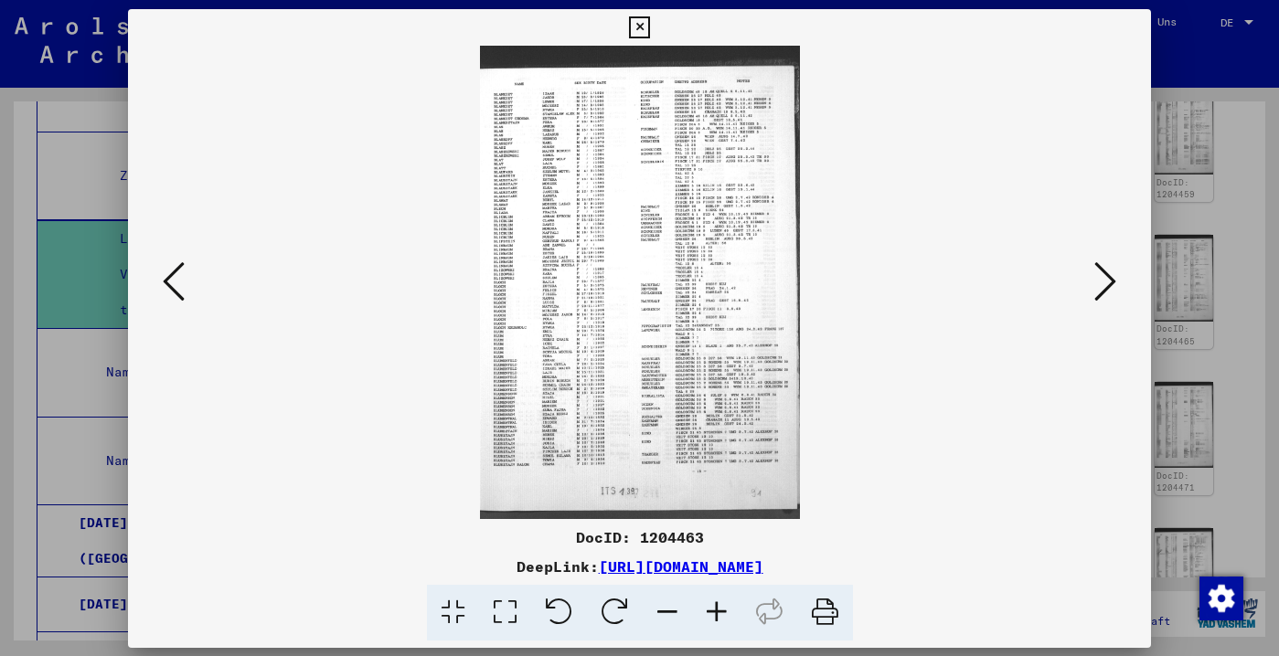
scroll to position [560, 0]
click at [728, 615] on icon at bounding box center [716, 613] width 49 height 56
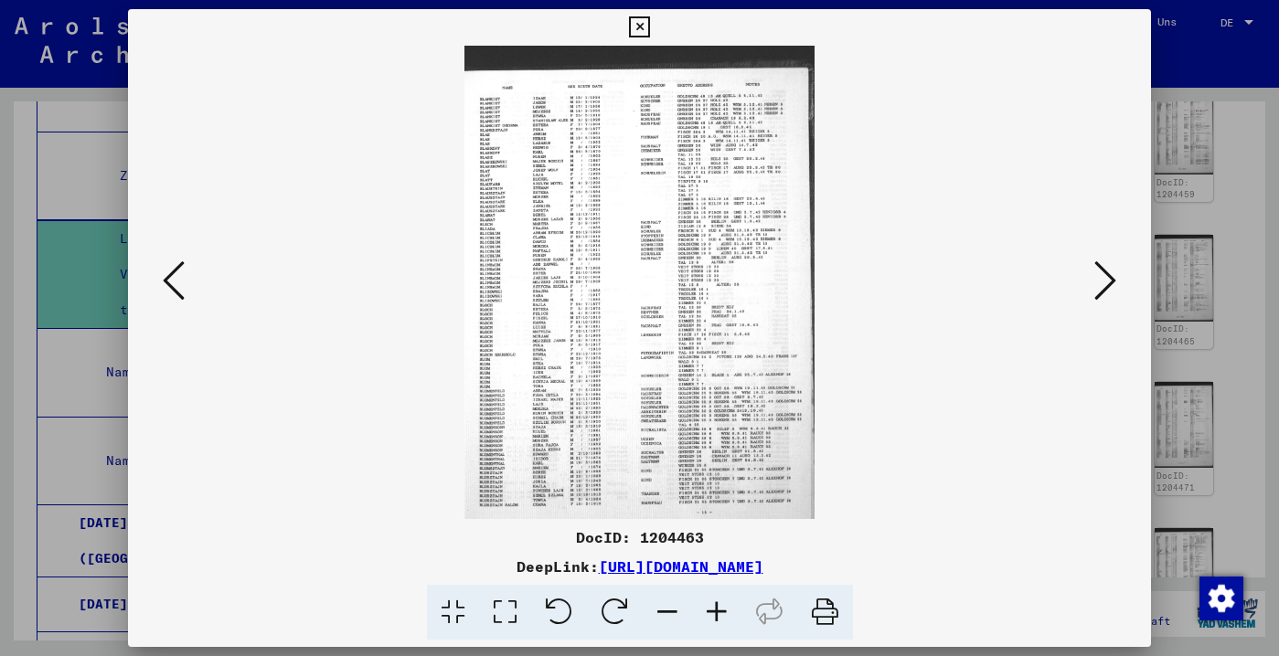
click at [725, 615] on icon at bounding box center [716, 613] width 49 height 56
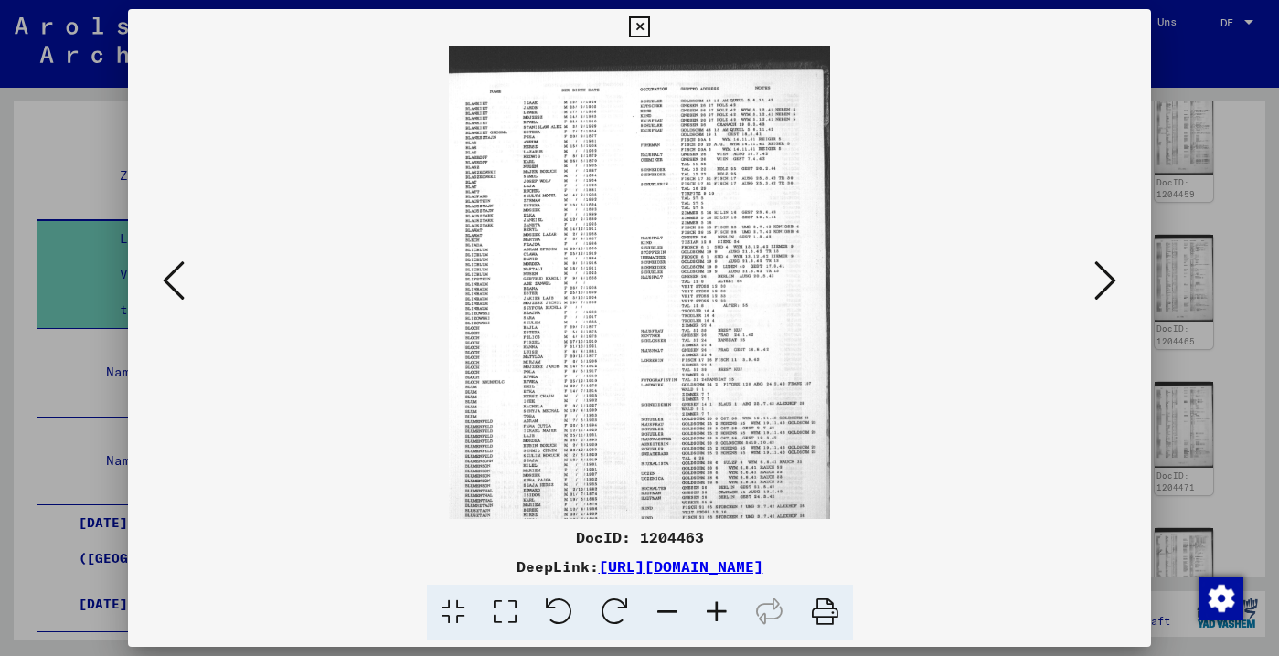
click at [722, 613] on icon at bounding box center [716, 613] width 49 height 56
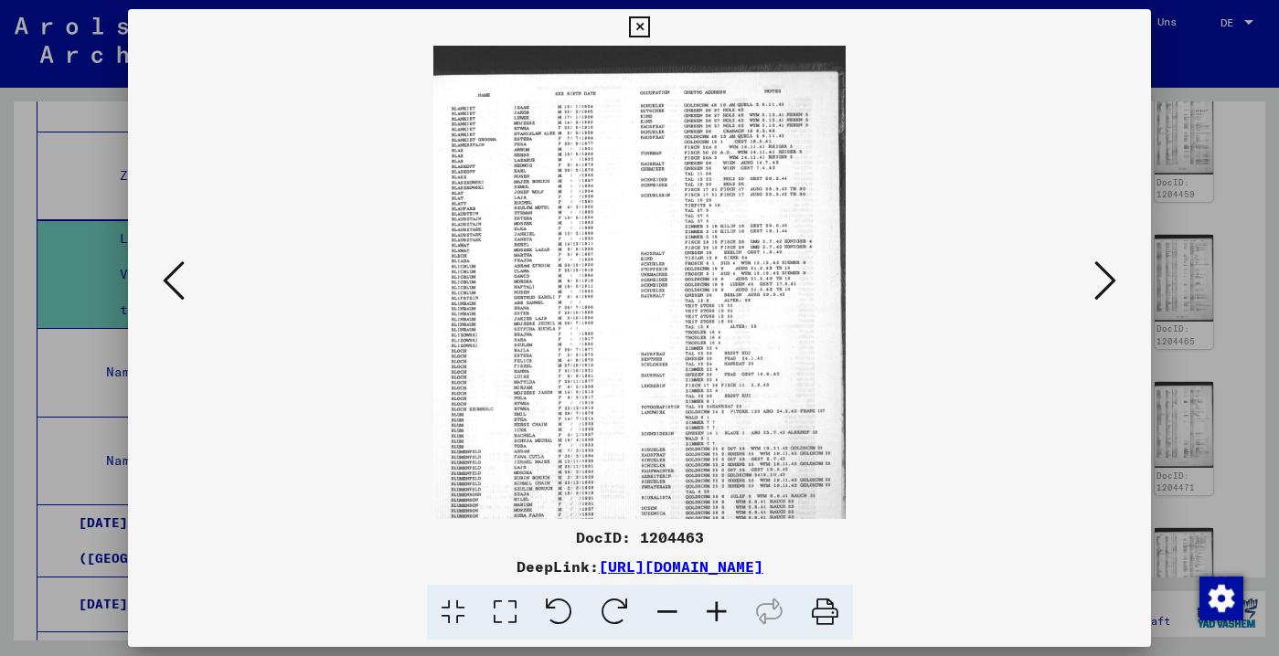
click at [720, 611] on icon at bounding box center [716, 613] width 49 height 56
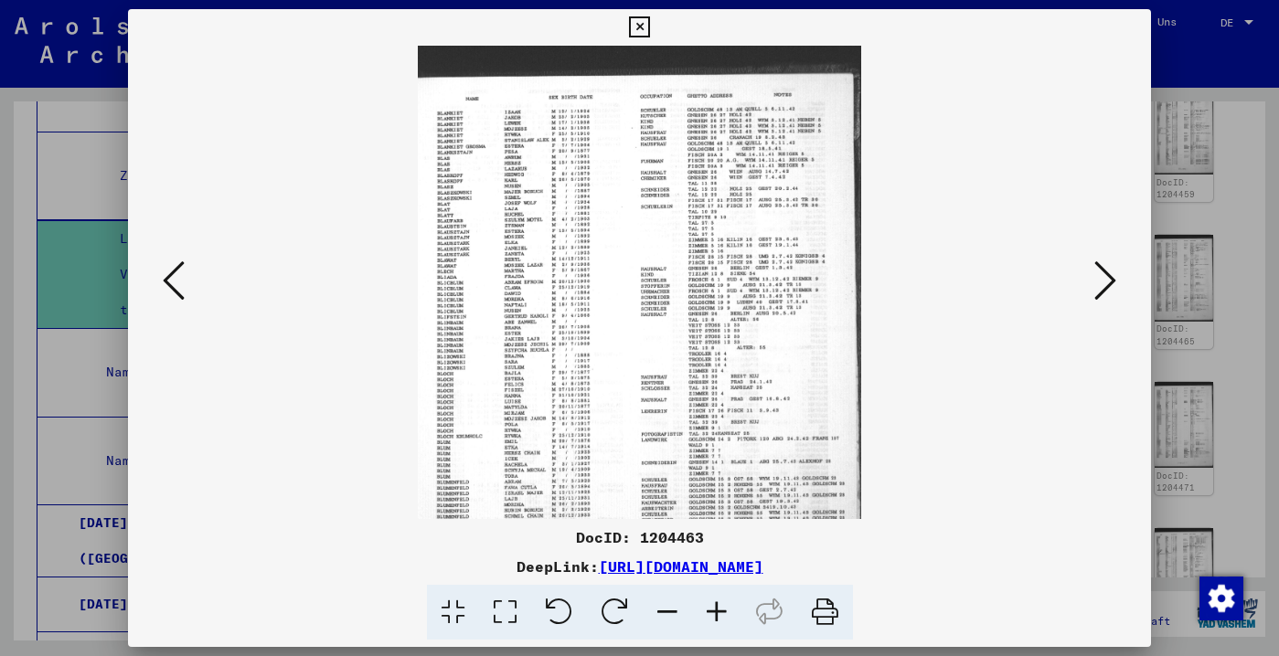
click at [719, 610] on icon at bounding box center [716, 613] width 49 height 56
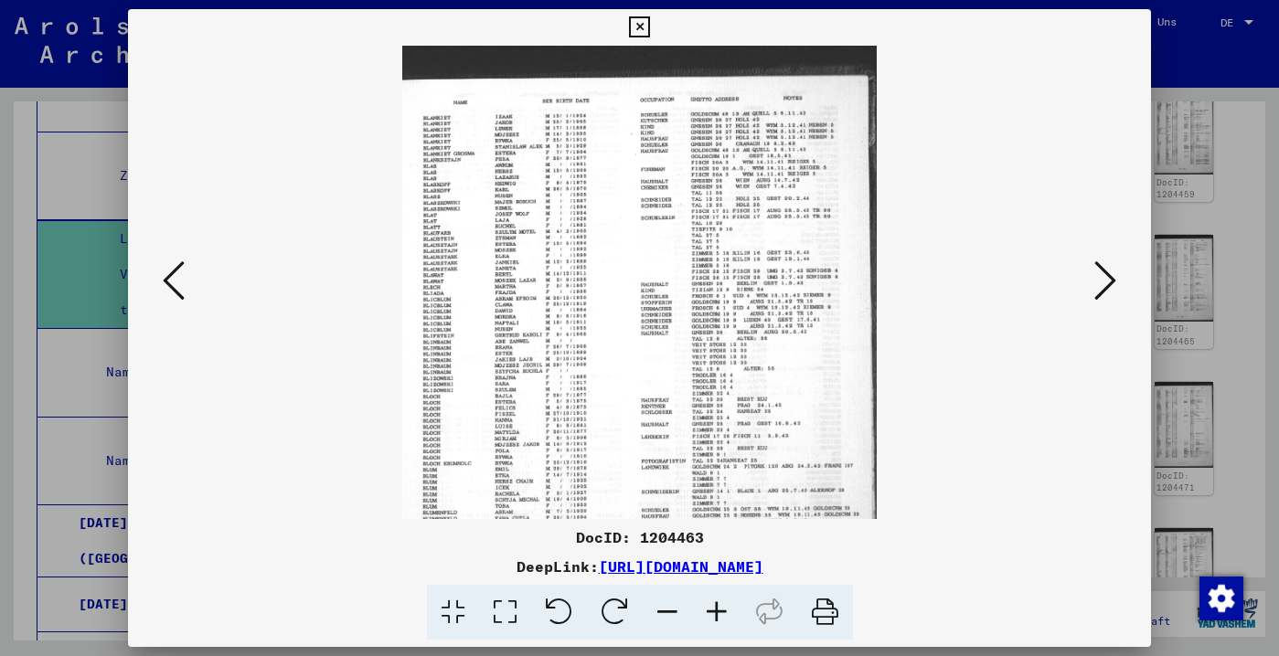
click at [719, 610] on icon at bounding box center [716, 613] width 49 height 56
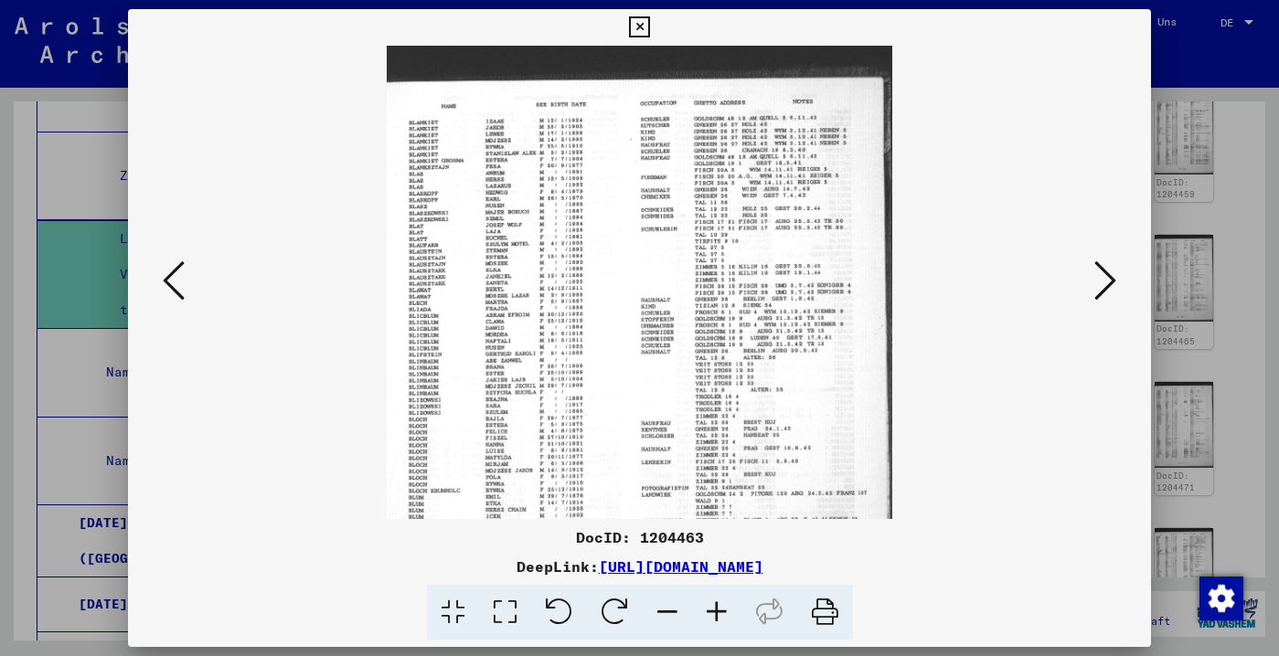
click at [719, 610] on icon at bounding box center [716, 613] width 49 height 56
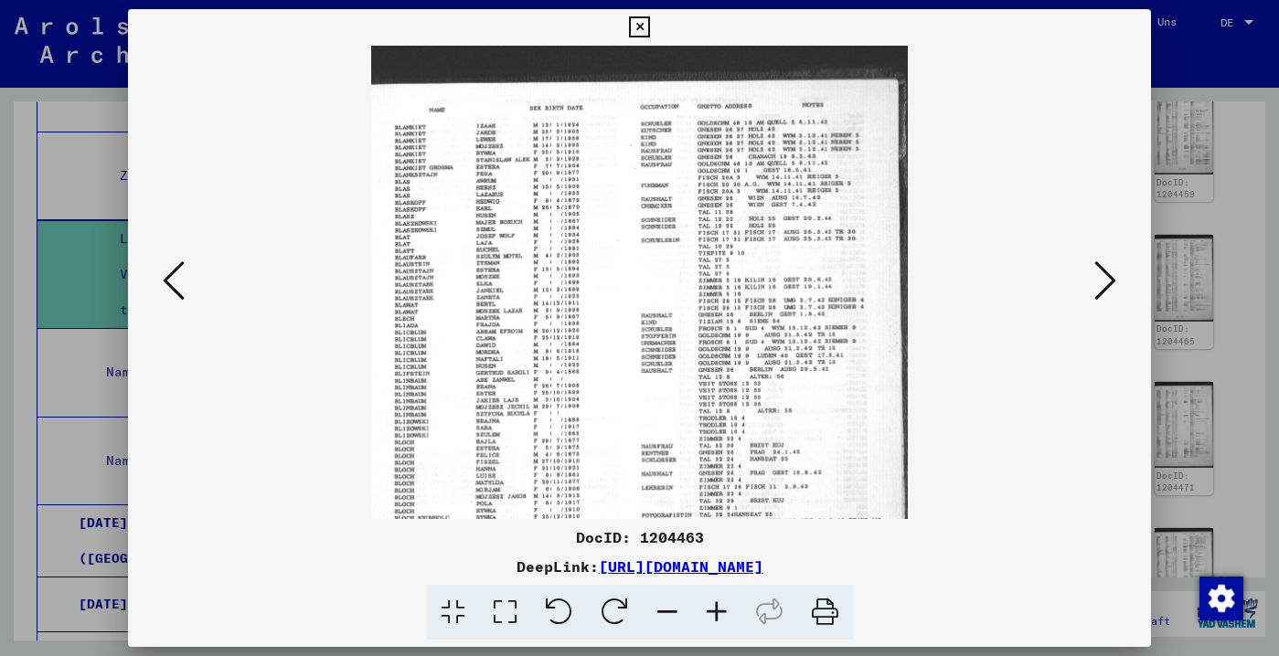
click at [719, 610] on icon at bounding box center [716, 613] width 49 height 56
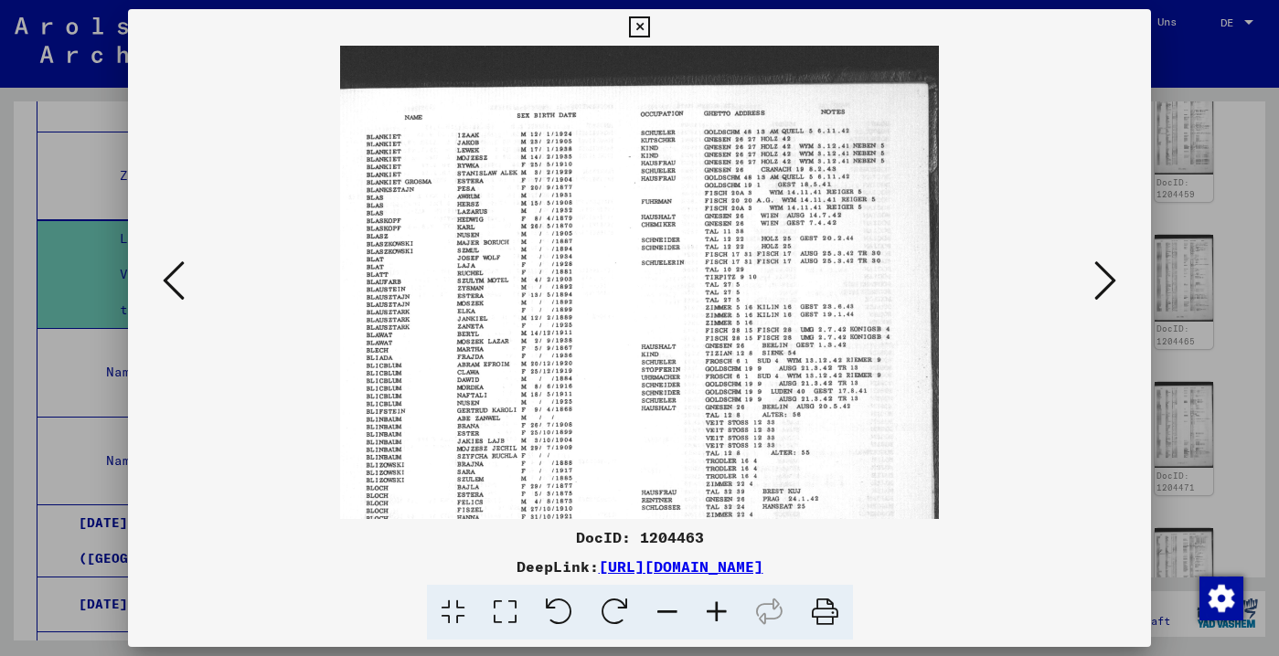
click at [719, 610] on icon at bounding box center [716, 613] width 49 height 56
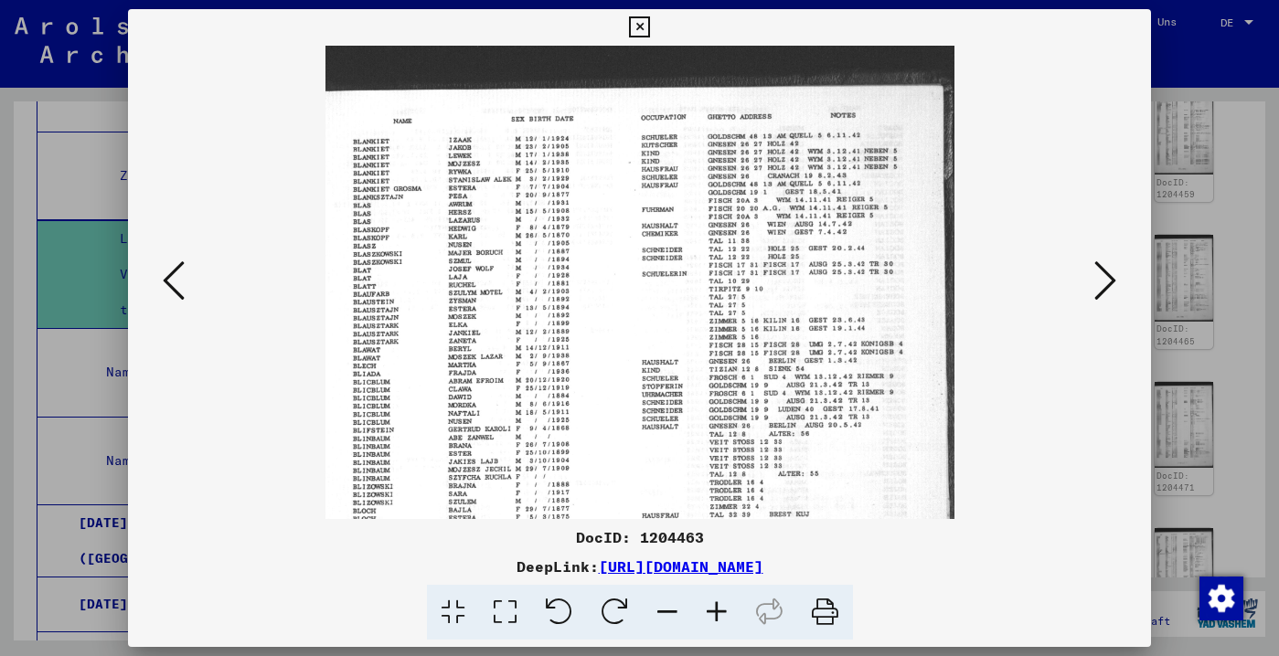
click at [719, 610] on icon at bounding box center [716, 613] width 49 height 56
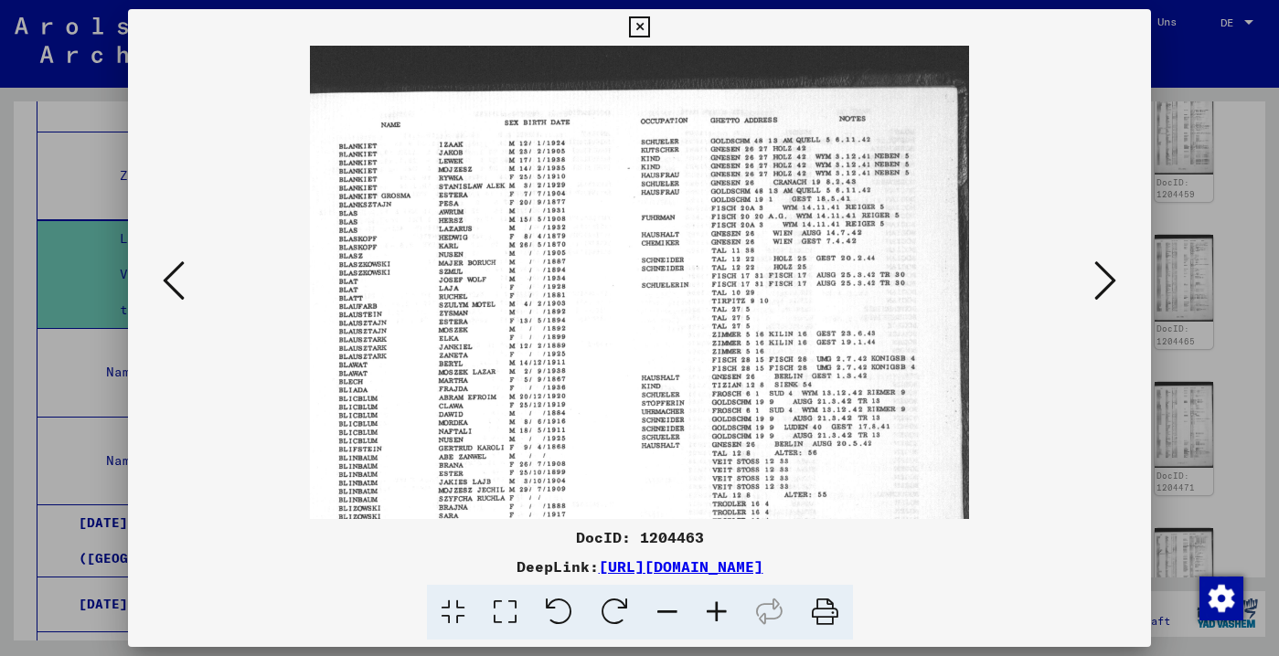
click at [719, 610] on icon at bounding box center [716, 613] width 49 height 56
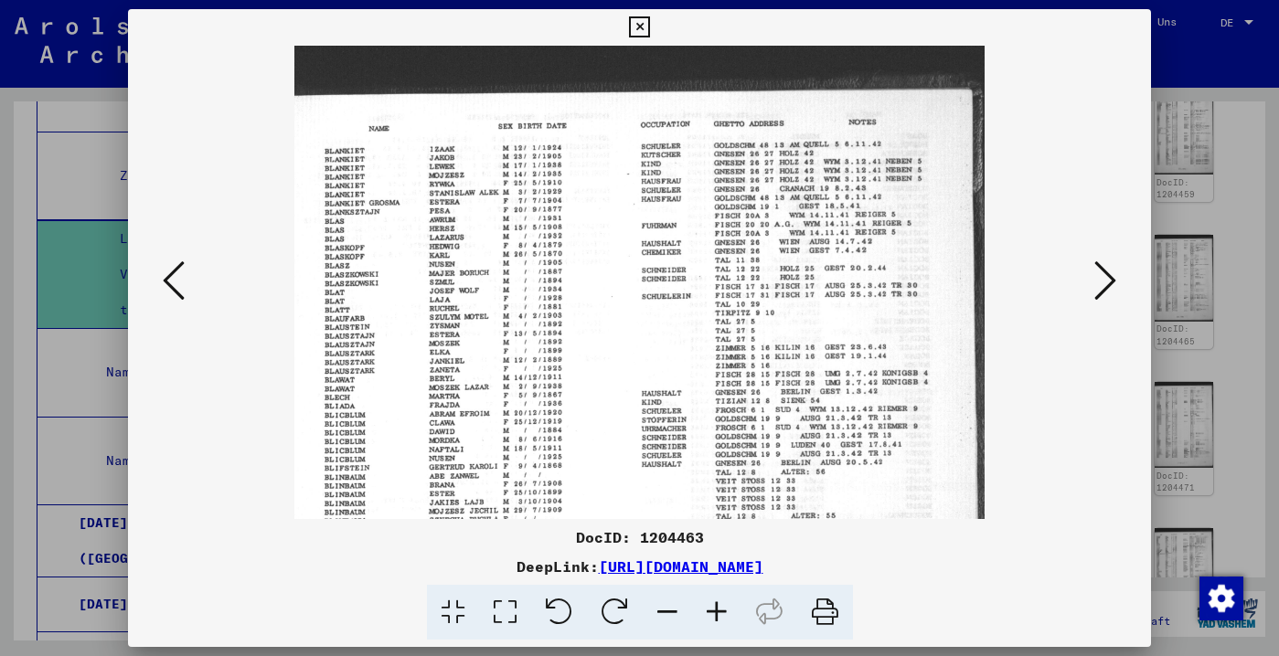
click at [177, 281] on icon at bounding box center [174, 281] width 22 height 44
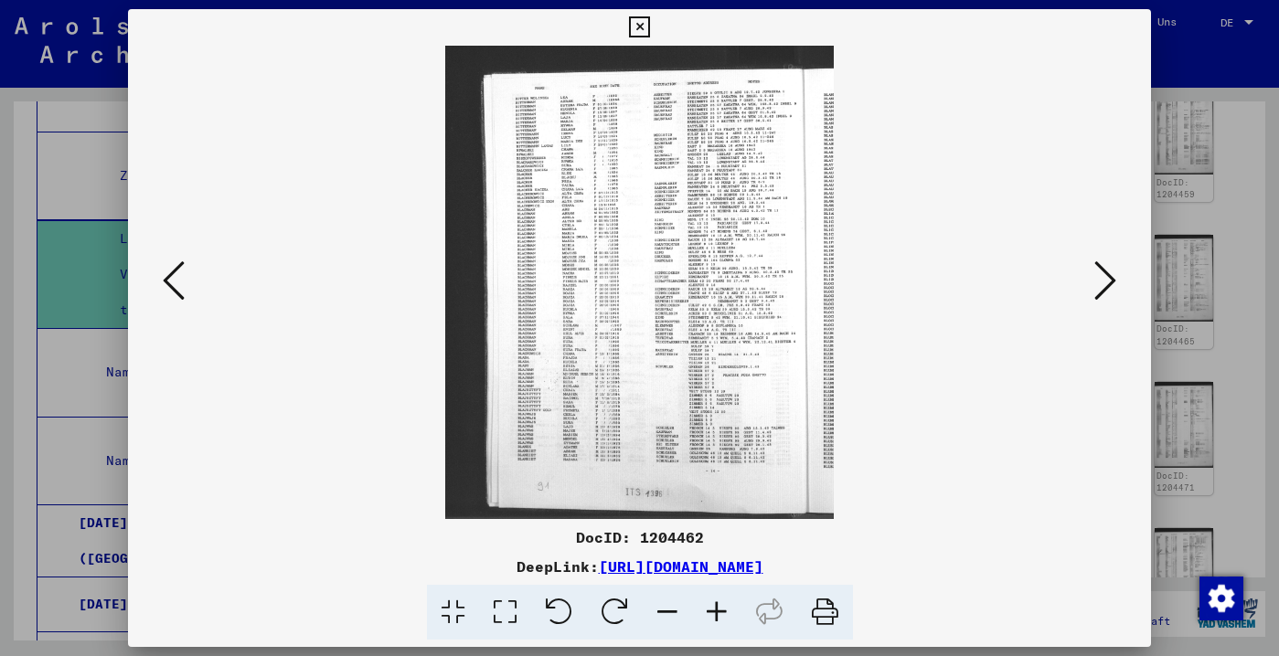
click at [1100, 290] on icon at bounding box center [1105, 281] width 22 height 44
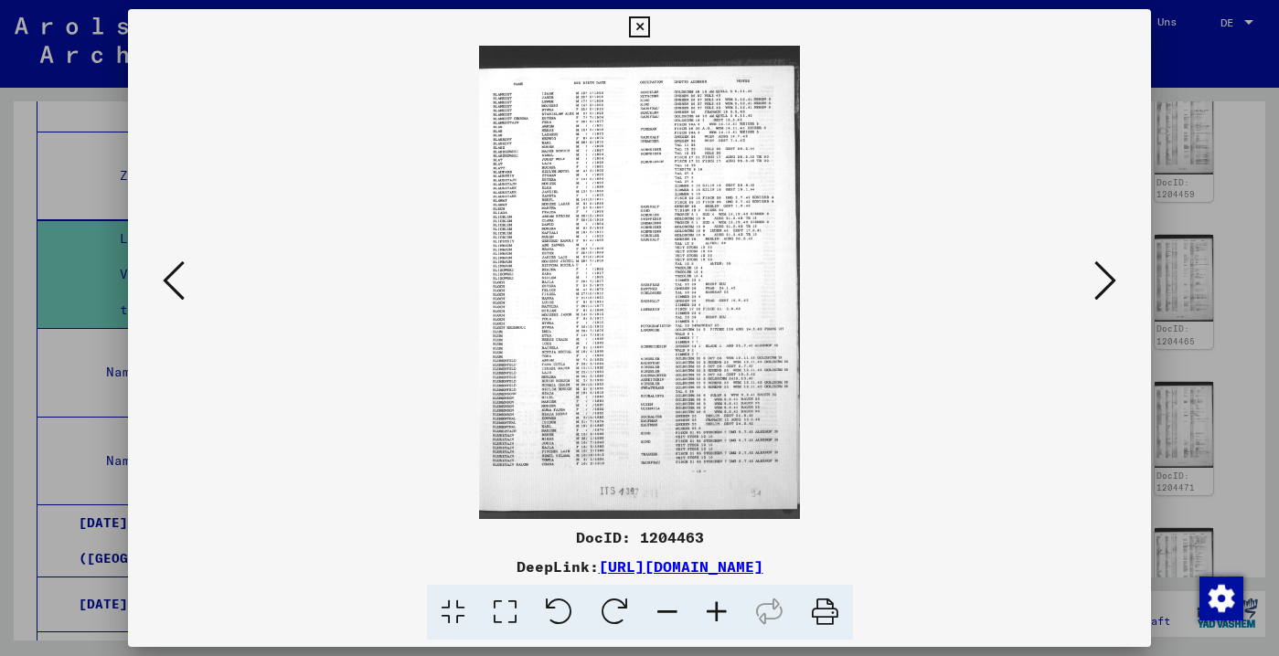
click at [1100, 290] on icon at bounding box center [1105, 281] width 22 height 44
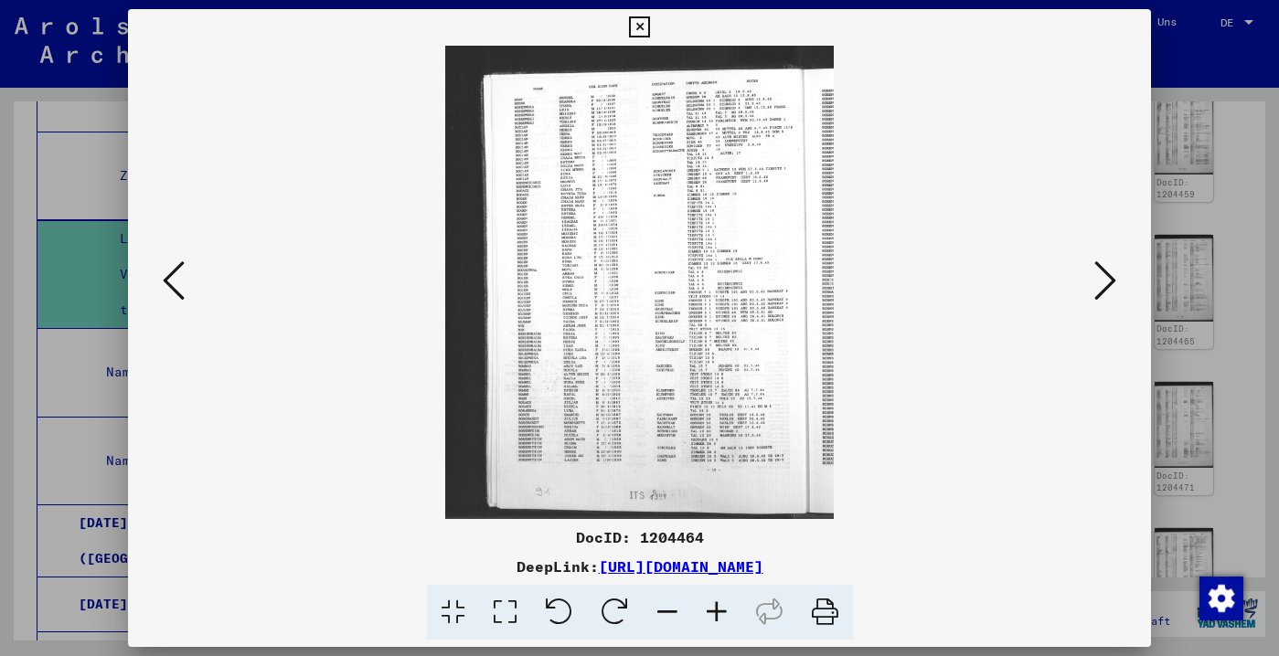
click at [1100, 290] on icon at bounding box center [1105, 281] width 22 height 44
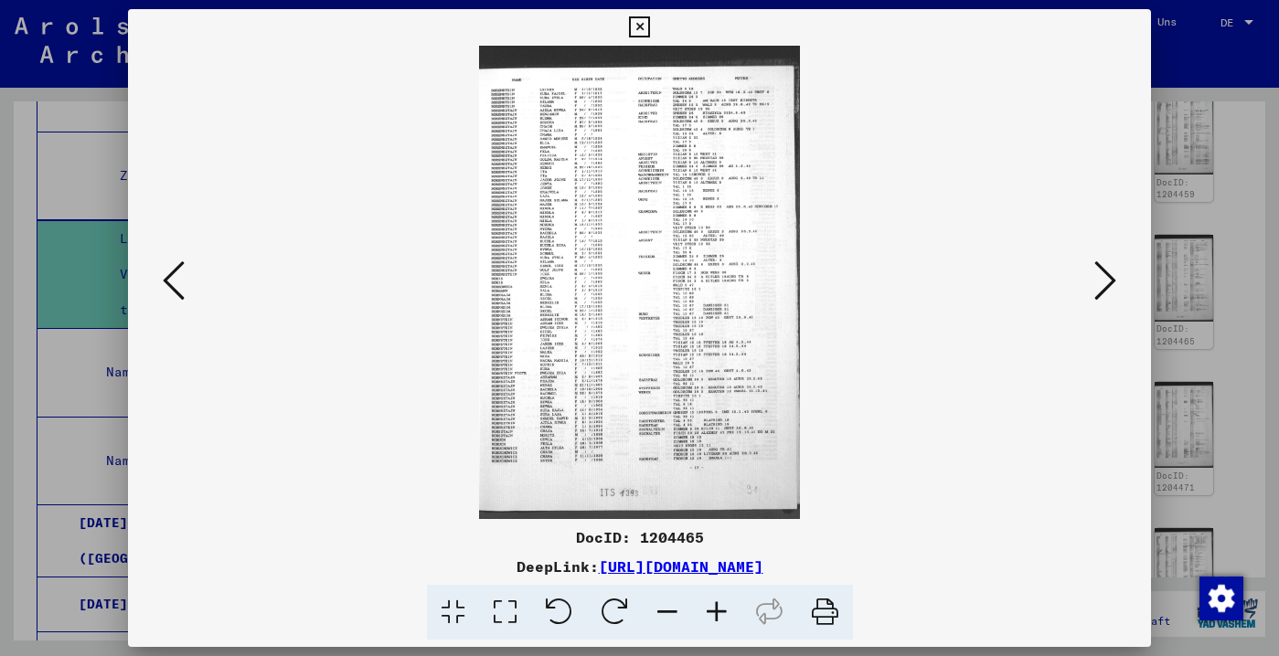
click at [1100, 290] on icon at bounding box center [1105, 281] width 22 height 44
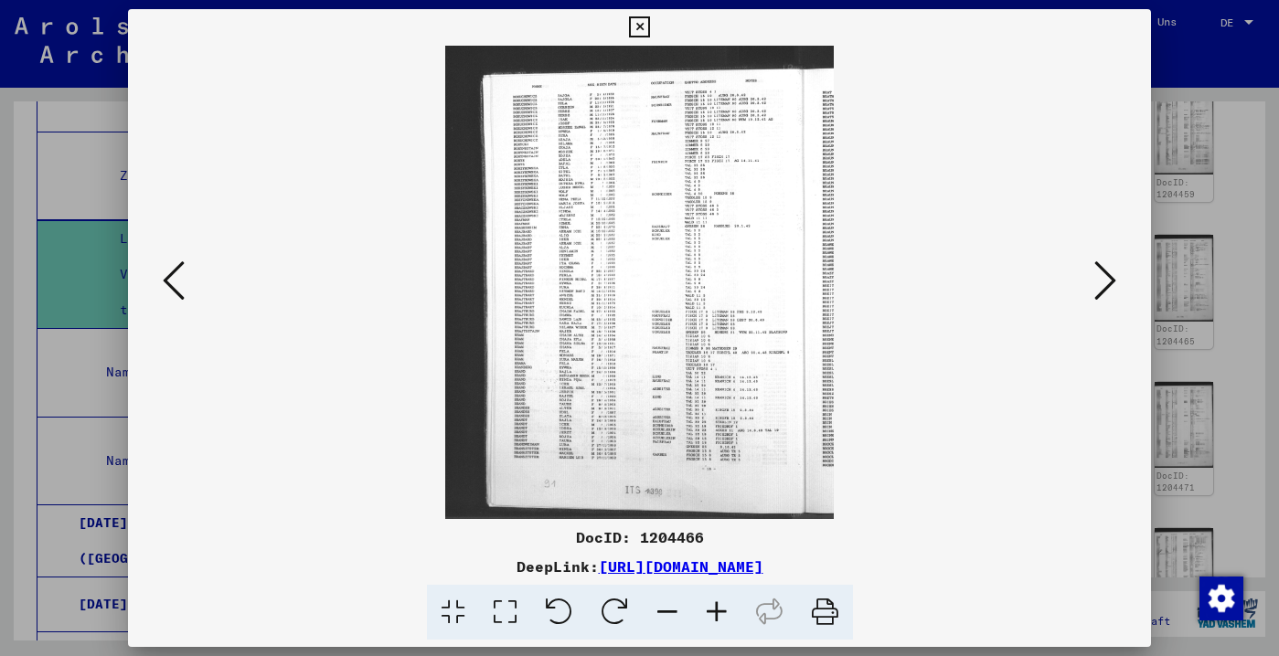
click at [1099, 290] on icon at bounding box center [1105, 281] width 22 height 44
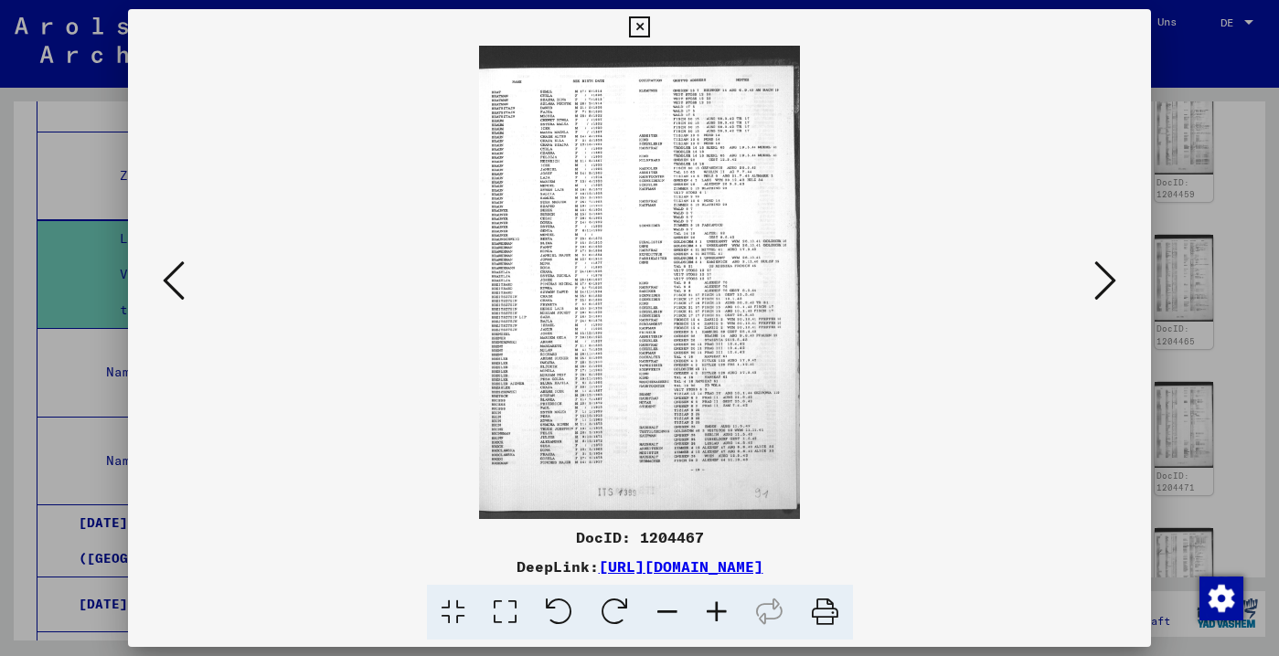
click at [1099, 290] on icon at bounding box center [1105, 281] width 22 height 44
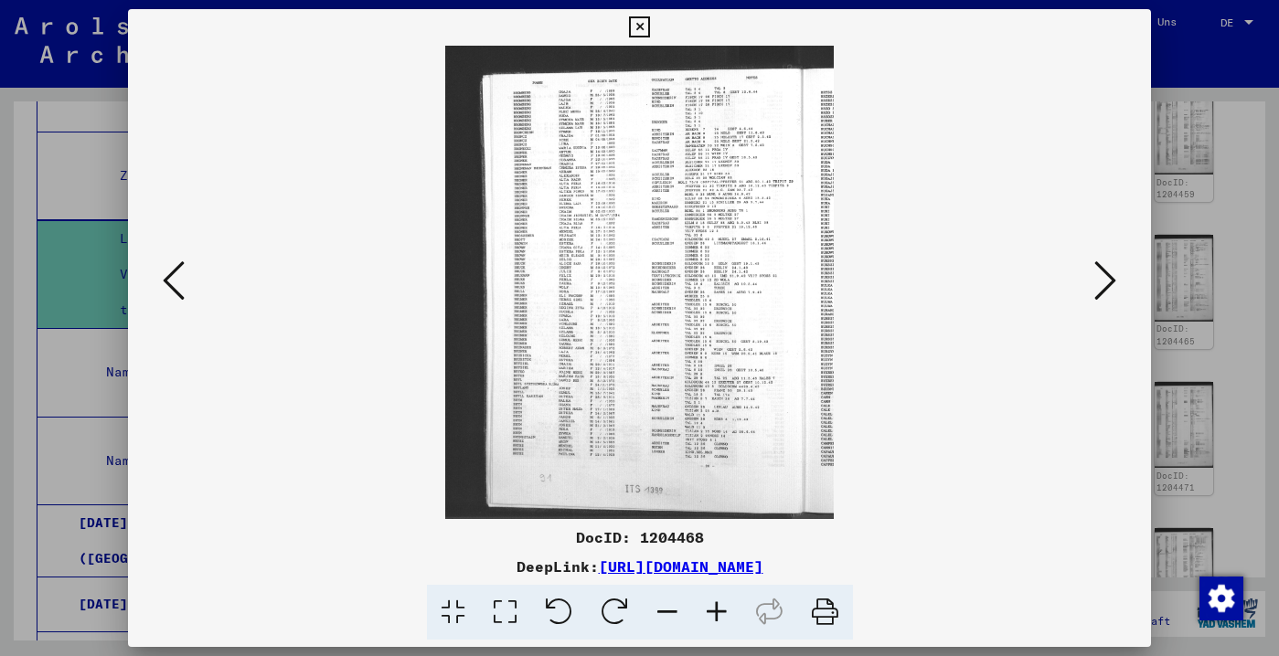
click at [1099, 290] on icon at bounding box center [1105, 281] width 22 height 44
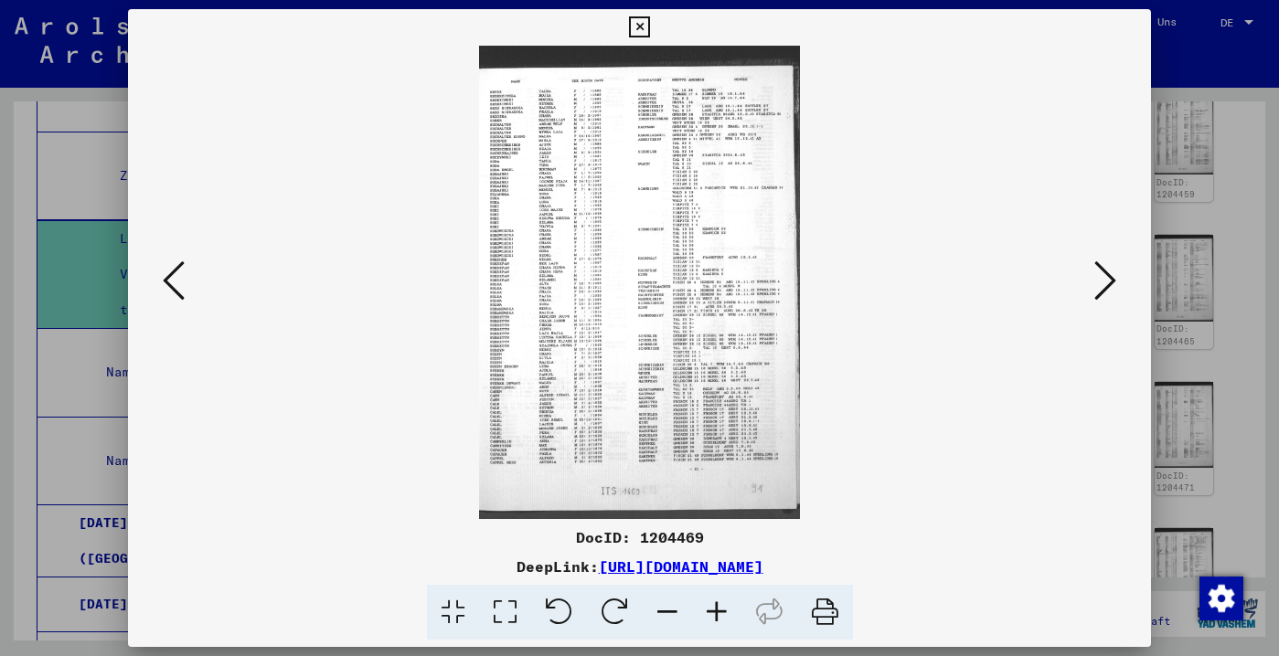
click at [1099, 290] on icon at bounding box center [1105, 281] width 22 height 44
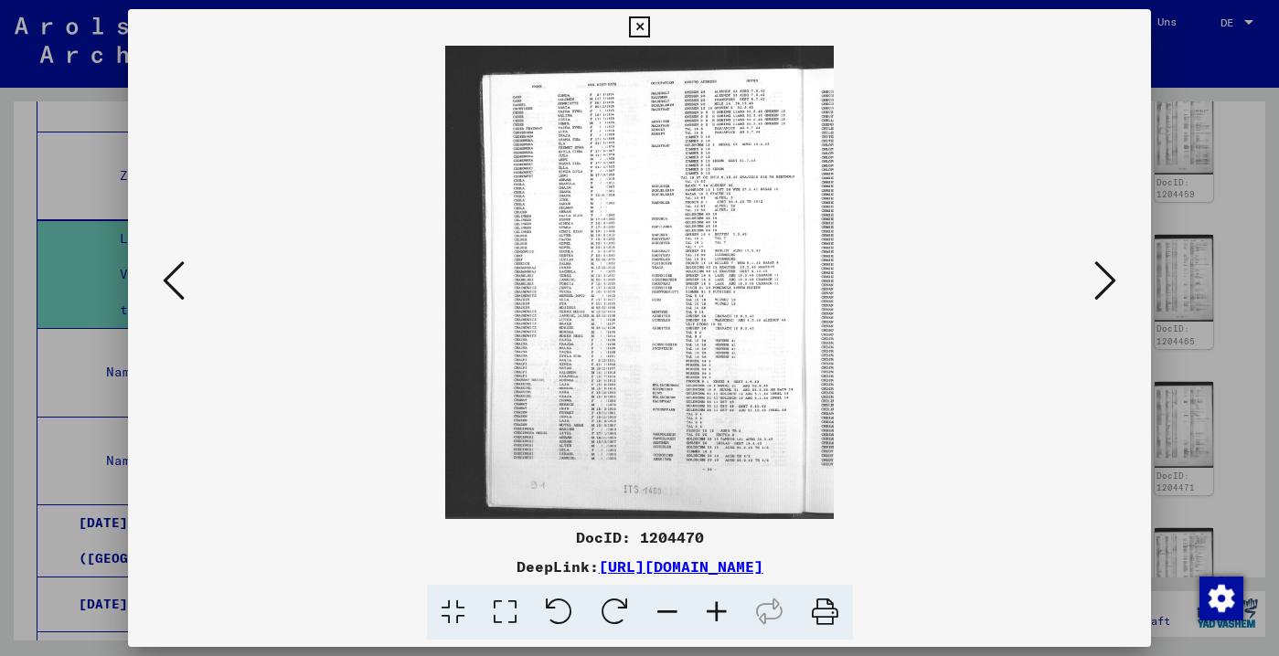
click at [1099, 290] on icon at bounding box center [1105, 281] width 22 height 44
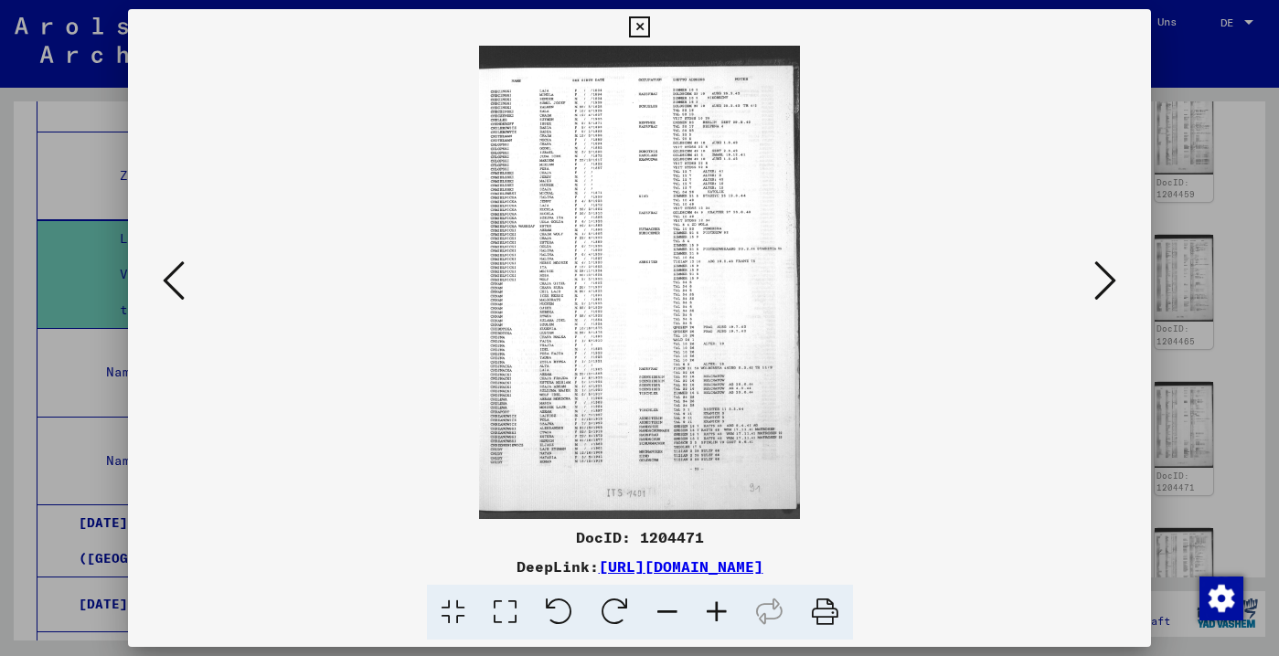
click at [1099, 290] on icon at bounding box center [1105, 281] width 22 height 44
